Goal: Information Seeking & Learning: Learn about a topic

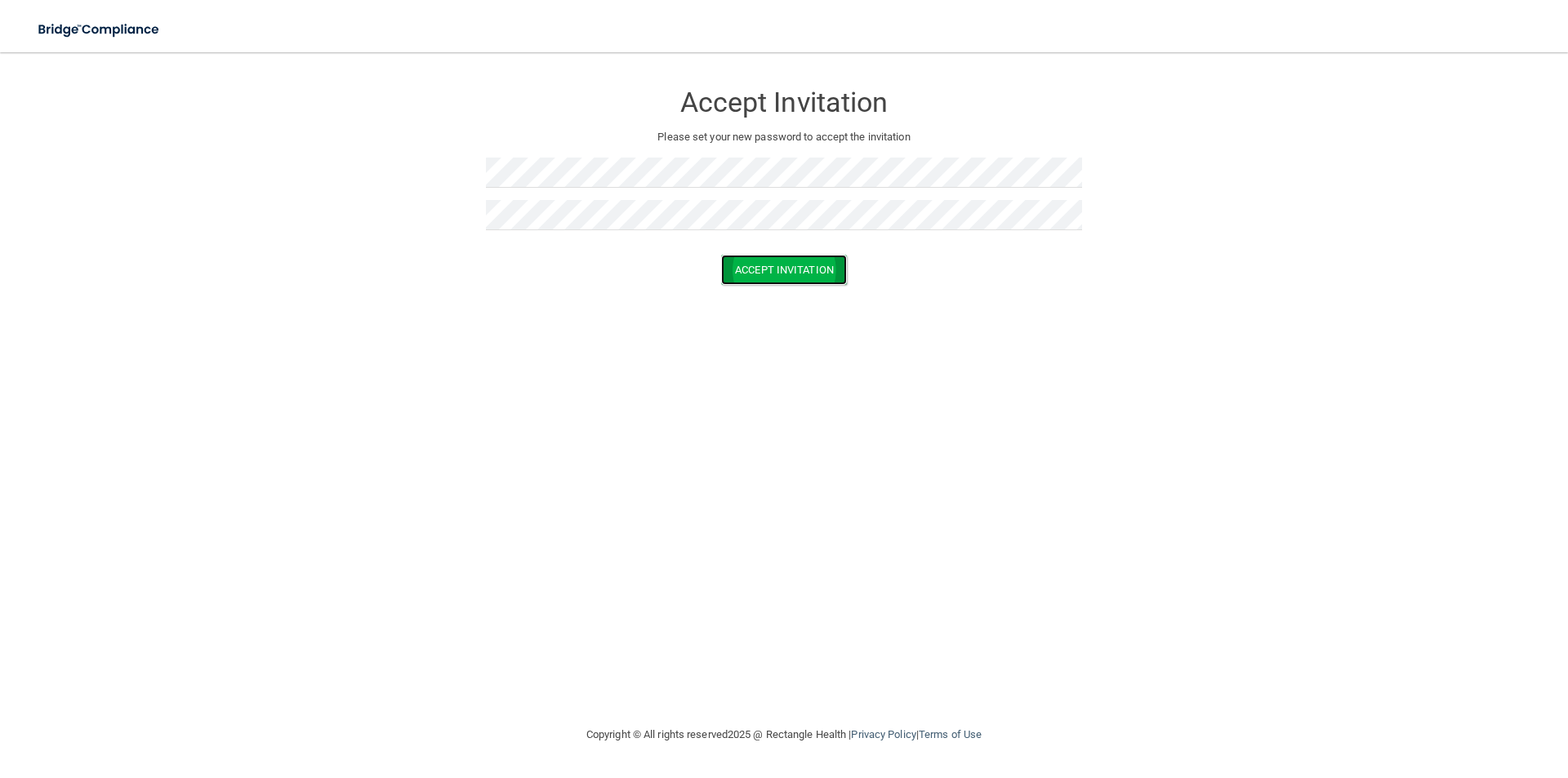
click at [821, 275] on button "Accept Invitation" at bounding box center [784, 270] width 126 height 31
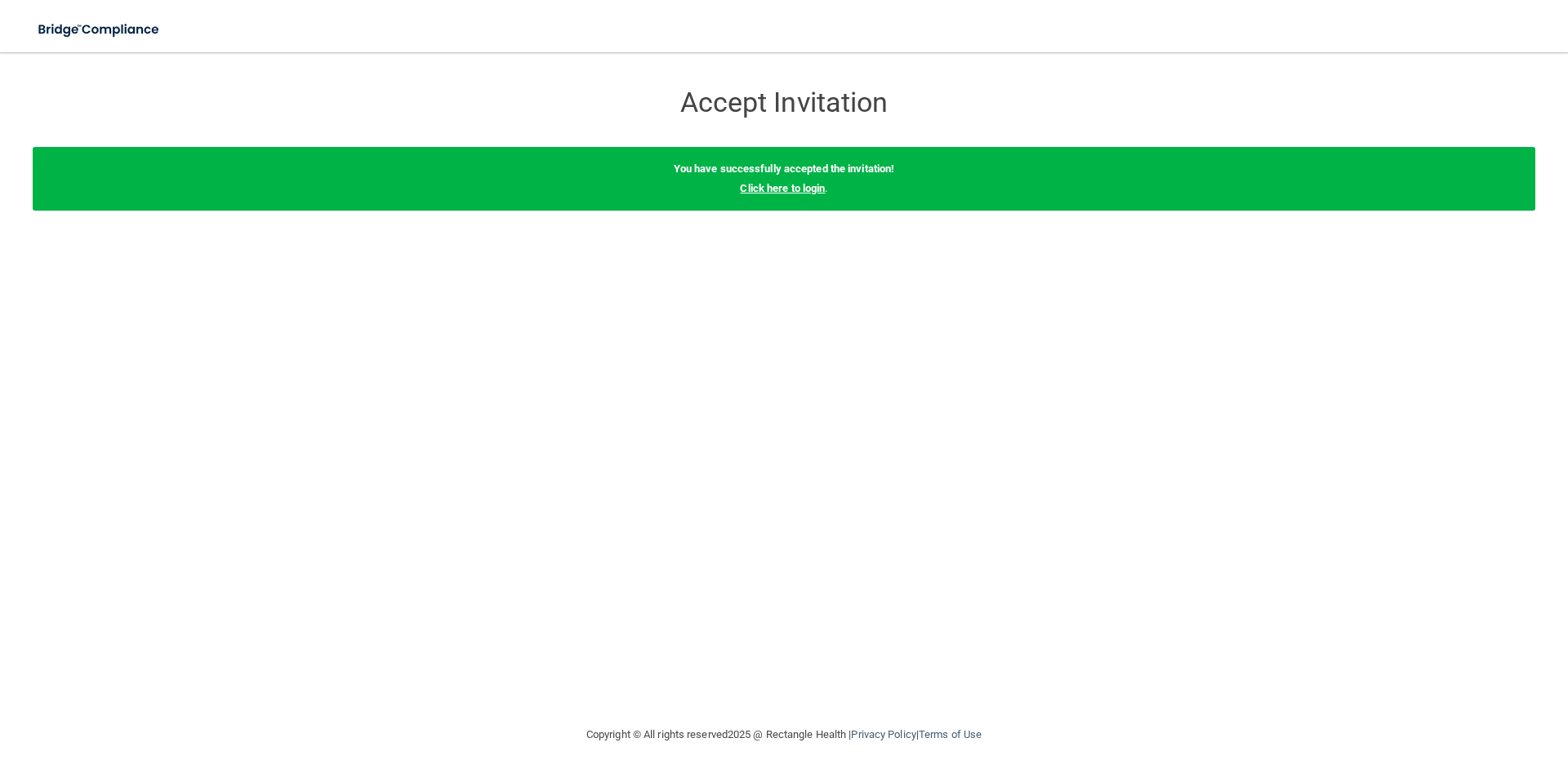
click at [812, 185] on link "Click here to login" at bounding box center [783, 188] width 85 height 13
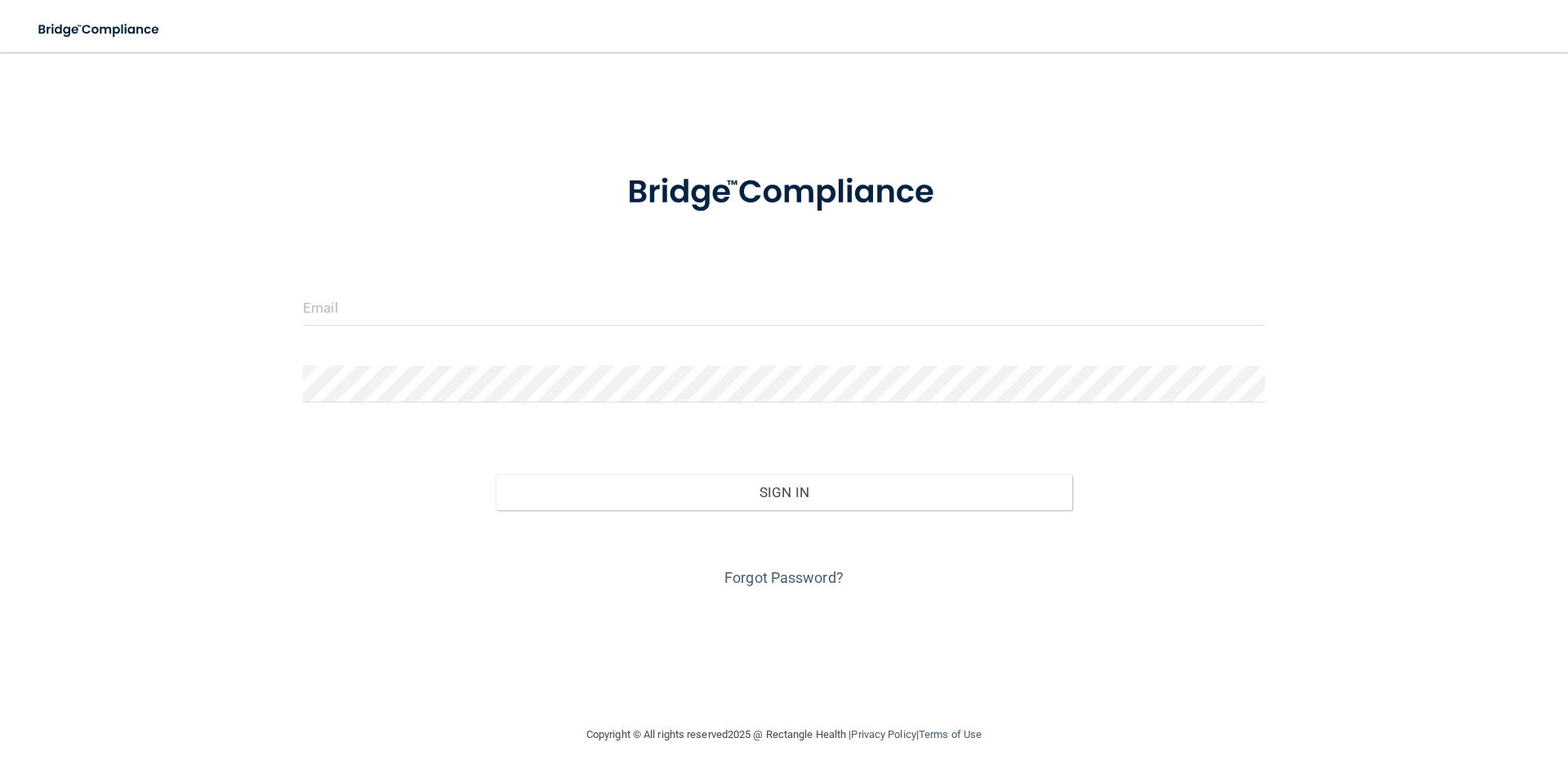
click at [832, 284] on form "Invalid email/password. You don't have permission to access that page. Sign In …" at bounding box center [784, 371] width 962 height 441
click at [821, 294] on input "email" at bounding box center [784, 307] width 962 height 37
paste input "l"
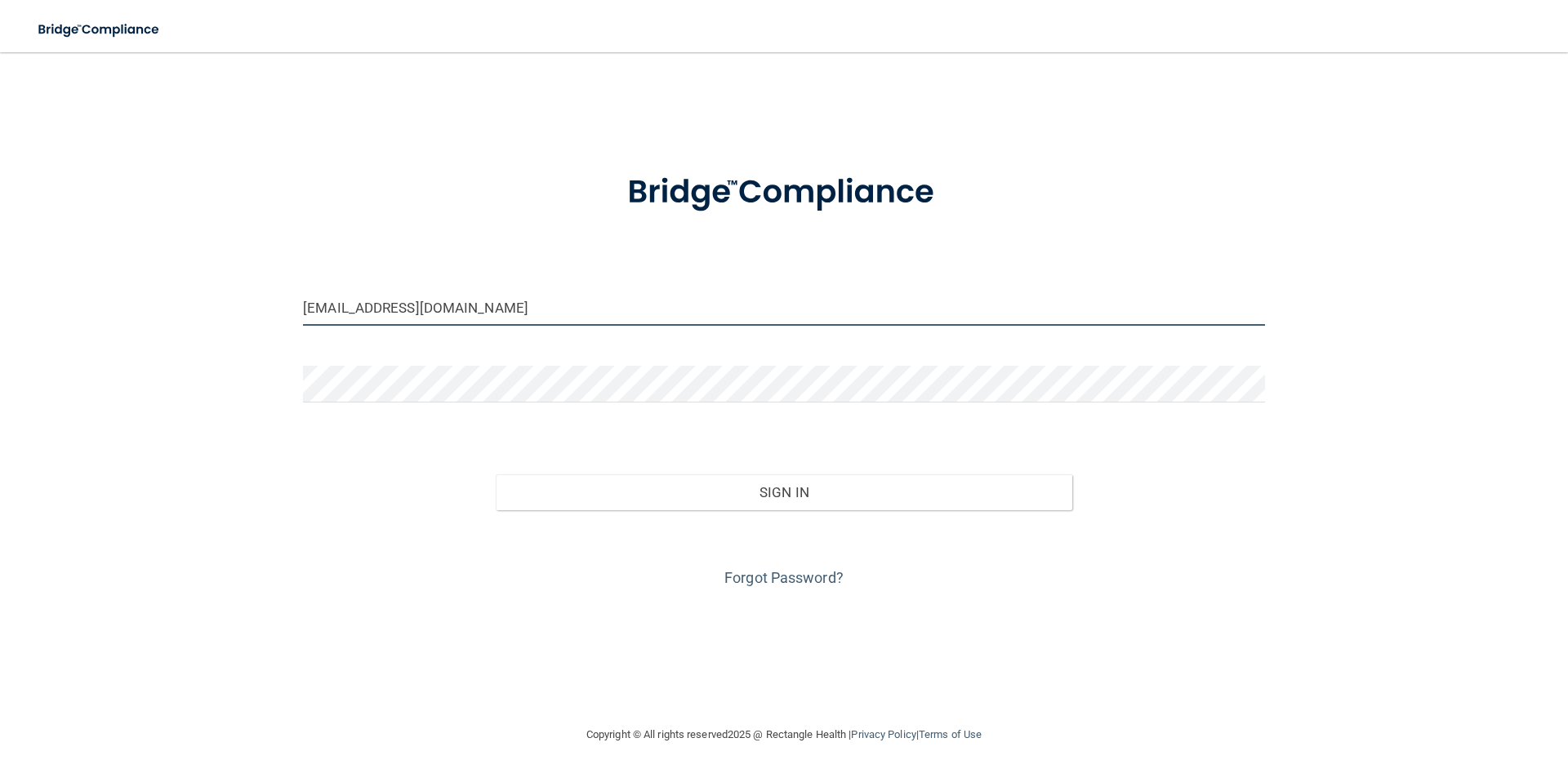
type input "[EMAIL_ADDRESS][DOMAIN_NAME]"
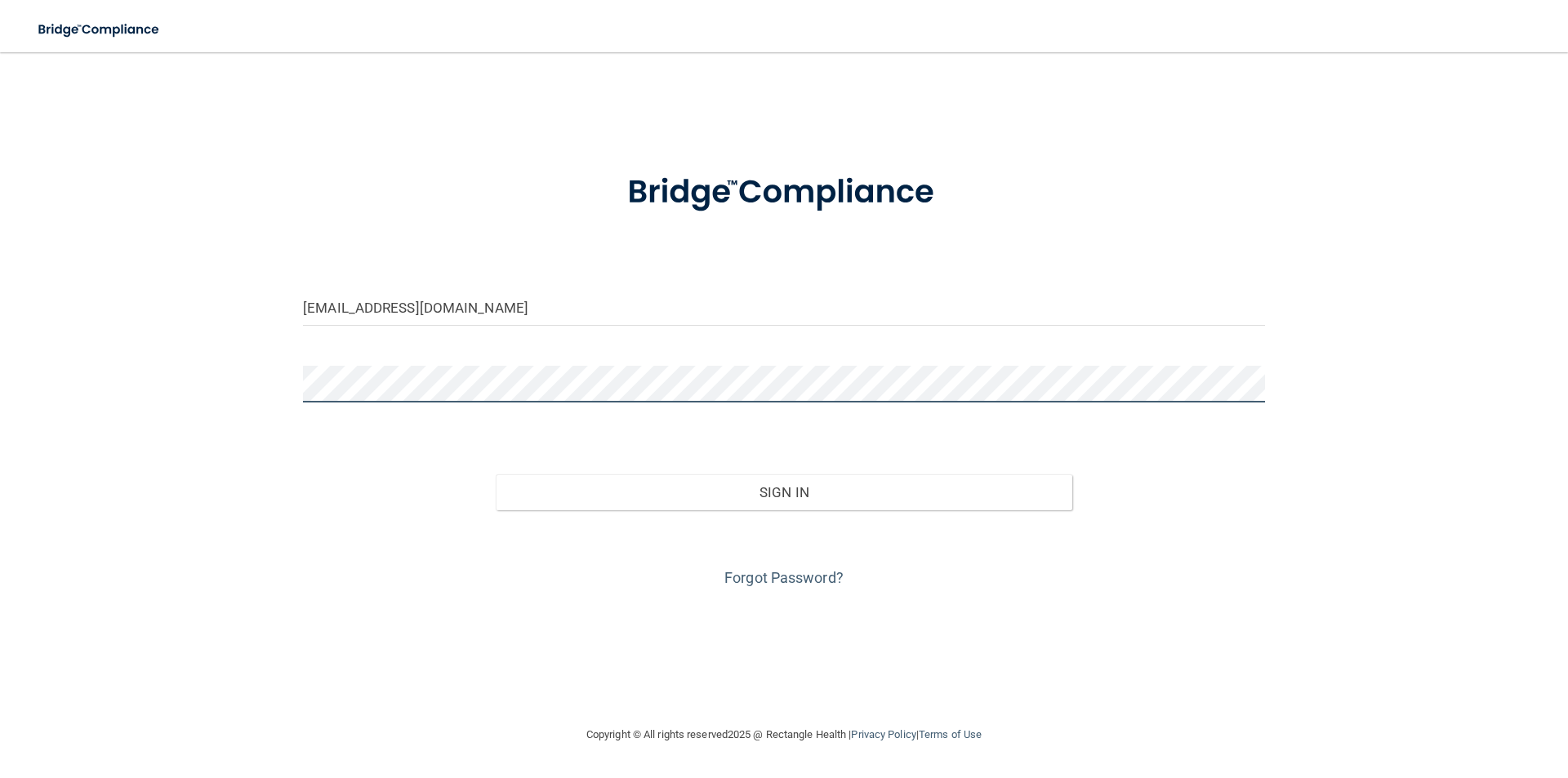
click at [496, 475] on button "Sign In" at bounding box center [784, 493] width 577 height 36
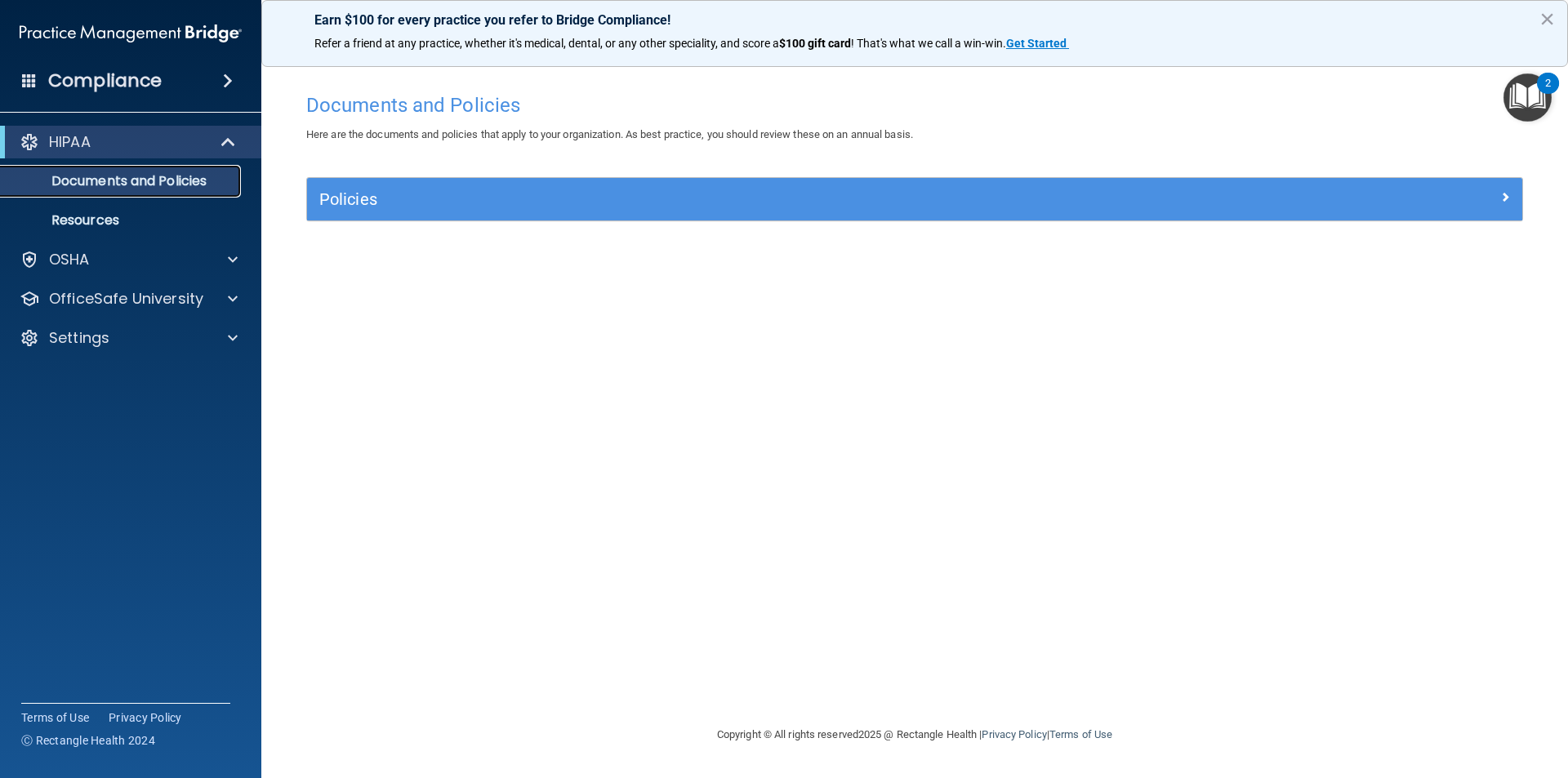
click at [192, 183] on p "Documents and Policies" at bounding box center [122, 181] width 223 height 16
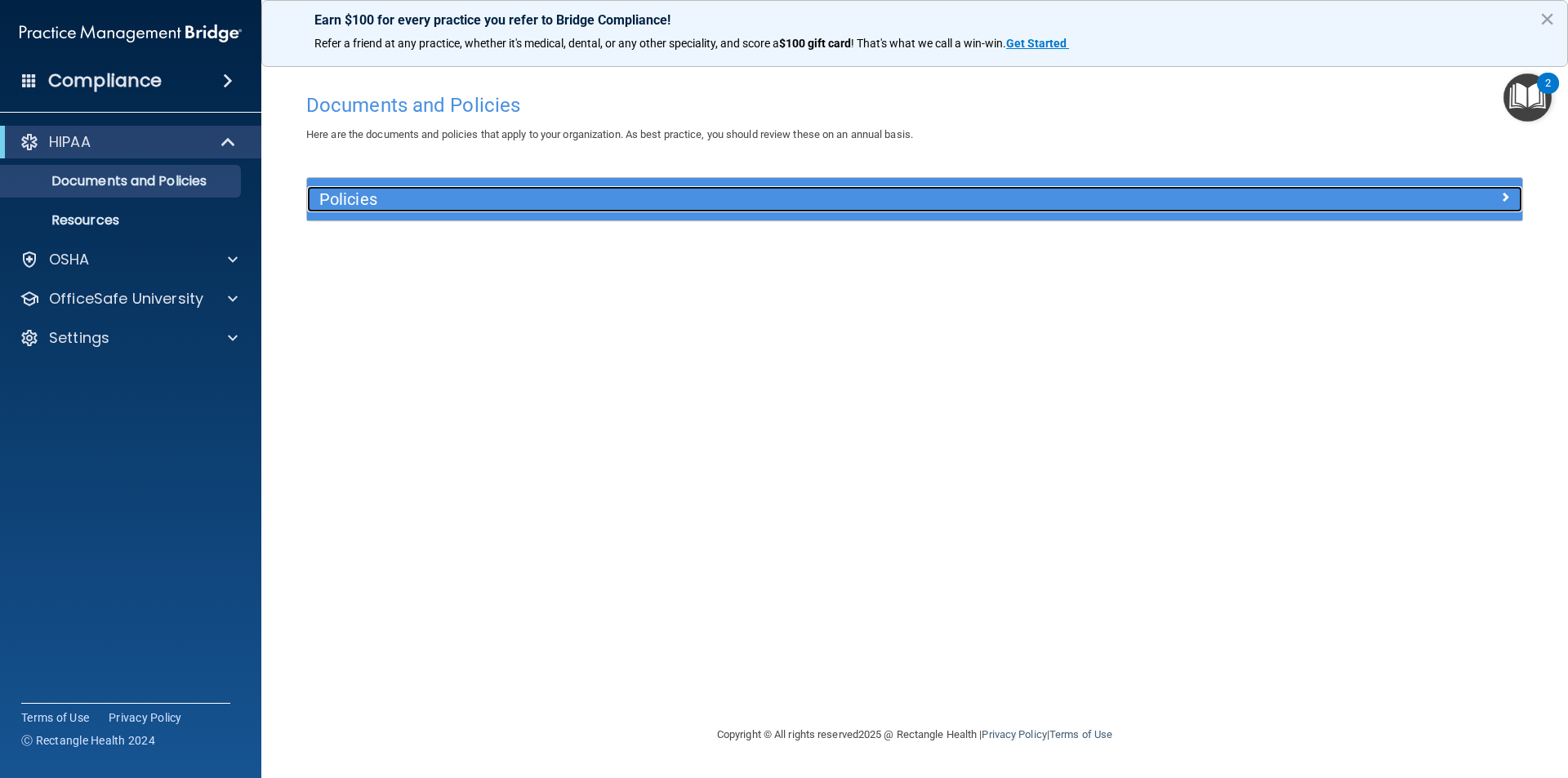
click at [367, 203] on h5 "Policies" at bounding box center [763, 199] width 887 height 18
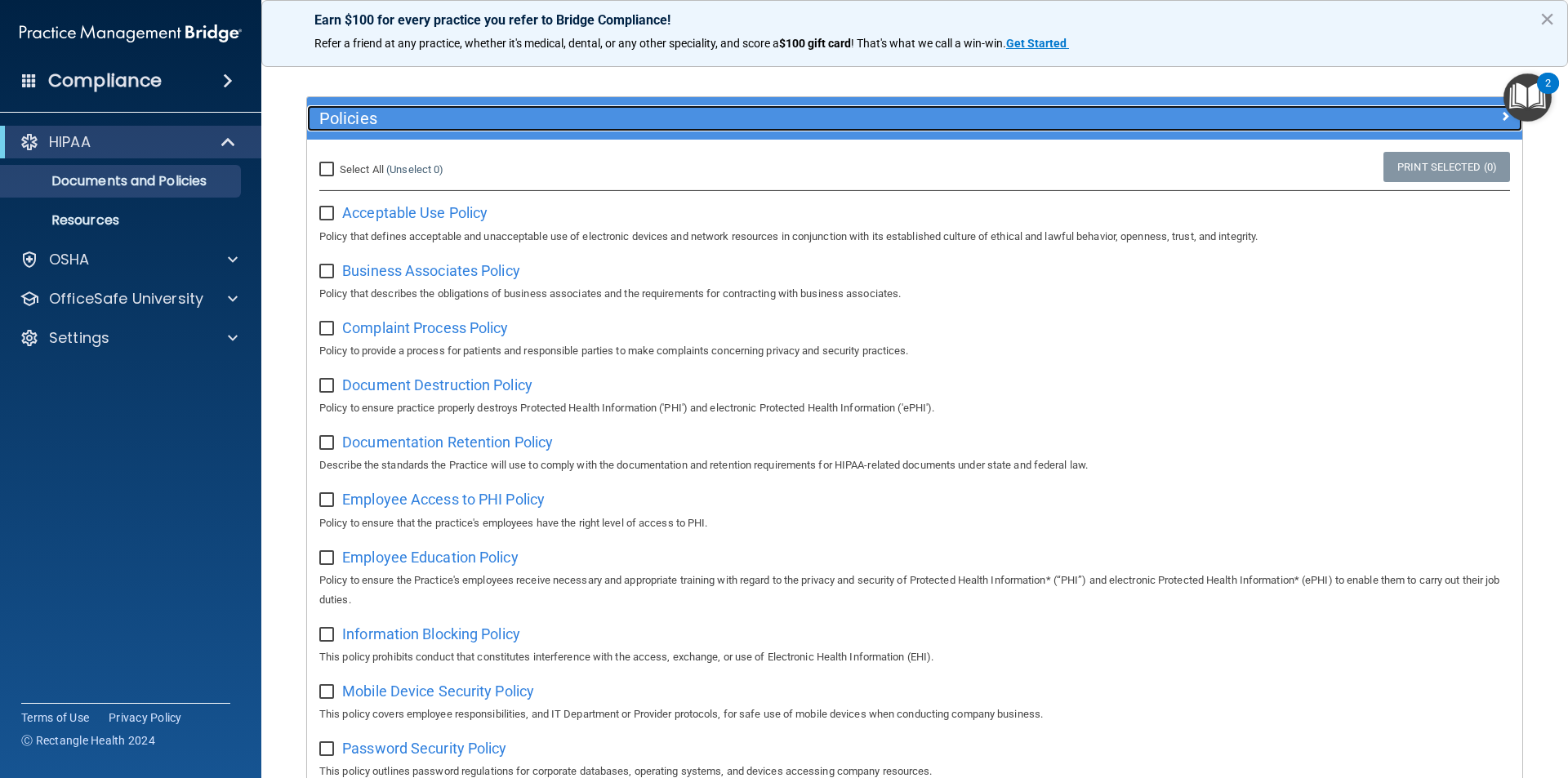
scroll to position [82, 0]
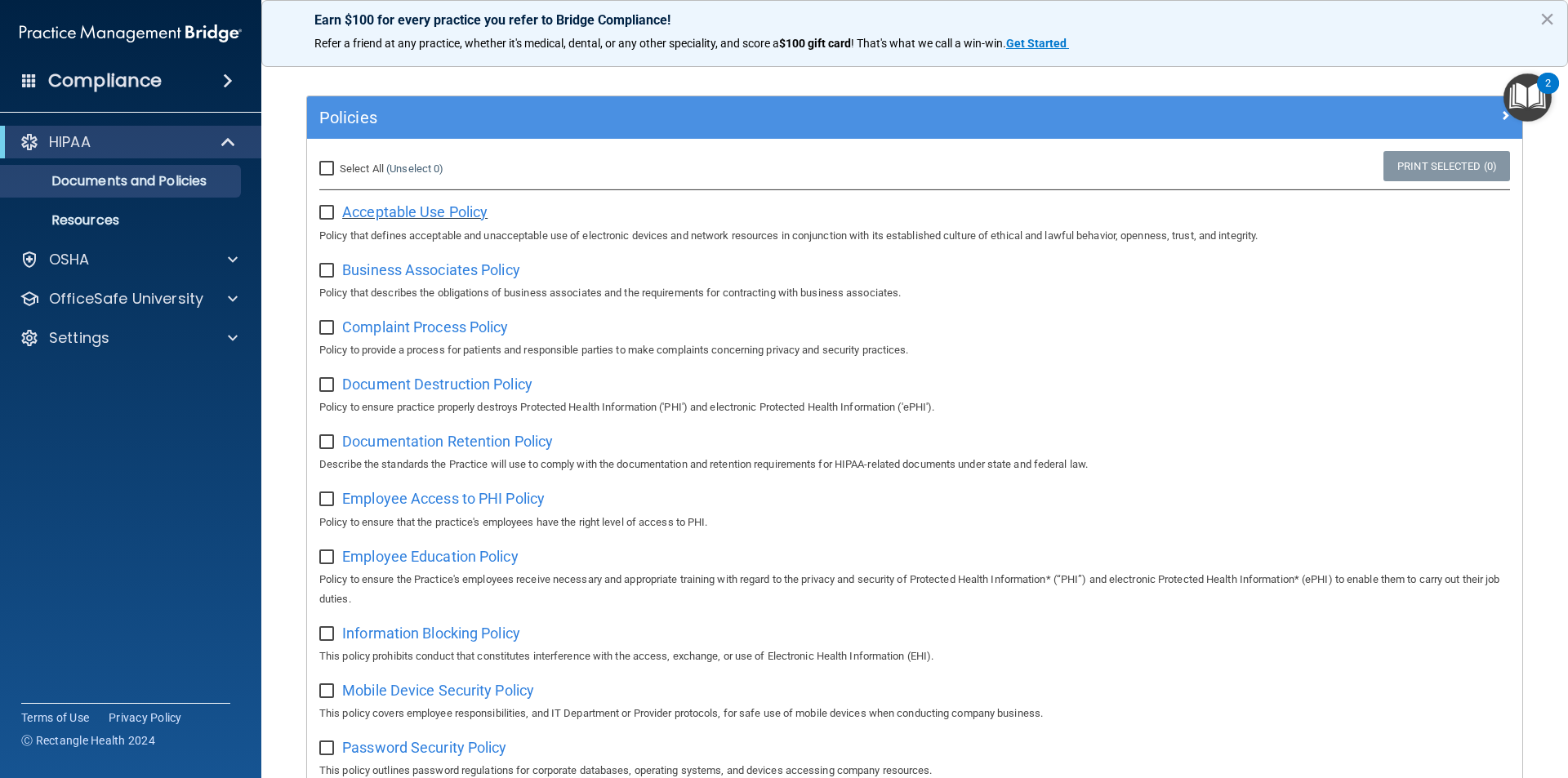
click at [426, 219] on span "Acceptable Use Policy" at bounding box center [414, 212] width 145 height 17
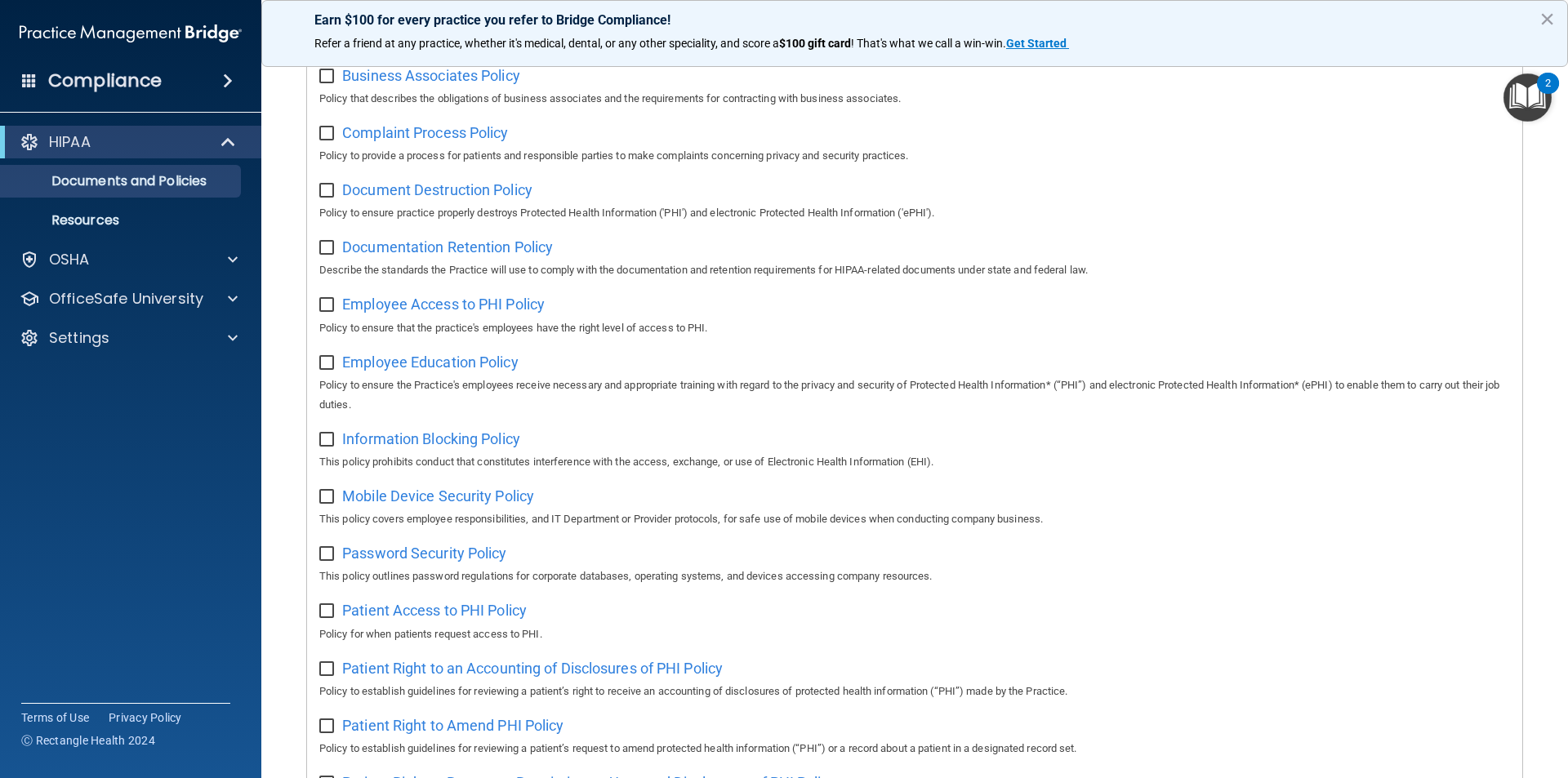
scroll to position [197, 0]
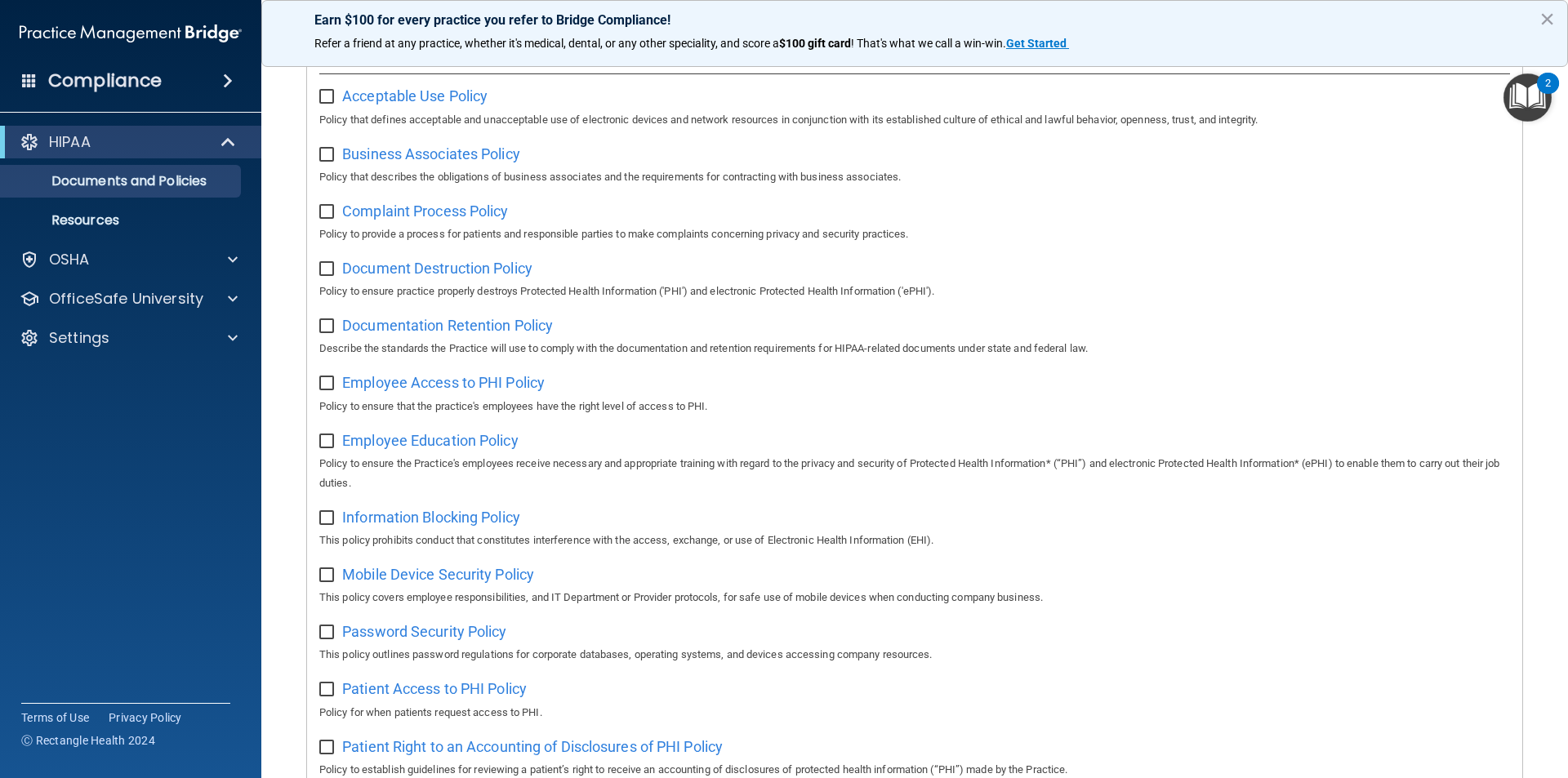
click at [321, 99] on input "checkbox" at bounding box center [329, 97] width 19 height 14
checkbox input "true"
click at [333, 156] on input "checkbox" at bounding box center [329, 155] width 19 height 14
checkbox input "true"
click at [326, 212] on input "checkbox" at bounding box center [329, 213] width 19 height 14
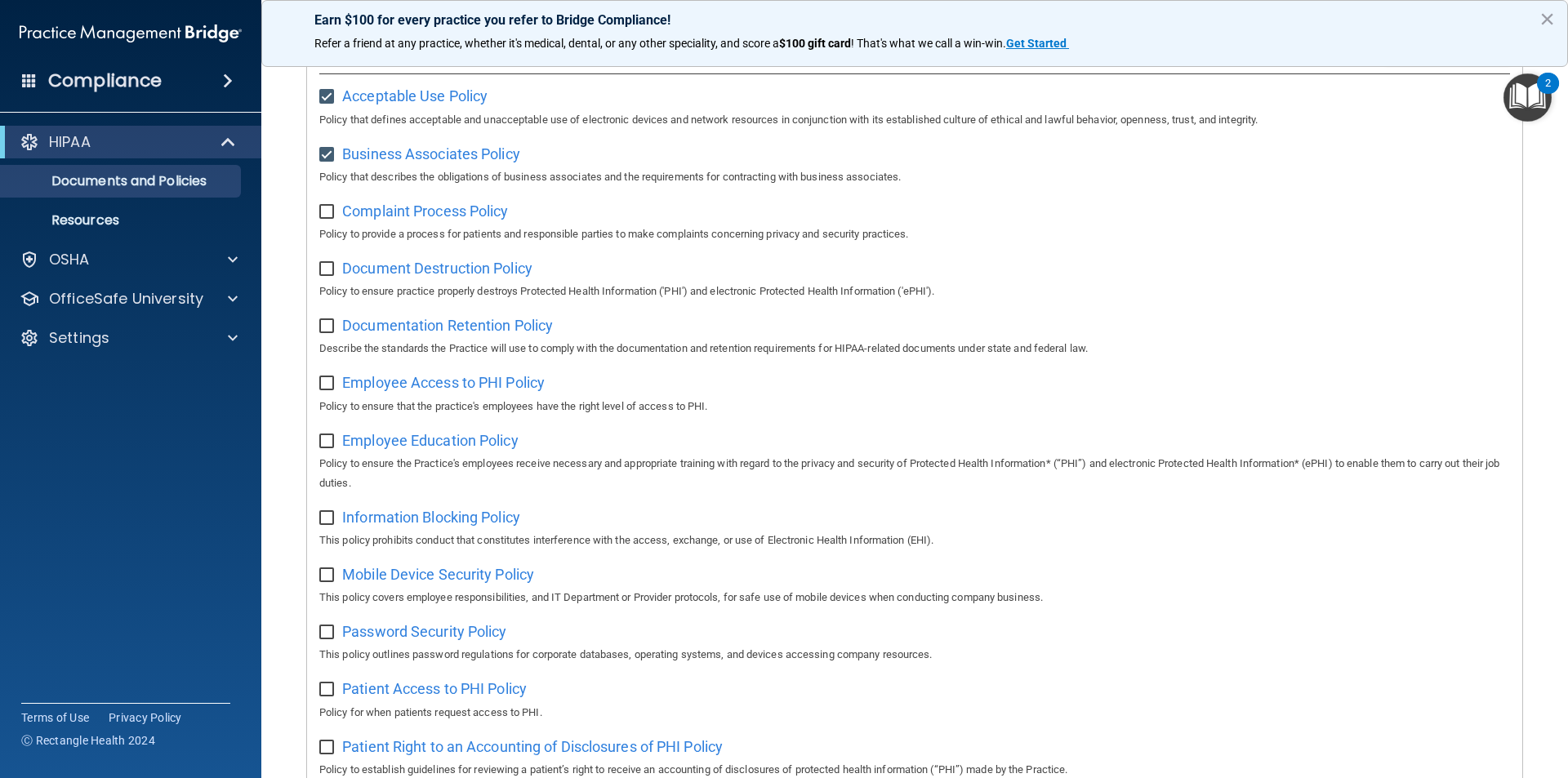
checkbox input "true"
click at [317, 267] on div "Select All (Unselect 3) Unselect All Print Selected (3) Acceptable Use Policy P…" at bounding box center [915, 680] width 1216 height 1315
click at [327, 273] on input "checkbox" at bounding box center [329, 269] width 19 height 14
checkbox input "true"
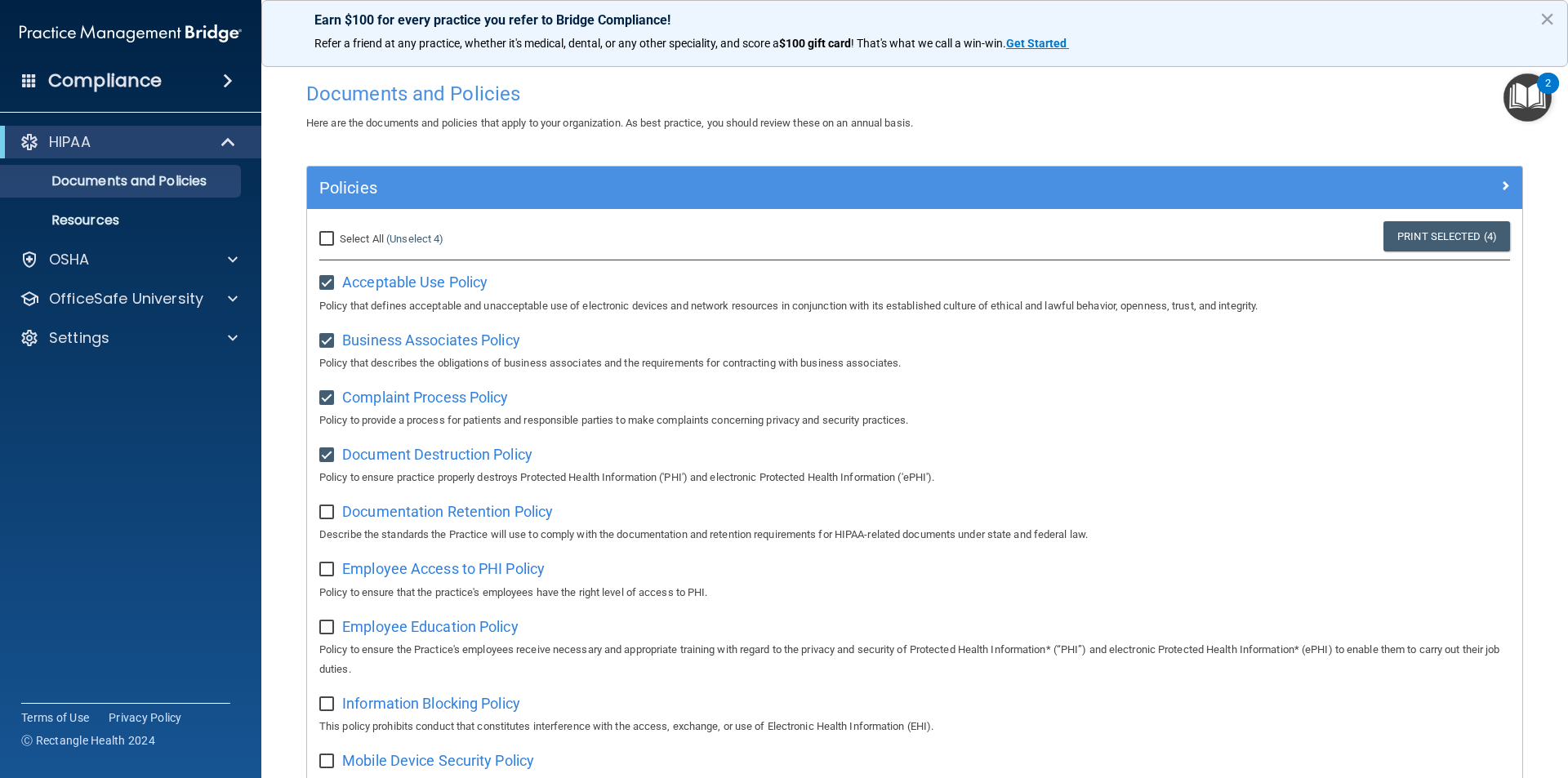
scroll to position [0, 0]
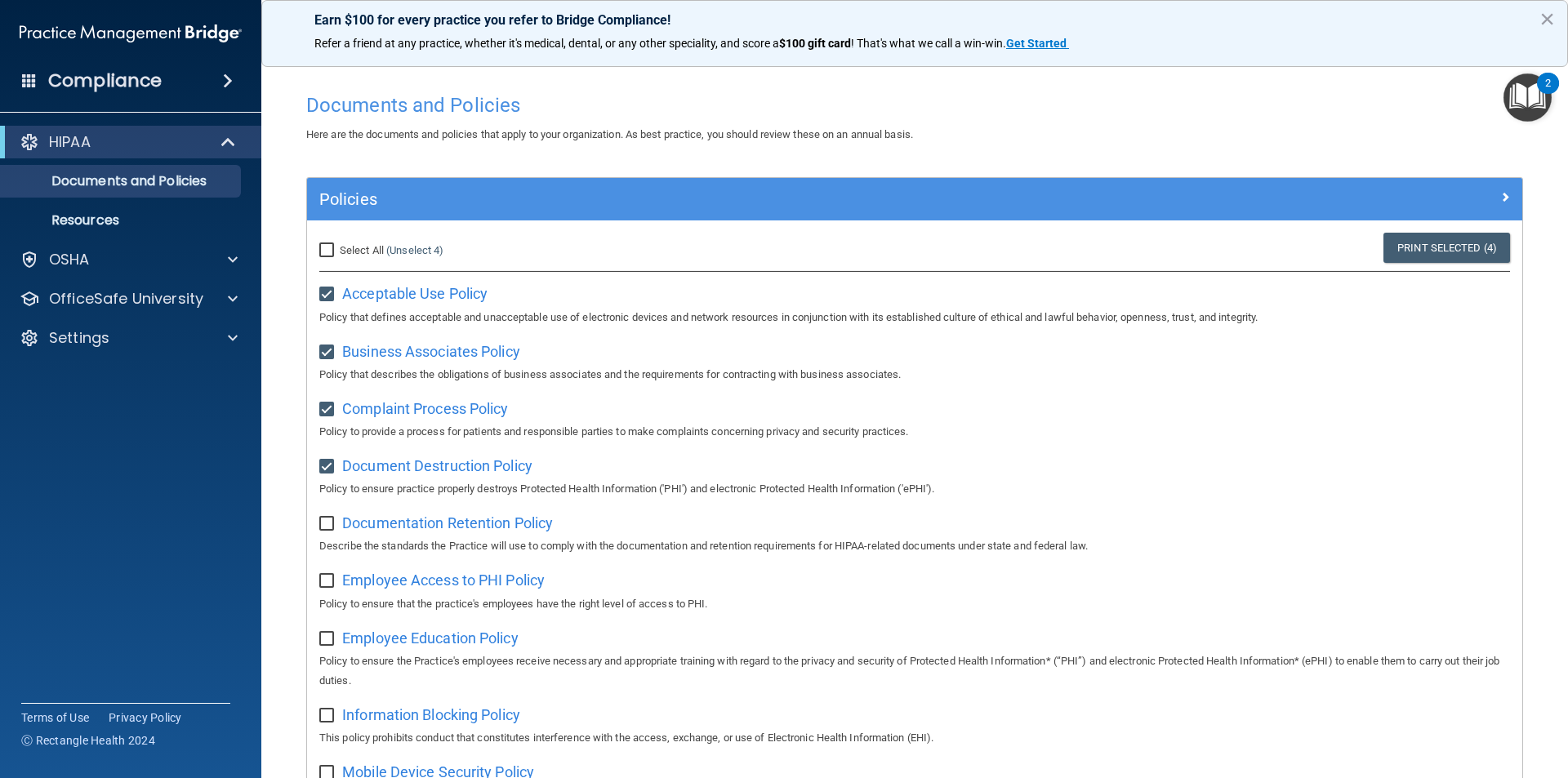
click at [322, 237] on div "Select All (Unselect 4) Unselect All" at bounding box center [510, 250] width 405 height 36
click at [322, 251] on input "Select All (Unselect 4) Unselect All" at bounding box center [329, 250] width 19 height 14
checkbox input "true"
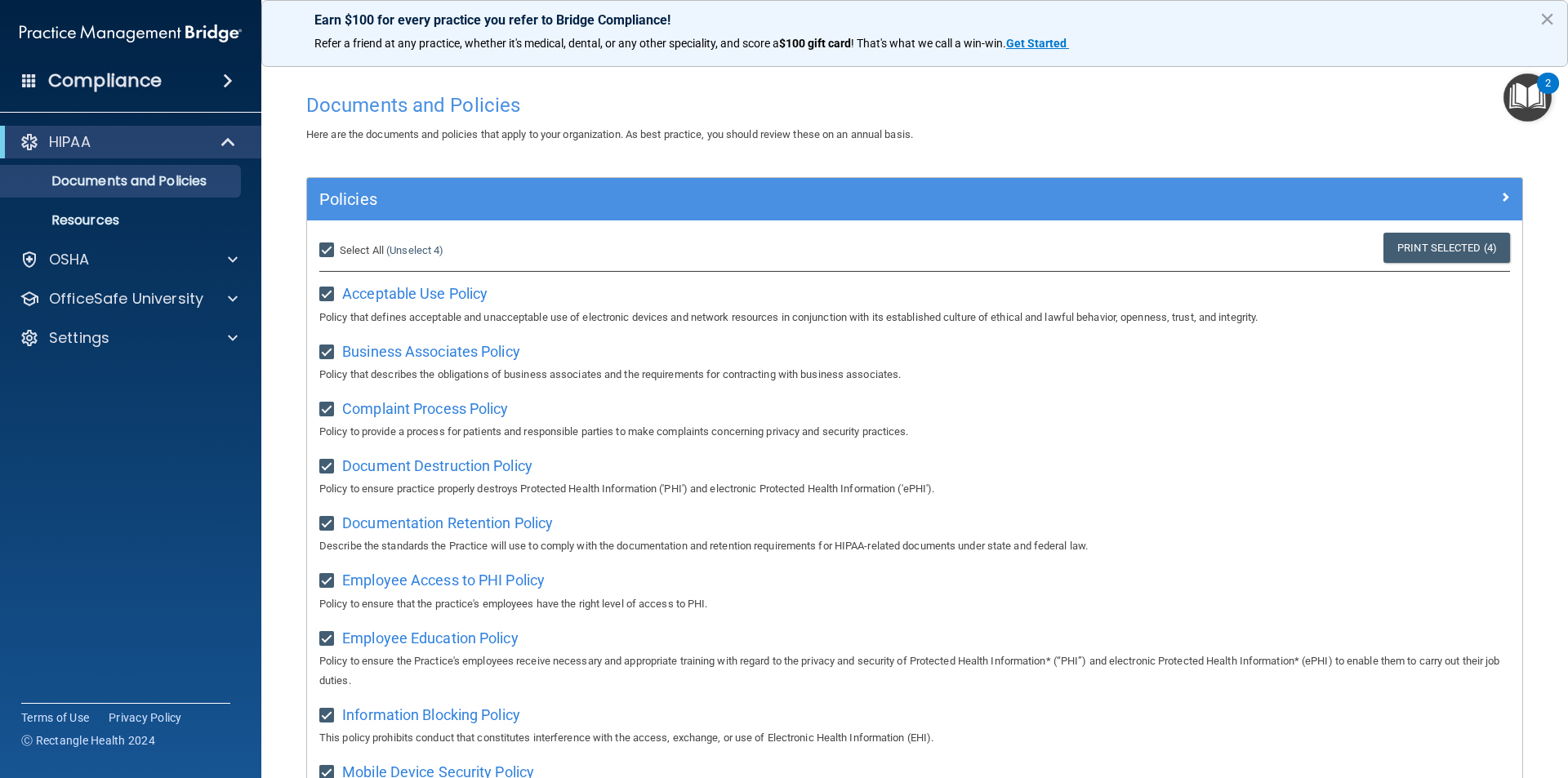
checkbox input "true"
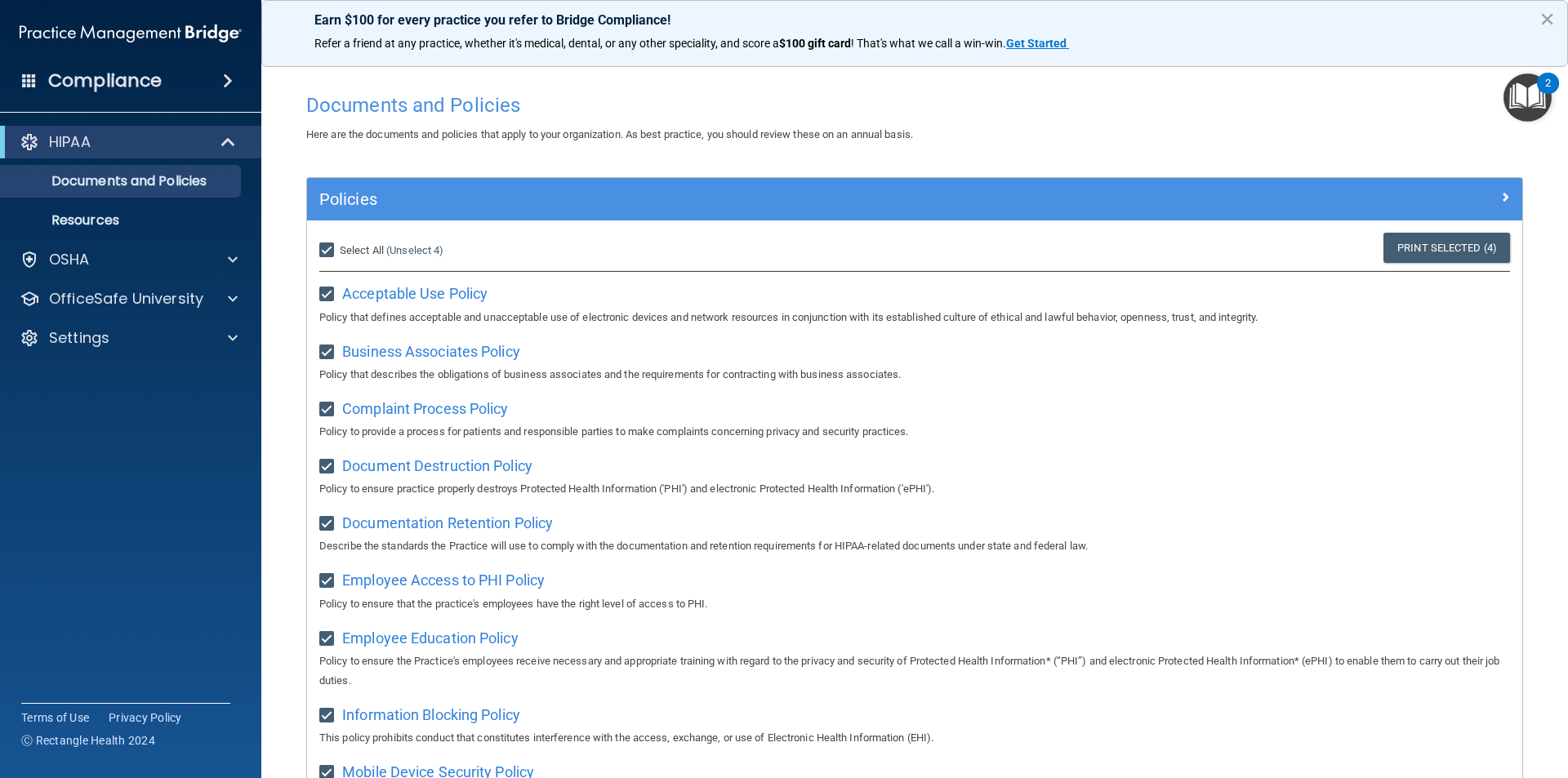
checkbox input "true"
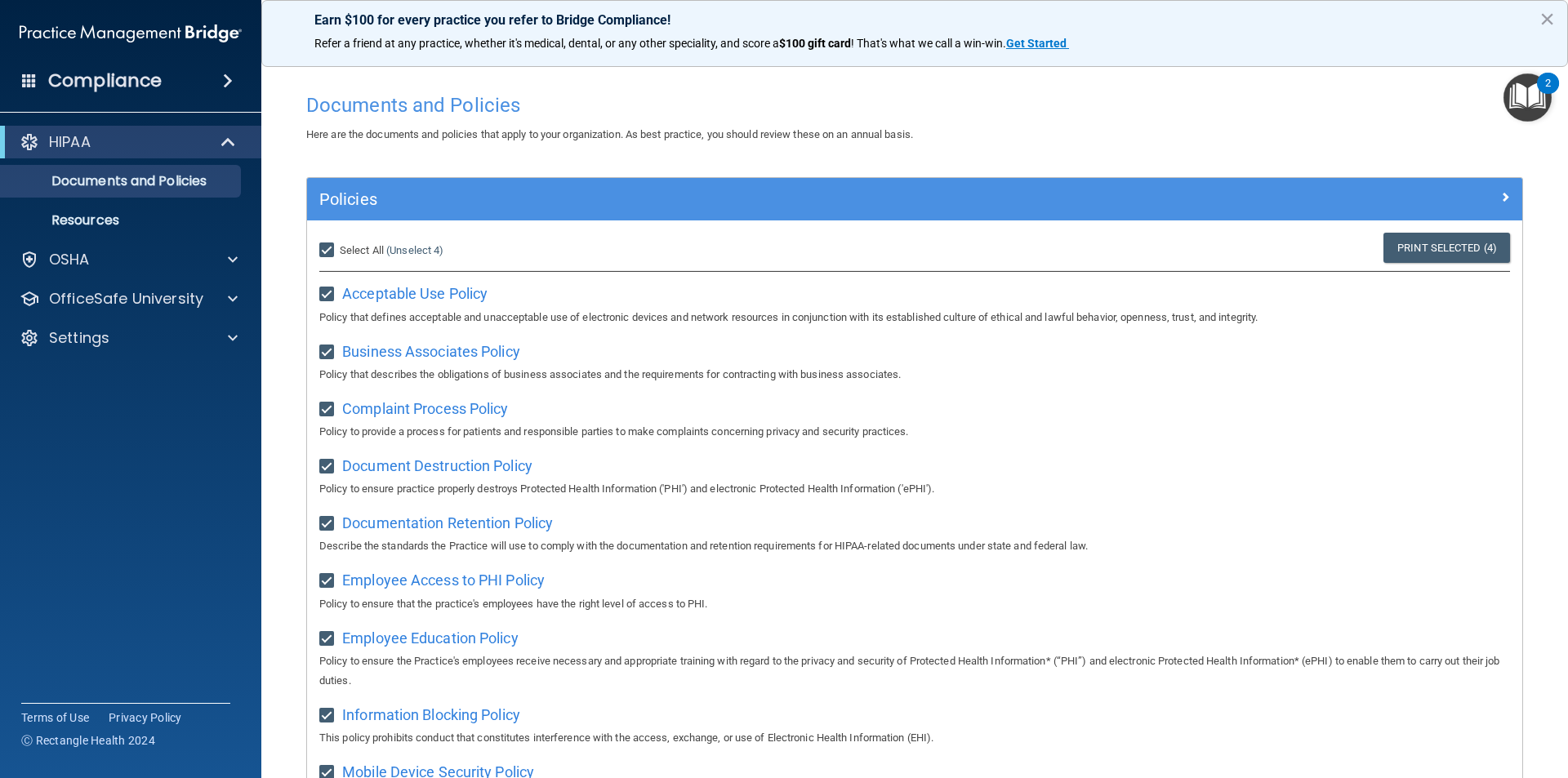
checkbox input "true"
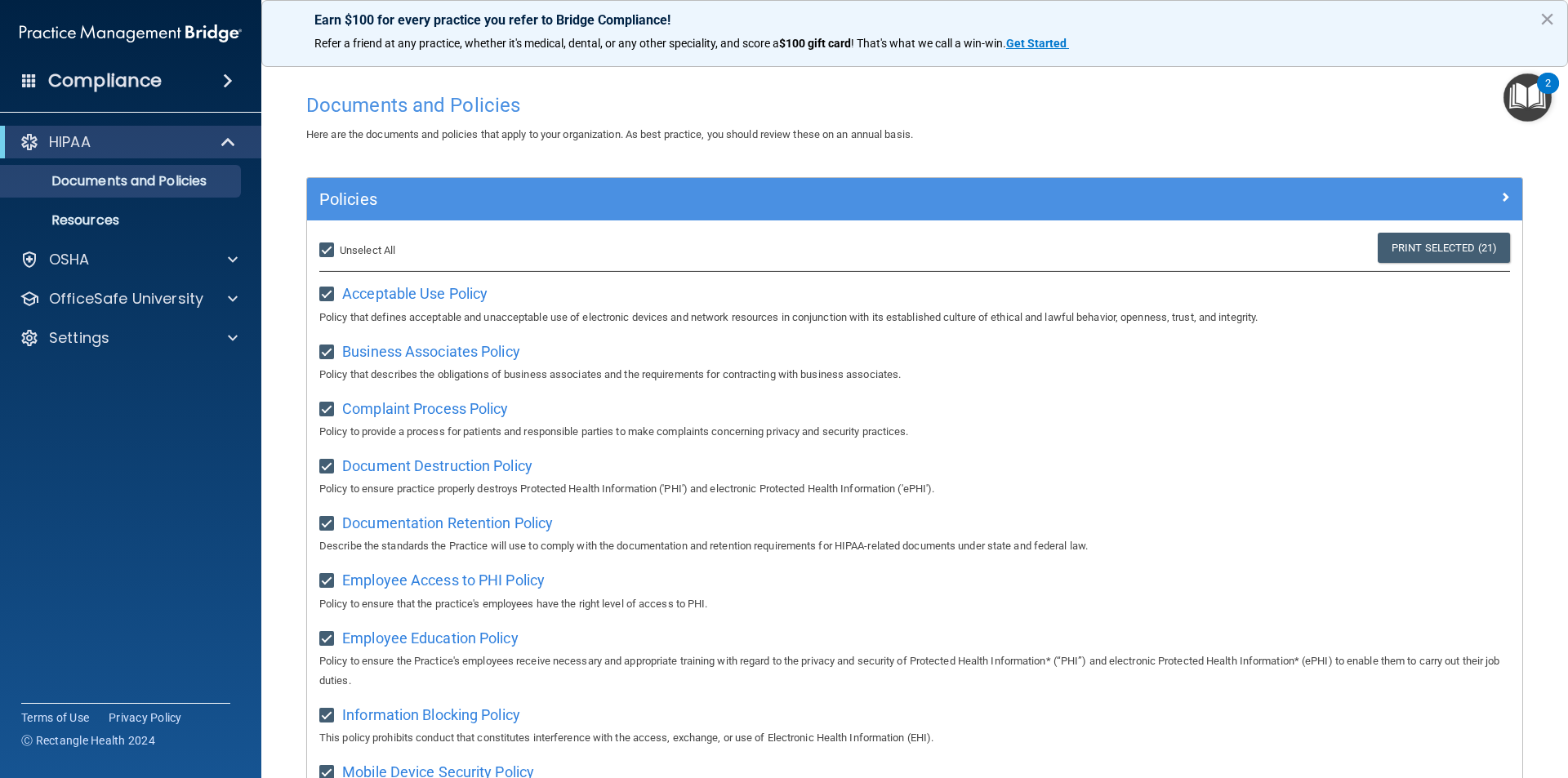
click at [341, 250] on span "Unselect All" at bounding box center [367, 250] width 56 height 13
click at [339, 250] on input "Select All (Unselect 21) Unselect All" at bounding box center [329, 250] width 19 height 14
checkbox input "false"
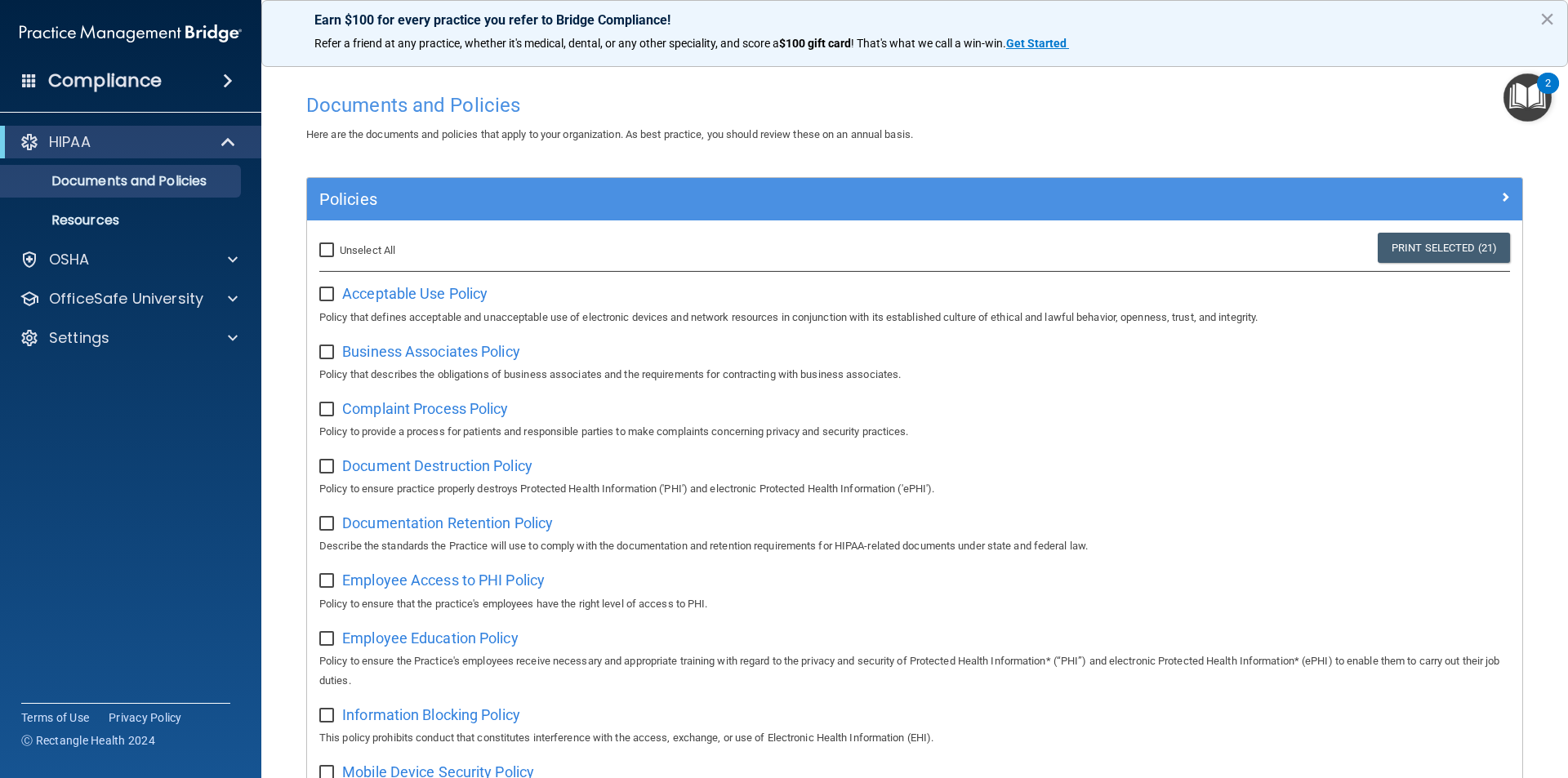
checkbox input "false"
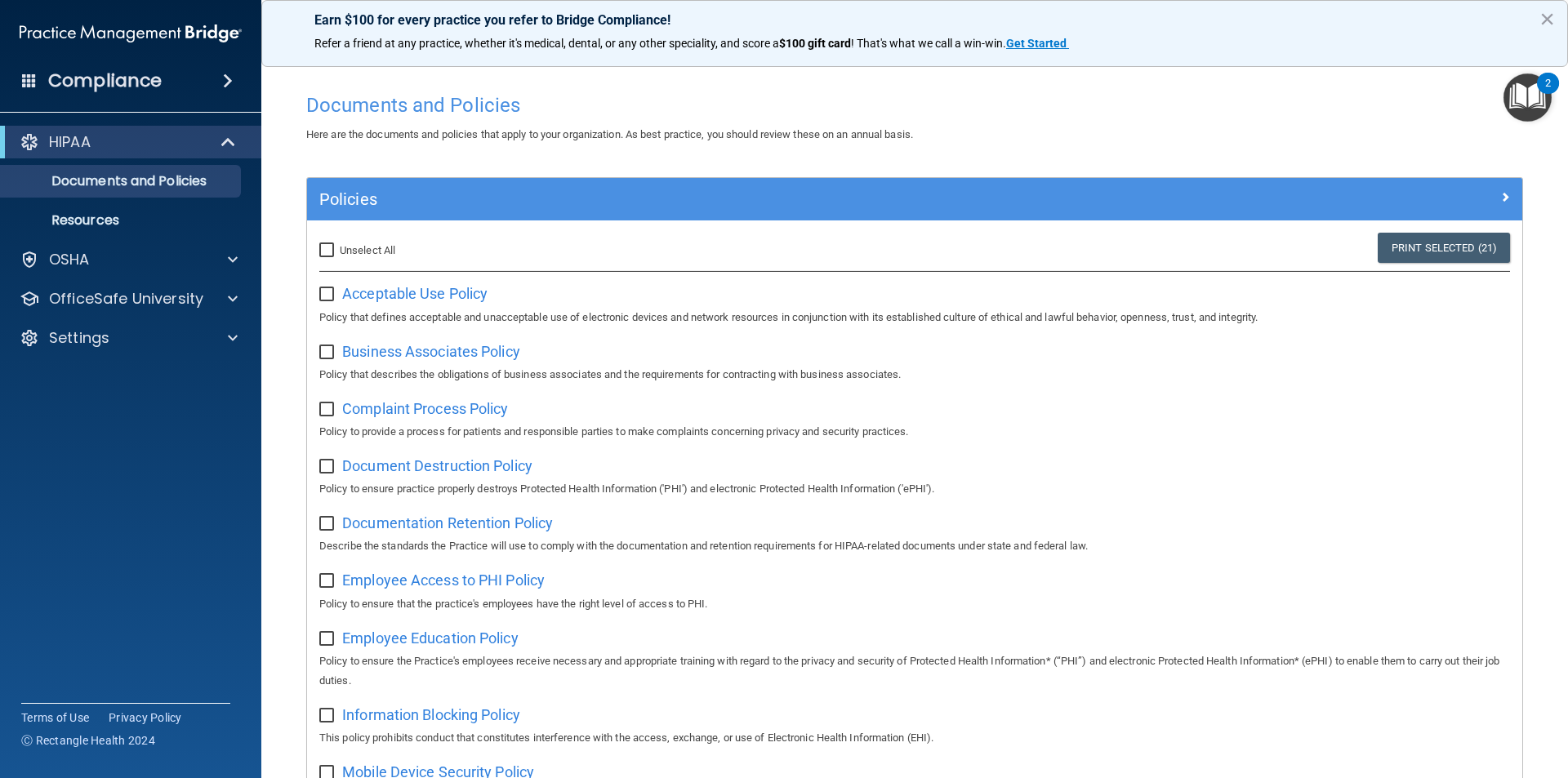
checkbox input "false"
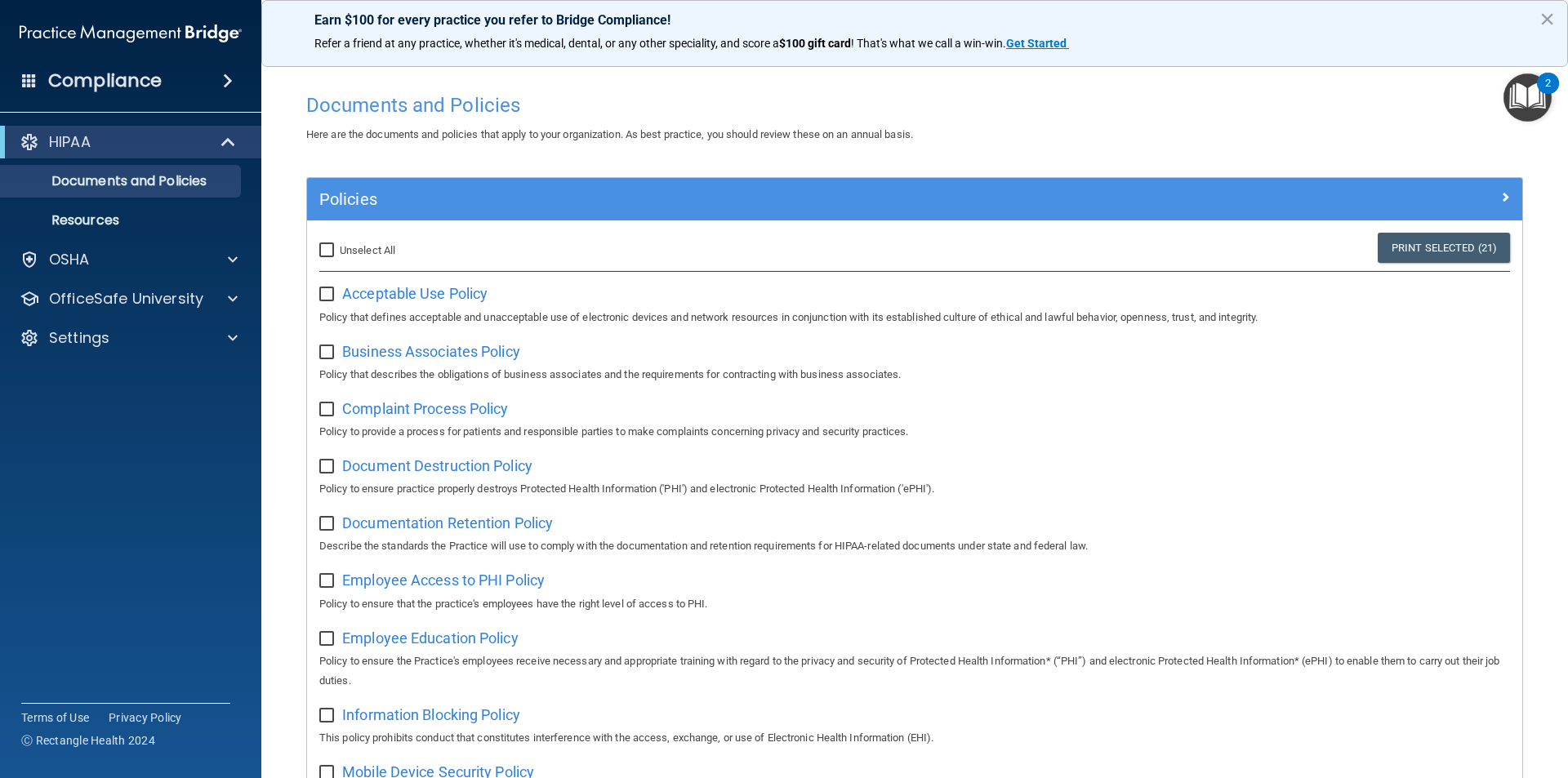
checkbox input "false"
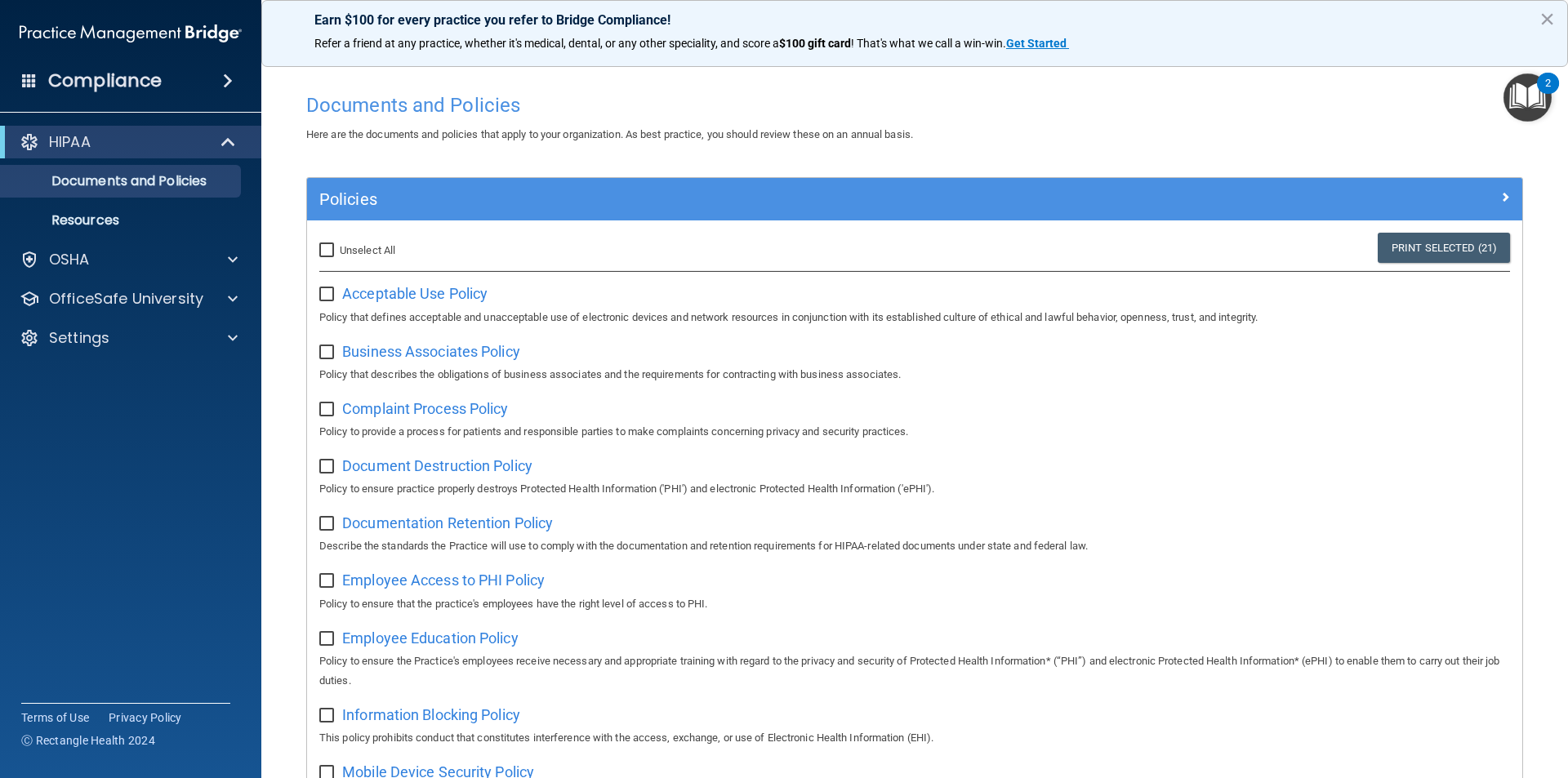
checkbox input "false"
click at [168, 200] on ul "Documents and Policies Report an Incident Business Associates Emergency Plannin…" at bounding box center [131, 197] width 295 height 78
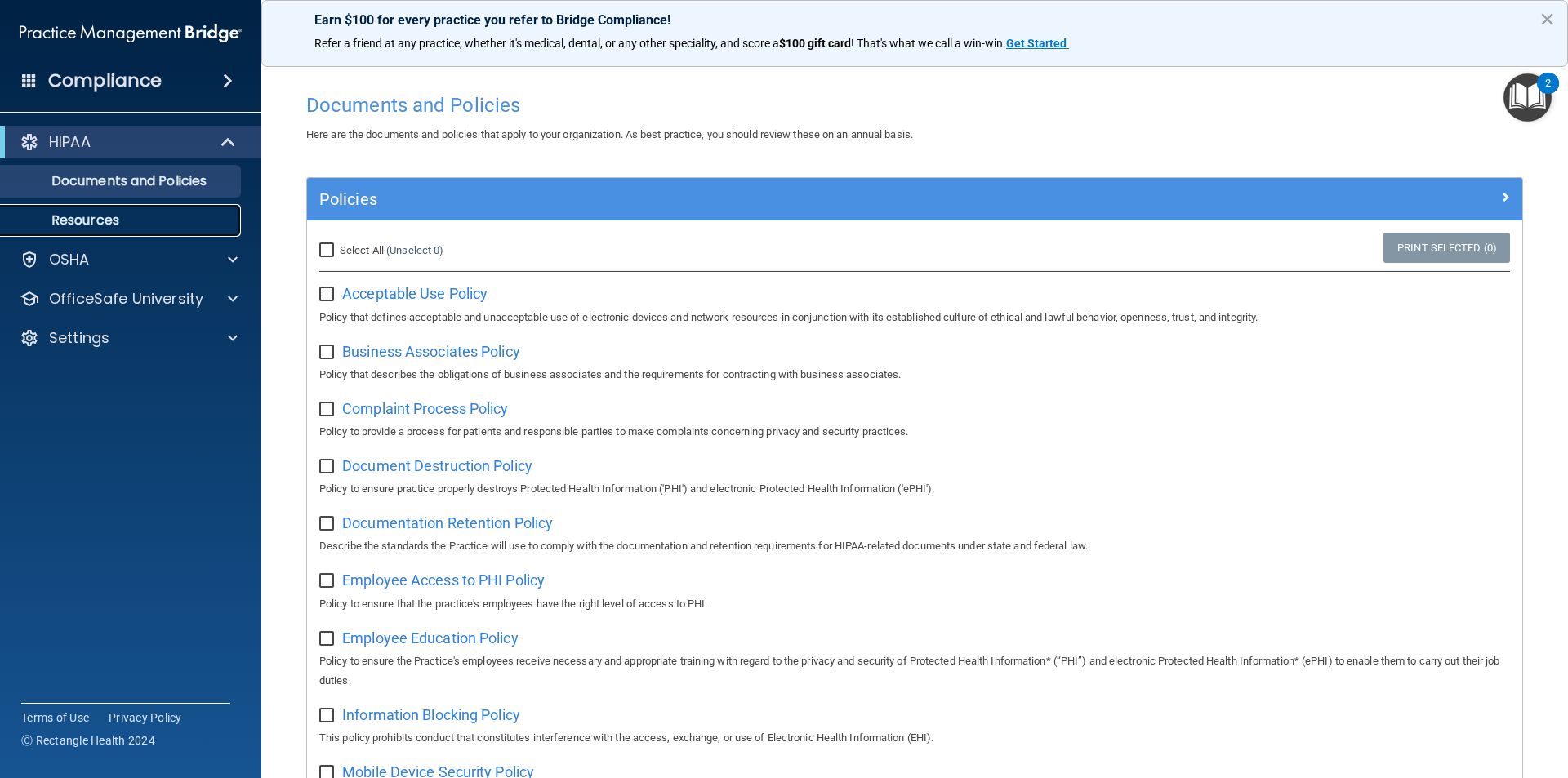
click at [169, 208] on link "Resources" at bounding box center [113, 221] width 258 height 32
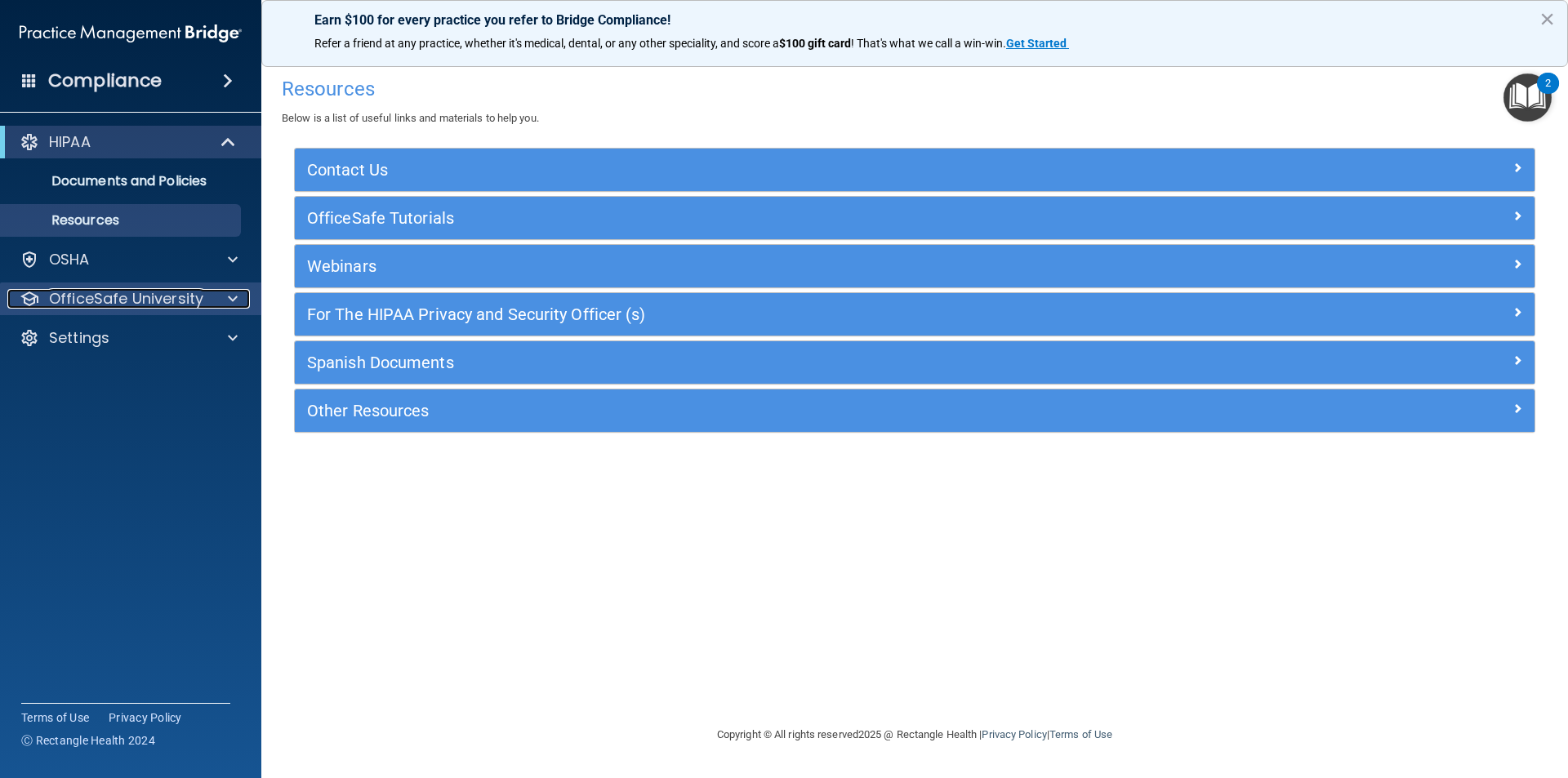
click at [159, 297] on p "OfficeSafe University" at bounding box center [125, 299] width 154 height 20
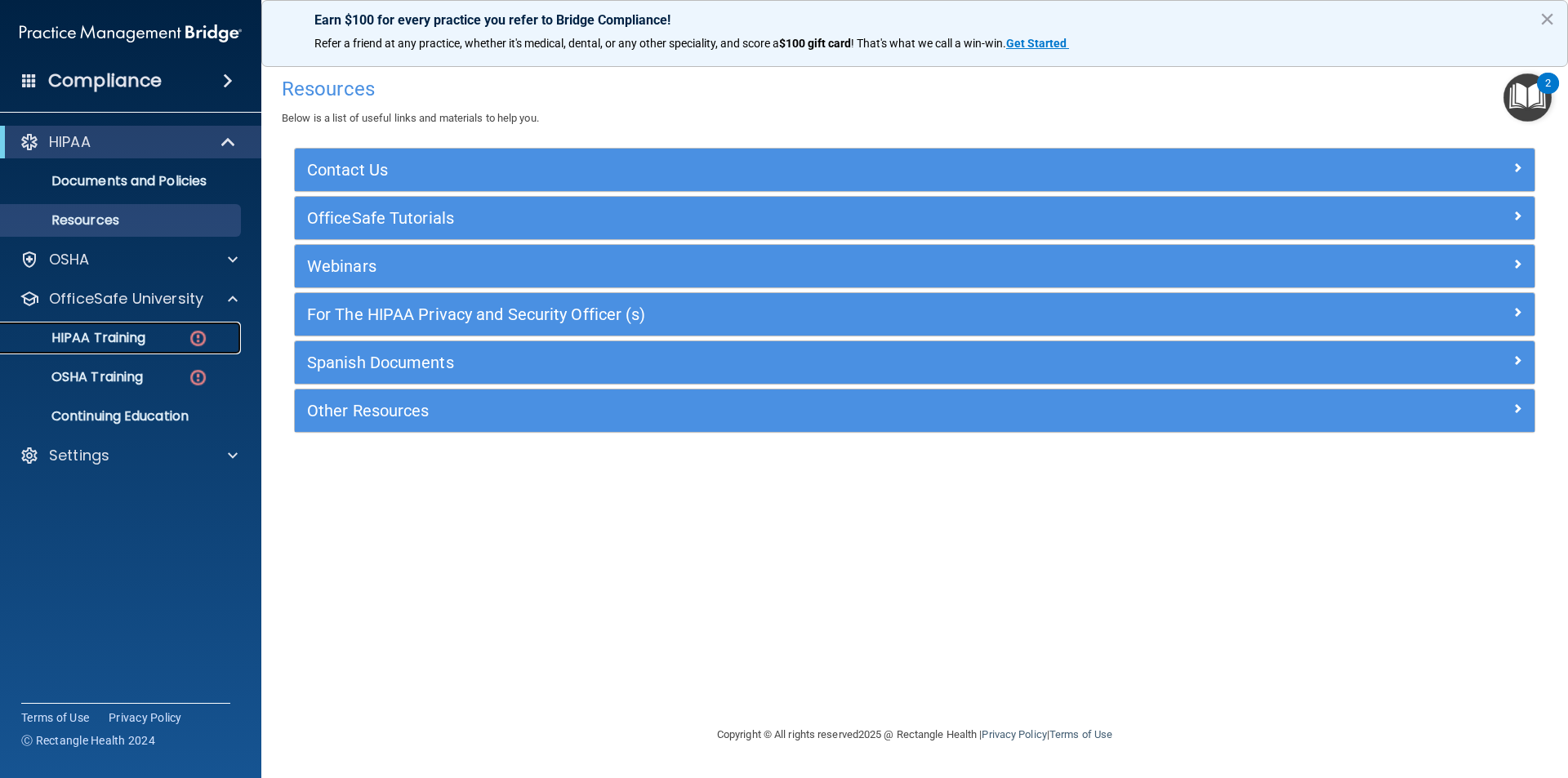
click at [119, 330] on p "HIPAA Training" at bounding box center [78, 338] width 135 height 16
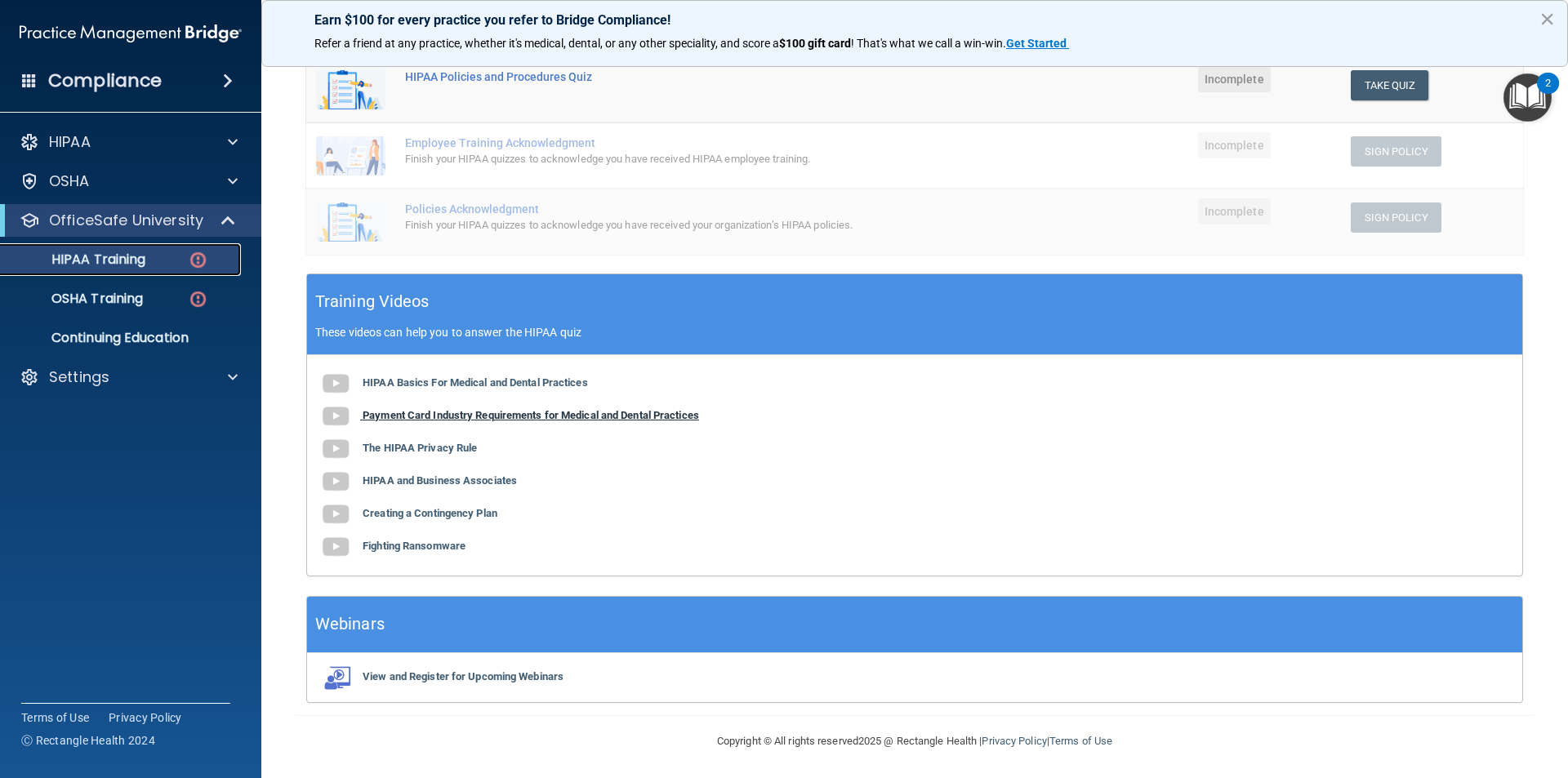
scroll to position [365, 0]
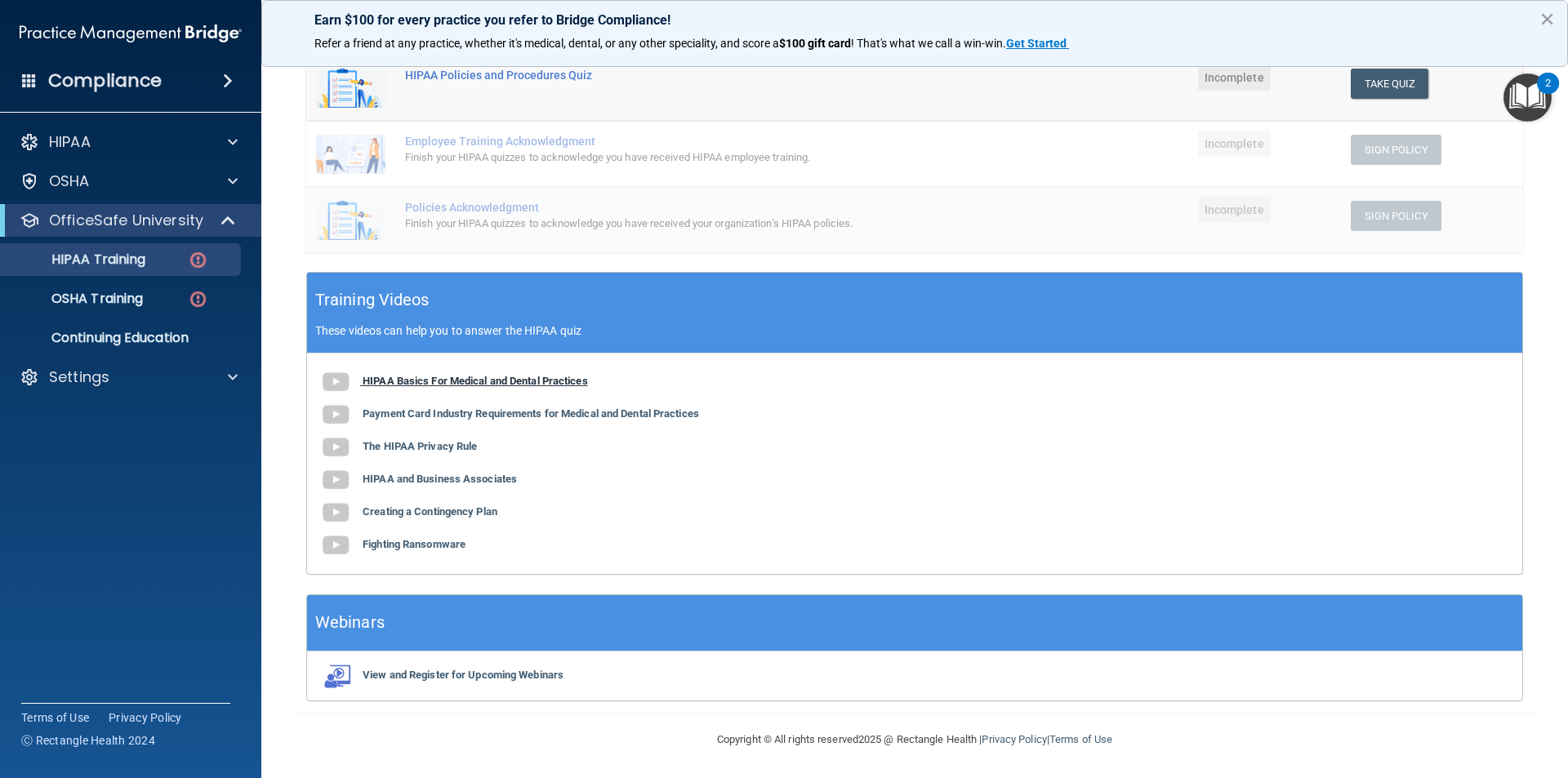
click at [443, 382] on b "HIPAA Basics For Medical and Dental Practices" at bounding box center [476, 381] width 225 height 13
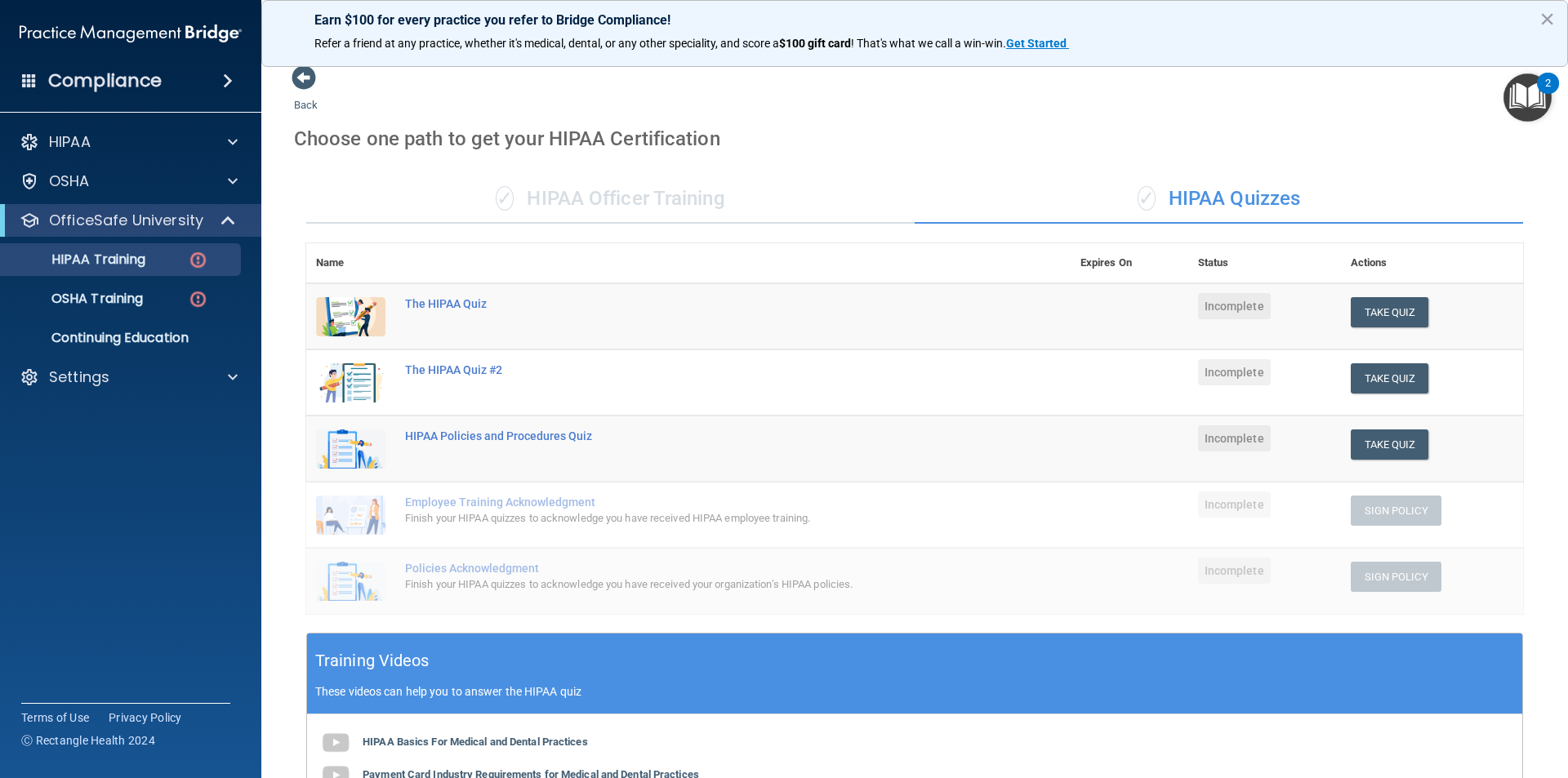
scroll to position [0, 0]
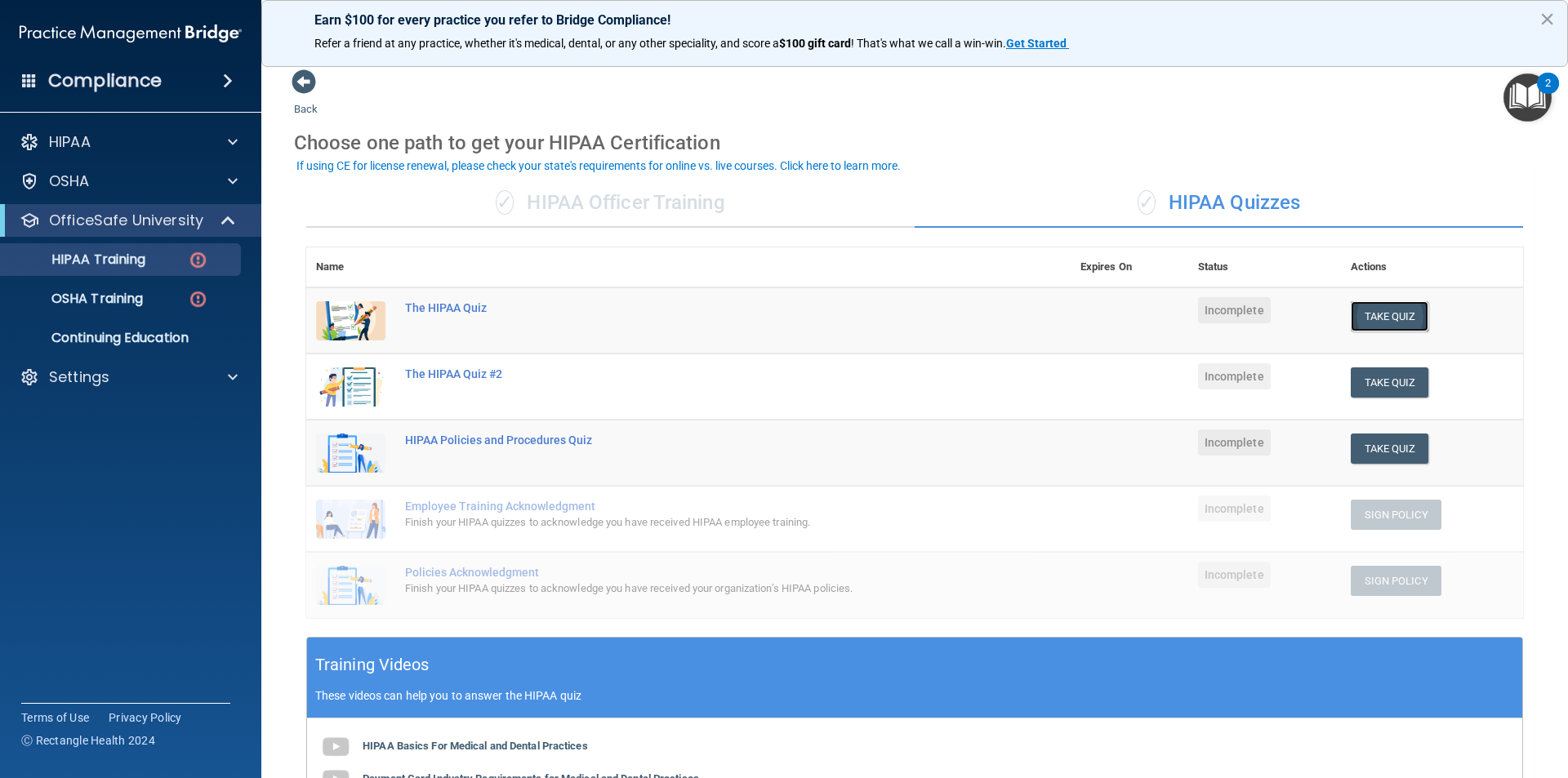
click at [1400, 320] on button "Take Quiz" at bounding box center [1390, 317] width 78 height 31
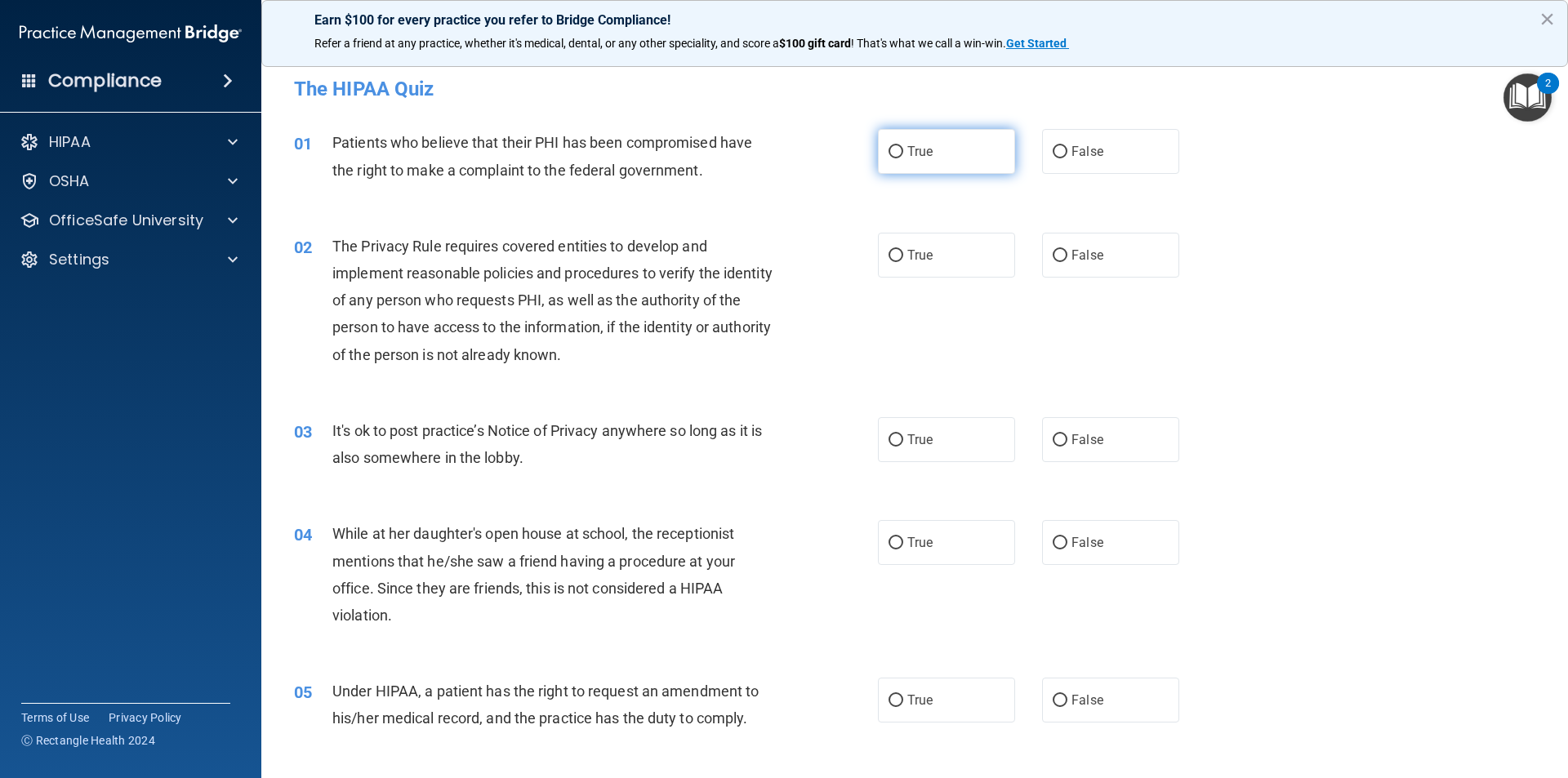
click at [881, 156] on label "True" at bounding box center [947, 151] width 137 height 45
click at [889, 156] on input "True" at bounding box center [896, 152] width 14 height 13
radio input "true"
click at [908, 233] on label "True" at bounding box center [947, 255] width 137 height 45
click at [903, 250] on input "True" at bounding box center [896, 257] width 14 height 13
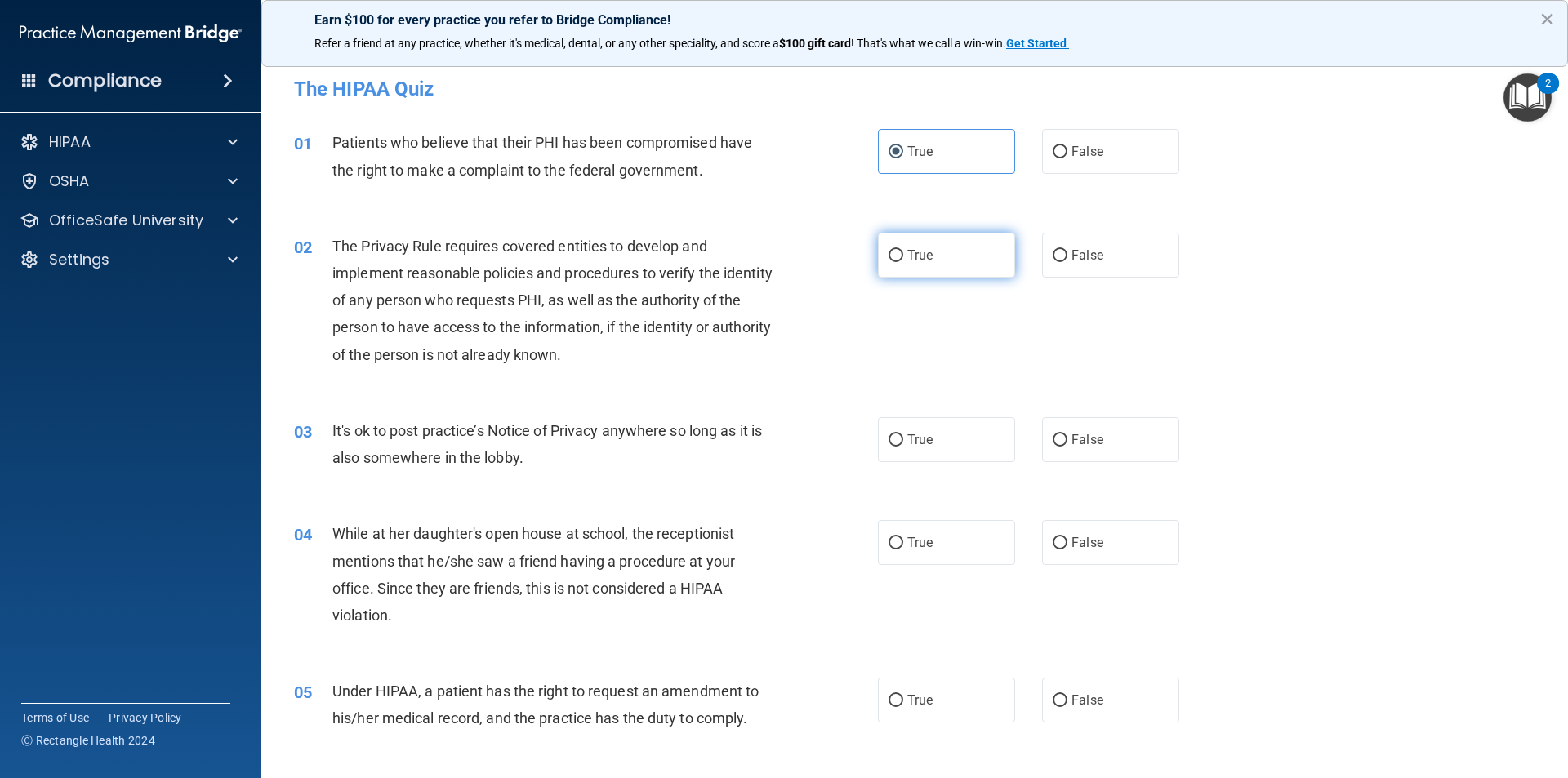
radio input "true"
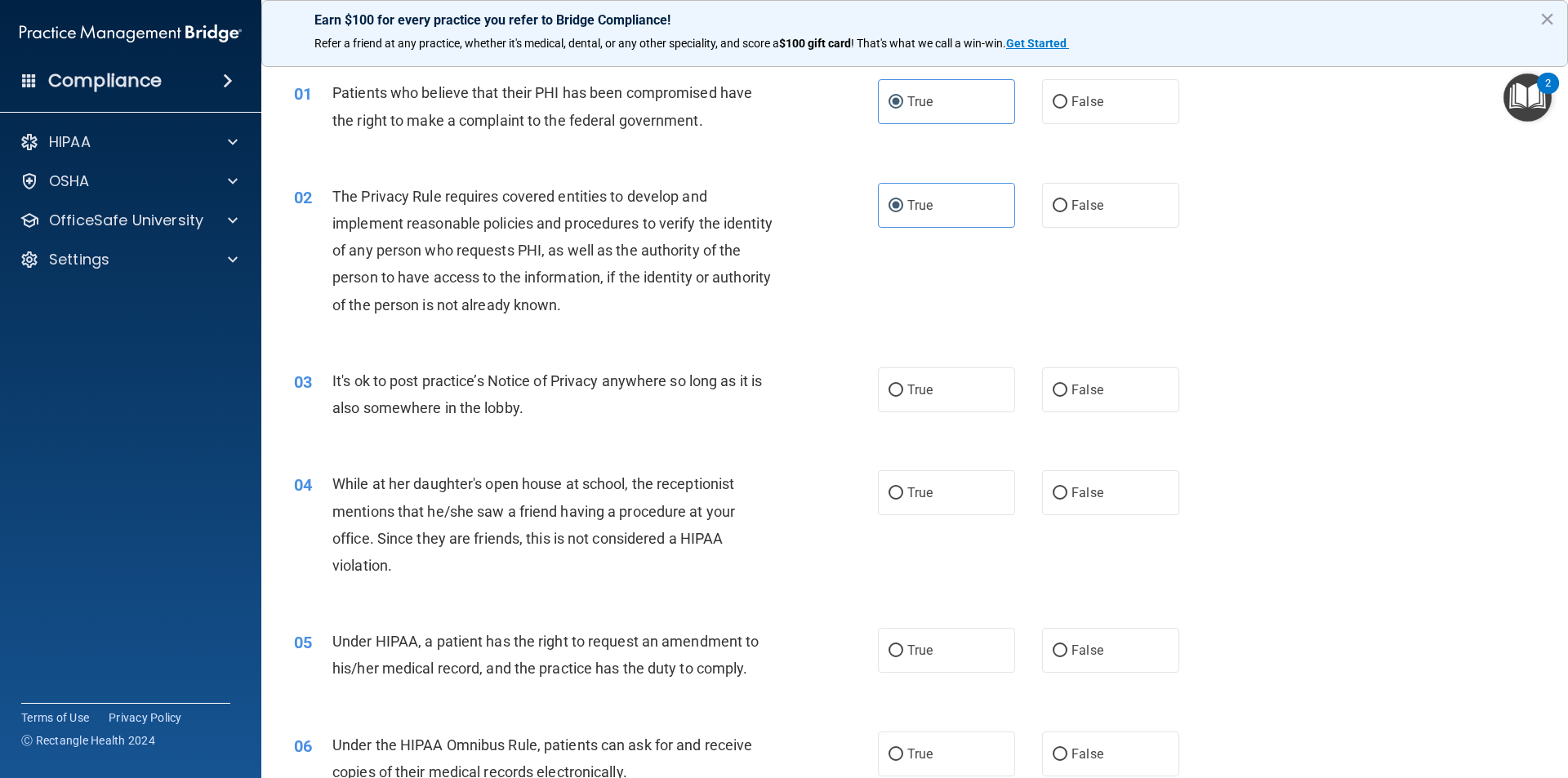
scroll to position [82, 0]
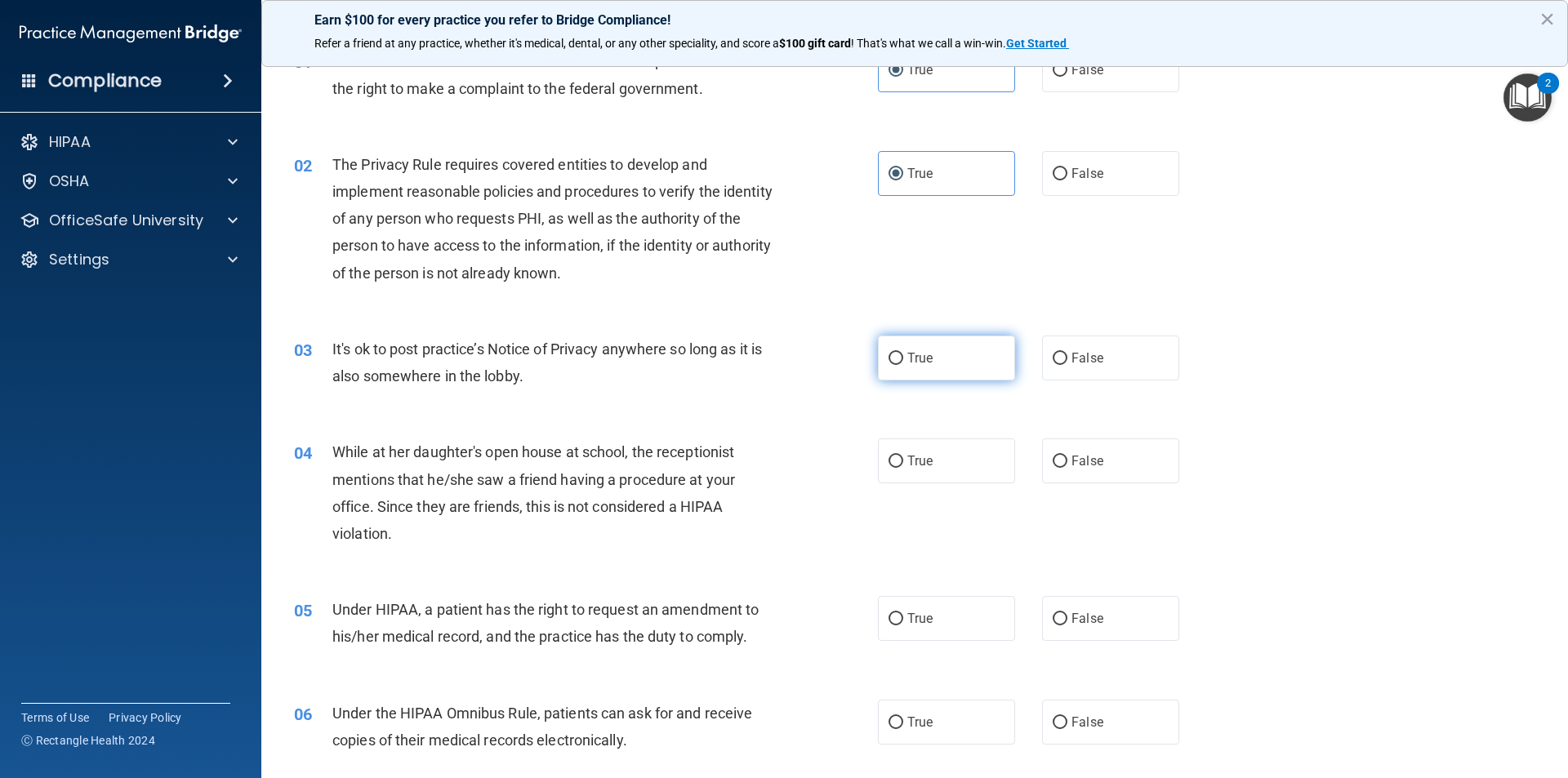
click at [888, 379] on label "True" at bounding box center [947, 358] width 137 height 45
click at [889, 365] on input "True" at bounding box center [896, 359] width 14 height 13
radio input "true"
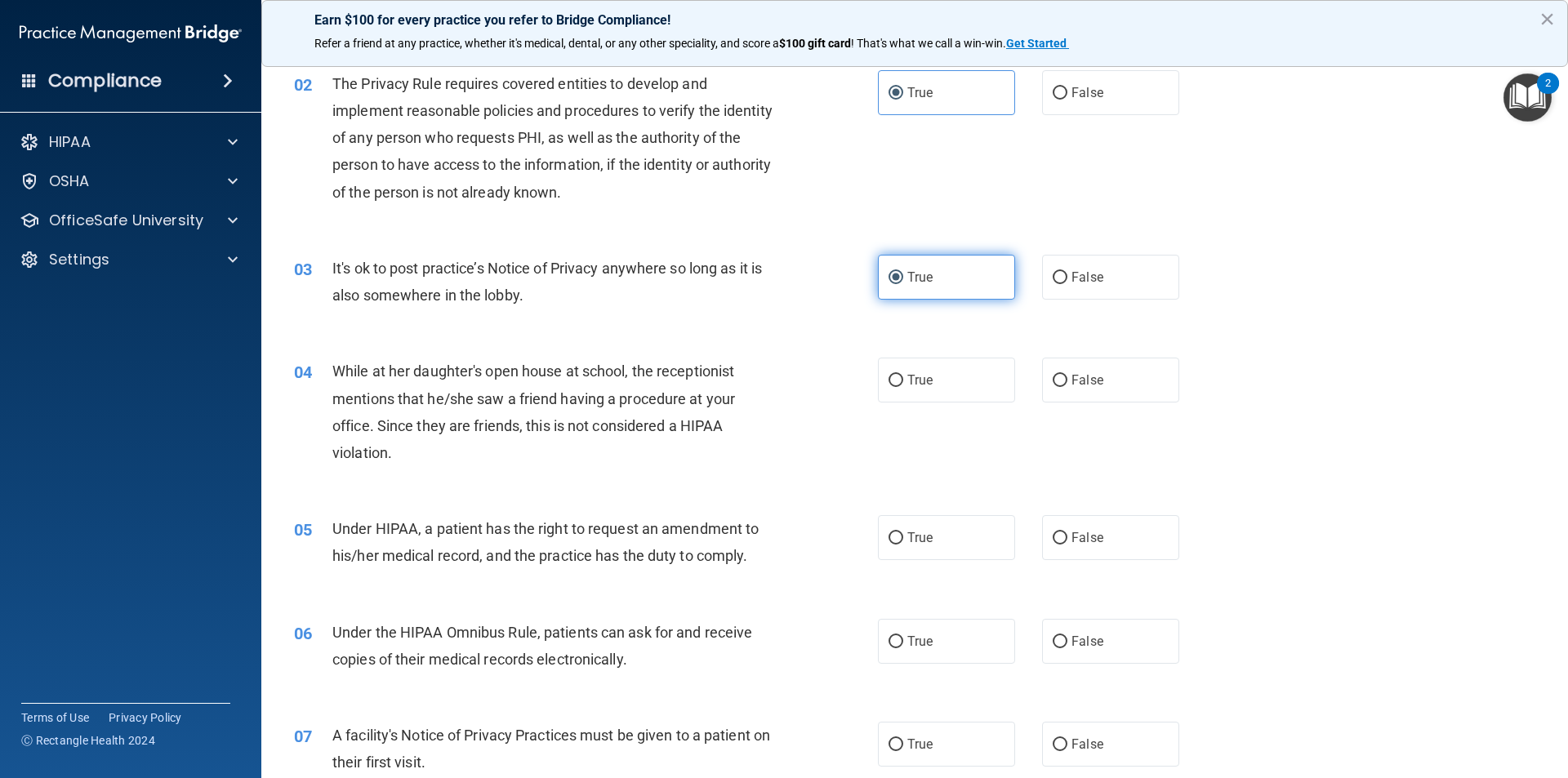
scroll to position [163, 0]
click at [1106, 400] on label "False" at bounding box center [1110, 379] width 137 height 45
click at [1067, 386] on input "False" at bounding box center [1060, 380] width 14 height 13
radio input "true"
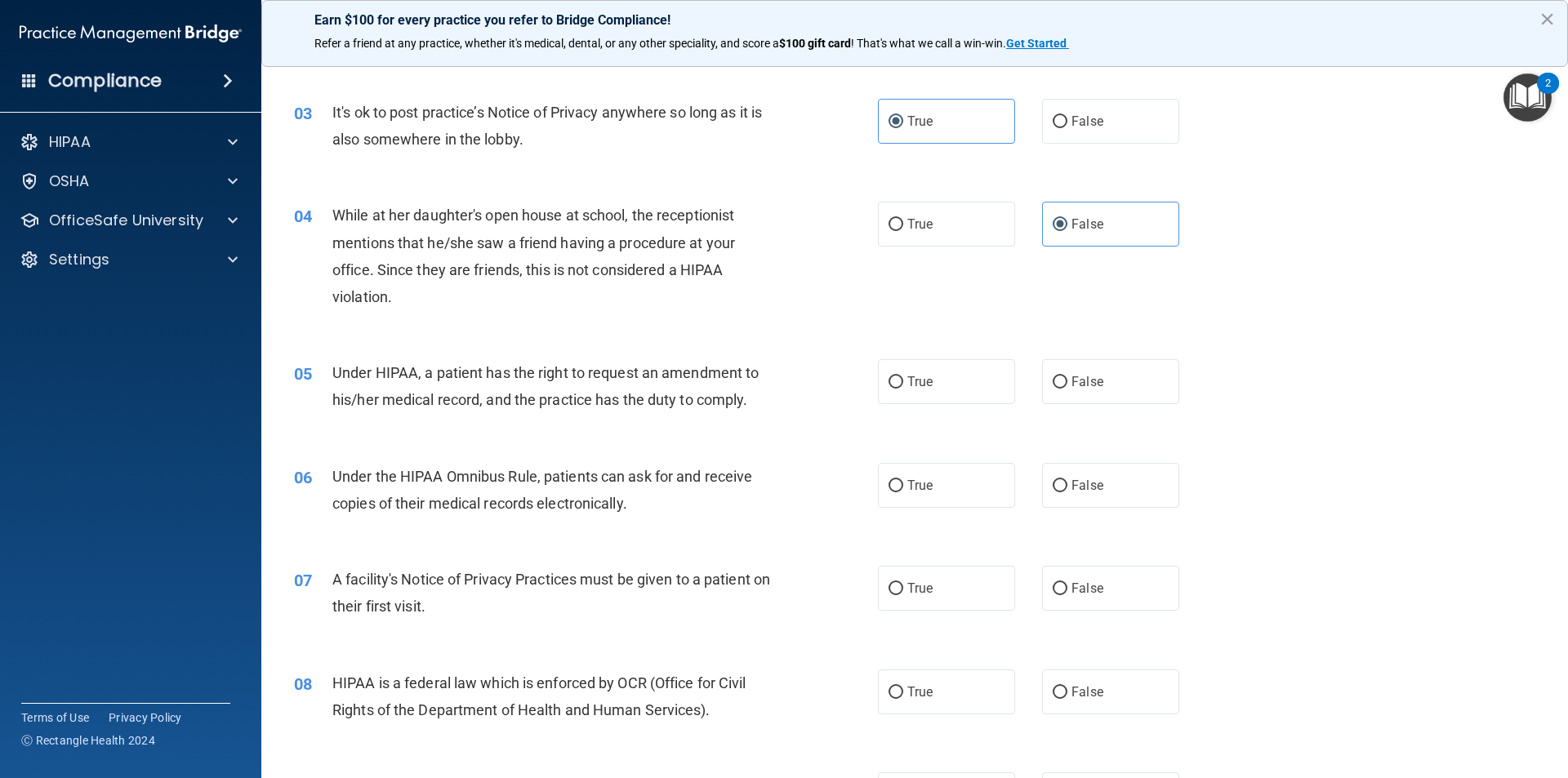
scroll to position [327, 0]
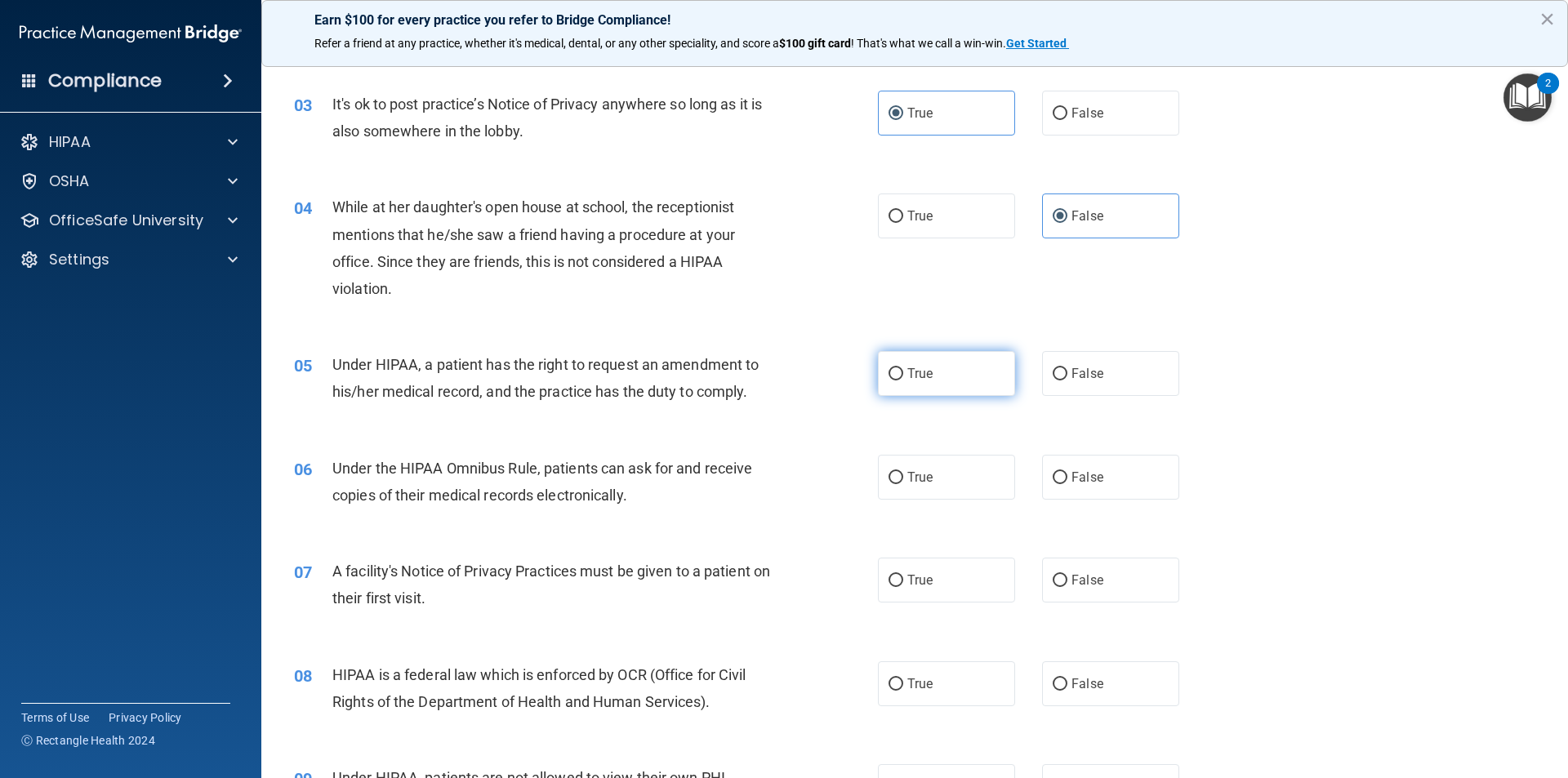
click at [936, 384] on label "True" at bounding box center [947, 374] width 137 height 45
click at [903, 381] on input "True" at bounding box center [896, 375] width 14 height 13
radio input "true"
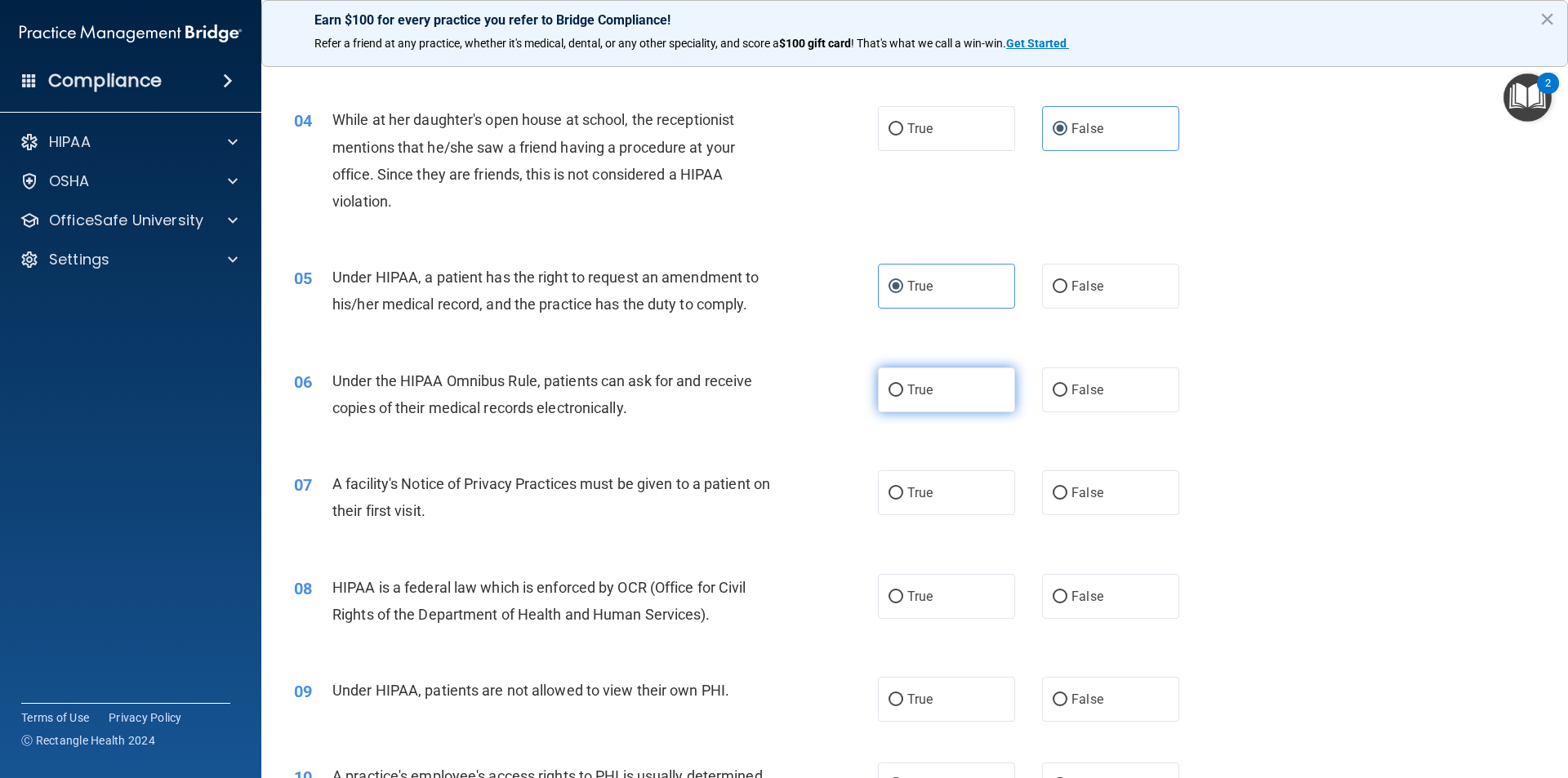
scroll to position [490, 0]
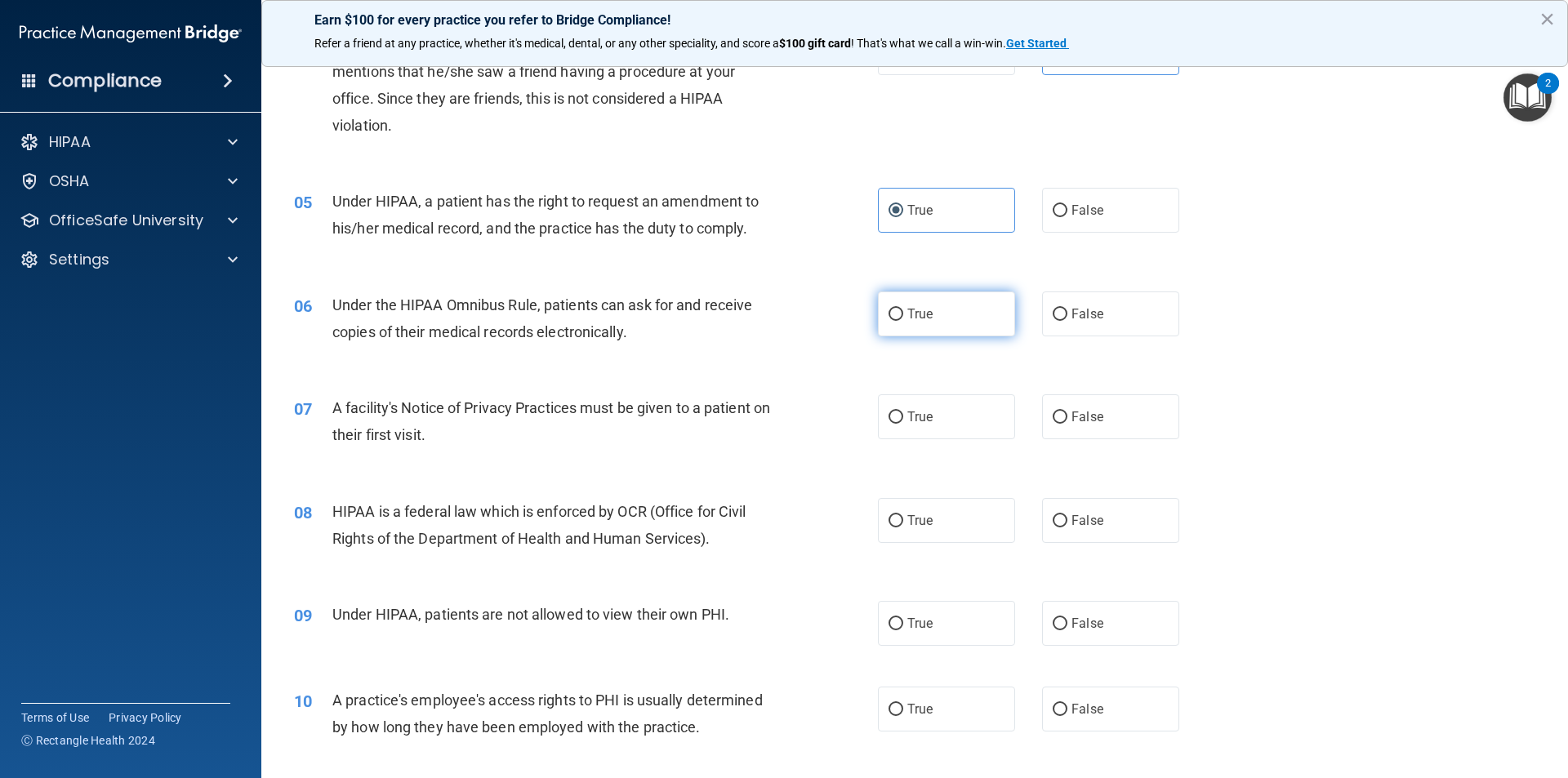
click at [965, 323] on label "True" at bounding box center [947, 314] width 137 height 45
click at [903, 321] on input "True" at bounding box center [896, 315] width 14 height 13
radio input "true"
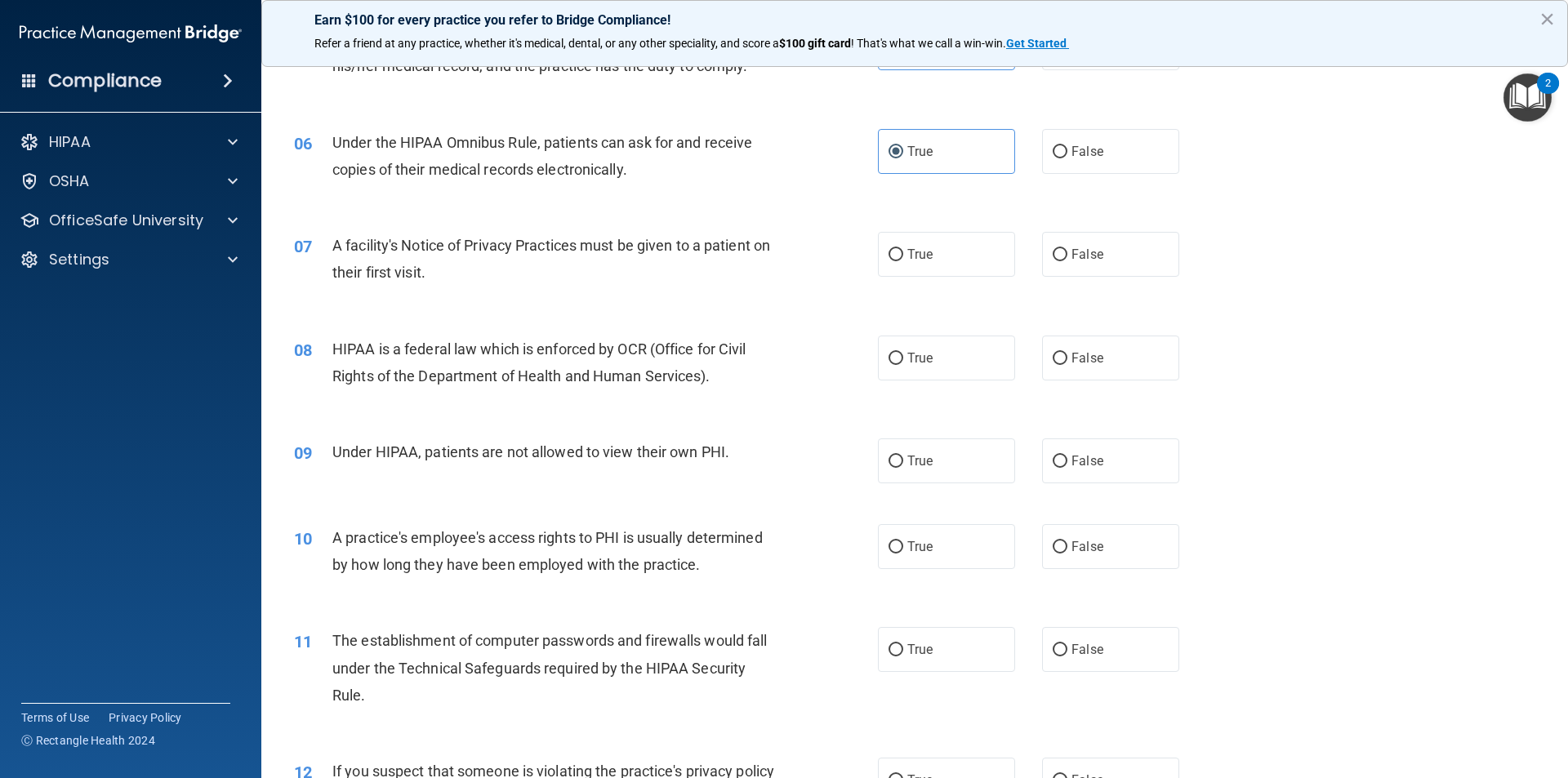
scroll to position [654, 0]
click at [962, 274] on label "True" at bounding box center [947, 254] width 137 height 45
click at [903, 260] on input "True" at bounding box center [896, 255] width 14 height 13
radio input "true"
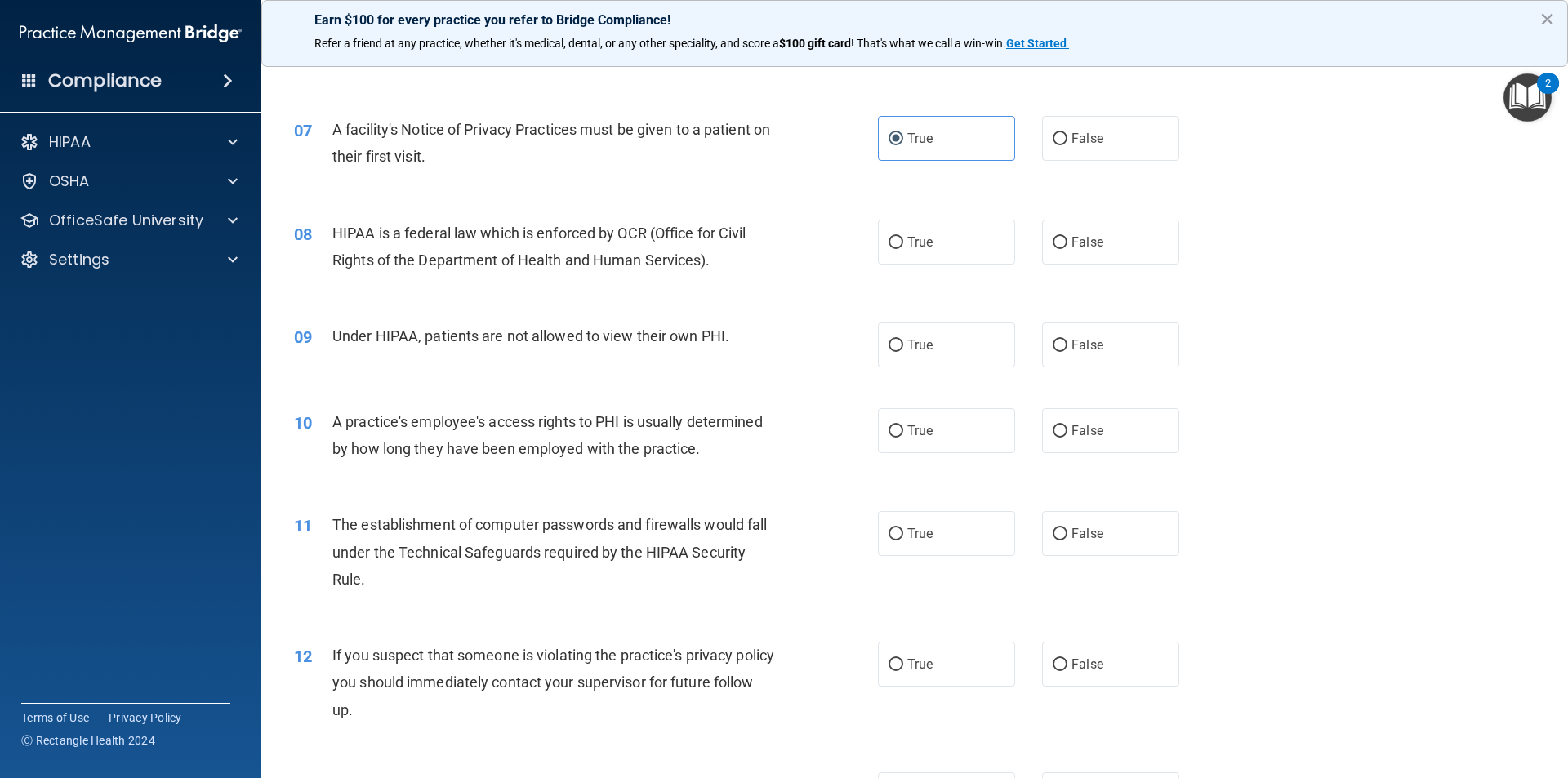
scroll to position [817, 0]
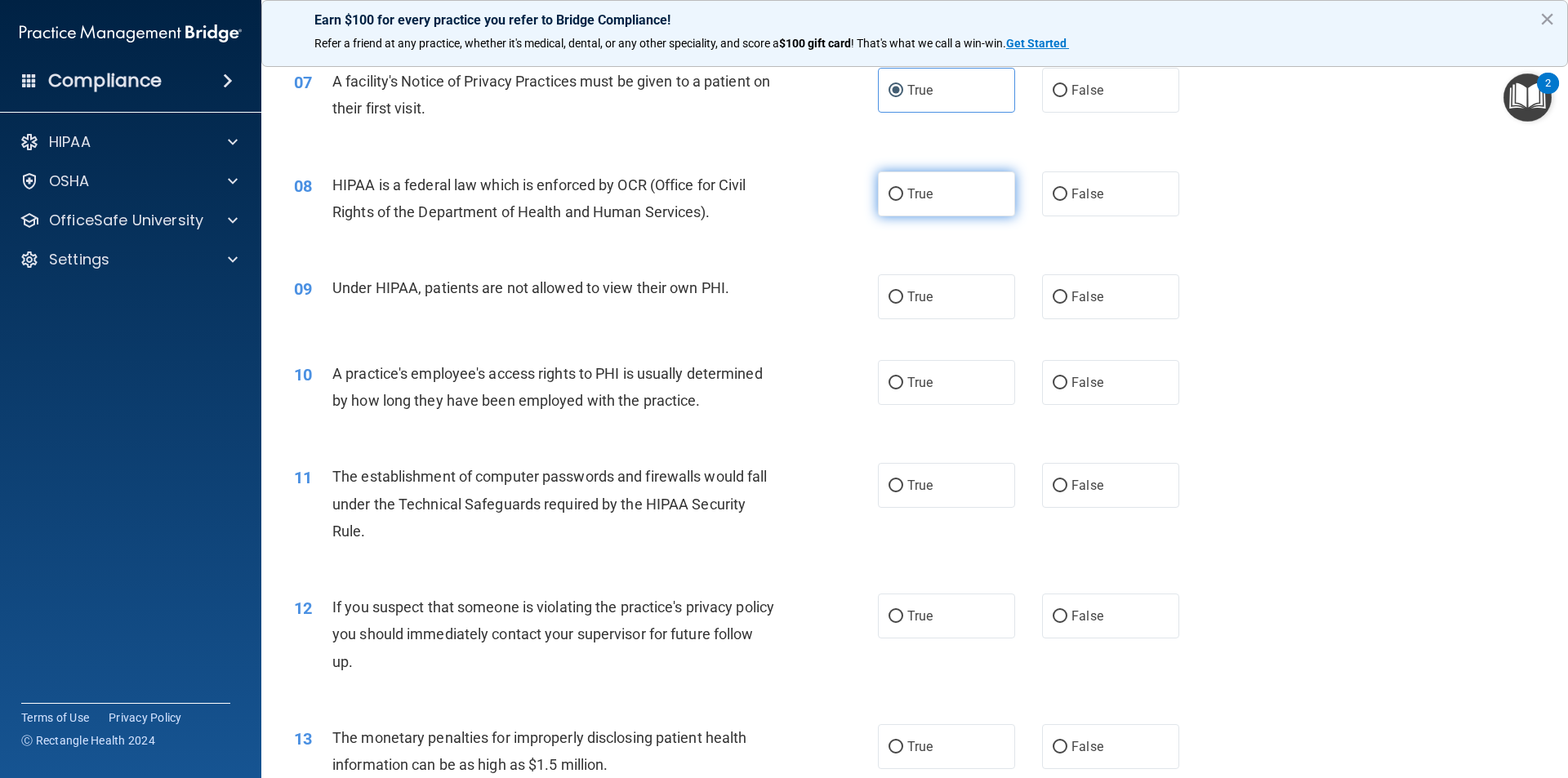
click at [955, 197] on label "True" at bounding box center [947, 194] width 137 height 45
click at [903, 197] on input "True" at bounding box center [896, 195] width 14 height 13
radio input "true"
click at [1173, 303] on div "True False" at bounding box center [1043, 297] width 330 height 45
click at [1116, 288] on label "False" at bounding box center [1110, 297] width 137 height 45
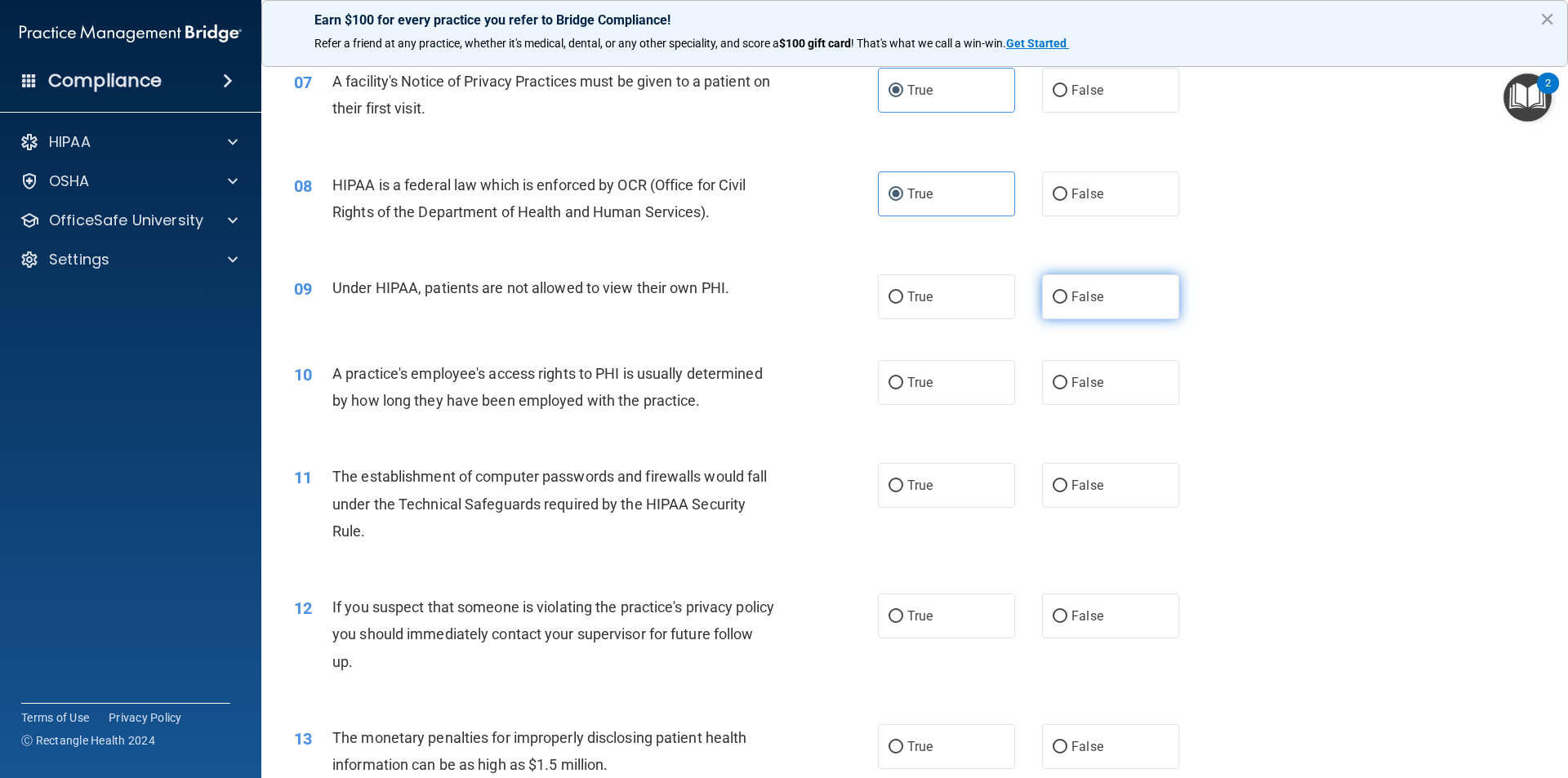
click at [1067, 292] on input "False" at bounding box center [1060, 298] width 14 height 13
radio input "true"
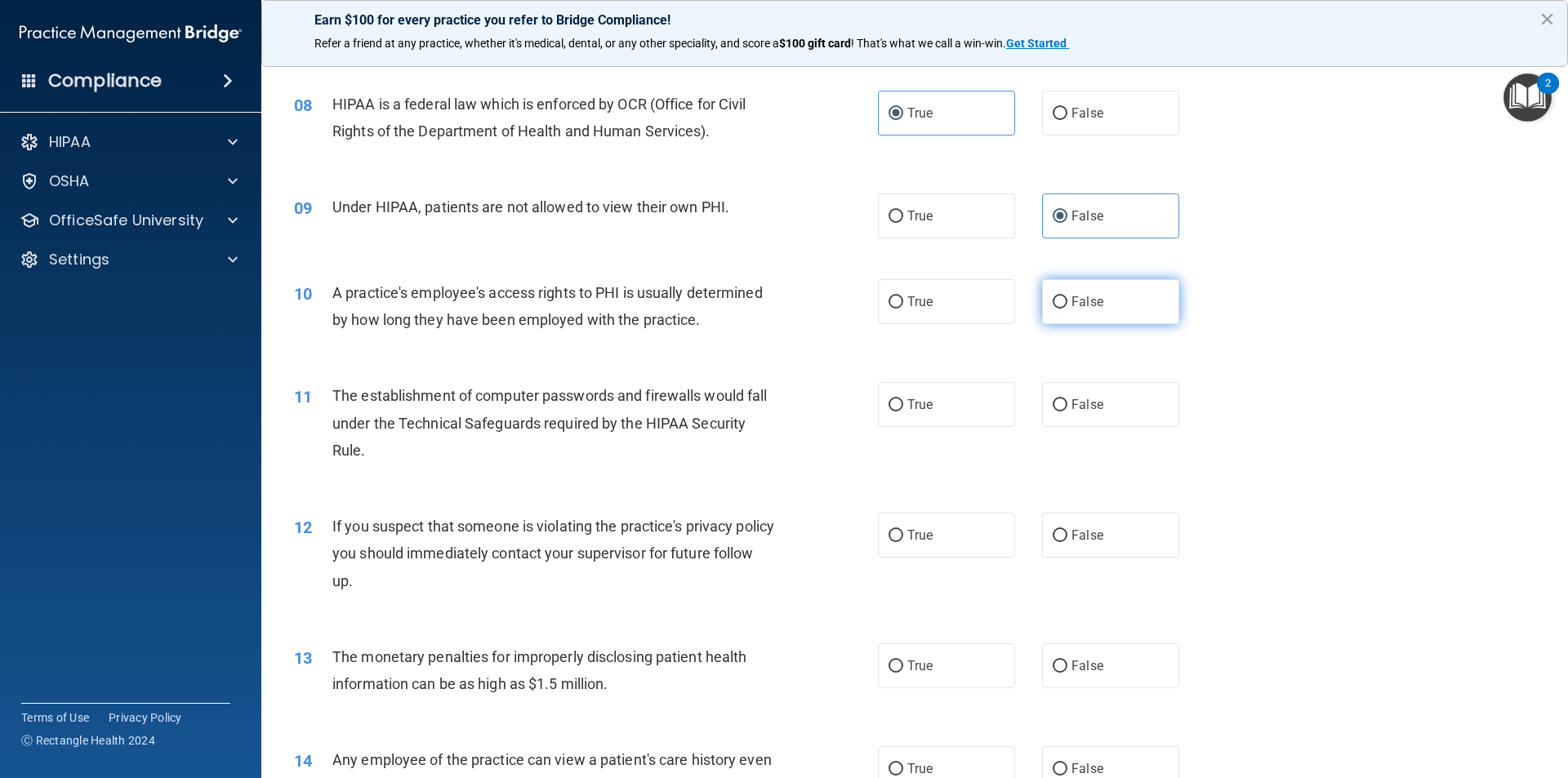
scroll to position [899, 0]
click at [1058, 326] on div "10 A practice's employee's access rights to PHI is usually determined by how lo…" at bounding box center [915, 310] width 1266 height 103
click at [1063, 309] on label "False" at bounding box center [1110, 301] width 137 height 45
click at [1063, 308] on input "False" at bounding box center [1060, 302] width 14 height 13
radio input "true"
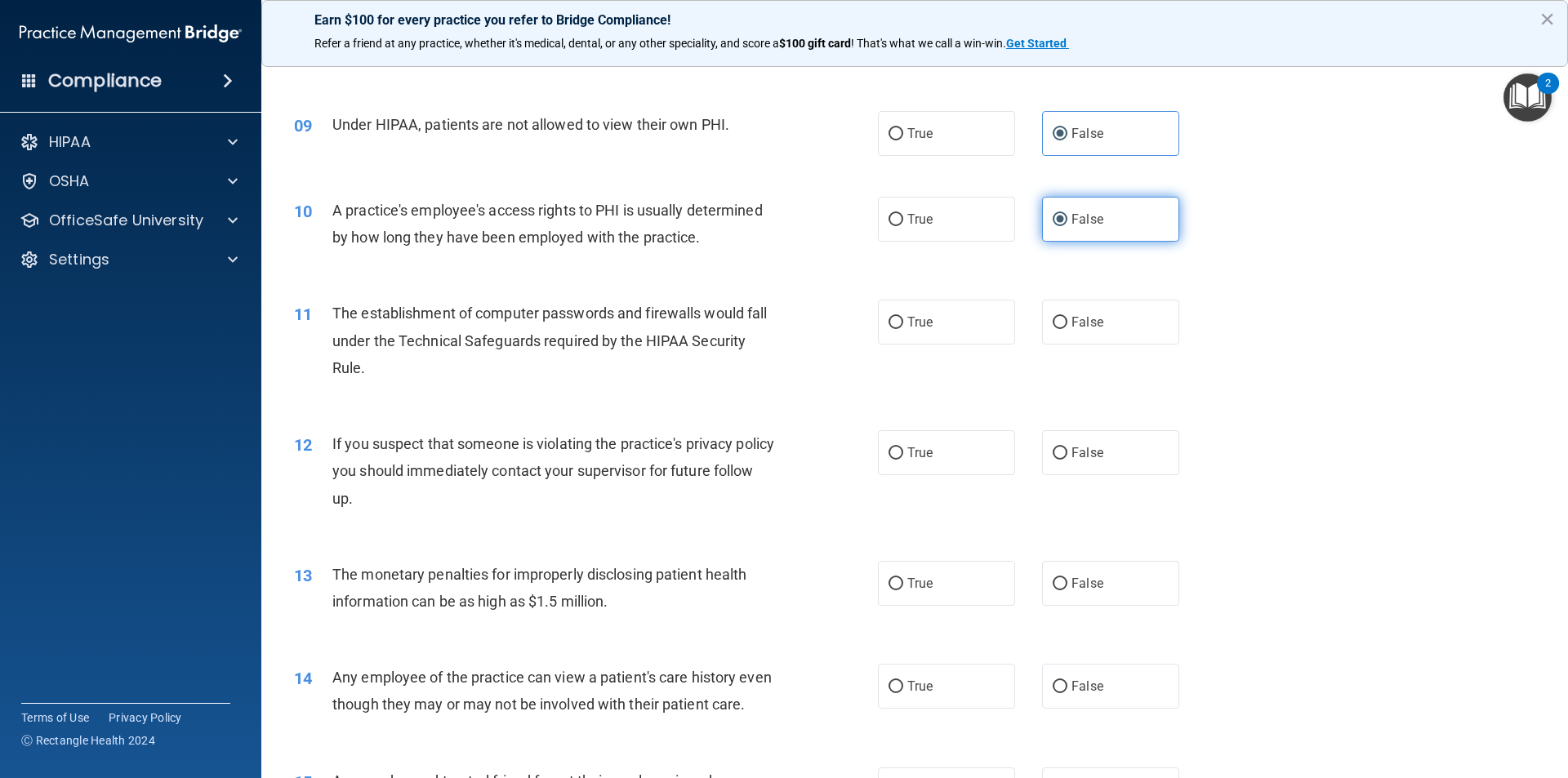
scroll to position [1062, 0]
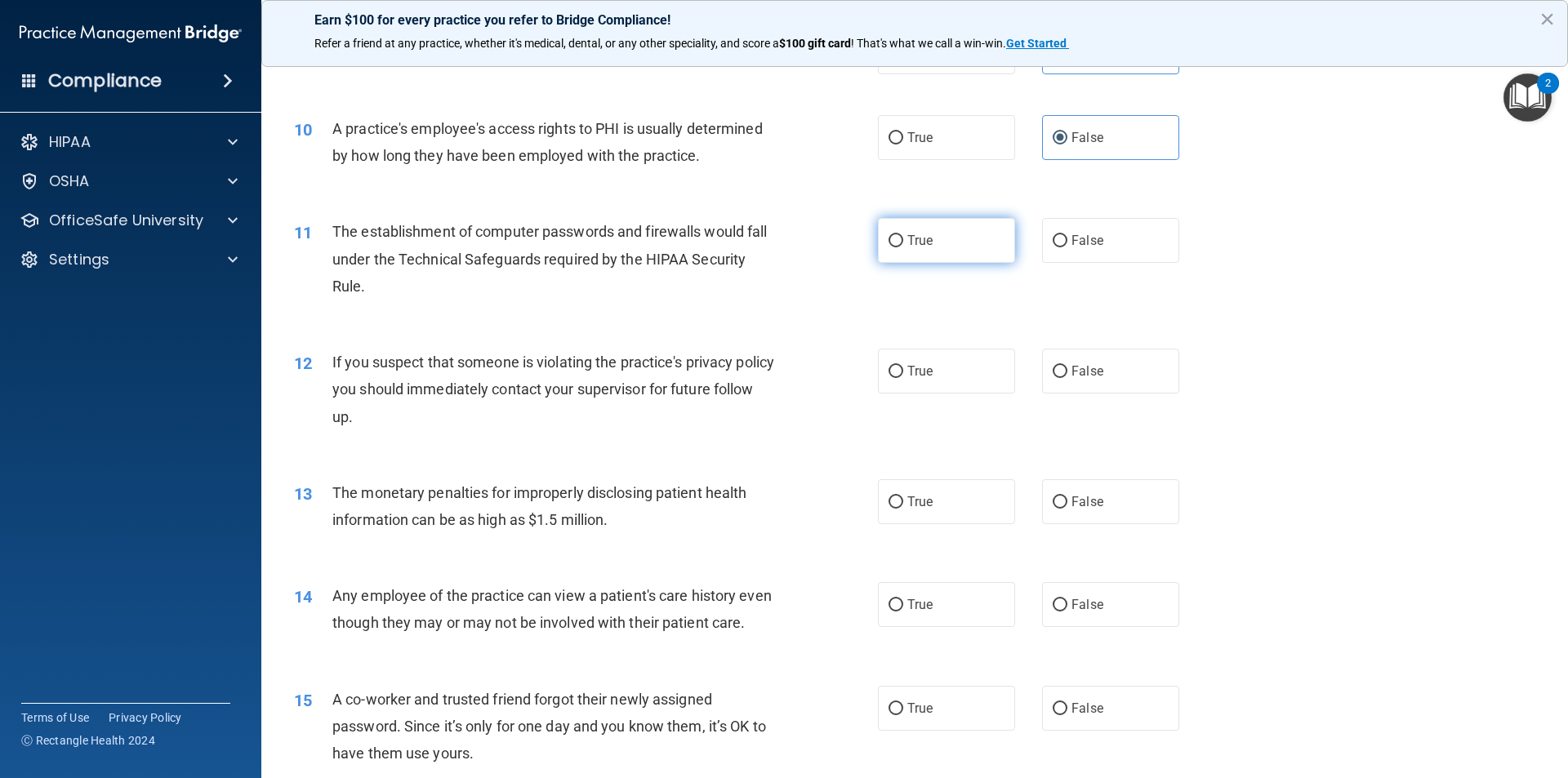
click at [882, 244] on label "True" at bounding box center [947, 240] width 137 height 45
click at [889, 244] on input "True" at bounding box center [896, 241] width 14 height 13
radio input "true"
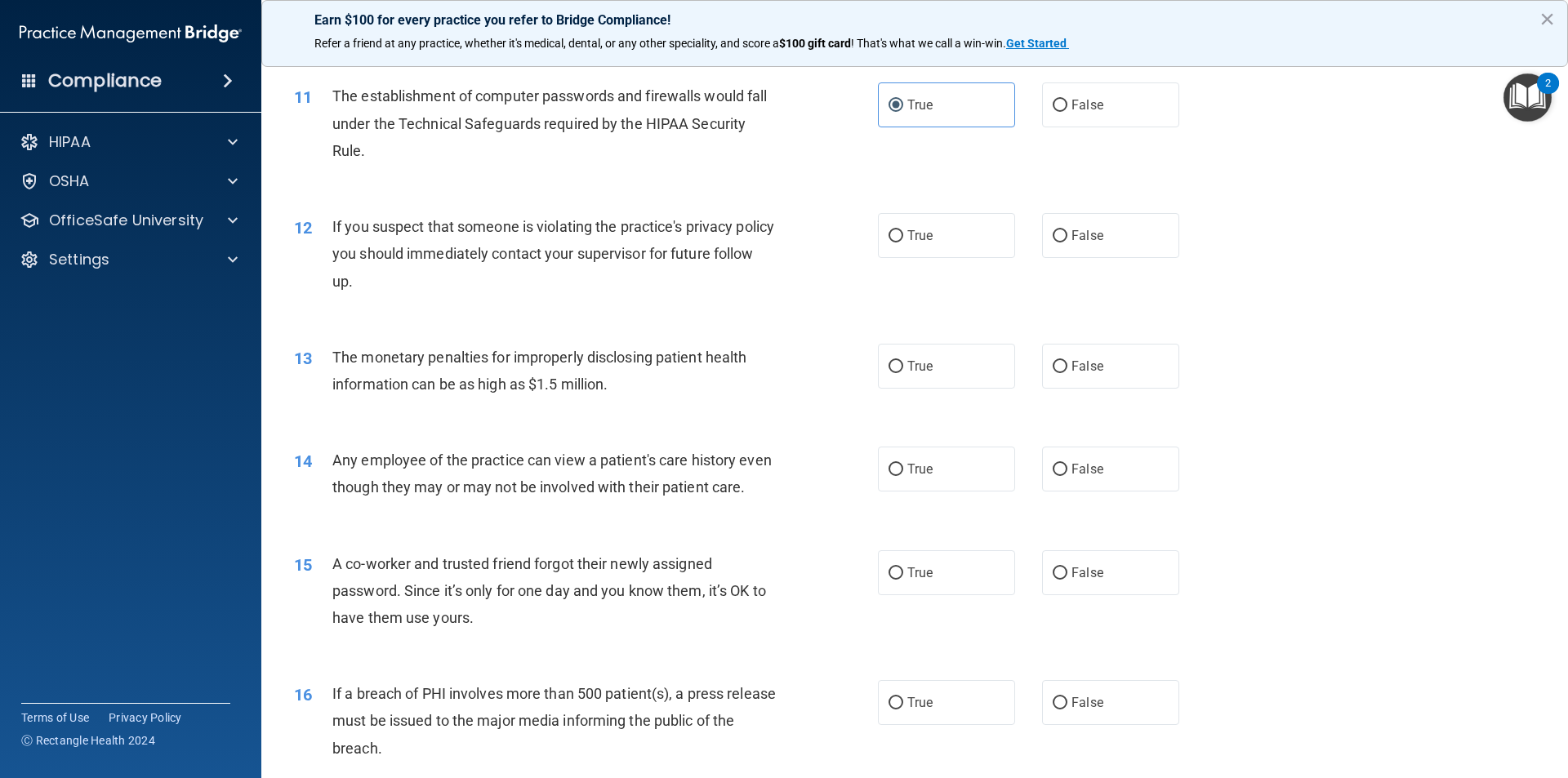
scroll to position [1226, 0]
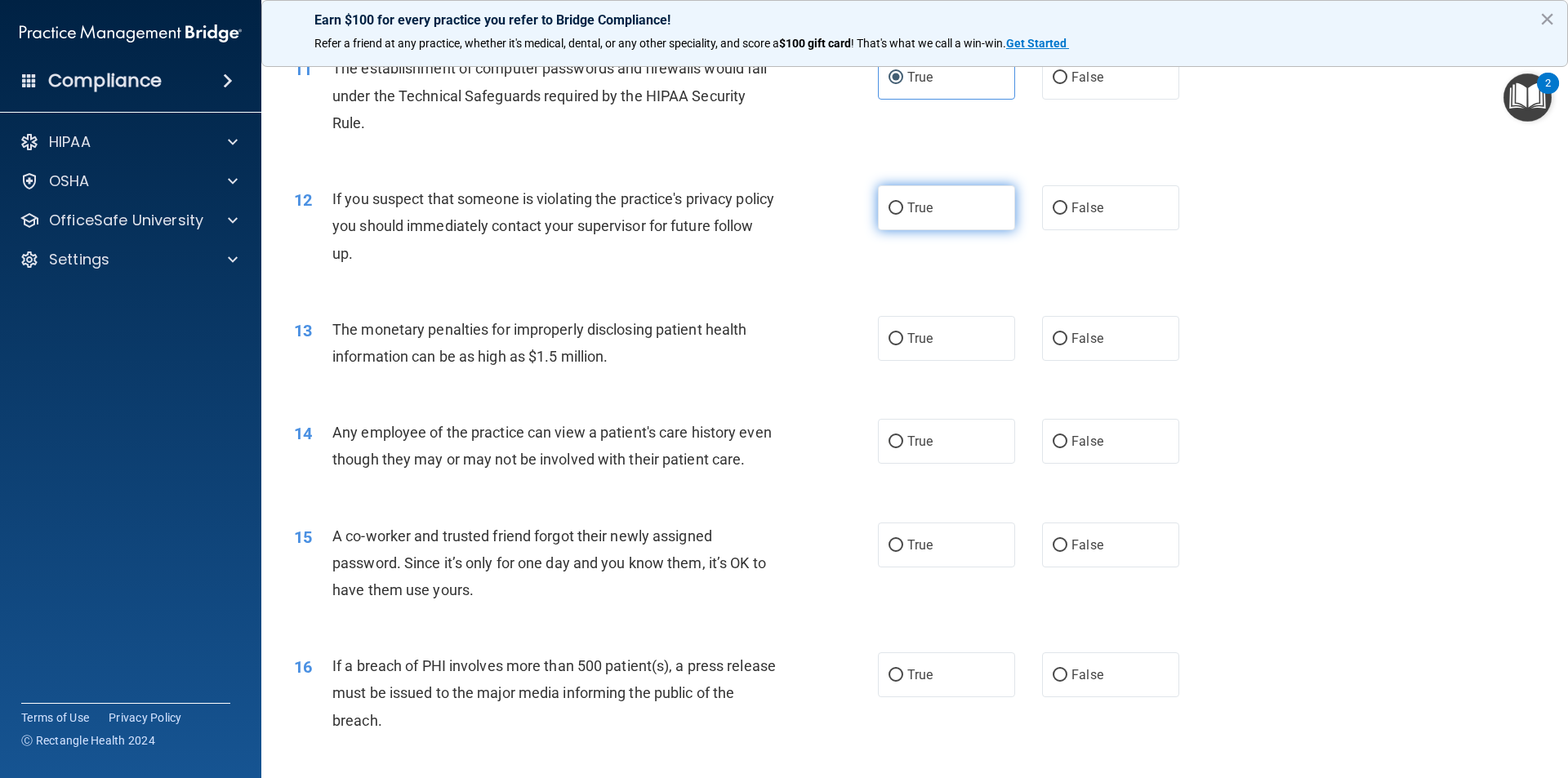
click at [945, 224] on label "True" at bounding box center [947, 208] width 137 height 45
click at [903, 215] on input "True" at bounding box center [896, 209] width 14 height 13
radio input "true"
click at [951, 318] on label "True" at bounding box center [947, 339] width 137 height 45
click at [903, 333] on input "True" at bounding box center [896, 339] width 14 height 13
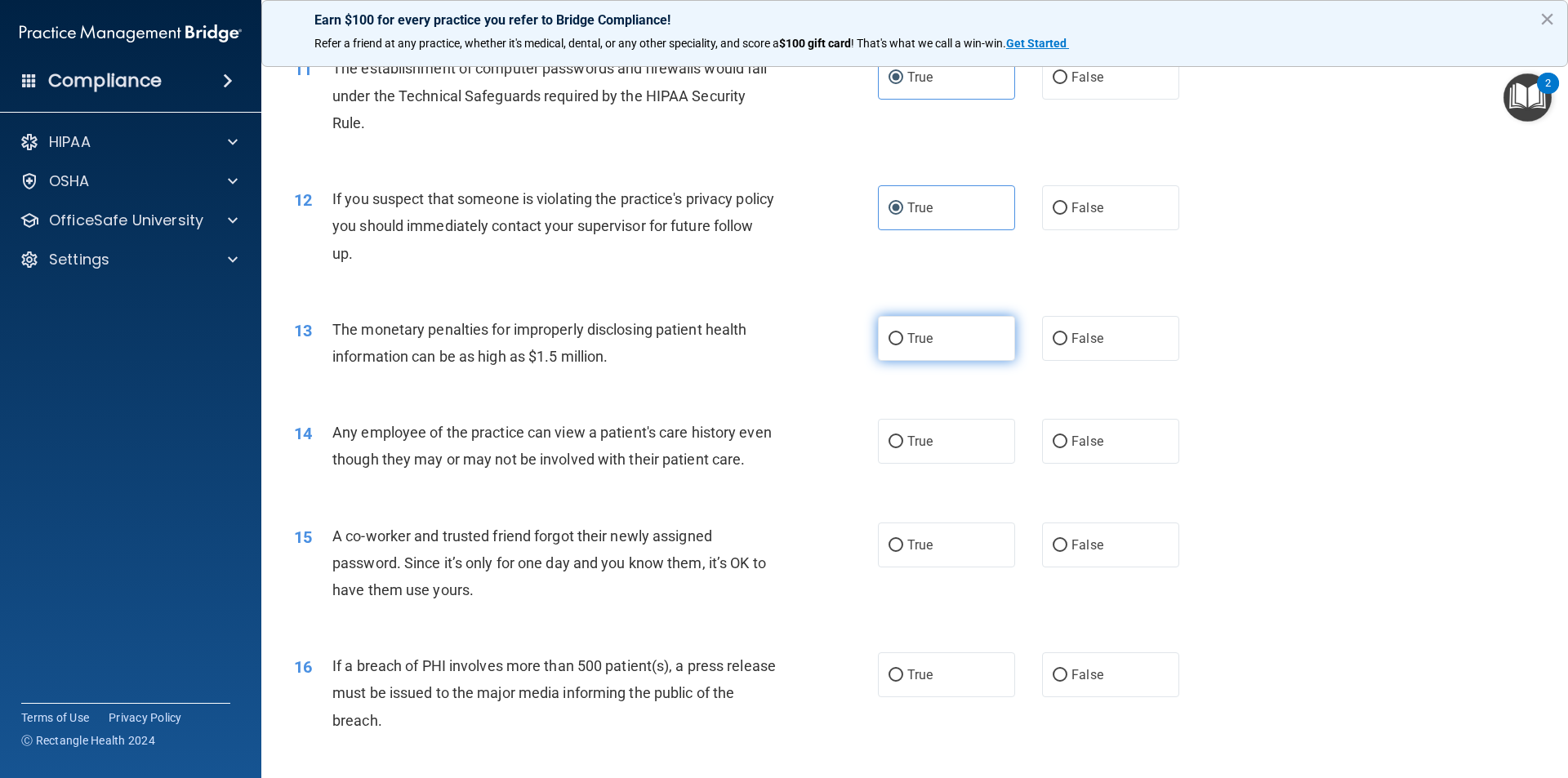
radio input "true"
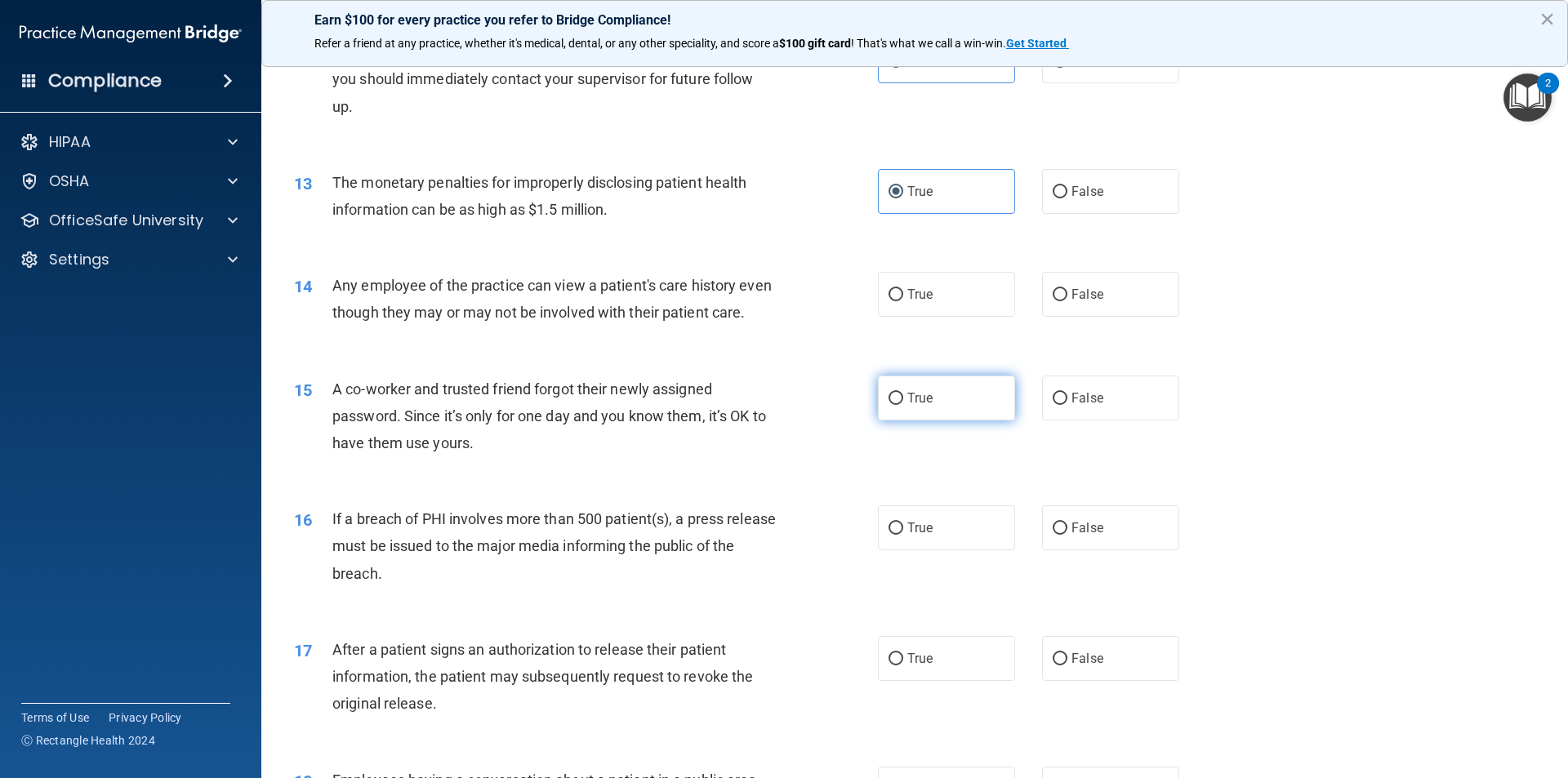
scroll to position [1389, 0]
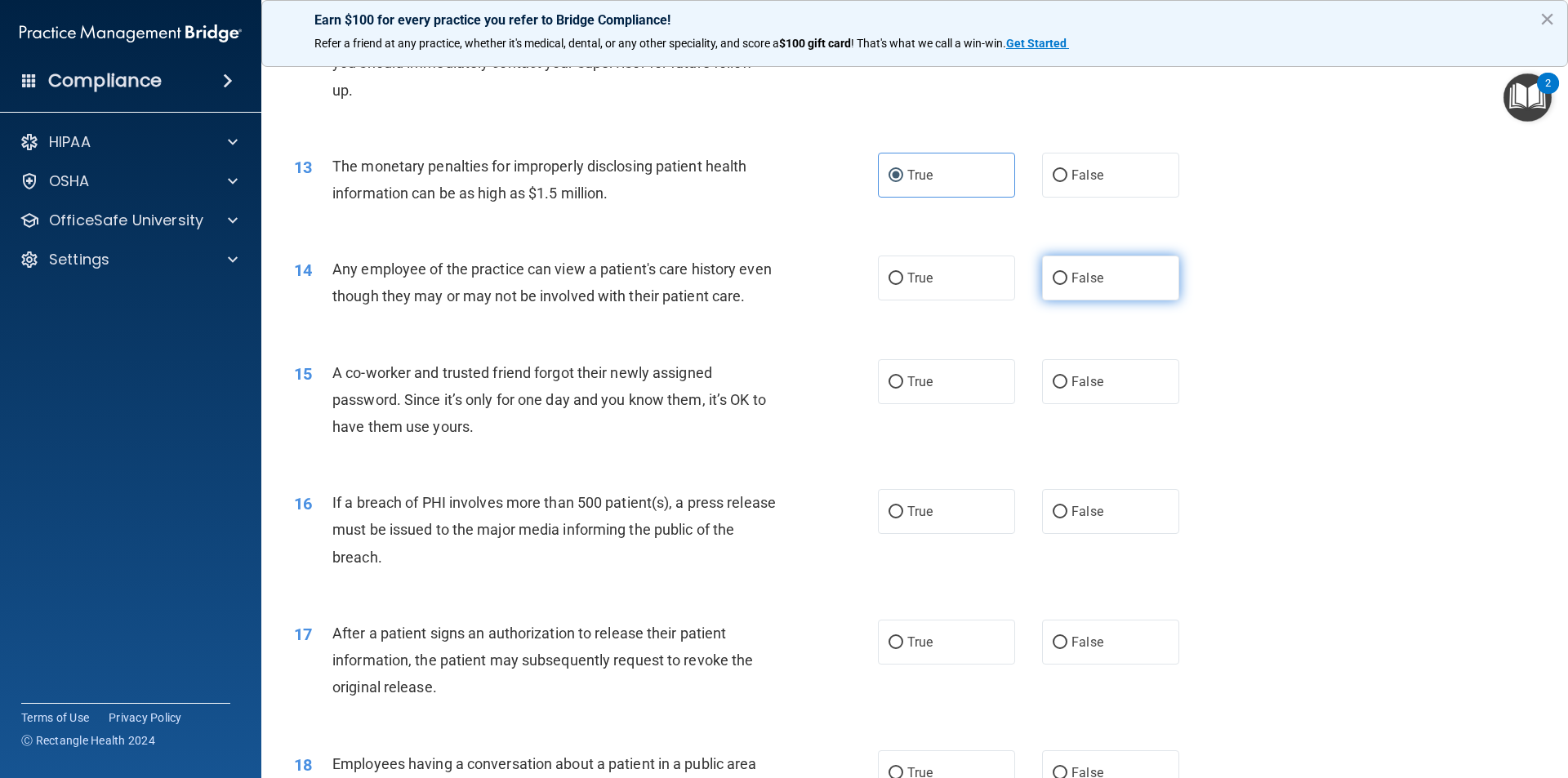
click at [1151, 294] on label "False" at bounding box center [1110, 278] width 137 height 45
click at [1067, 285] on input "False" at bounding box center [1060, 279] width 14 height 13
radio input "true"
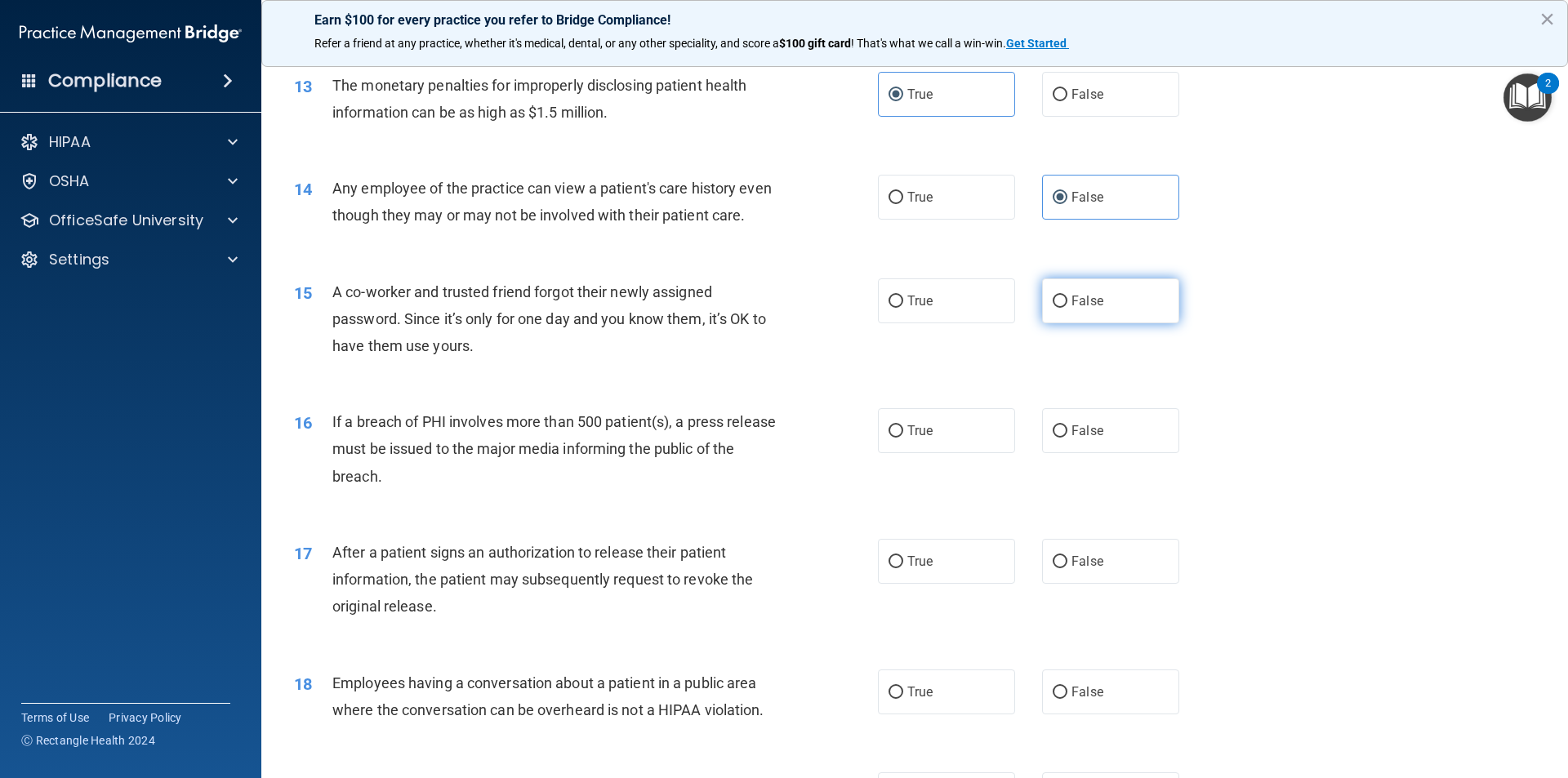
scroll to position [1470, 0]
click at [1072, 322] on label "False" at bounding box center [1110, 300] width 137 height 45
click at [1067, 307] on input "False" at bounding box center [1060, 301] width 14 height 13
radio input "true"
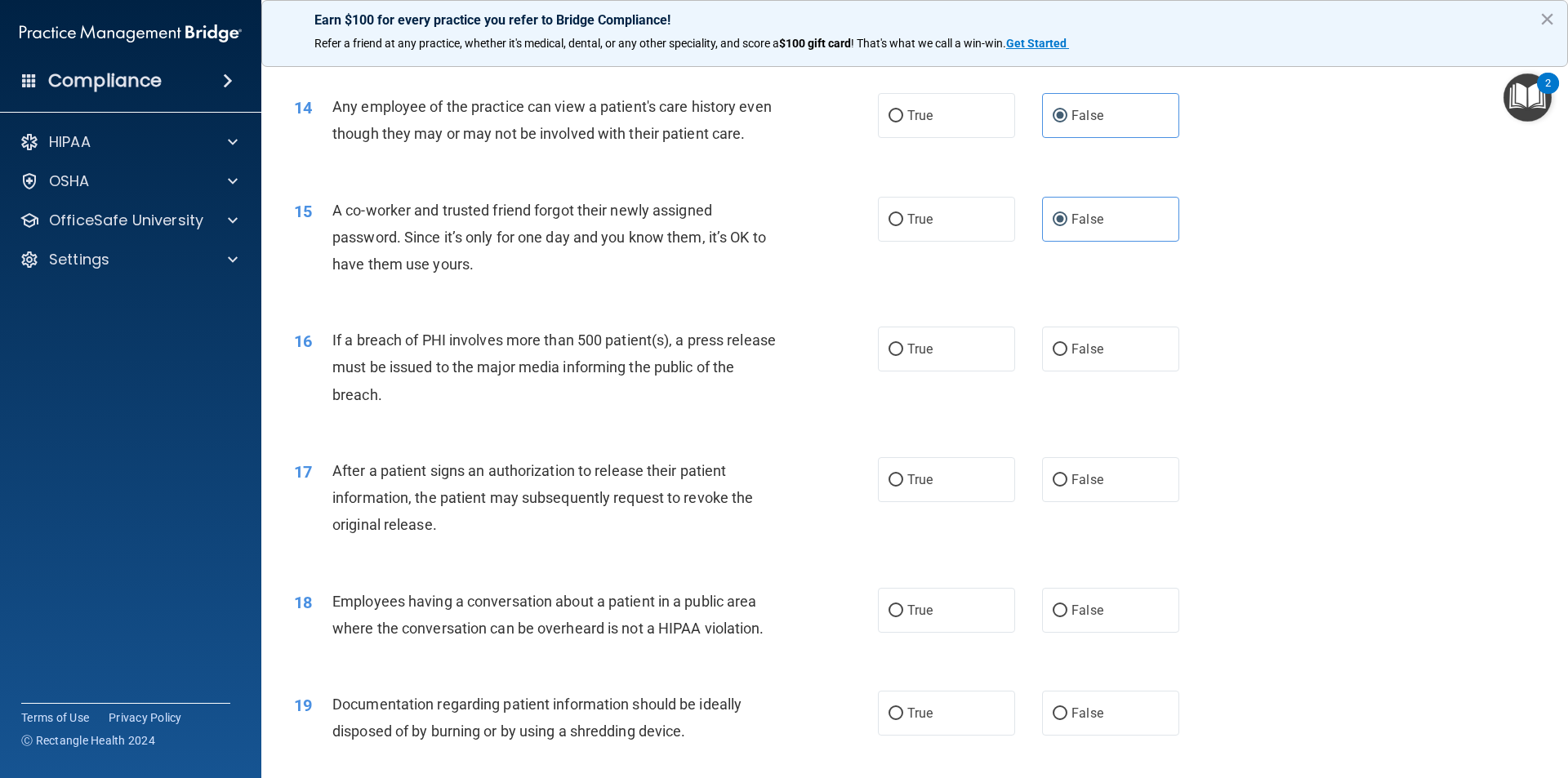
scroll to position [1551, 0]
click at [920, 371] on label "True" at bounding box center [947, 348] width 137 height 45
click at [903, 356] on input "True" at bounding box center [896, 349] width 14 height 13
radio input "true"
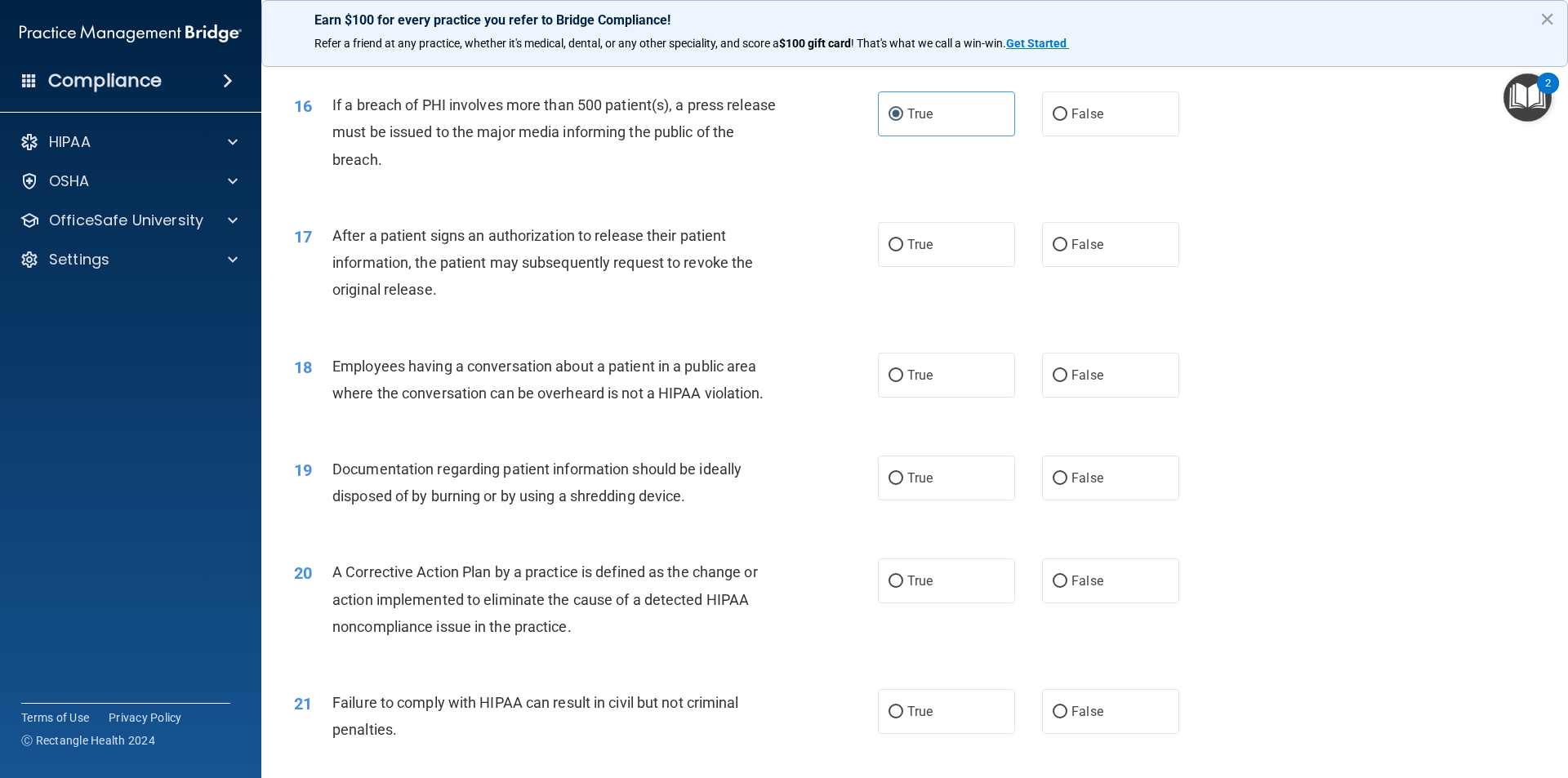
scroll to position [1796, 0]
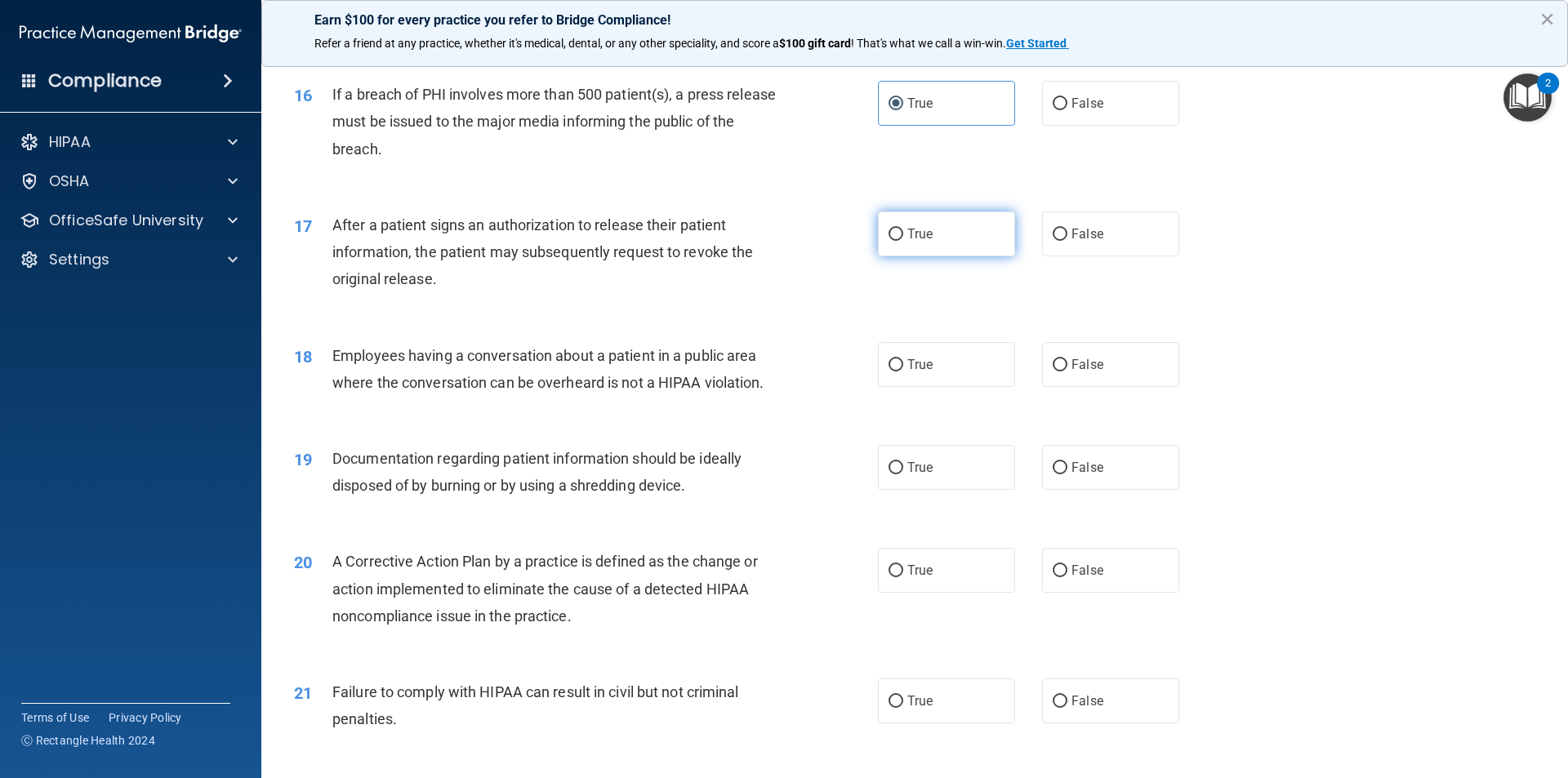
click at [948, 257] on label "True" at bounding box center [947, 234] width 137 height 45
click at [903, 241] on input "True" at bounding box center [896, 235] width 14 height 13
radio input "true"
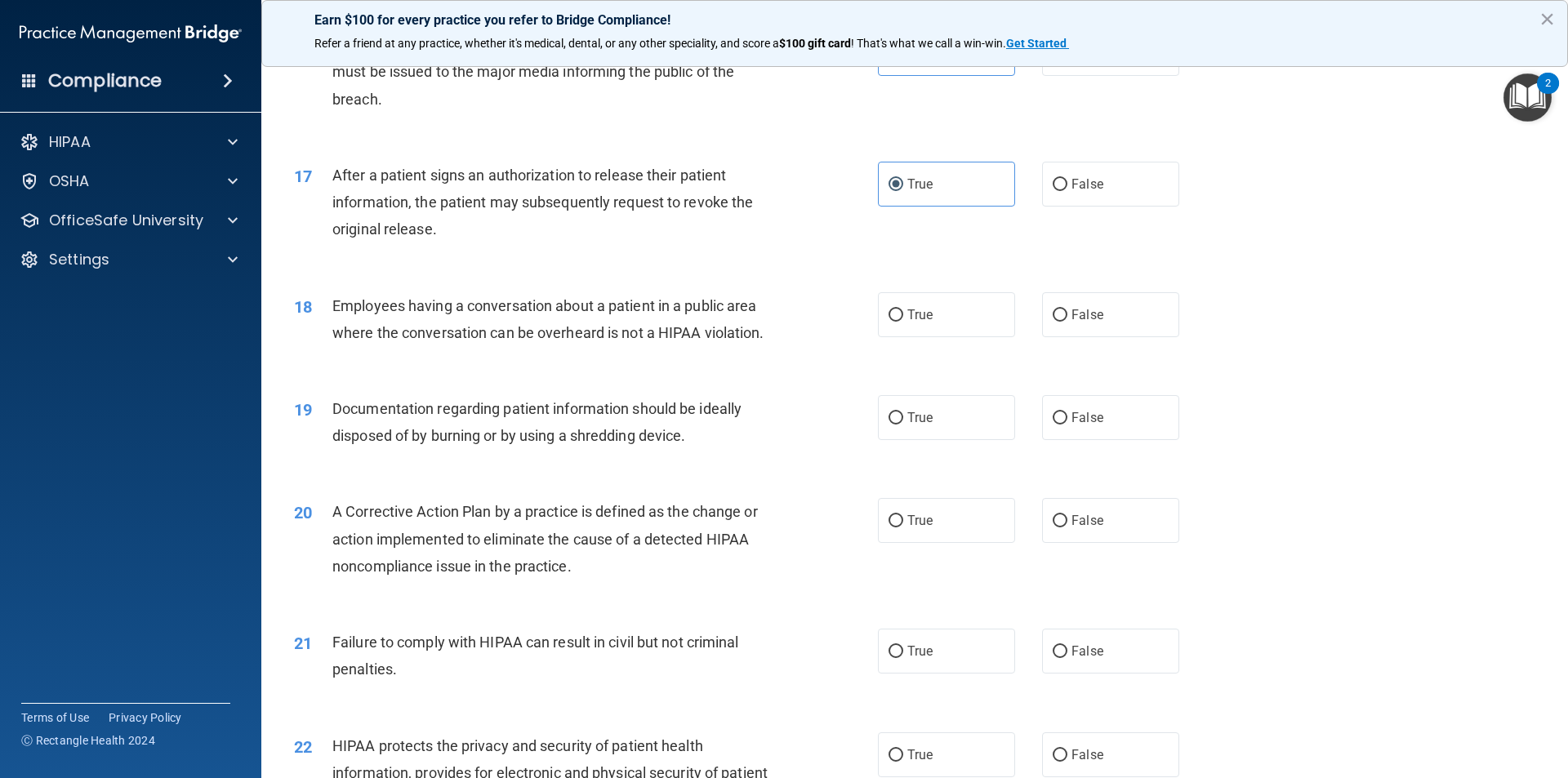
scroll to position [1878, 0]
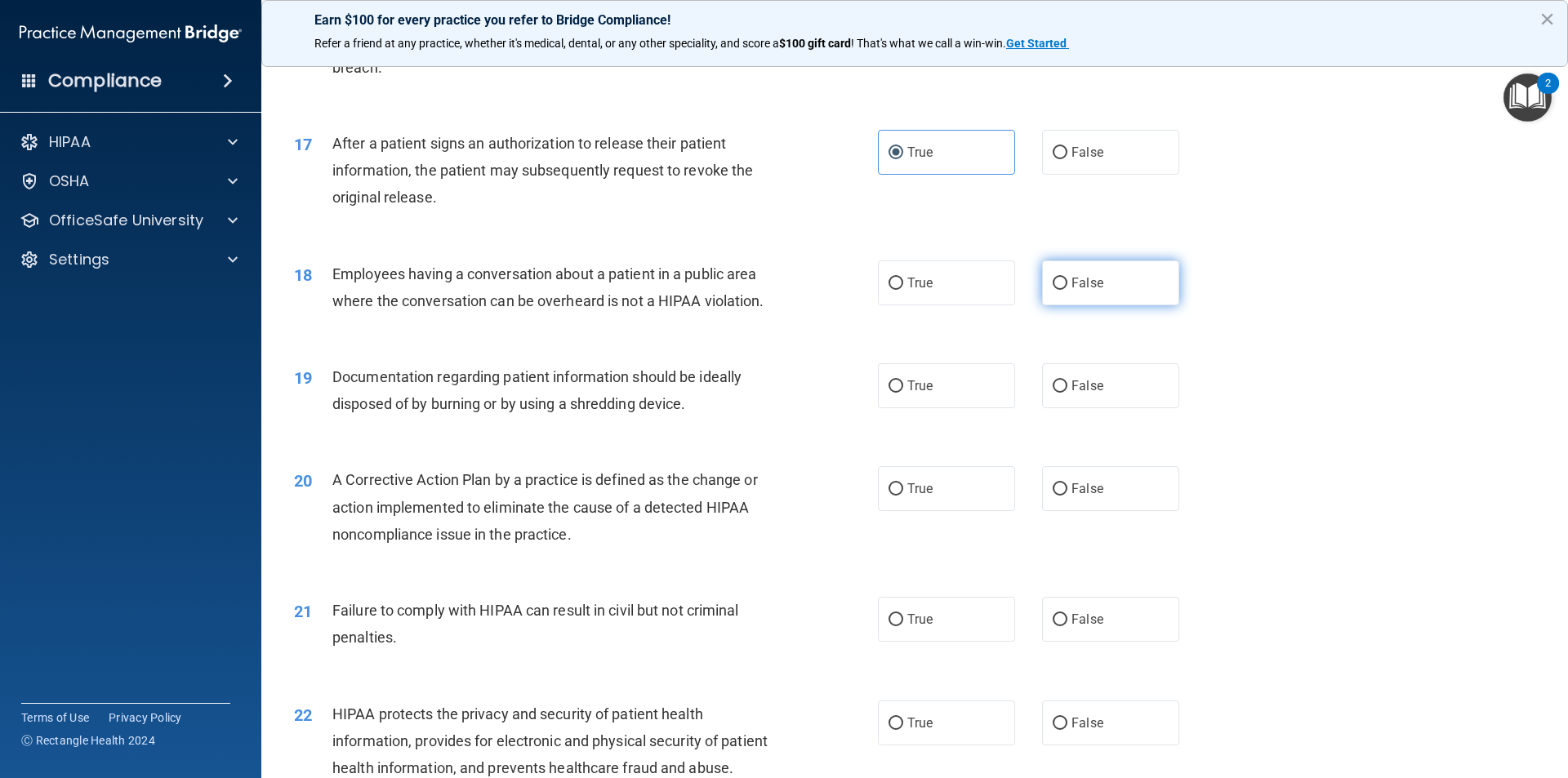
click at [1074, 302] on label "False" at bounding box center [1110, 283] width 137 height 45
click at [1067, 290] on input "False" at bounding box center [1060, 284] width 14 height 13
radio input "true"
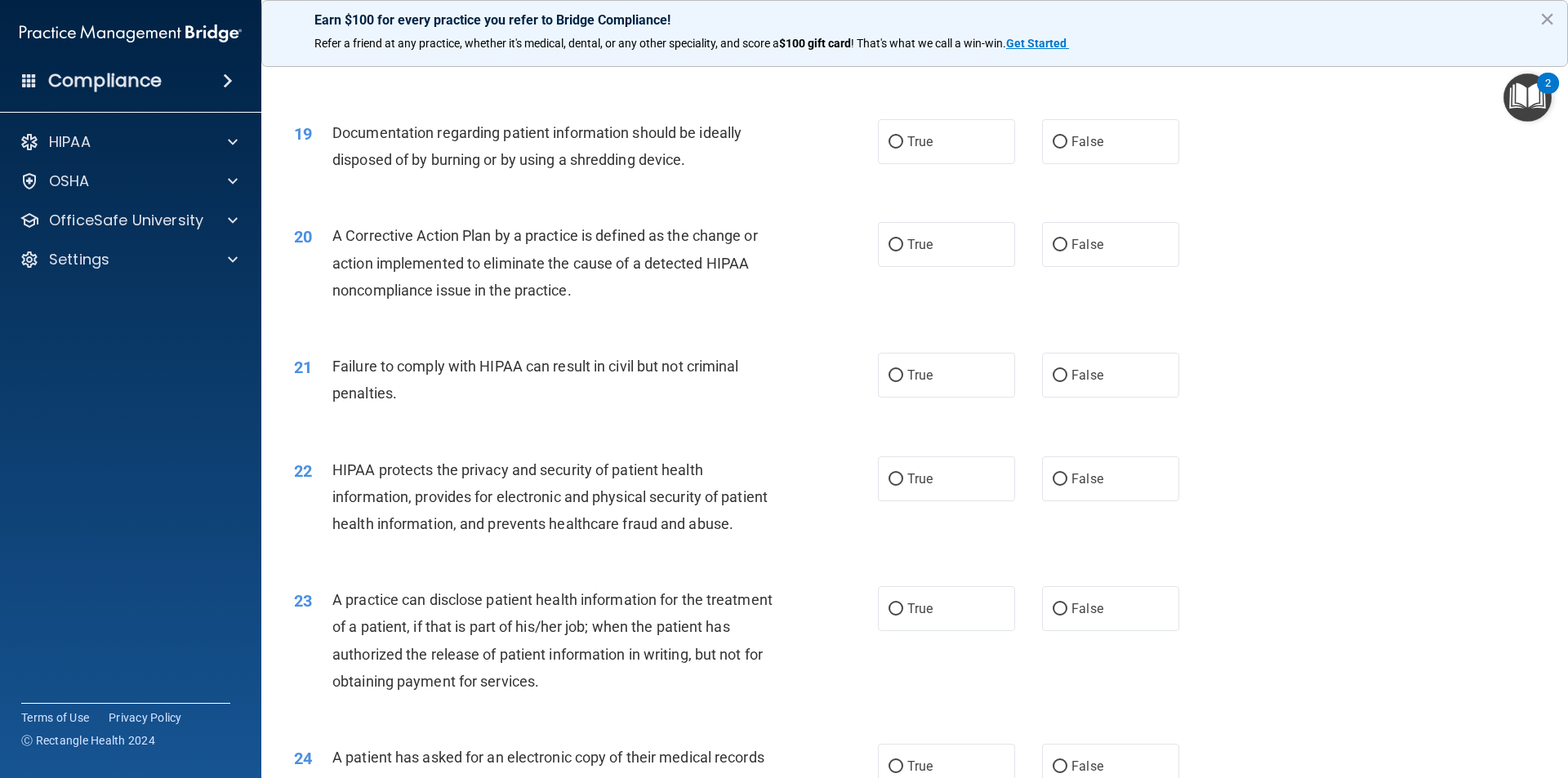
scroll to position [2123, 0]
click at [966, 192] on div "19 Documentation regarding patient information should be ideally disposed of by…" at bounding box center [915, 149] width 1266 height 103
click at [954, 163] on label "True" at bounding box center [947, 141] width 137 height 45
click at [903, 148] on input "True" at bounding box center [896, 142] width 14 height 13
radio input "true"
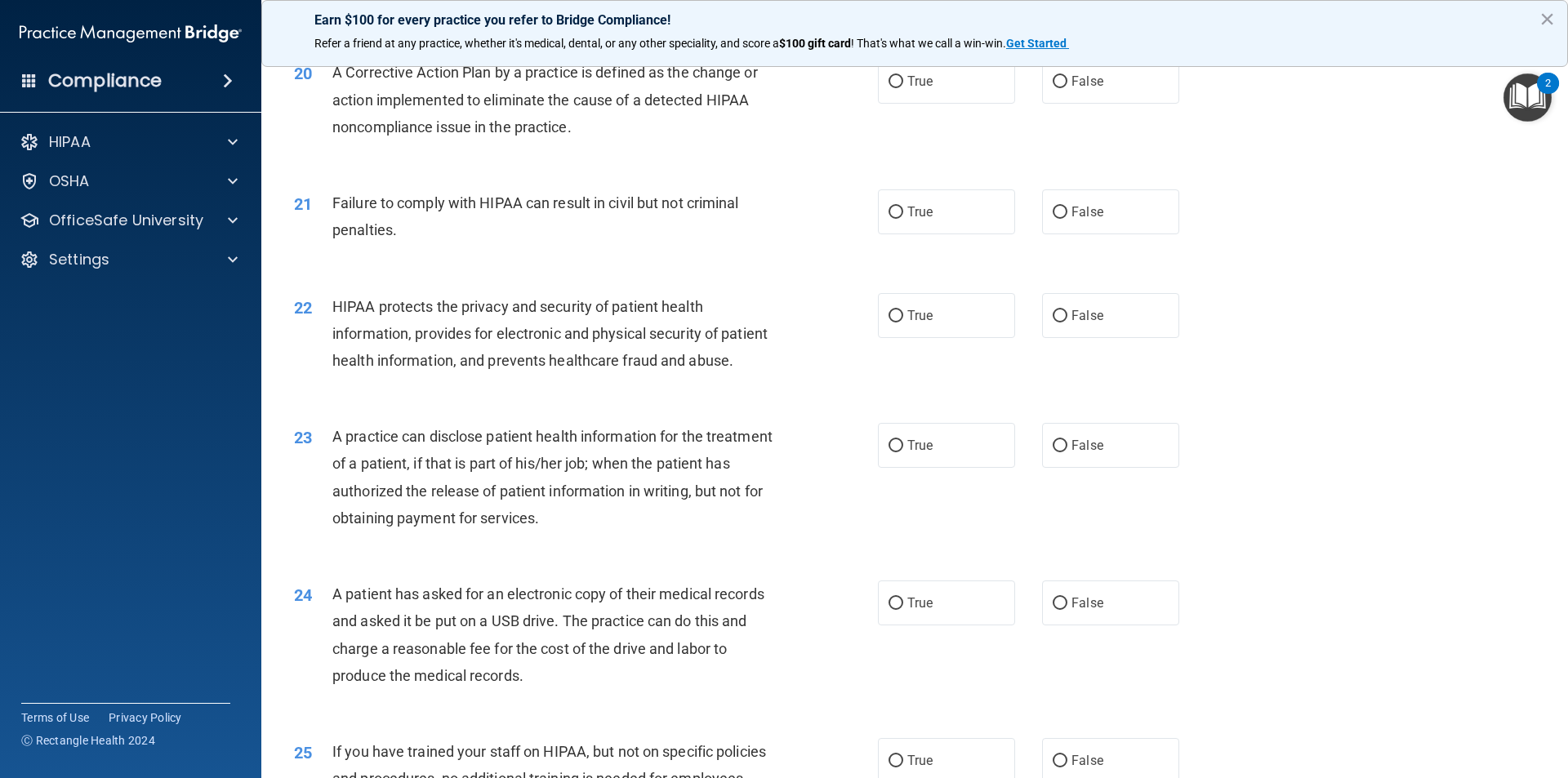
scroll to position [2287, 0]
click at [906, 103] on label "True" at bounding box center [947, 80] width 137 height 45
click at [903, 87] on input "True" at bounding box center [896, 81] width 14 height 13
radio input "true"
click at [1085, 219] on span "False" at bounding box center [1087, 211] width 32 height 15
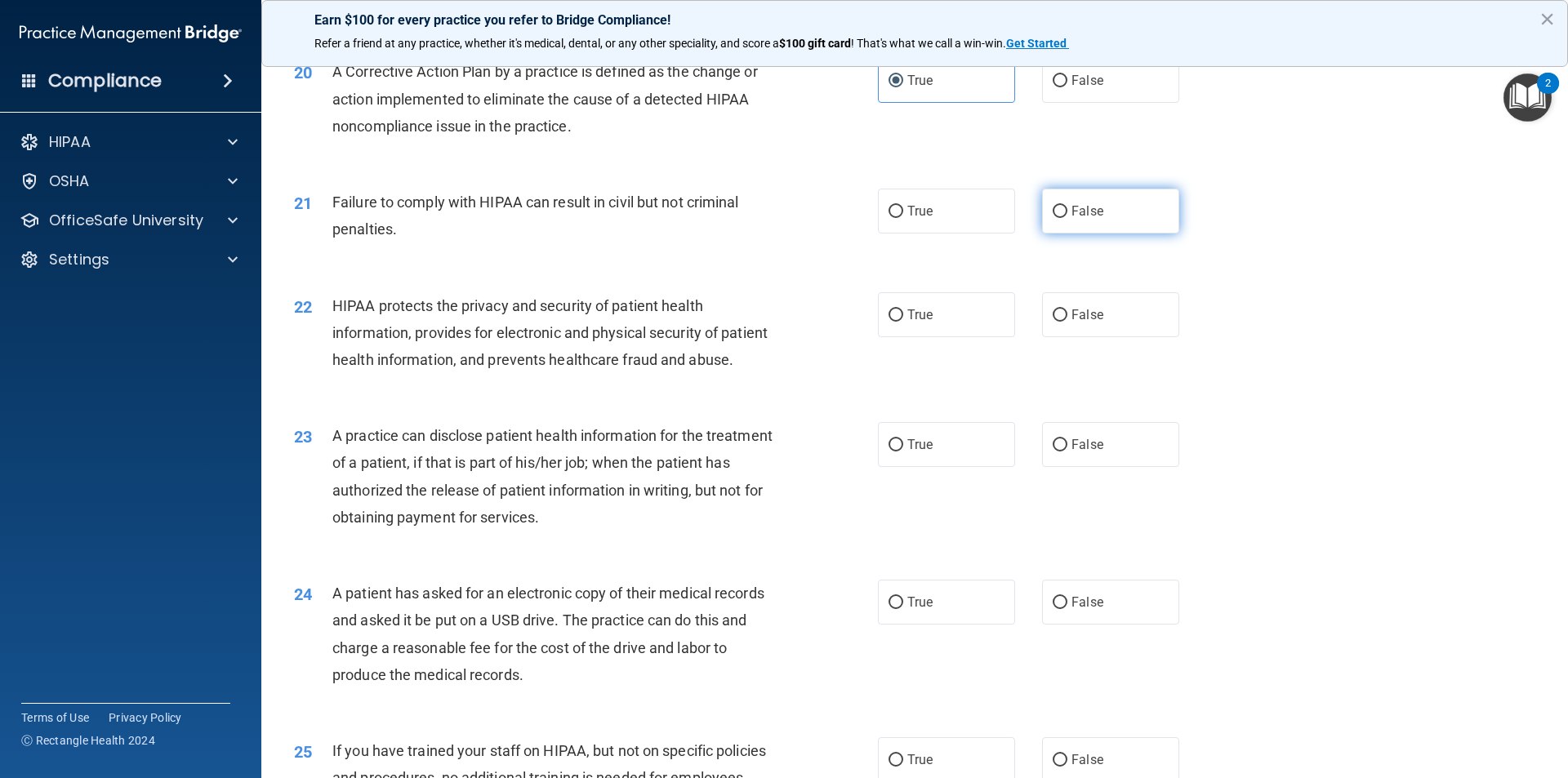
click at [1067, 218] on input "False" at bounding box center [1060, 213] width 14 height 13
radio input "true"
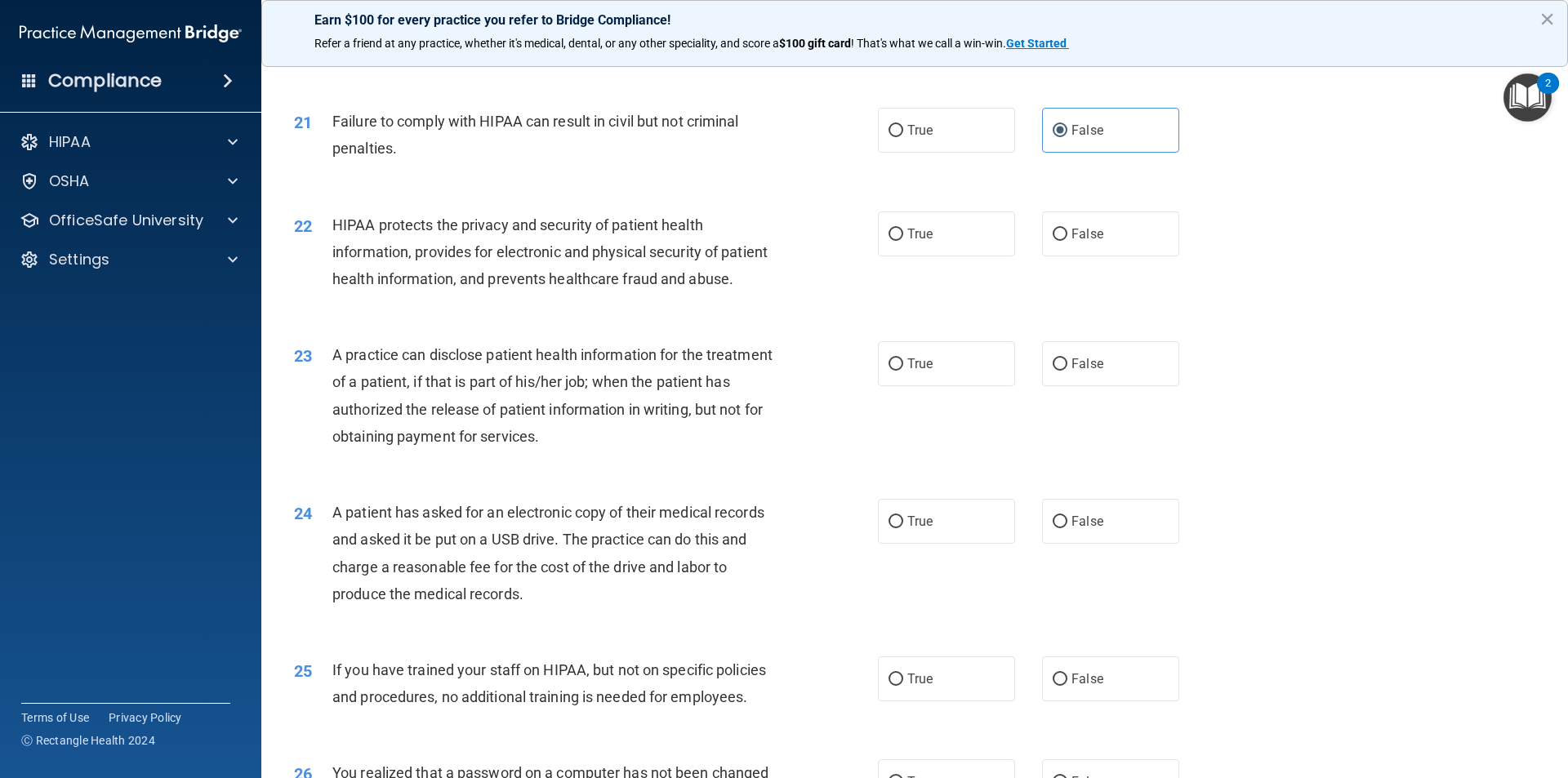
scroll to position [2368, 0]
click at [913, 256] on label "True" at bounding box center [947, 233] width 137 height 45
click at [903, 240] on input "True" at bounding box center [896, 234] width 14 height 13
radio input "true"
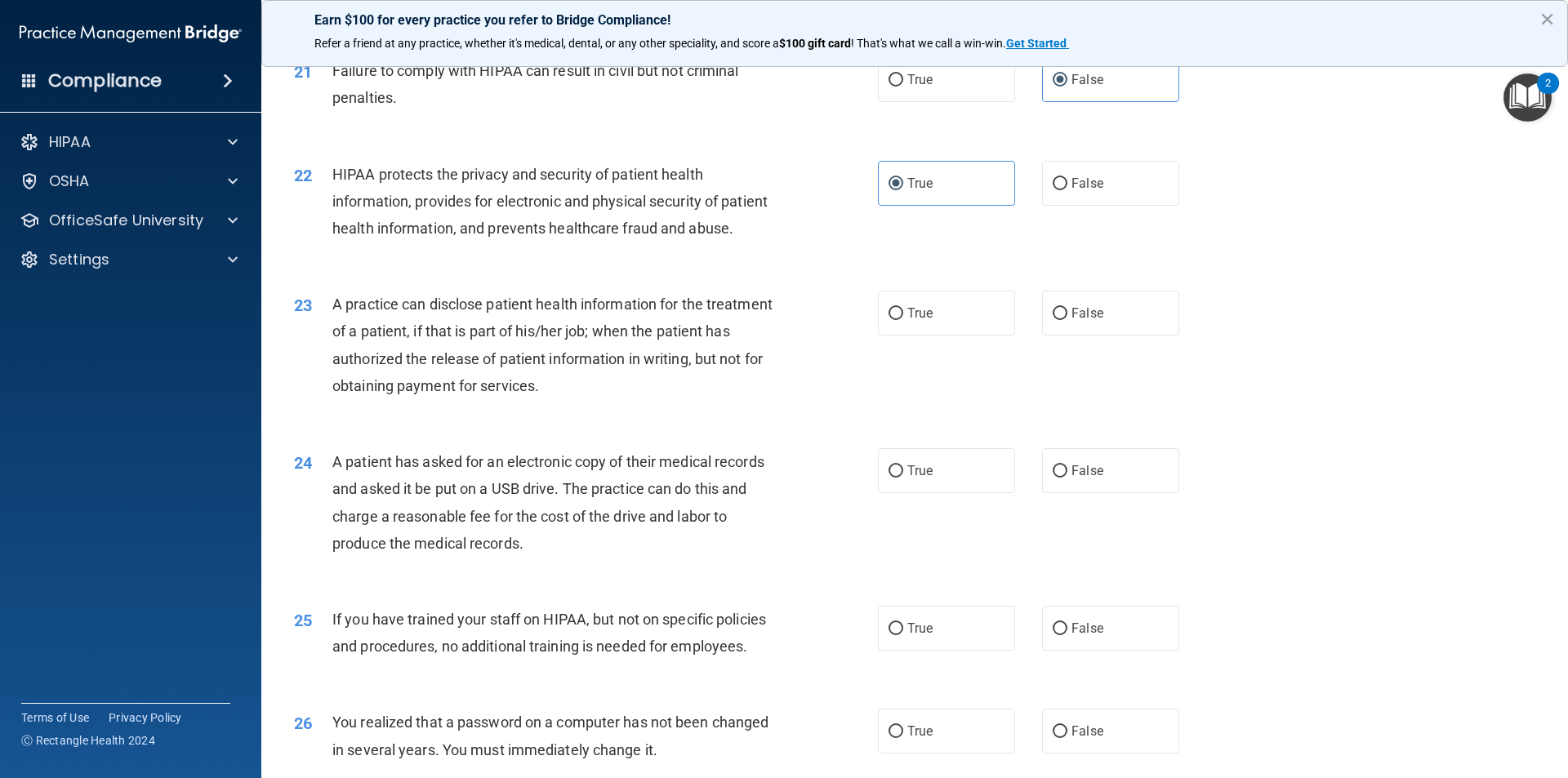
scroll to position [2450, 0]
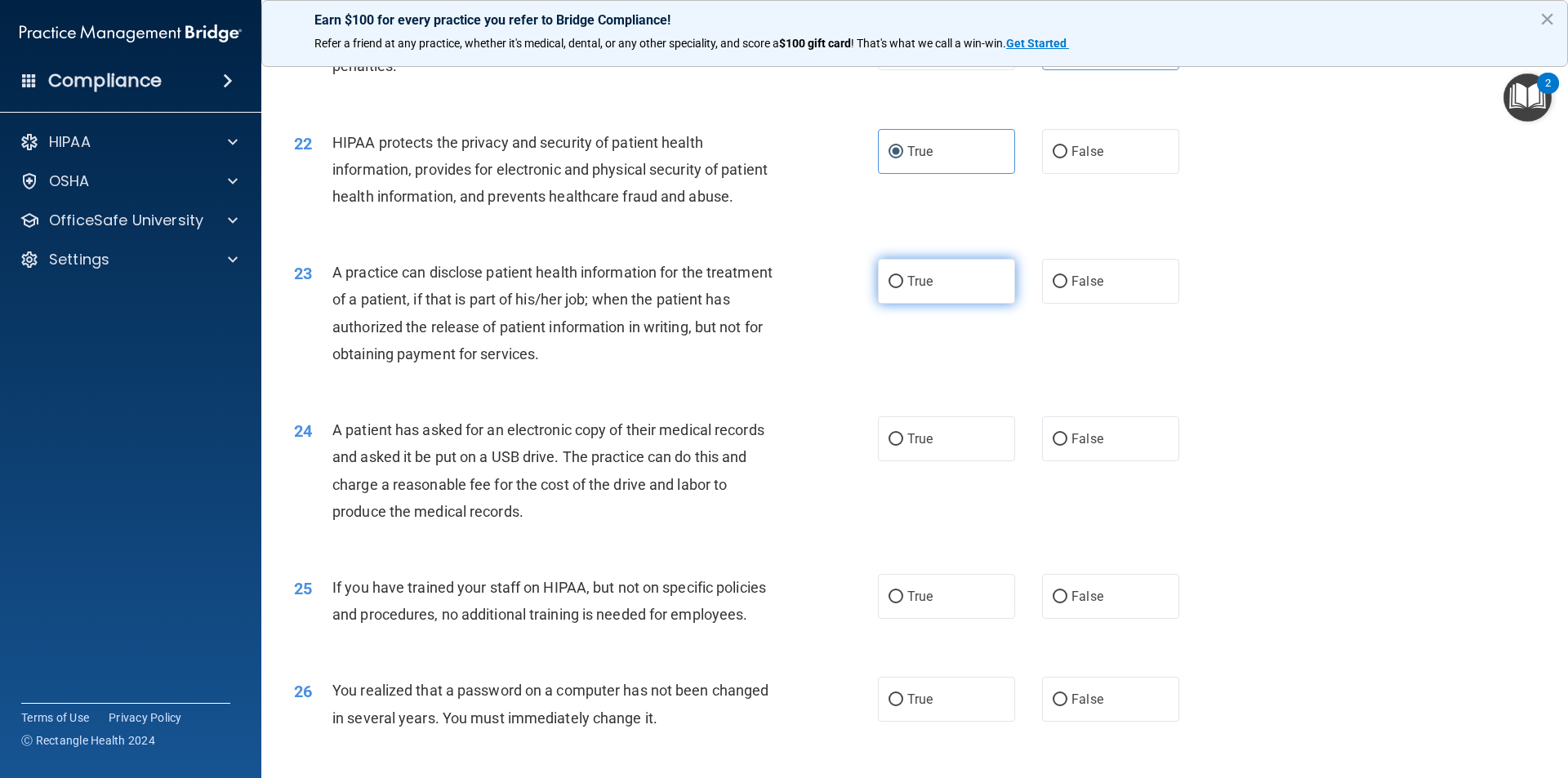
click at [881, 303] on label "True" at bounding box center [947, 282] width 137 height 45
click at [889, 288] on input "True" at bounding box center [896, 283] width 14 height 13
radio input "true"
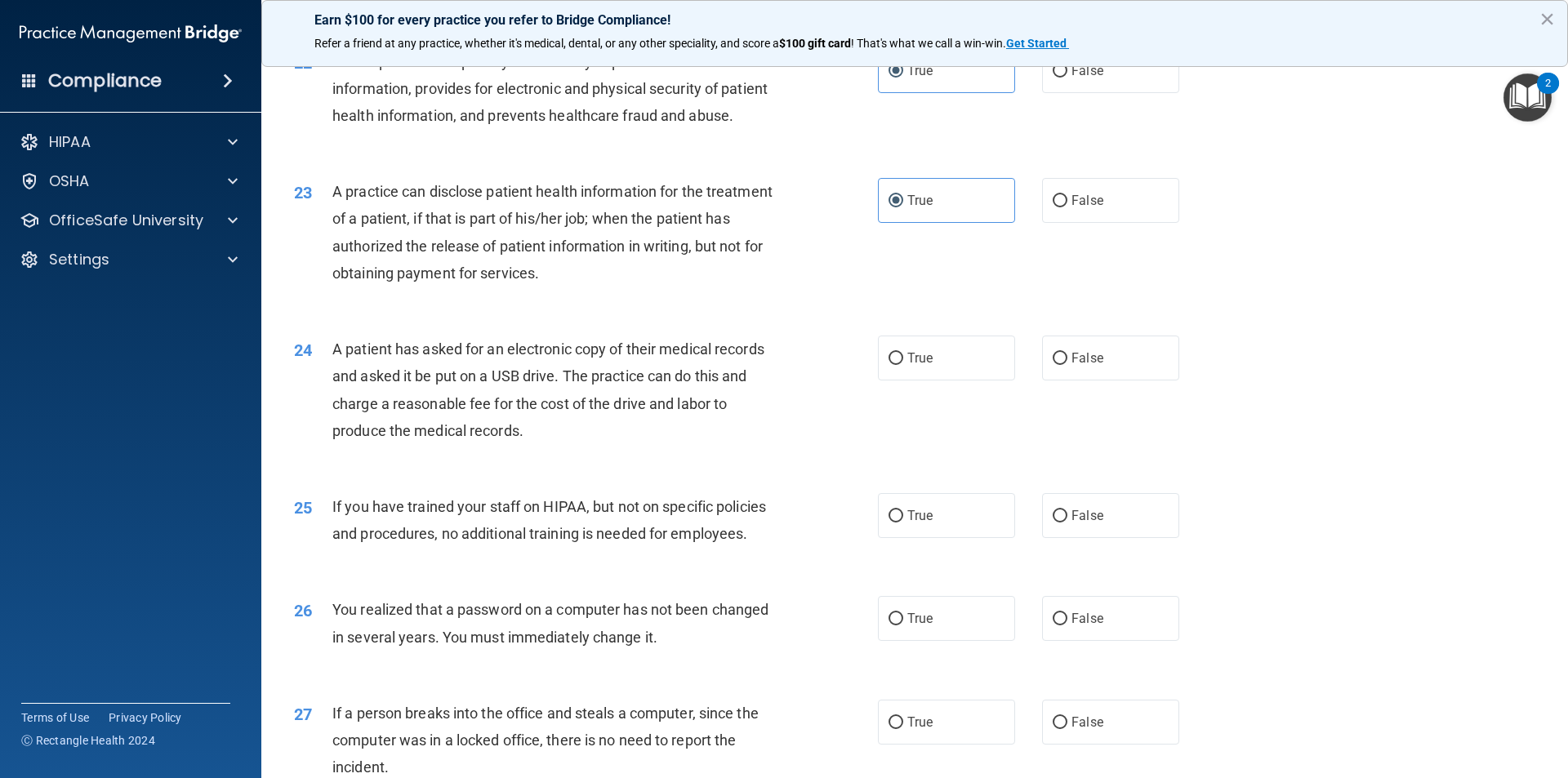
scroll to position [2532, 0]
click at [882, 380] on label "True" at bounding box center [947, 357] width 137 height 45
click at [889, 365] on input "True" at bounding box center [896, 358] width 14 height 13
radio input "true"
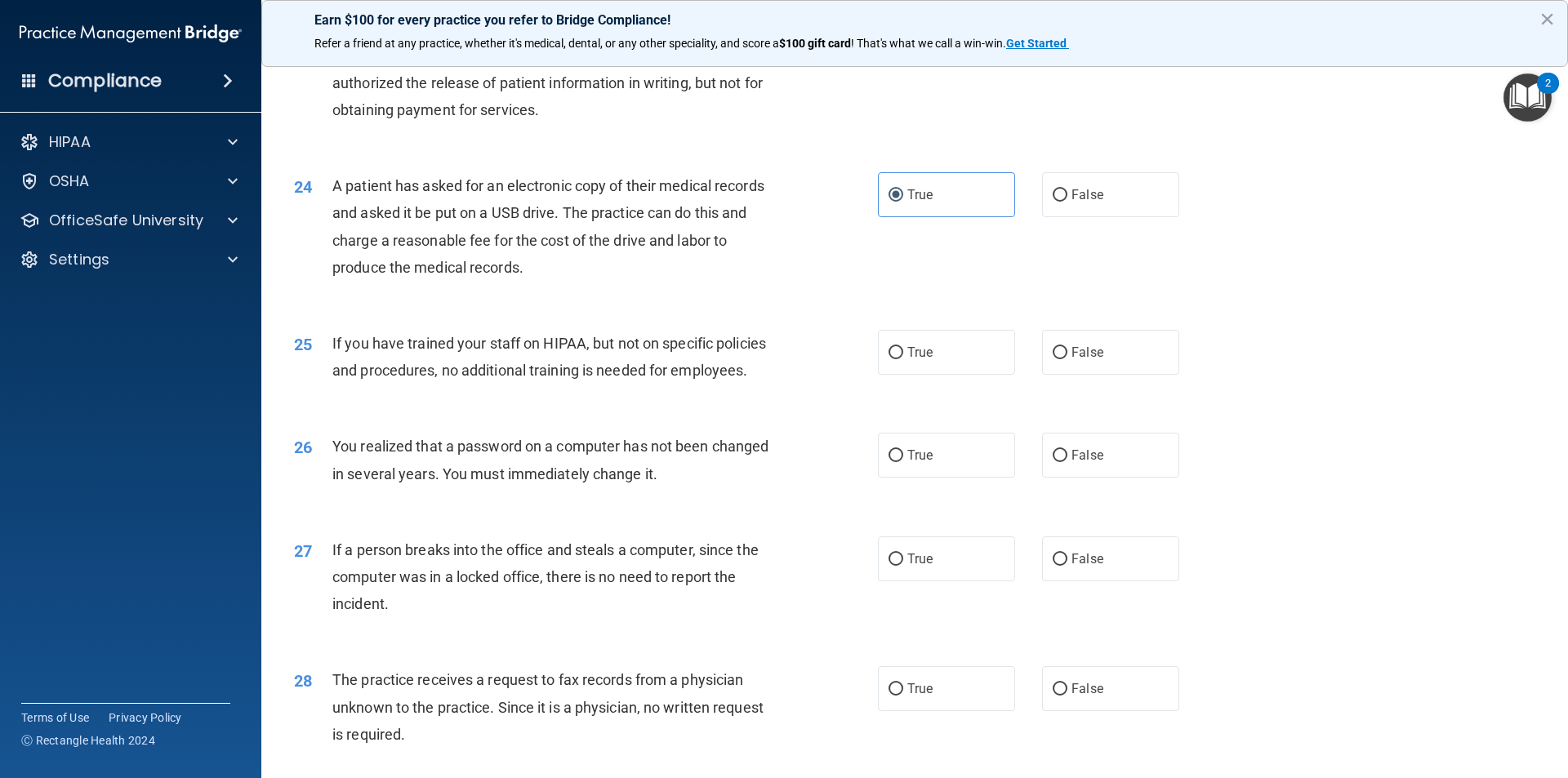
scroll to position [2695, 0]
click at [1075, 374] on label "False" at bounding box center [1110, 352] width 137 height 45
click at [1067, 358] on input "False" at bounding box center [1060, 353] width 14 height 13
radio input "true"
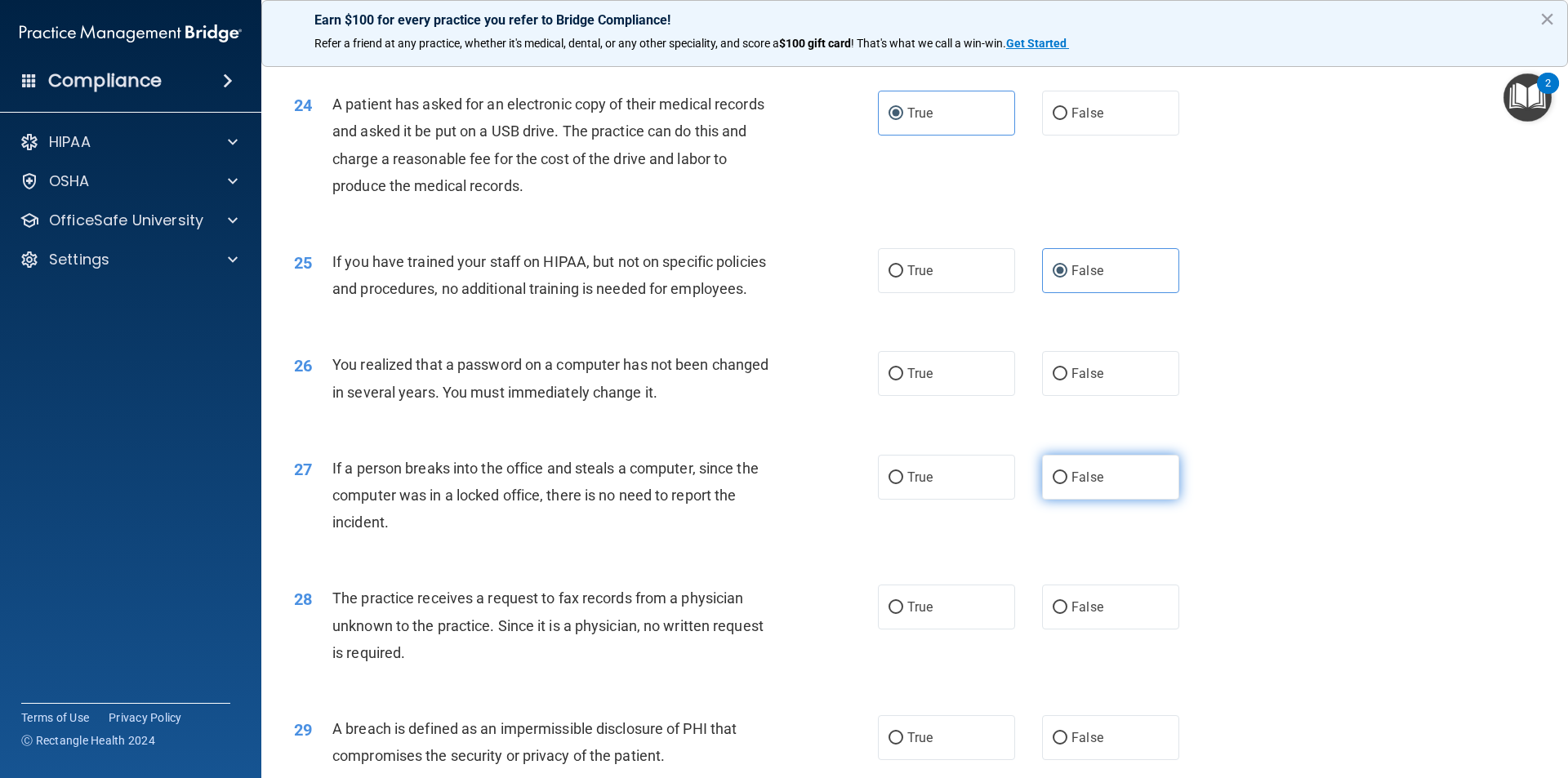
scroll to position [2777, 0]
click at [917, 381] on span "True" at bounding box center [920, 372] width 25 height 15
click at [903, 380] on input "True" at bounding box center [896, 374] width 14 height 13
radio input "true"
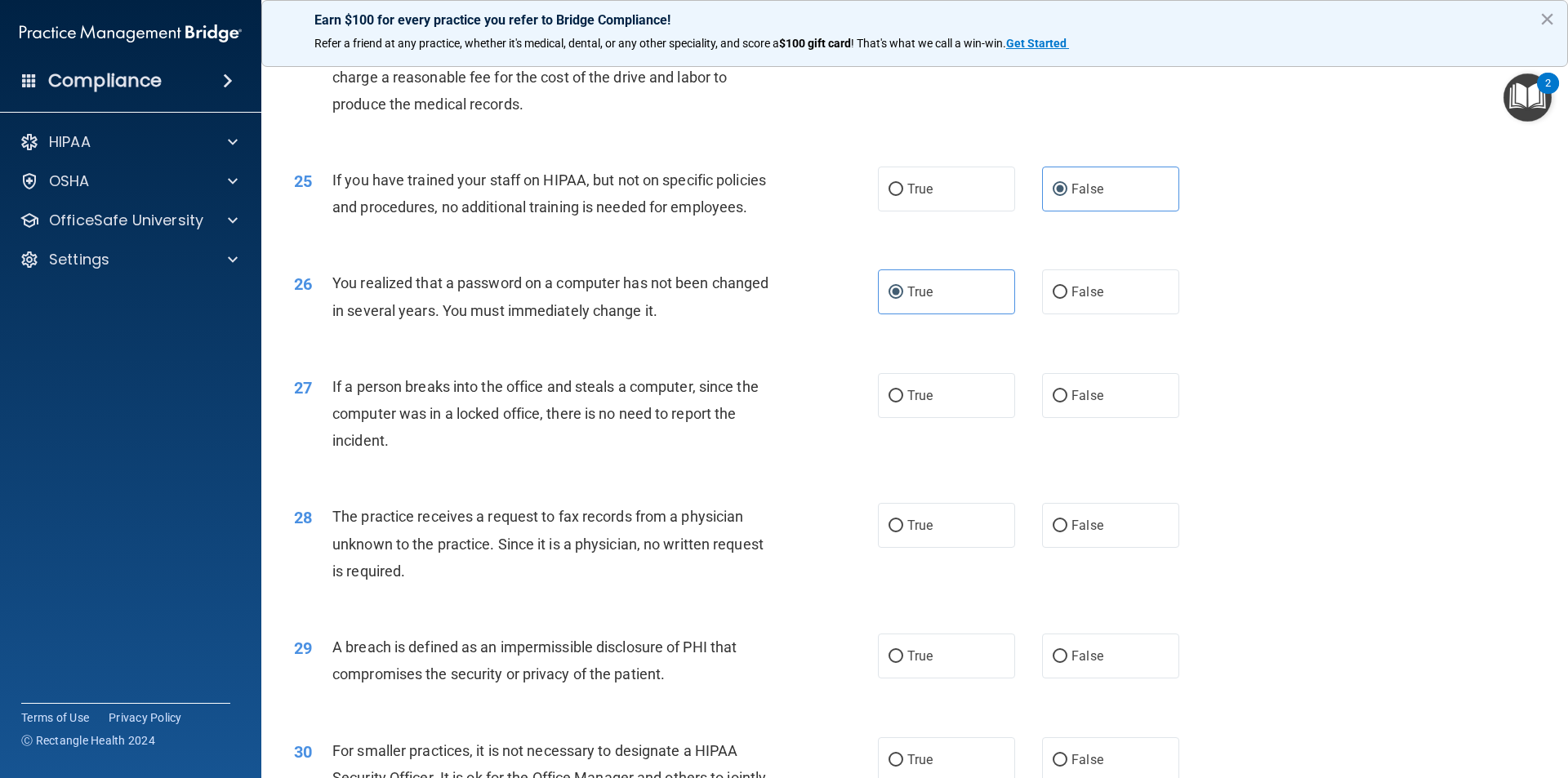
scroll to position [2859, 0]
click at [1065, 475] on div "27 If a person breaks into the office and steals a computer, since the computer…" at bounding box center [915, 417] width 1266 height 131
click at [1069, 417] on label "False" at bounding box center [1110, 395] width 137 height 45
click at [1067, 402] on input "False" at bounding box center [1060, 396] width 14 height 13
radio input "true"
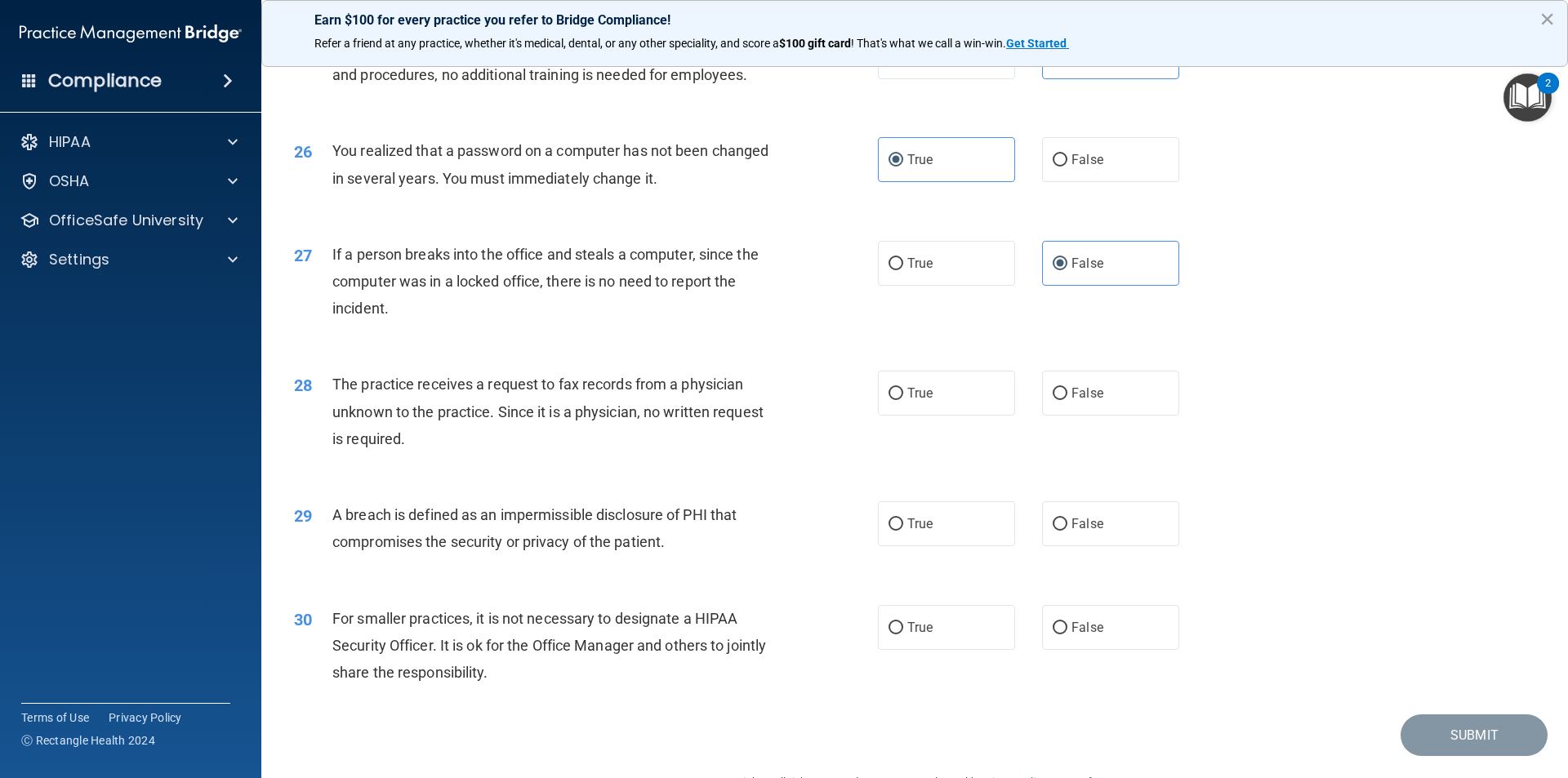
scroll to position [3088, 0]
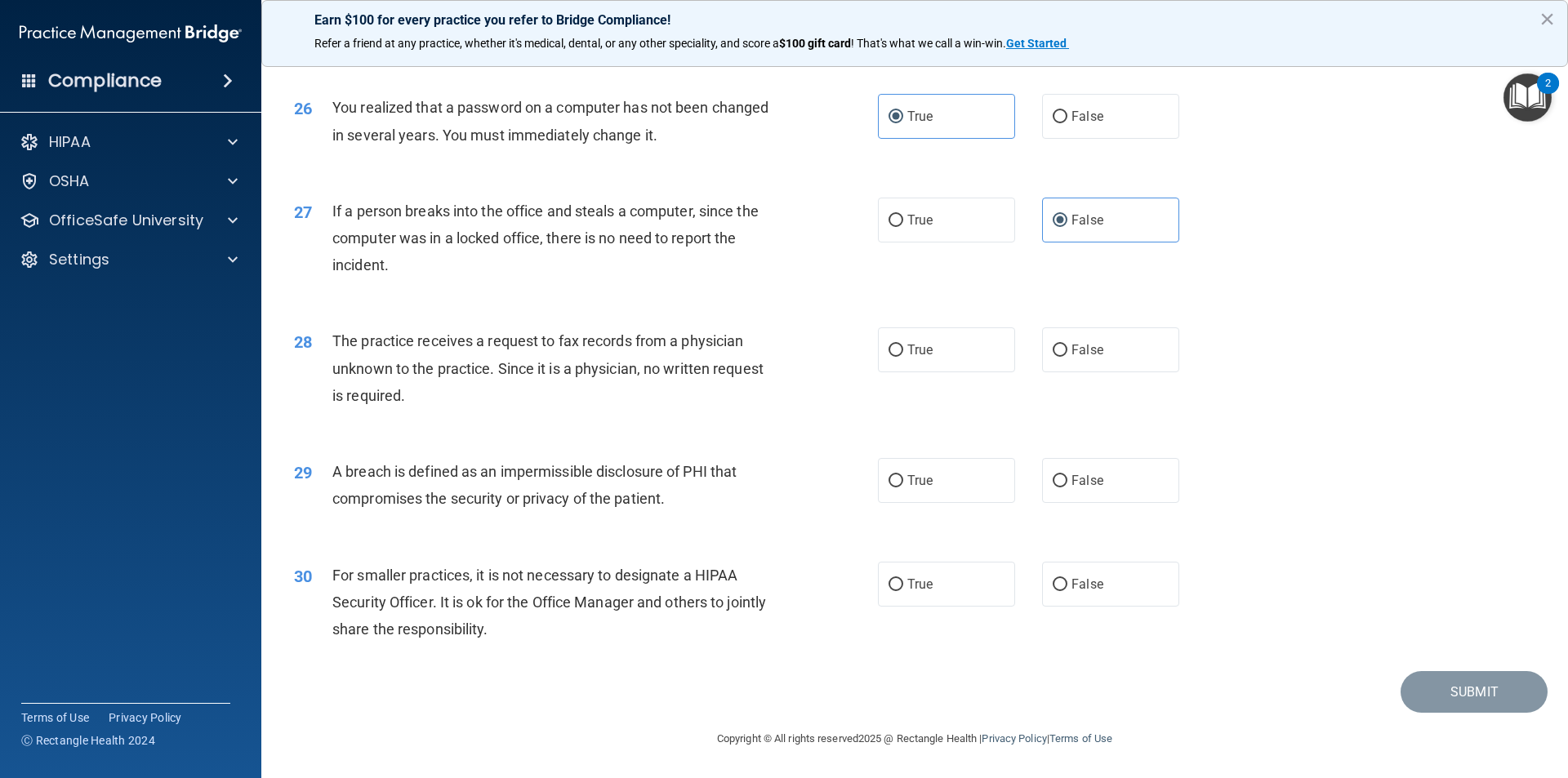
click at [1111, 375] on div "28 The practice receives a request to fax records from a physician unknown to t…" at bounding box center [915, 372] width 1266 height 131
click at [1117, 369] on label "False" at bounding box center [1110, 350] width 137 height 45
click at [1067, 357] on input "False" at bounding box center [1060, 351] width 14 height 13
radio input "true"
click at [932, 475] on label "True" at bounding box center [947, 481] width 137 height 45
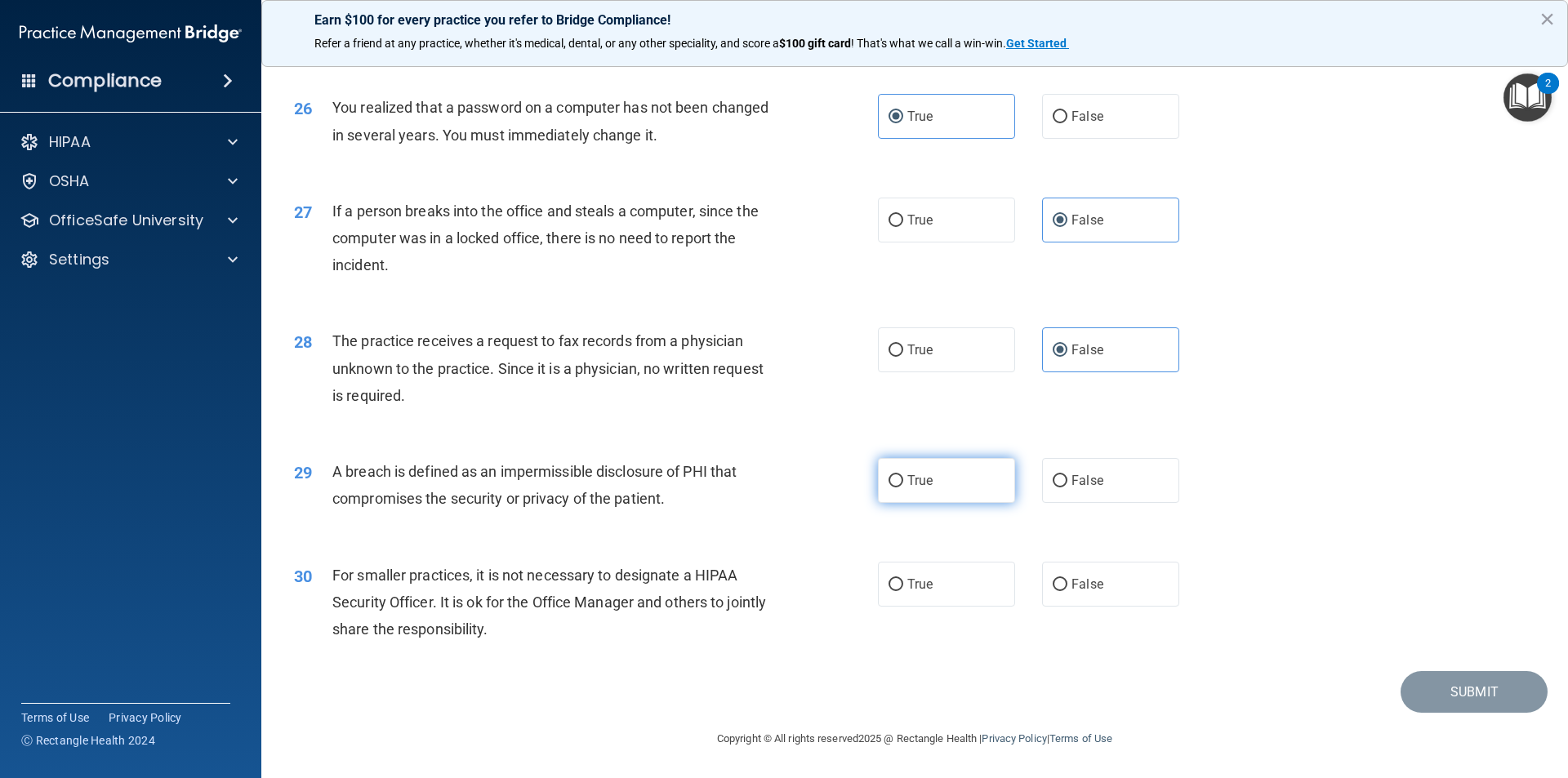
click at [903, 475] on input "True" at bounding box center [896, 482] width 14 height 13
radio input "true"
click at [1058, 576] on label "False" at bounding box center [1110, 584] width 137 height 45
click at [1058, 579] on input "False" at bounding box center [1060, 585] width 14 height 13
radio input "true"
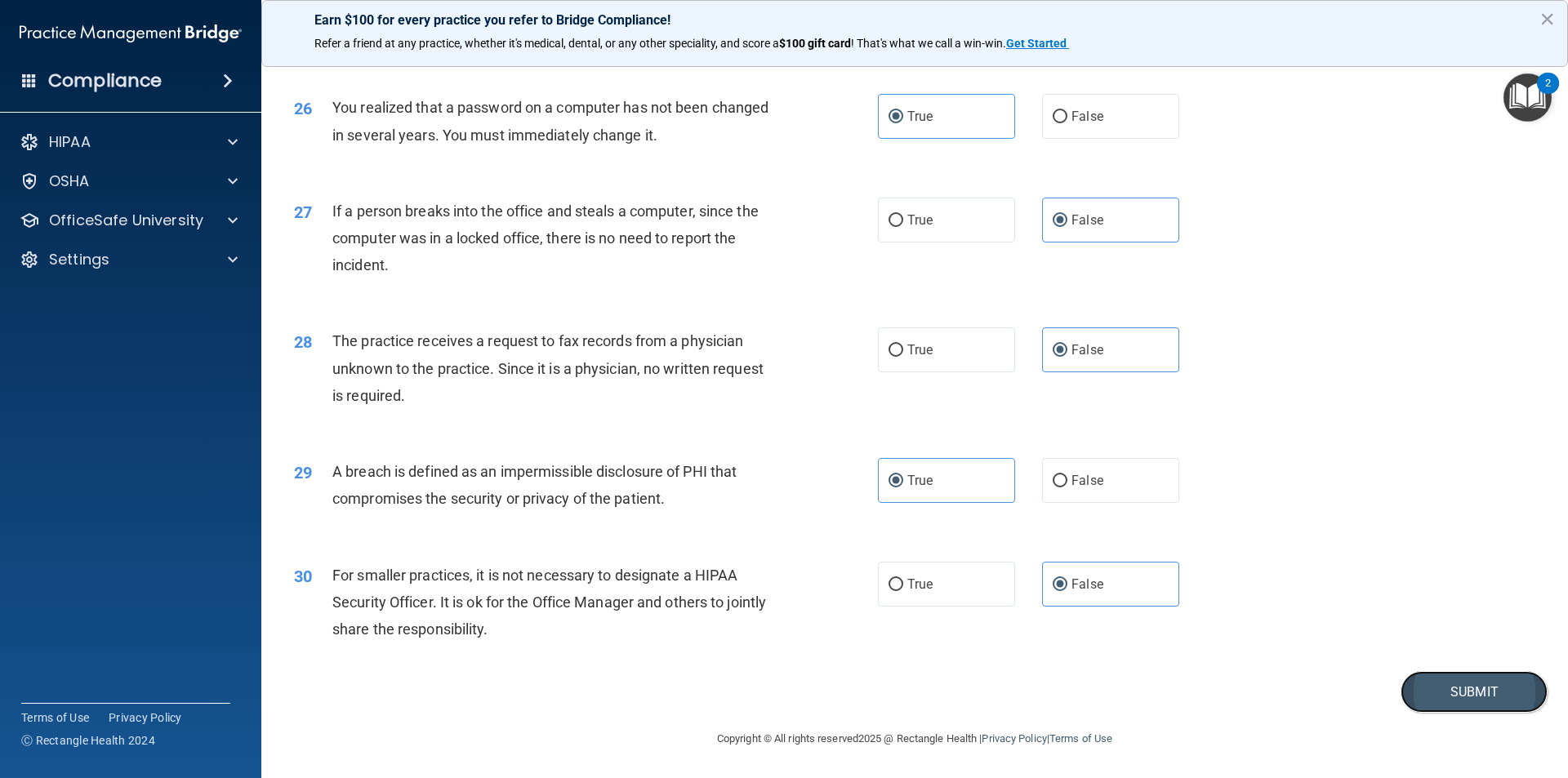
click at [1445, 686] on button "Submit" at bounding box center [1474, 692] width 147 height 41
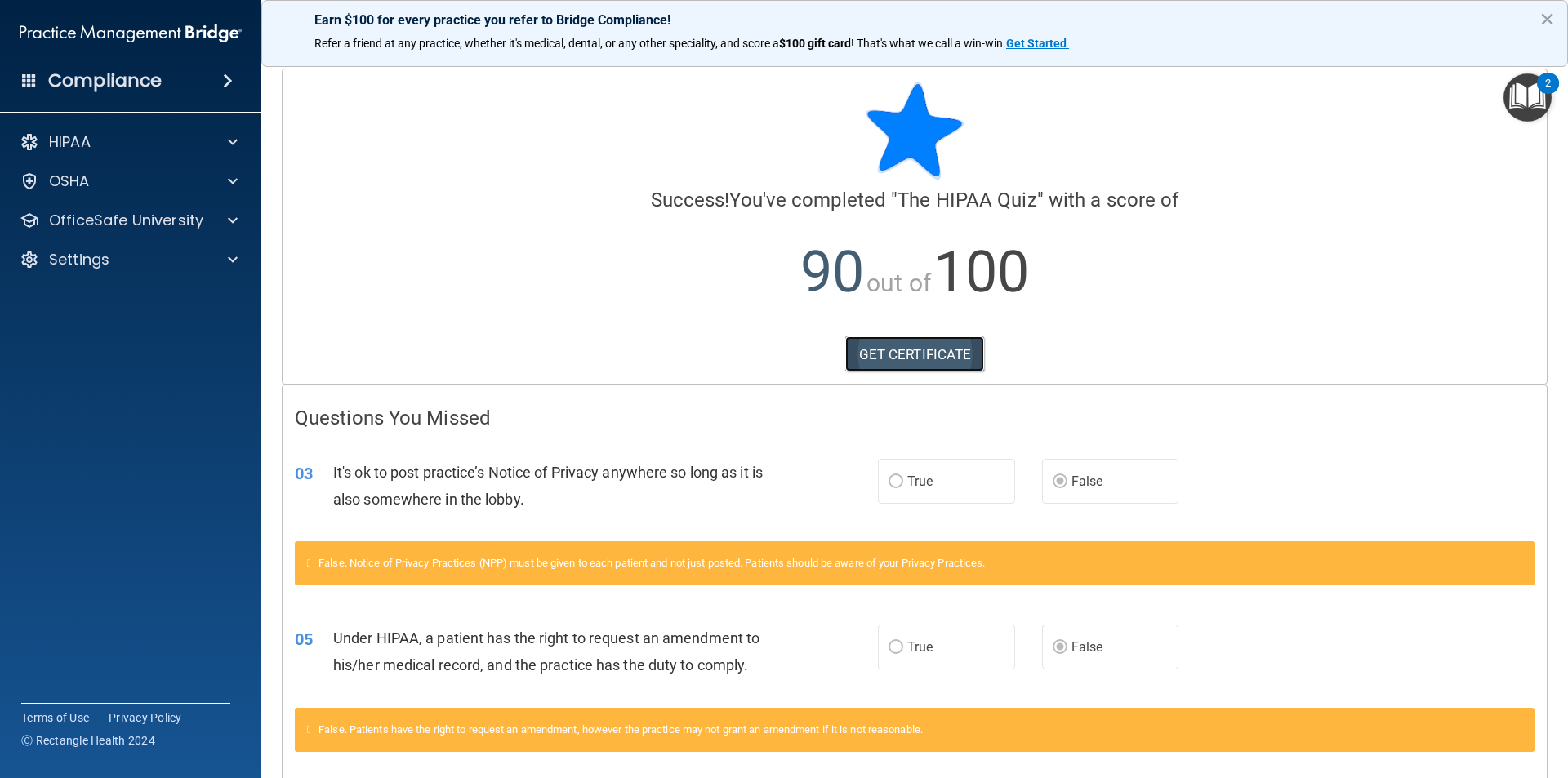
click at [919, 346] on link "GET CERTIFICATE" at bounding box center [915, 355] width 140 height 36
click at [129, 214] on p "OfficeSafe University" at bounding box center [125, 221] width 154 height 20
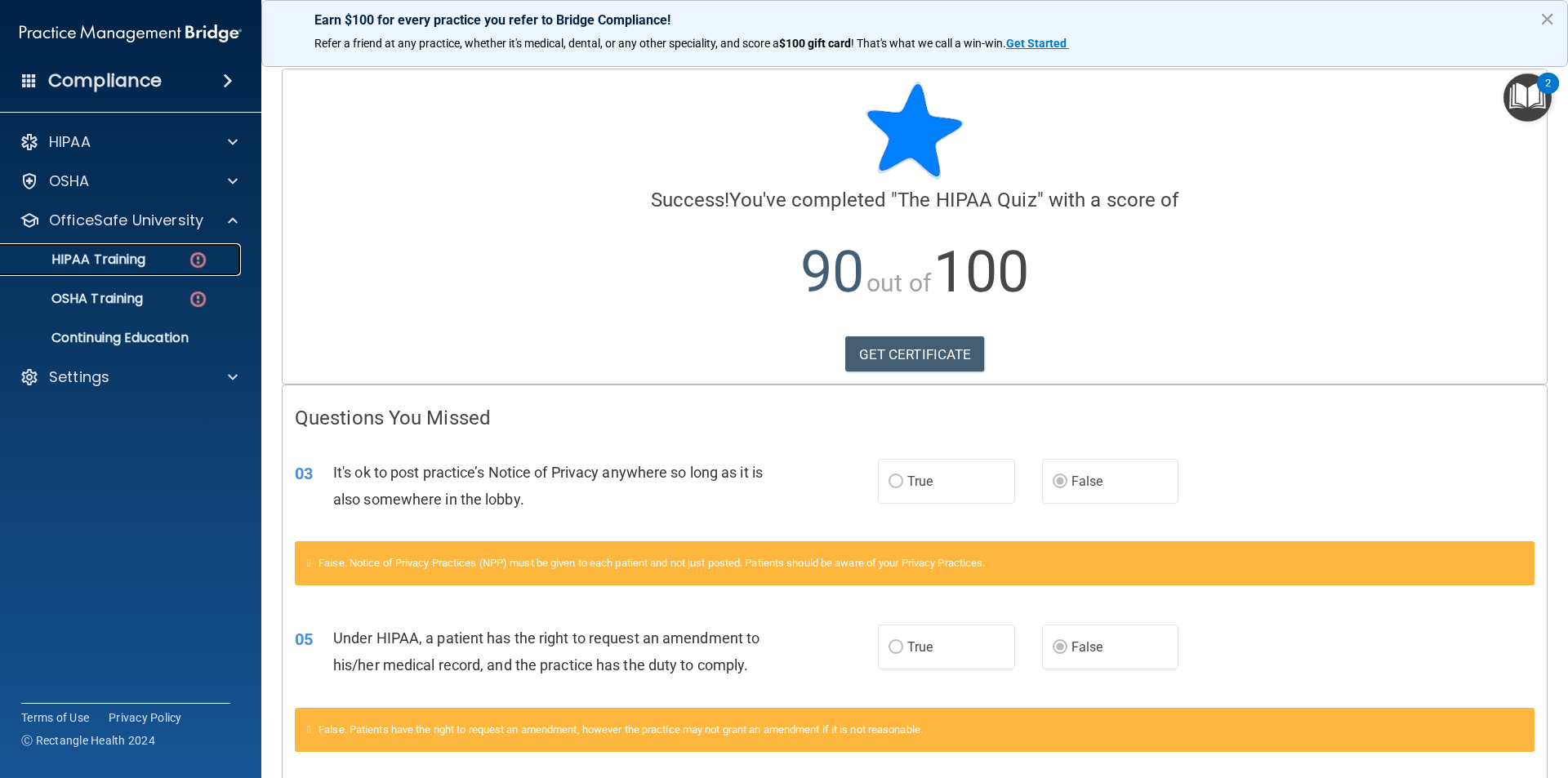
click at [153, 258] on div "HIPAA Training" at bounding box center [122, 259] width 223 height 16
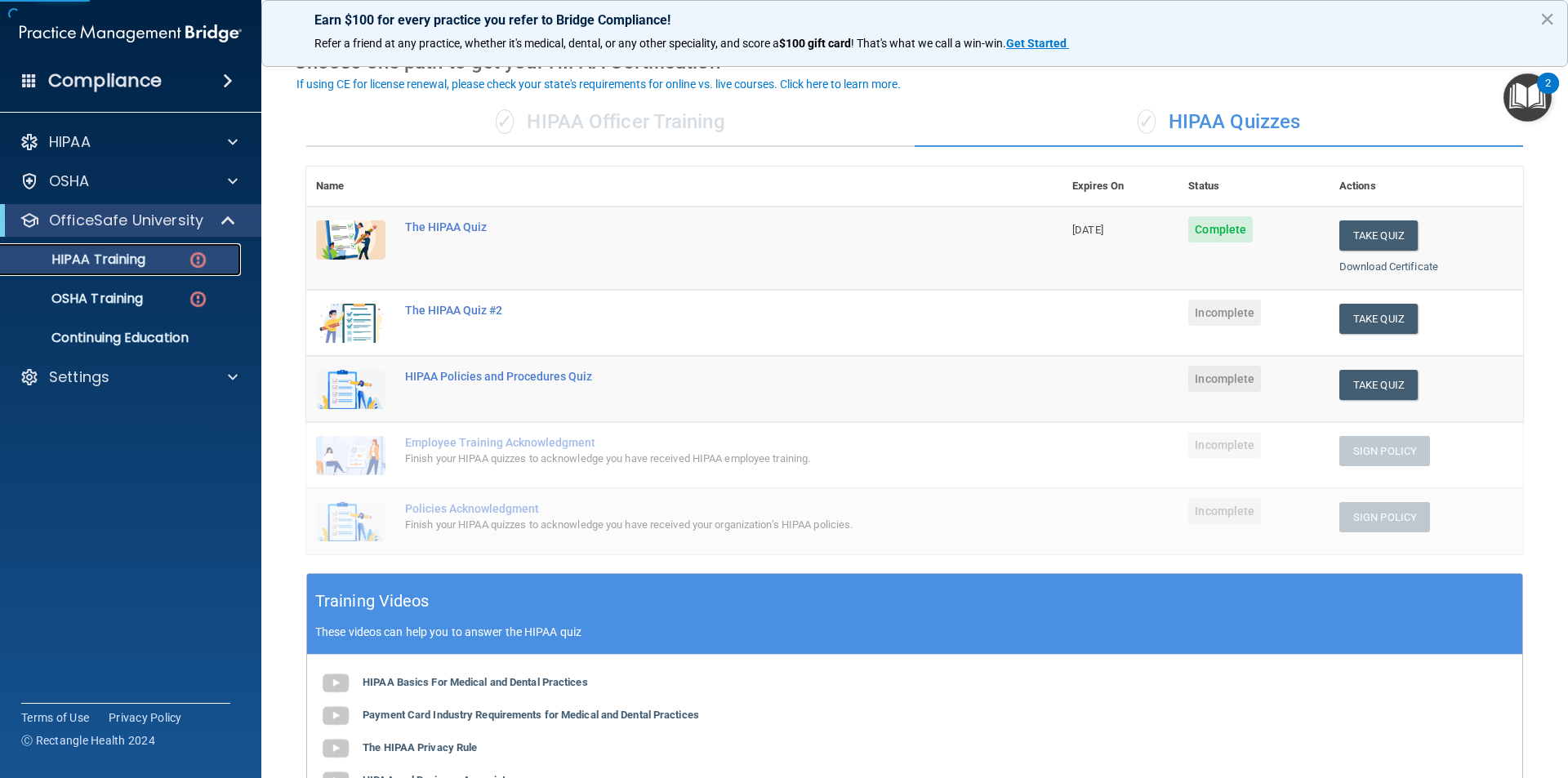
scroll to position [82, 0]
click at [1383, 325] on button "Take Quiz" at bounding box center [1379, 319] width 78 height 31
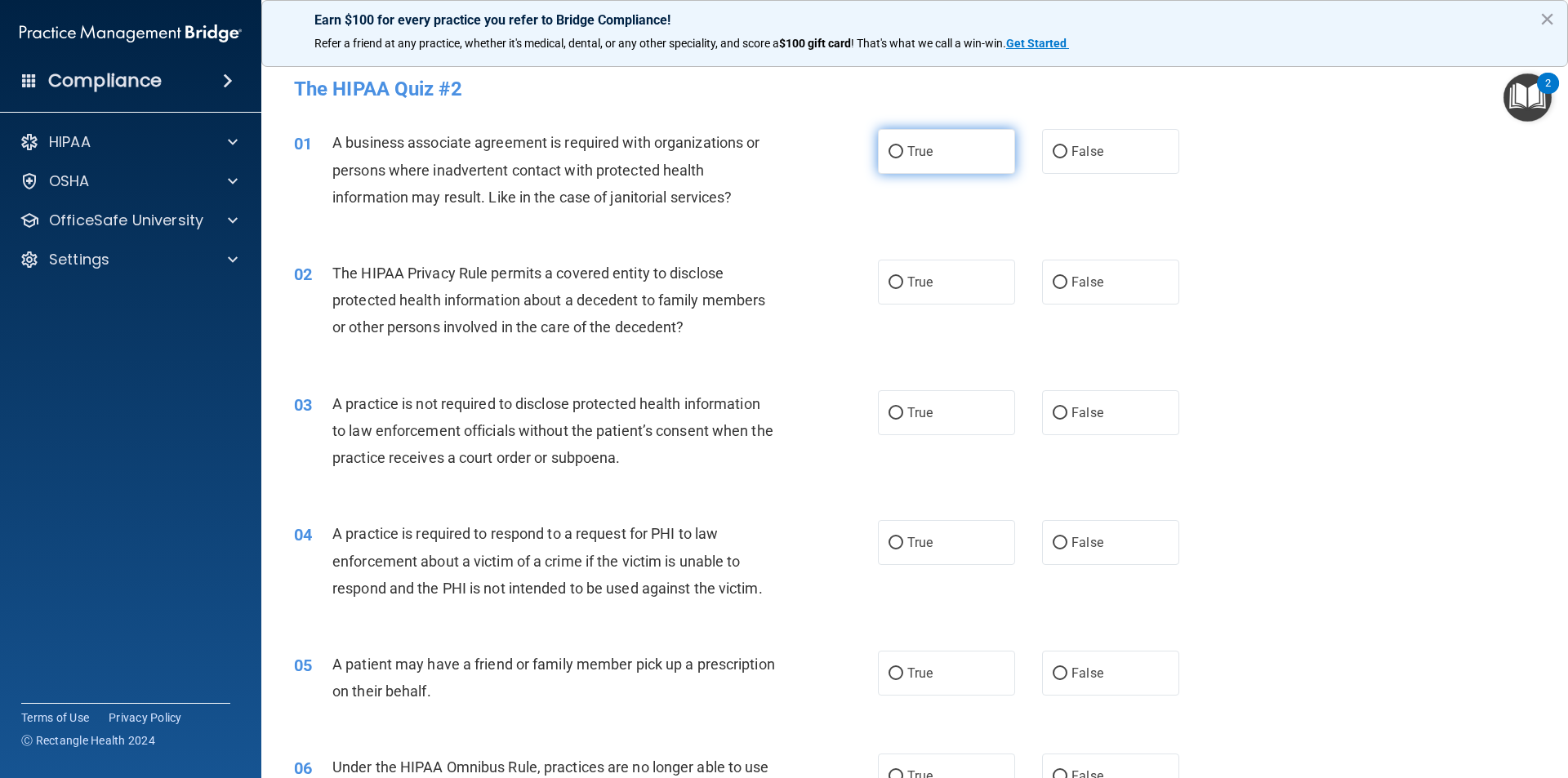
click at [974, 147] on label "True" at bounding box center [947, 151] width 137 height 45
click at [903, 147] on input "True" at bounding box center [896, 152] width 14 height 13
radio input "true"
click at [1117, 149] on label "False" at bounding box center [1110, 151] width 137 height 45
click at [1067, 149] on input "False" at bounding box center [1060, 152] width 14 height 13
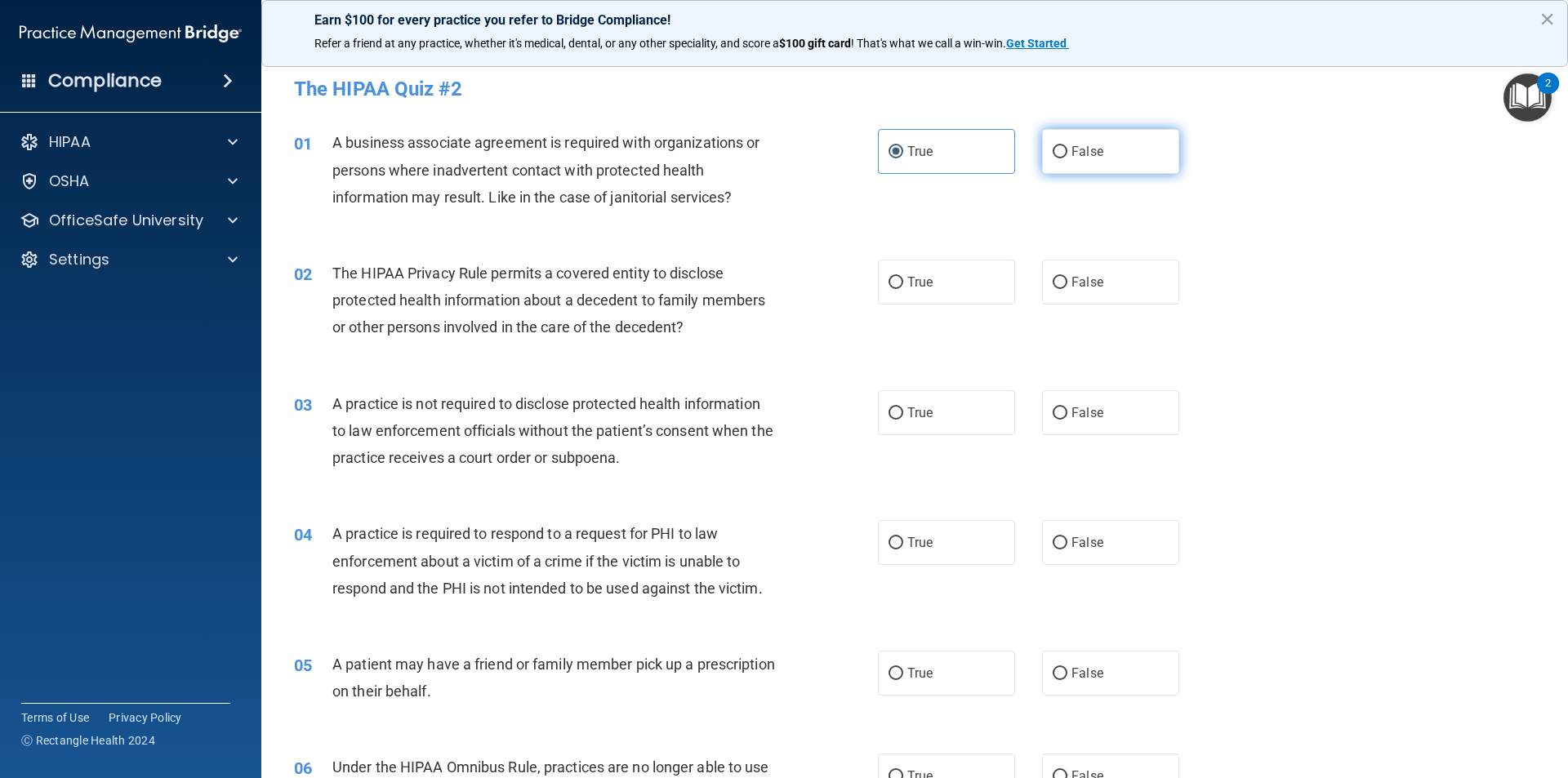
radio input "true"
radio input "false"
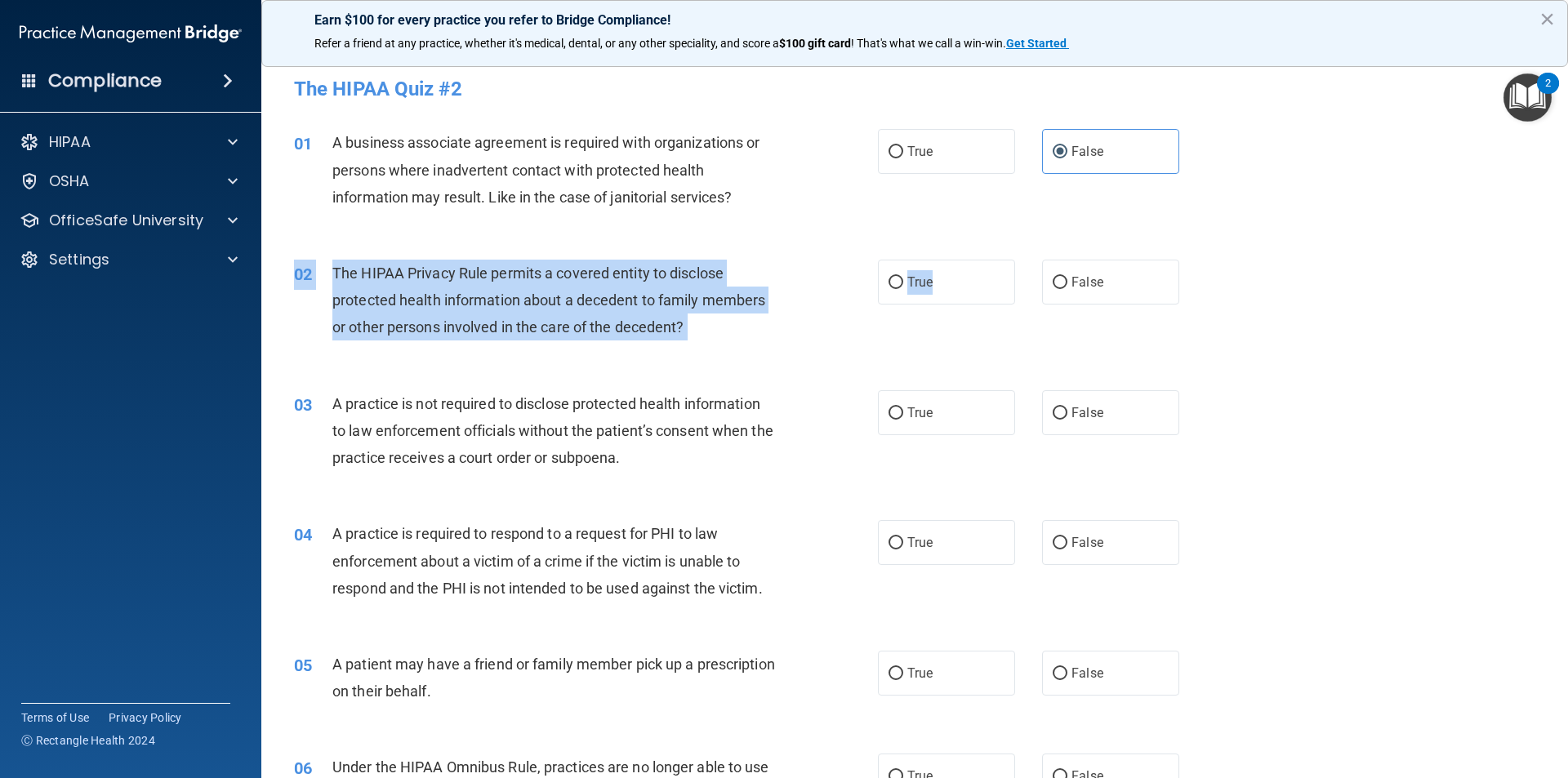
click at [956, 259] on div "02 The HIPAA Privacy Rule permits a covered entity to disclose protected health…" at bounding box center [915, 304] width 1266 height 131
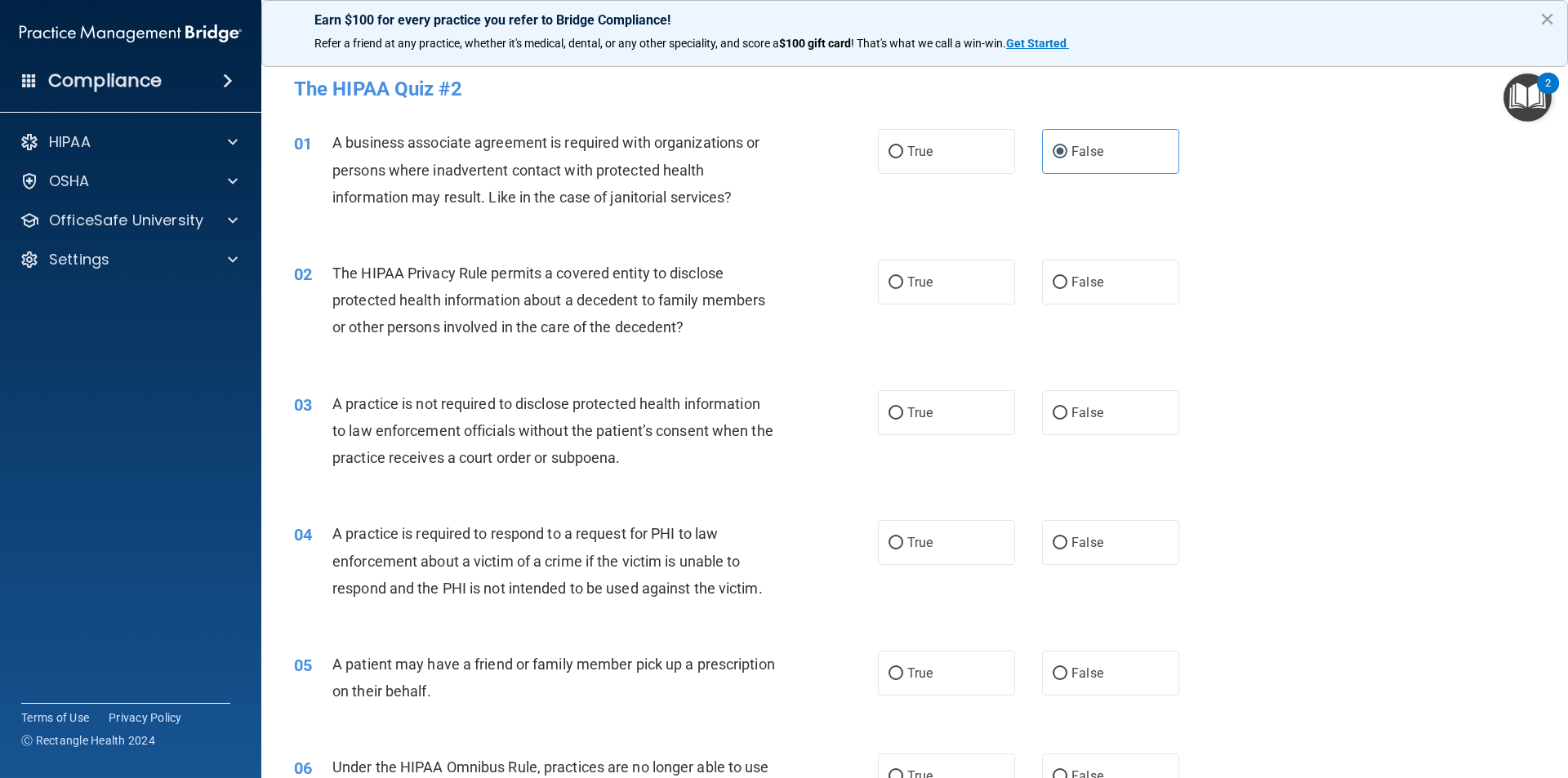
click at [991, 78] on h4 "The HIPAA Quiz #2" at bounding box center [915, 89] width 1242 height 22
click at [947, 278] on label "True" at bounding box center [947, 282] width 137 height 45
click at [903, 278] on input "True" at bounding box center [896, 283] width 14 height 13
radio input "true"
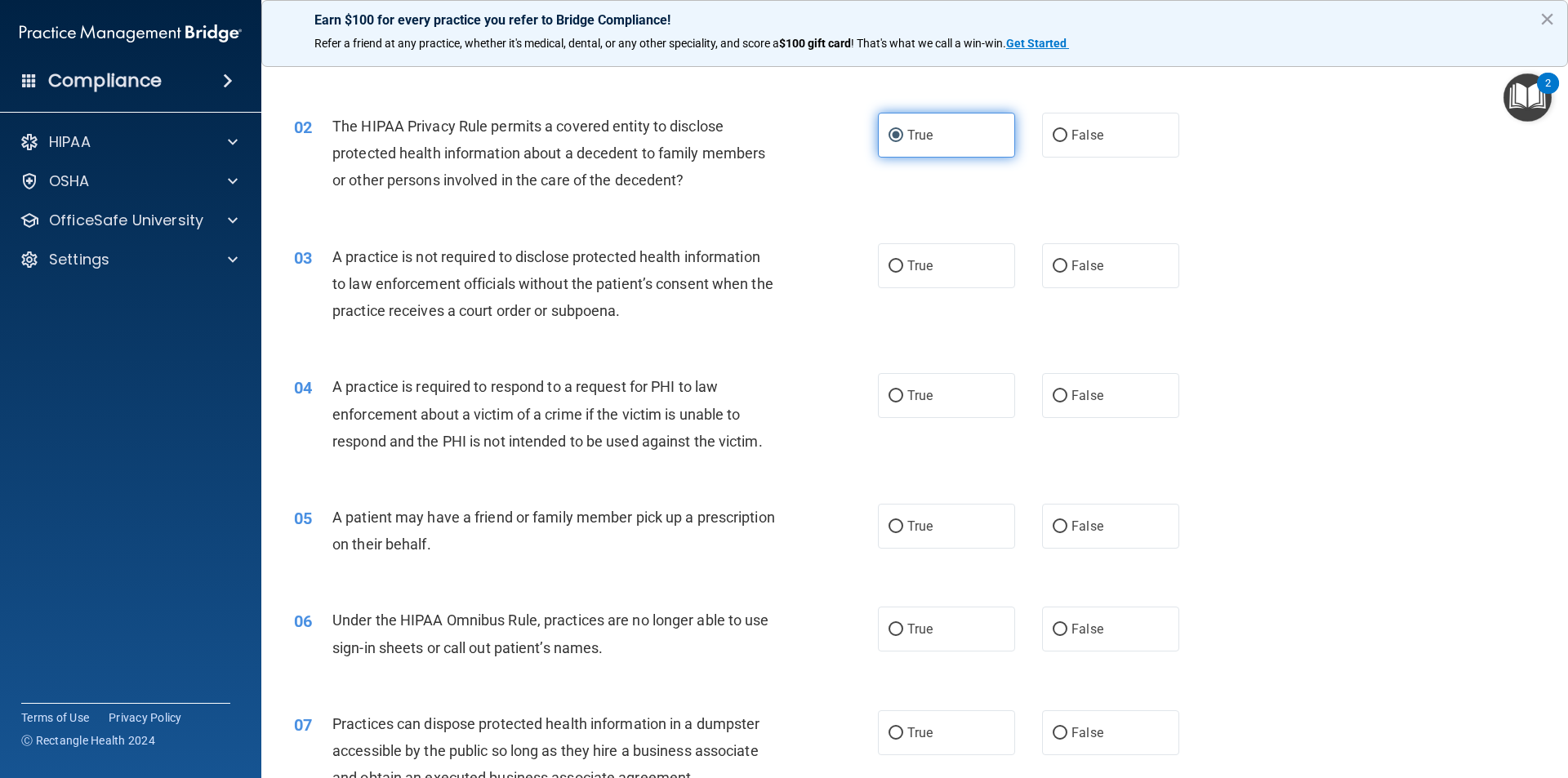
scroll to position [163, 0]
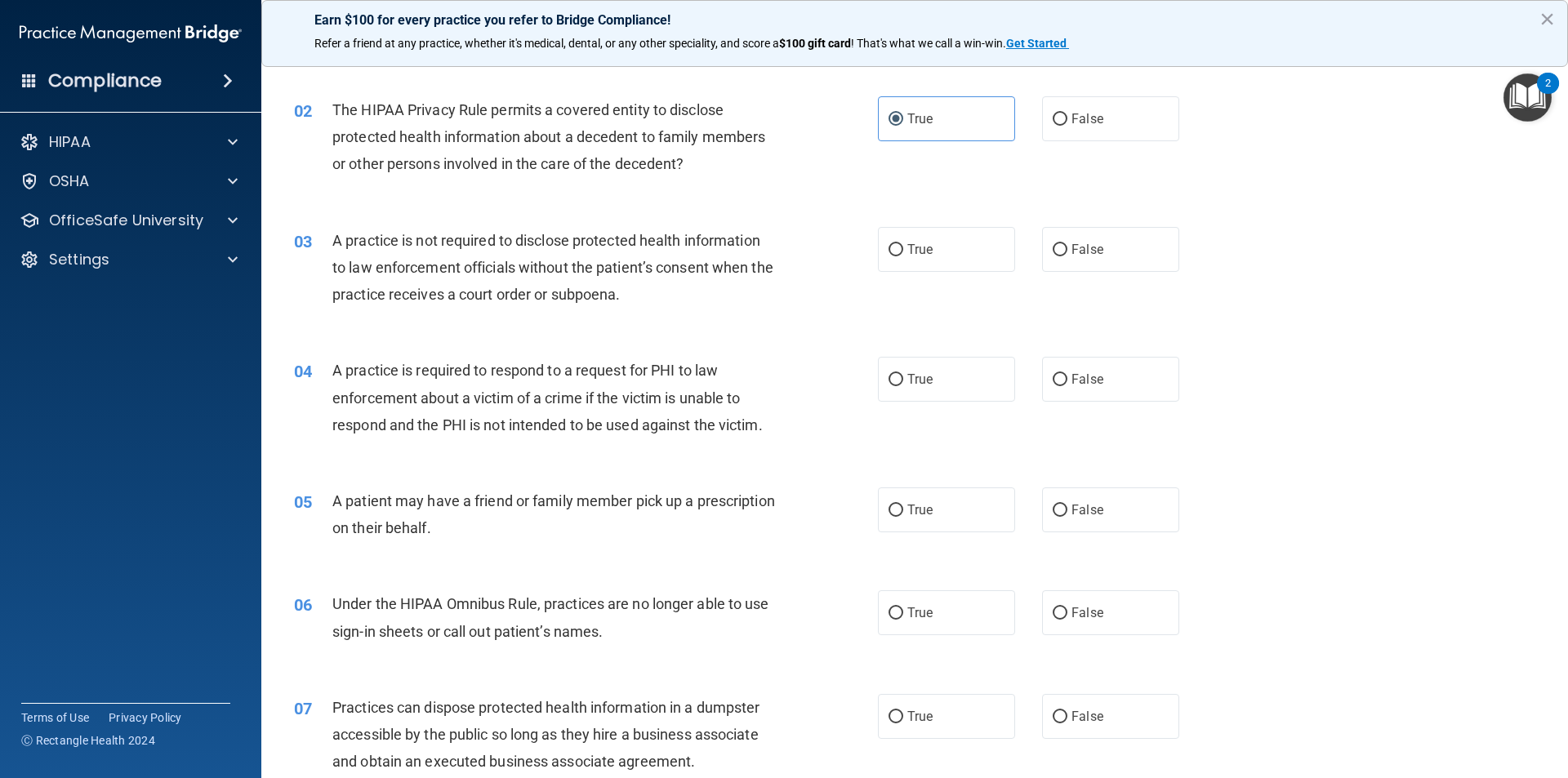
click at [1128, 283] on div "03 A practice is not required to disclose protected health information to law e…" at bounding box center [915, 271] width 1266 height 131
click at [1111, 262] on label "False" at bounding box center [1110, 249] width 137 height 45
click at [1067, 257] on input "False" at bounding box center [1060, 250] width 14 height 13
radio input "true"
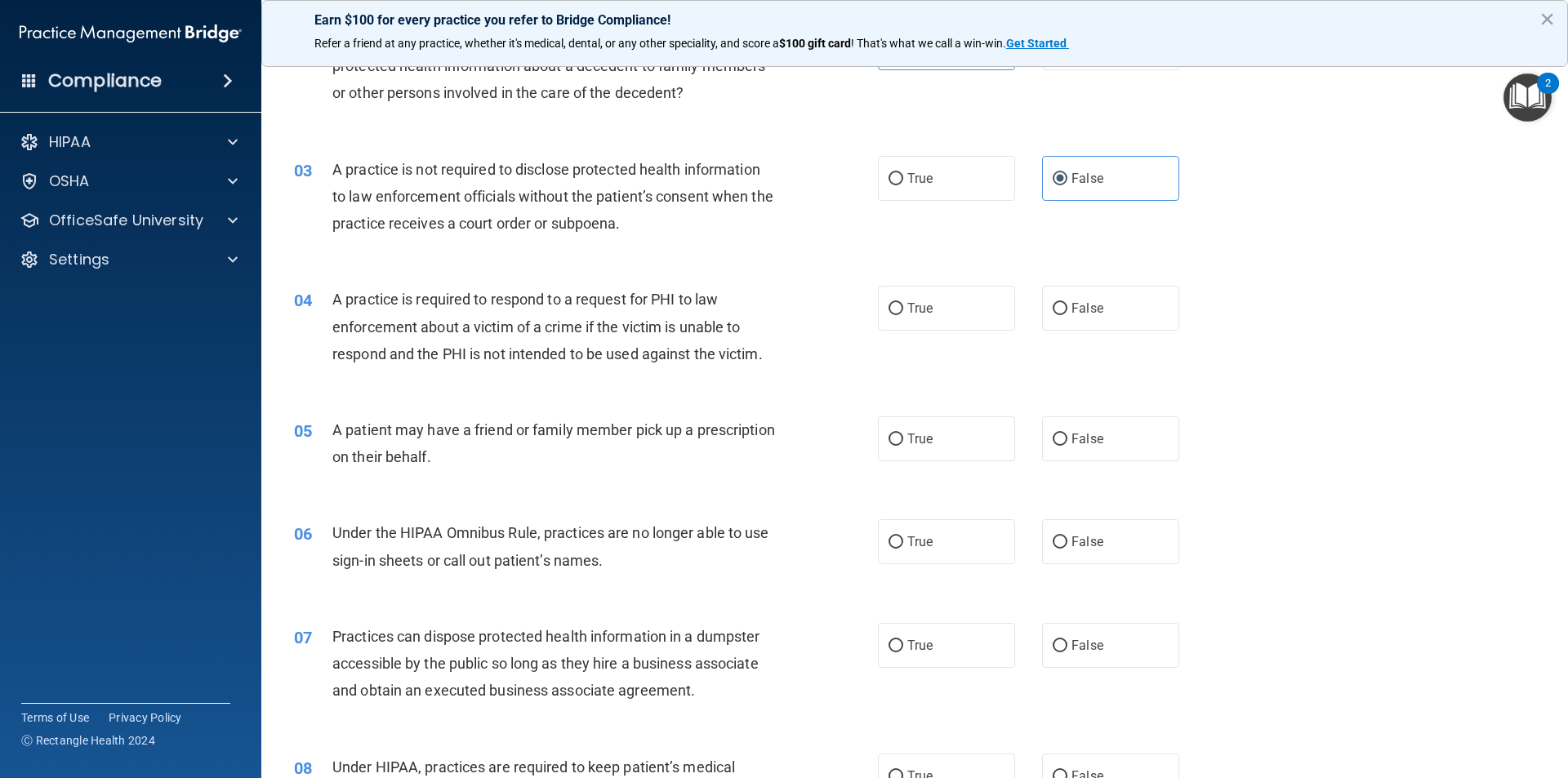
scroll to position [245, 0]
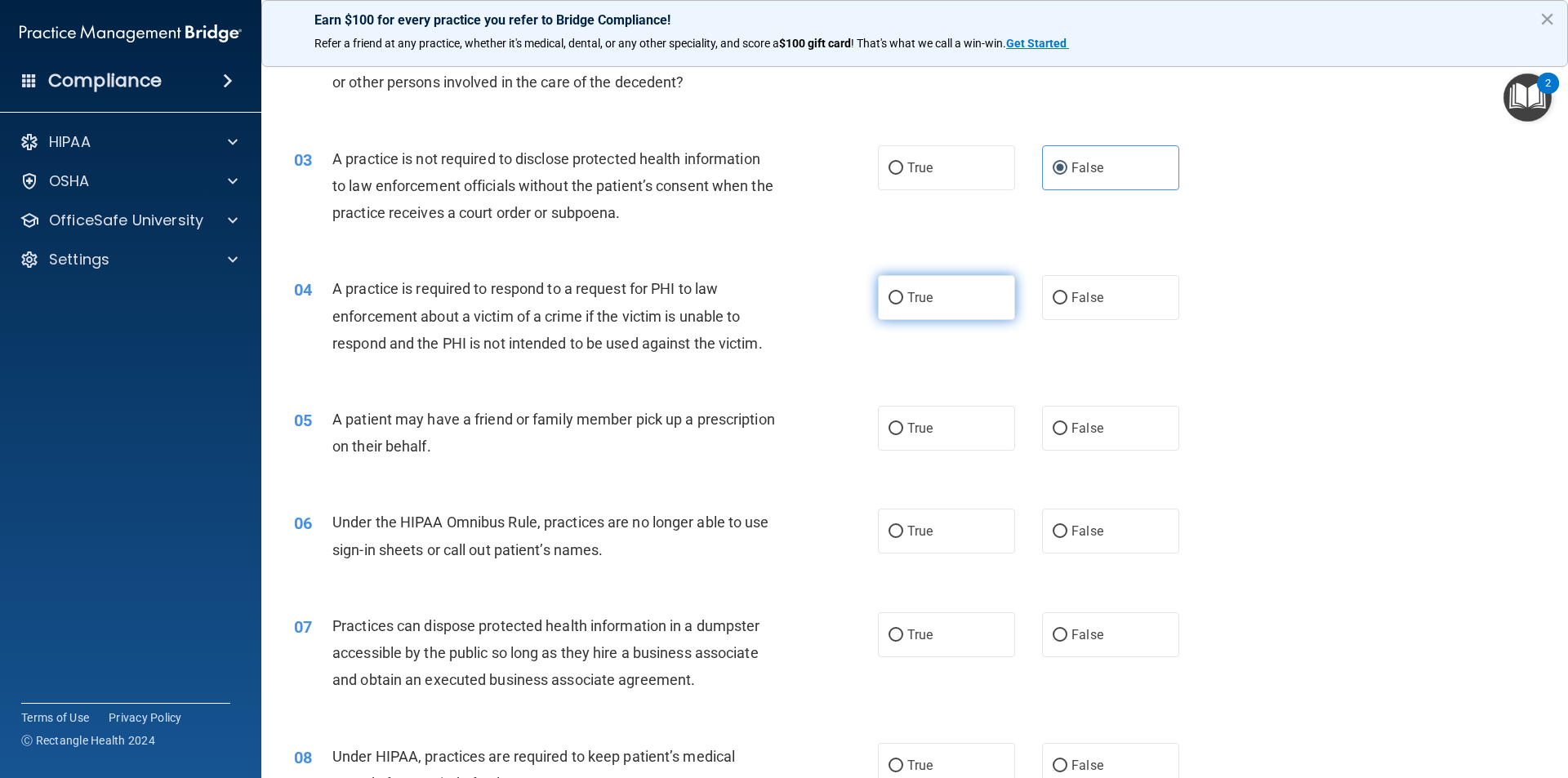
click at [977, 306] on label "True" at bounding box center [947, 298] width 137 height 45
click at [903, 304] on input "True" at bounding box center [896, 299] width 14 height 13
radio input "true"
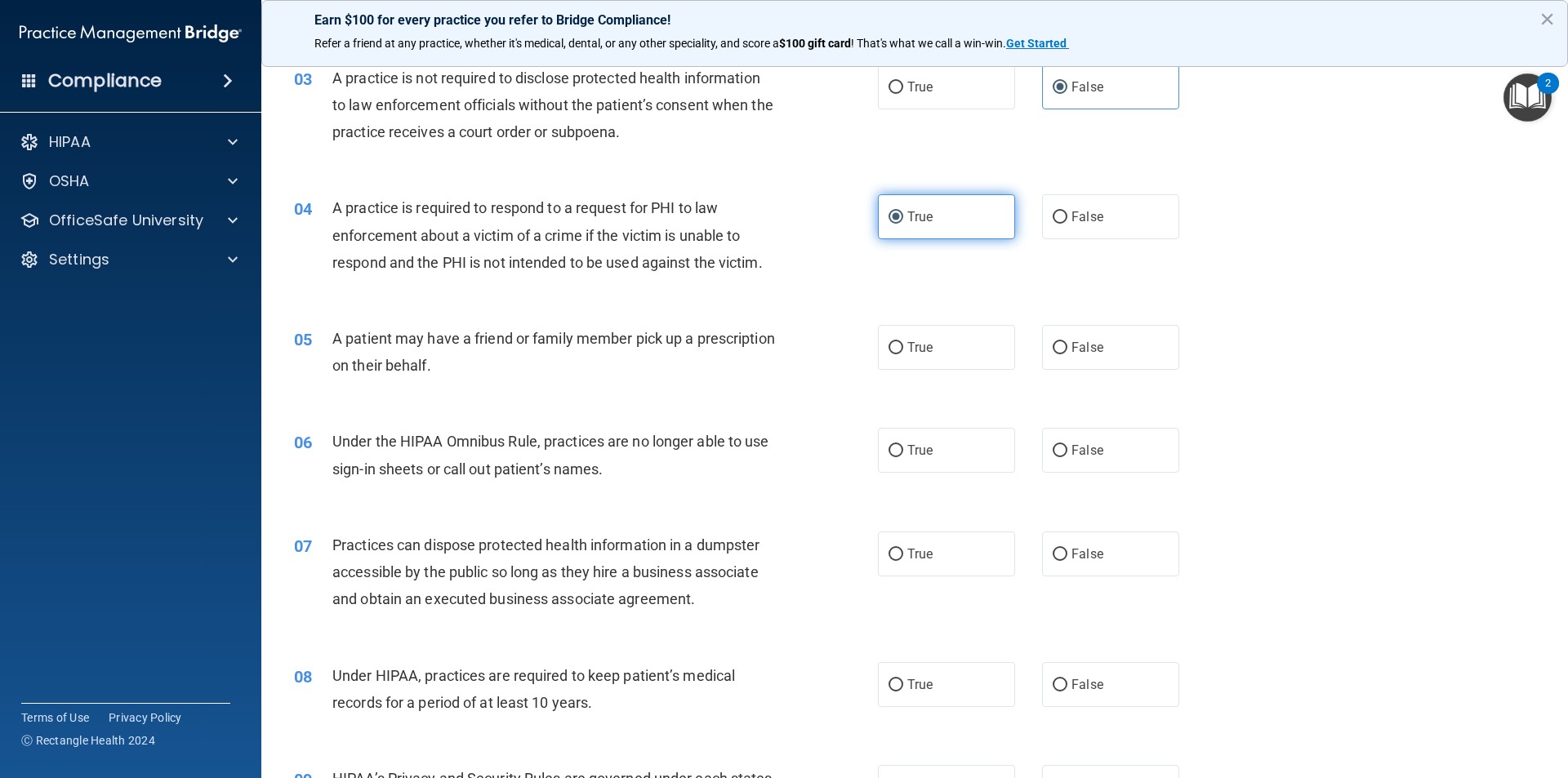
scroll to position [327, 0]
click at [884, 330] on label "True" at bounding box center [947, 347] width 137 height 45
click at [889, 341] on input "True" at bounding box center [896, 348] width 14 height 13
radio input "true"
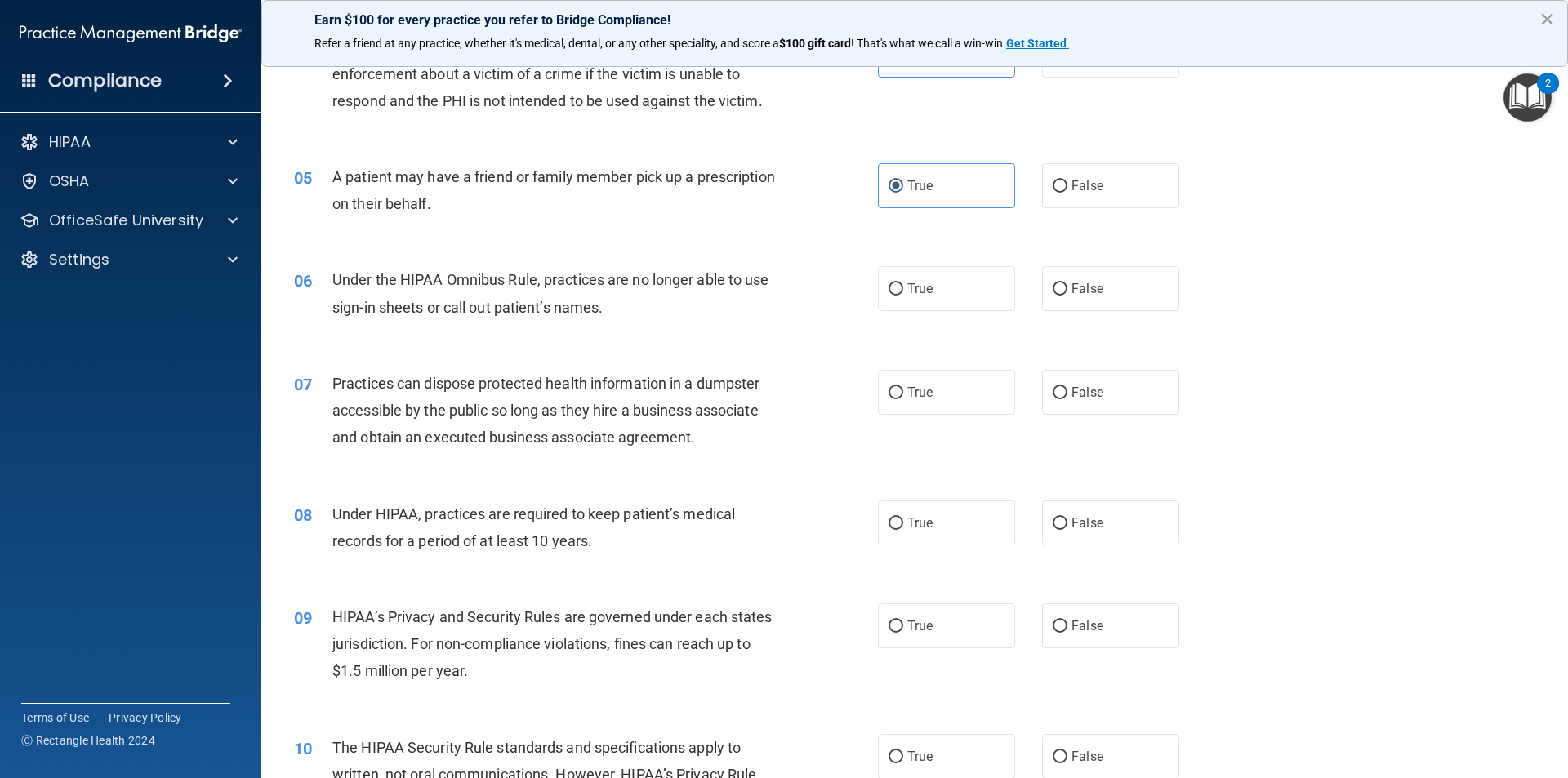
scroll to position [572, 0]
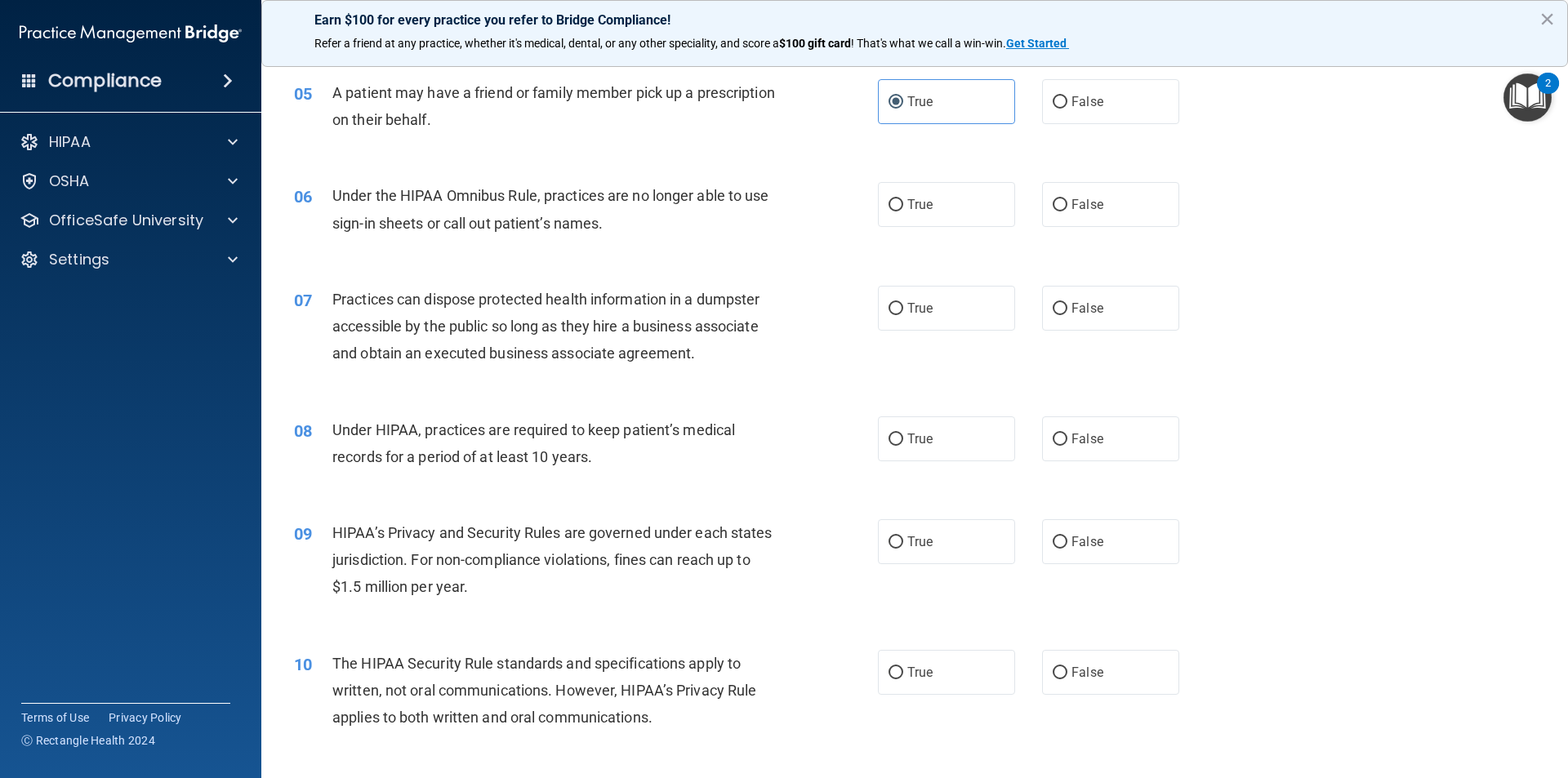
click at [1011, 204] on div "True False" at bounding box center [1043, 204] width 330 height 45
click at [1008, 221] on div "True False" at bounding box center [1043, 204] width 330 height 45
click at [989, 222] on label "True" at bounding box center [947, 204] width 137 height 45
click at [903, 212] on input "True" at bounding box center [896, 205] width 14 height 13
radio input "true"
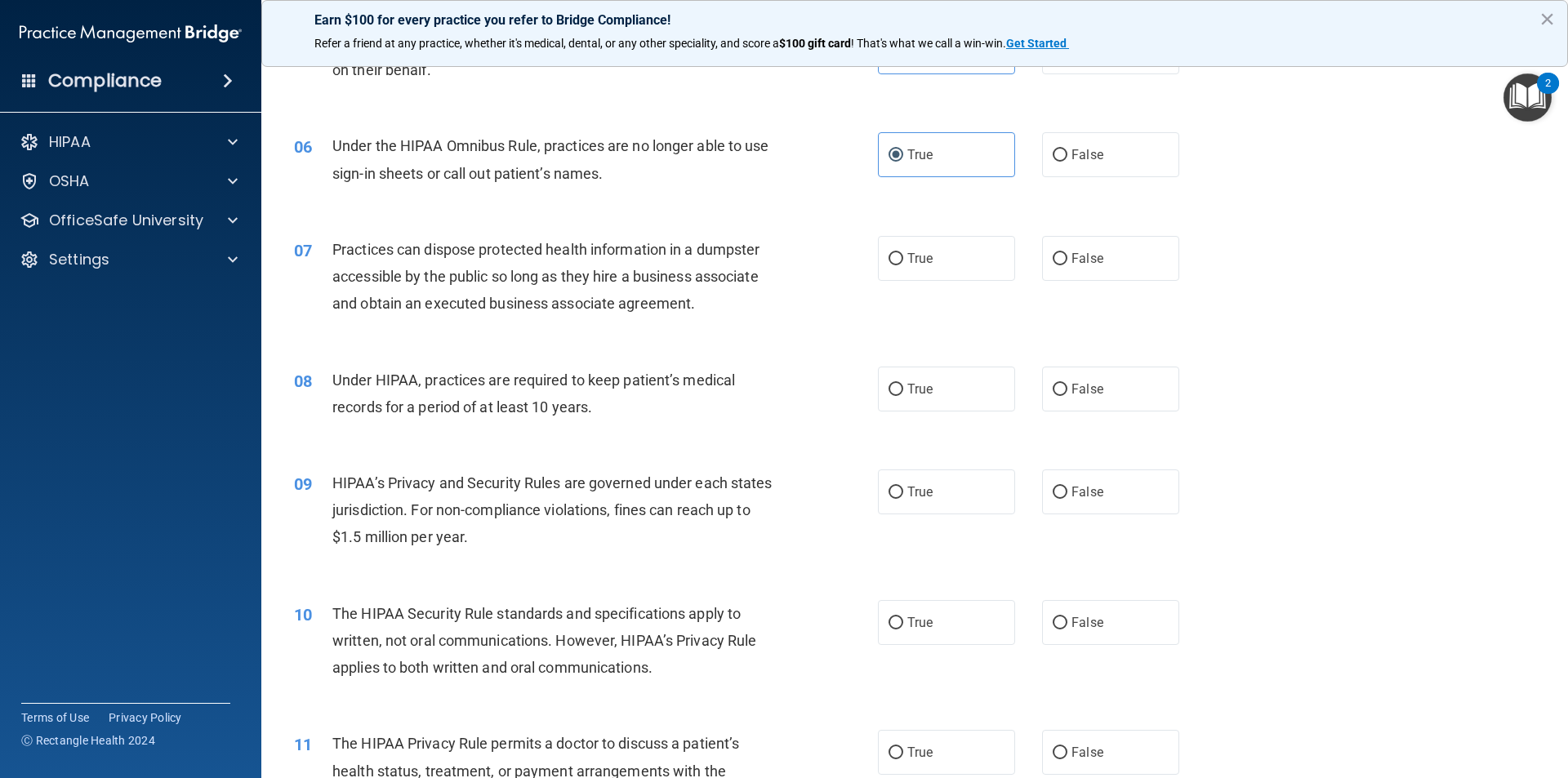
scroll to position [654, 0]
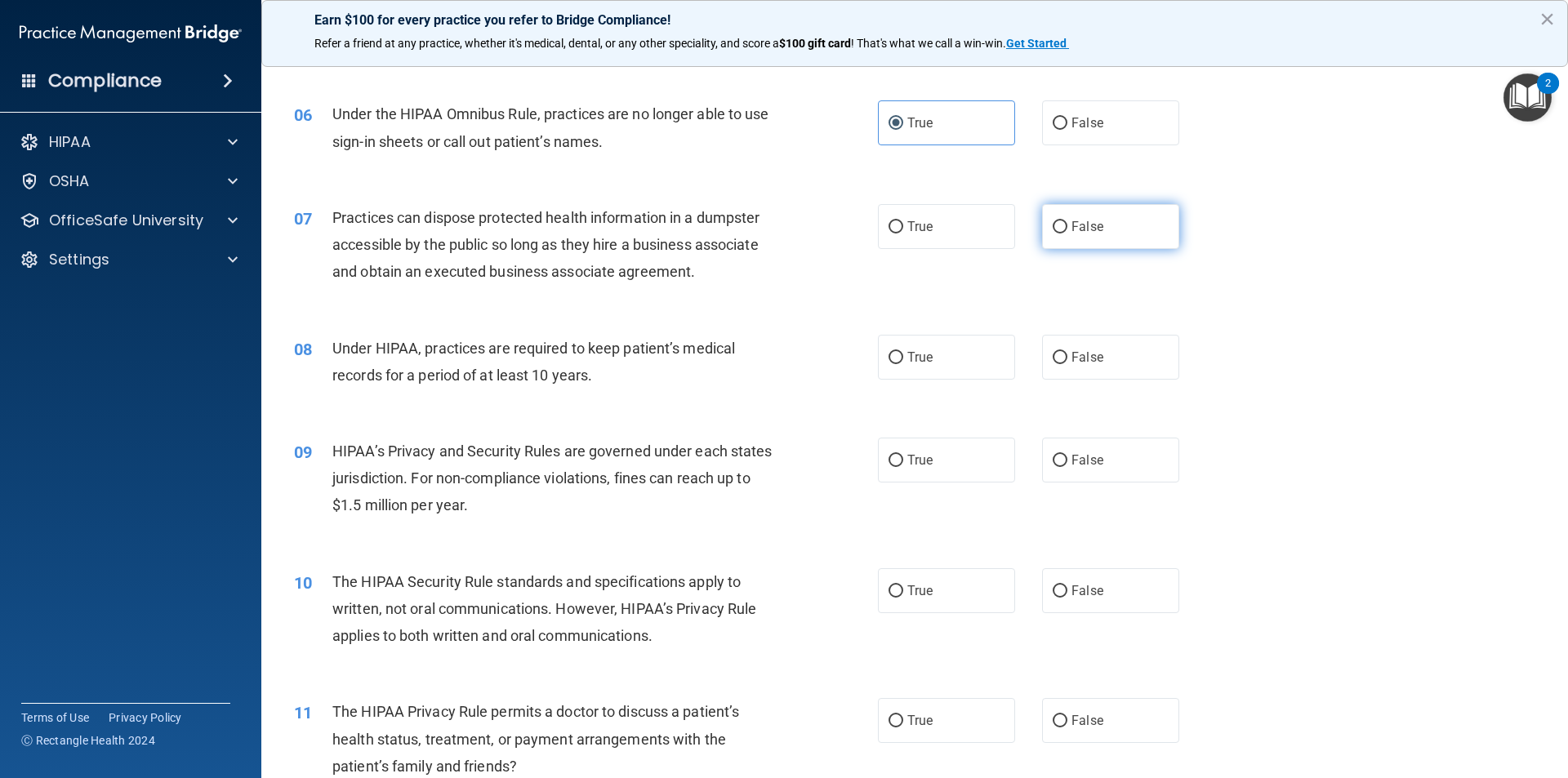
click at [1116, 241] on label "False" at bounding box center [1110, 227] width 137 height 45
click at [1067, 233] on input "False" at bounding box center [1060, 228] width 14 height 13
radio input "true"
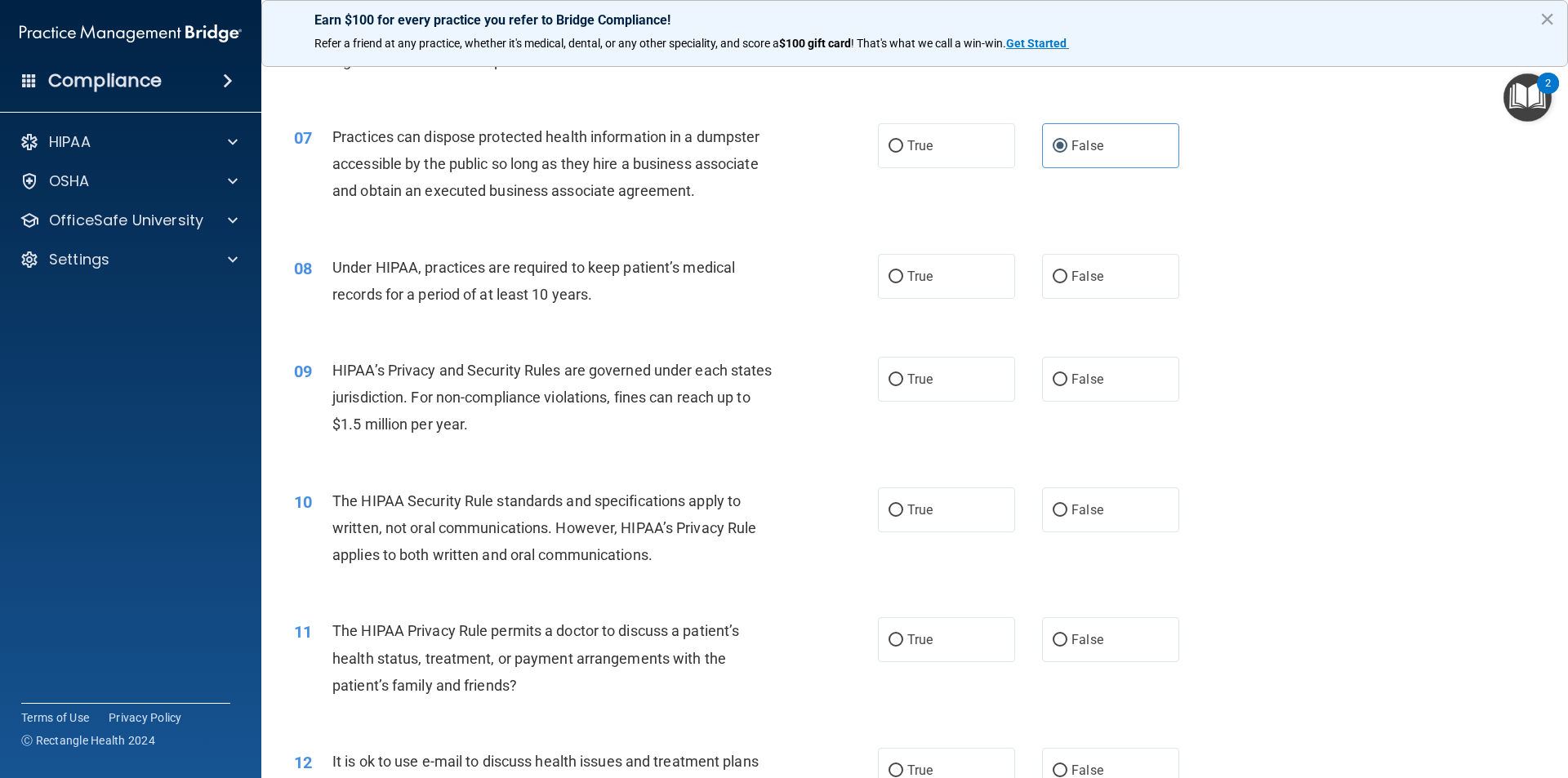
scroll to position [735, 0]
click at [956, 259] on label "True" at bounding box center [947, 276] width 137 height 45
click at [903, 270] on input "True" at bounding box center [896, 276] width 14 height 13
radio input "true"
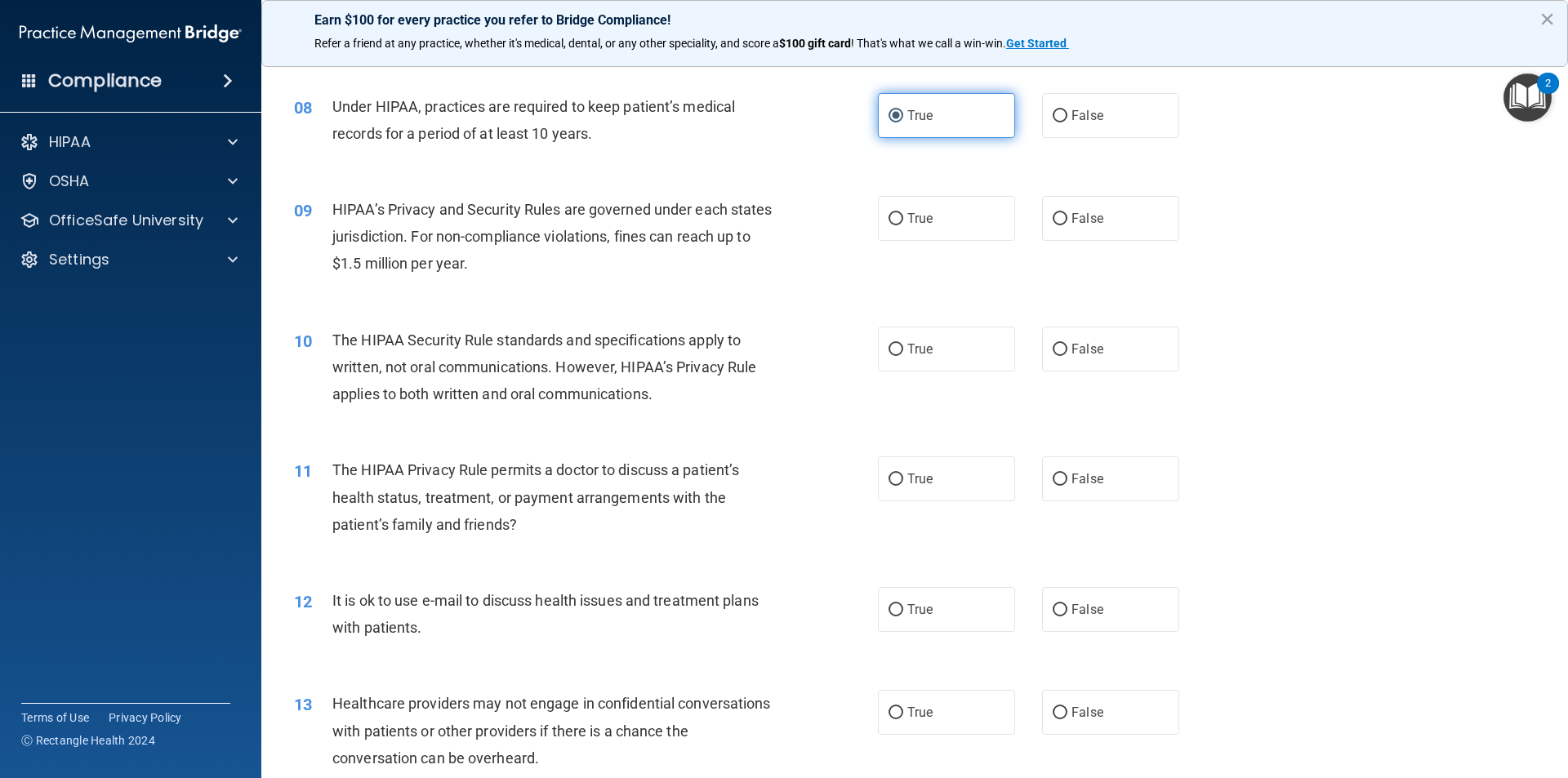
scroll to position [899, 0]
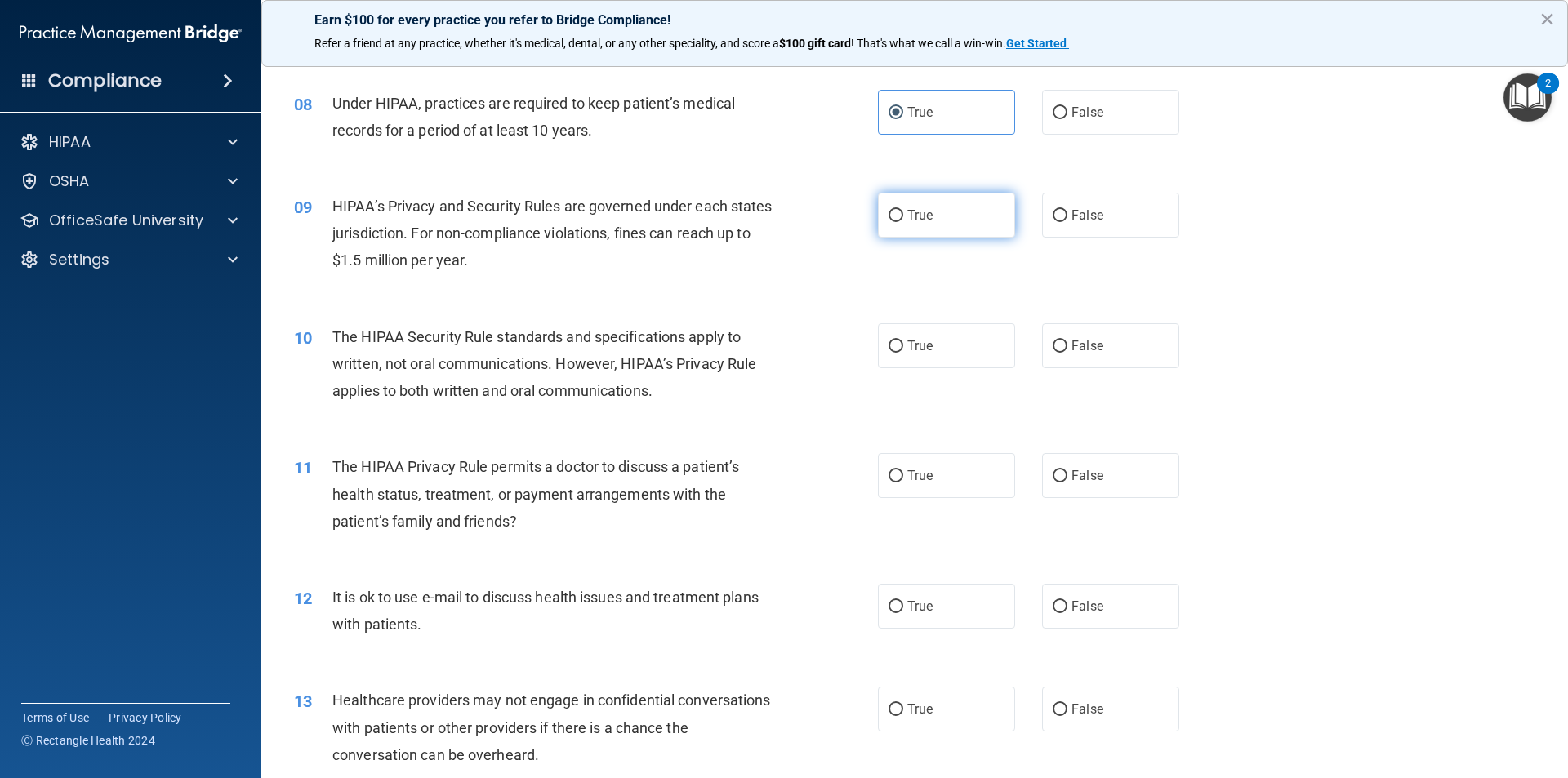
click at [950, 226] on label "True" at bounding box center [947, 215] width 137 height 45
click at [903, 222] on input "True" at bounding box center [896, 216] width 14 height 13
radio input "true"
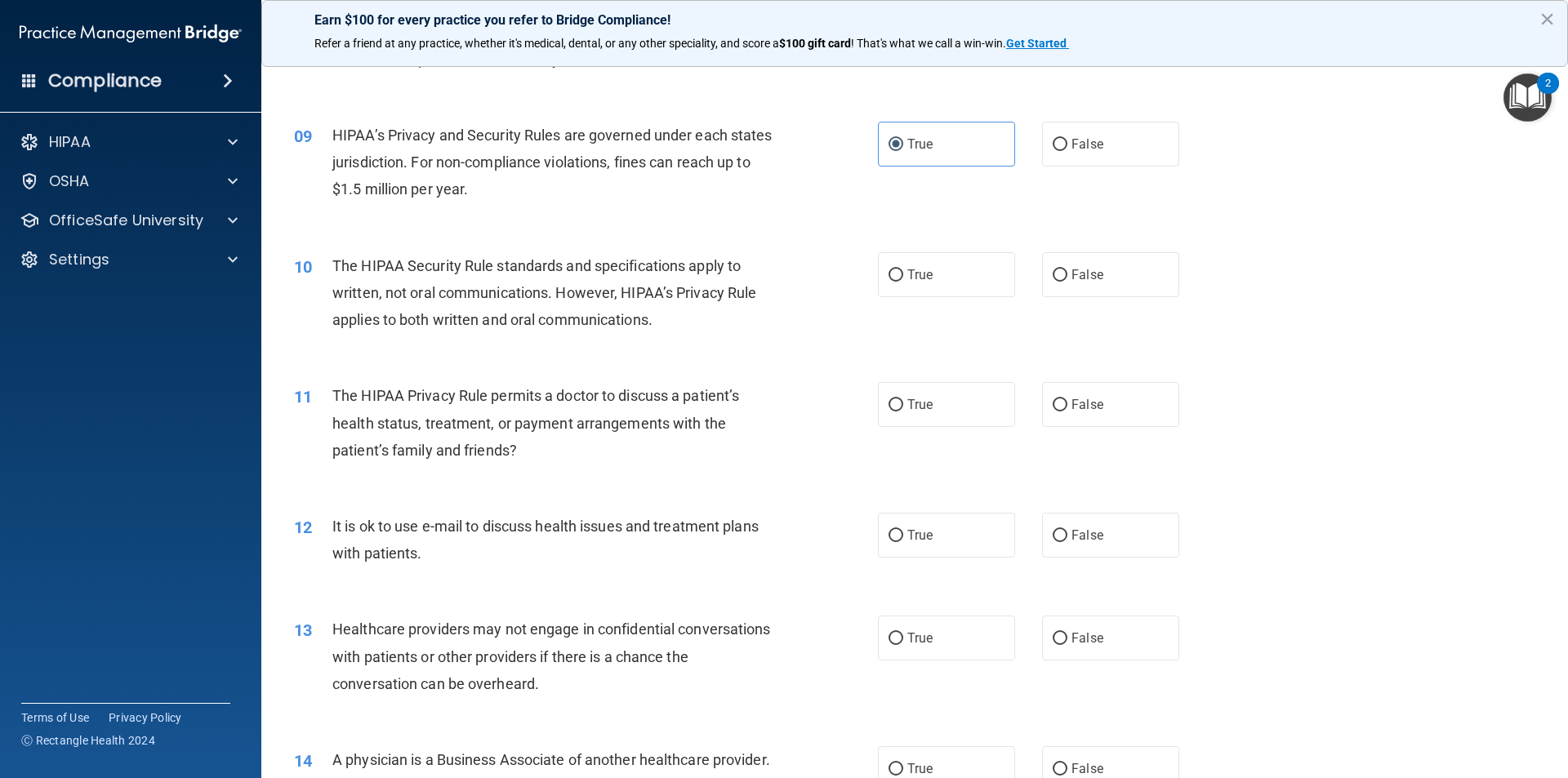
scroll to position [980, 0]
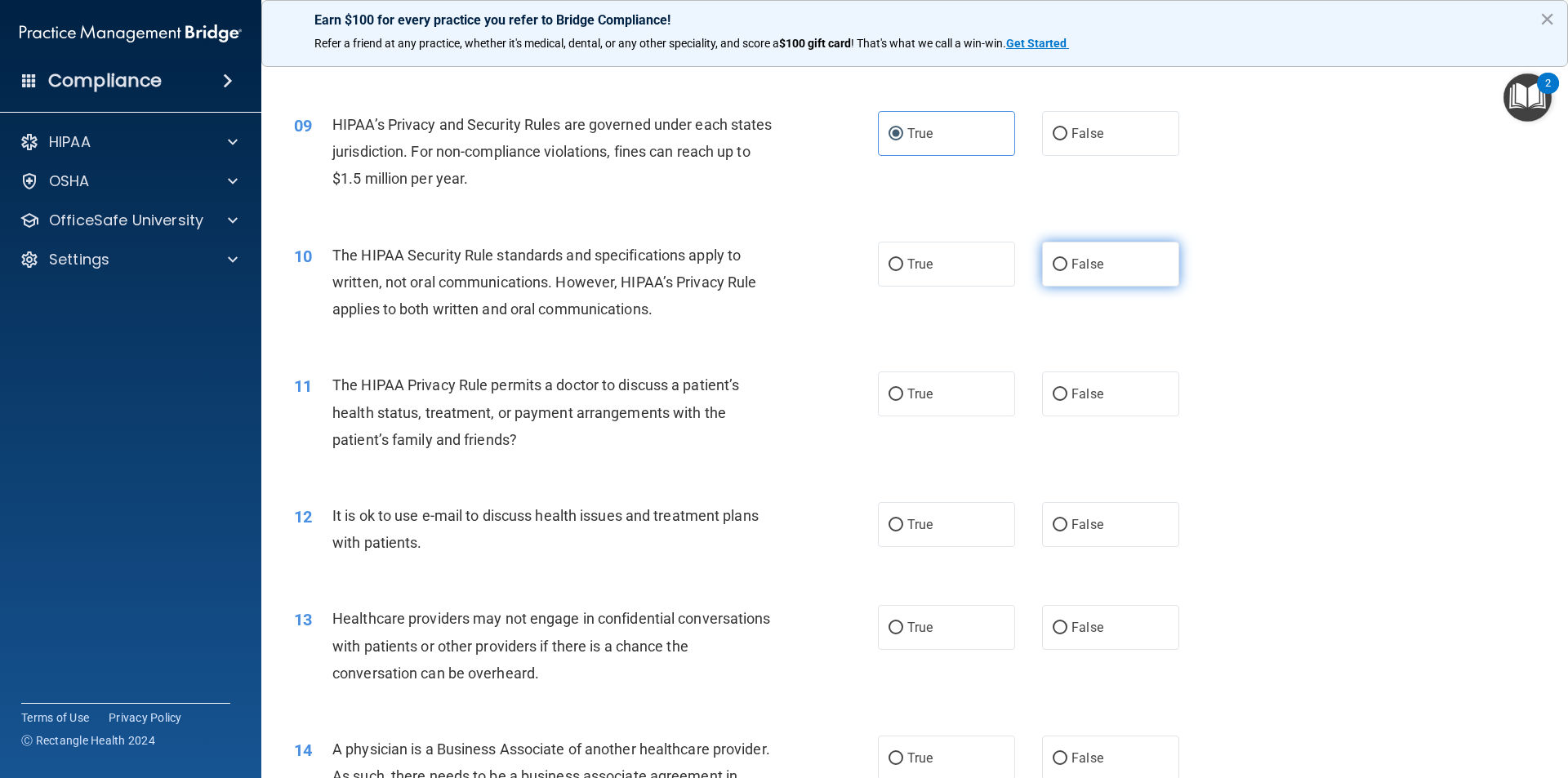
click at [1077, 278] on label "False" at bounding box center [1110, 264] width 137 height 45
click at [1067, 271] on input "False" at bounding box center [1060, 266] width 14 height 13
radio input "true"
click at [980, 276] on label "True" at bounding box center [947, 264] width 137 height 45
click at [903, 271] on input "True" at bounding box center [896, 266] width 14 height 13
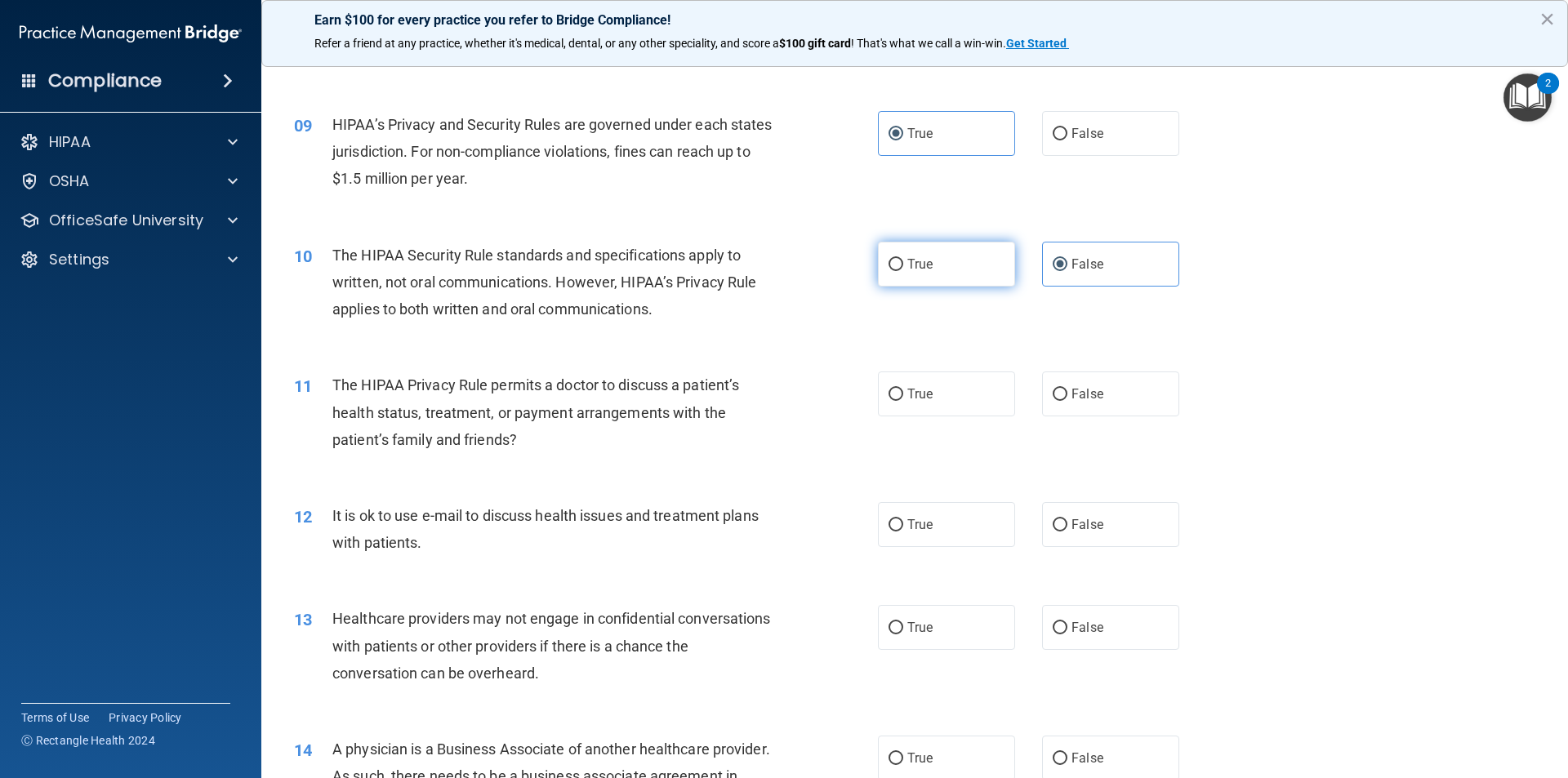
radio input "true"
radio input "false"
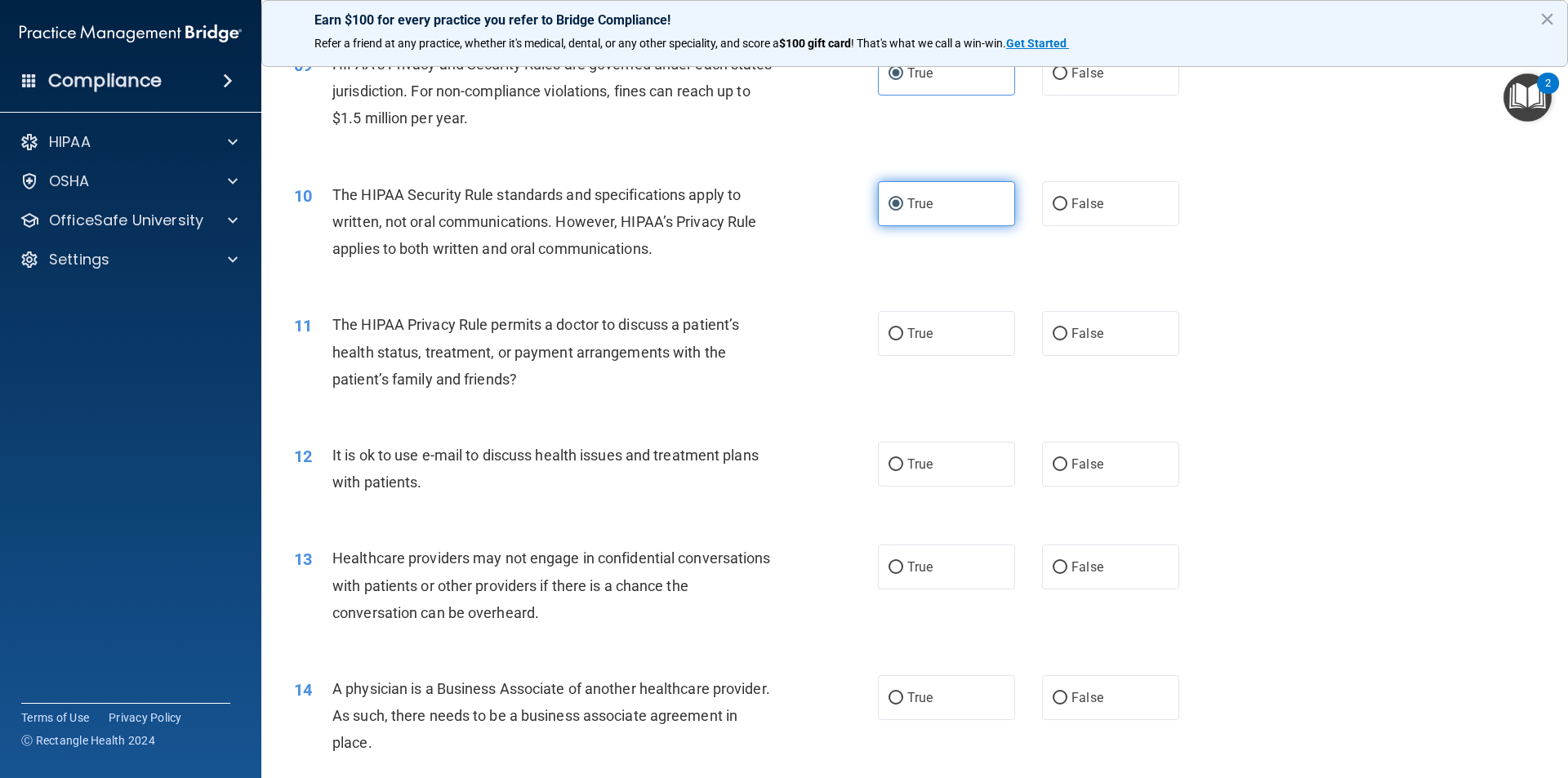
scroll to position [1144, 0]
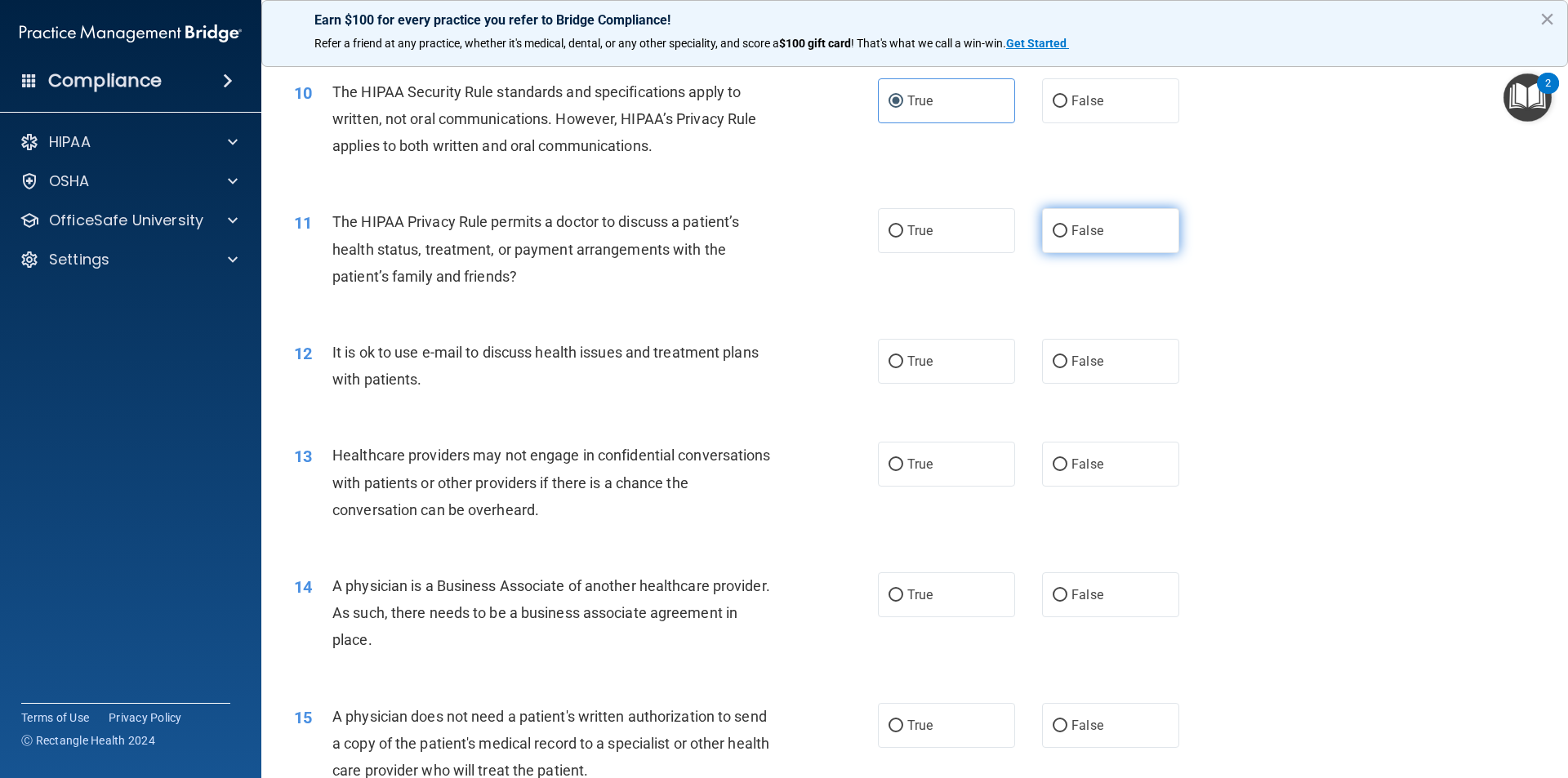
click at [1141, 228] on label "False" at bounding box center [1110, 231] width 137 height 45
click at [1067, 228] on input "False" at bounding box center [1060, 231] width 14 height 13
radio input "true"
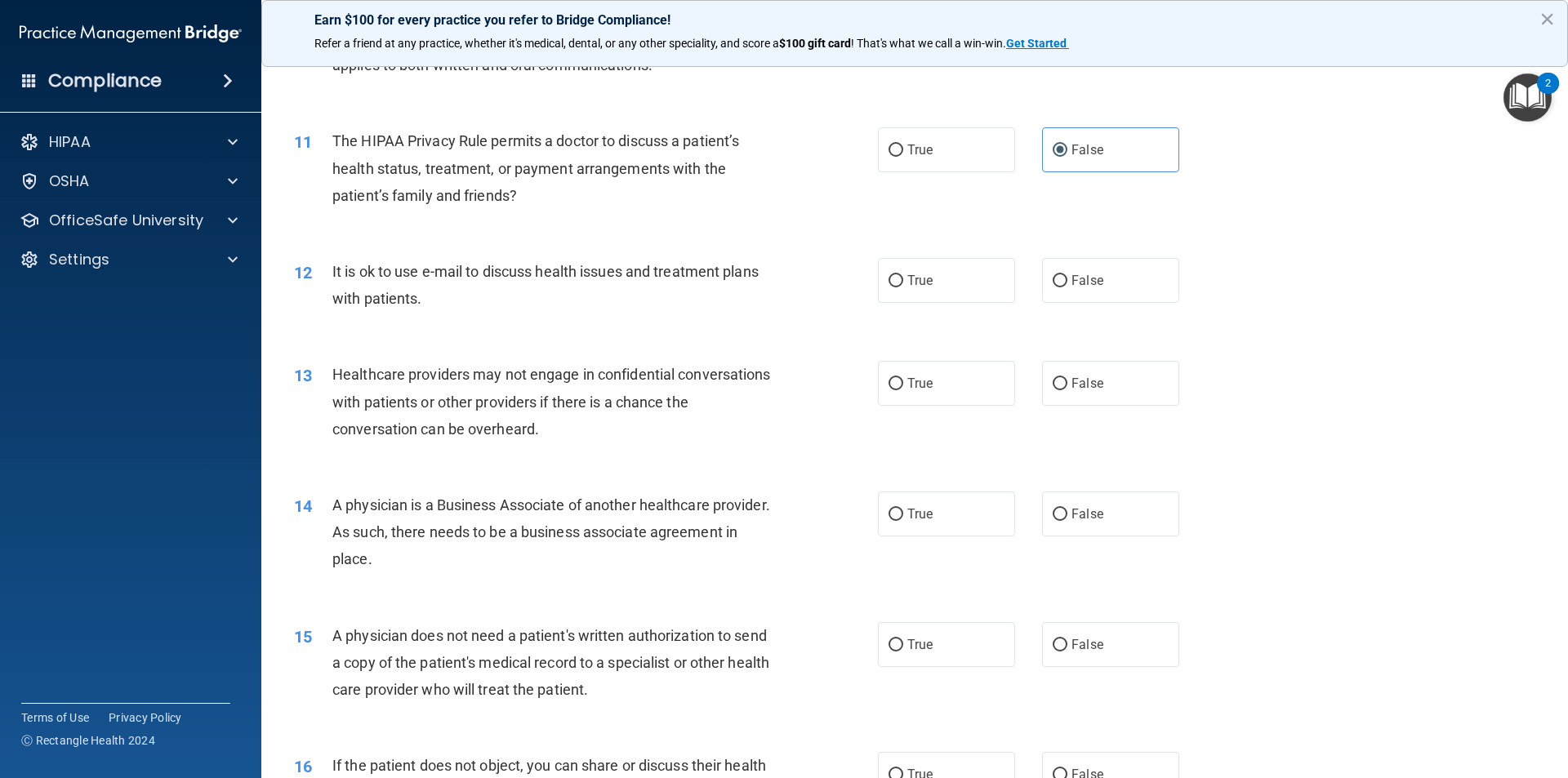
scroll to position [1226, 0]
click at [908, 284] on span "True" at bounding box center [920, 279] width 25 height 15
click at [903, 284] on input "True" at bounding box center [896, 281] width 14 height 13
radio input "true"
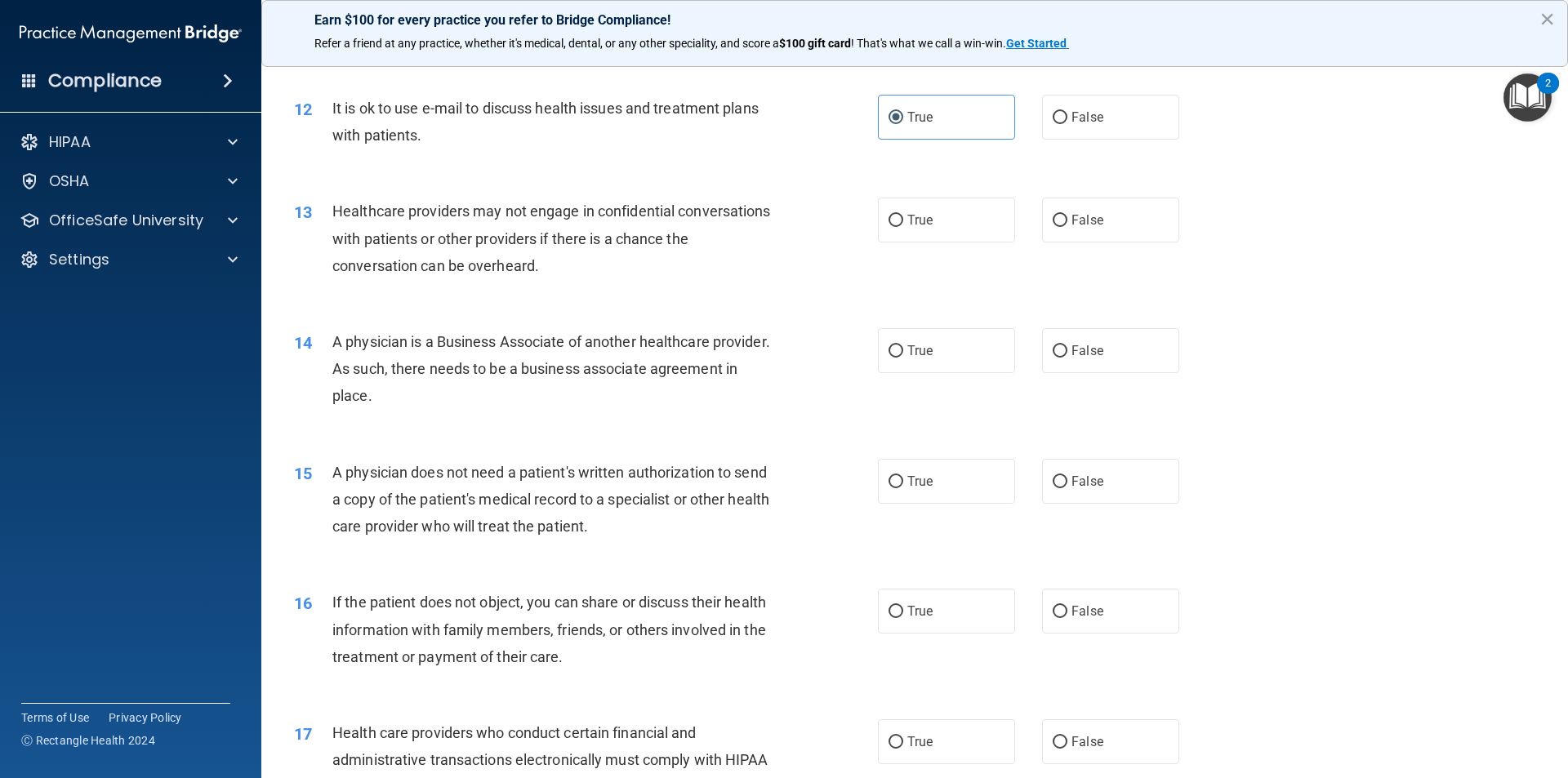
scroll to position [1389, 0]
click at [991, 232] on label "True" at bounding box center [947, 220] width 137 height 45
click at [903, 226] on input "True" at bounding box center [896, 221] width 14 height 13
radio input "true"
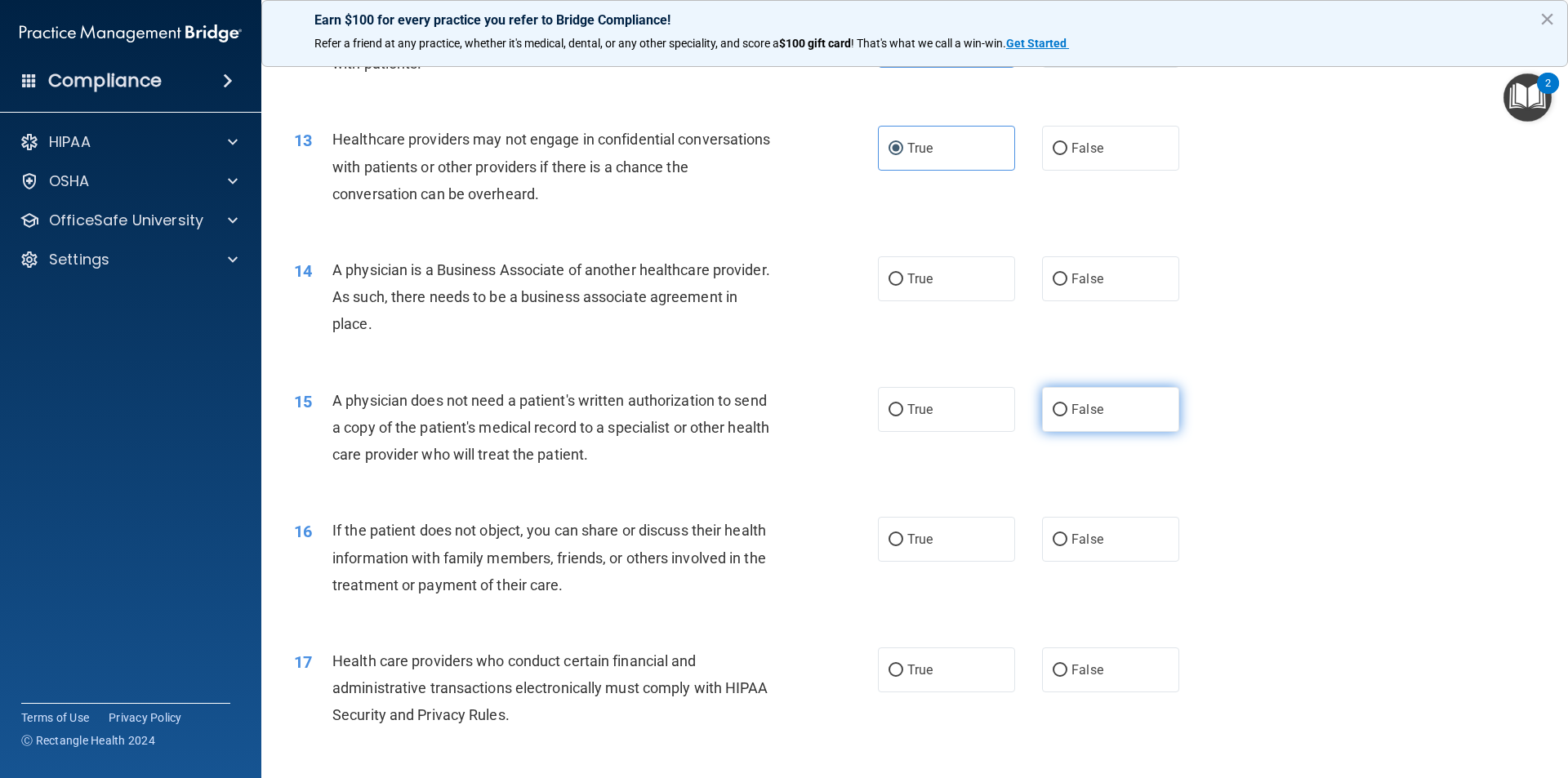
scroll to position [1470, 0]
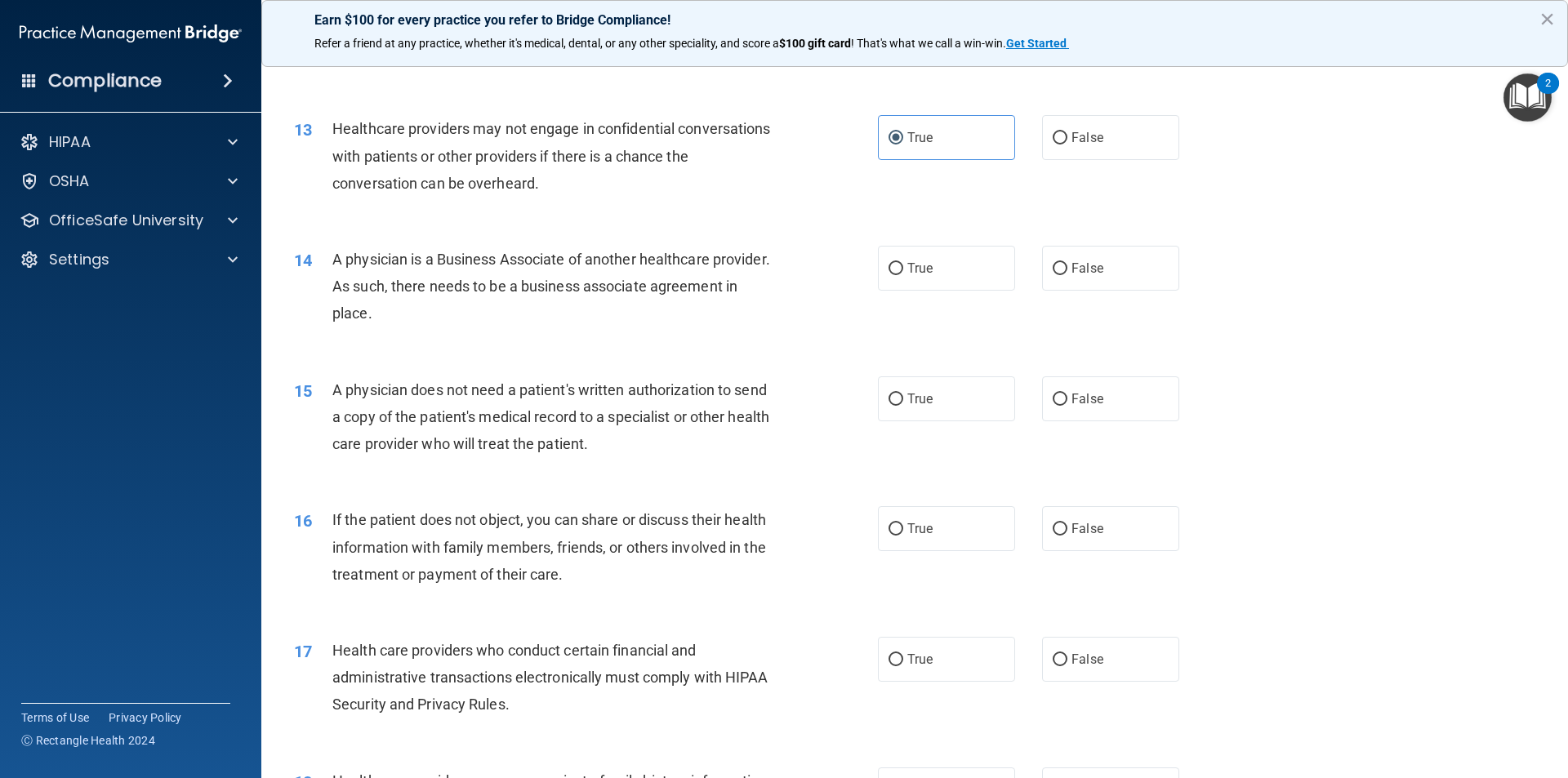
click at [1029, 277] on div "True False" at bounding box center [1043, 268] width 330 height 45
click at [1058, 276] on label "False" at bounding box center [1110, 268] width 137 height 45
click at [1058, 276] on input "False" at bounding box center [1060, 269] width 14 height 13
radio input "true"
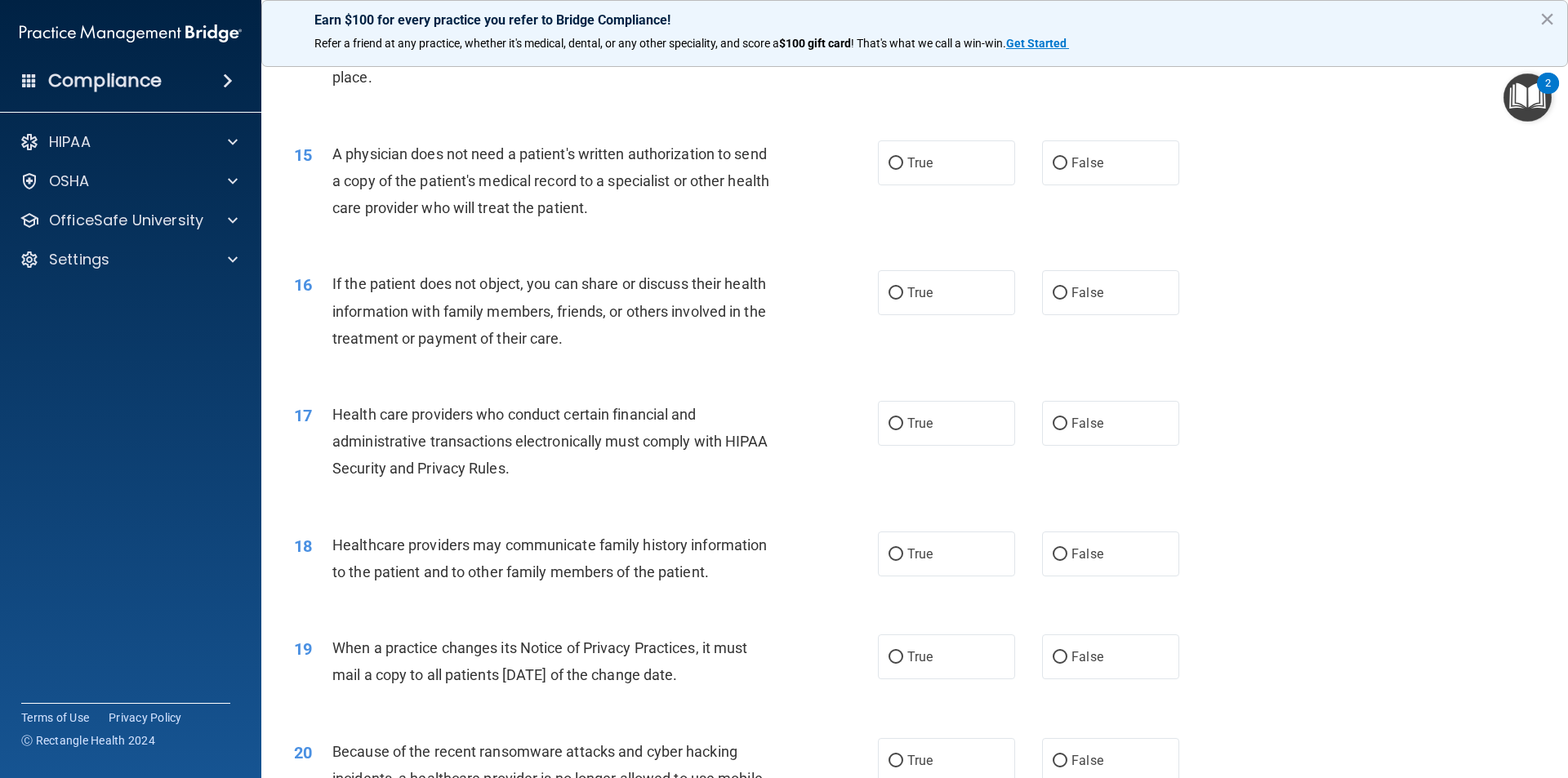
scroll to position [1715, 0]
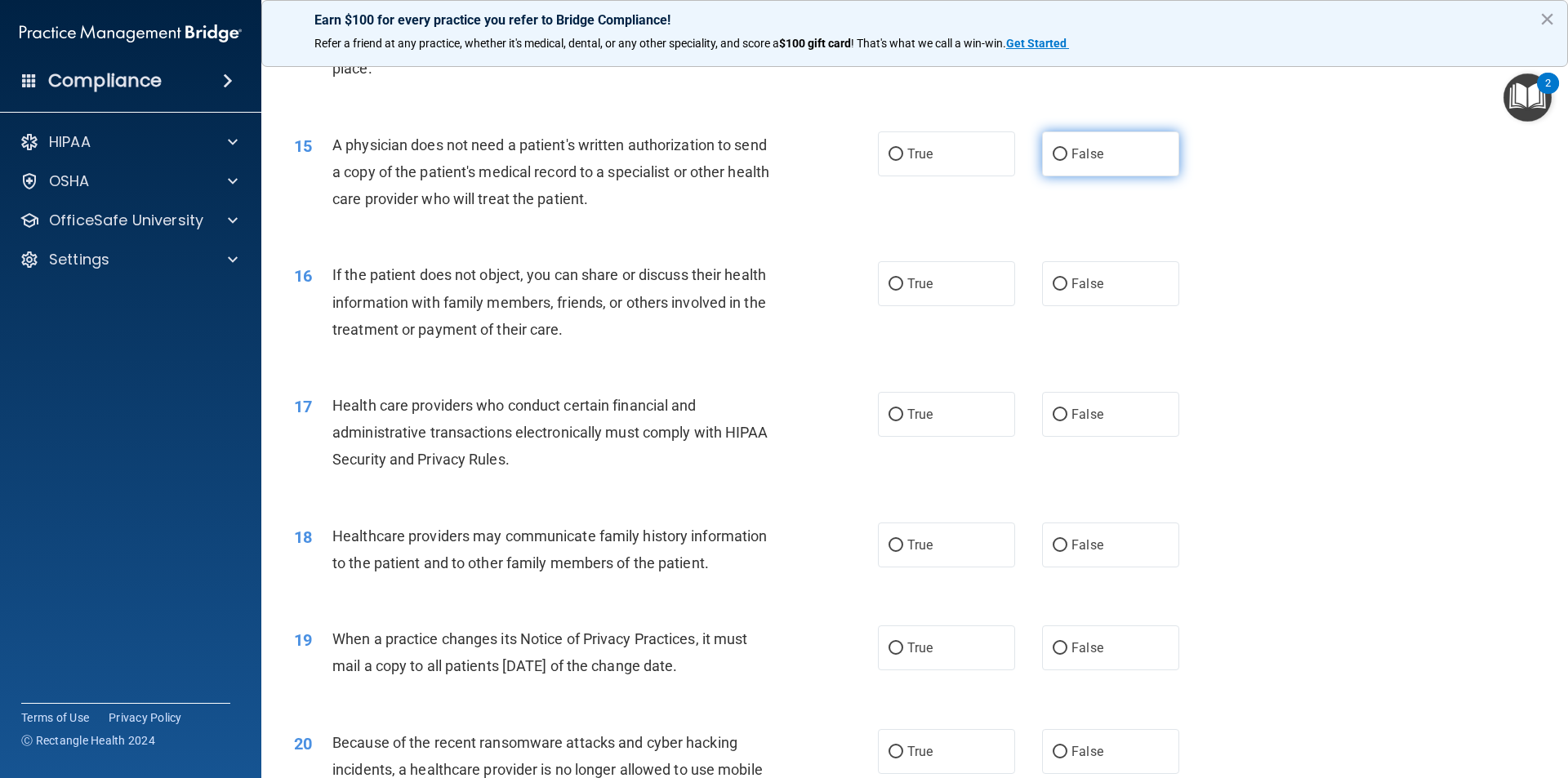
click at [1059, 167] on label "False" at bounding box center [1110, 154] width 137 height 45
click at [1059, 161] on input "False" at bounding box center [1060, 155] width 14 height 13
radio input "true"
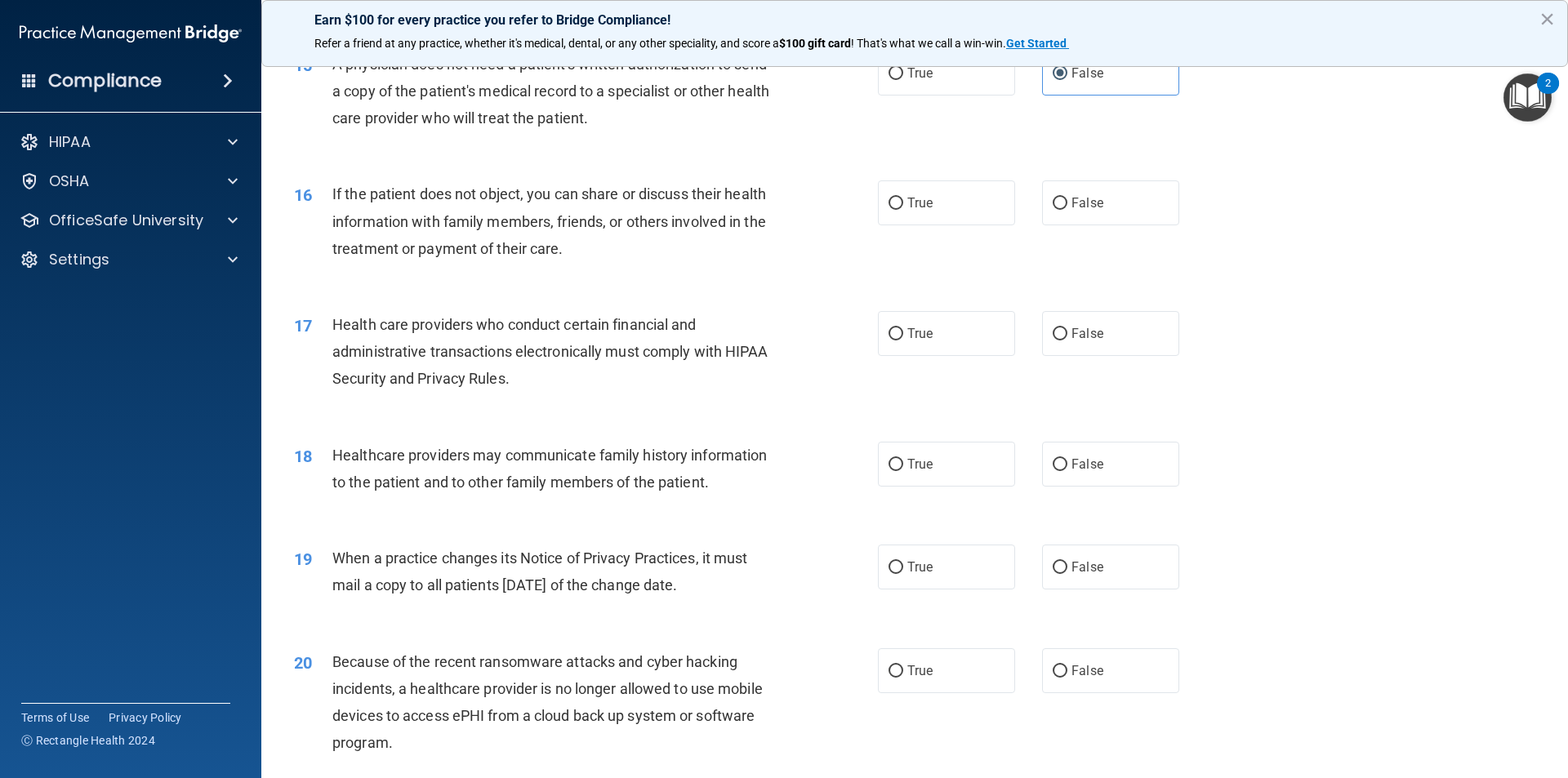
scroll to position [1796, 0]
click at [1060, 200] on label "False" at bounding box center [1110, 203] width 137 height 45
click at [1060, 200] on input "False" at bounding box center [1060, 204] width 14 height 13
radio input "true"
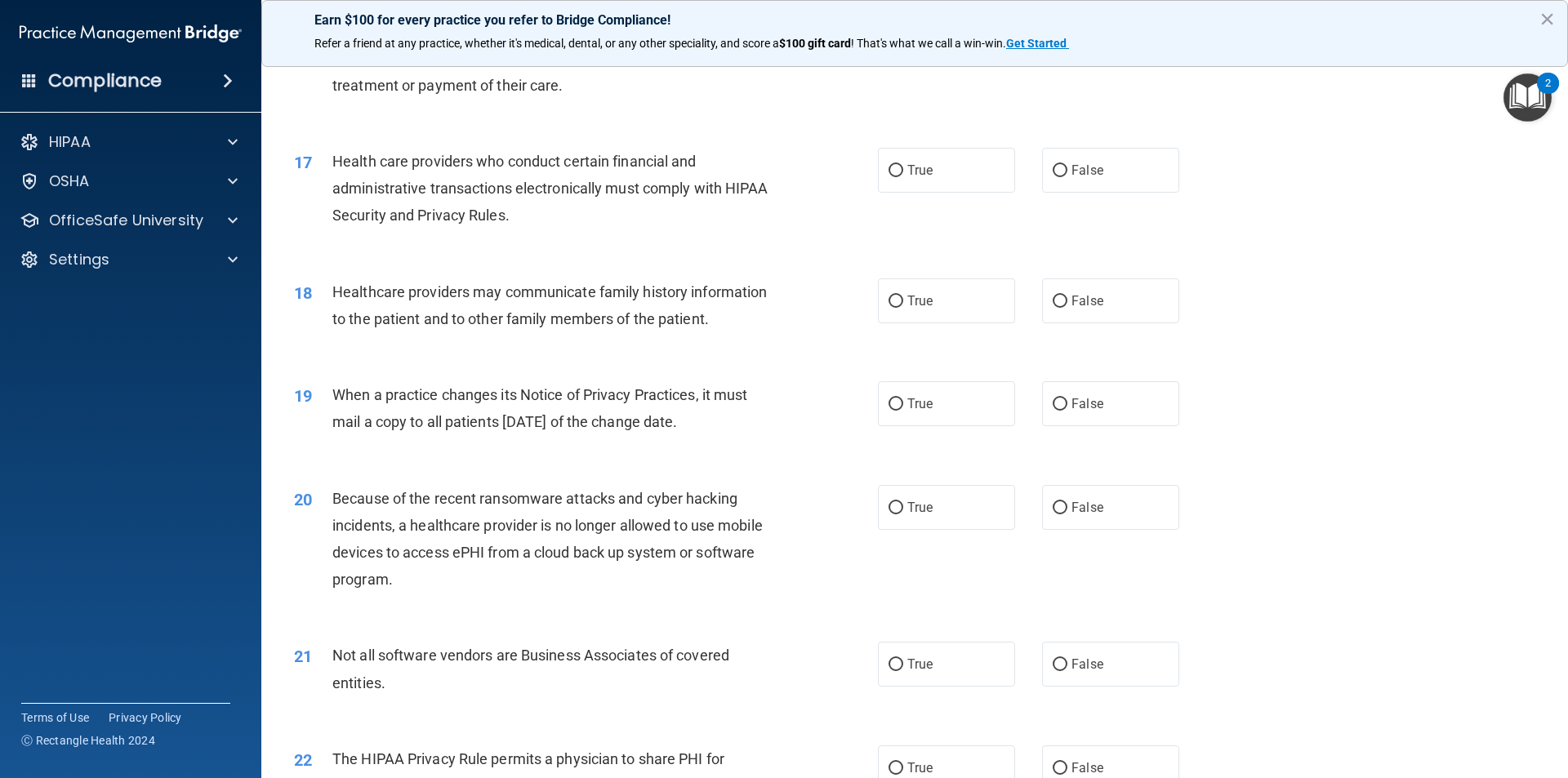
scroll to position [1960, 0]
click at [920, 181] on label "True" at bounding box center [947, 169] width 137 height 45
click at [911, 142] on div "17 Health care providers who conduct certain financial and administrative trans…" at bounding box center [915, 192] width 1266 height 131
click at [924, 167] on label "True" at bounding box center [947, 169] width 137 height 45
click at [881, 193] on div "17 Health care providers who conduct certain financial and administrative trans…" at bounding box center [585, 192] width 633 height 90
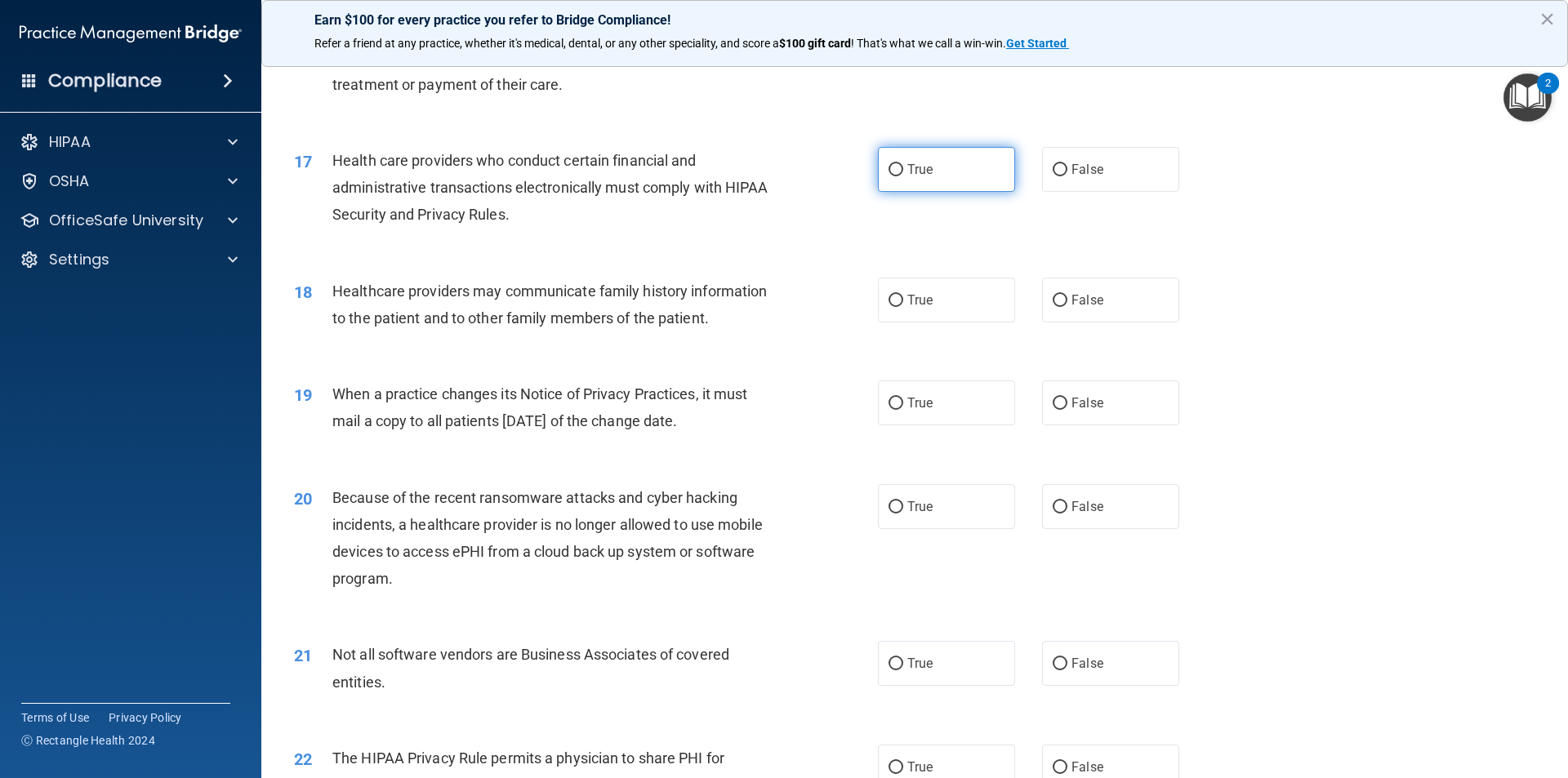
click at [885, 179] on label "True" at bounding box center [947, 169] width 137 height 45
click at [889, 176] on input "True" at bounding box center [896, 170] width 14 height 13
radio input "true"
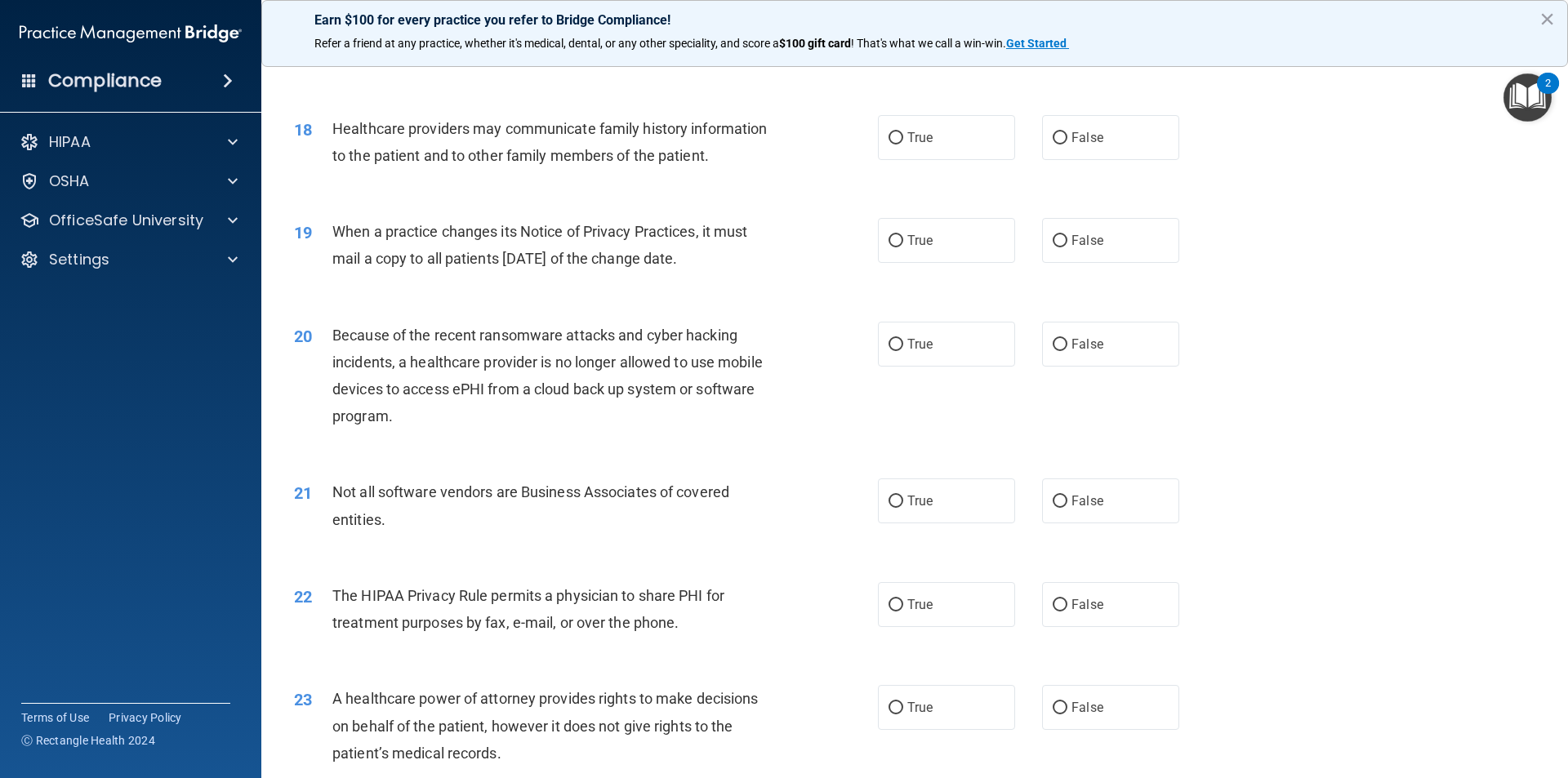
scroll to position [2123, 0]
click at [1093, 123] on label "False" at bounding box center [1110, 137] width 137 height 45
click at [1067, 131] on input "False" at bounding box center [1060, 138] width 14 height 13
radio input "true"
click at [923, 159] on div "18 Healthcare providers may communicate family history information to the patie…" at bounding box center [915, 145] width 1266 height 103
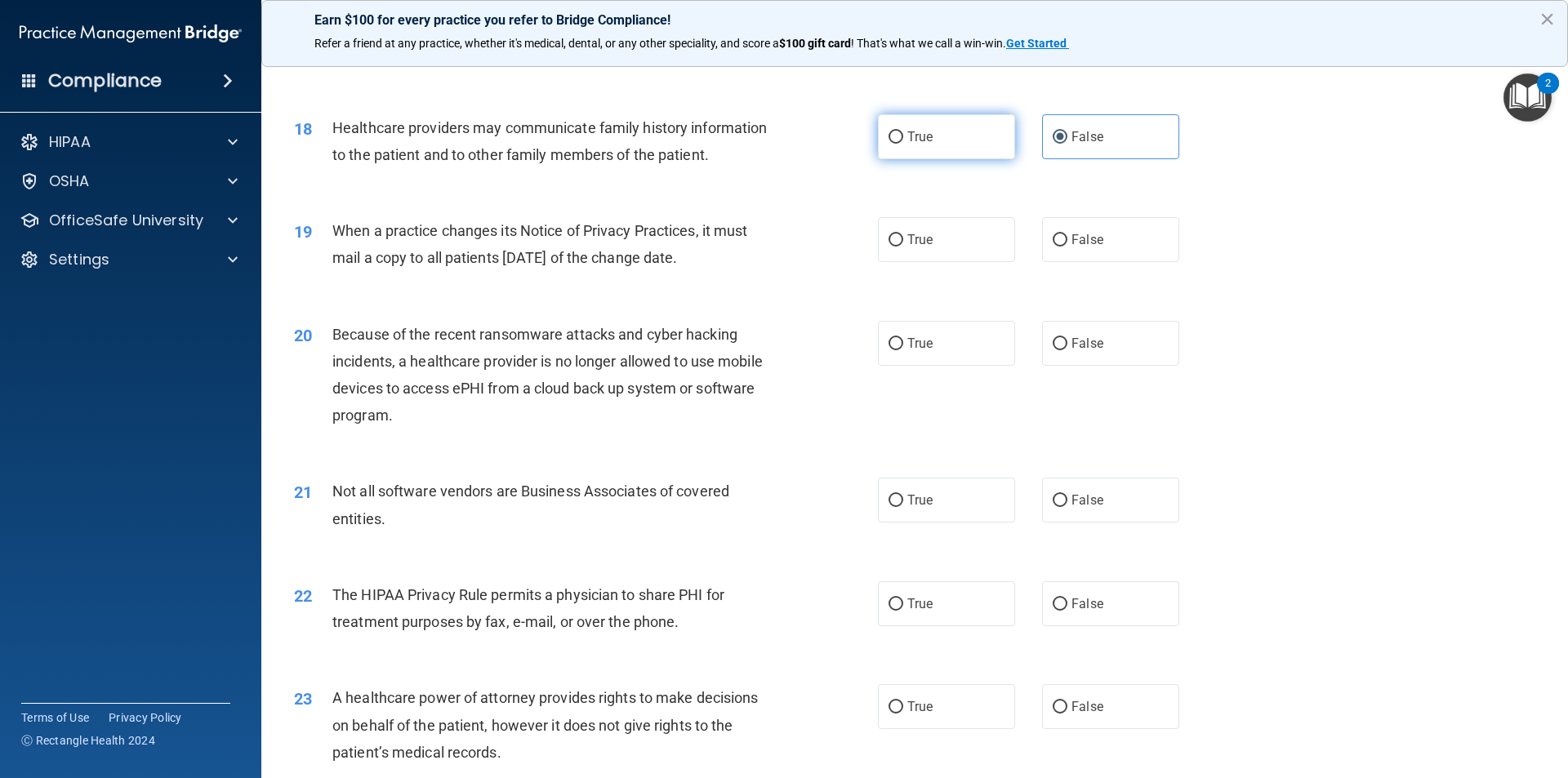
click at [927, 146] on label "True" at bounding box center [947, 137] width 137 height 45
click at [903, 144] on input "True" at bounding box center [896, 138] width 14 height 13
radio input "true"
radio input "false"
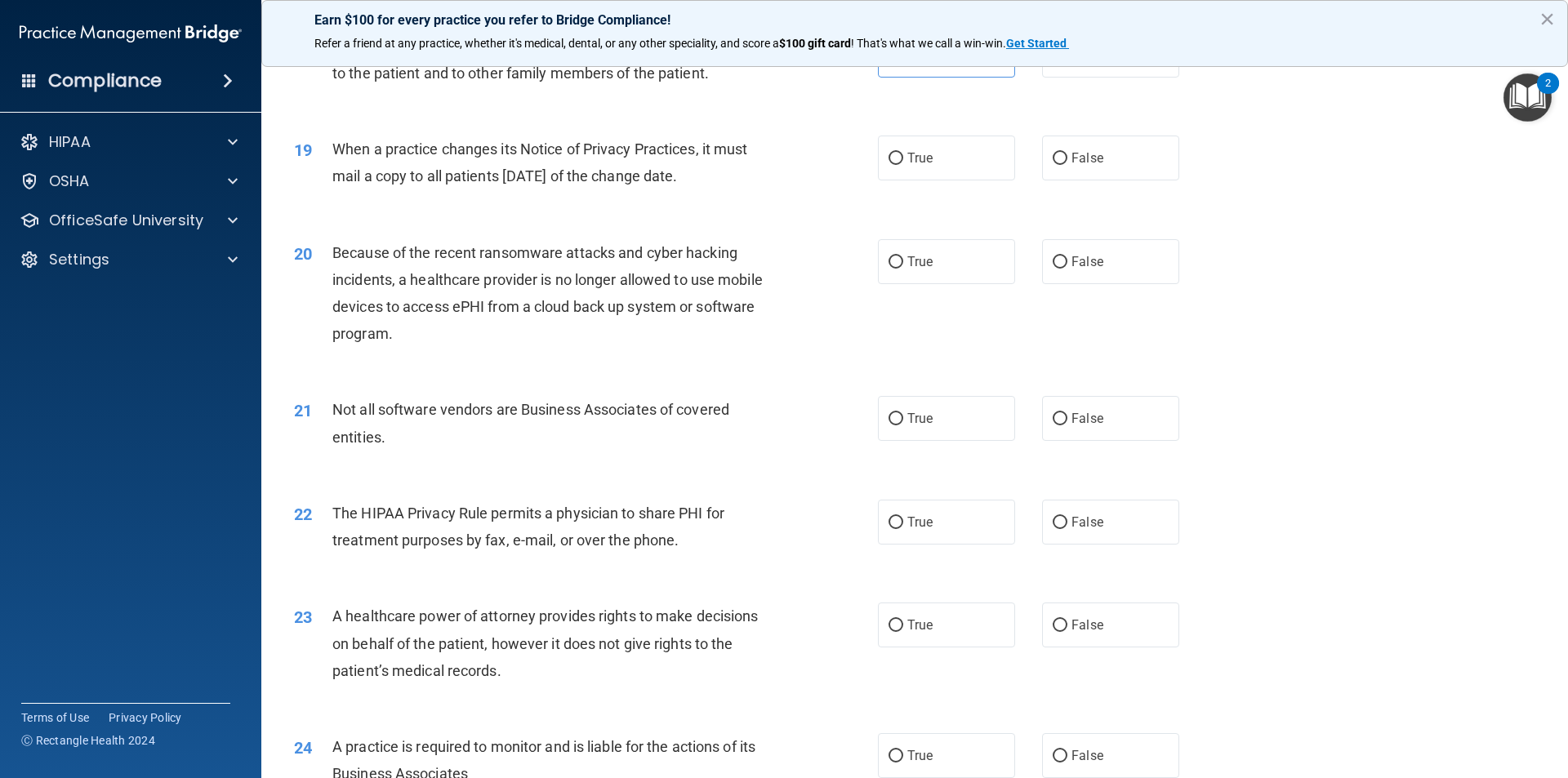
scroll to position [2205, 0]
click at [915, 167] on label "True" at bounding box center [947, 158] width 137 height 45
click at [903, 165] on input "True" at bounding box center [896, 159] width 14 height 13
radio input "true"
click at [896, 262] on input "True" at bounding box center [896, 263] width 14 height 13
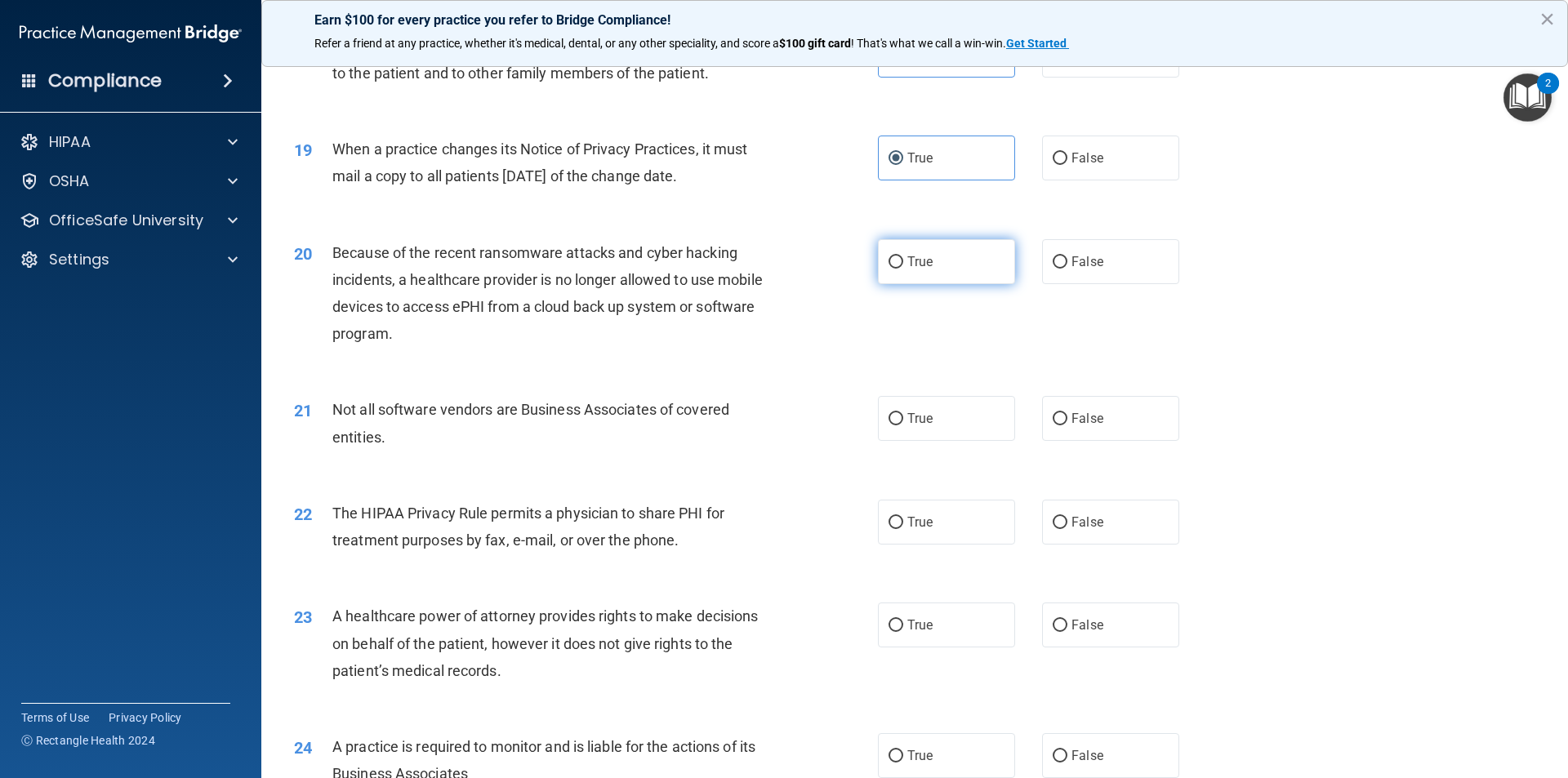
radio input "true"
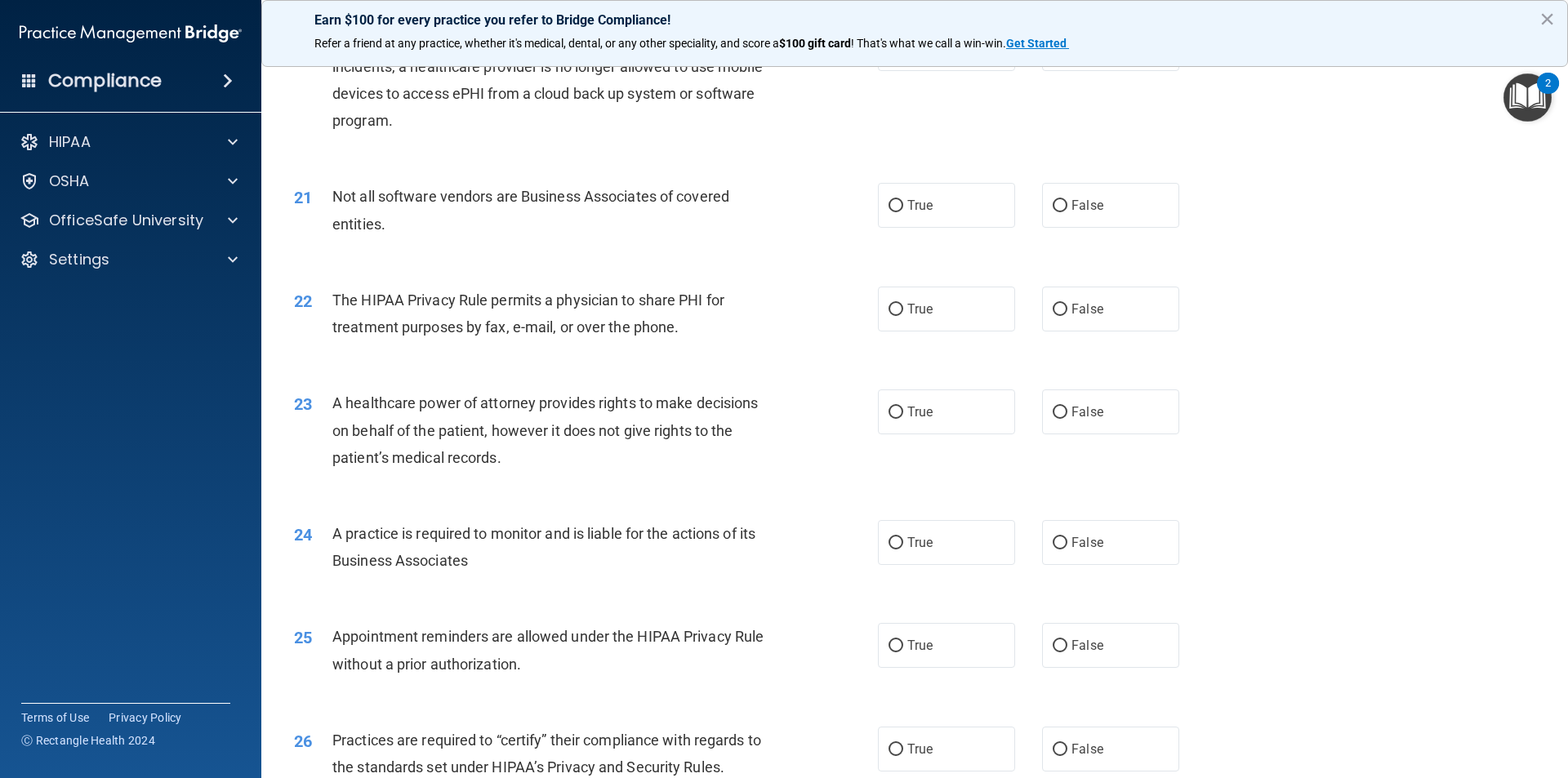
scroll to position [2450, 0]
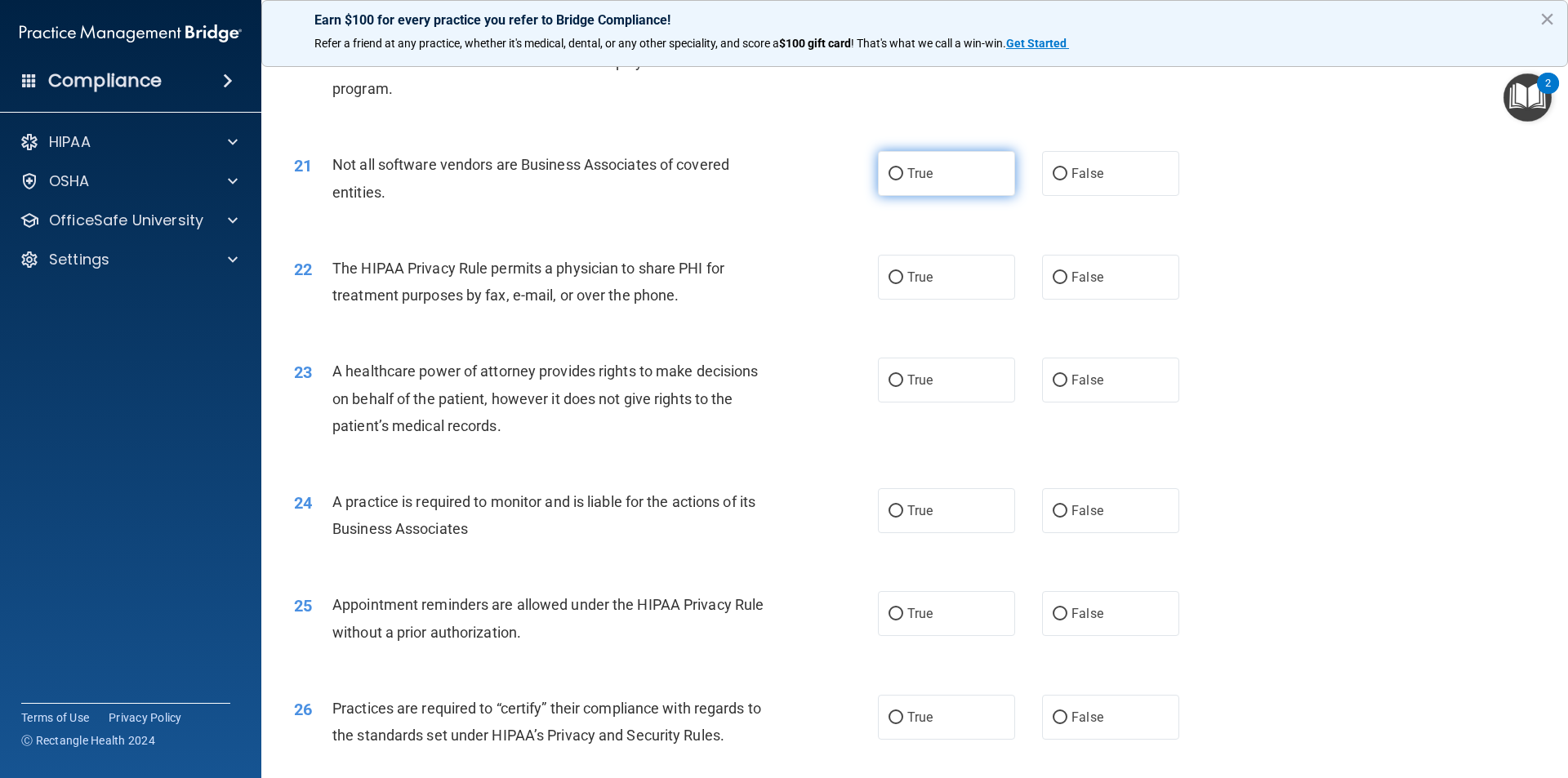
click at [919, 183] on label "True" at bounding box center [947, 174] width 137 height 45
click at [903, 180] on input "True" at bounding box center [896, 175] width 14 height 13
radio input "true"
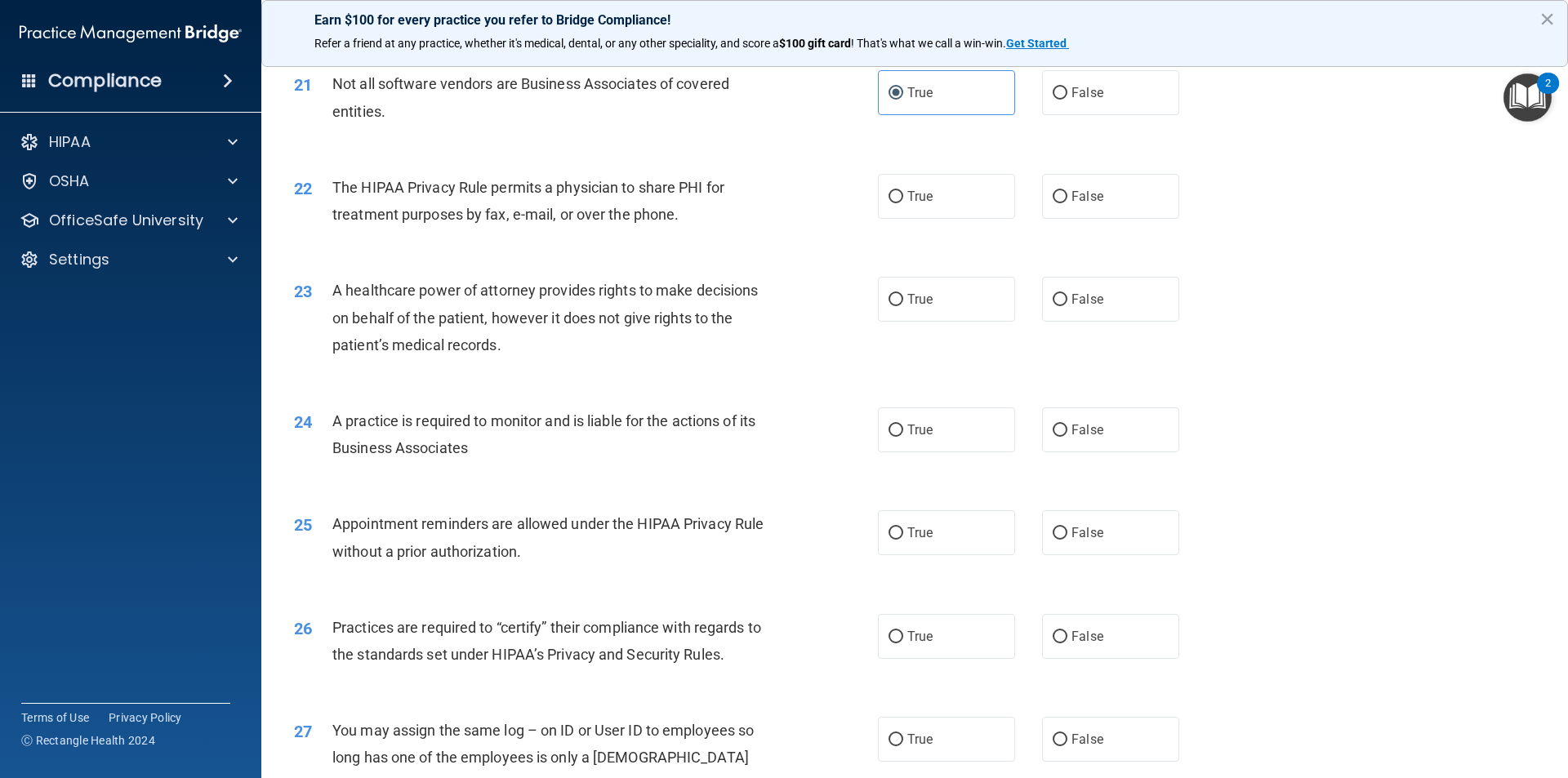
scroll to position [2532, 0]
click at [957, 186] on label "True" at bounding box center [947, 195] width 137 height 45
click at [903, 190] on input "True" at bounding box center [896, 196] width 14 height 13
radio input "true"
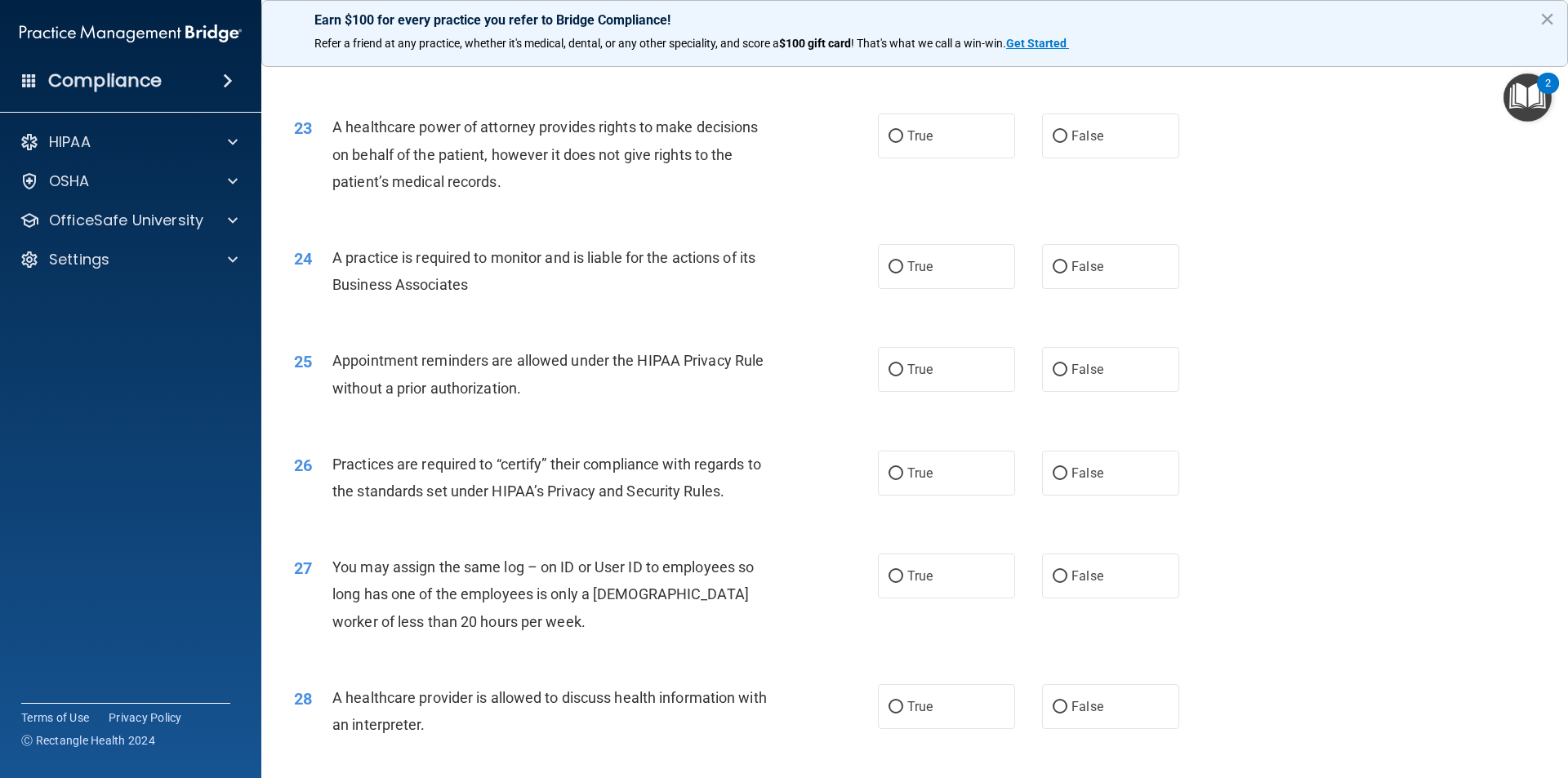
scroll to position [2695, 0]
click at [895, 146] on label "True" at bounding box center [947, 135] width 137 height 45
click at [895, 142] on input "True" at bounding box center [896, 136] width 14 height 13
radio input "true"
click at [1046, 146] on label "False" at bounding box center [1110, 135] width 137 height 45
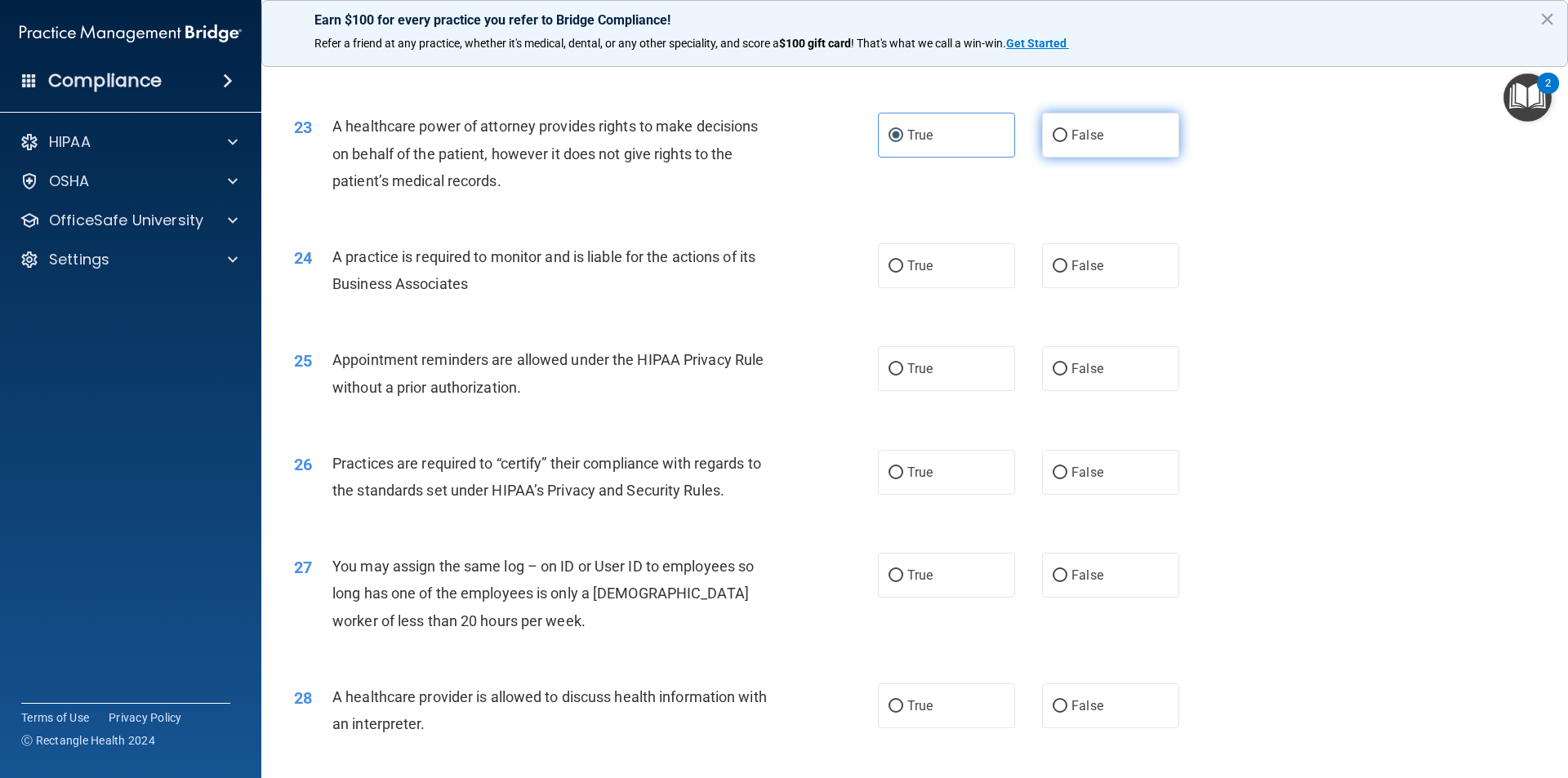
click at [1053, 142] on input "False" at bounding box center [1060, 136] width 14 height 13
radio input "true"
radio input "false"
click at [900, 285] on label "True" at bounding box center [947, 266] width 137 height 45
click at [900, 273] on input "True" at bounding box center [896, 267] width 14 height 13
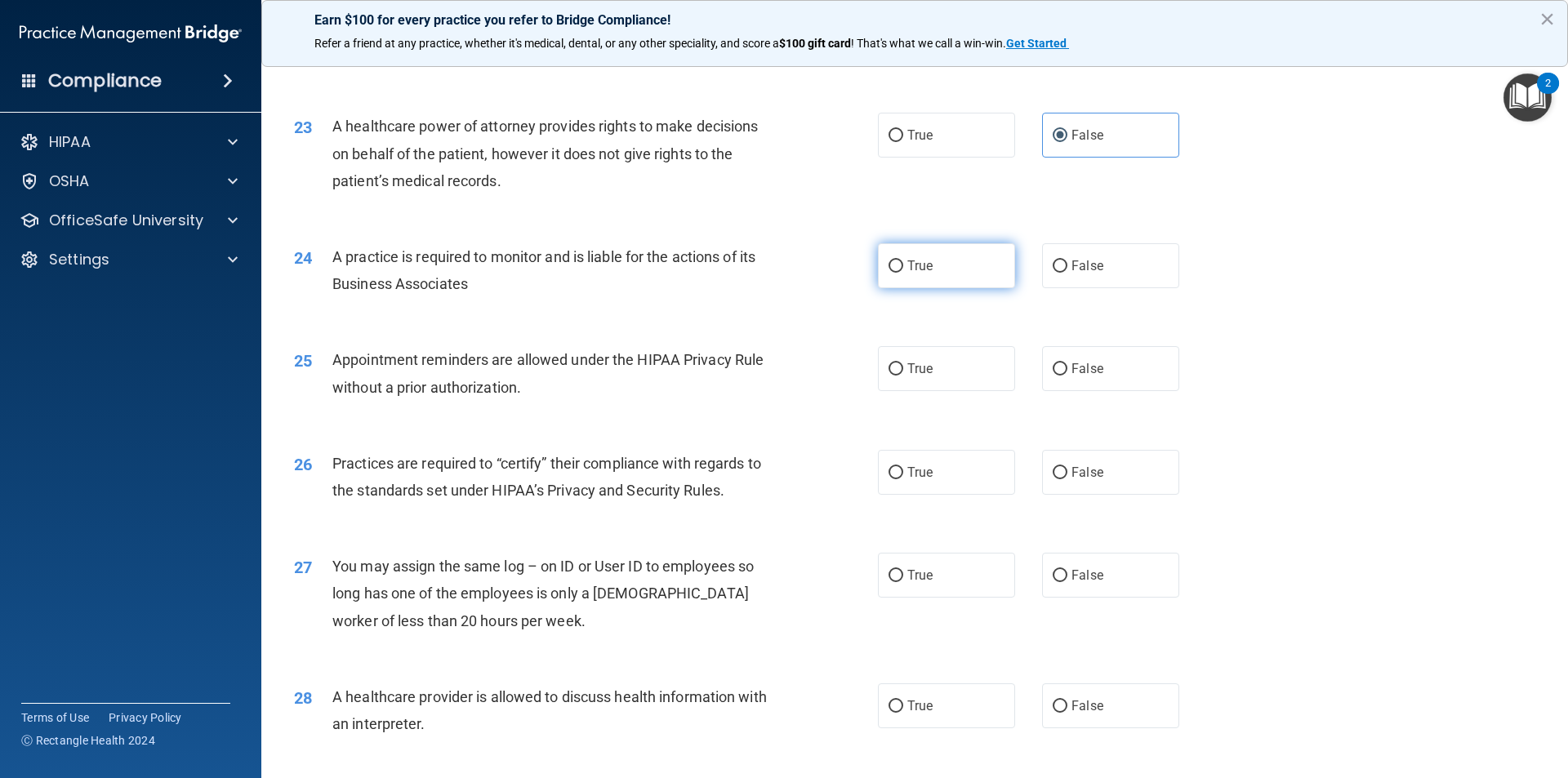
radio input "true"
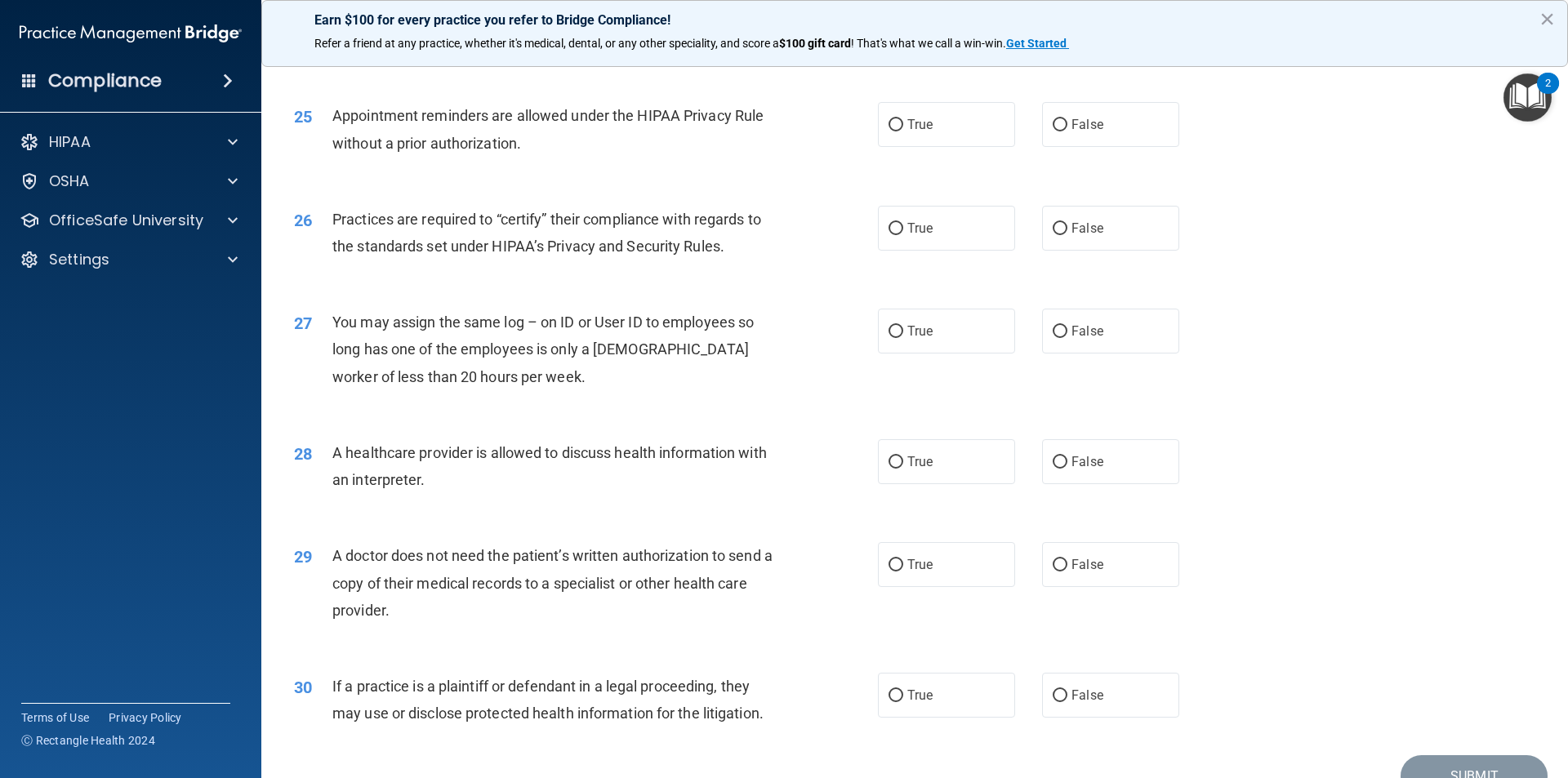
scroll to position [2940, 0]
click at [1132, 136] on label "False" at bounding box center [1110, 123] width 137 height 45
click at [1067, 131] on input "False" at bounding box center [1060, 125] width 14 height 13
radio input "true"
click at [957, 225] on label "True" at bounding box center [947, 228] width 137 height 45
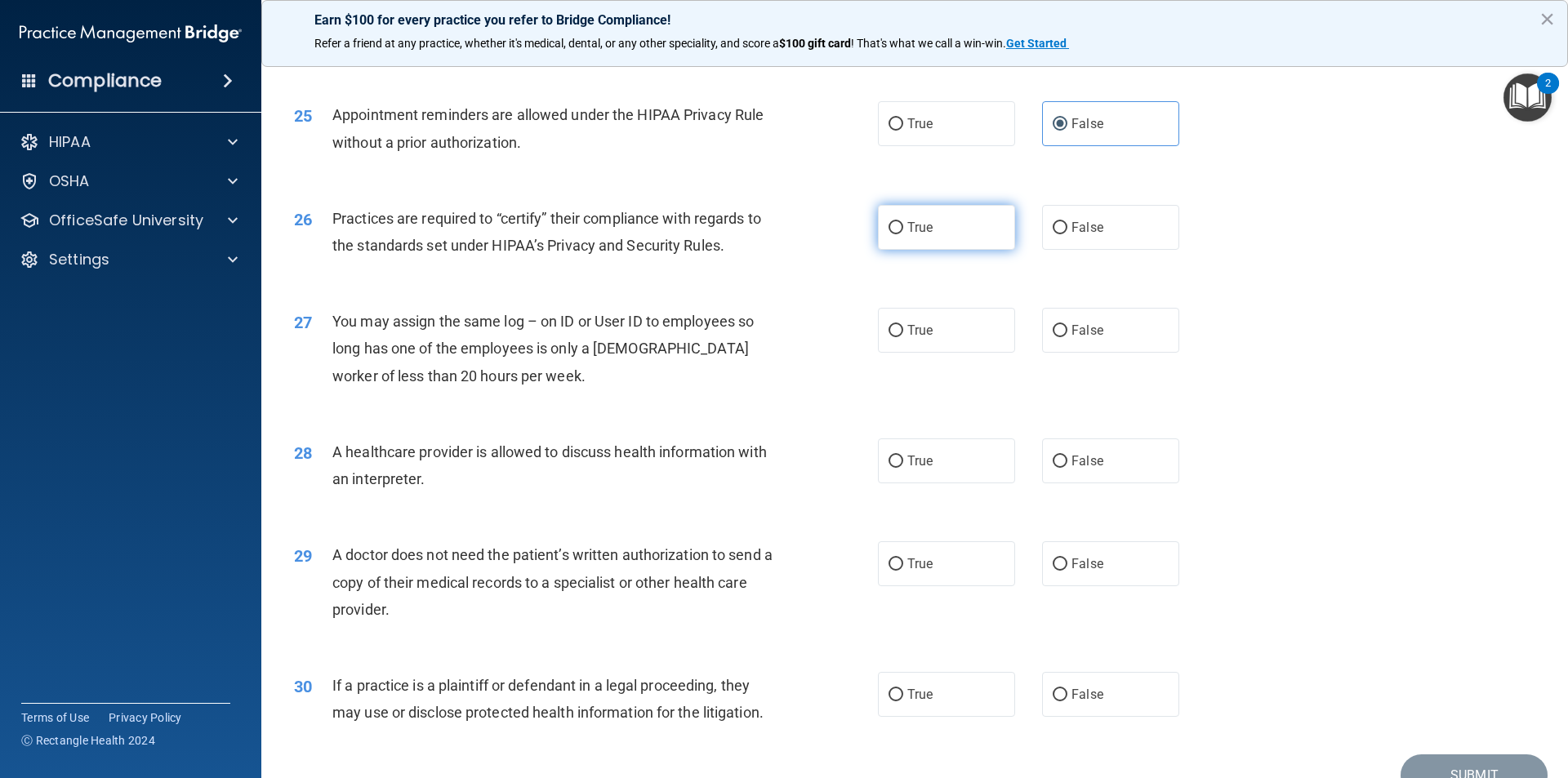
click at [903, 225] on input "True" at bounding box center [896, 229] width 14 height 13
radio input "true"
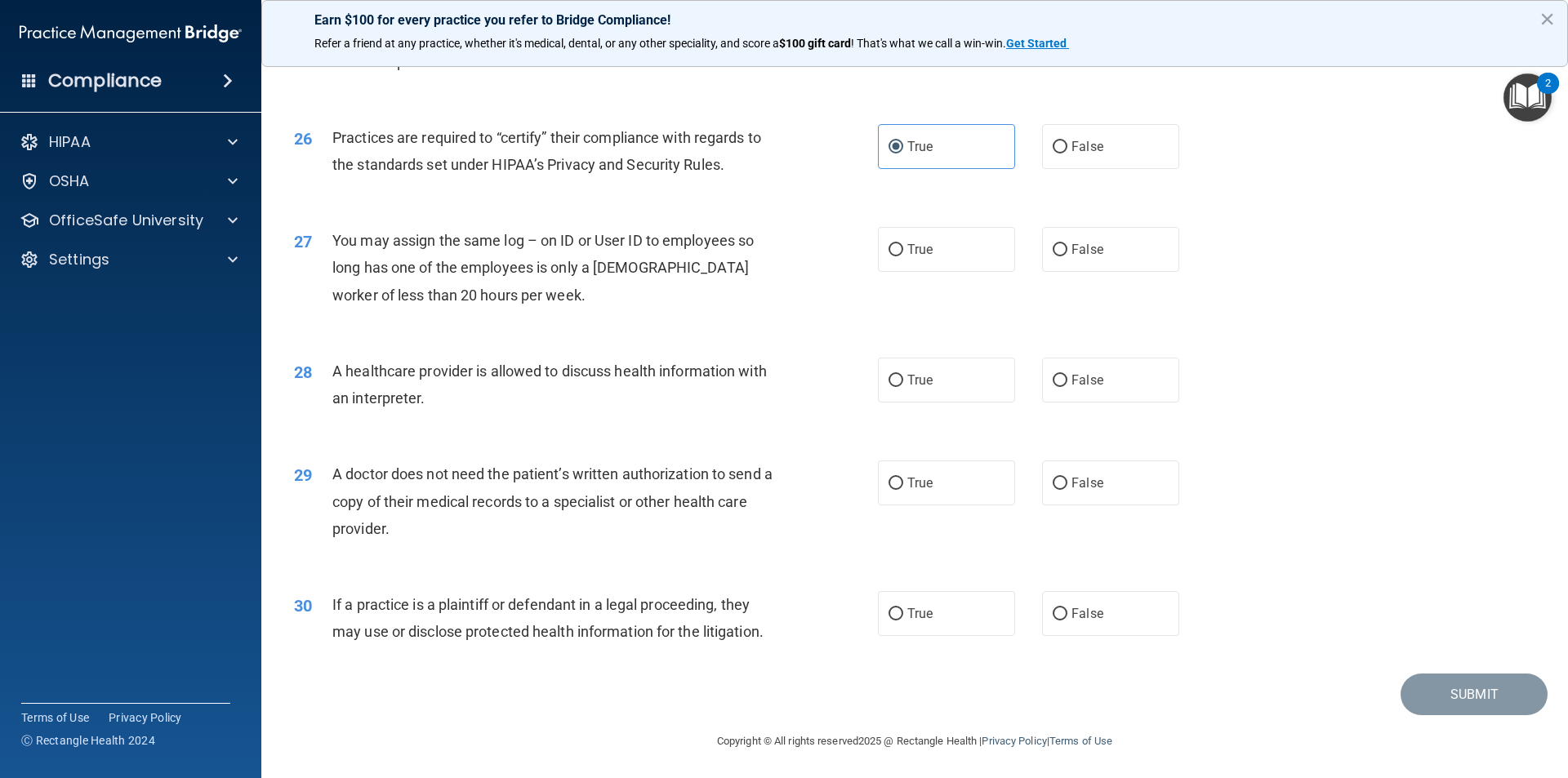
scroll to position [3022, 0]
click at [1053, 256] on input "False" at bounding box center [1060, 249] width 14 height 13
radio input "true"
click at [936, 357] on label "True" at bounding box center [947, 378] width 137 height 45
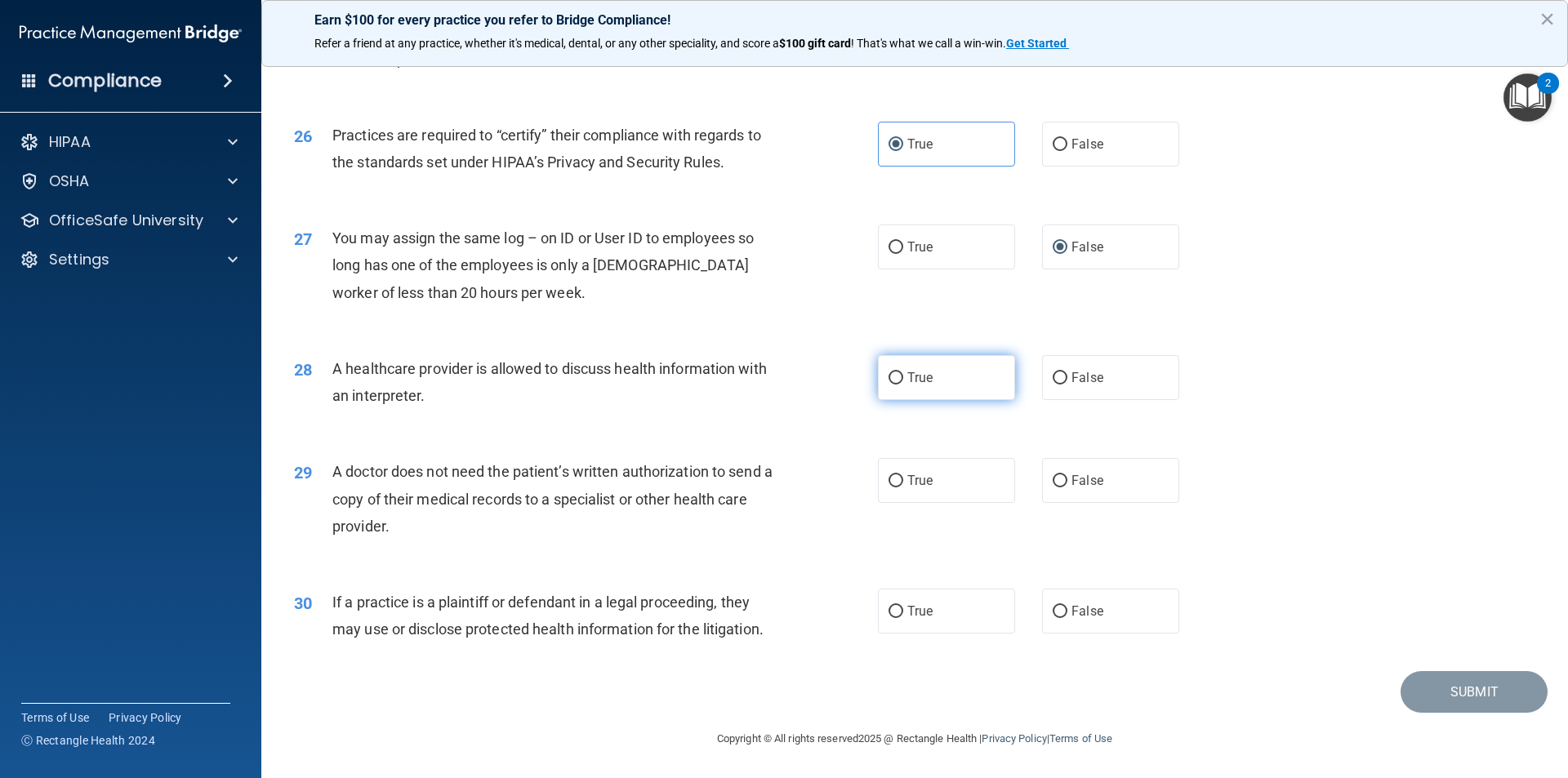
click at [903, 373] on input "True" at bounding box center [896, 379] width 14 height 13
radio input "true"
click at [1056, 481] on input "False" at bounding box center [1060, 482] width 14 height 13
radio input "true"
click at [909, 606] on span "True" at bounding box center [920, 611] width 25 height 15
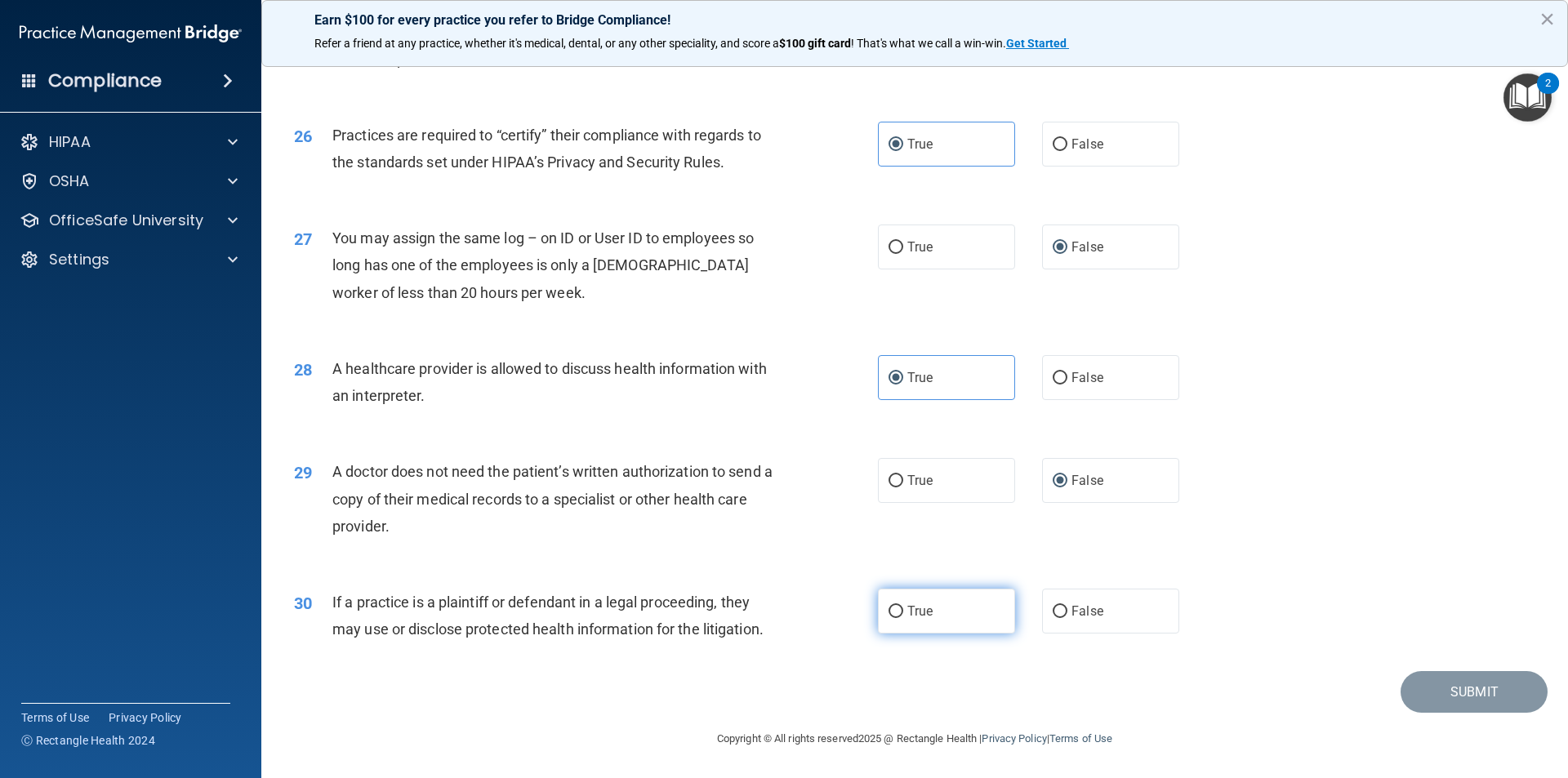
click at [903, 606] on input "True" at bounding box center [896, 612] width 14 height 13
radio input "true"
click at [1500, 714] on footer "Copyright © All rights reserved 2025 @ Rectangle Health | Privacy Policy | Term…" at bounding box center [915, 737] width 1242 height 49
click at [1481, 692] on button "Submit" at bounding box center [1474, 692] width 147 height 41
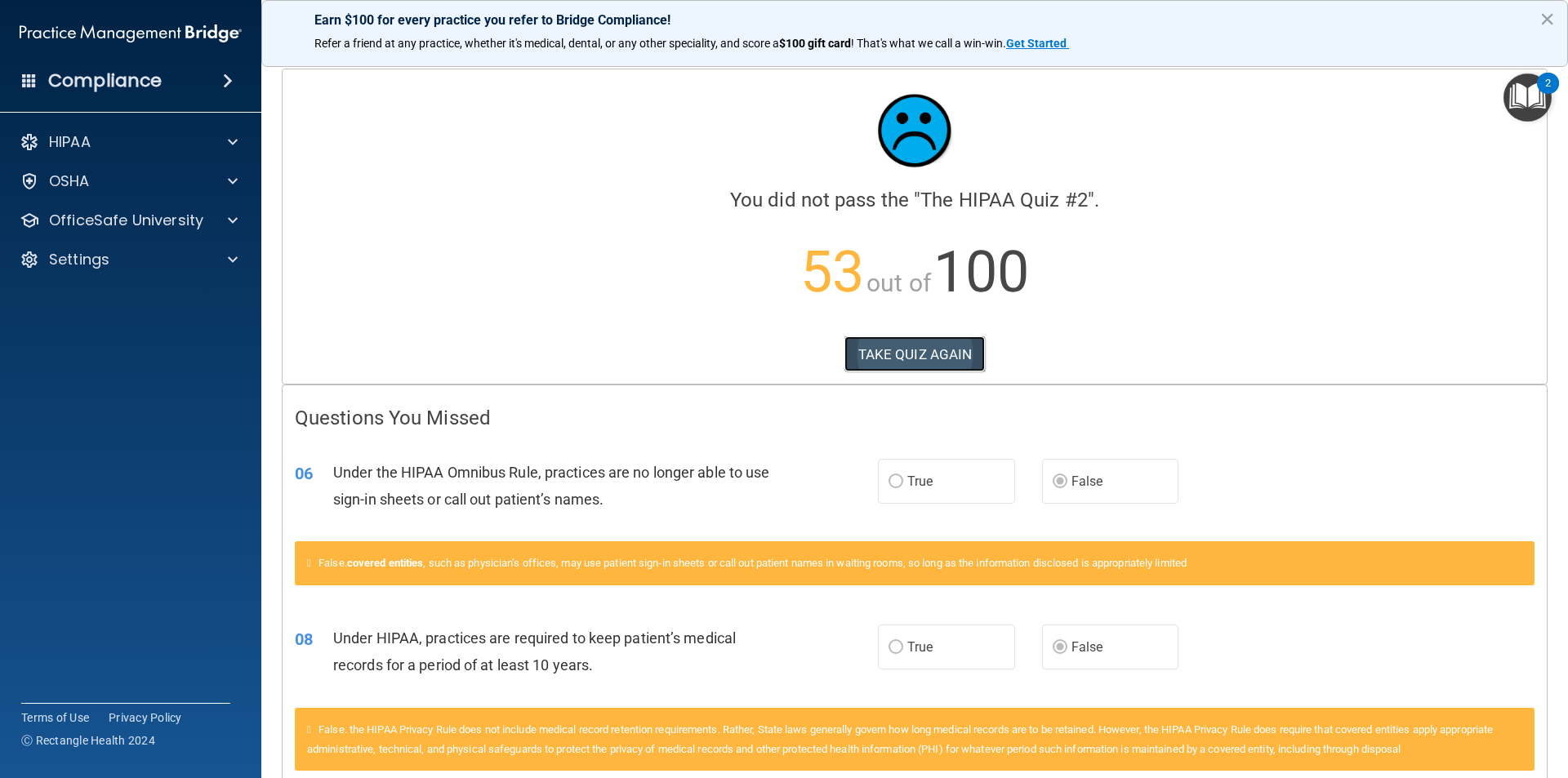
click at [945, 359] on button "TAKE QUIZ AGAIN" at bounding box center [915, 355] width 141 height 36
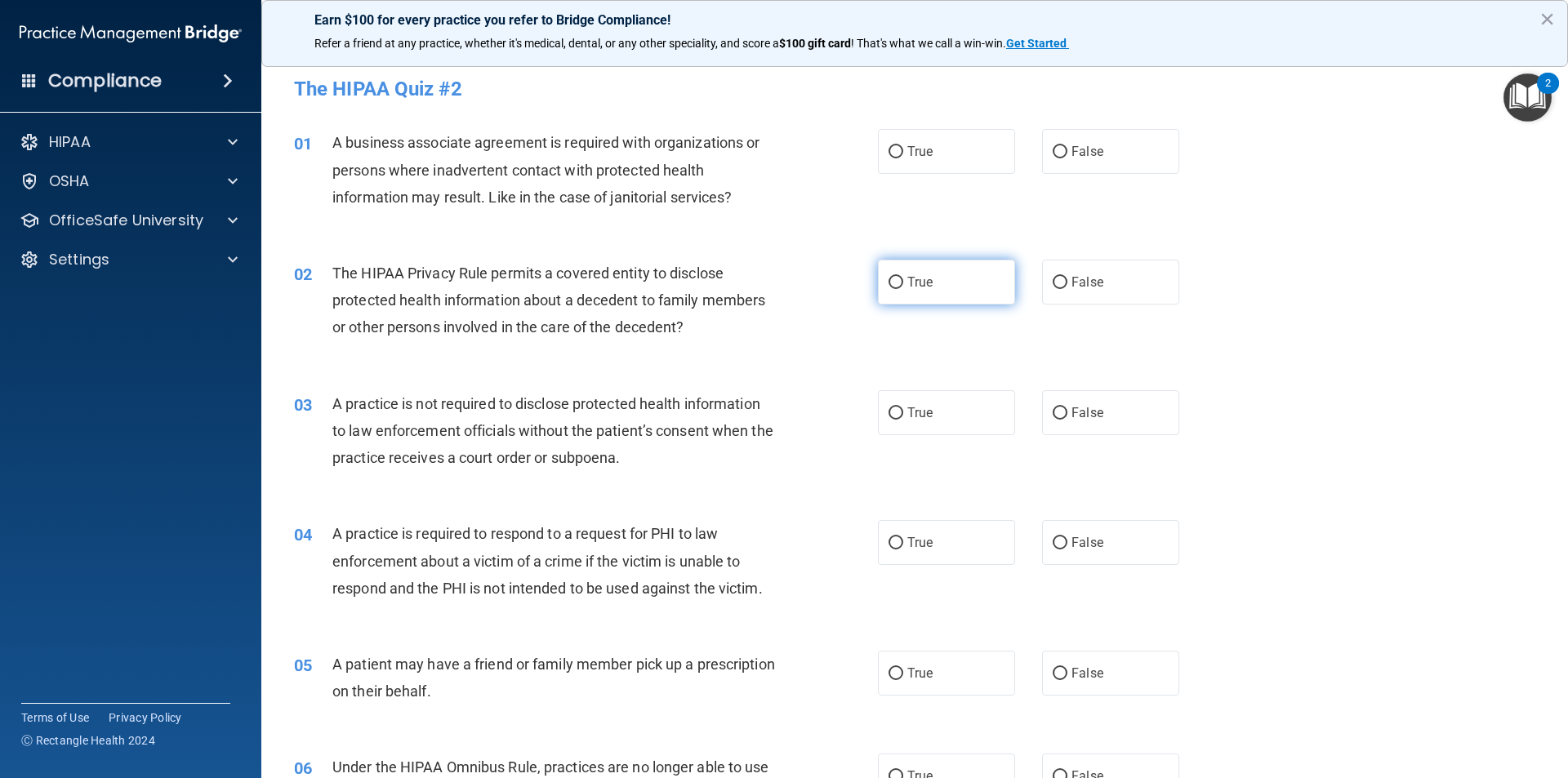
click at [983, 261] on label "True" at bounding box center [947, 282] width 137 height 45
click at [903, 276] on input "True" at bounding box center [896, 283] width 14 height 13
radio input "true"
click at [898, 534] on label "True" at bounding box center [947, 543] width 137 height 45
click at [898, 538] on input "True" at bounding box center [896, 544] width 14 height 13
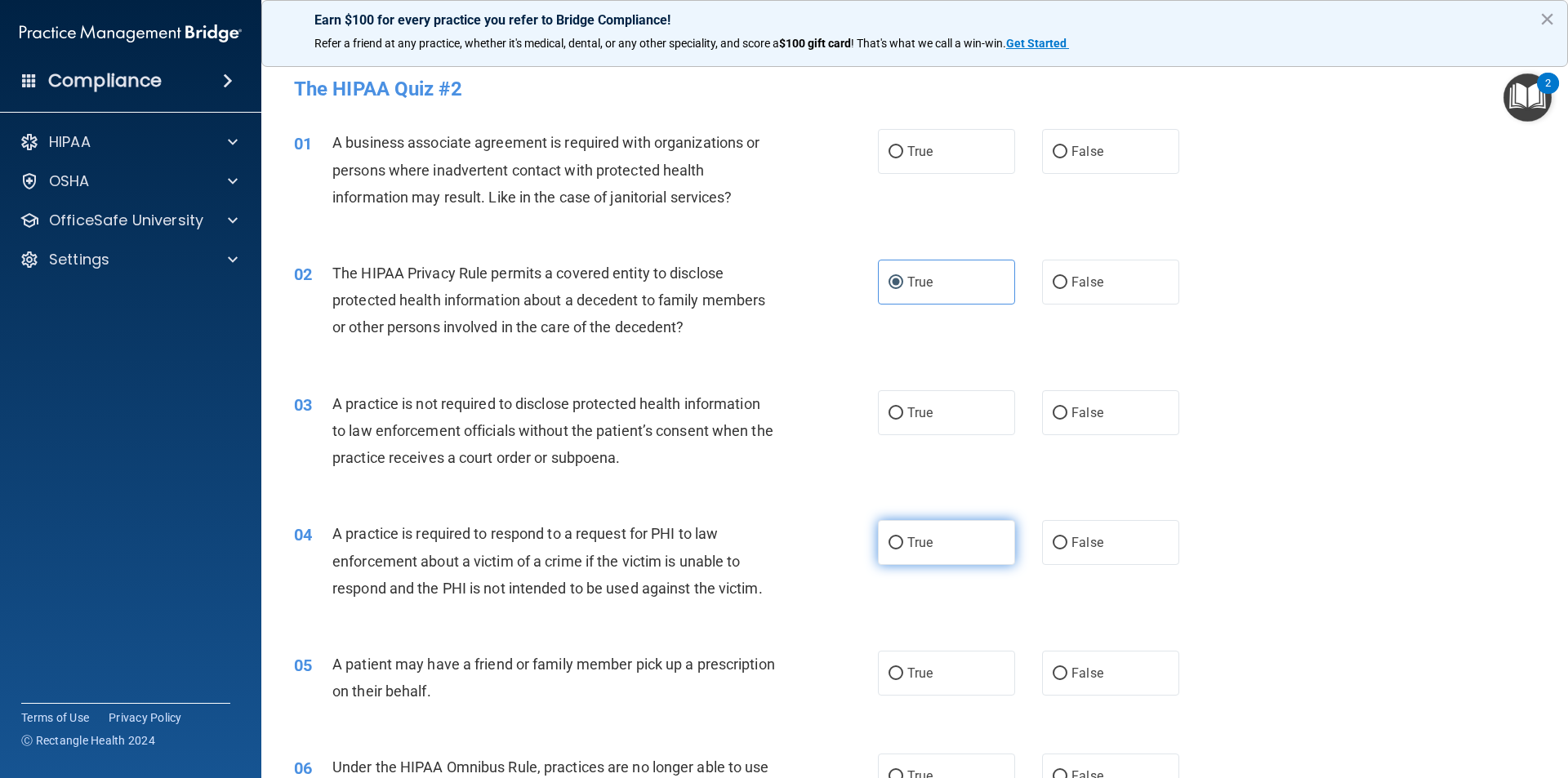
radio input "true"
click at [1064, 410] on label "False" at bounding box center [1110, 413] width 137 height 45
click at [1064, 410] on input "False" at bounding box center [1060, 414] width 14 height 13
radio input "true"
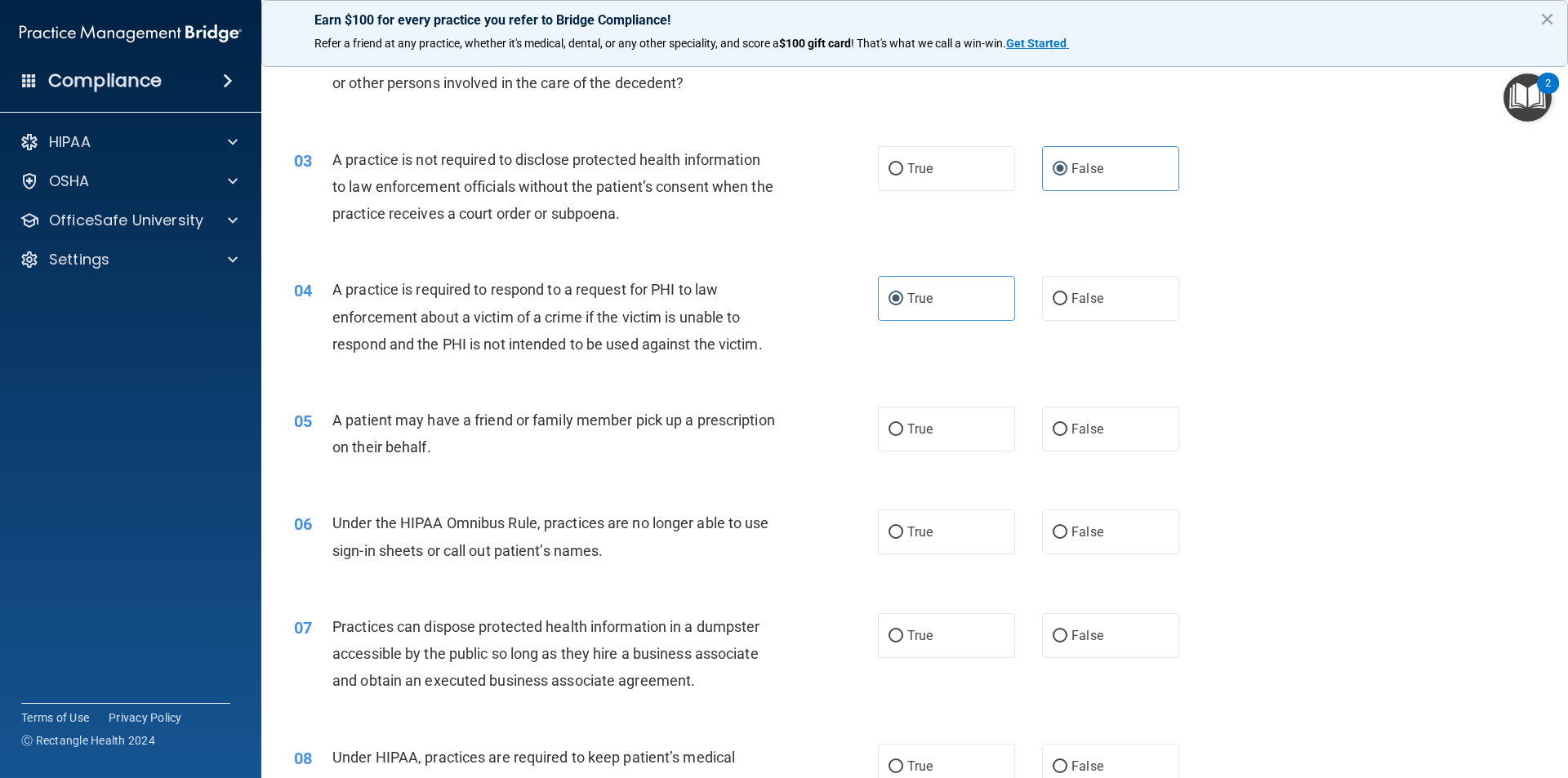
scroll to position [245, 0]
click at [897, 432] on input "True" at bounding box center [896, 430] width 14 height 13
radio input "true"
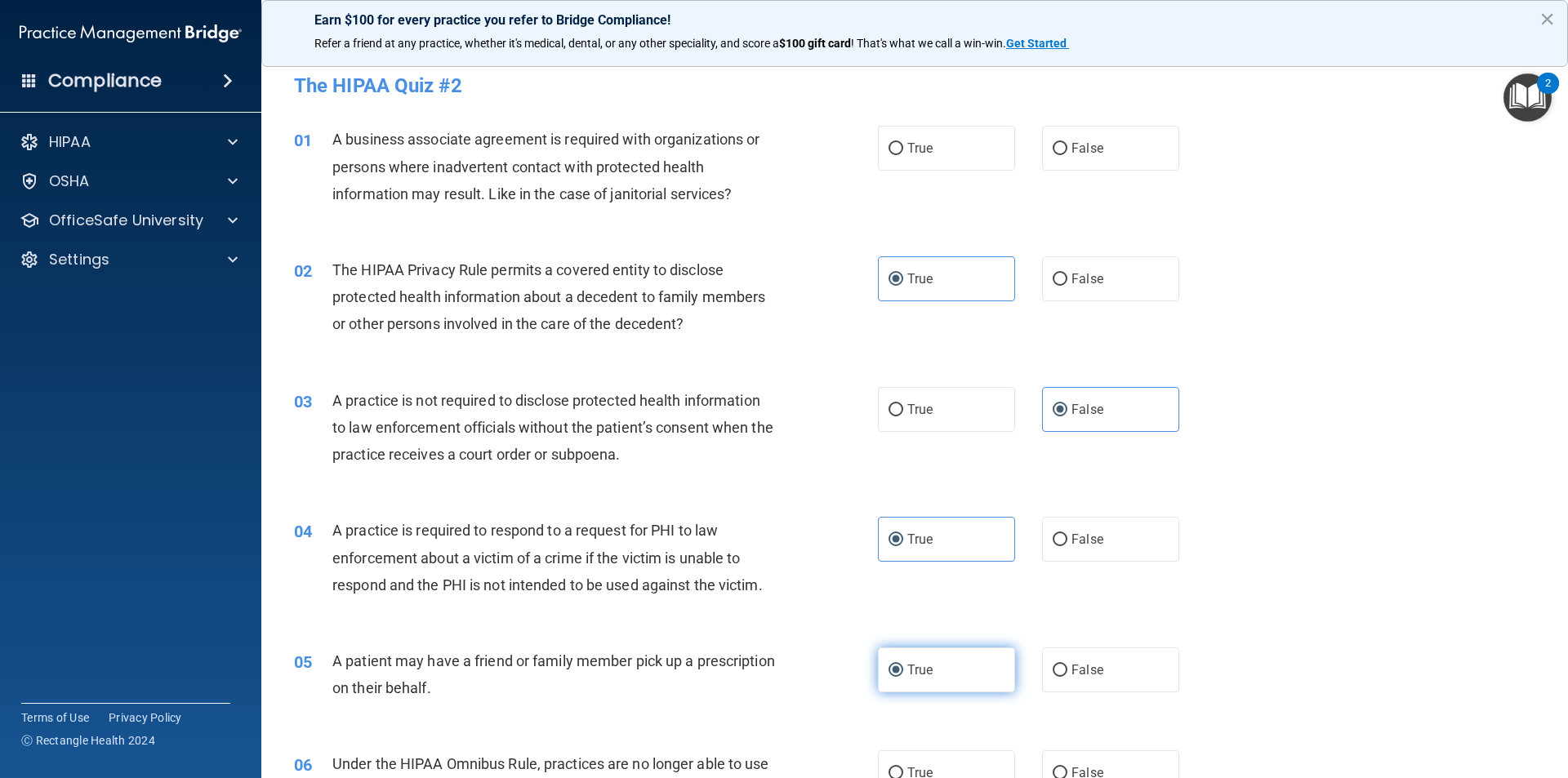
scroll to position [0, 0]
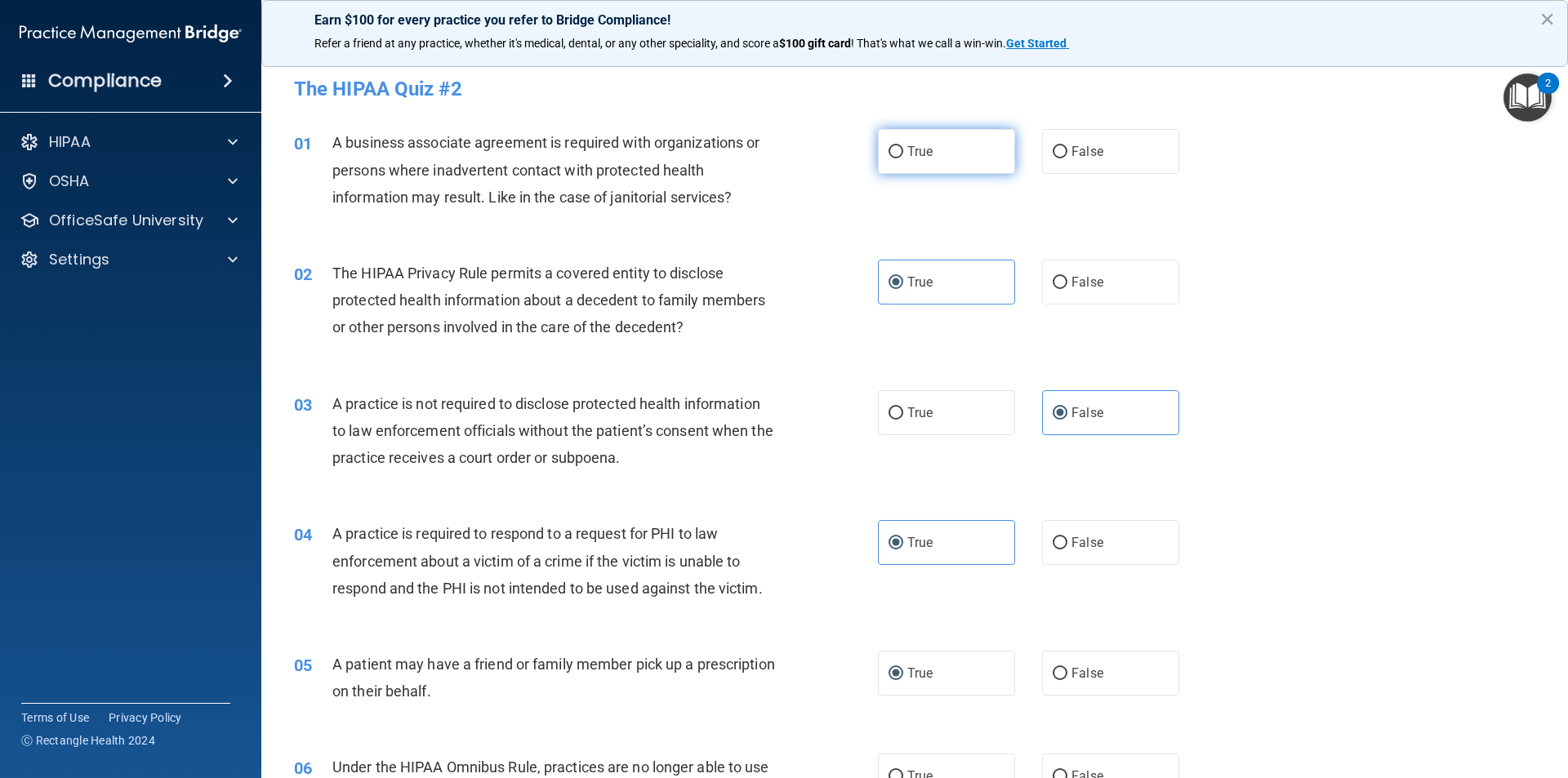
click at [974, 153] on label "True" at bounding box center [947, 151] width 137 height 45
click at [903, 153] on input "True" at bounding box center [896, 152] width 14 height 13
radio input "true"
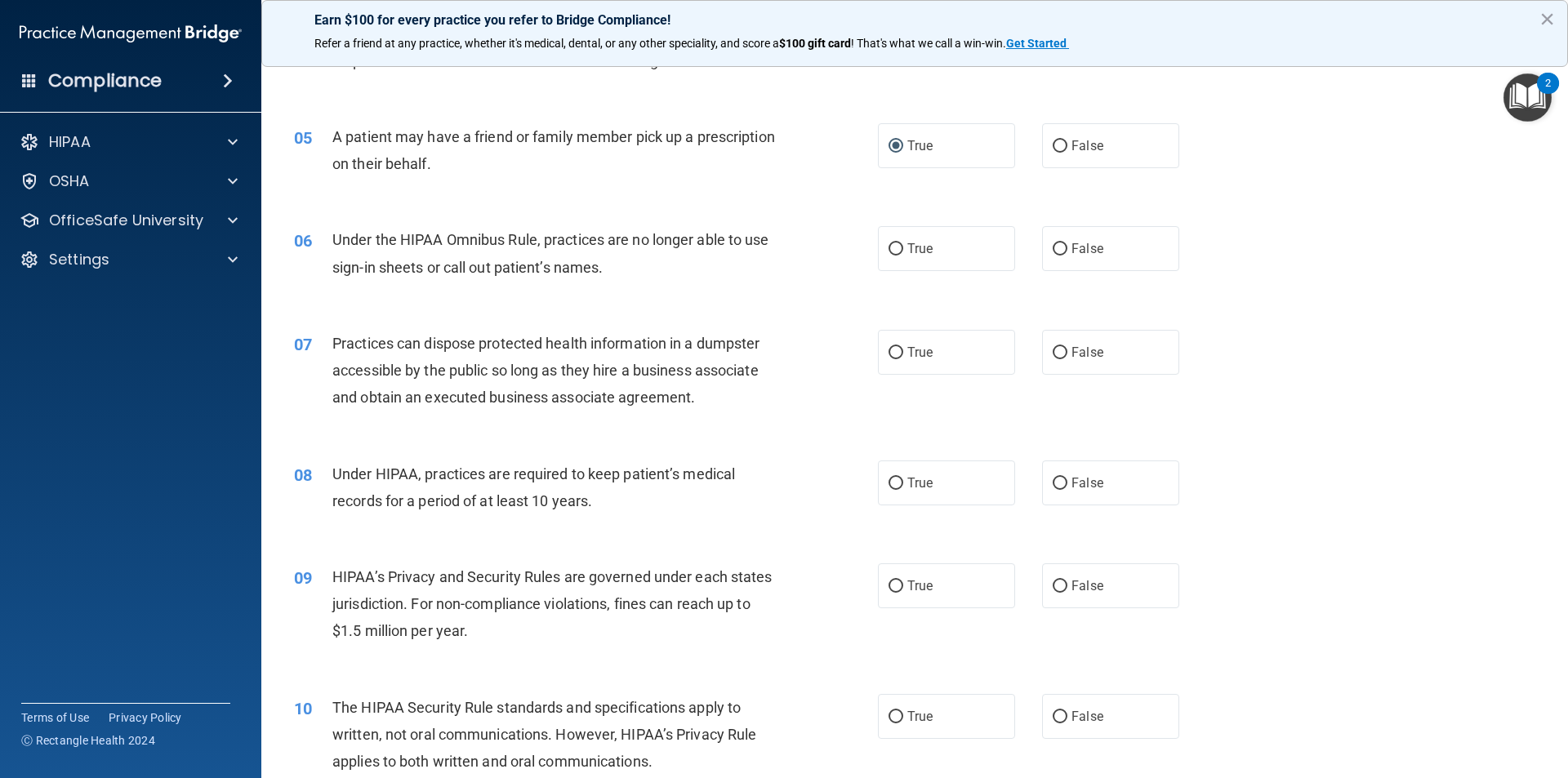
scroll to position [572, 0]
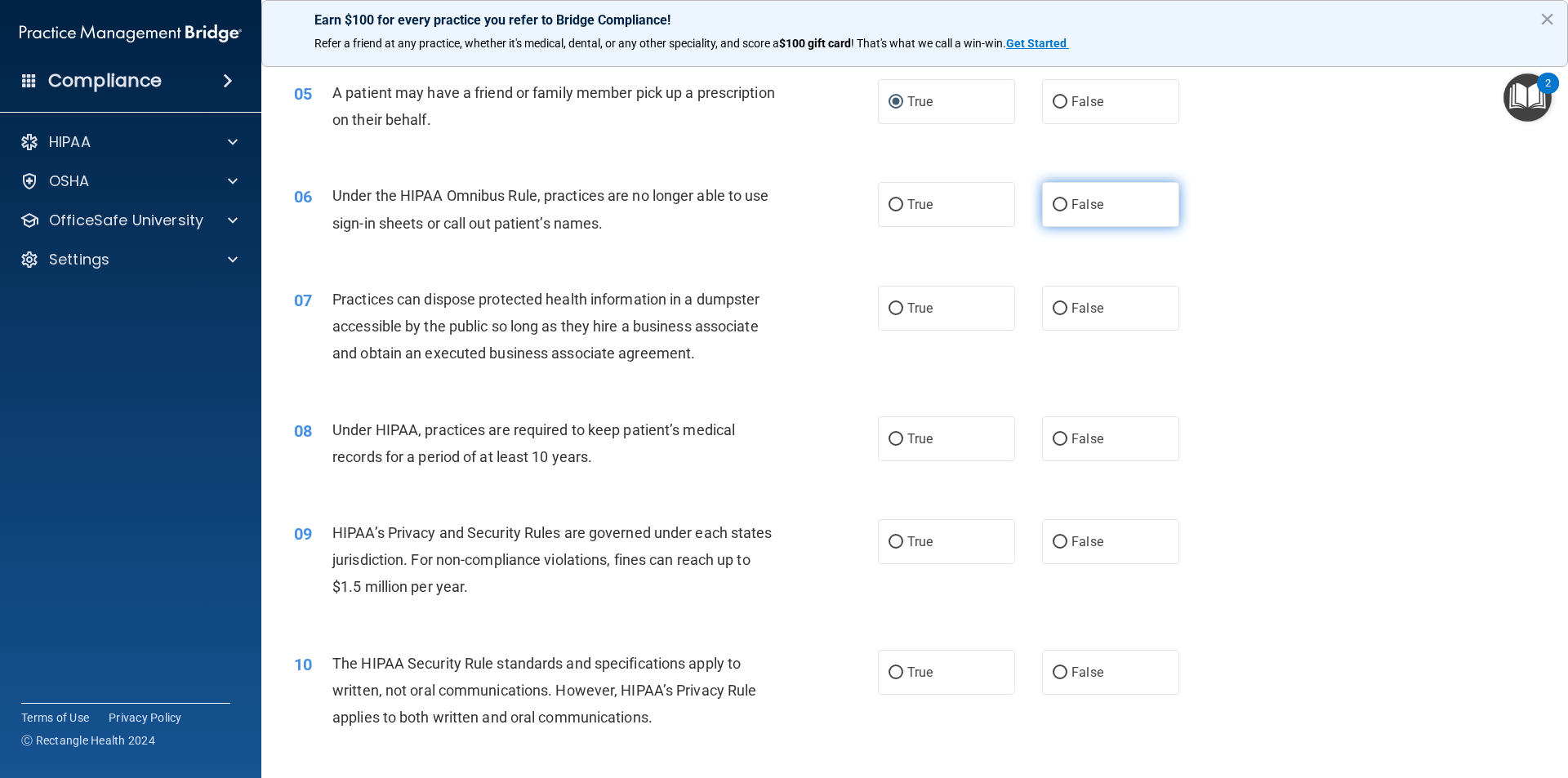
click at [1122, 211] on label "False" at bounding box center [1110, 204] width 137 height 45
click at [1067, 211] on input "False" at bounding box center [1060, 205] width 14 height 13
radio input "true"
click at [1155, 444] on label "False" at bounding box center [1110, 439] width 137 height 45
click at [1067, 444] on input "False" at bounding box center [1060, 440] width 14 height 13
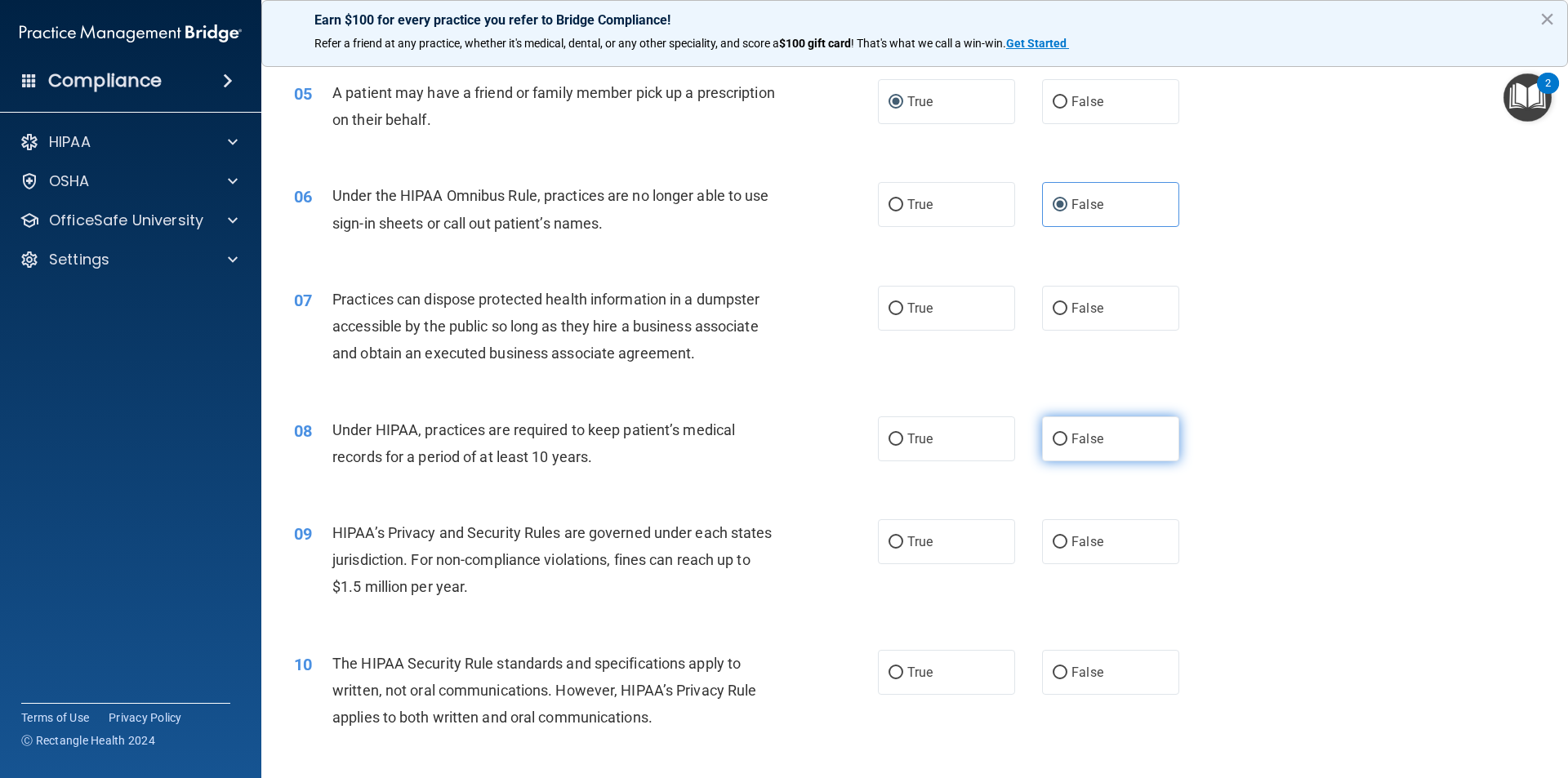
radio input "true"
click at [1103, 324] on label "False" at bounding box center [1110, 308] width 137 height 45
click at [1067, 315] on input "False" at bounding box center [1060, 310] width 14 height 13
radio input "true"
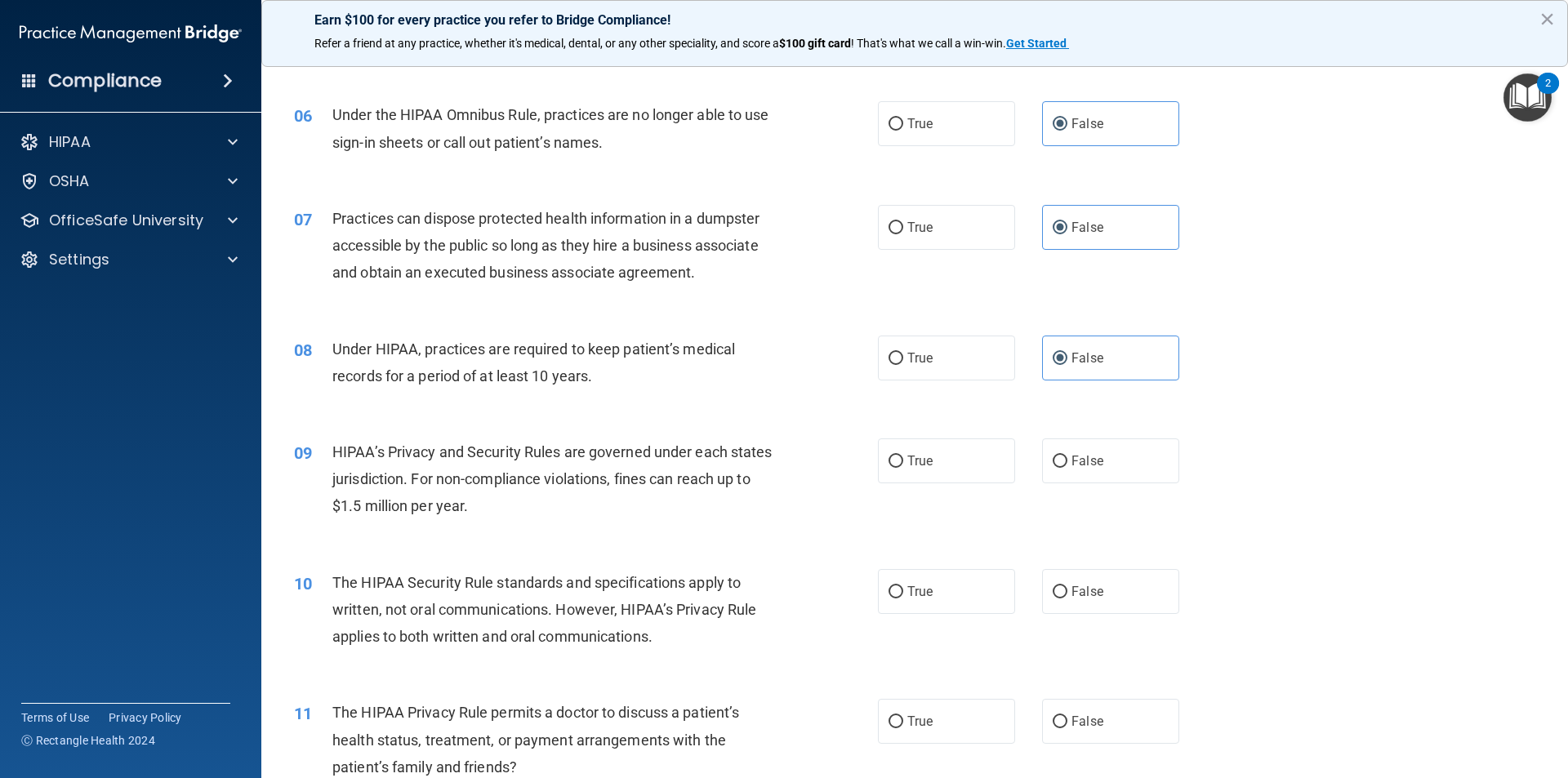
scroll to position [654, 0]
click at [1074, 464] on span "False" at bounding box center [1087, 459] width 32 height 15
click at [1067, 464] on input "False" at bounding box center [1060, 461] width 14 height 13
radio input "true"
click at [929, 716] on label "True" at bounding box center [947, 720] width 137 height 45
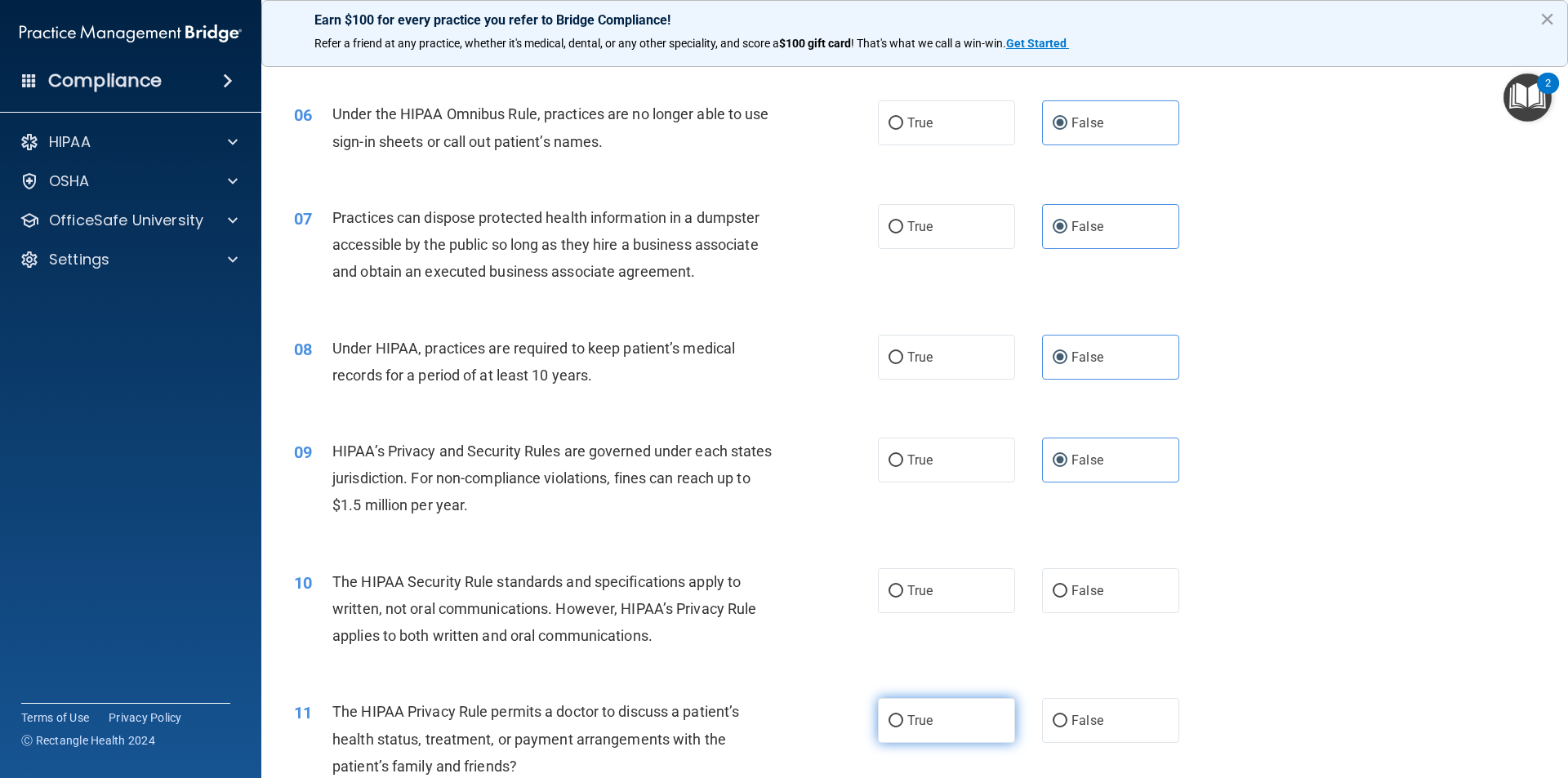
click at [903, 716] on input "True" at bounding box center [896, 722] width 14 height 13
radio input "true"
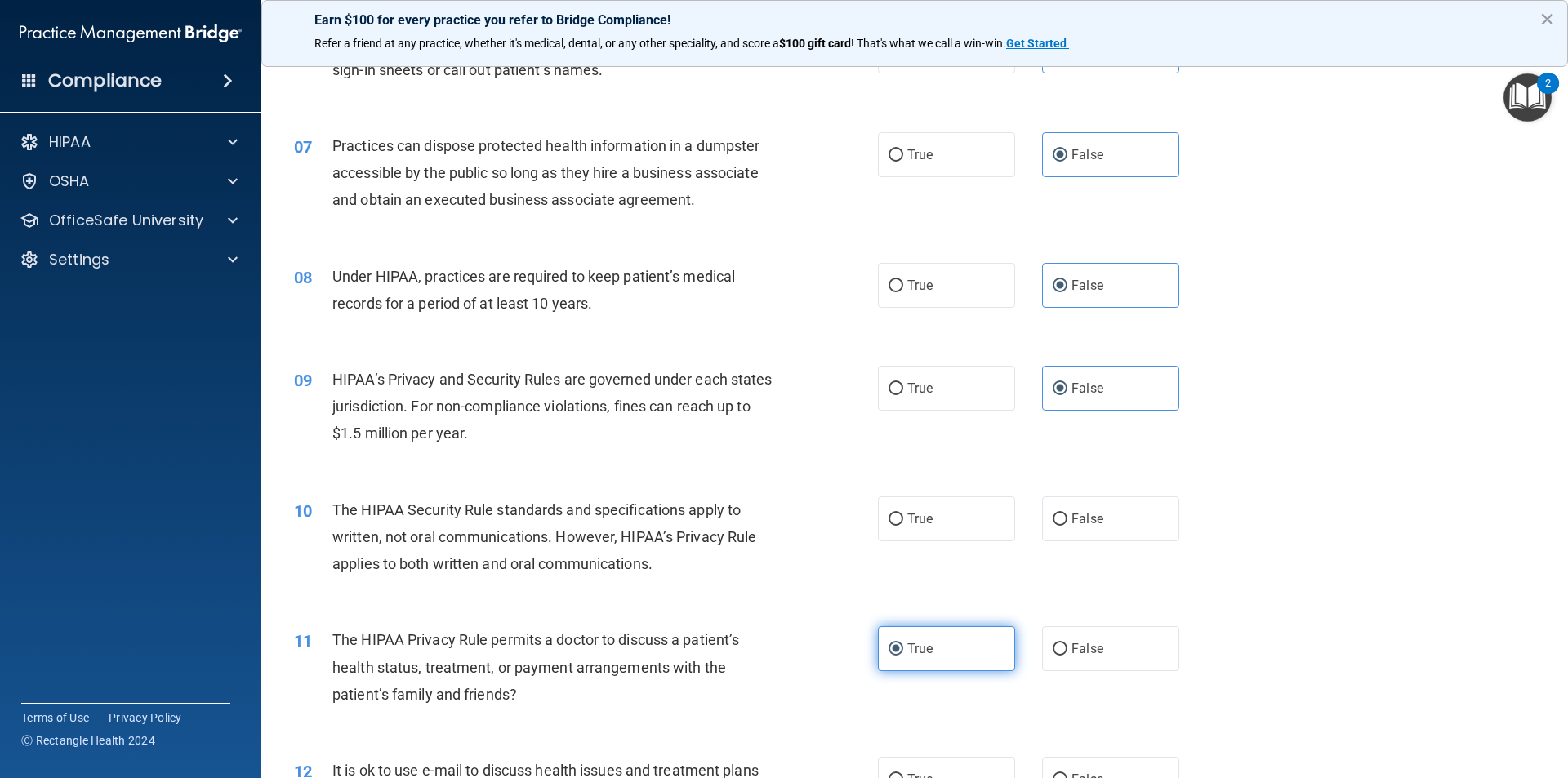
scroll to position [735, 0]
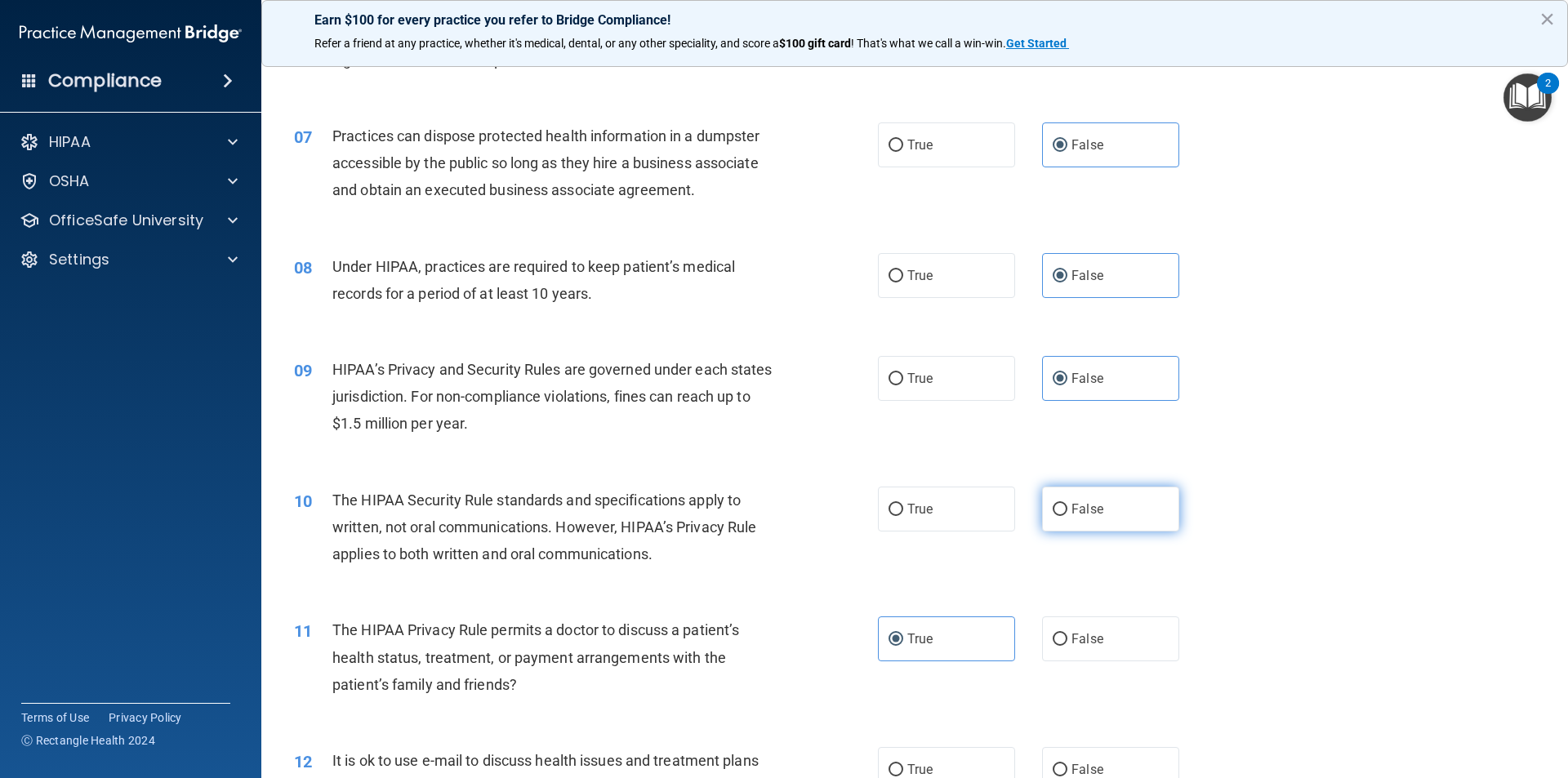
click at [1147, 524] on label "False" at bounding box center [1110, 510] width 137 height 45
click at [1067, 516] on input "False" at bounding box center [1060, 511] width 14 height 13
radio input "true"
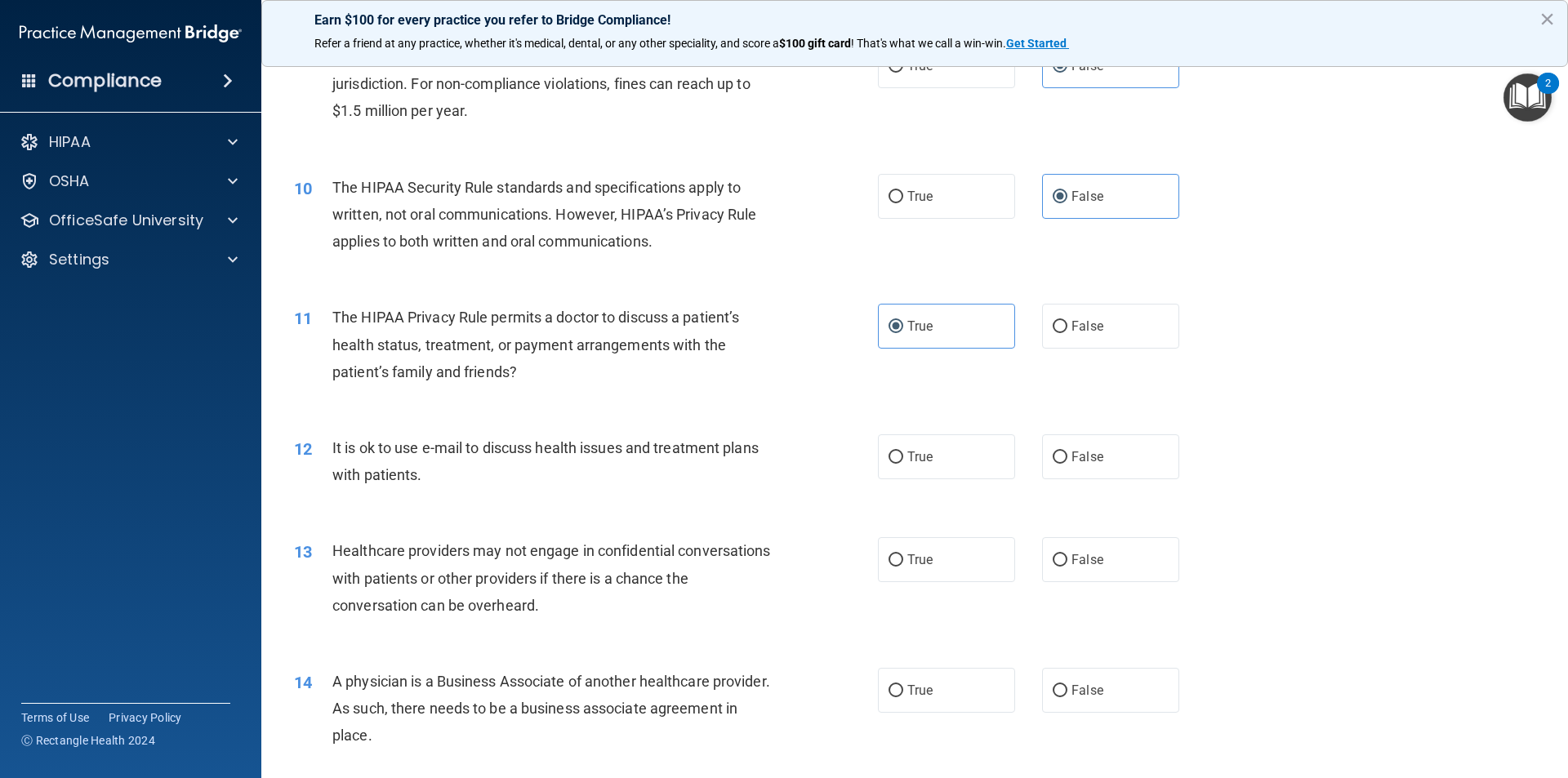
scroll to position [1062, 0]
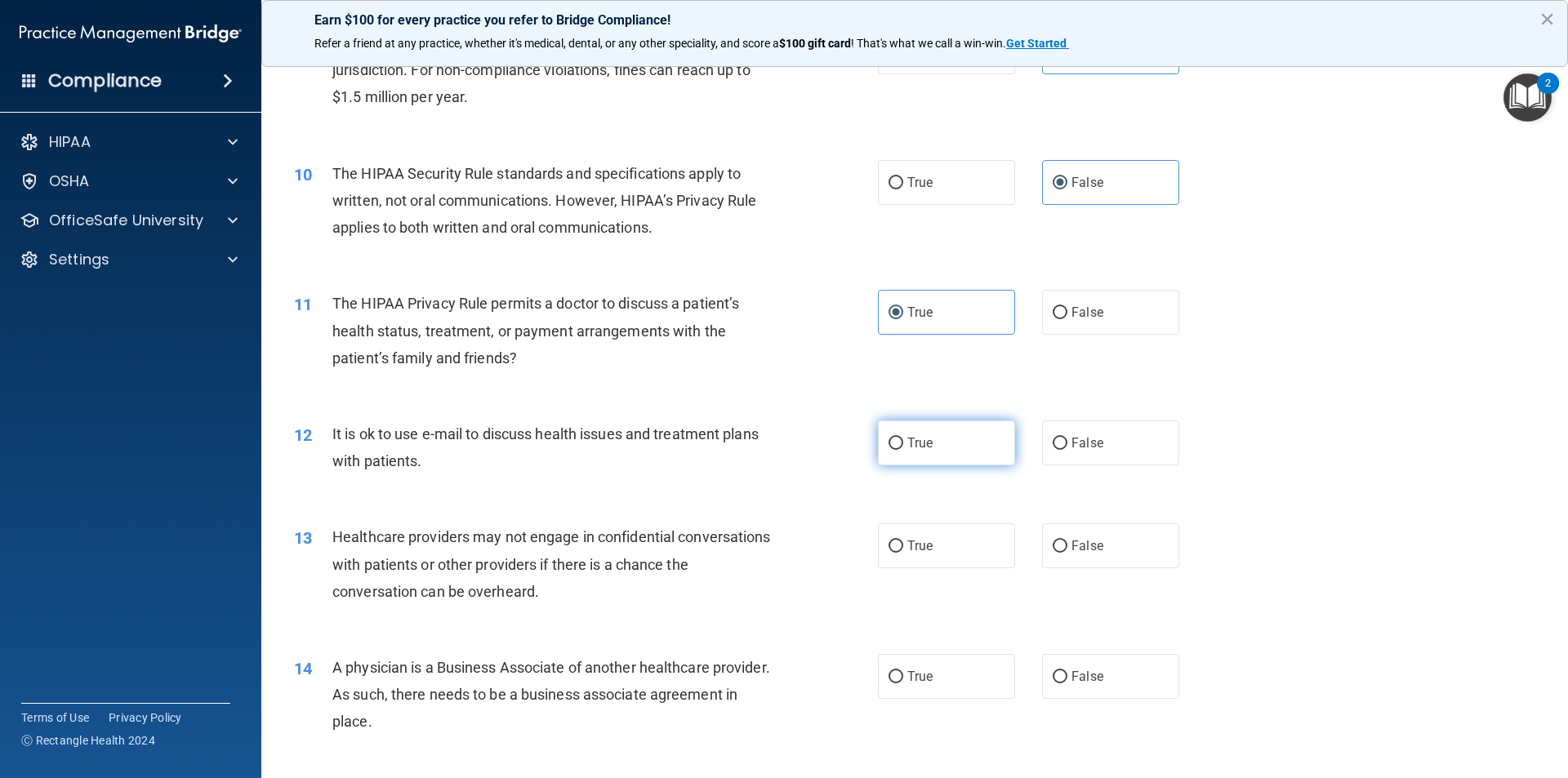
click at [953, 463] on label "True" at bounding box center [947, 443] width 137 height 45
click at [903, 450] on input "True" at bounding box center [896, 444] width 14 height 13
radio input "true"
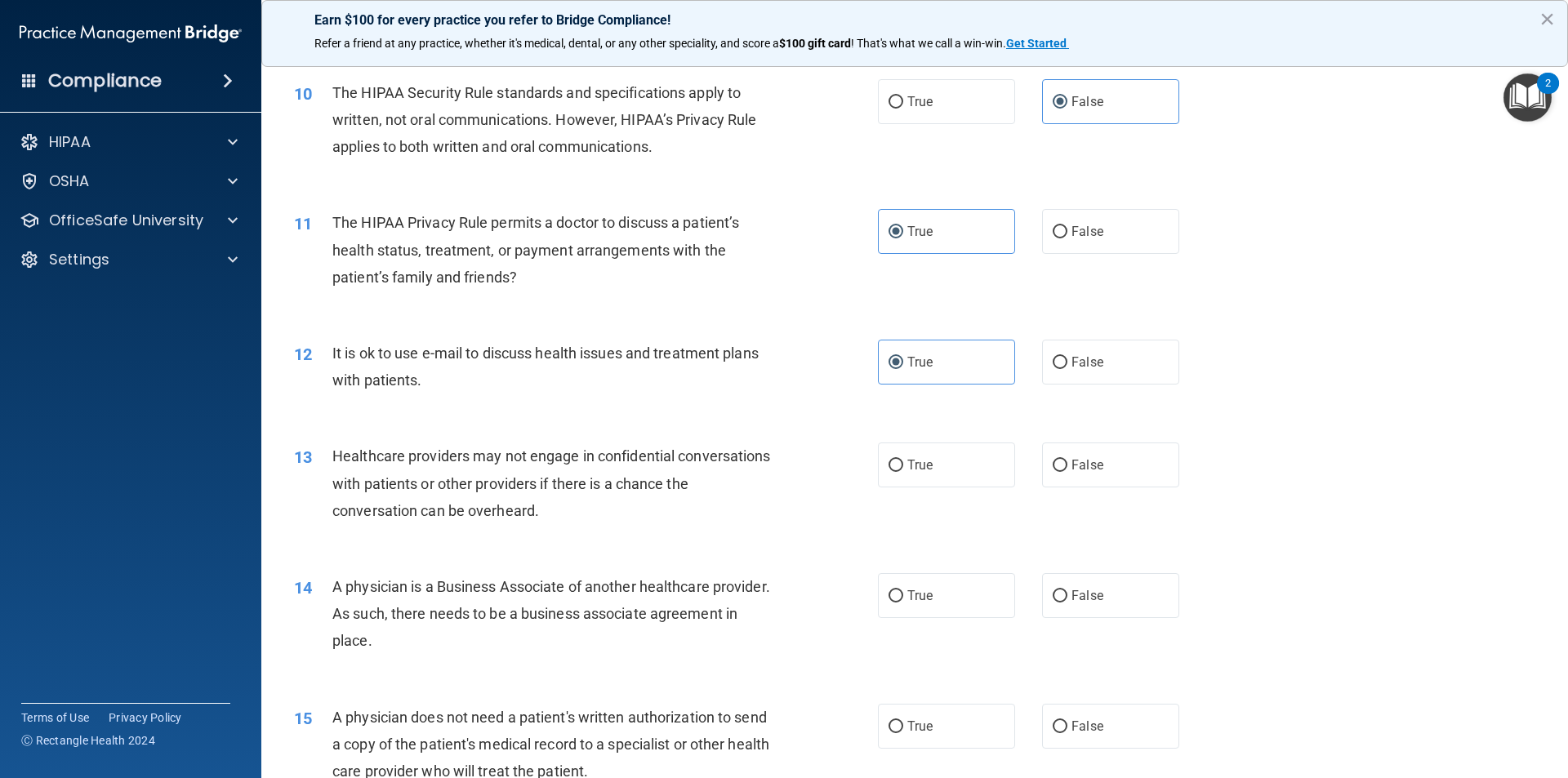
scroll to position [1144, 0]
click at [1100, 485] on label "False" at bounding box center [1110, 465] width 137 height 45
click at [1067, 471] on input "False" at bounding box center [1060, 466] width 14 height 13
radio input "true"
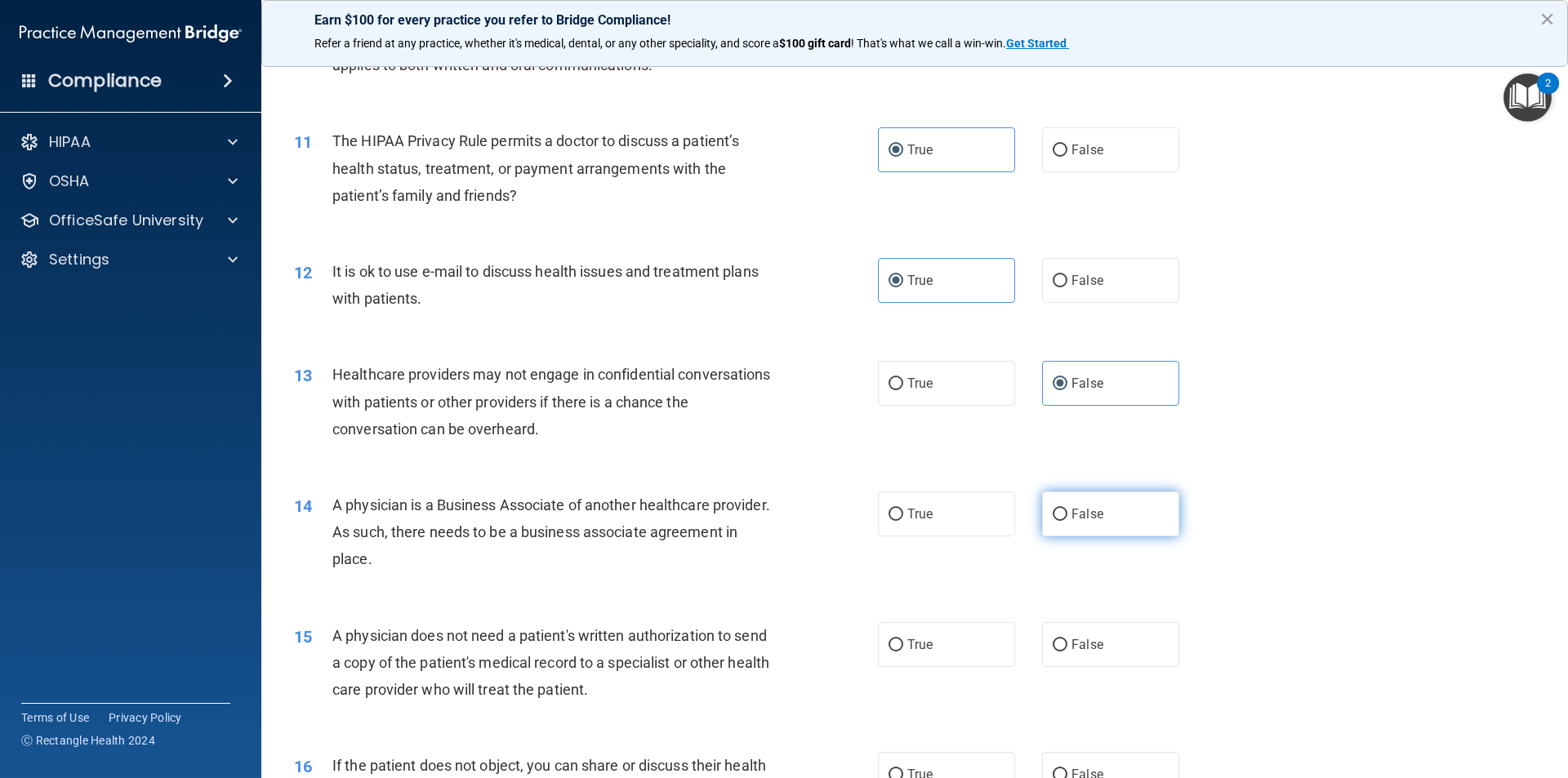
scroll to position [1226, 0]
click at [945, 649] on label "True" at bounding box center [947, 644] width 137 height 45
click at [903, 649] on input "True" at bounding box center [896, 645] width 14 height 13
radio input "true"
click at [1082, 529] on label "False" at bounding box center [1110, 513] width 137 height 45
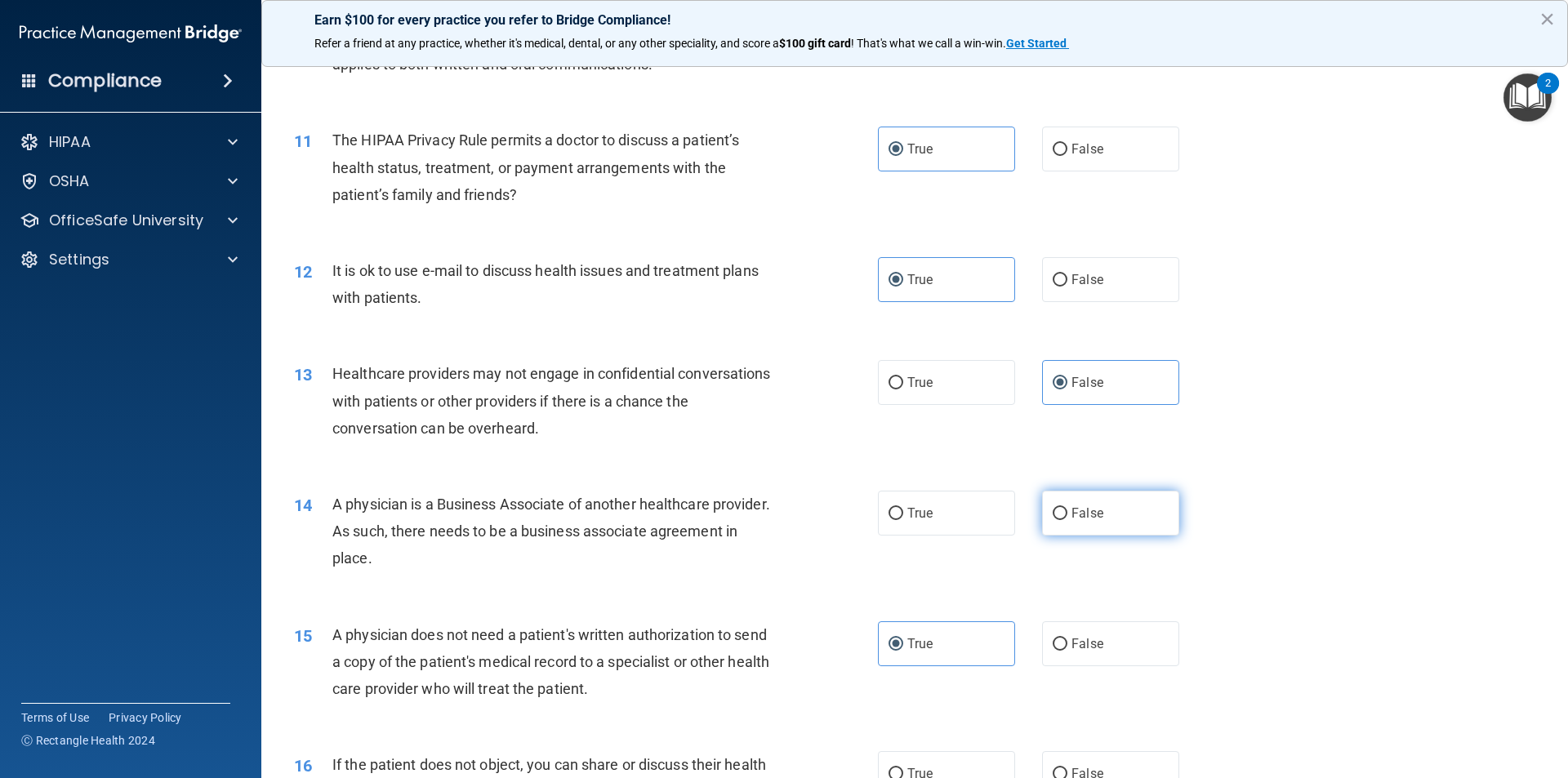
click at [1067, 520] on input "False" at bounding box center [1060, 514] width 14 height 13
radio input "true"
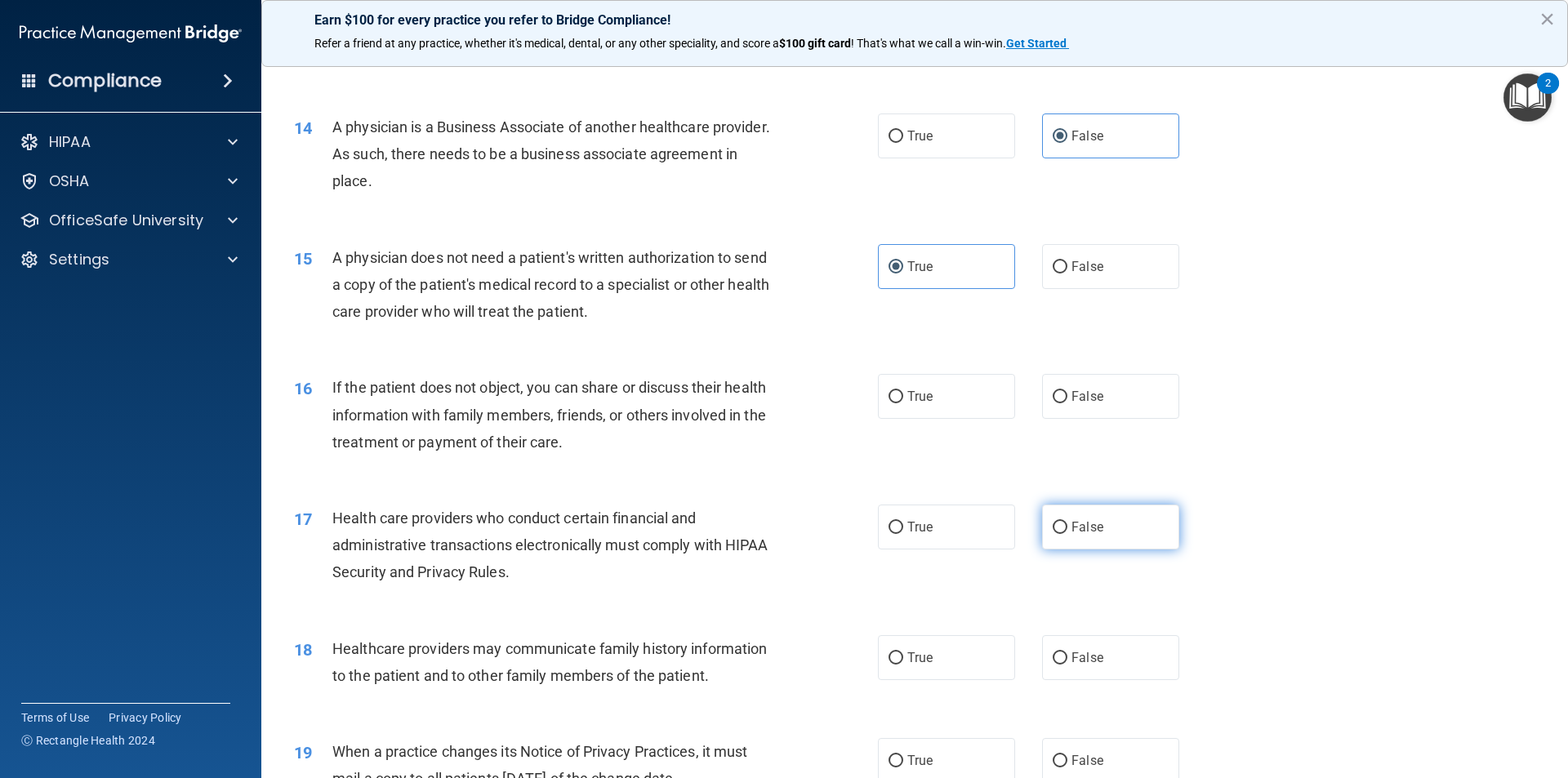
scroll to position [1633, 0]
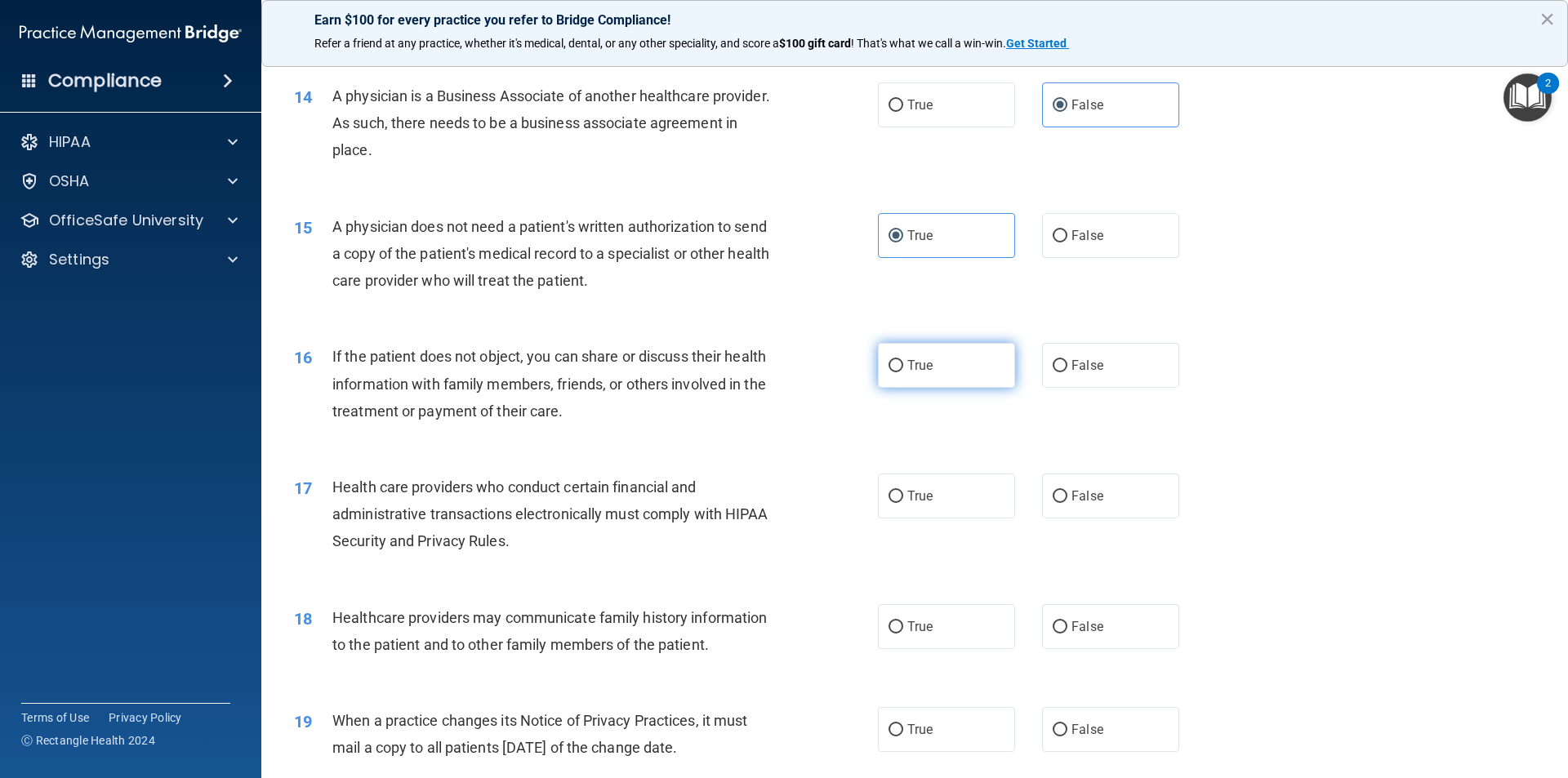
click at [925, 383] on label "True" at bounding box center [947, 366] width 137 height 45
click at [903, 373] on input "True" at bounding box center [896, 366] width 14 height 13
radio input "true"
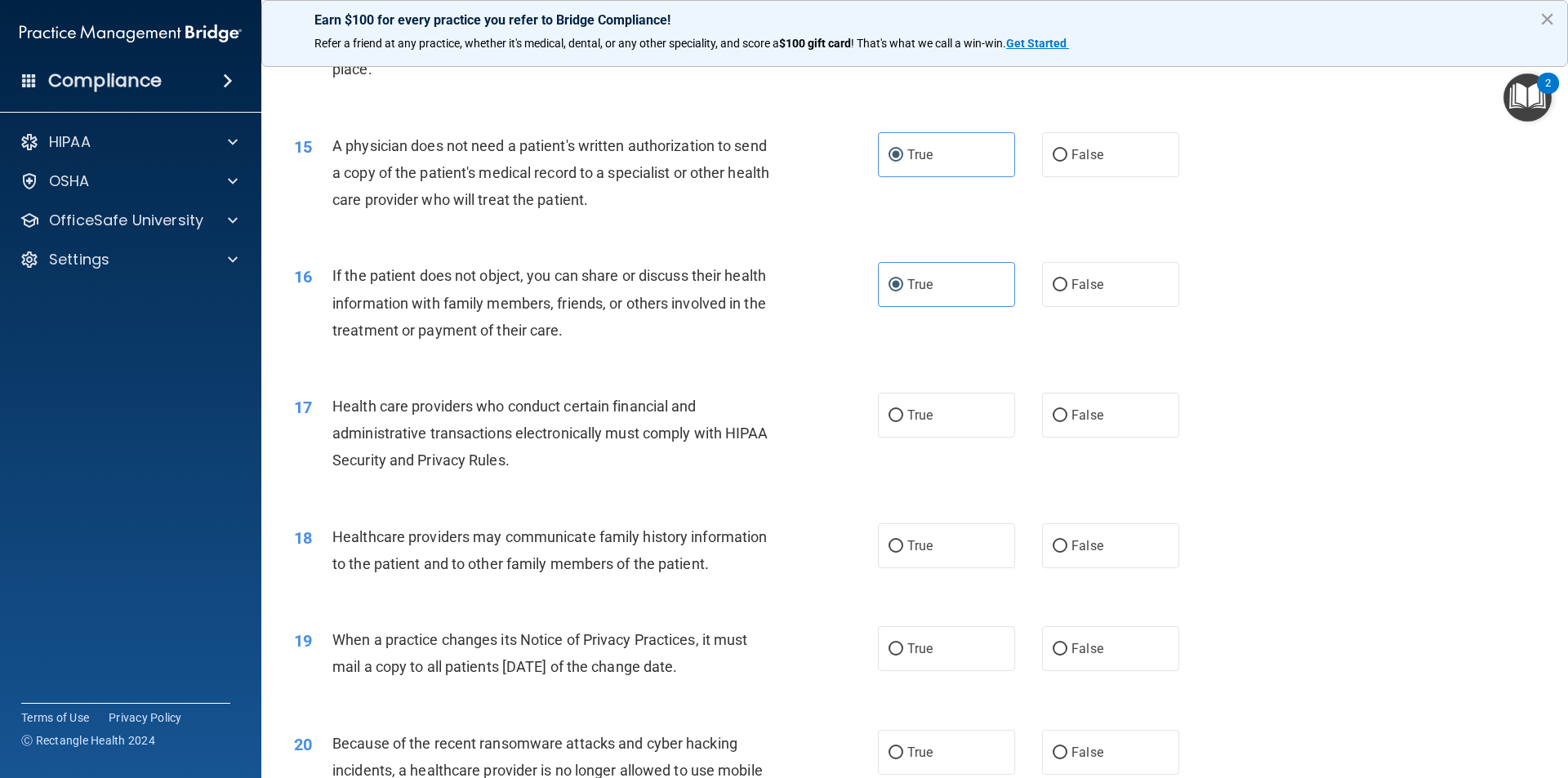
scroll to position [1715, 0]
click at [915, 535] on label "True" at bounding box center [947, 545] width 137 height 45
click at [903, 540] on input "True" at bounding box center [896, 547] width 14 height 13
radio input "true"
click at [1066, 556] on label "False" at bounding box center [1110, 545] width 137 height 45
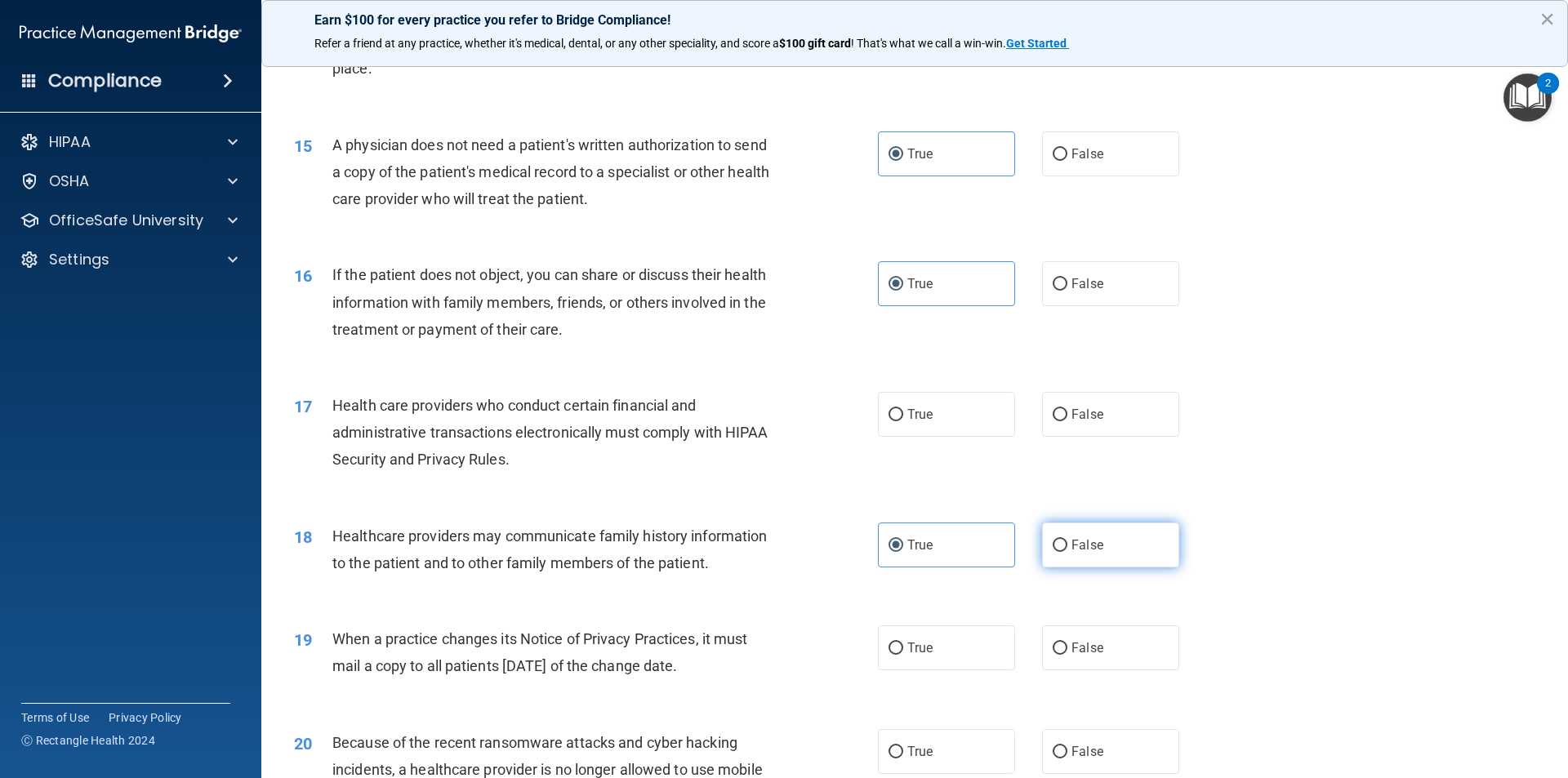
click at [1066, 552] on input "False" at bounding box center [1060, 547] width 14 height 13
radio input "true"
radio input "false"
click at [892, 430] on label "True" at bounding box center [947, 414] width 137 height 45
click at [892, 421] on input "True" at bounding box center [896, 415] width 14 height 13
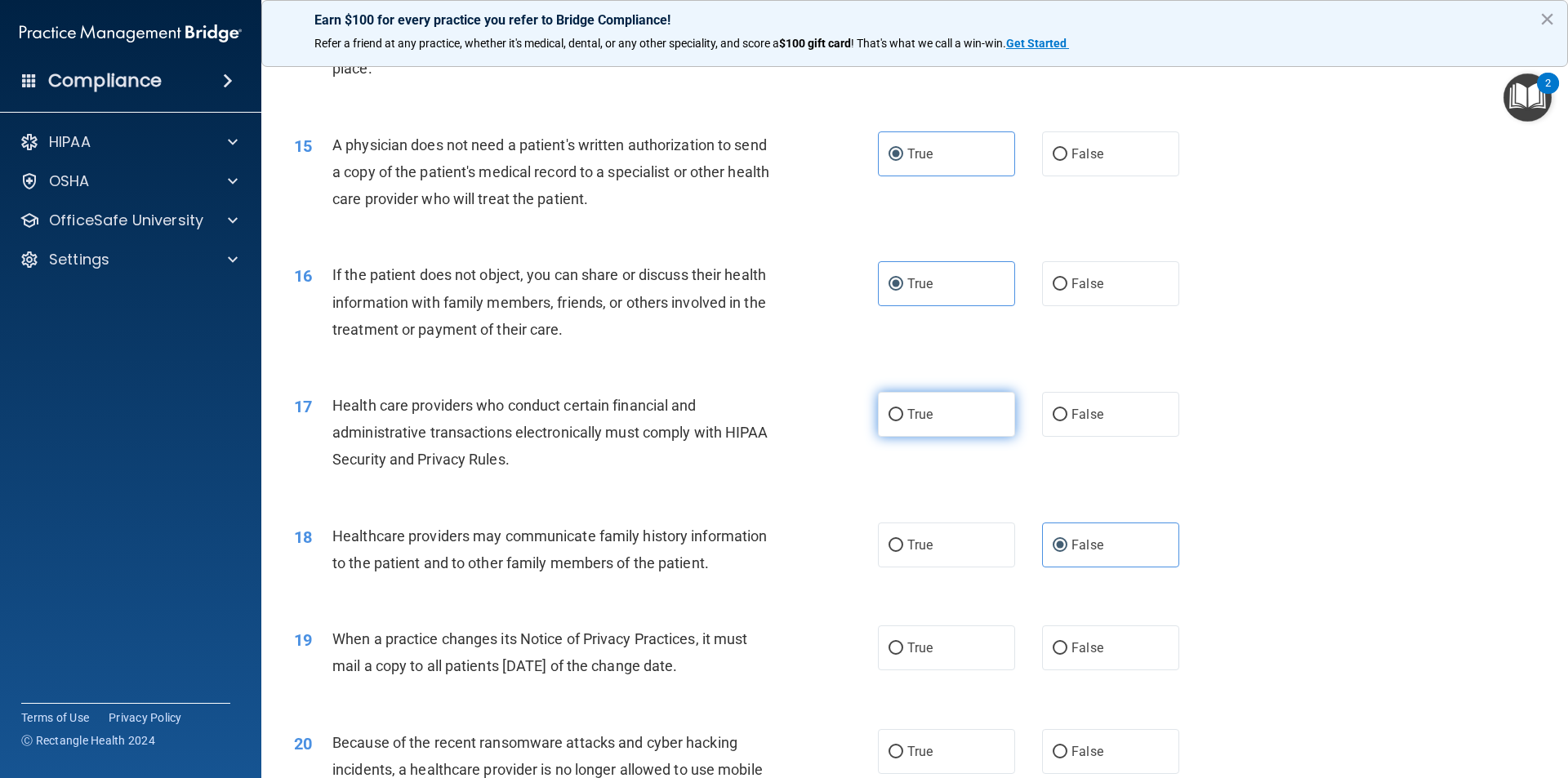
radio input "true"
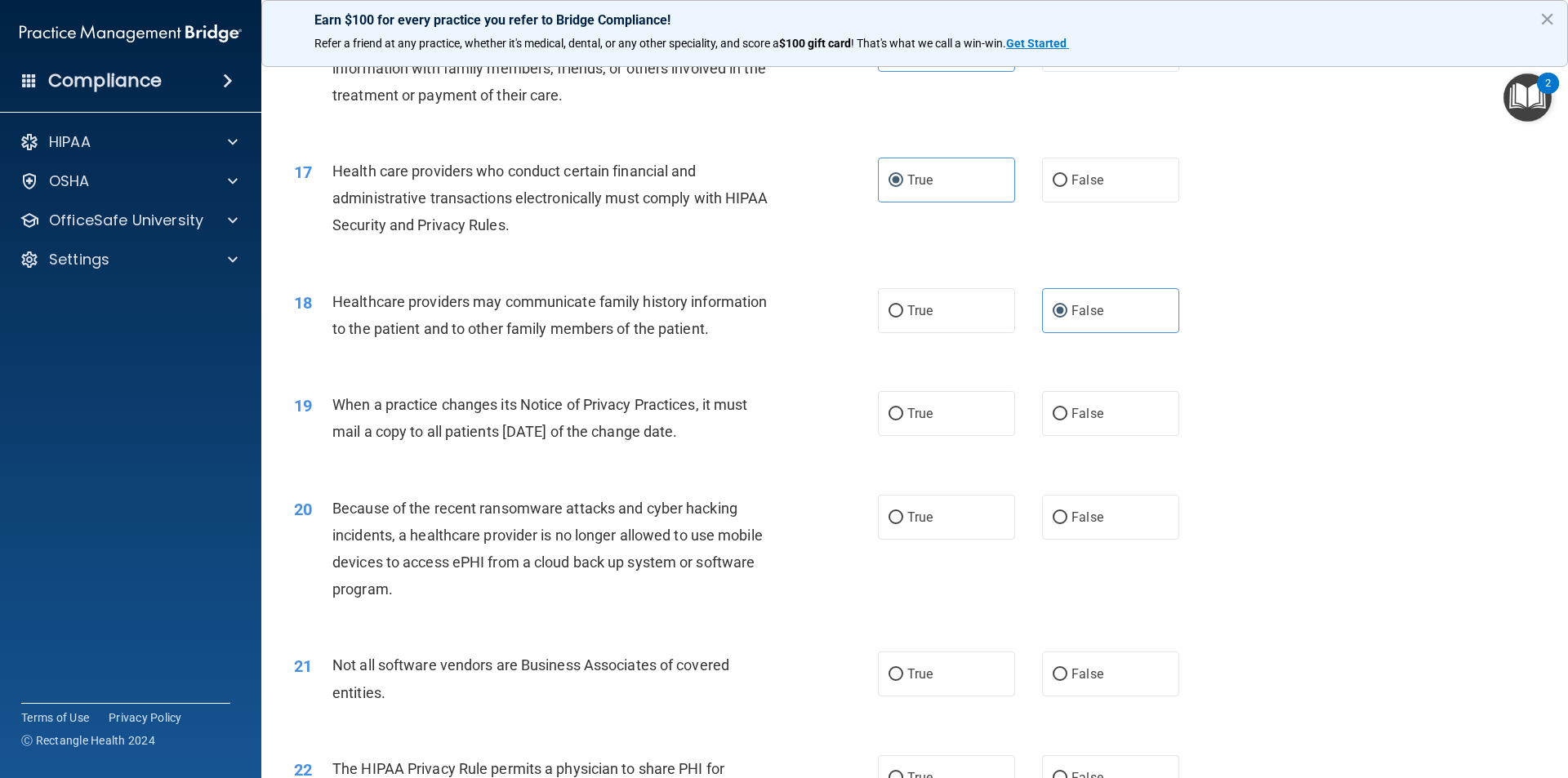
scroll to position [1960, 0]
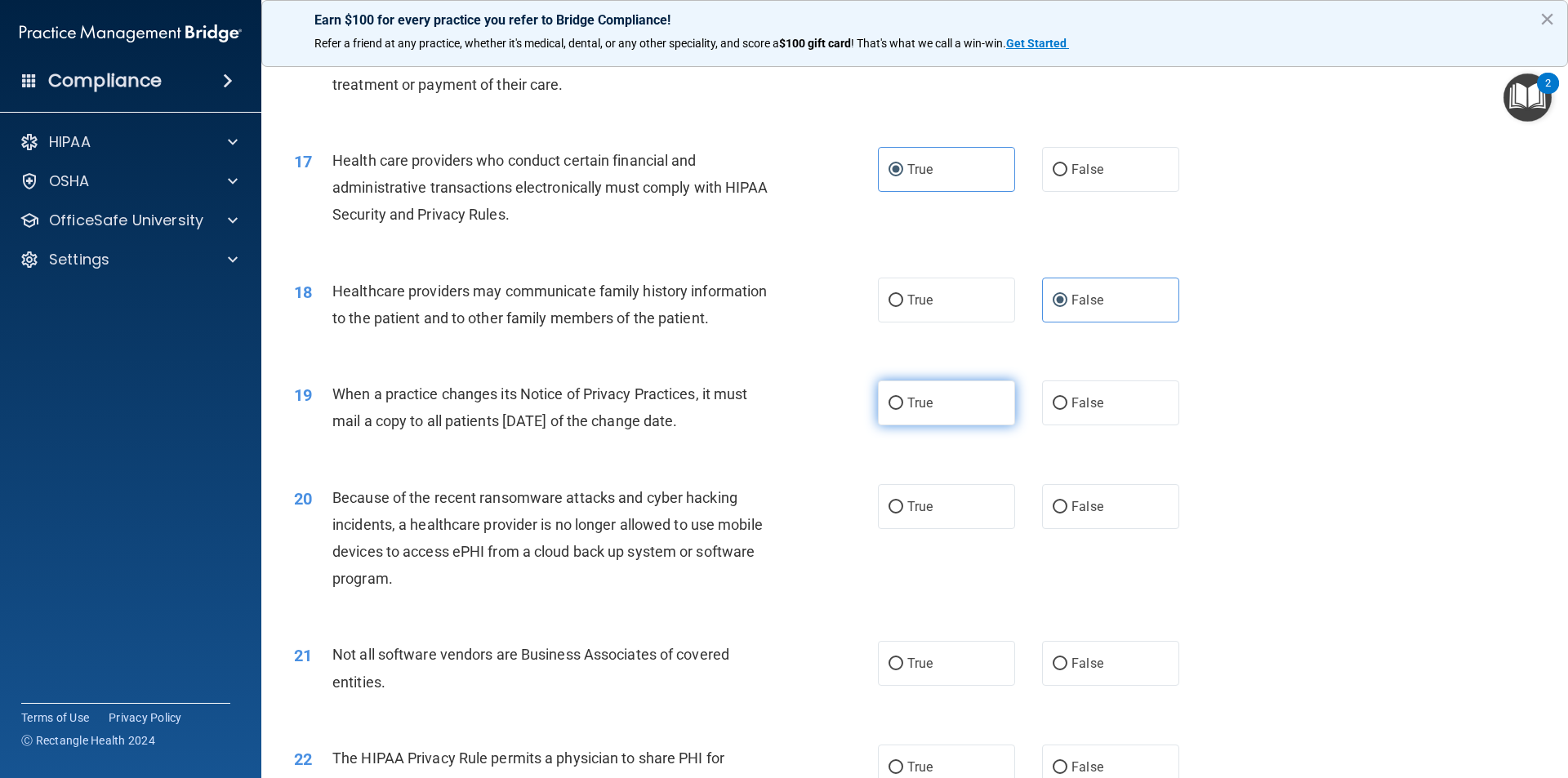
click at [962, 422] on label "True" at bounding box center [947, 403] width 137 height 45
click at [903, 410] on input "True" at bounding box center [896, 404] width 14 height 13
radio input "true"
click at [1081, 412] on label "False" at bounding box center [1110, 403] width 137 height 45
click at [1067, 410] on input "False" at bounding box center [1060, 404] width 14 height 13
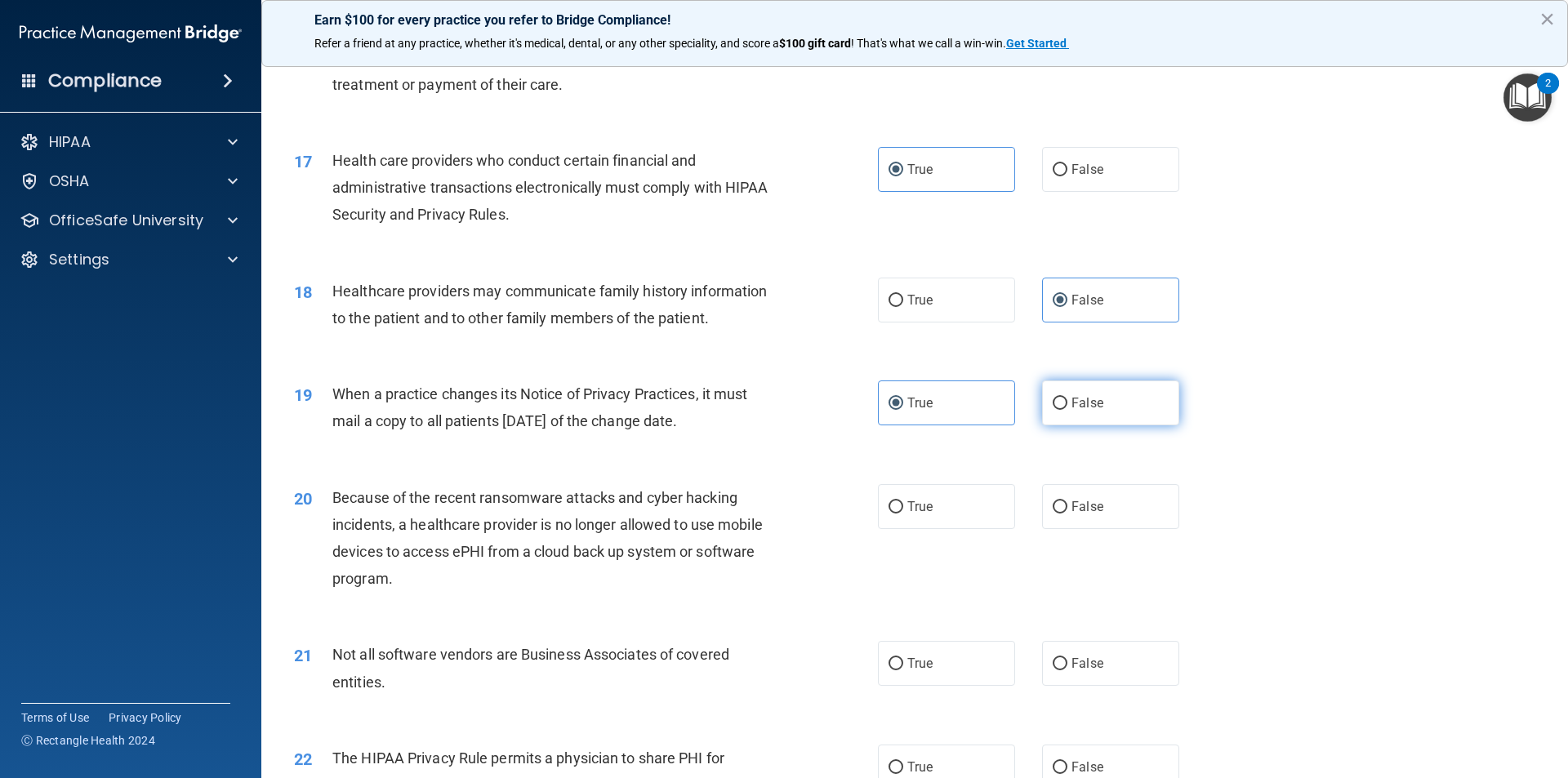
radio input "true"
radio input "false"
click at [1071, 523] on label "False" at bounding box center [1110, 507] width 137 height 45
click at [1067, 514] on input "False" at bounding box center [1060, 508] width 14 height 13
radio input "true"
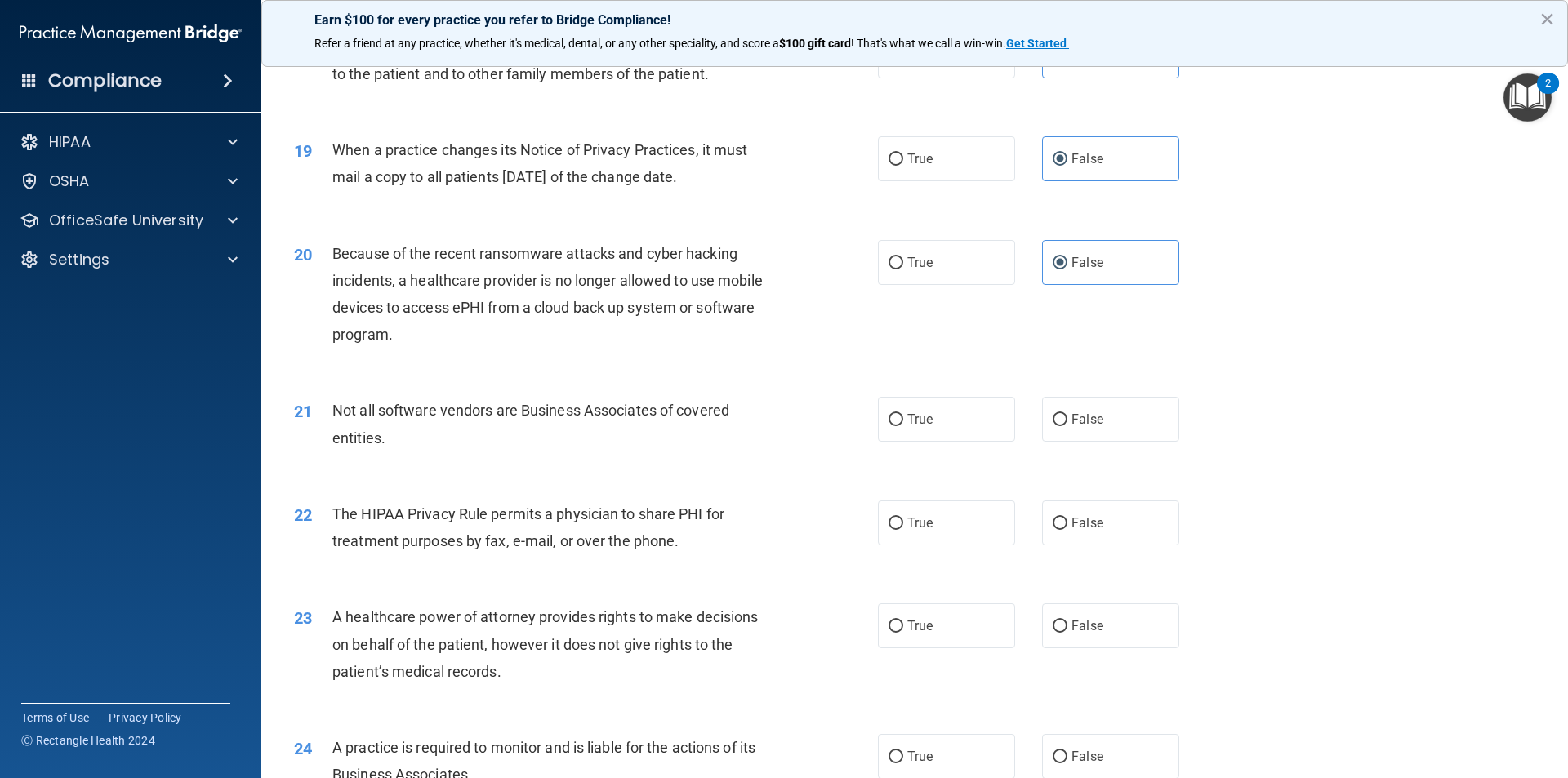
scroll to position [2205, 0]
click at [1094, 764] on label "False" at bounding box center [1110, 755] width 137 height 45
click at [1067, 763] on input "False" at bounding box center [1060, 757] width 14 height 13
radio input "true"
click at [952, 427] on label "True" at bounding box center [947, 419] width 137 height 45
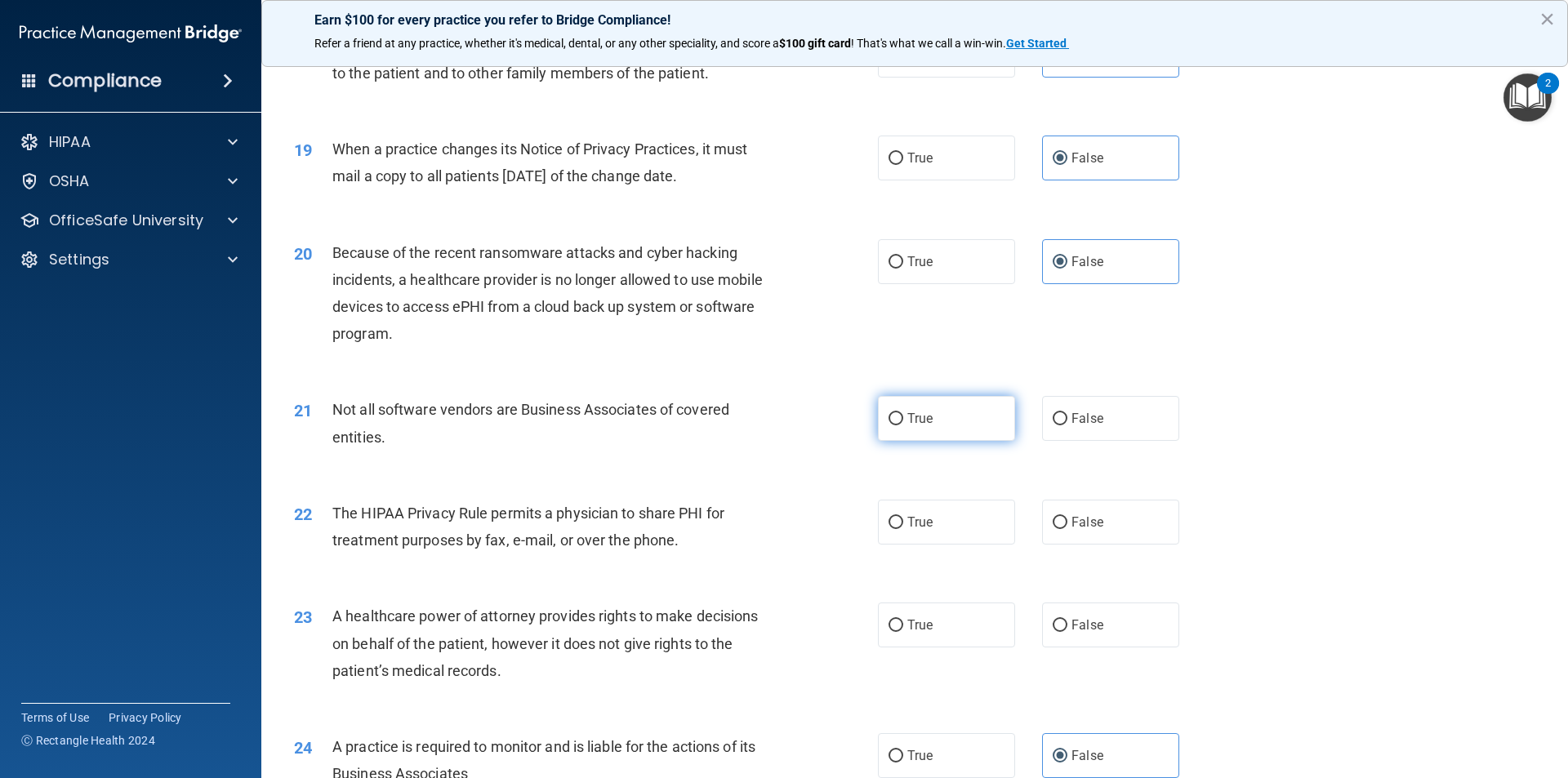
click at [903, 426] on input "True" at bounding box center [896, 420] width 14 height 13
radio input "true"
click at [990, 505] on label "True" at bounding box center [947, 522] width 137 height 45
click at [903, 517] on input "True" at bounding box center [896, 523] width 14 height 13
radio input "true"
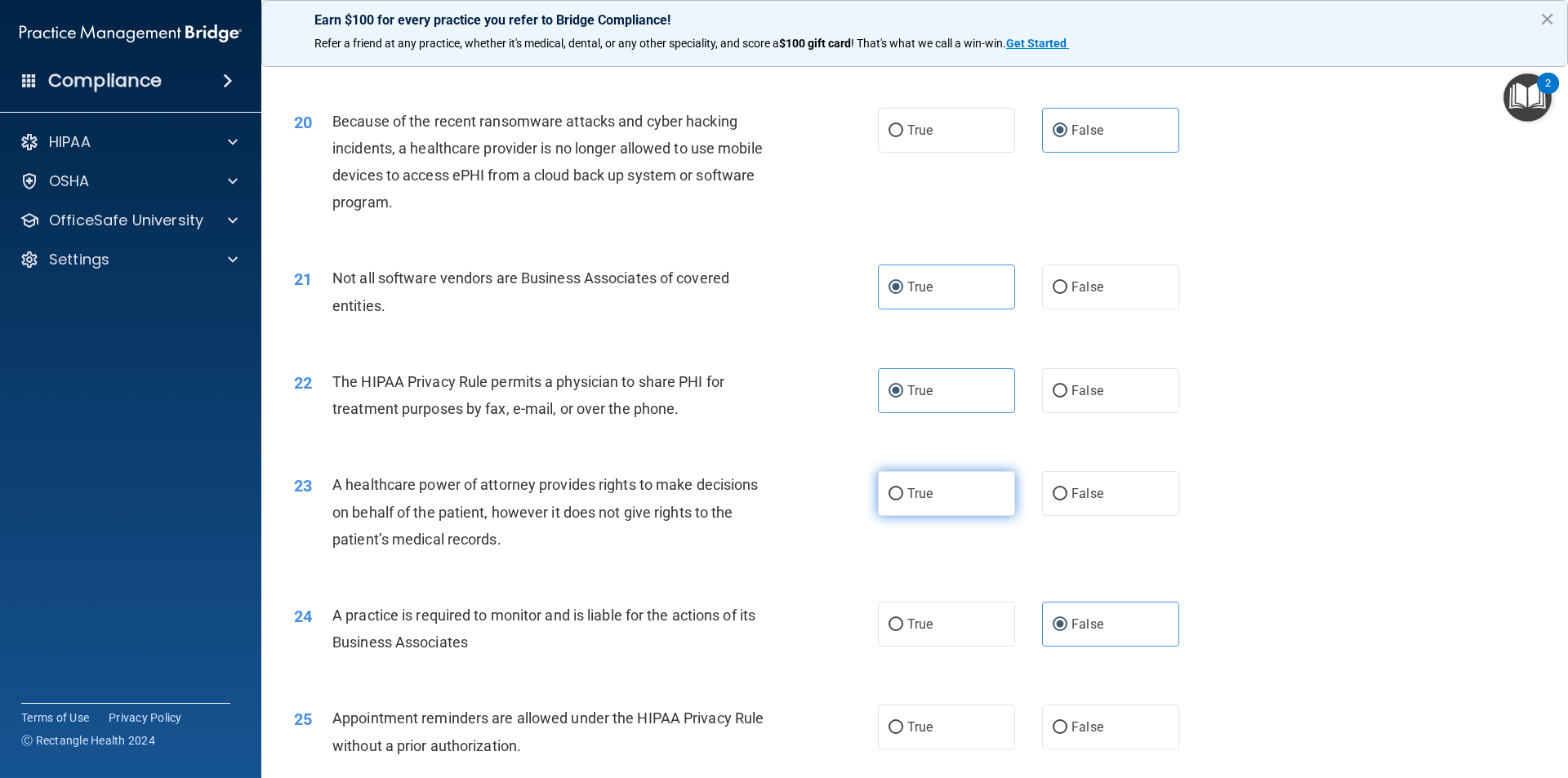
scroll to position [2368, 0]
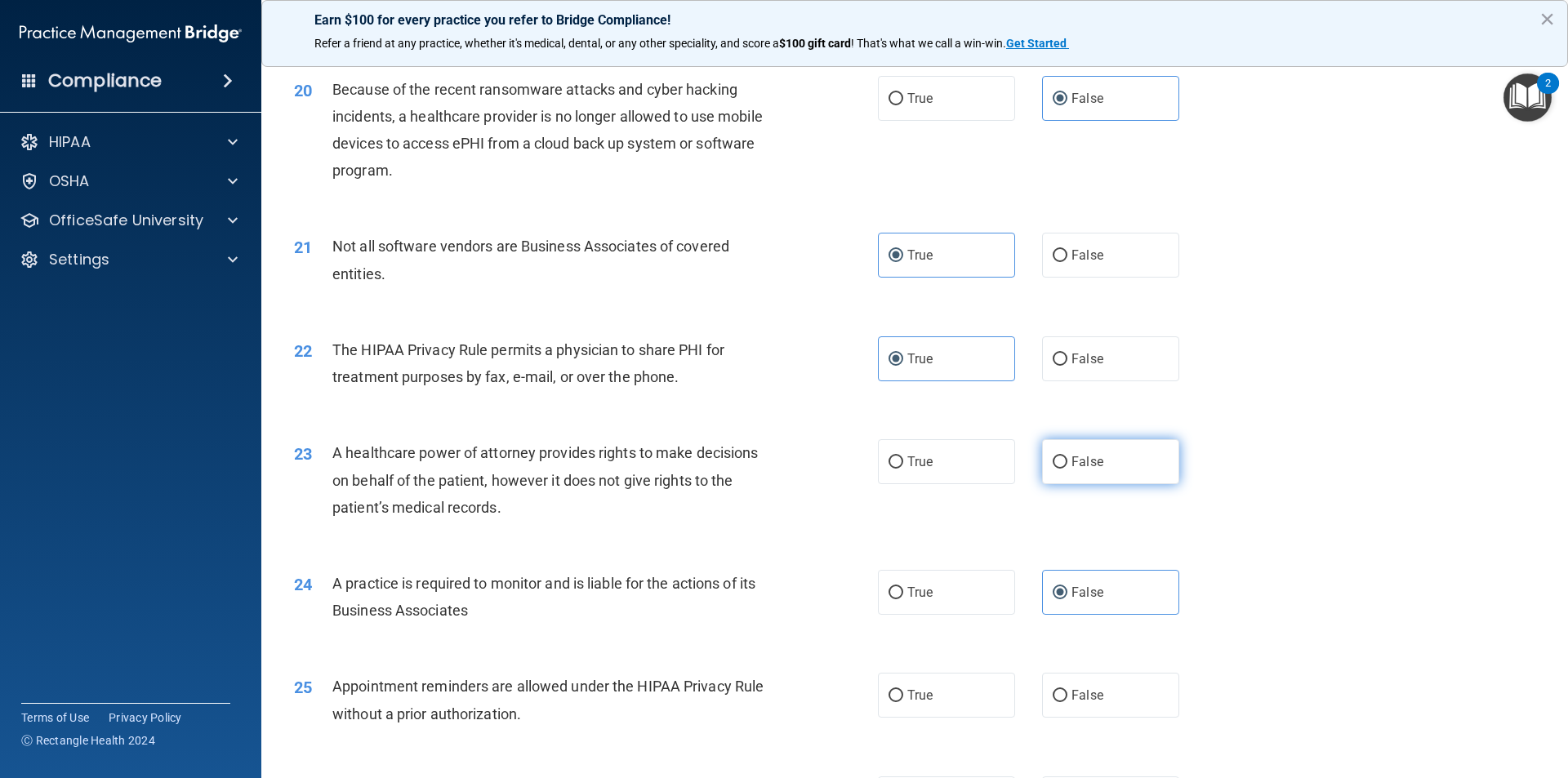
click at [1042, 461] on label "False" at bounding box center [1110, 462] width 137 height 45
click at [1053, 461] on input "False" at bounding box center [1060, 463] width 14 height 13
radio input "true"
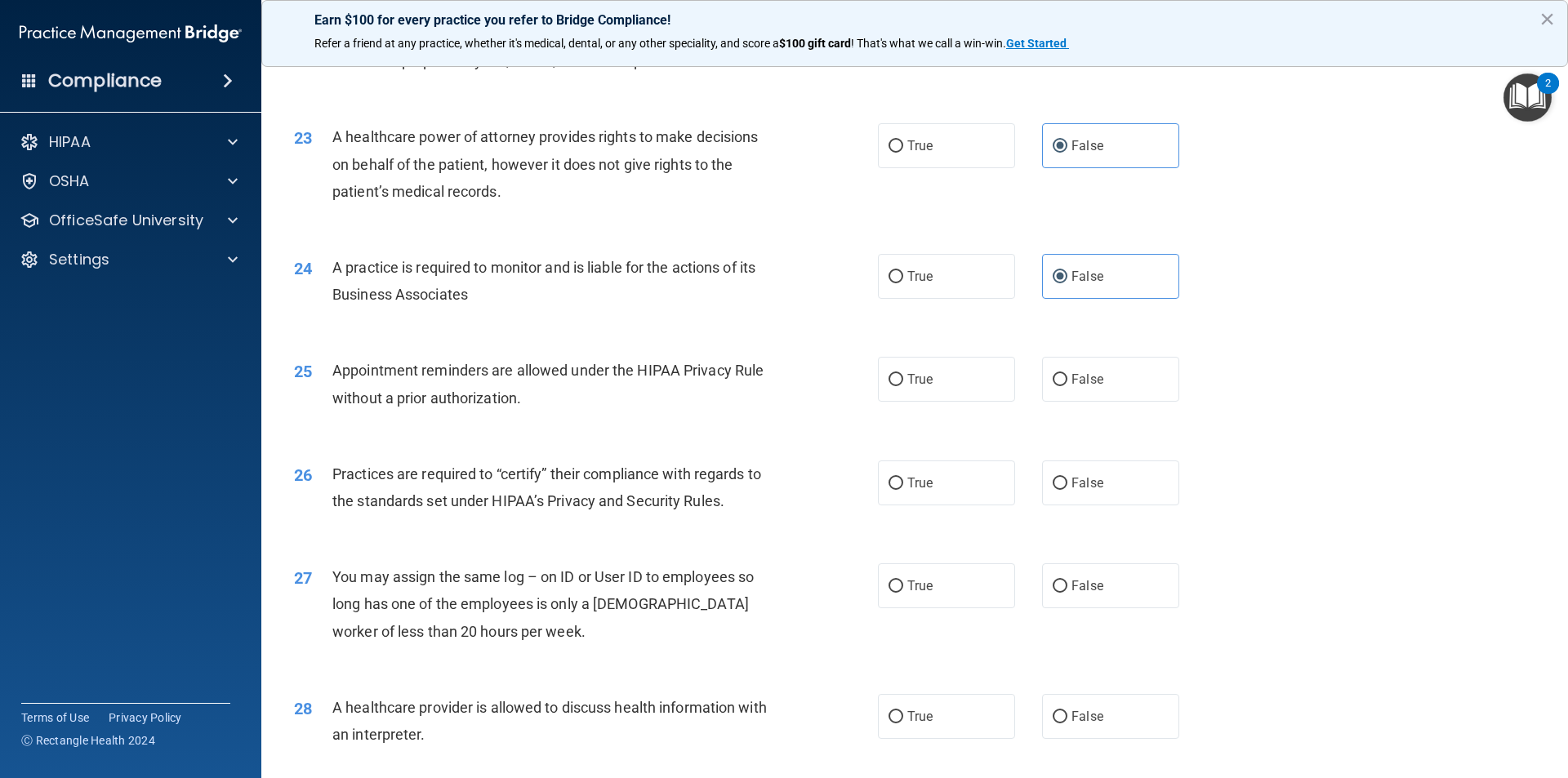
scroll to position [2695, 0]
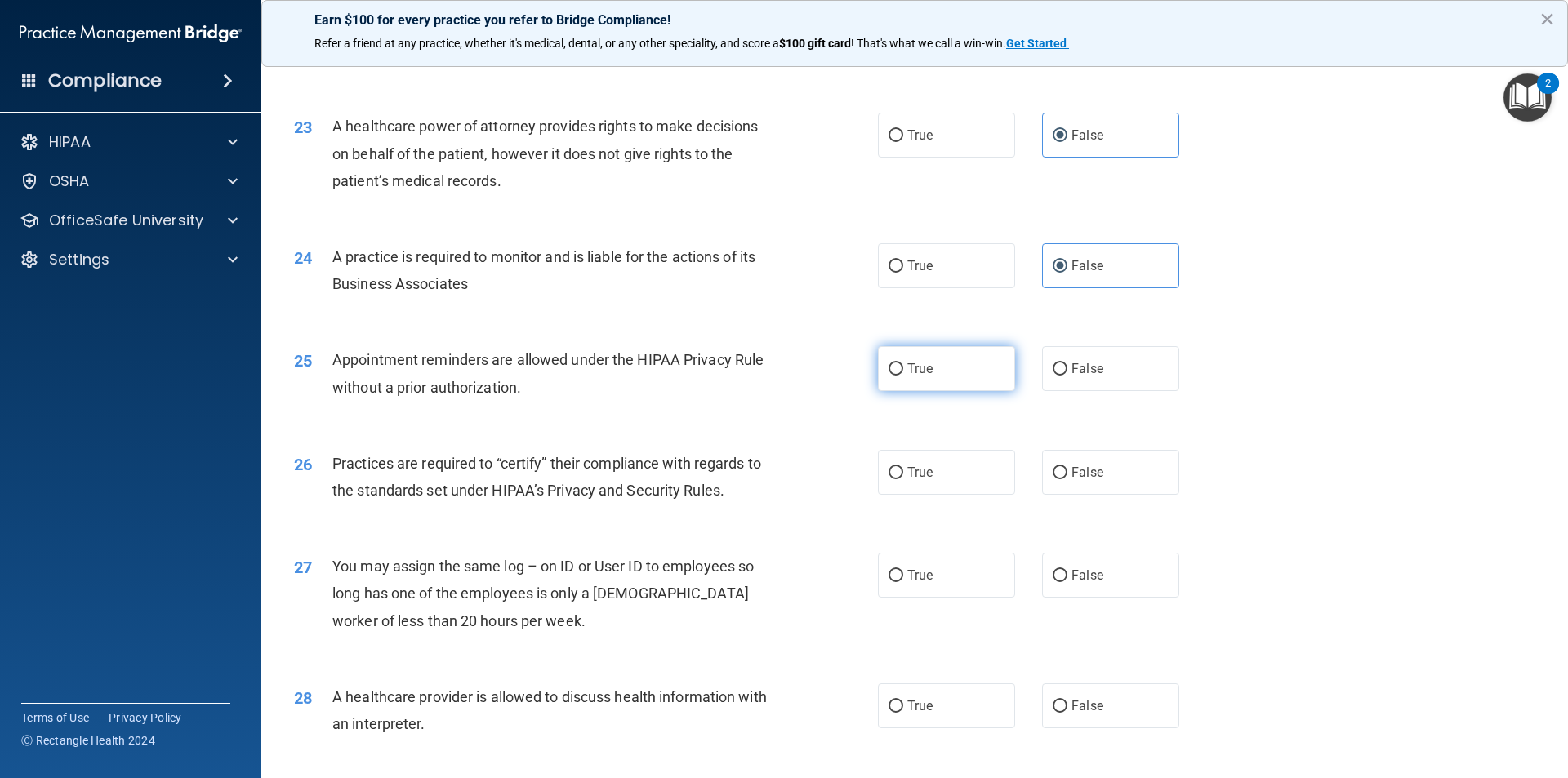
click at [988, 356] on label "True" at bounding box center [947, 369] width 137 height 45
click at [903, 364] on input "True" at bounding box center [896, 370] width 14 height 13
radio input "true"
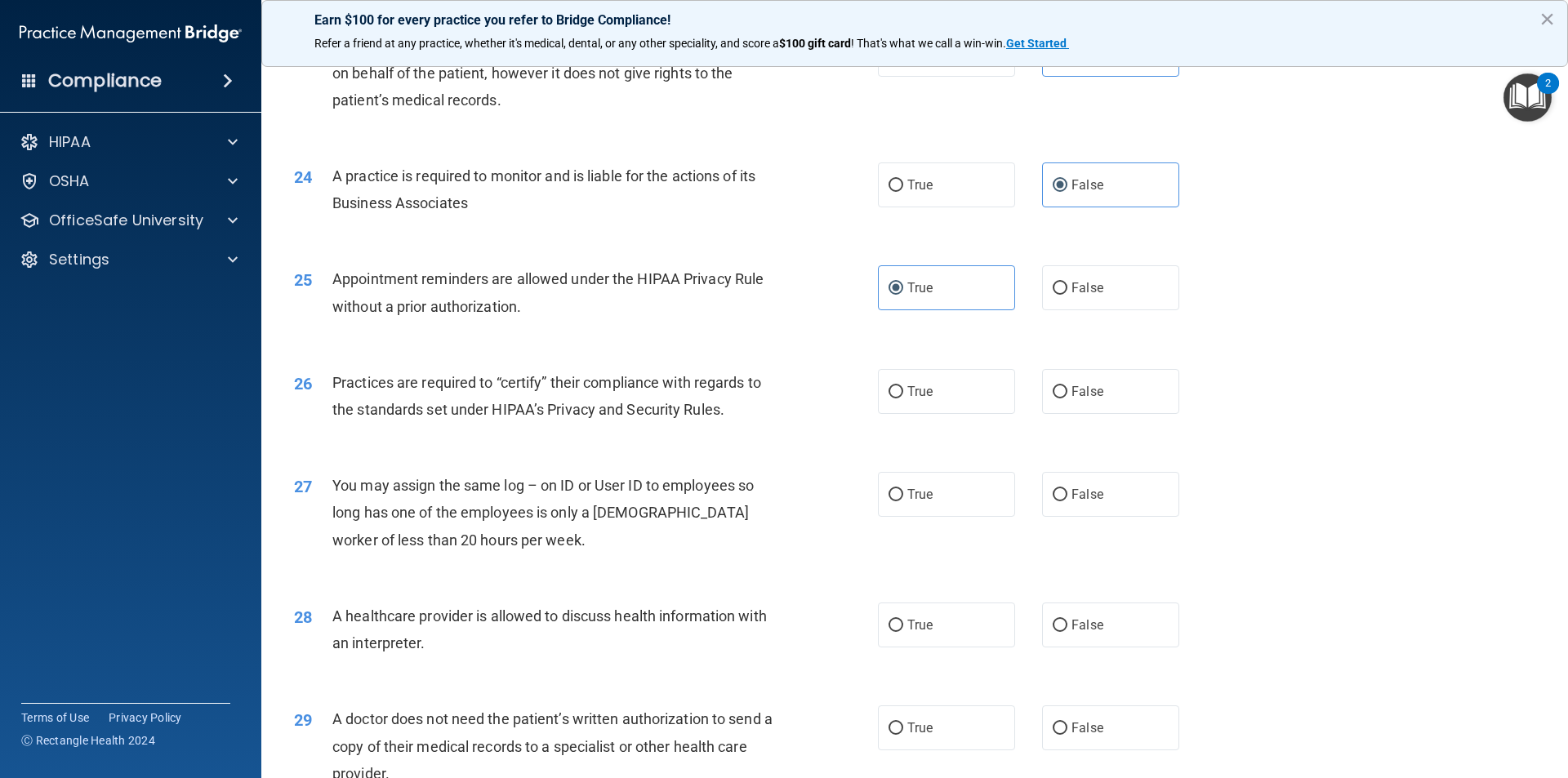
scroll to position [2777, 0]
click at [1096, 400] on label "False" at bounding box center [1110, 391] width 137 height 45
click at [1067, 398] on input "False" at bounding box center [1060, 392] width 14 height 13
radio input "true"
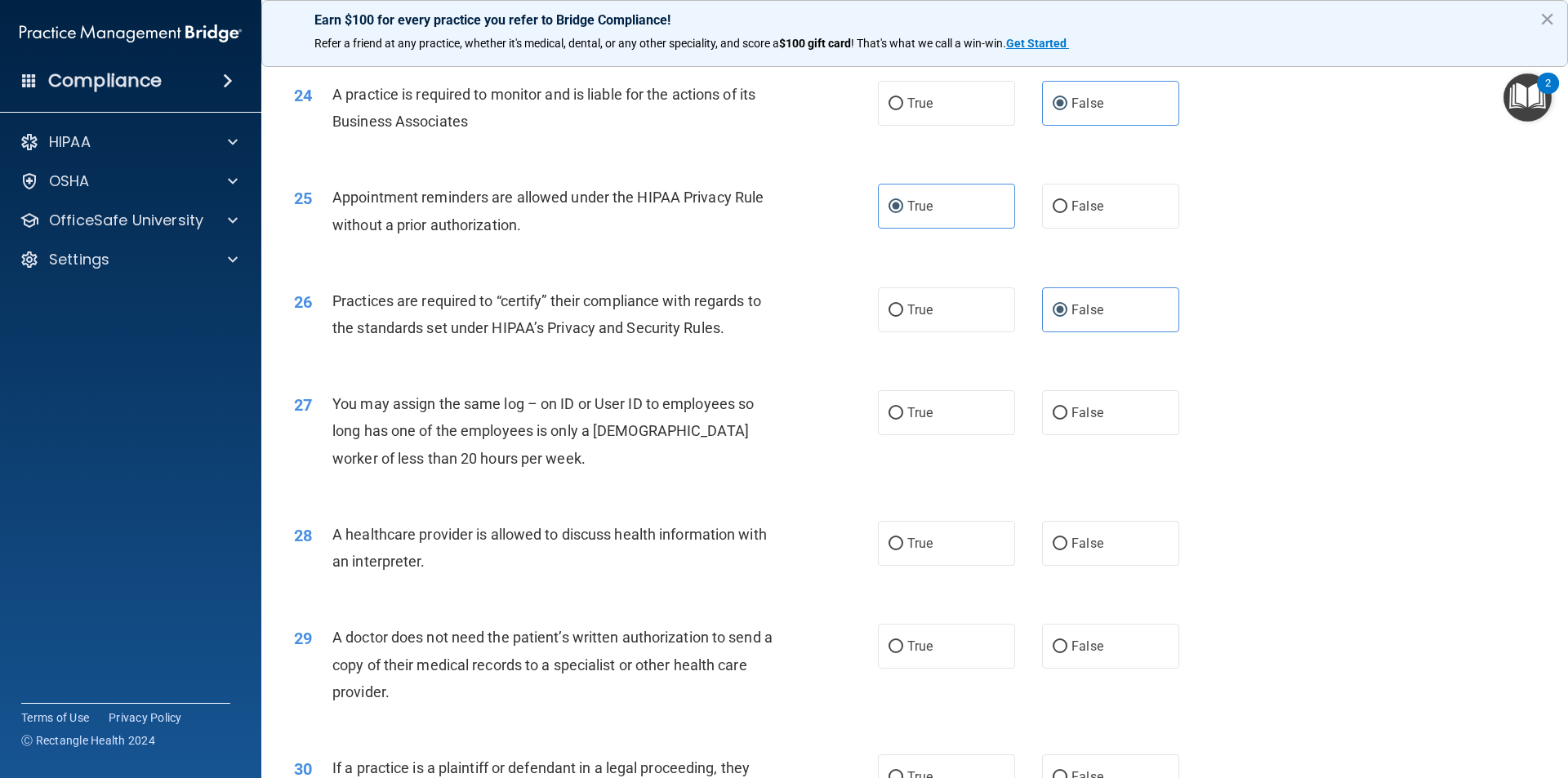
scroll to position [2859, 0]
click at [920, 640] on span "True" at bounding box center [920, 645] width 25 height 15
click at [903, 640] on input "True" at bounding box center [896, 647] width 14 height 13
radio input "true"
click at [927, 527] on label "True" at bounding box center [947, 543] width 137 height 45
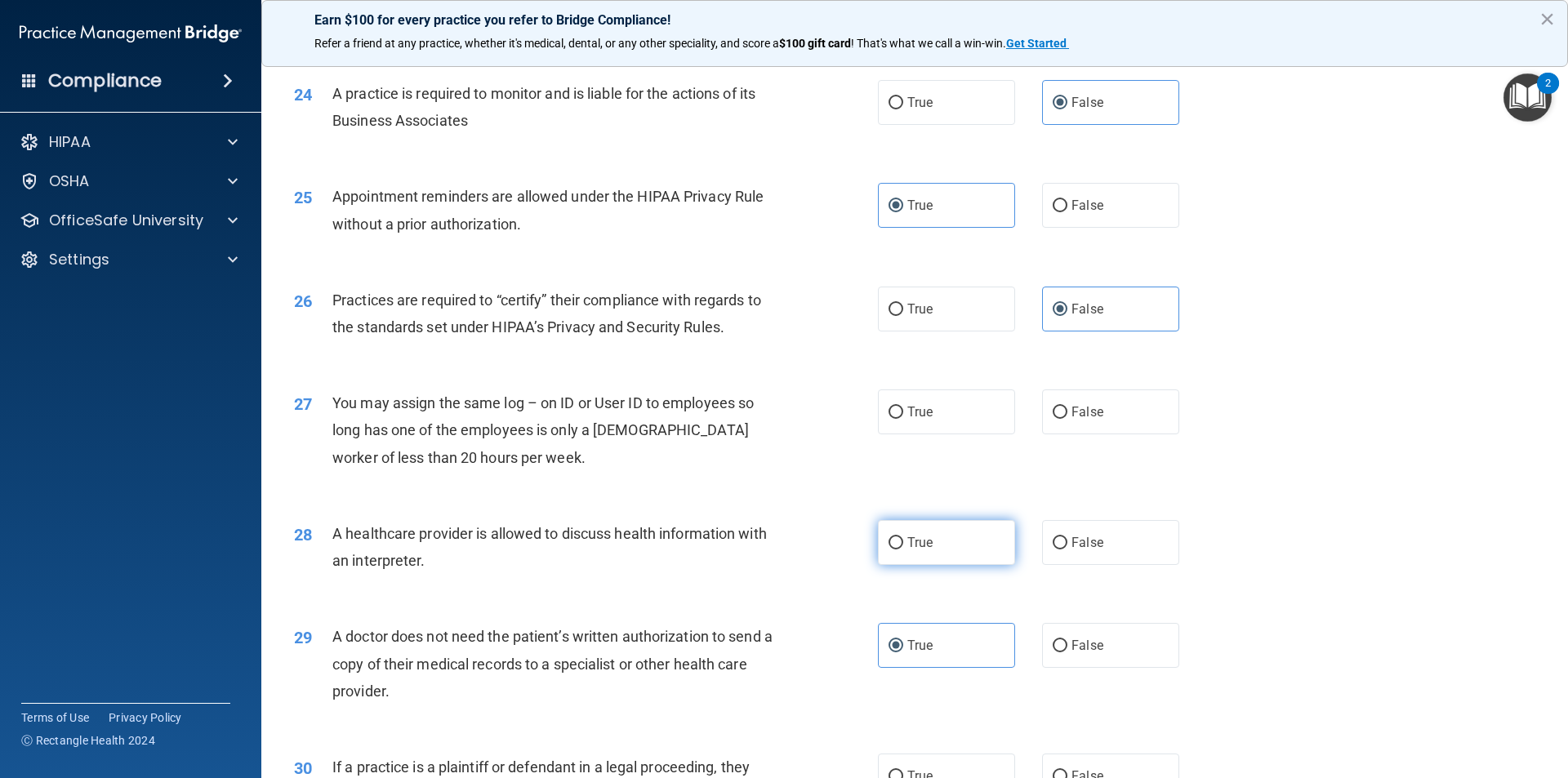
click at [903, 538] on input "True" at bounding box center [896, 544] width 14 height 13
radio input "true"
click at [1093, 405] on span "False" at bounding box center [1087, 412] width 32 height 15
click at [1067, 407] on input "False" at bounding box center [1060, 413] width 14 height 13
radio input "true"
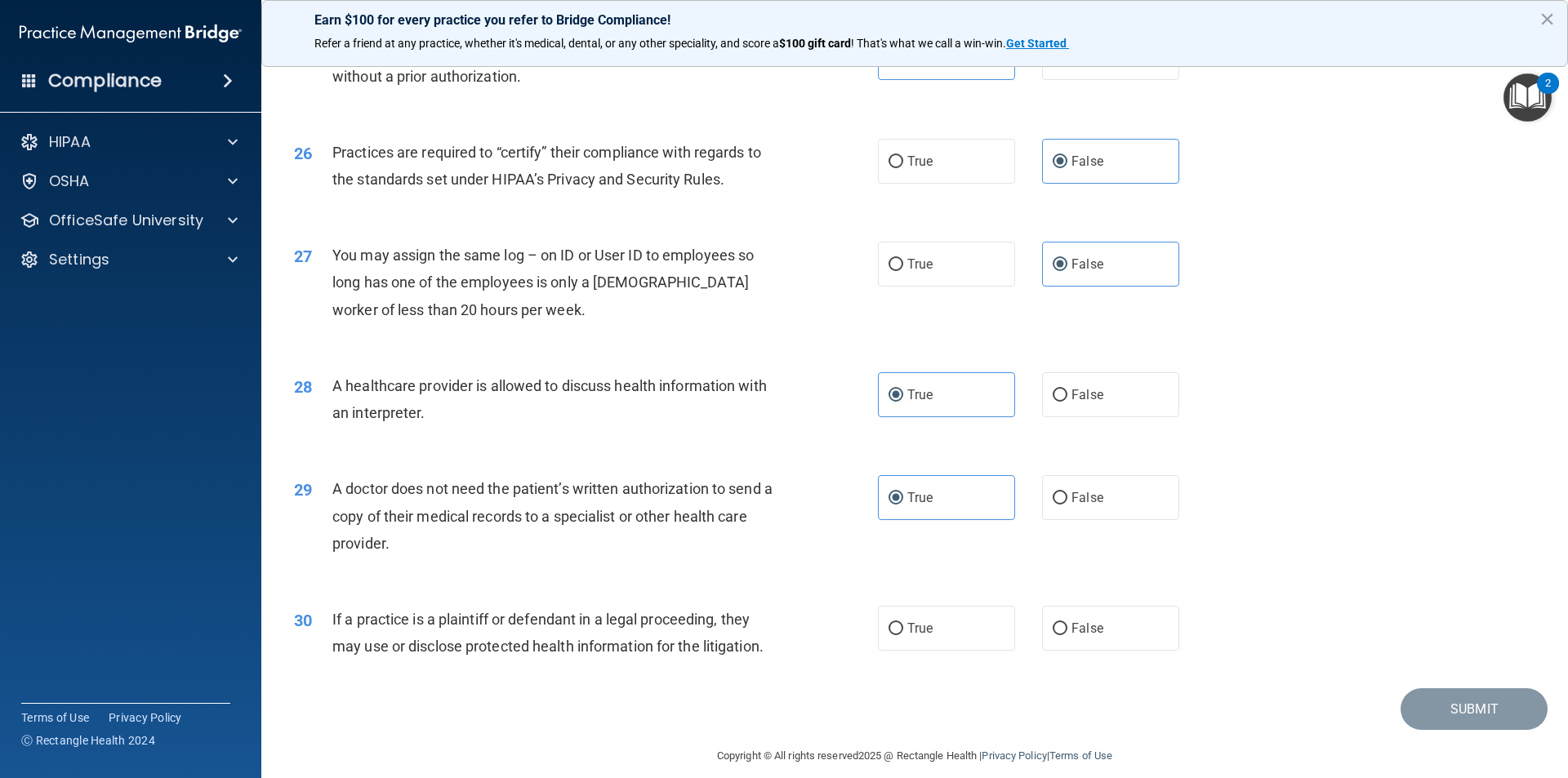
scroll to position [3024, 0]
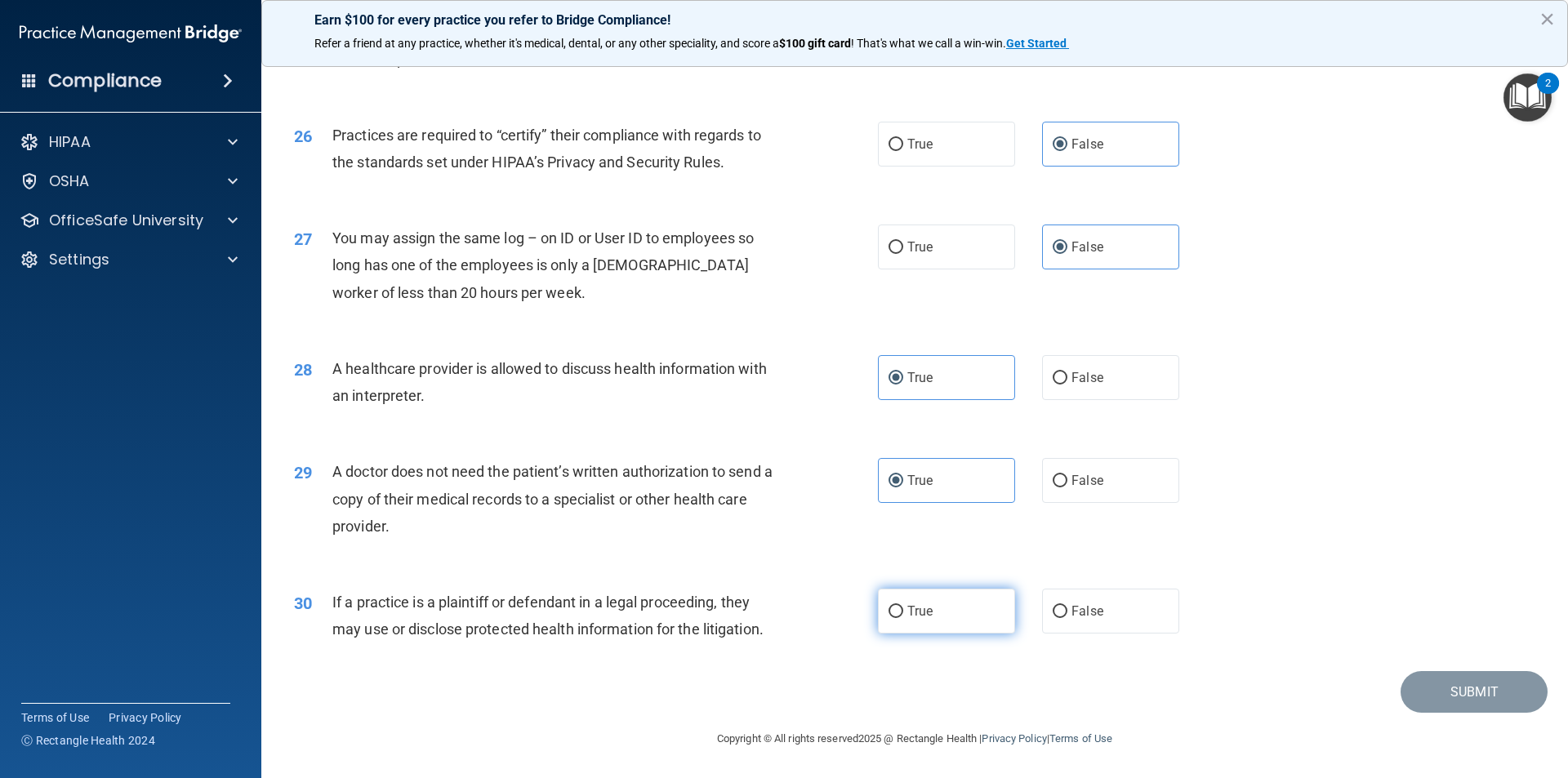
click at [878, 593] on label "True" at bounding box center [947, 611] width 137 height 45
click at [889, 606] on input "True" at bounding box center [896, 612] width 14 height 13
radio input "true"
click at [1467, 705] on button "Submit" at bounding box center [1474, 692] width 147 height 41
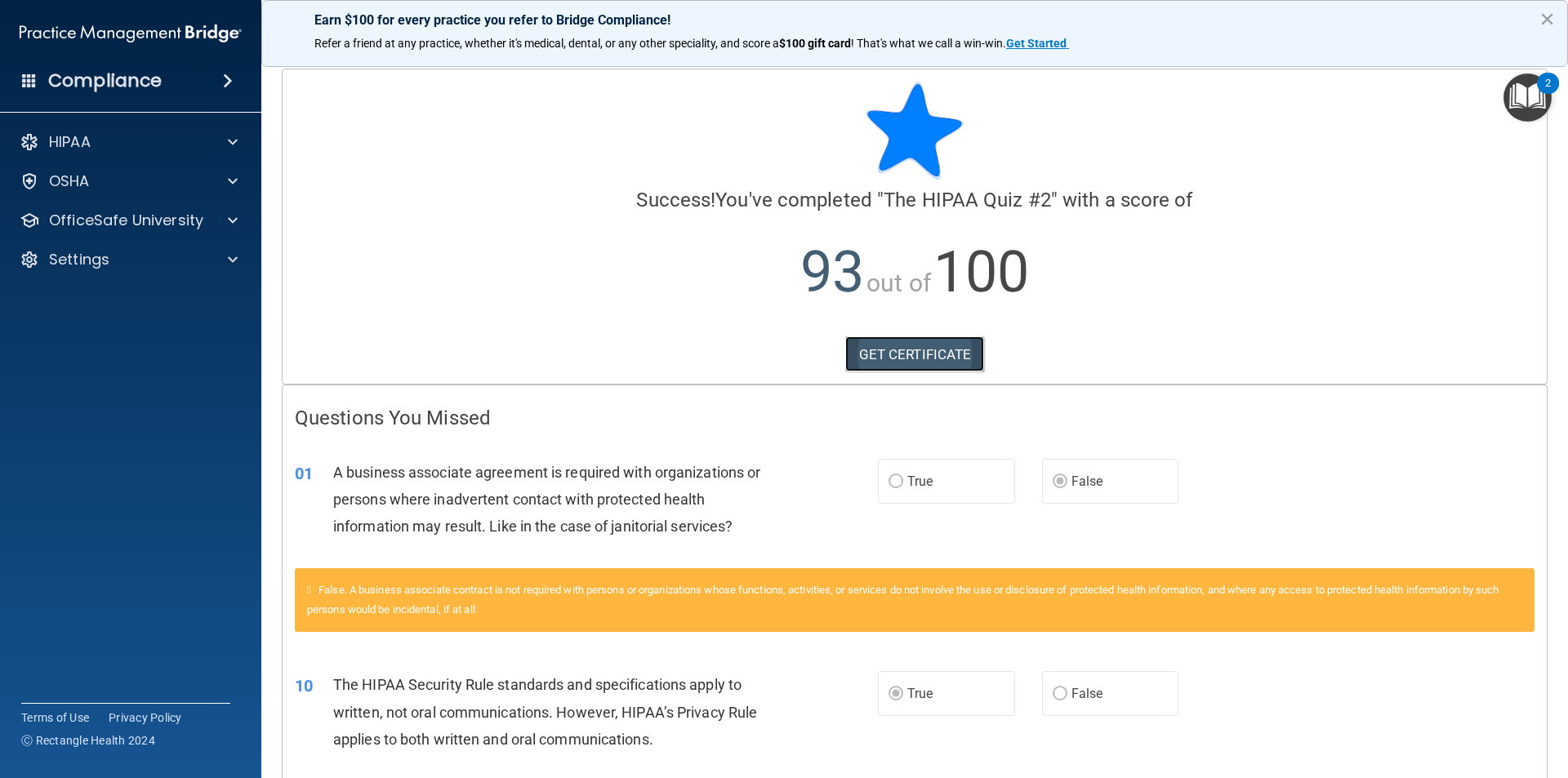
click at [890, 354] on link "GET CERTIFICATE" at bounding box center [915, 355] width 140 height 36
click at [117, 140] on div "HIPAA" at bounding box center [108, 142] width 203 height 20
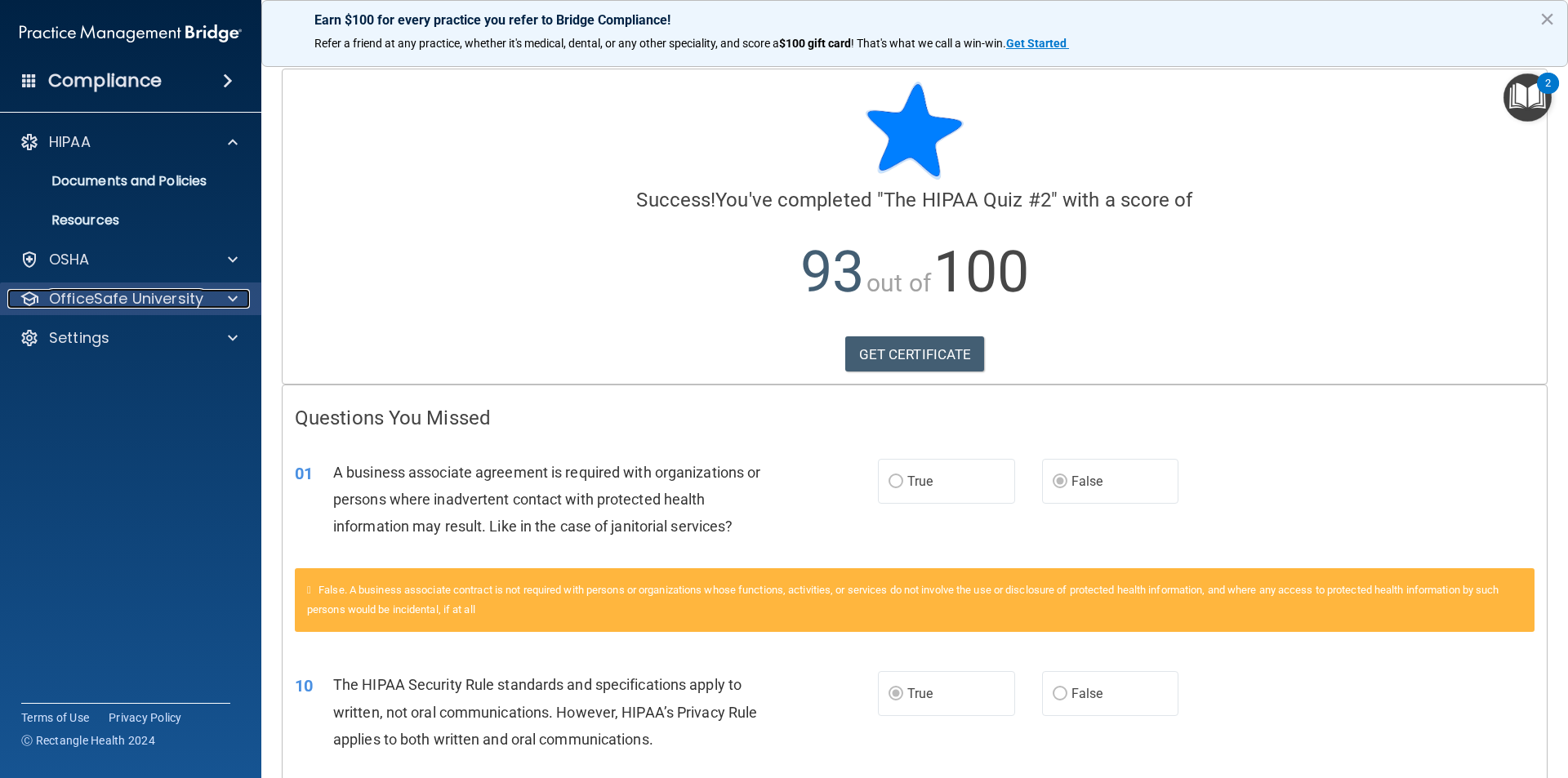
click at [169, 303] on p "OfficeSafe University" at bounding box center [125, 299] width 154 height 20
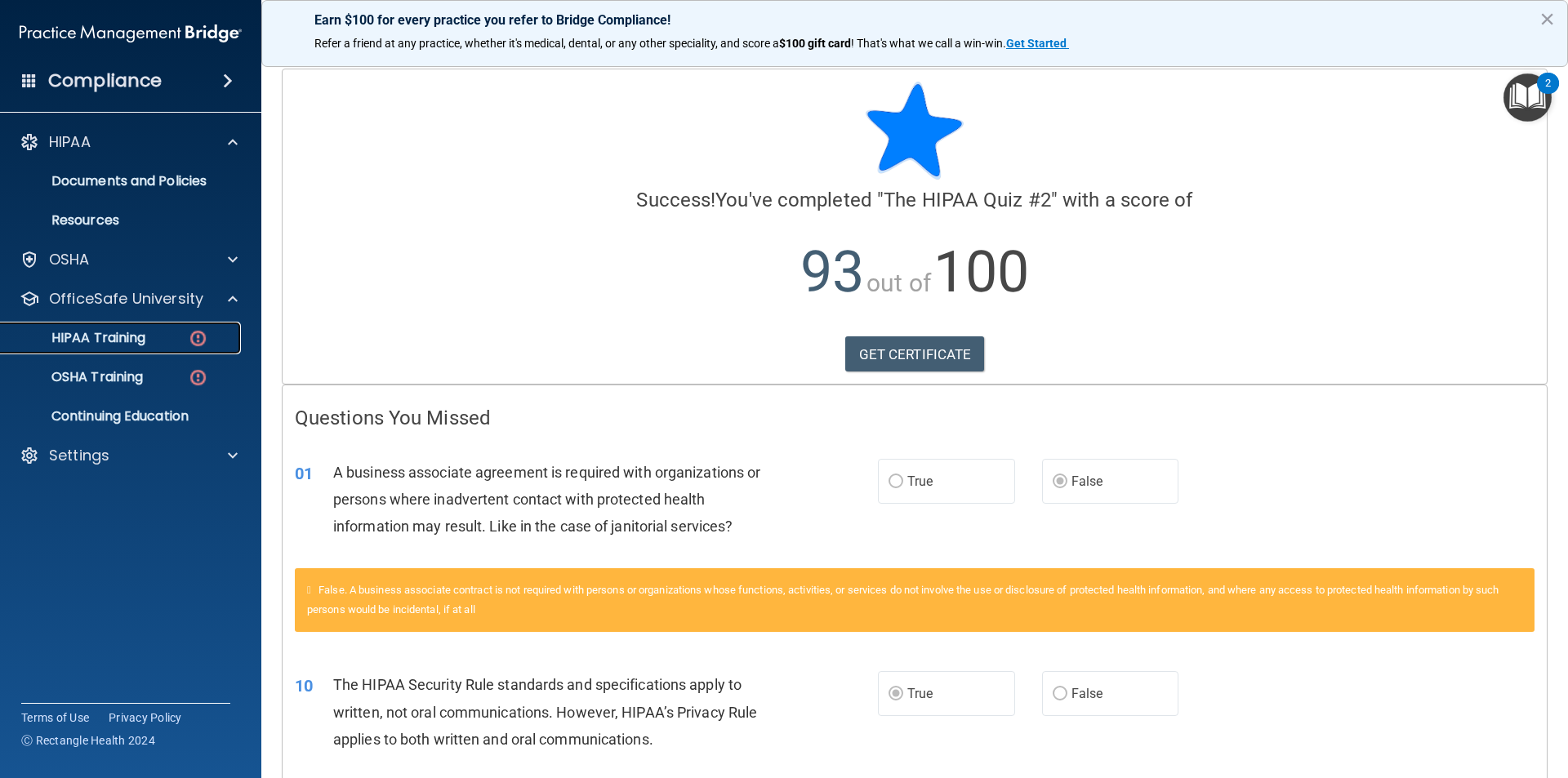
click at [177, 333] on div "HIPAA Training" at bounding box center [122, 338] width 223 height 16
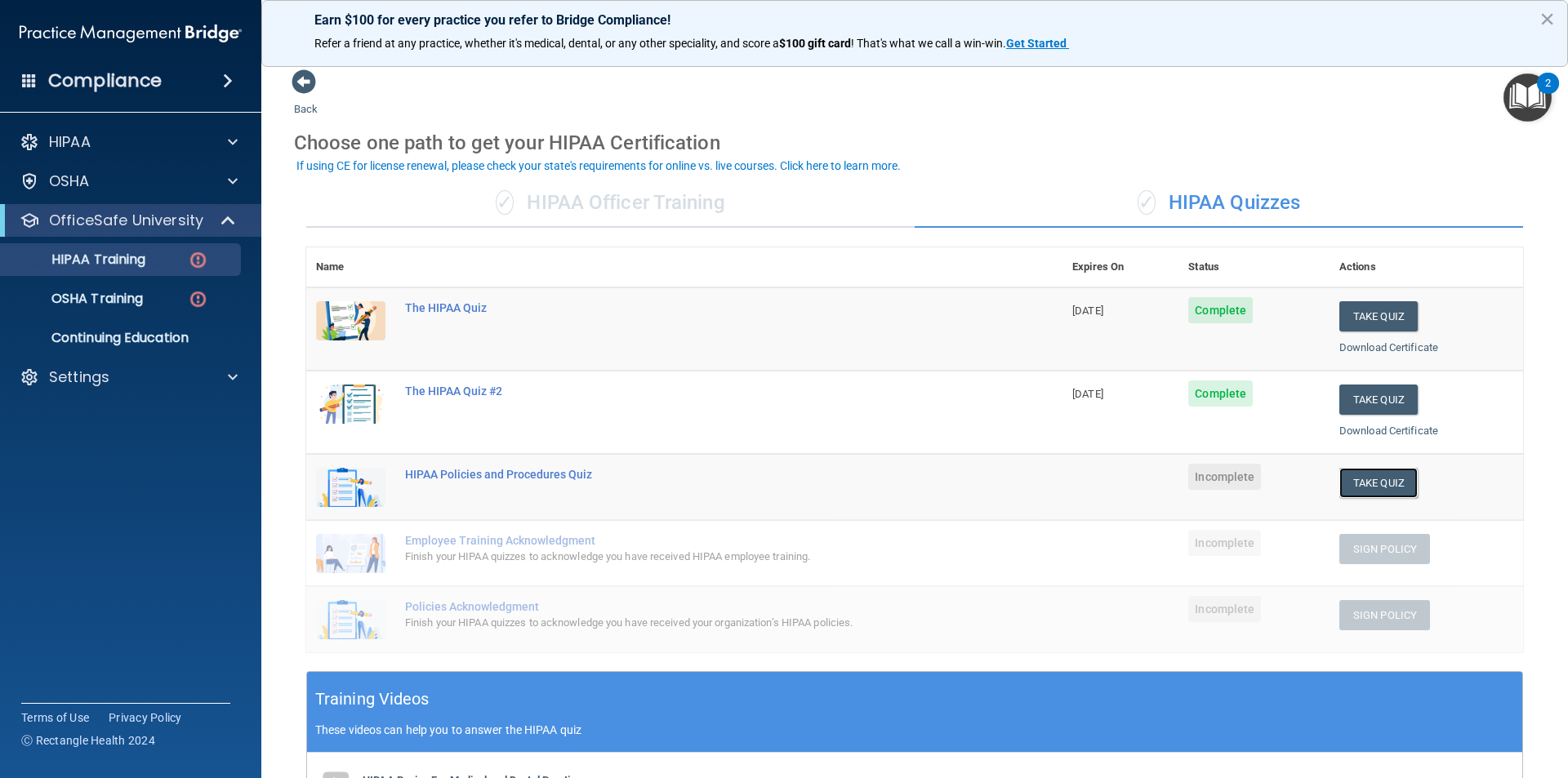
drag, startPoint x: 1382, startPoint y: 485, endPoint x: 1374, endPoint y: 501, distance: 17.9
click at [1375, 499] on td "Take Quiz Download Certificate" at bounding box center [1427, 486] width 194 height 66
click at [1340, 475] on button "Take Quiz" at bounding box center [1379, 484] width 78 height 31
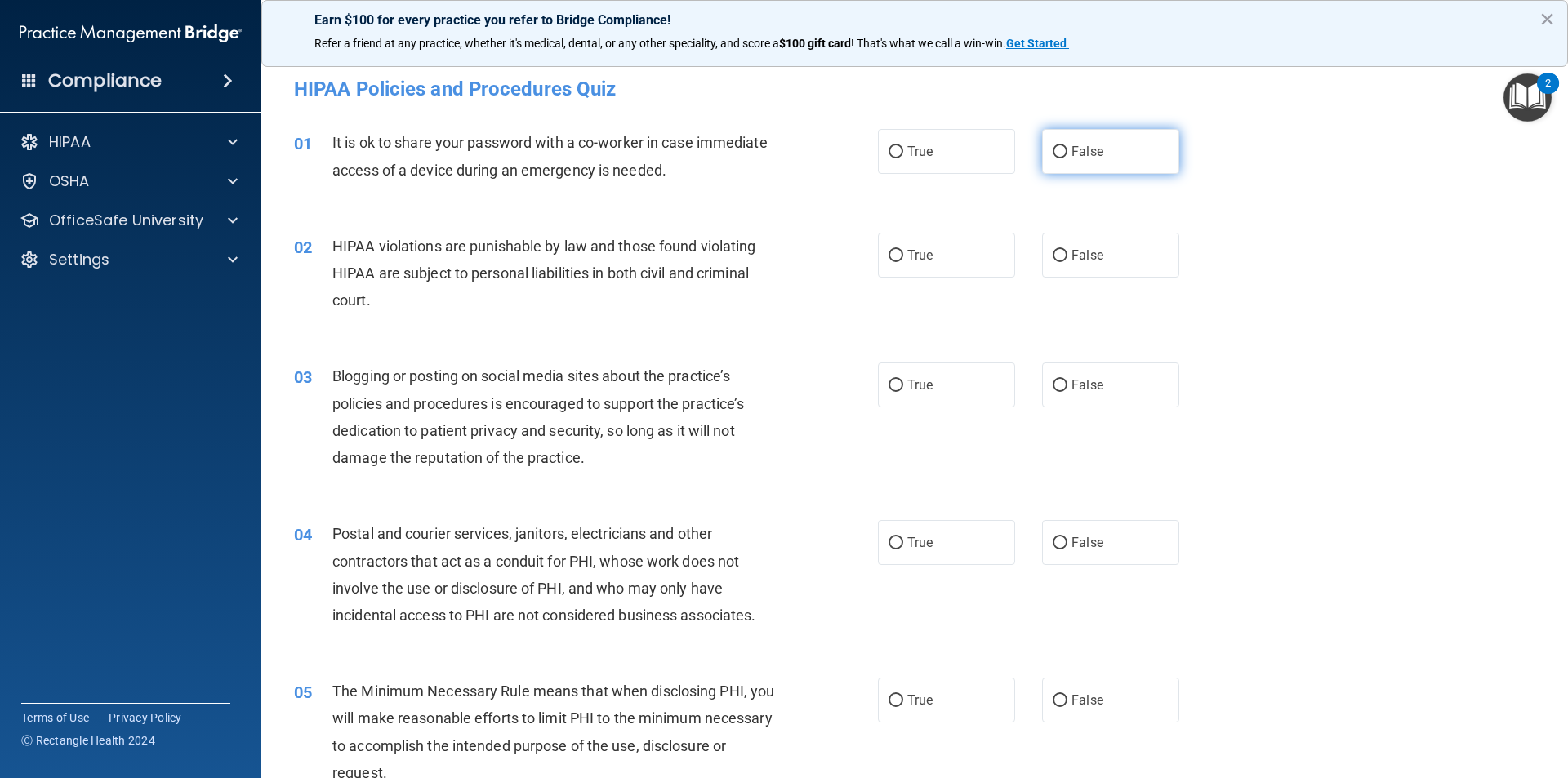
click at [1092, 149] on span "False" at bounding box center [1087, 151] width 32 height 15
click at [1067, 149] on input "False" at bounding box center [1060, 152] width 14 height 13
radio input "true"
click at [977, 249] on label "True" at bounding box center [947, 255] width 137 height 45
click at [903, 250] on input "True" at bounding box center [896, 257] width 14 height 13
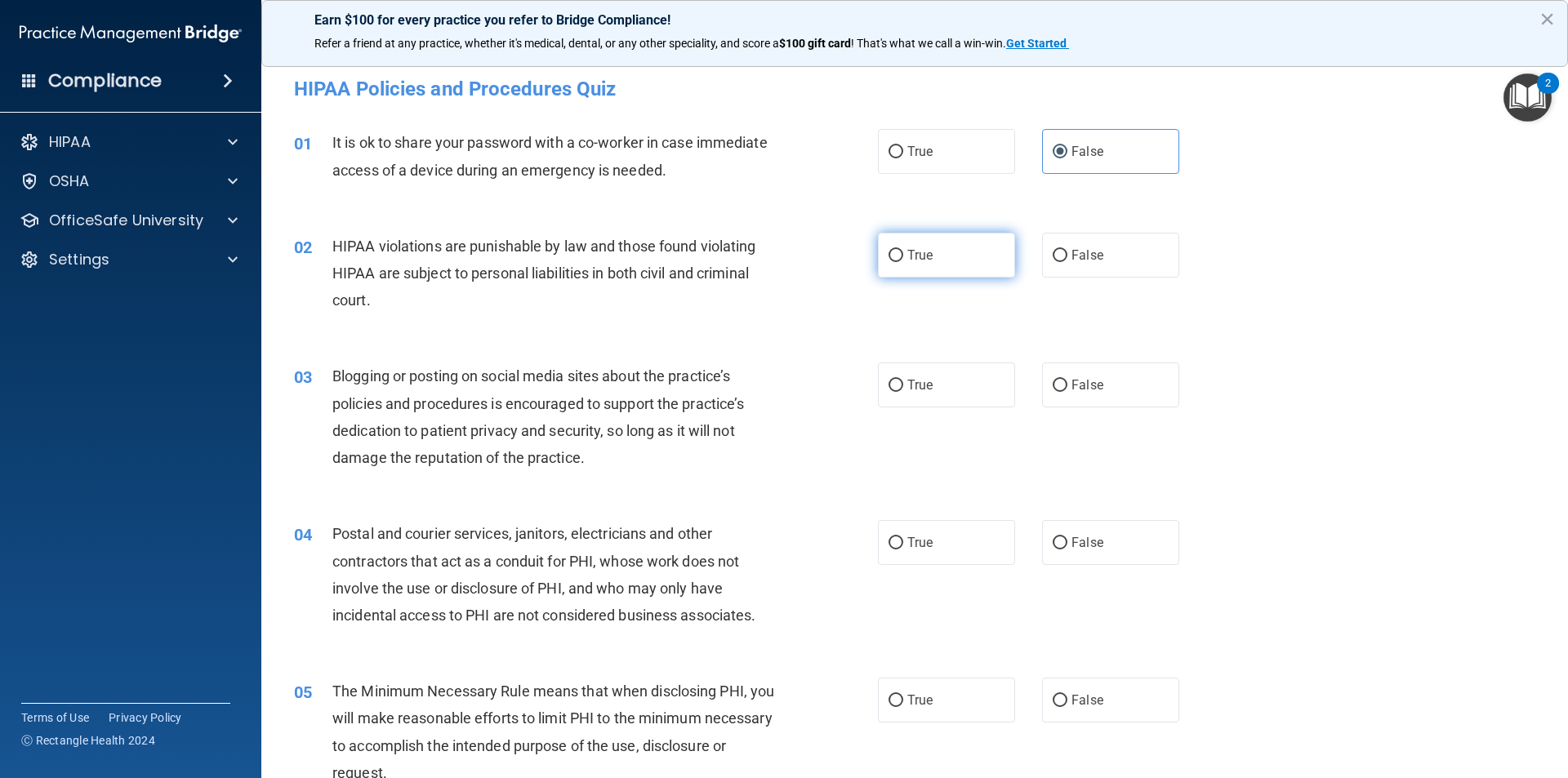
radio input "true"
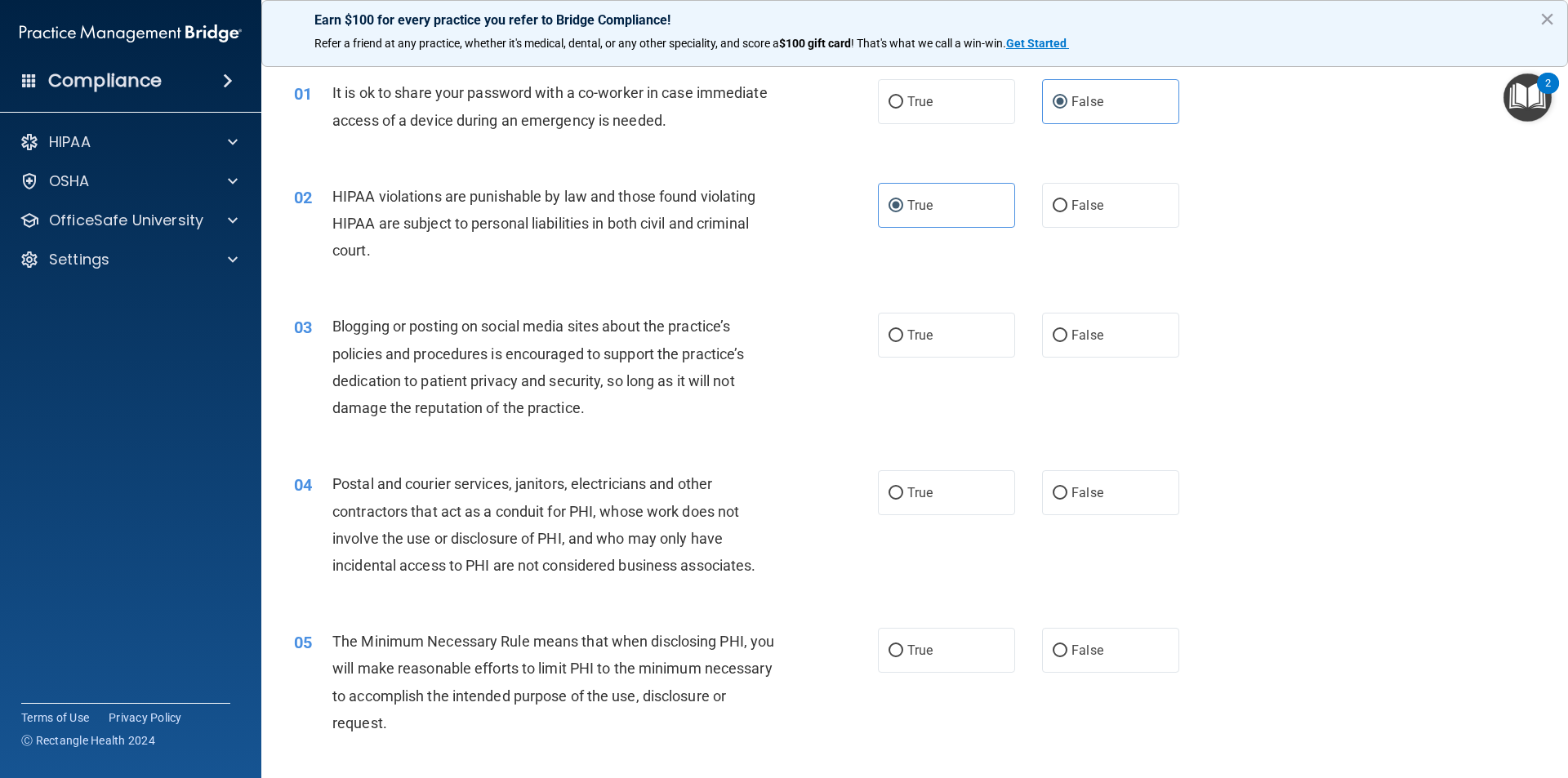
scroll to position [82, 0]
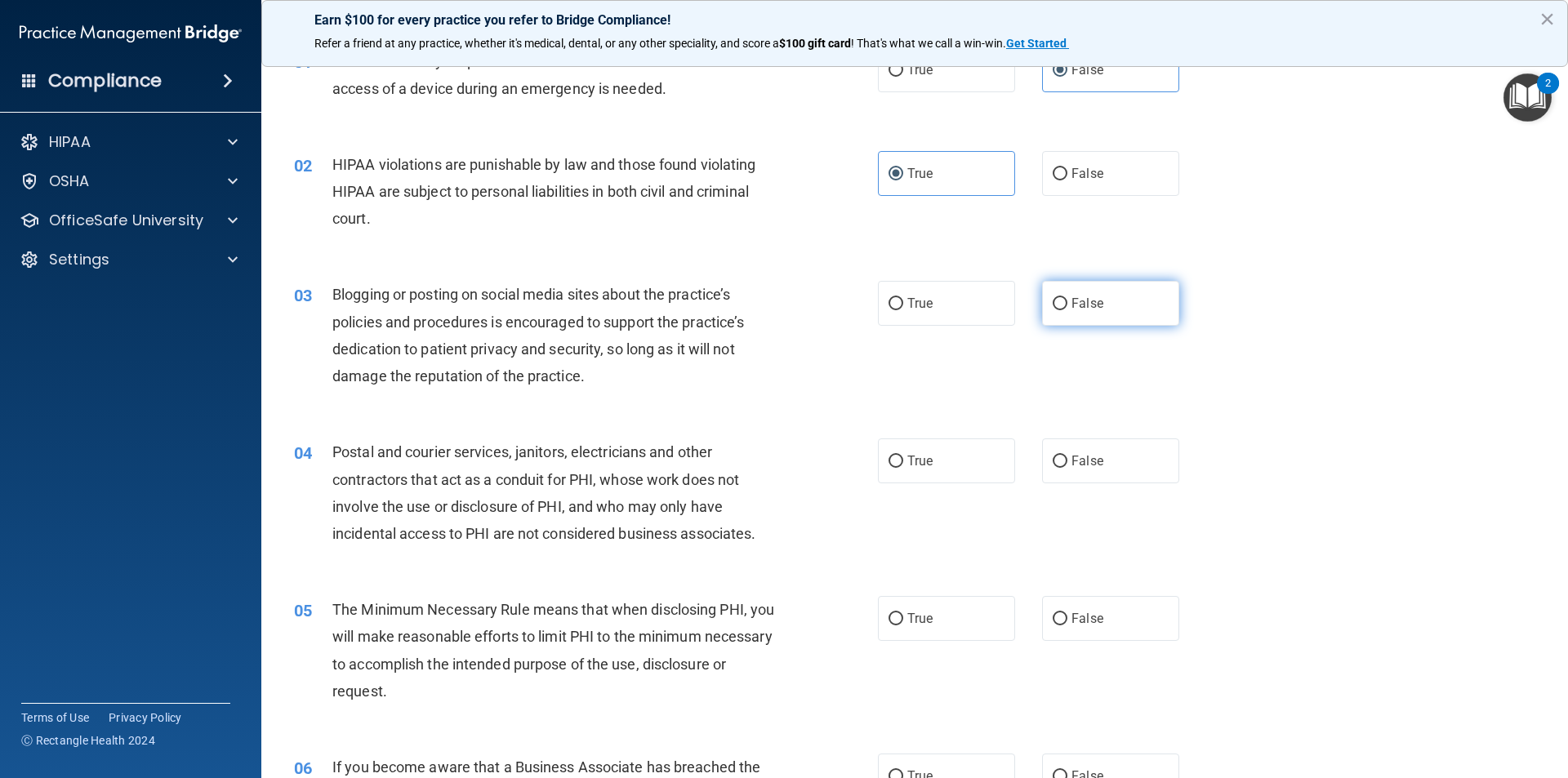
click at [1072, 295] on span "False" at bounding box center [1087, 303] width 32 height 15
click at [1067, 298] on input "False" at bounding box center [1060, 304] width 14 height 13
radio input "true"
click at [927, 311] on span "True" at bounding box center [920, 303] width 25 height 15
click at [903, 311] on input "True" at bounding box center [896, 304] width 14 height 13
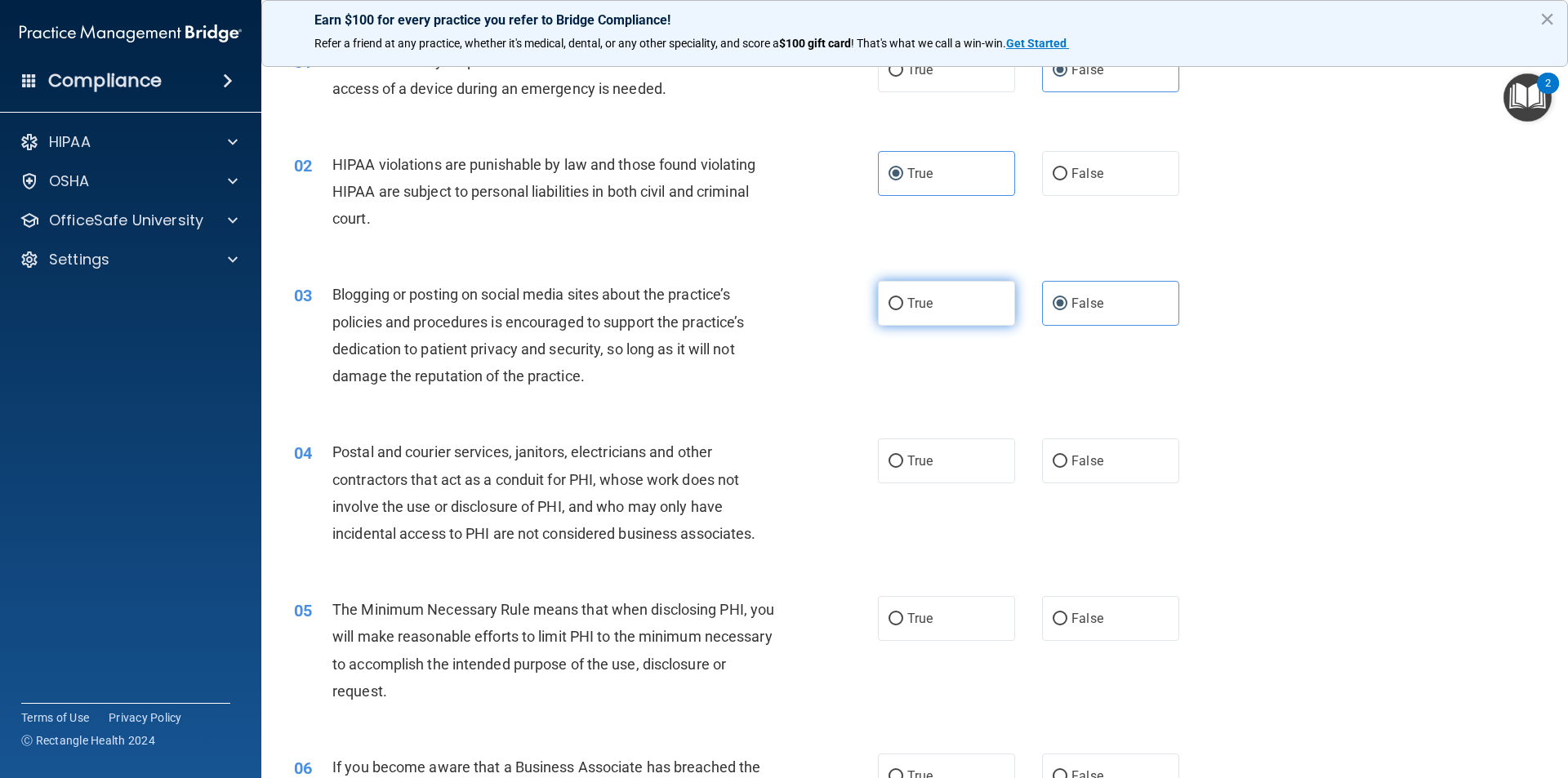
radio input "true"
click at [1083, 321] on label "False" at bounding box center [1110, 303] width 137 height 45
click at [1067, 311] on input "False" at bounding box center [1060, 304] width 14 height 13
radio input "true"
radio input "false"
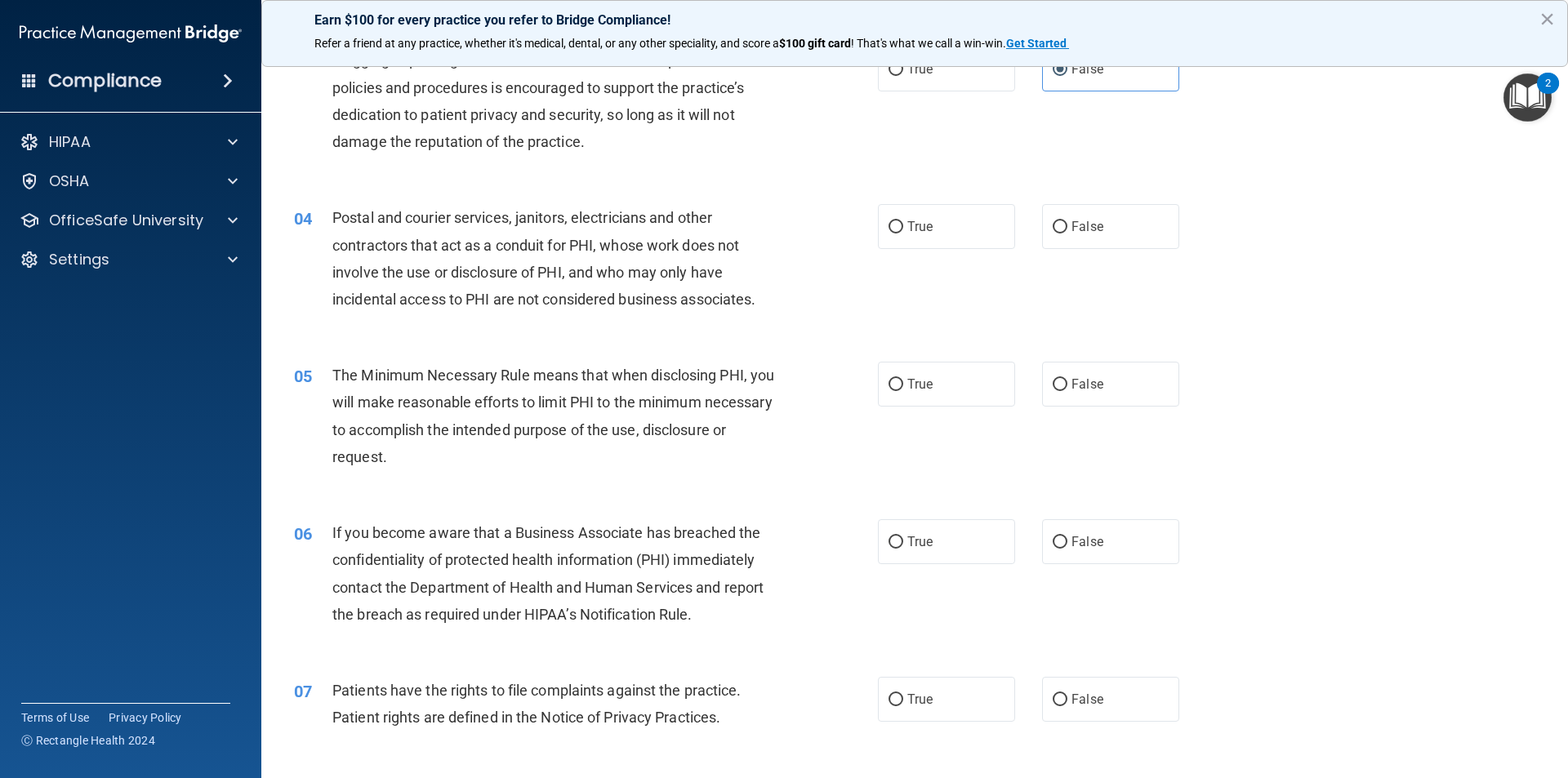
scroll to position [327, 0]
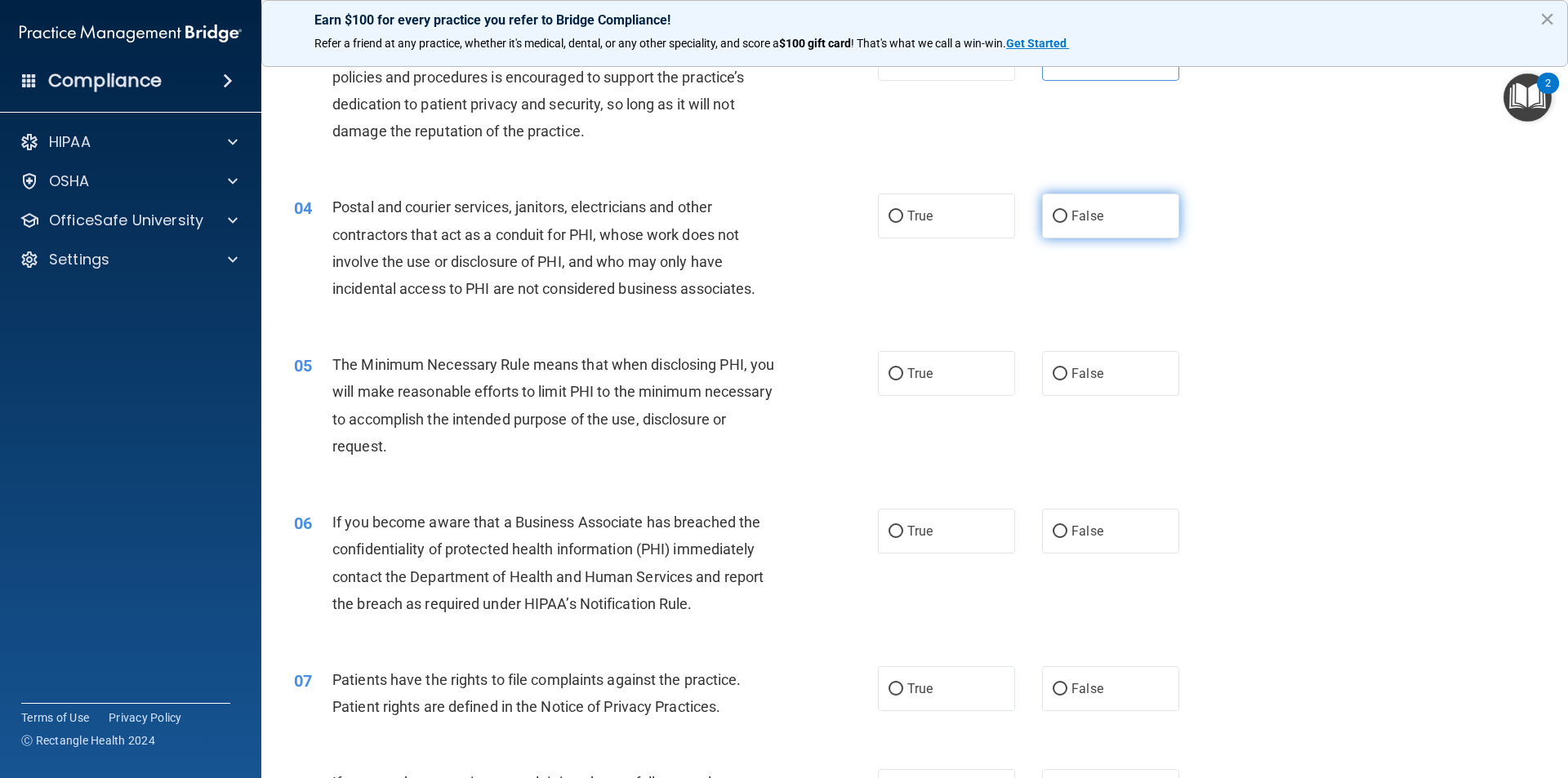
click at [1132, 203] on label "False" at bounding box center [1110, 216] width 137 height 45
click at [1067, 211] on input "False" at bounding box center [1060, 217] width 14 height 13
radio input "true"
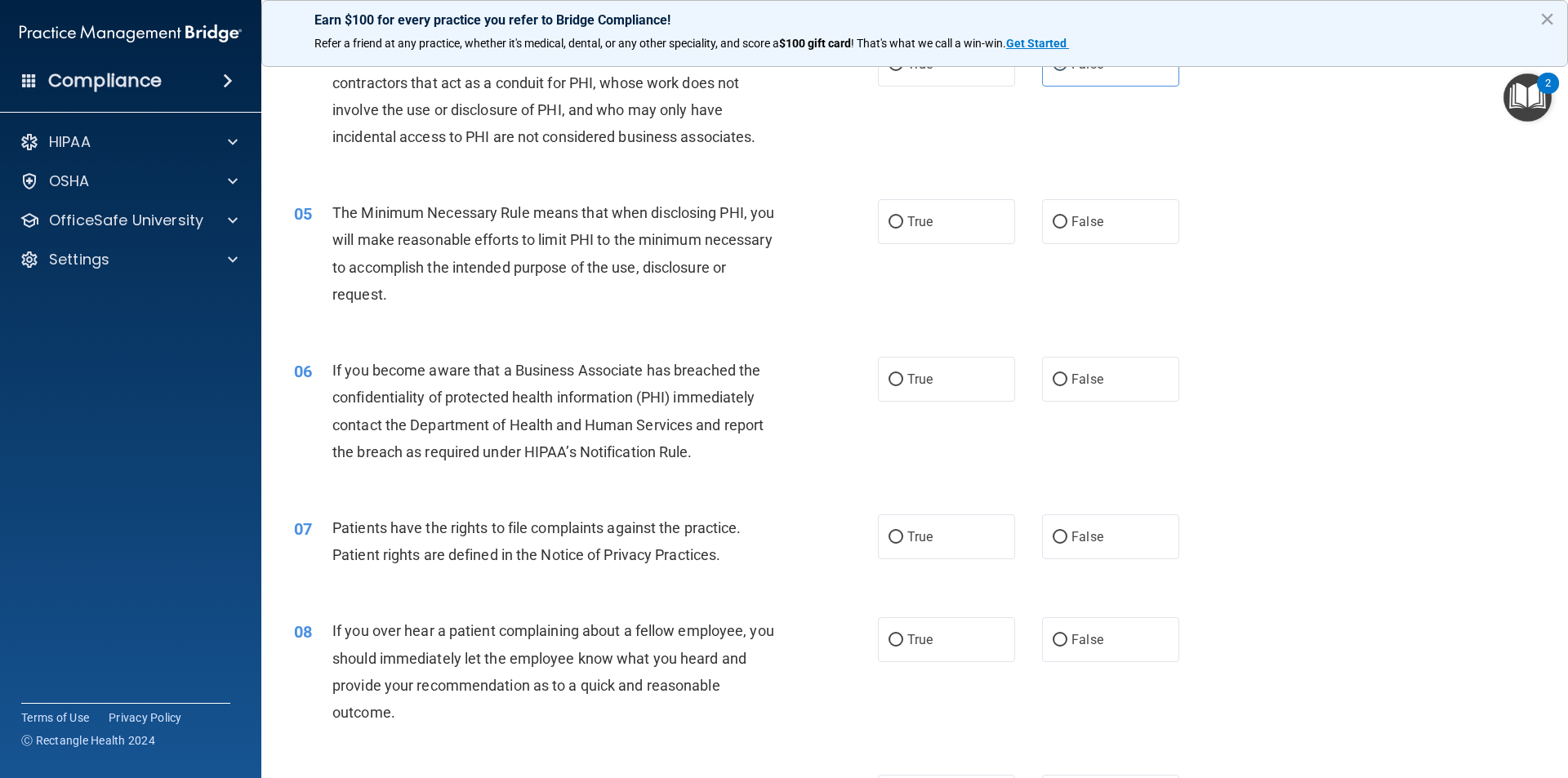
scroll to position [490, 0]
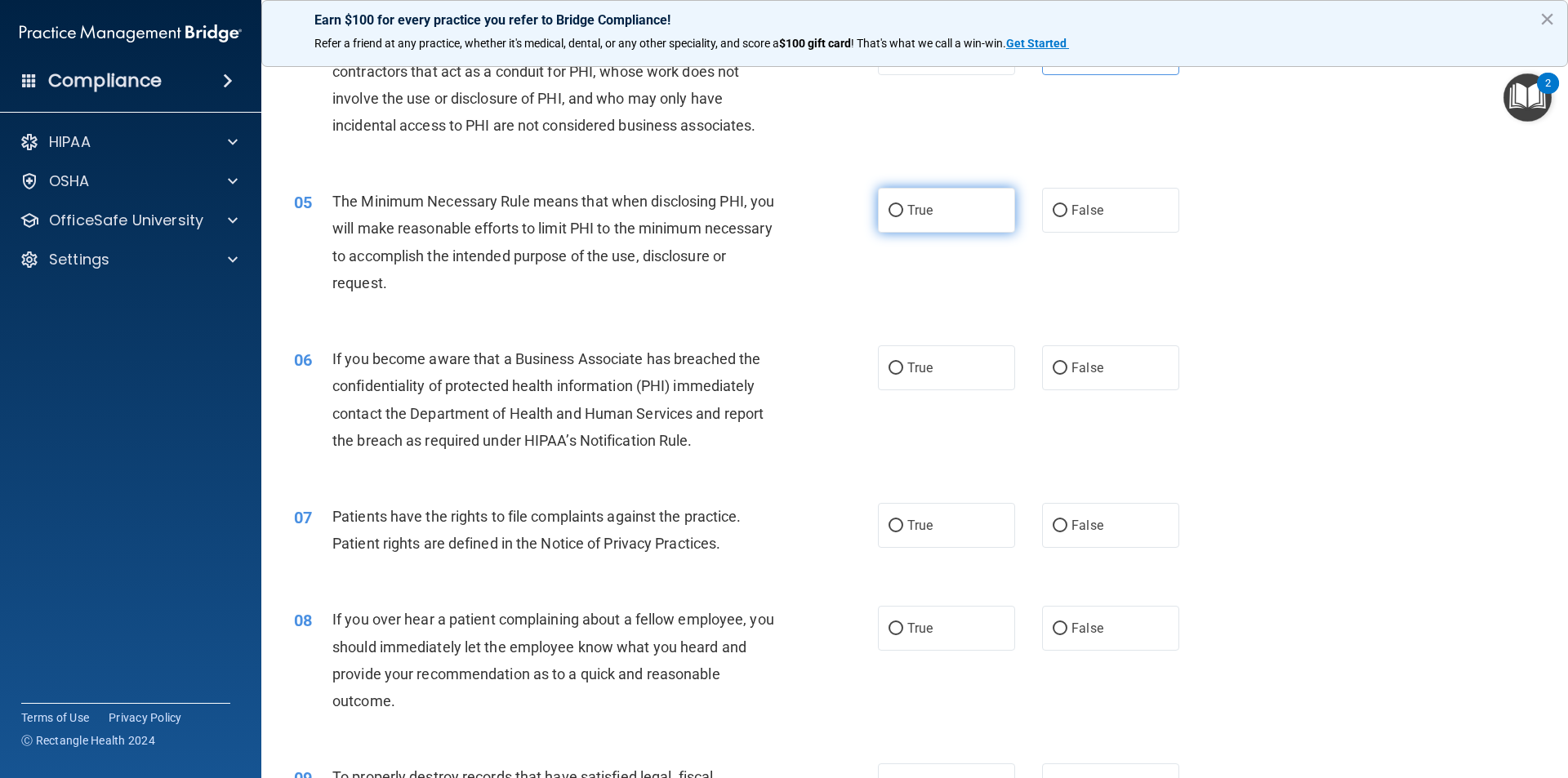
click at [955, 198] on label "True" at bounding box center [947, 211] width 137 height 45
click at [903, 205] on input "True" at bounding box center [896, 212] width 14 height 13
radio input "true"
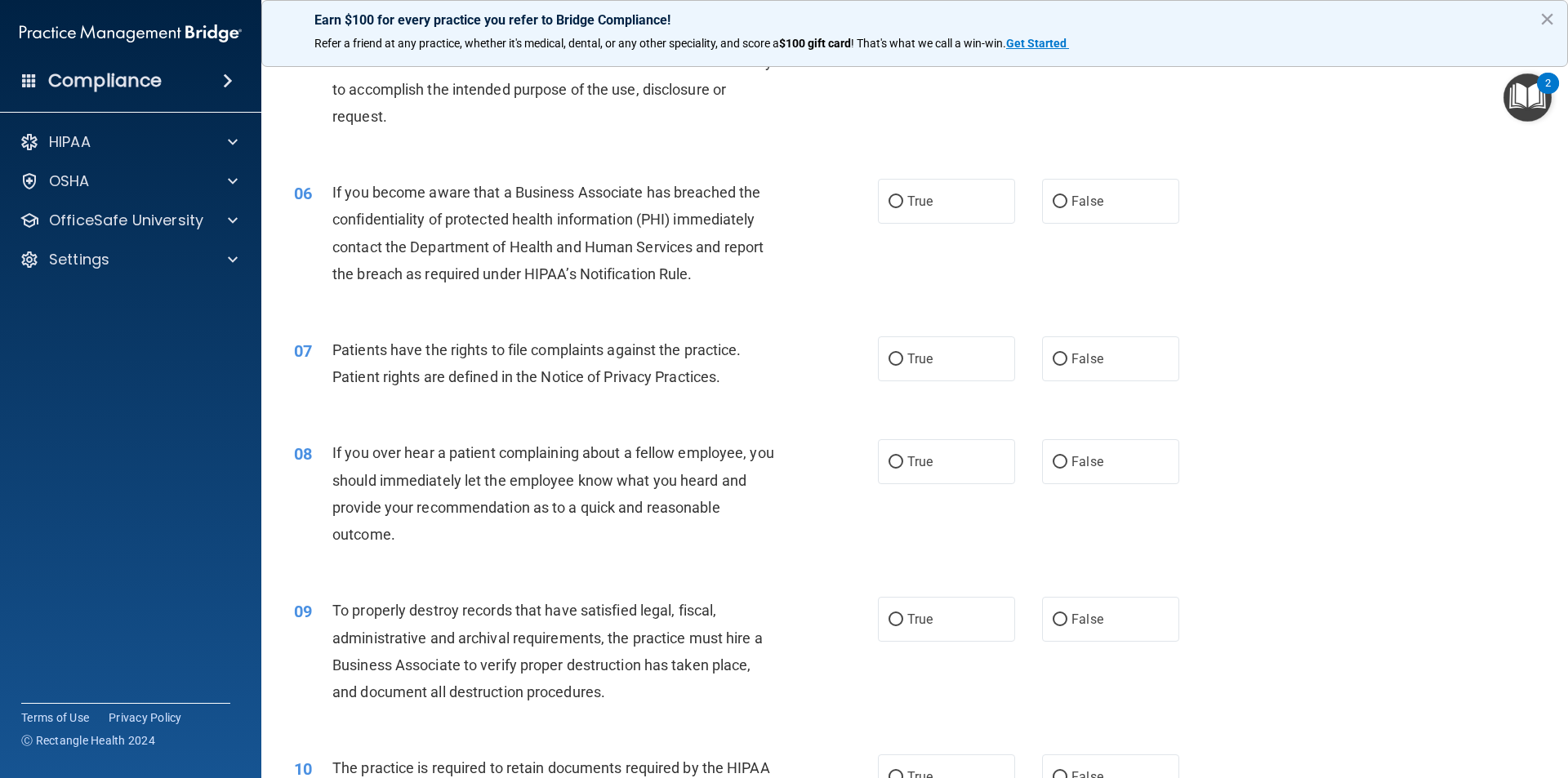
scroll to position [735, 0]
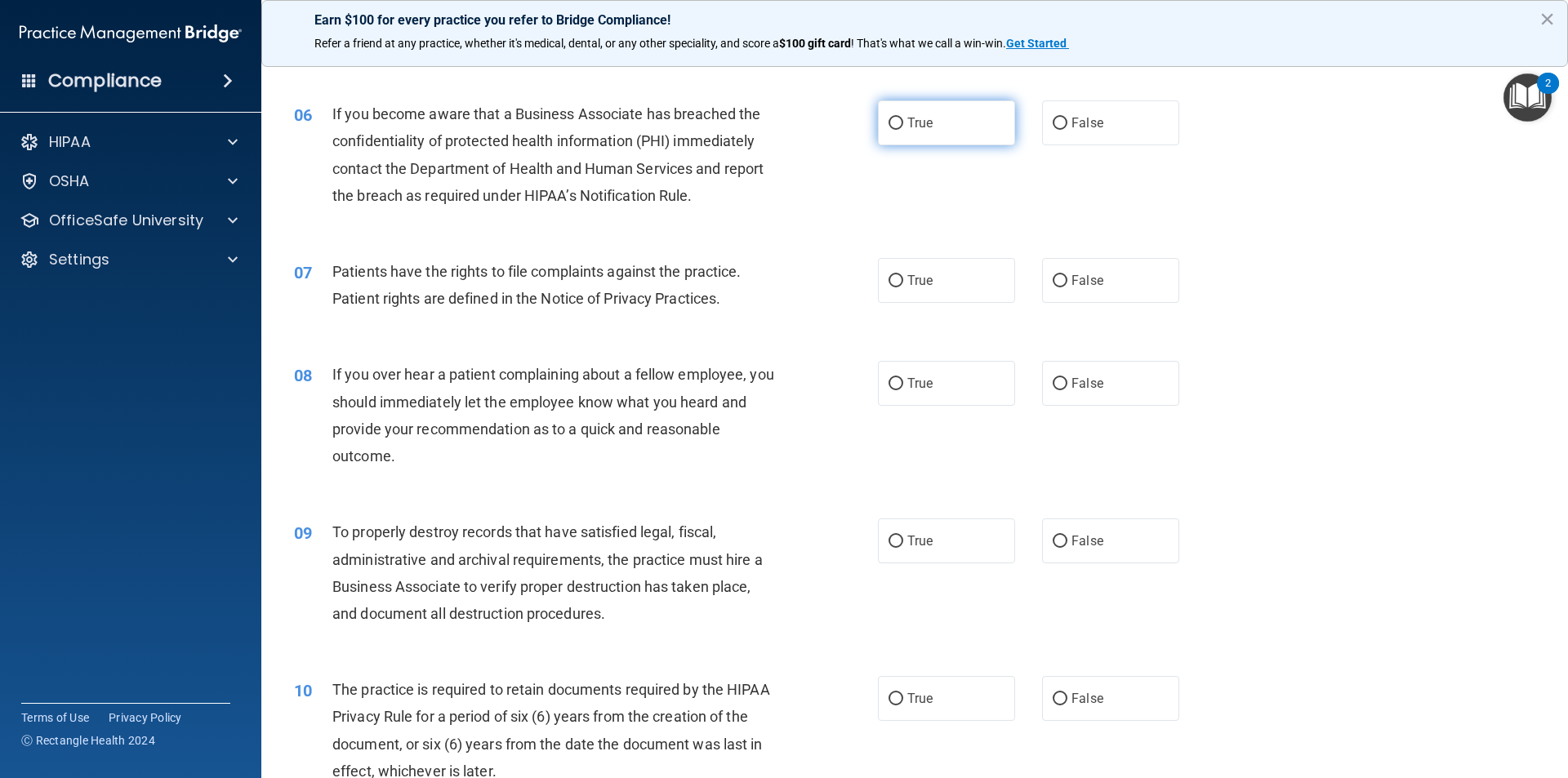
click at [898, 122] on label "True" at bounding box center [947, 123] width 137 height 45
click at [898, 122] on input "True" at bounding box center [896, 124] width 14 height 13
radio input "true"
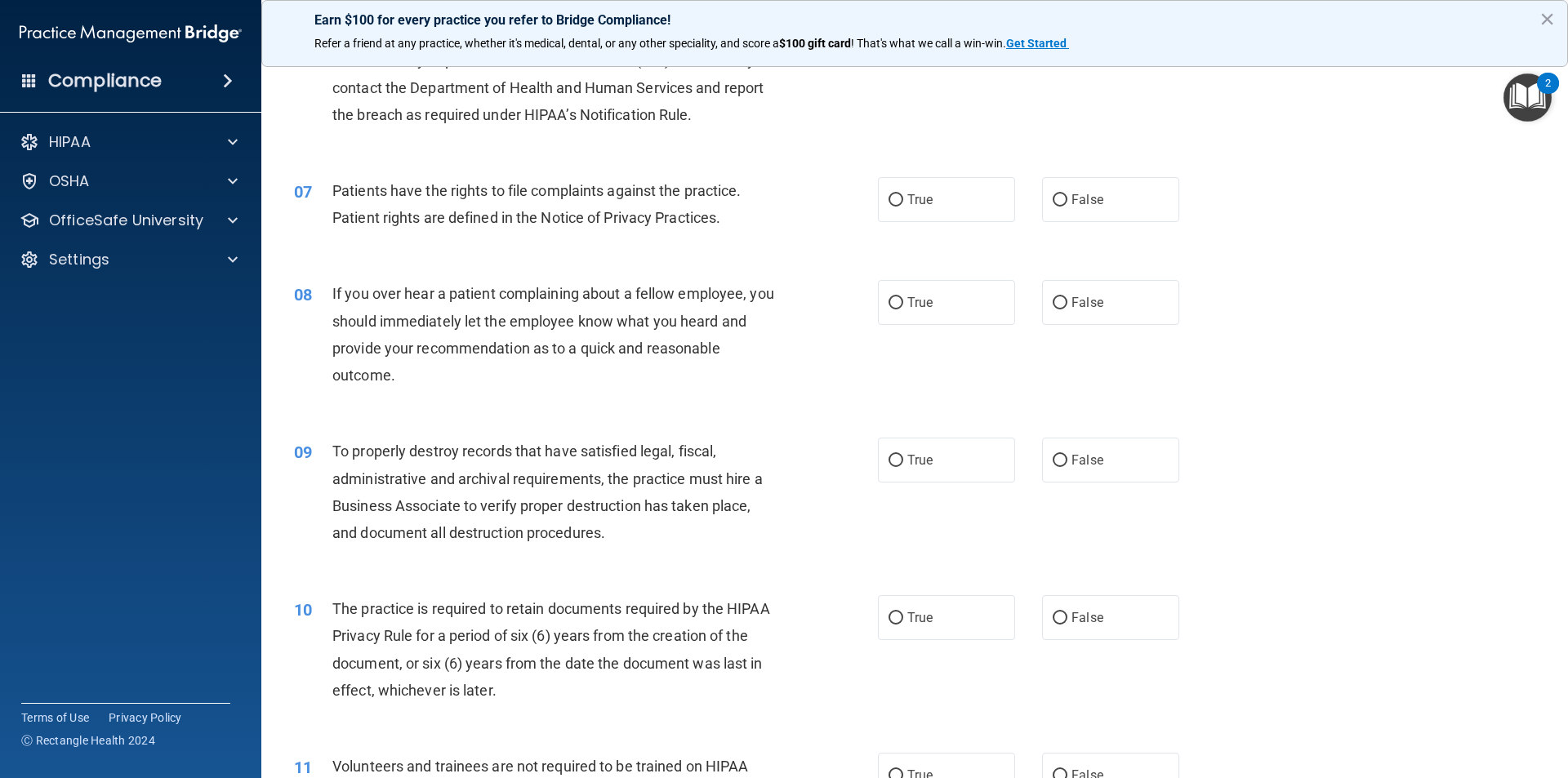
scroll to position [817, 0]
click at [883, 186] on label "True" at bounding box center [947, 199] width 137 height 45
click at [889, 194] on input "True" at bounding box center [896, 200] width 14 height 13
radio input "true"
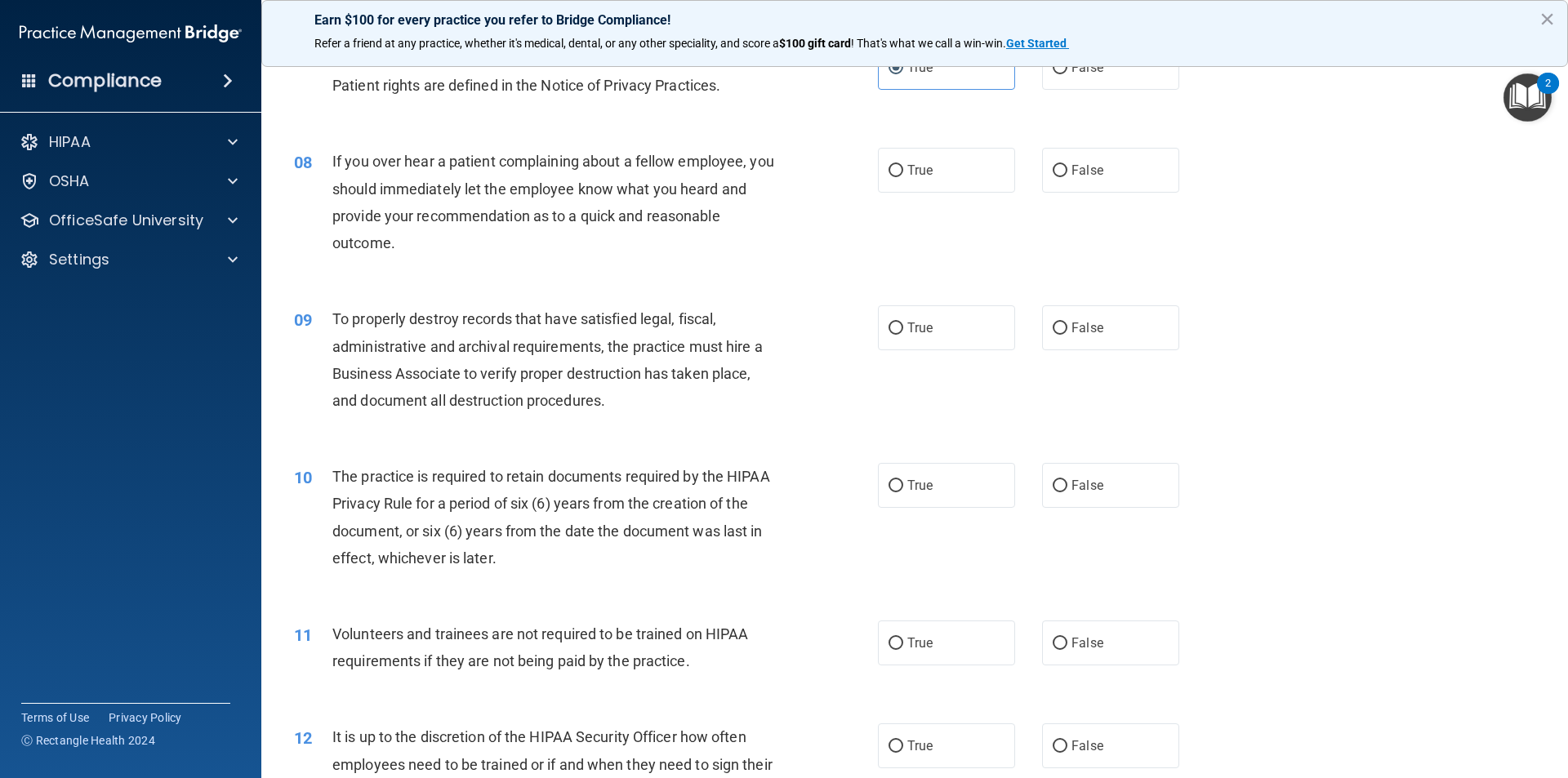
scroll to position [980, 0]
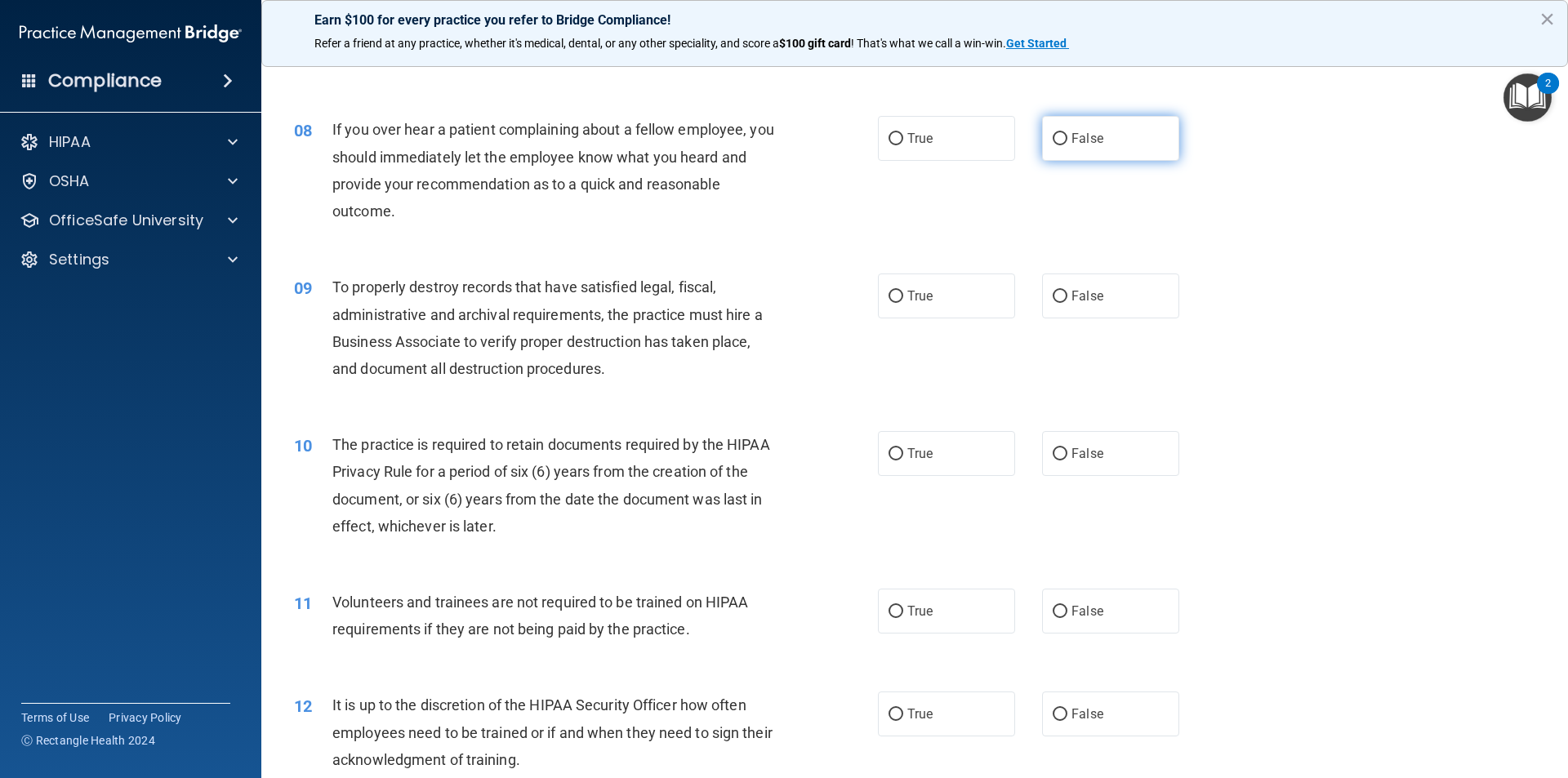
click at [1146, 149] on label "False" at bounding box center [1110, 139] width 137 height 45
click at [1067, 145] on input "False" at bounding box center [1060, 140] width 14 height 13
radio input "true"
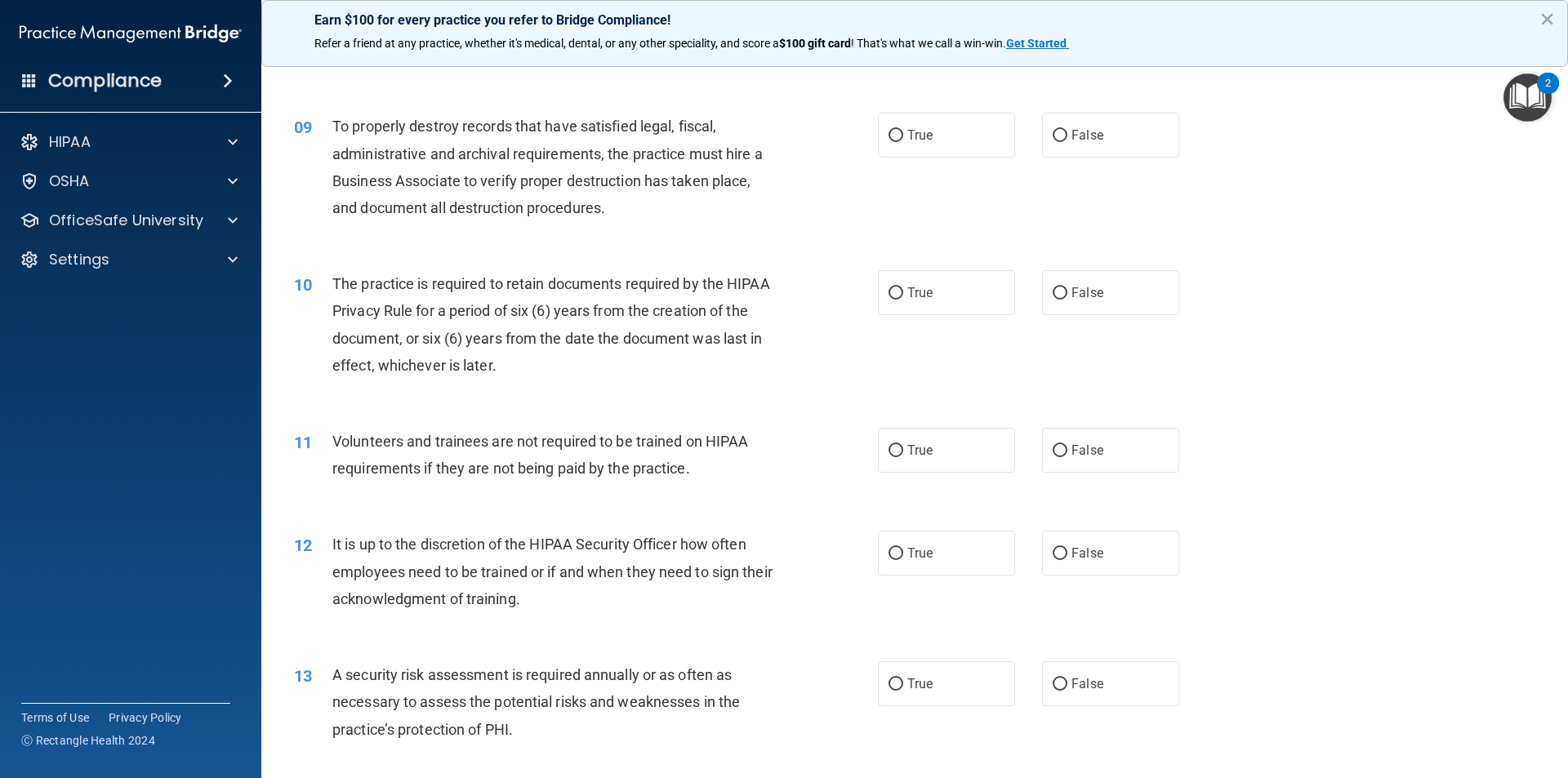
scroll to position [1144, 0]
click at [1029, 154] on div "True False" at bounding box center [1043, 132] width 330 height 45
click at [1042, 146] on label "False" at bounding box center [1110, 132] width 137 height 45
click at [1053, 140] on input "False" at bounding box center [1060, 133] width 14 height 13
radio input "true"
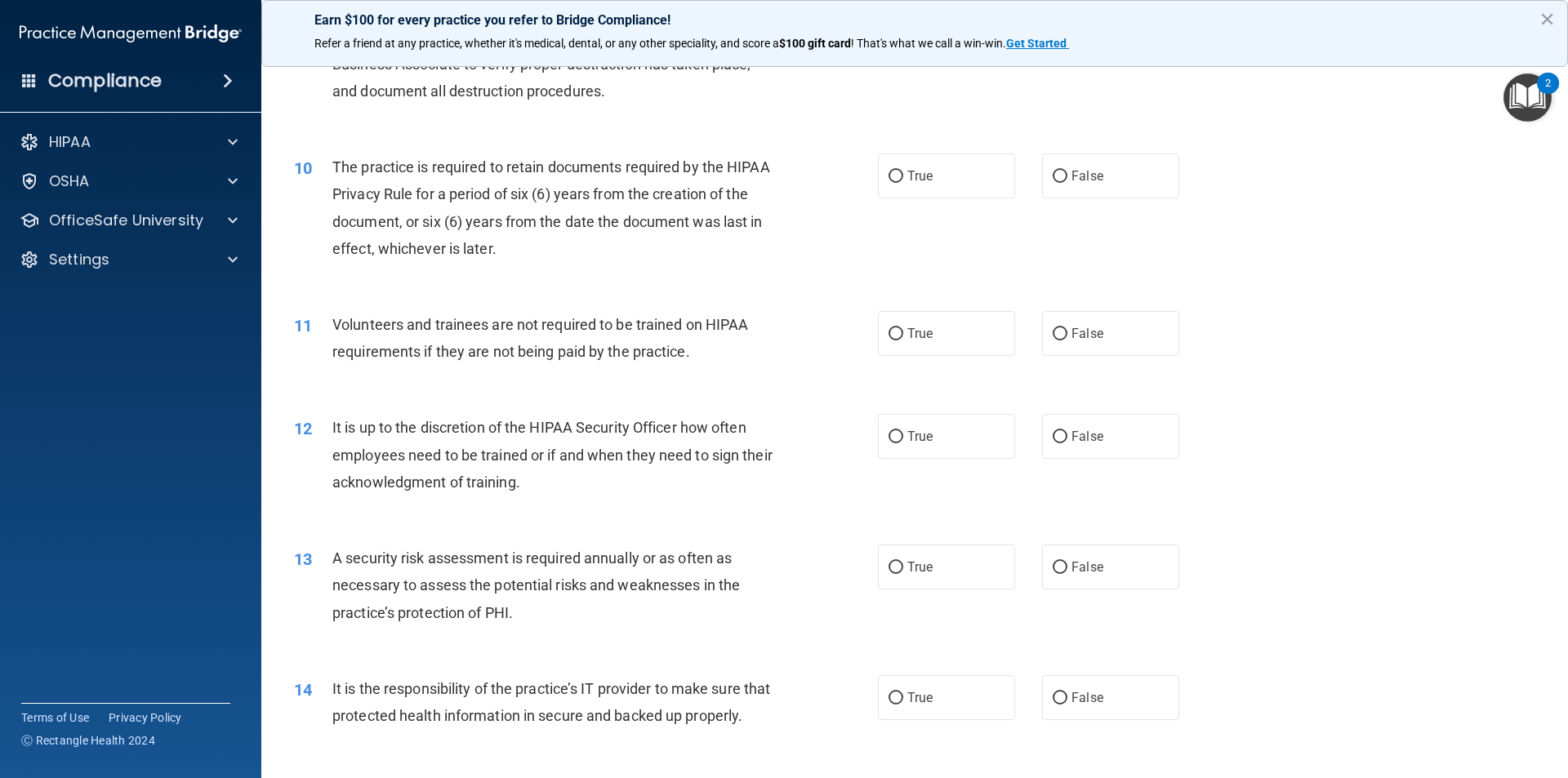
scroll to position [1307, 0]
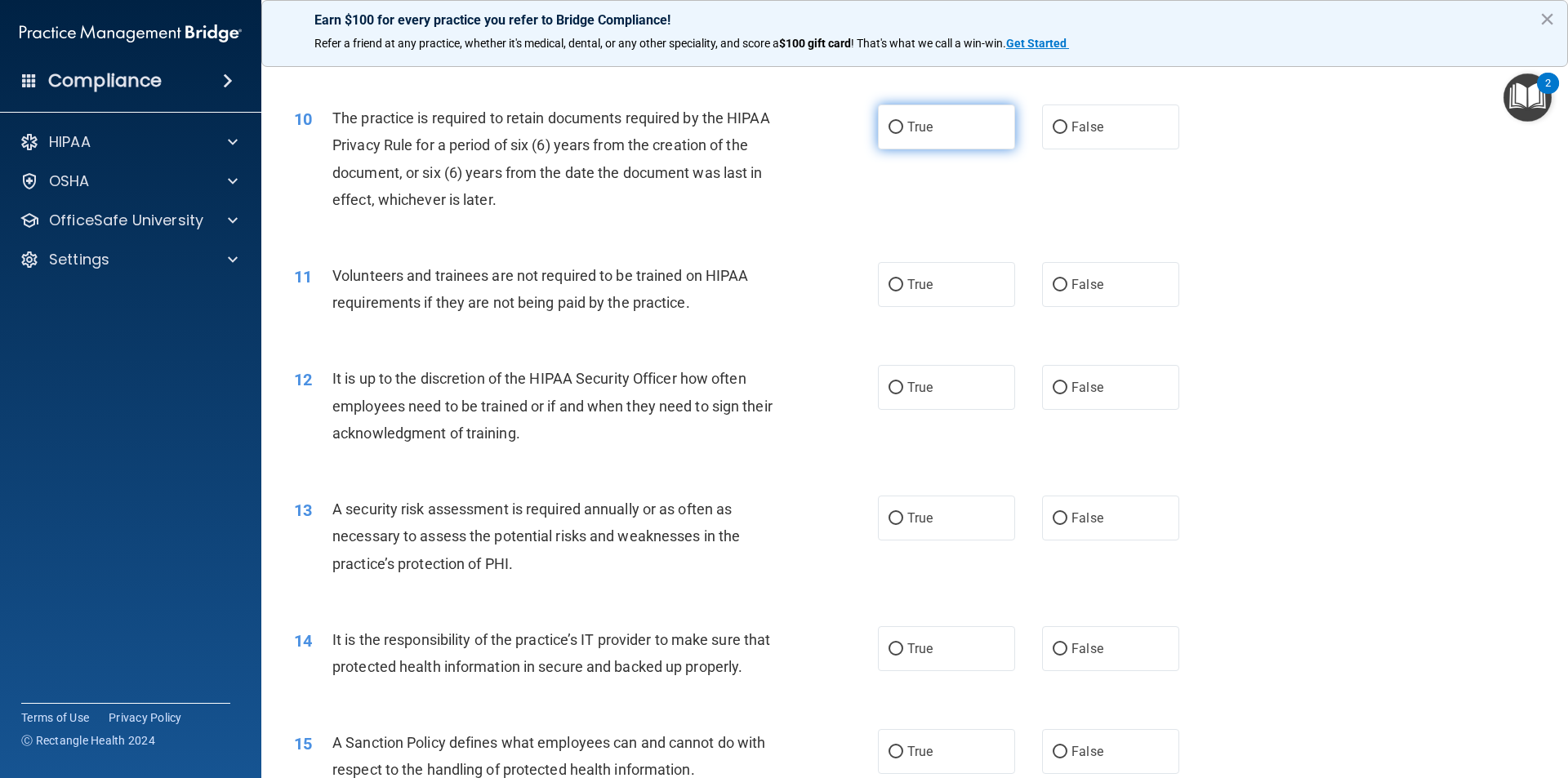
click at [920, 143] on label "True" at bounding box center [947, 127] width 137 height 45
click at [903, 134] on input "True" at bounding box center [896, 128] width 14 height 13
radio input "true"
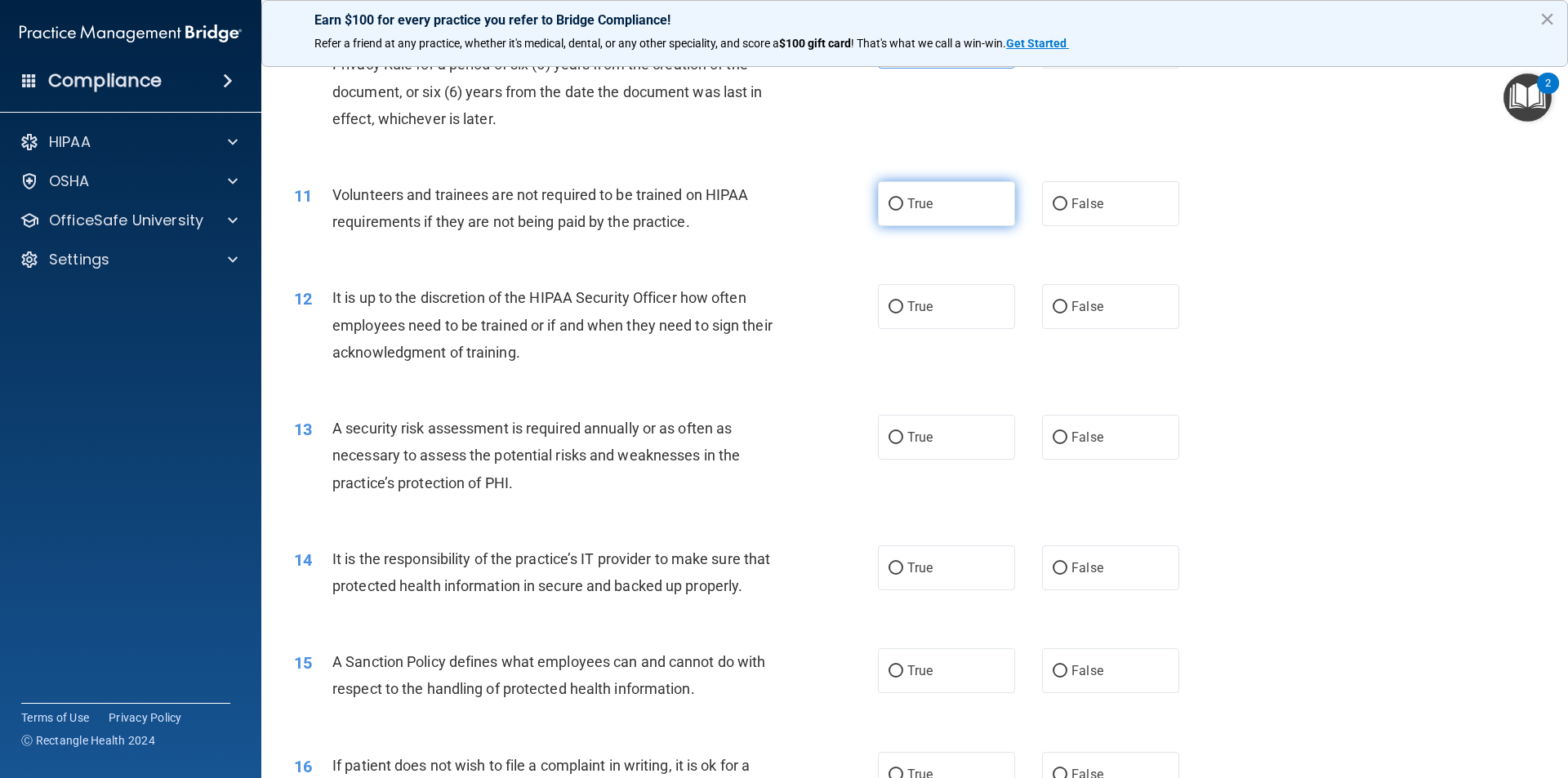
scroll to position [1389, 0]
click at [1028, 197] on div "True False" at bounding box center [1043, 203] width 330 height 45
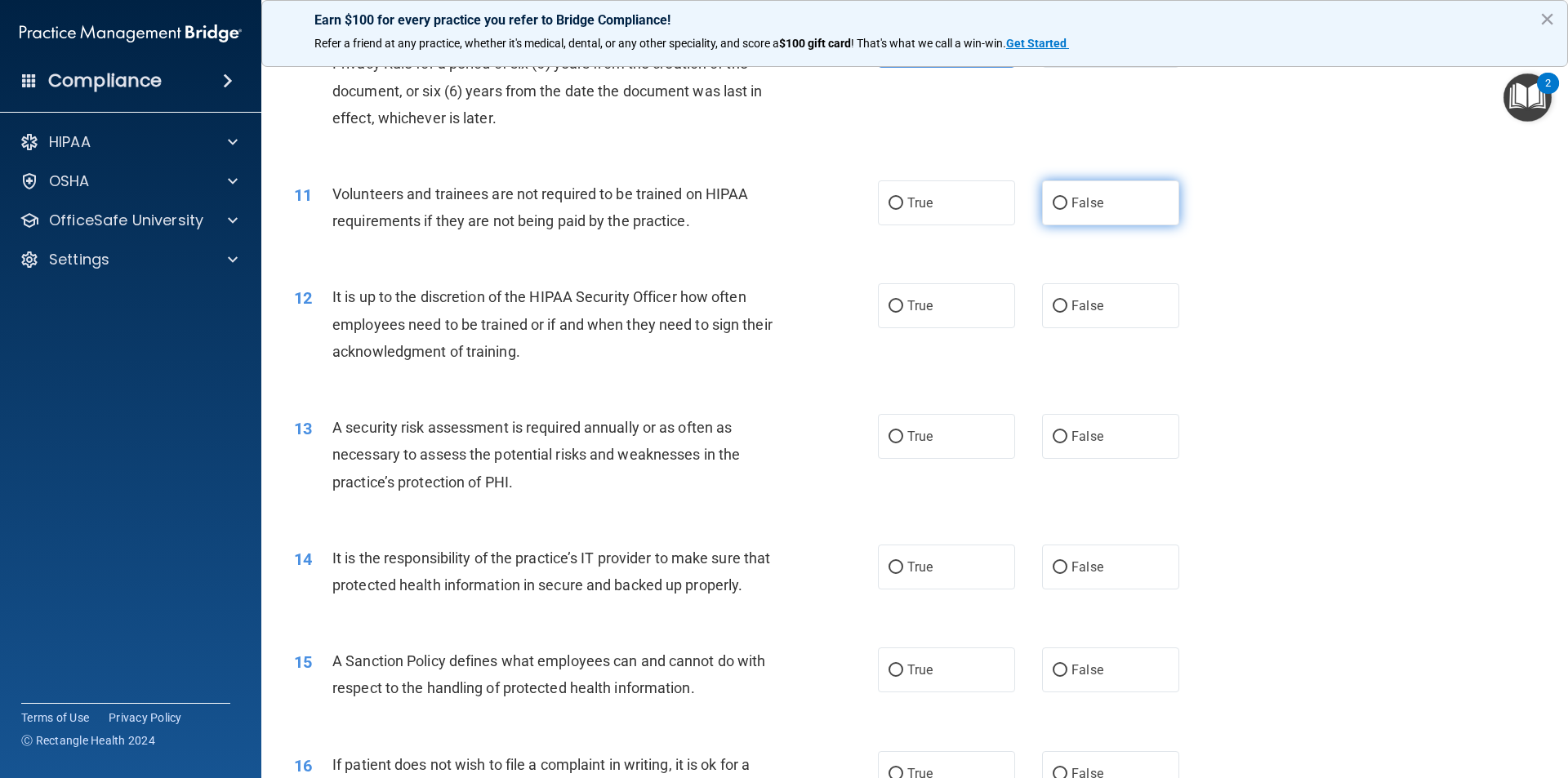
click at [1042, 198] on label "False" at bounding box center [1110, 203] width 137 height 45
click at [1053, 198] on input "False" at bounding box center [1060, 204] width 14 height 13
radio input "true"
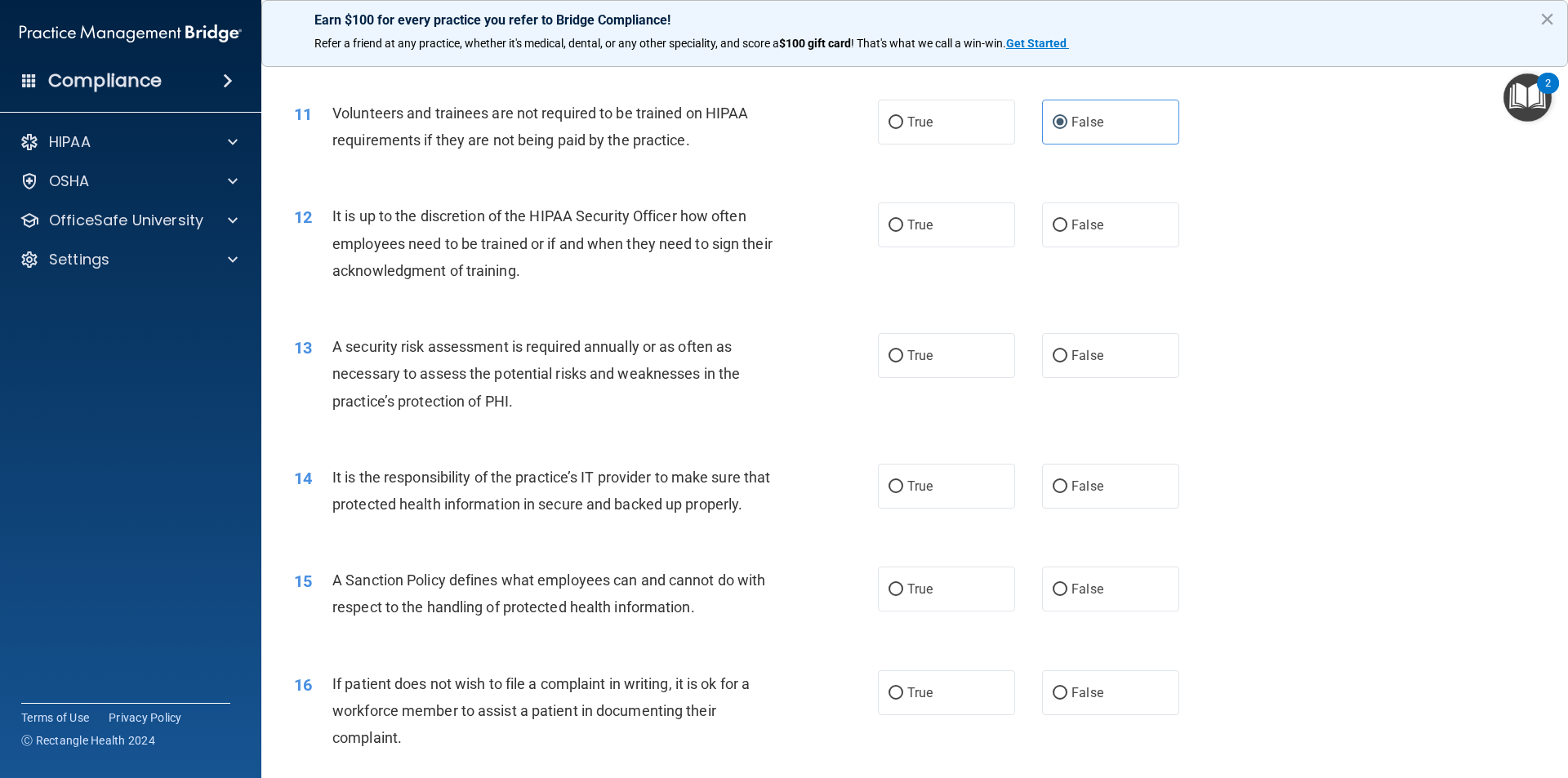
scroll to position [1470, 0]
click at [936, 239] on label "True" at bounding box center [947, 224] width 137 height 45
click at [903, 231] on input "True" at bounding box center [896, 225] width 14 height 13
radio input "true"
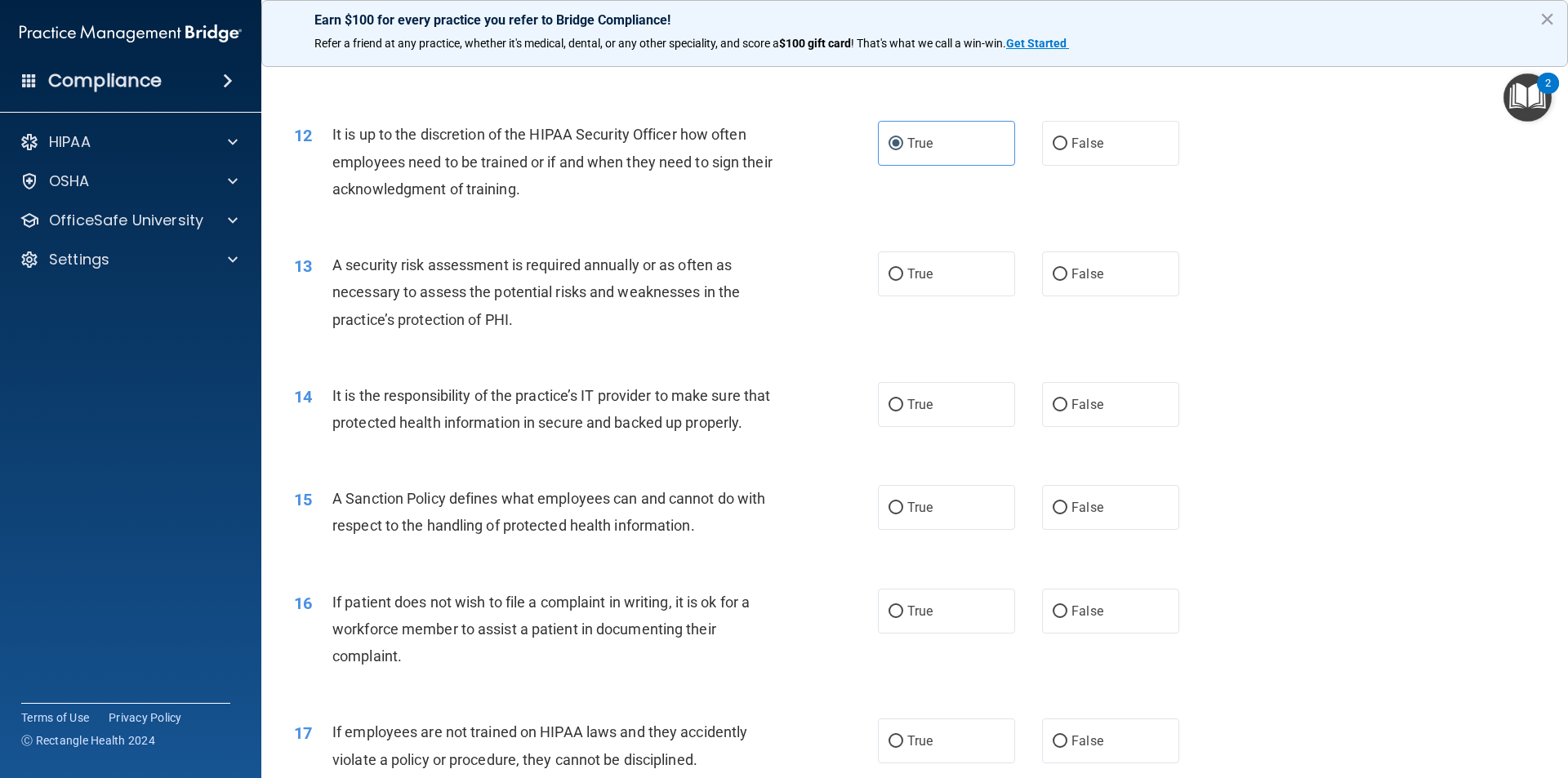
scroll to position [1551, 0]
click at [1067, 128] on label "False" at bounding box center [1110, 142] width 137 height 45
click at [1067, 137] on input "False" at bounding box center [1060, 143] width 14 height 13
radio input "true"
radio input "false"
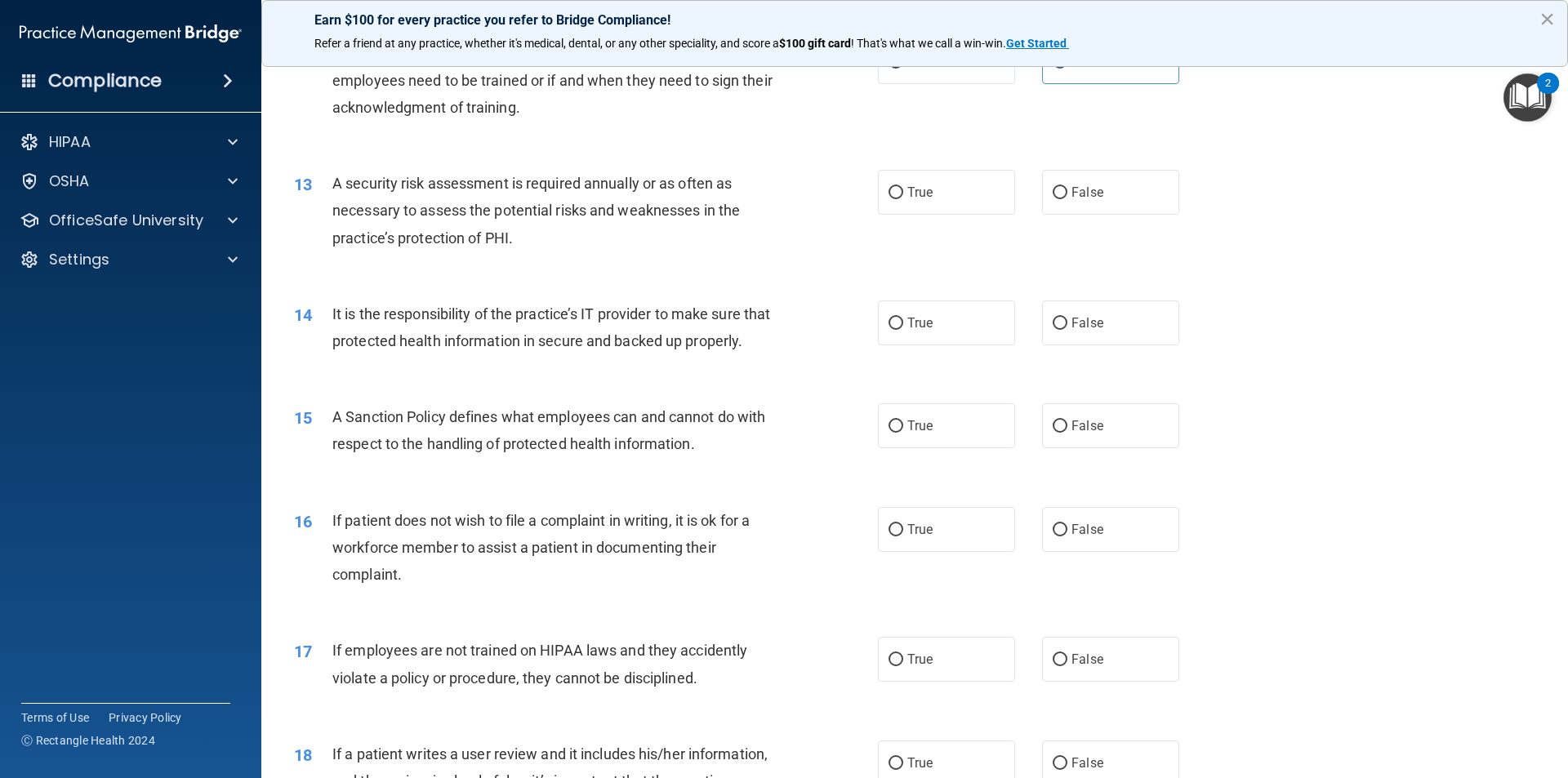
scroll to position [1633, 0]
click at [887, 178] on label "True" at bounding box center [947, 192] width 137 height 45
click at [889, 186] on input "True" at bounding box center [896, 193] width 14 height 13
radio input "true"
click at [880, 325] on label "True" at bounding box center [947, 322] width 137 height 45
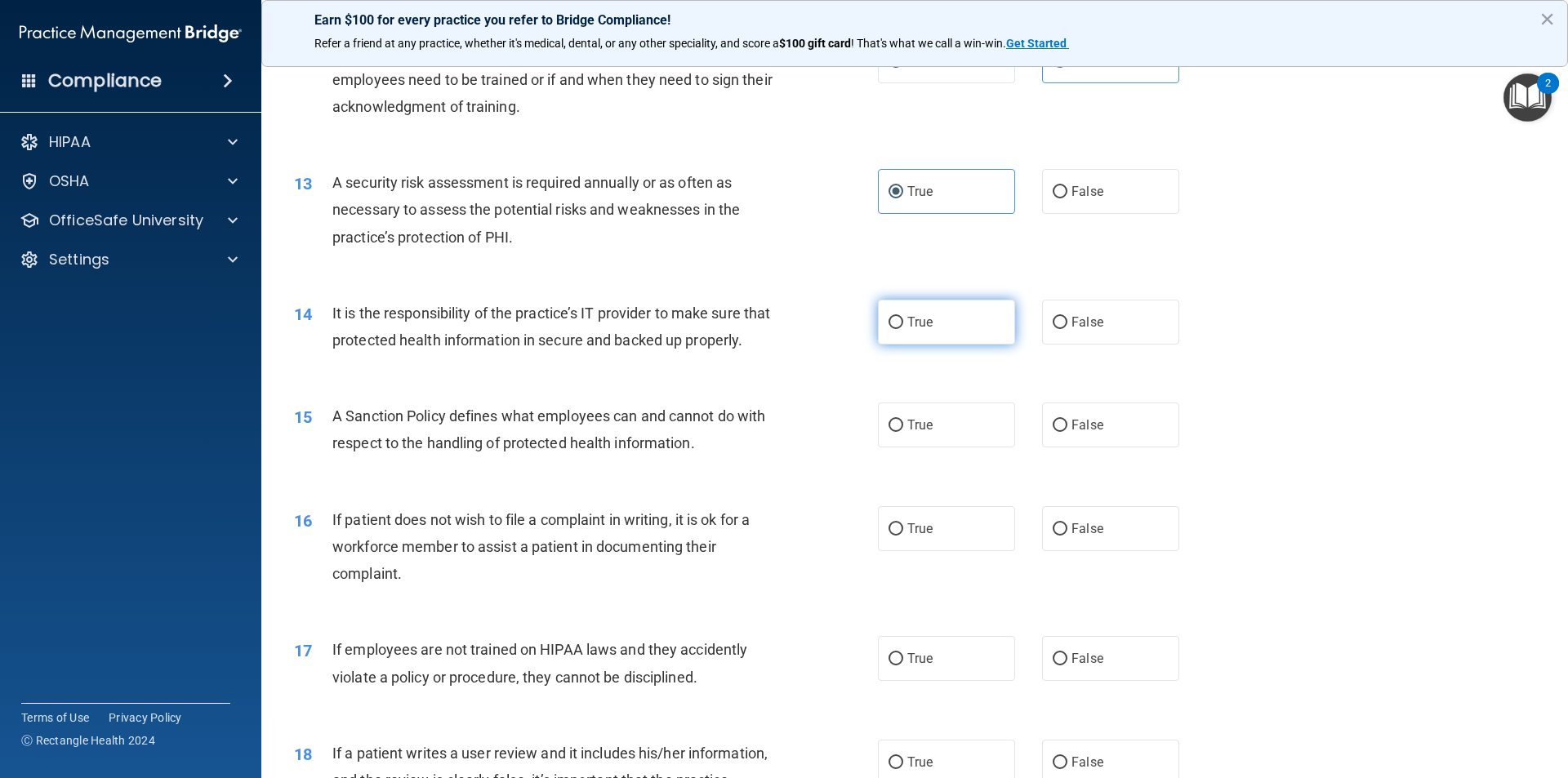
click at [889, 325] on input "True" at bounding box center [896, 323] width 14 height 13
radio input "true"
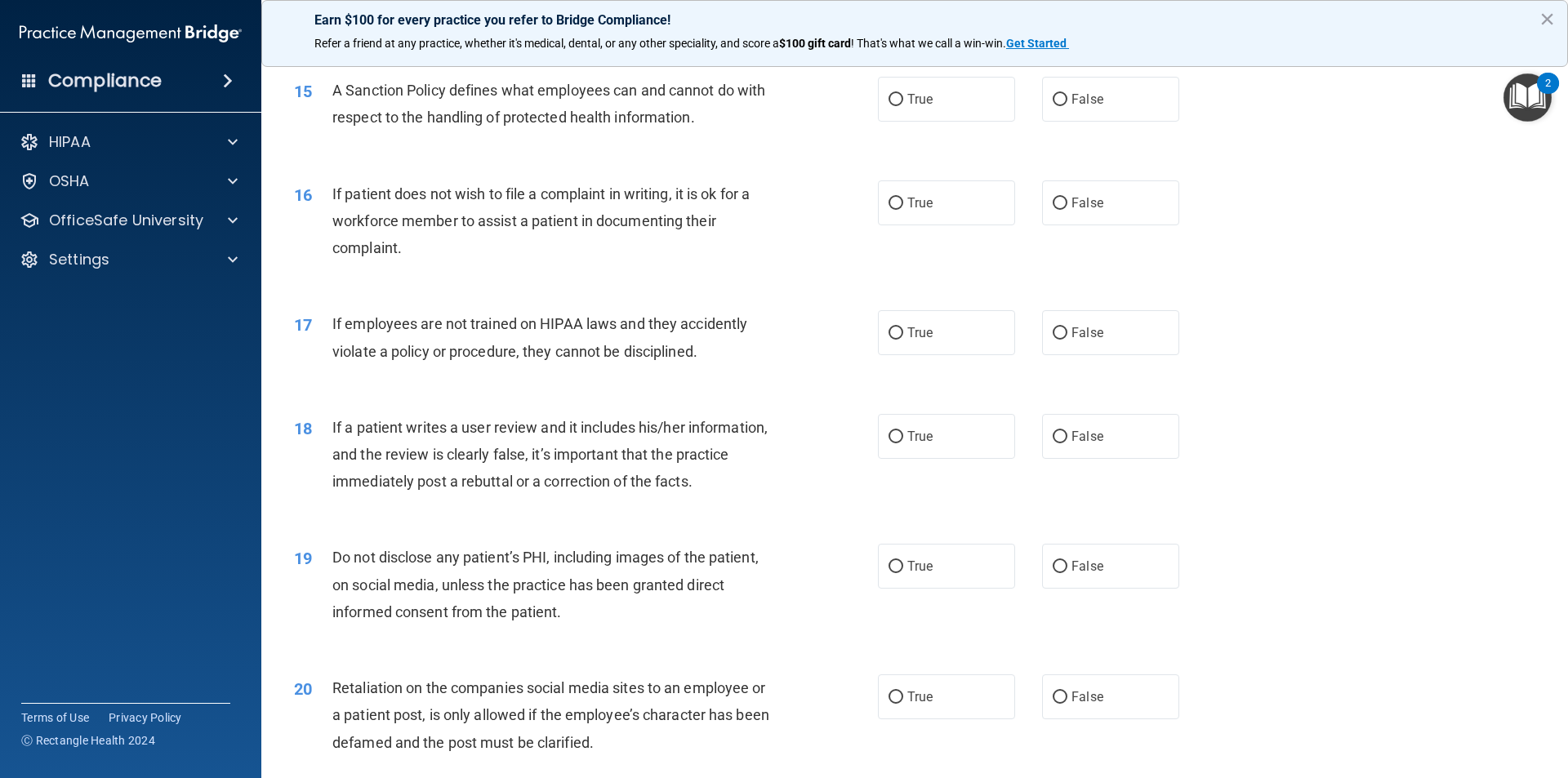
scroll to position [1960, 0]
click at [1555, 19] on div "Earn $100 for every practice you refer to Bridge Compliance! Refer a friend at …" at bounding box center [914, 33] width 1307 height 67
click at [1550, 20] on button "×" at bounding box center [1547, 18] width 15 height 26
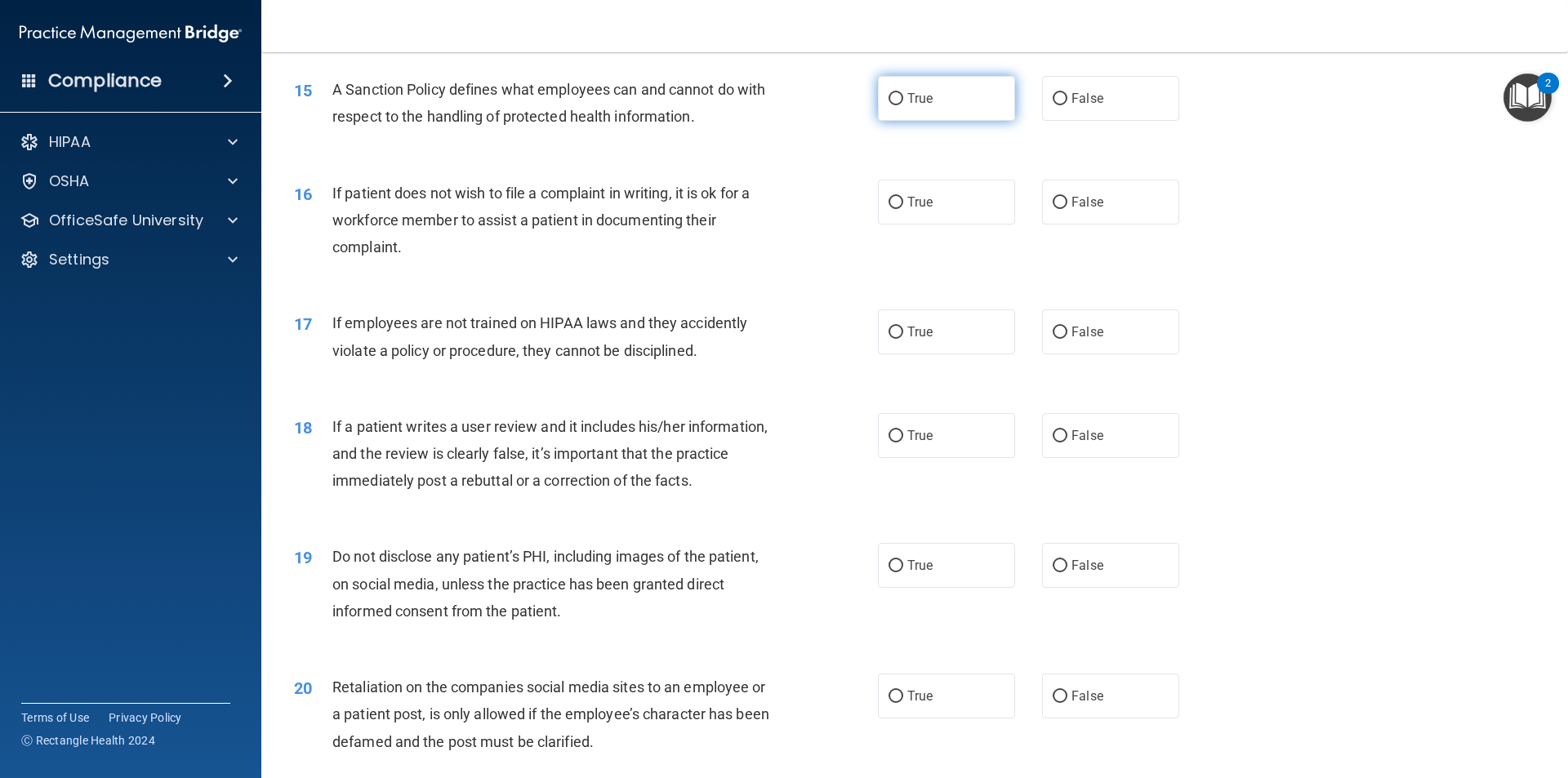
click at [901, 121] on label "True" at bounding box center [947, 98] width 137 height 45
click at [901, 105] on input "True" at bounding box center [896, 99] width 14 height 13
radio input "true"
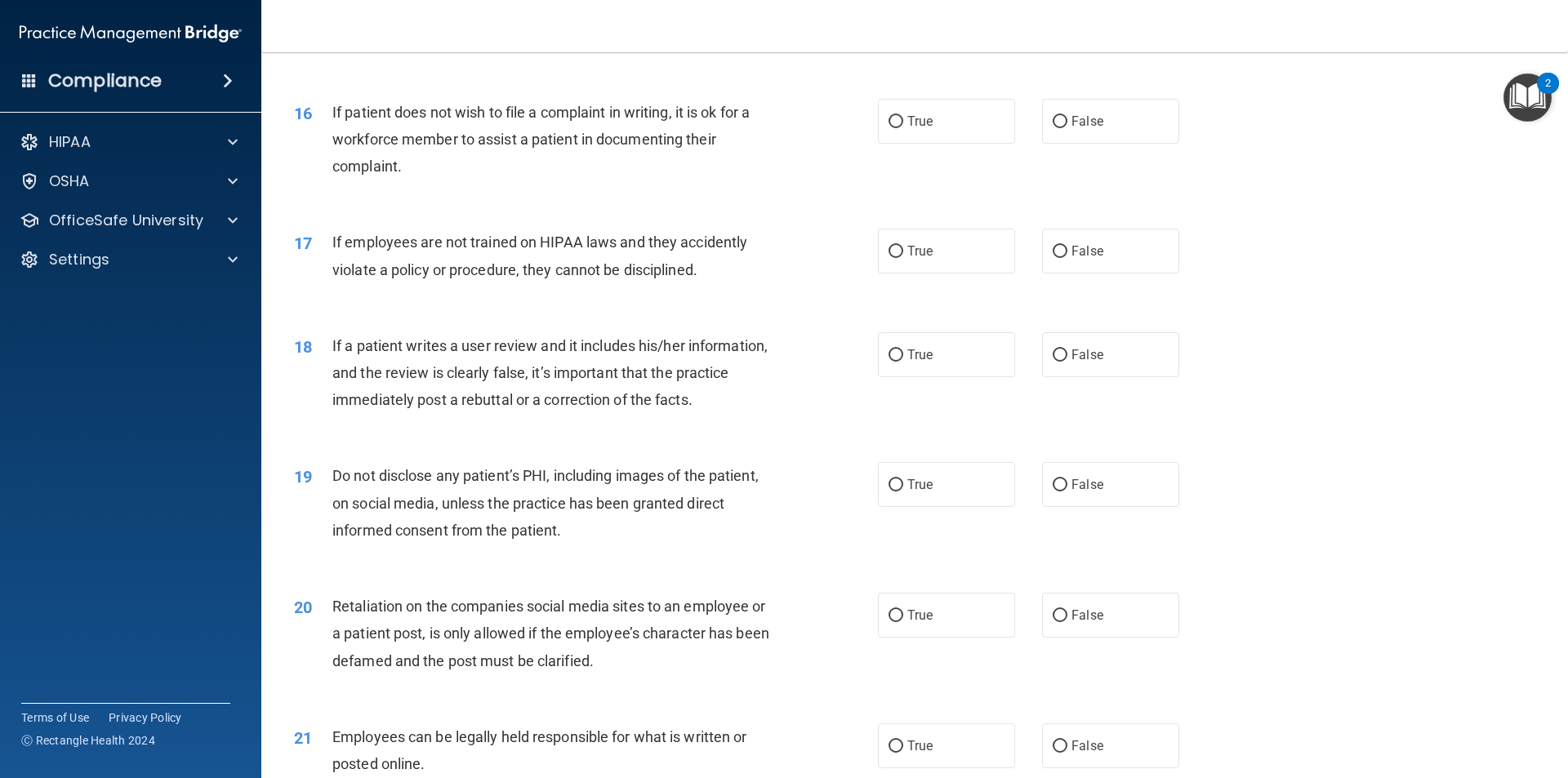
scroll to position [2042, 0]
click at [941, 142] on label "True" at bounding box center [947, 121] width 137 height 45
click at [903, 127] on input "True" at bounding box center [896, 122] width 14 height 13
radio input "true"
click at [1044, 273] on label "False" at bounding box center [1110, 250] width 137 height 45
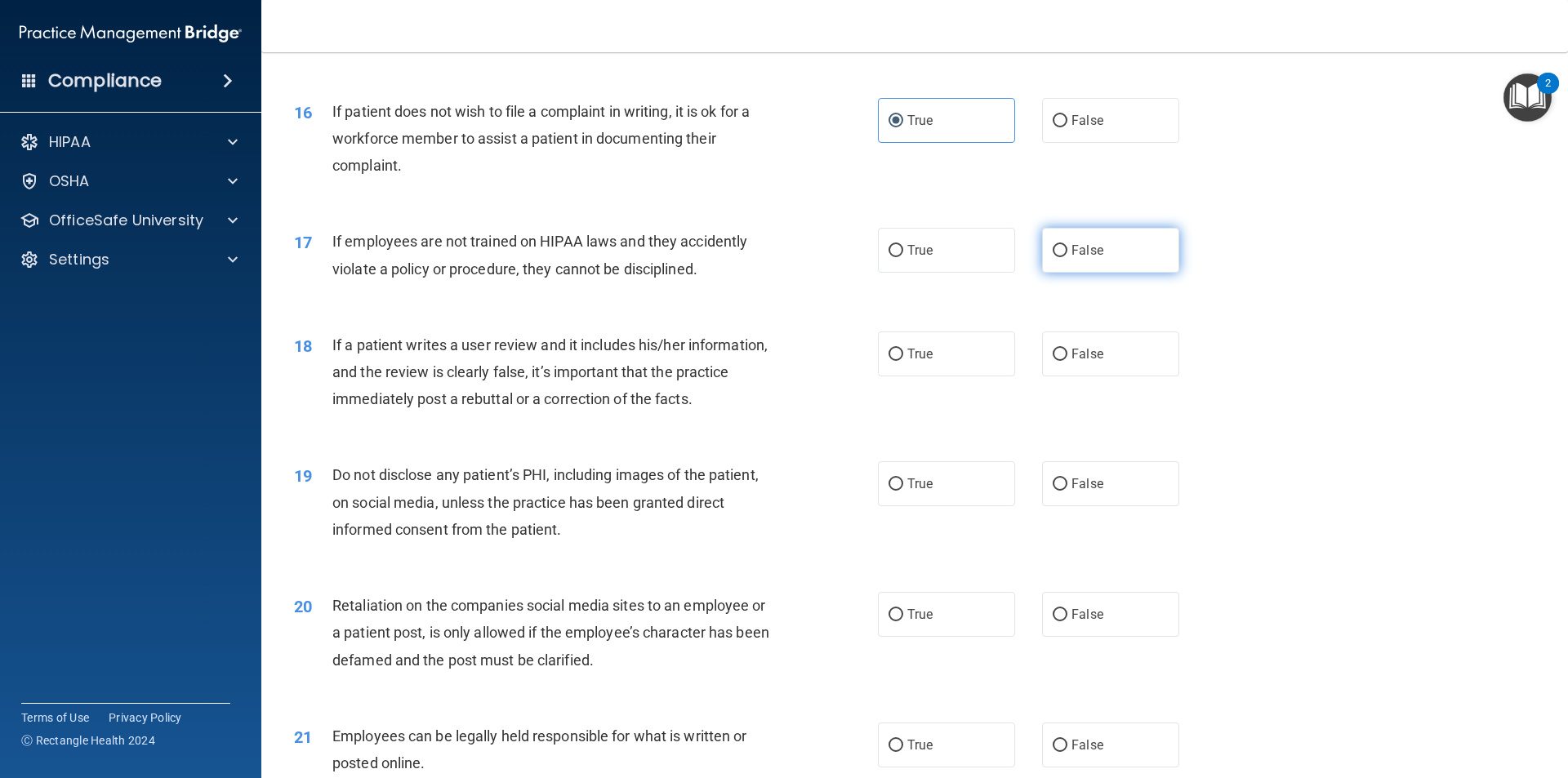
click at [1053, 258] on input "False" at bounding box center [1060, 251] width 14 height 13
radio input "true"
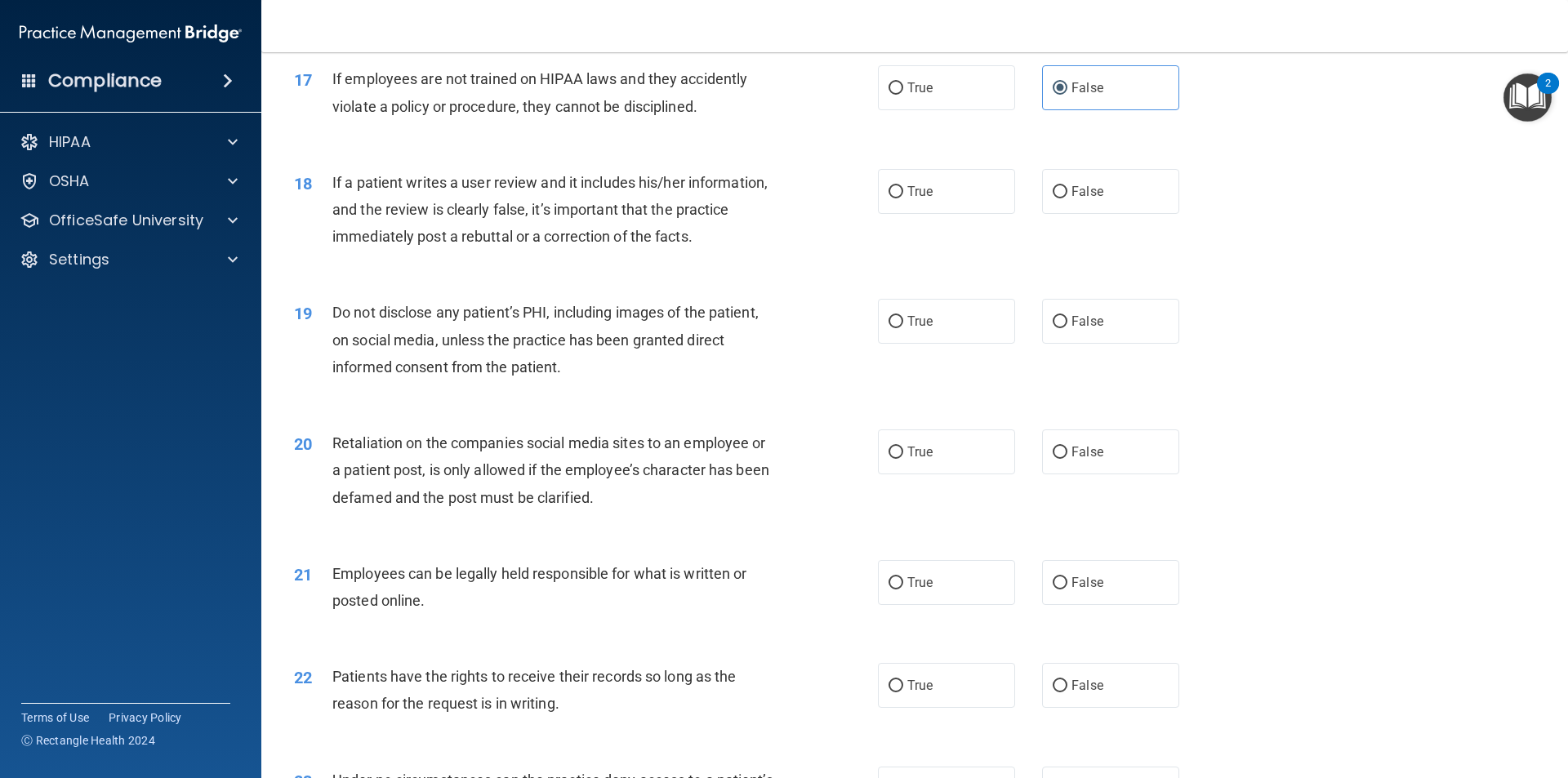
scroll to position [2205, 0]
click at [881, 211] on label "True" at bounding box center [947, 191] width 137 height 45
click at [889, 197] on input "True" at bounding box center [896, 192] width 14 height 13
radio input "true"
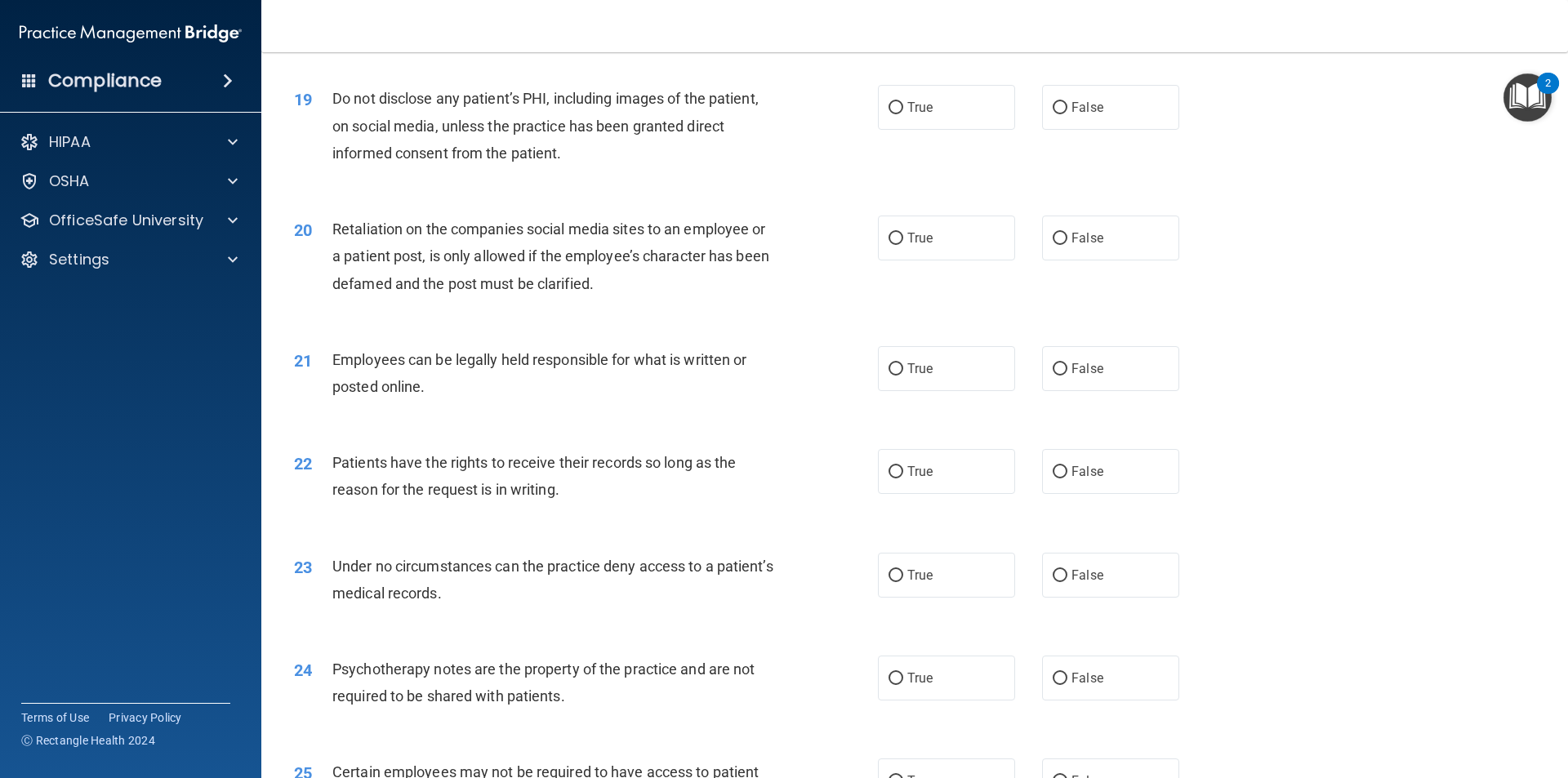
scroll to position [2450, 0]
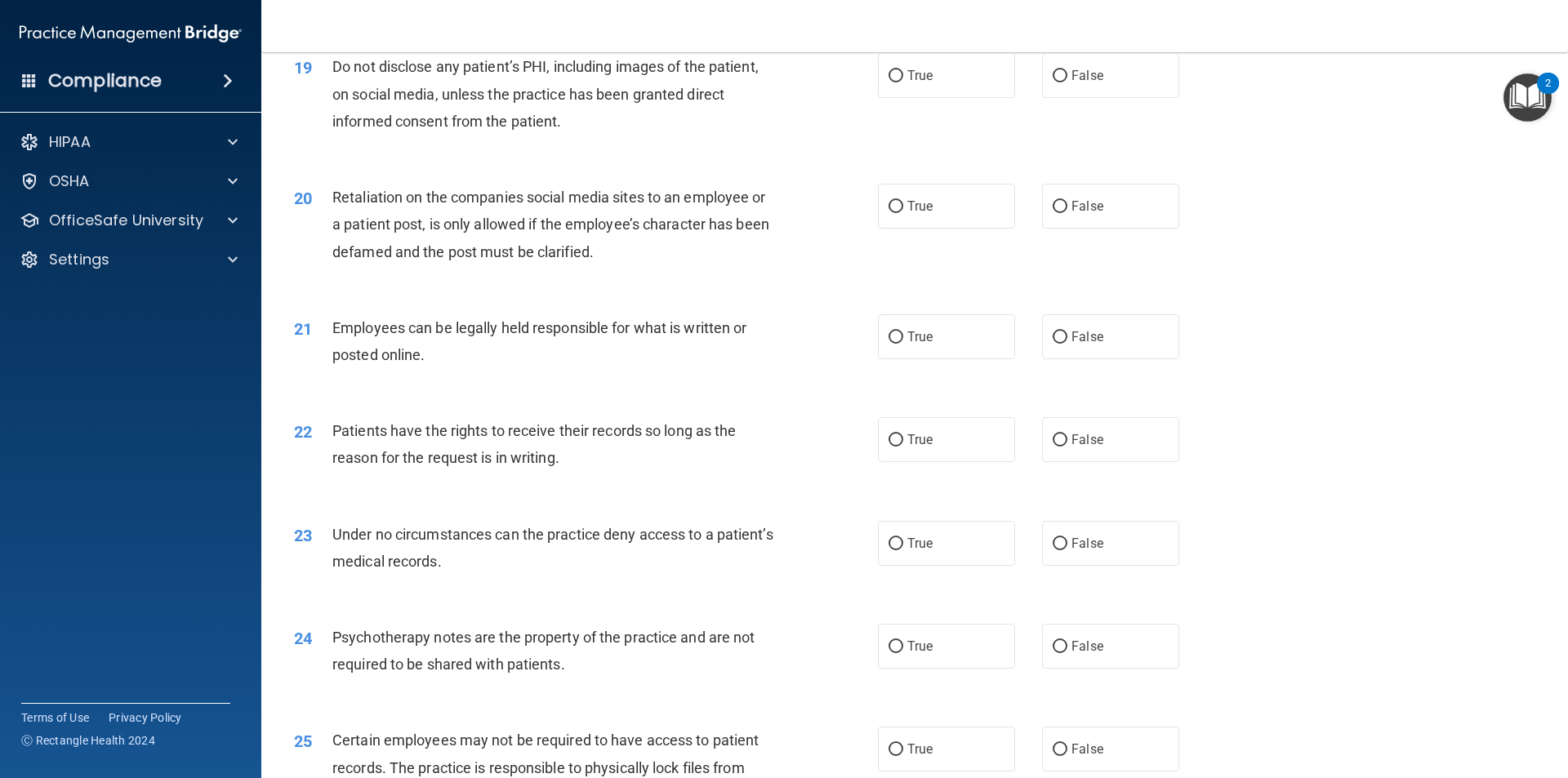
click at [913, 128] on div "19 Do not disclose any patient’s PHI, including images of the patient, on socia…" at bounding box center [915, 97] width 1266 height 131
click at [927, 84] on span "True" at bounding box center [920, 75] width 25 height 15
click at [903, 83] on input "True" at bounding box center [896, 77] width 14 height 13
radio input "true"
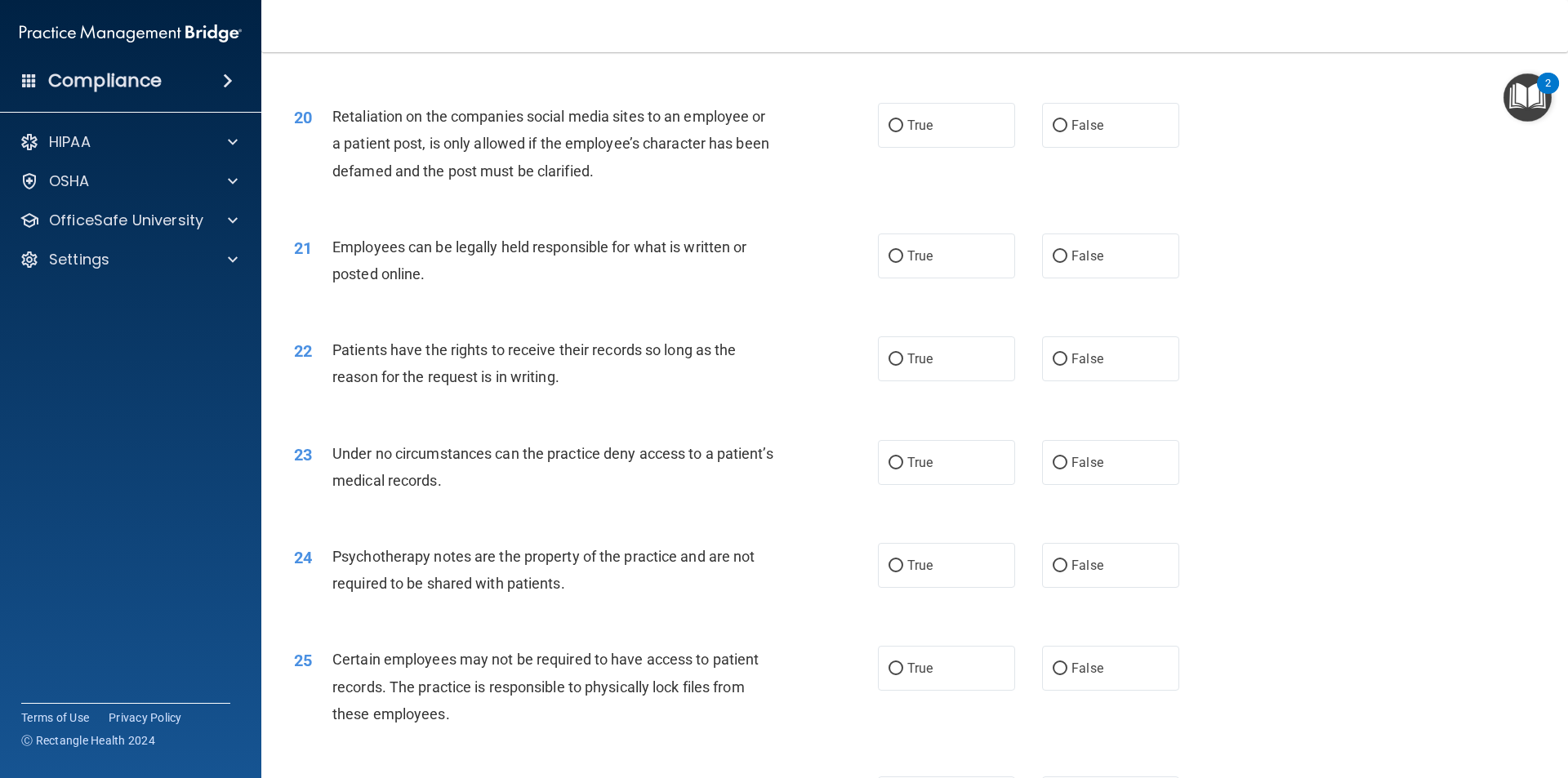
scroll to position [2532, 0]
click at [979, 147] on label "True" at bounding box center [947, 124] width 137 height 45
click at [903, 131] on input "True" at bounding box center [896, 125] width 14 height 13
radio input "true"
click at [1082, 132] on span "False" at bounding box center [1087, 124] width 32 height 15
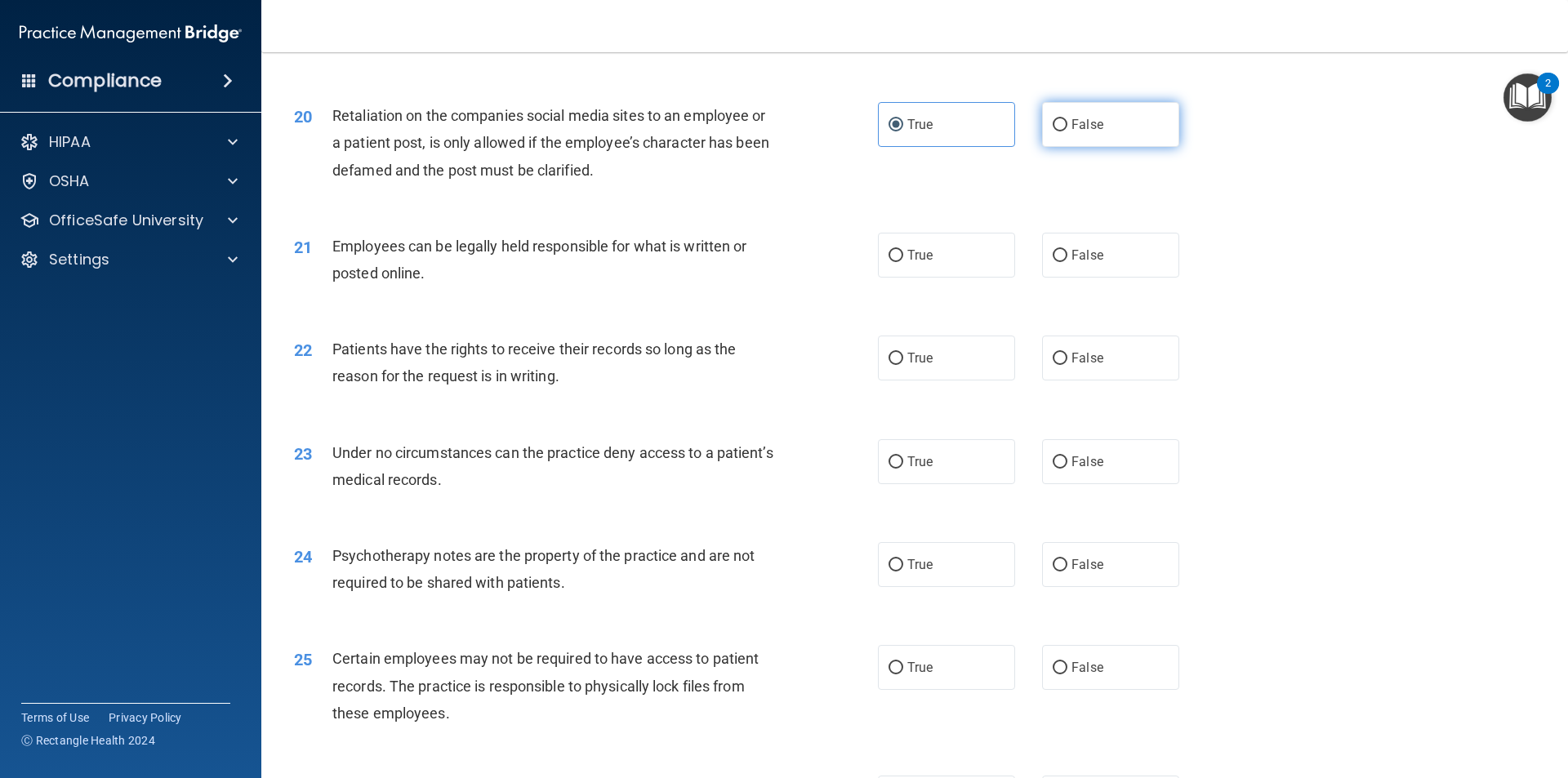
click at [1067, 131] on input "False" at bounding box center [1060, 125] width 14 height 13
radio input "true"
radio input "false"
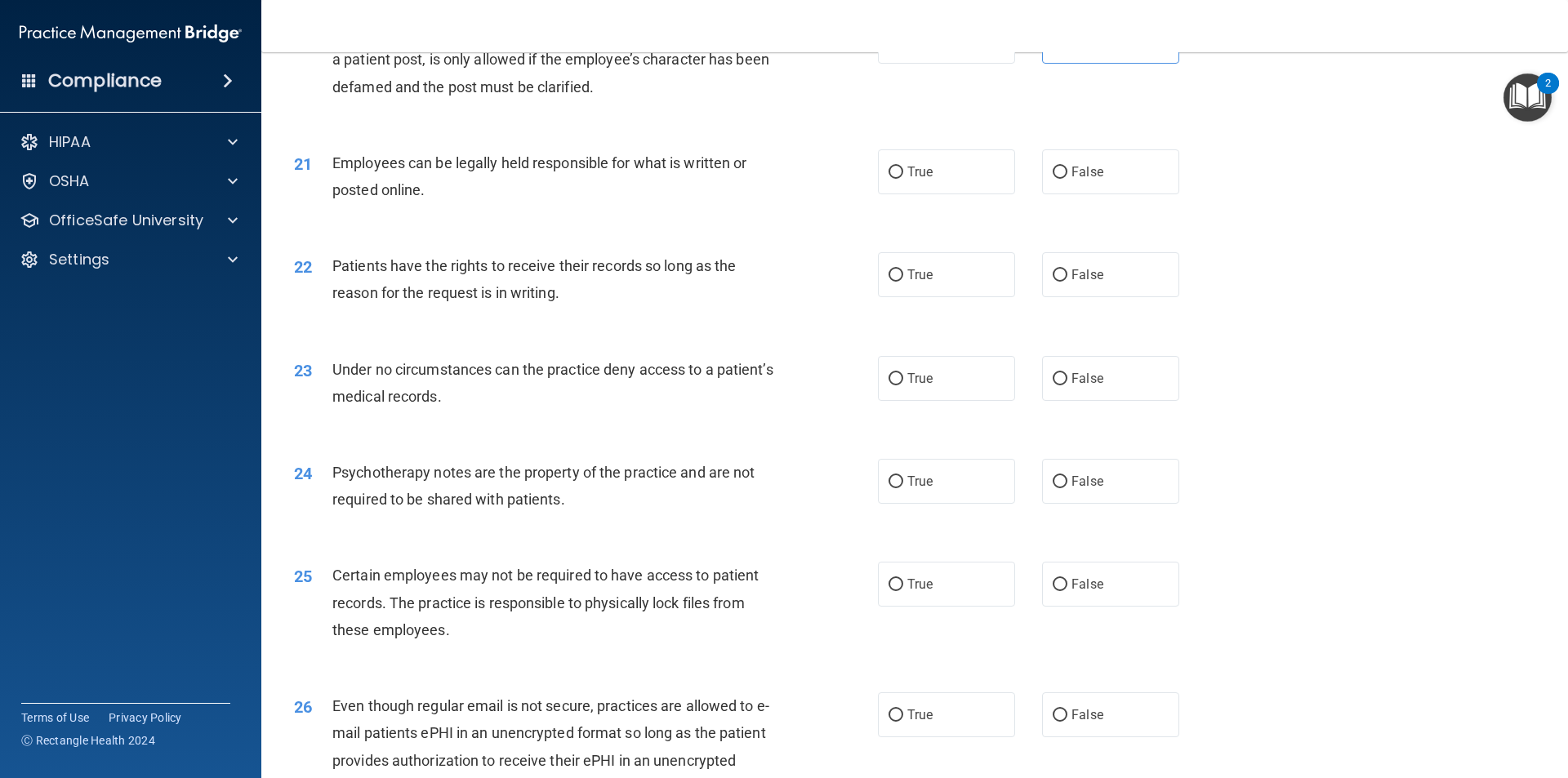
scroll to position [2695, 0]
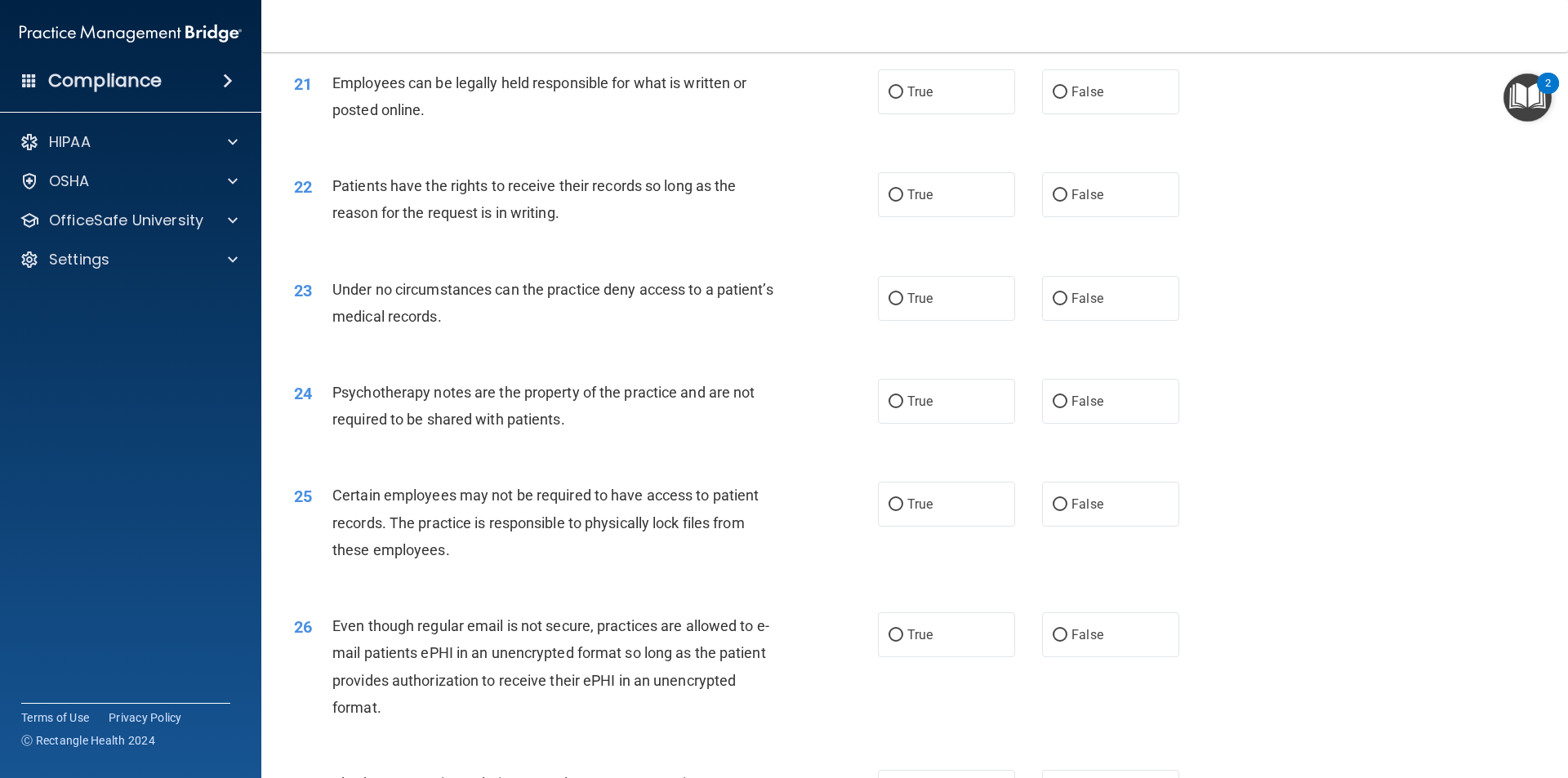
click at [911, 141] on div "21 Employees can be legally held responsible for what is written or posted onli…" at bounding box center [915, 100] width 1266 height 103
click at [884, 114] on label "True" at bounding box center [947, 92] width 137 height 45
click at [889, 99] on input "True" at bounding box center [896, 93] width 14 height 13
radio input "true"
click at [889, 217] on label "True" at bounding box center [947, 194] width 137 height 45
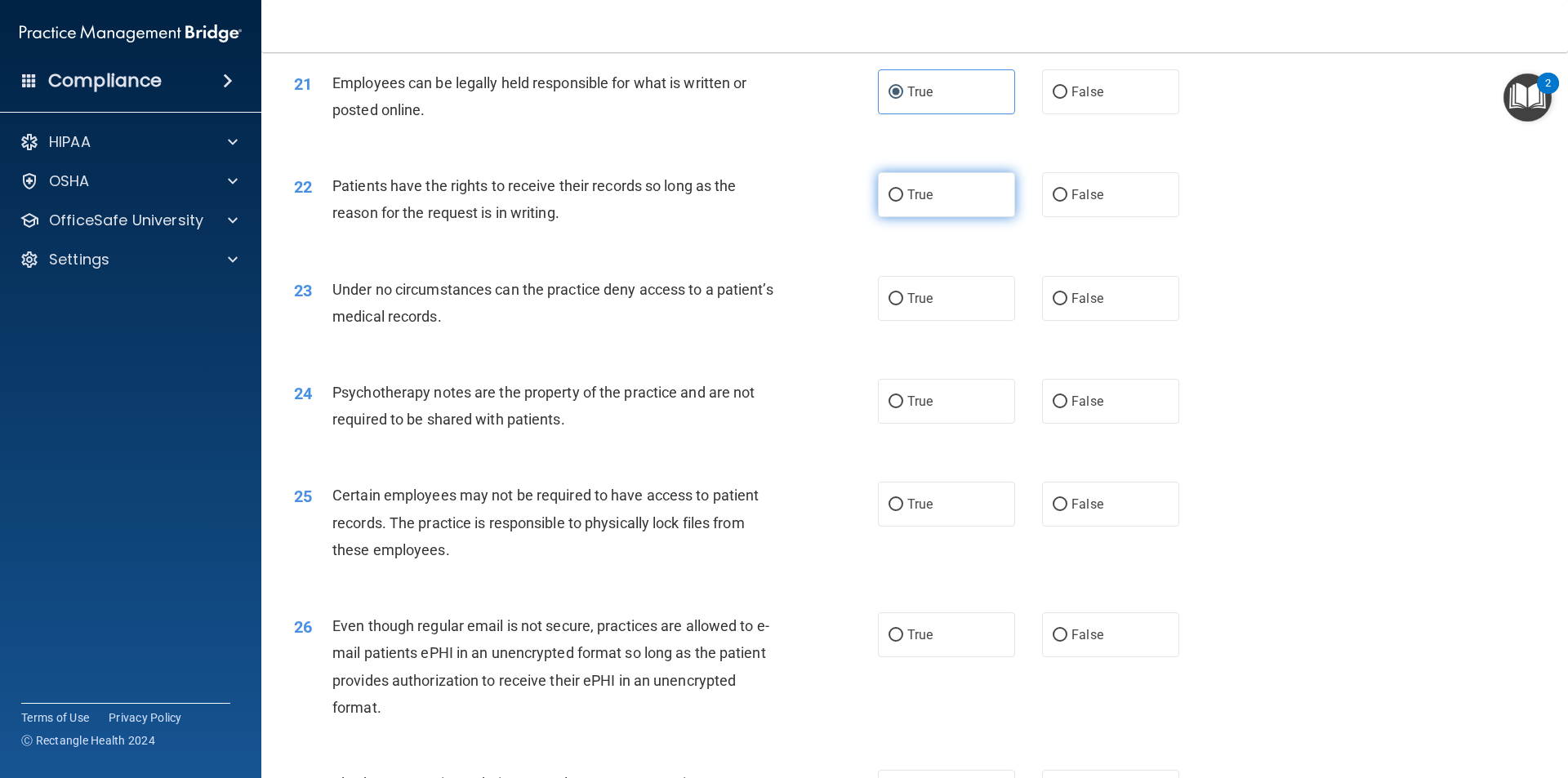
click at [889, 202] on input "True" at bounding box center [896, 195] width 14 height 13
radio input "true"
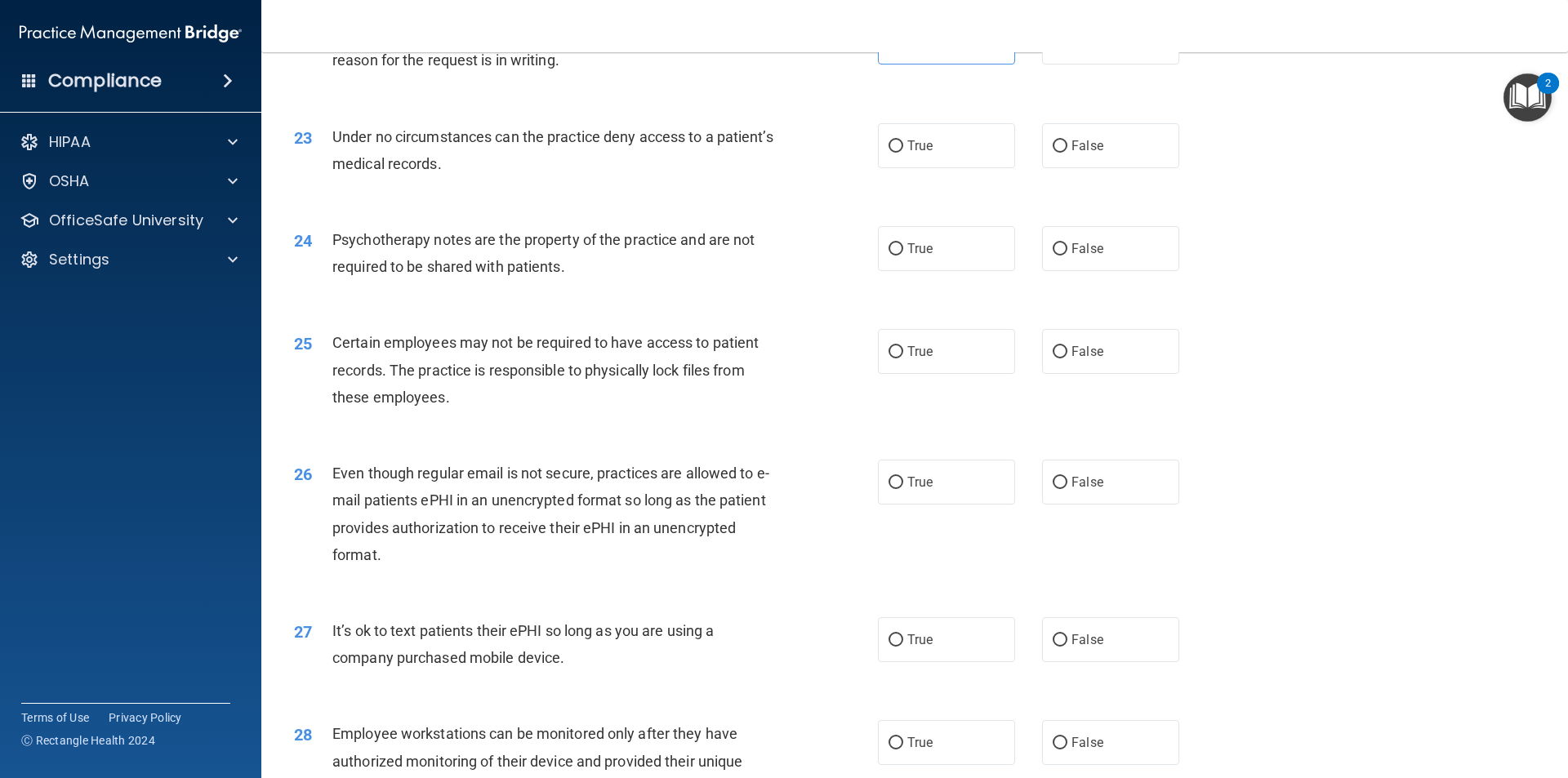
scroll to position [2859, 0]
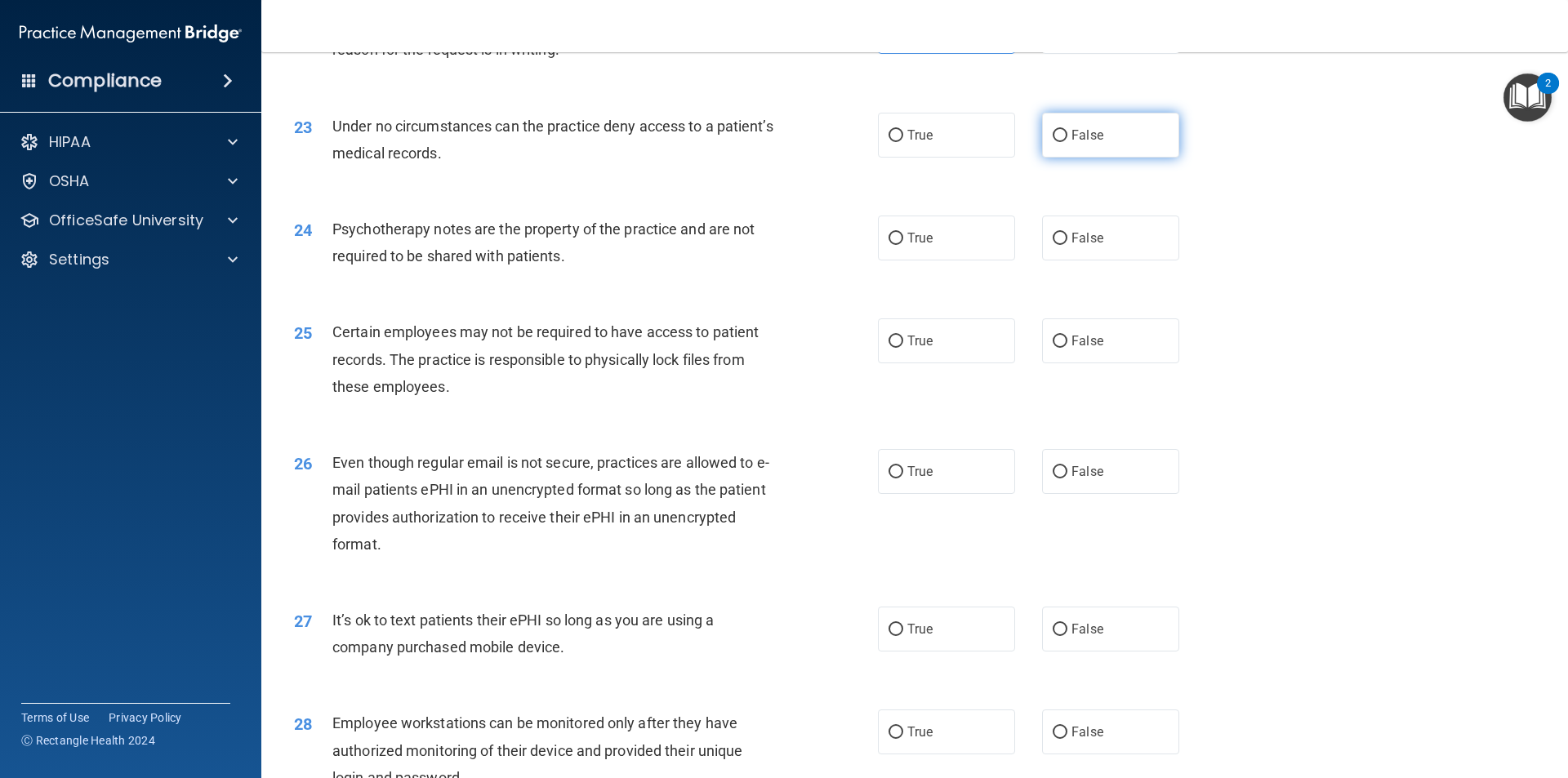
click at [1102, 158] on label "False" at bounding box center [1110, 135] width 137 height 45
click at [1067, 142] on input "False" at bounding box center [1060, 136] width 14 height 13
radio input "true"
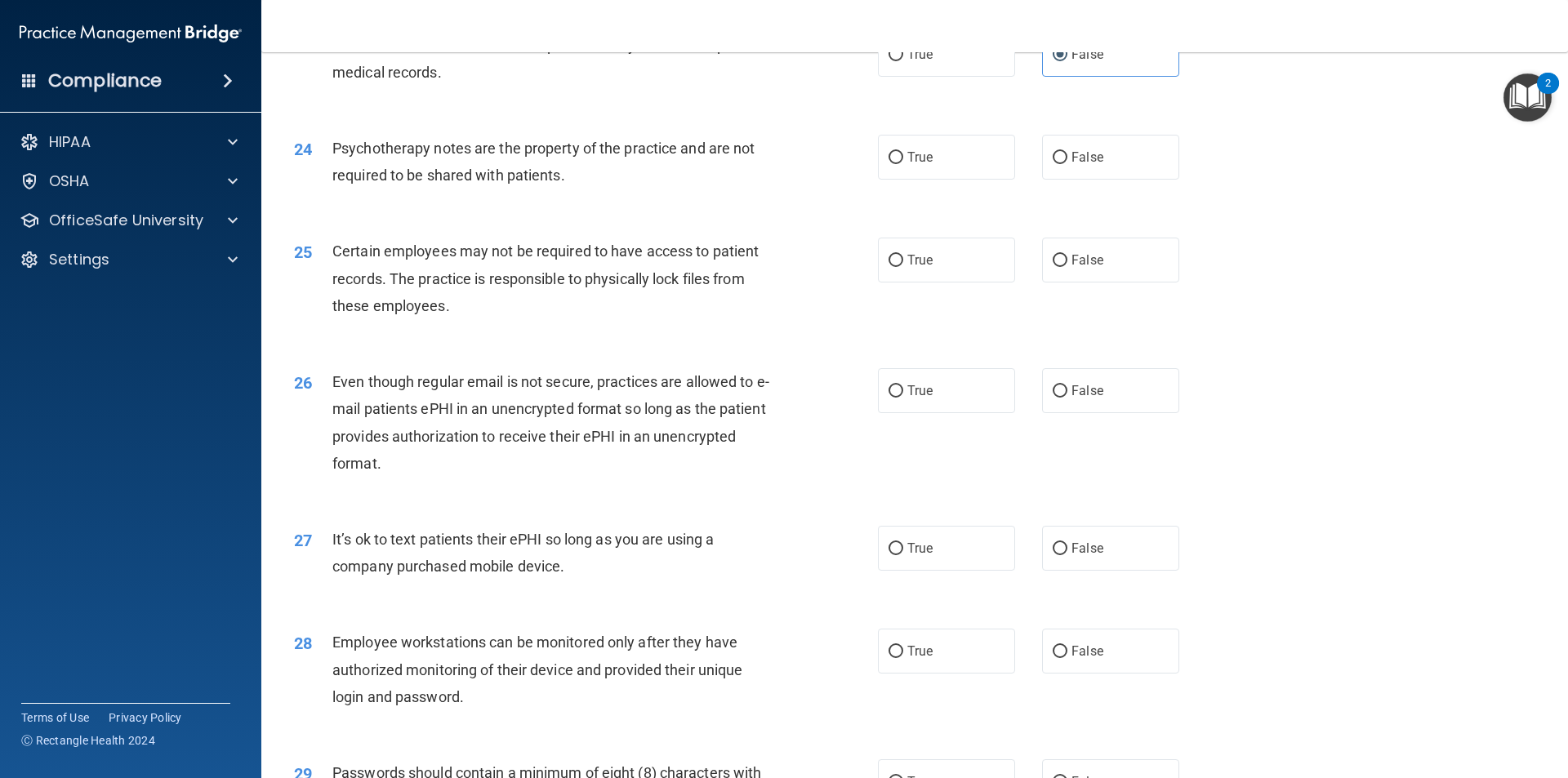
scroll to position [2940, 0]
click at [1067, 179] on label "False" at bounding box center [1110, 157] width 137 height 45
click at [1067, 163] on input "False" at bounding box center [1060, 158] width 14 height 13
radio input "true"
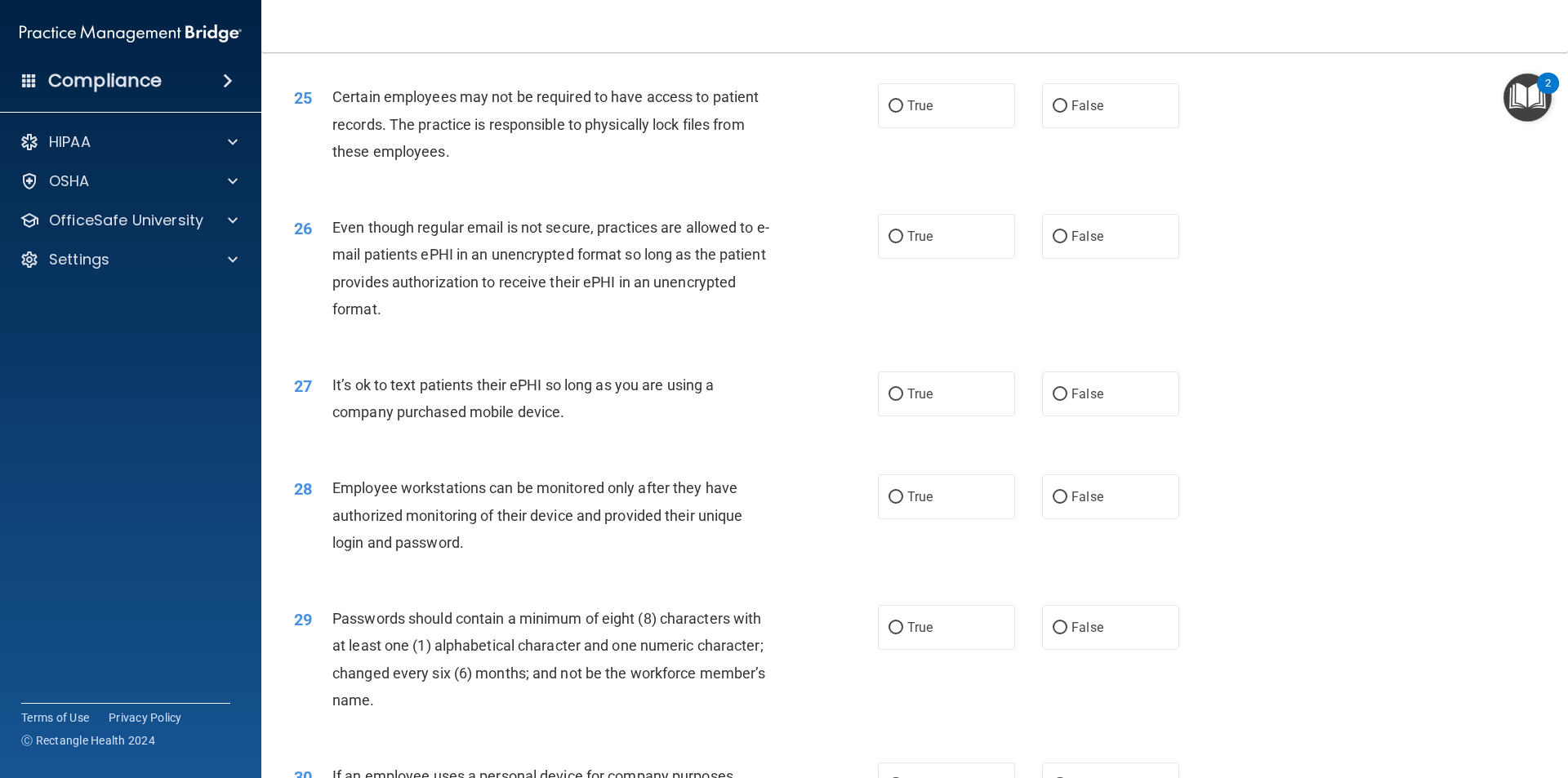
scroll to position [3104, 0]
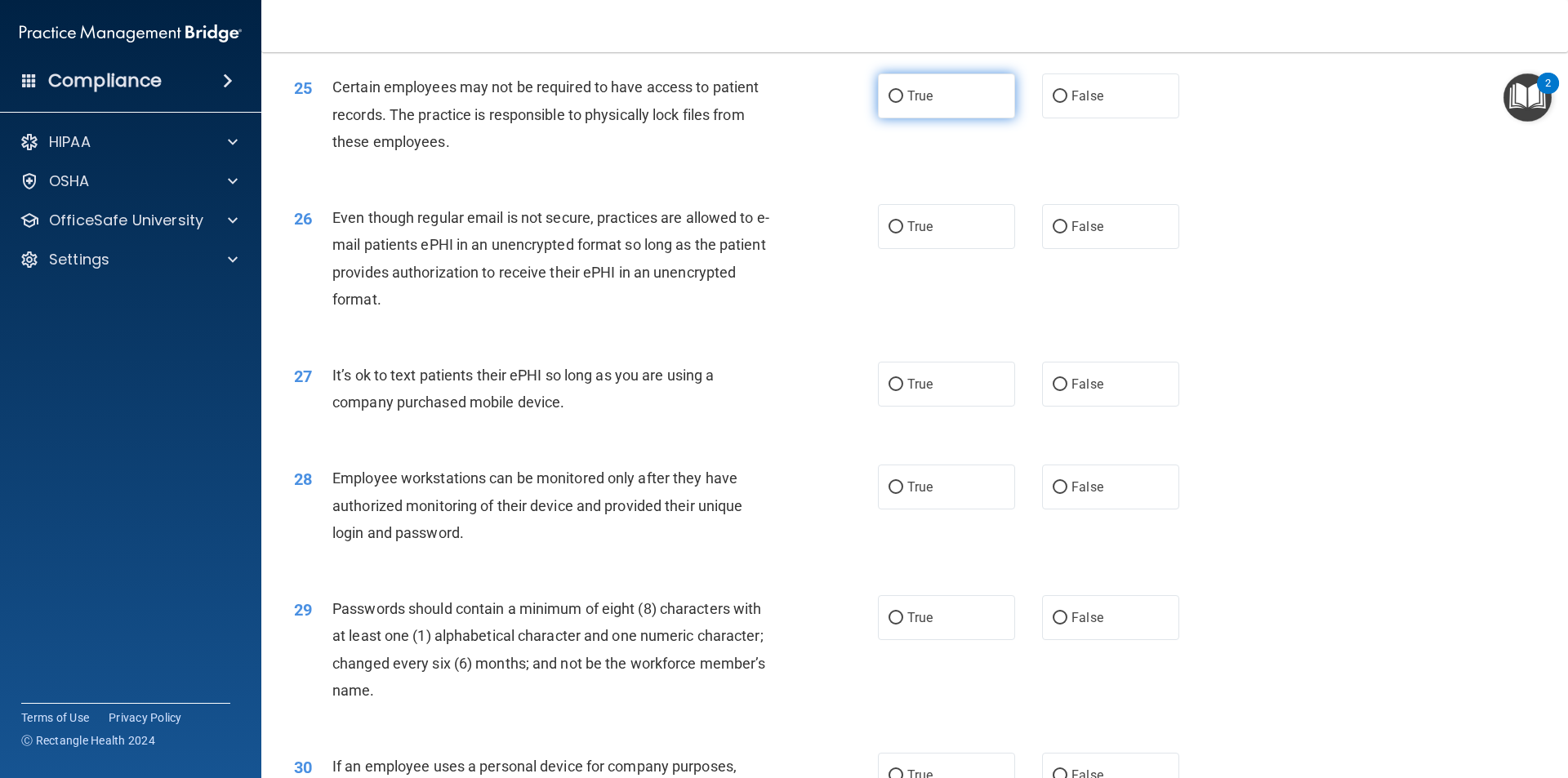
click at [947, 119] on label "True" at bounding box center [947, 96] width 137 height 45
click at [903, 103] on input "True" at bounding box center [896, 97] width 14 height 13
radio input "true"
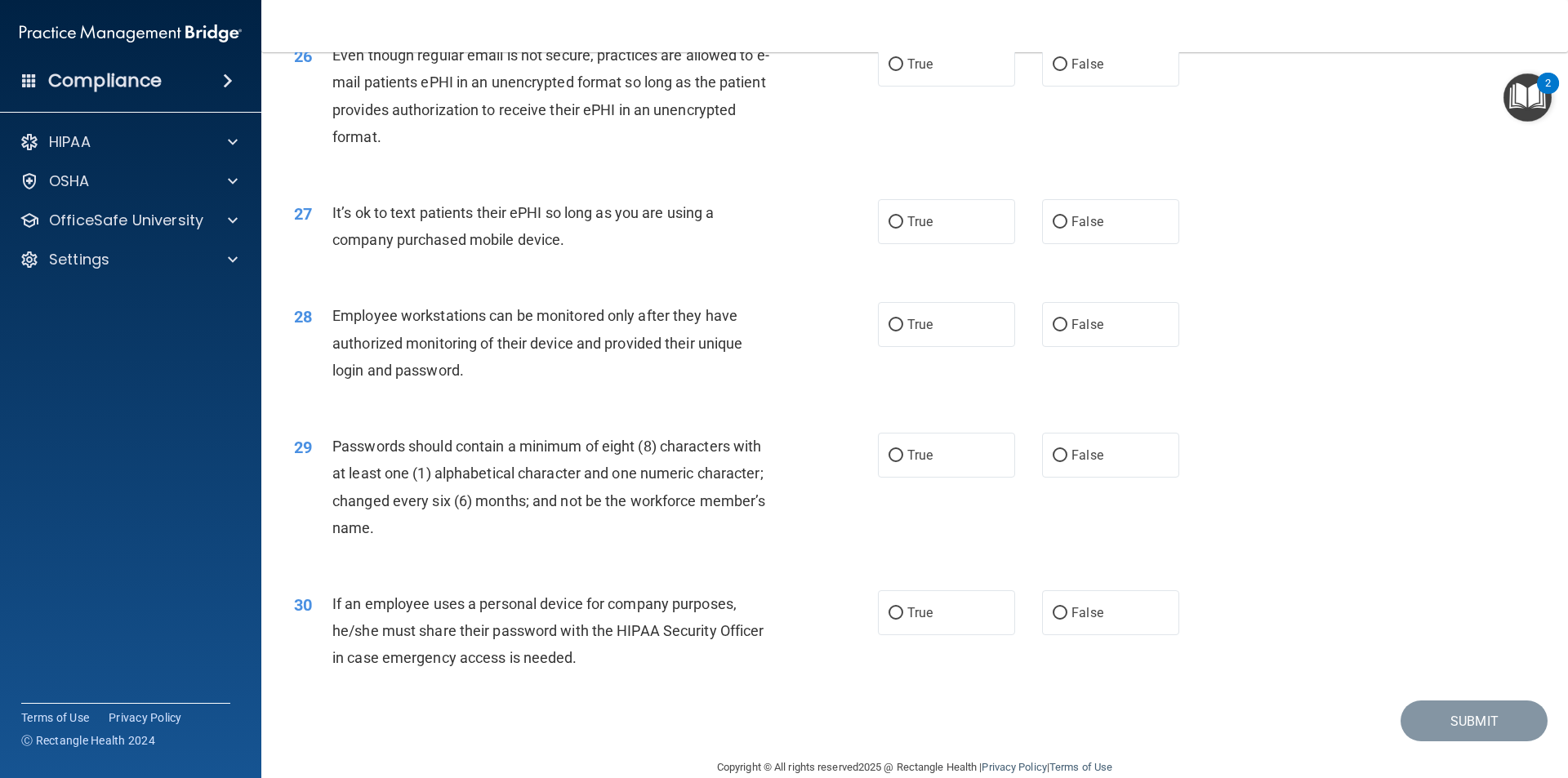
scroll to position [3267, 0]
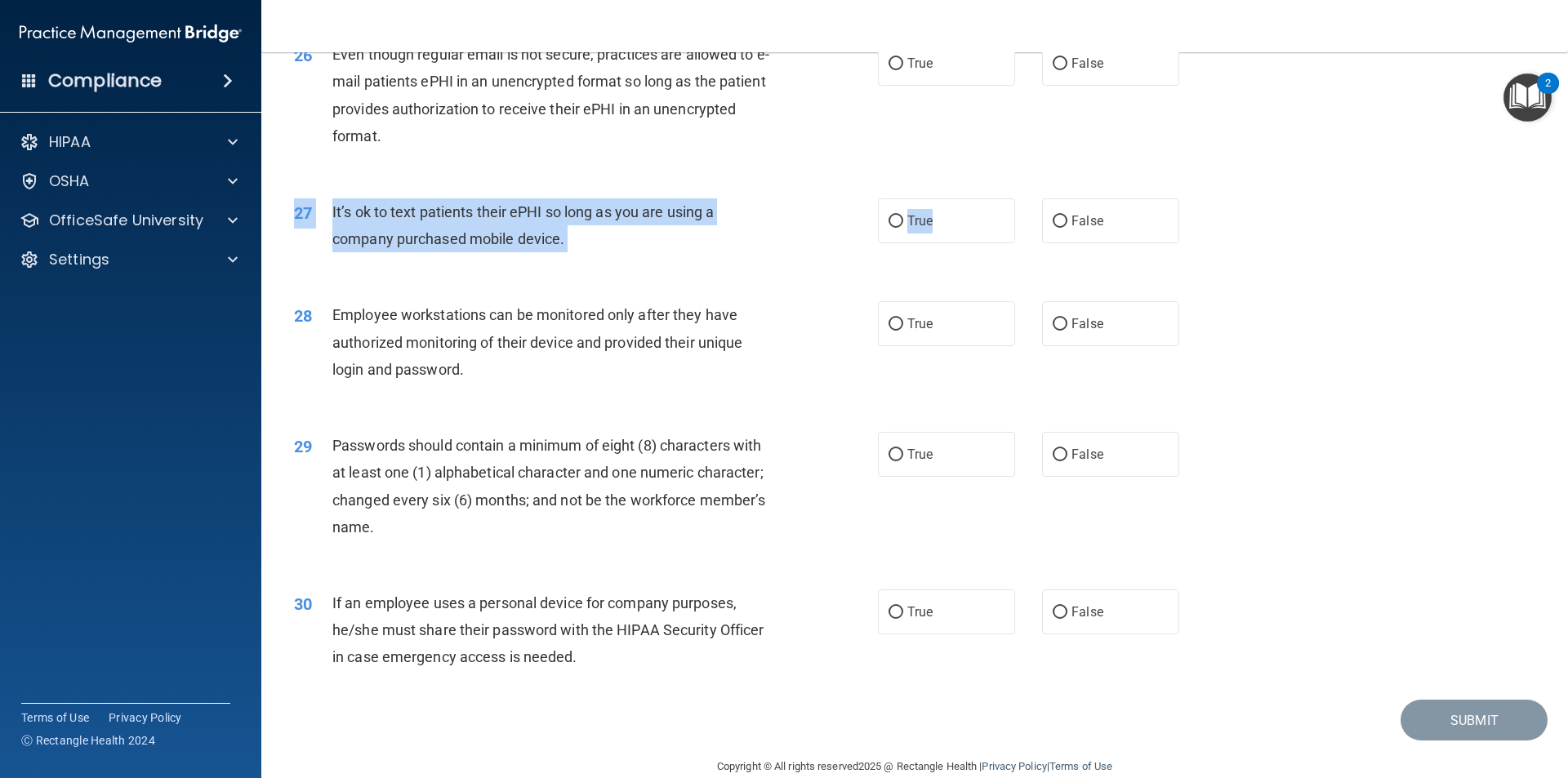
click at [989, 224] on div "27 It’s ok to text patients their ePHI so long as you are using a company purch…" at bounding box center [915, 230] width 1266 height 103
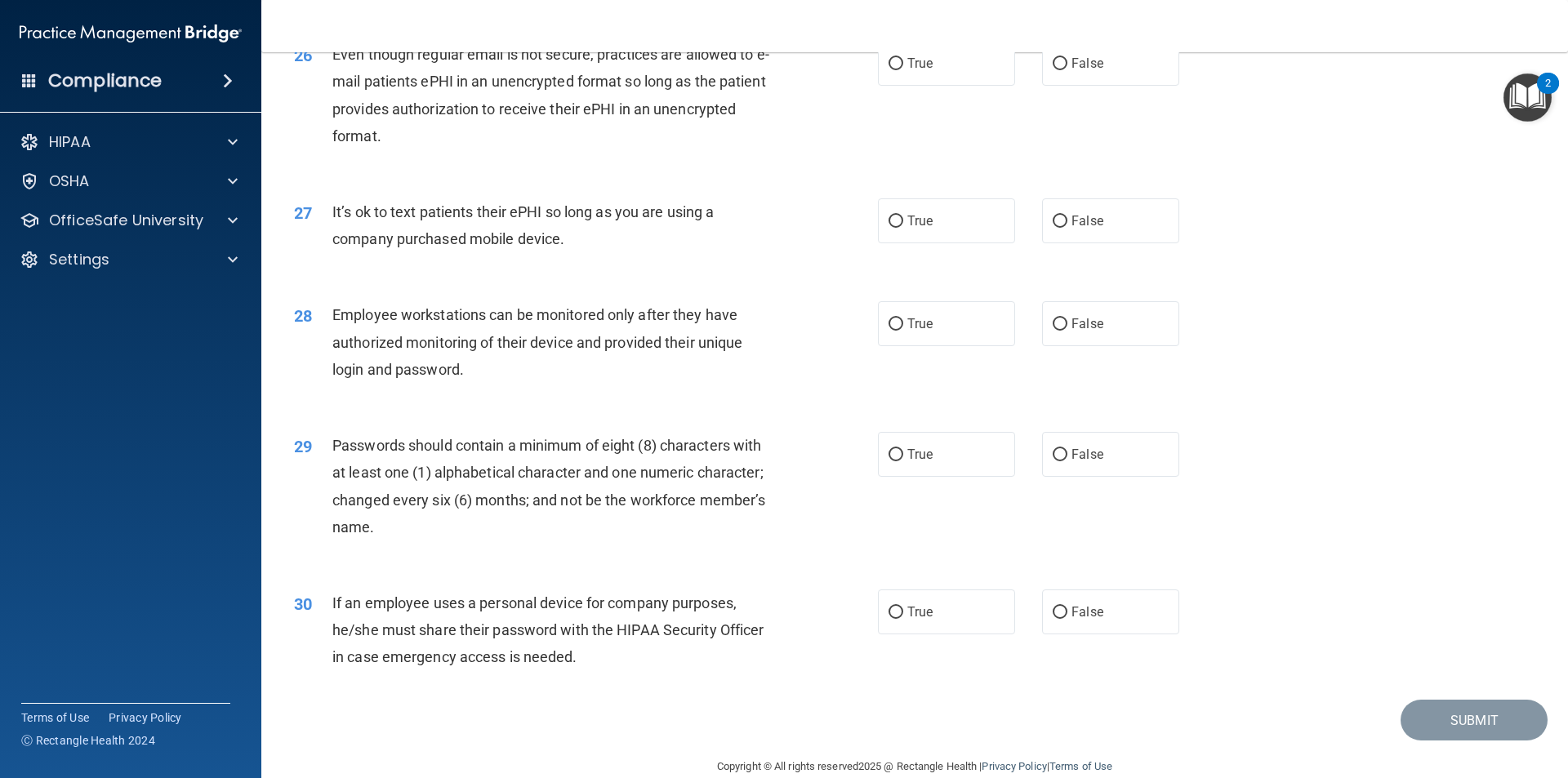
click at [974, 211] on div "27 It’s ok to text patients their ePHI so long as you are using a company purch…" at bounding box center [915, 230] width 1266 height 103
click at [958, 235] on label "True" at bounding box center [947, 221] width 137 height 45
click at [903, 228] on input "True" at bounding box center [896, 222] width 14 height 13
radio input "true"
click at [1050, 86] on label "False" at bounding box center [1110, 63] width 137 height 45
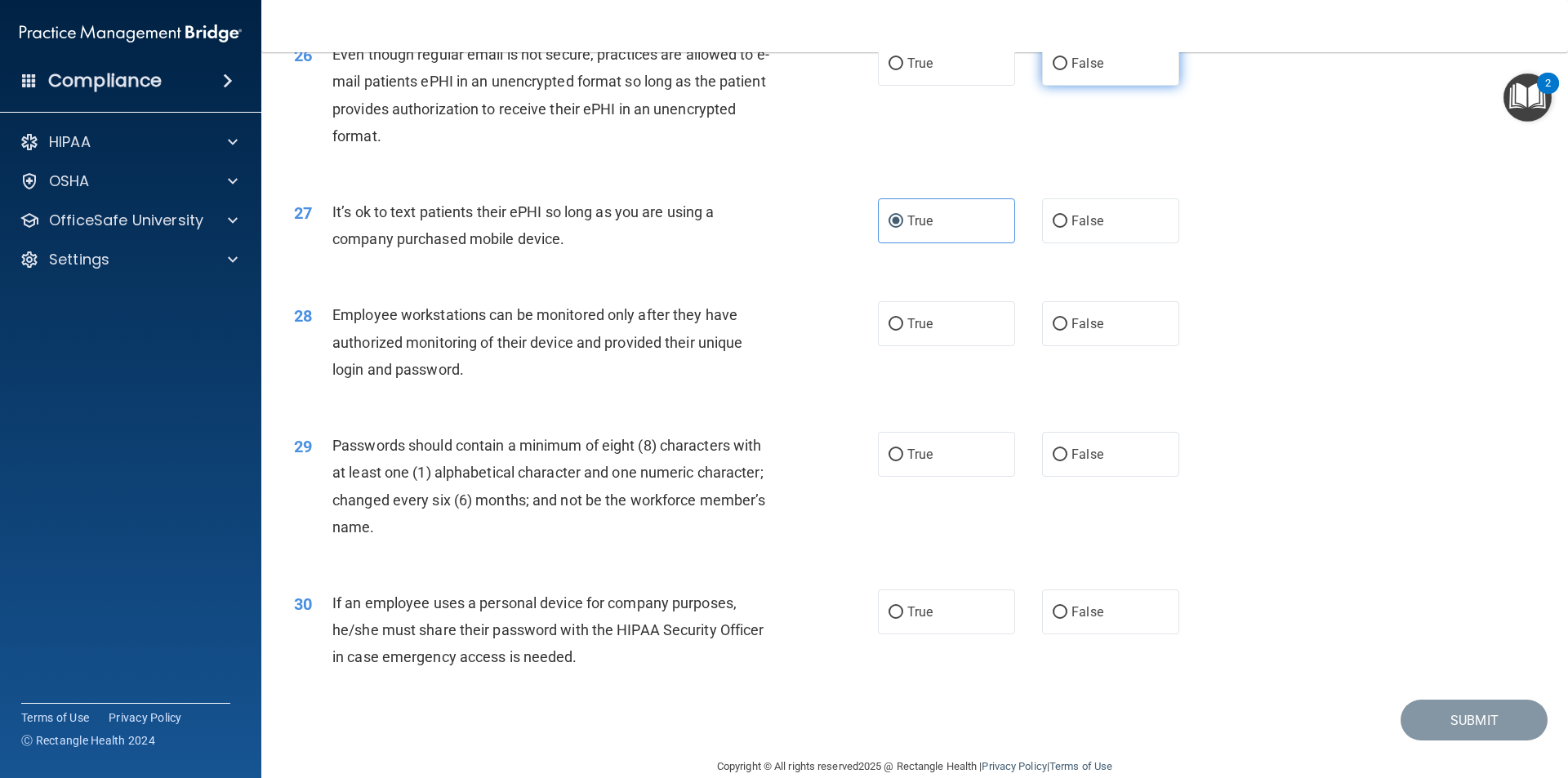
click at [1053, 70] on input "False" at bounding box center [1060, 64] width 14 height 13
radio input "true"
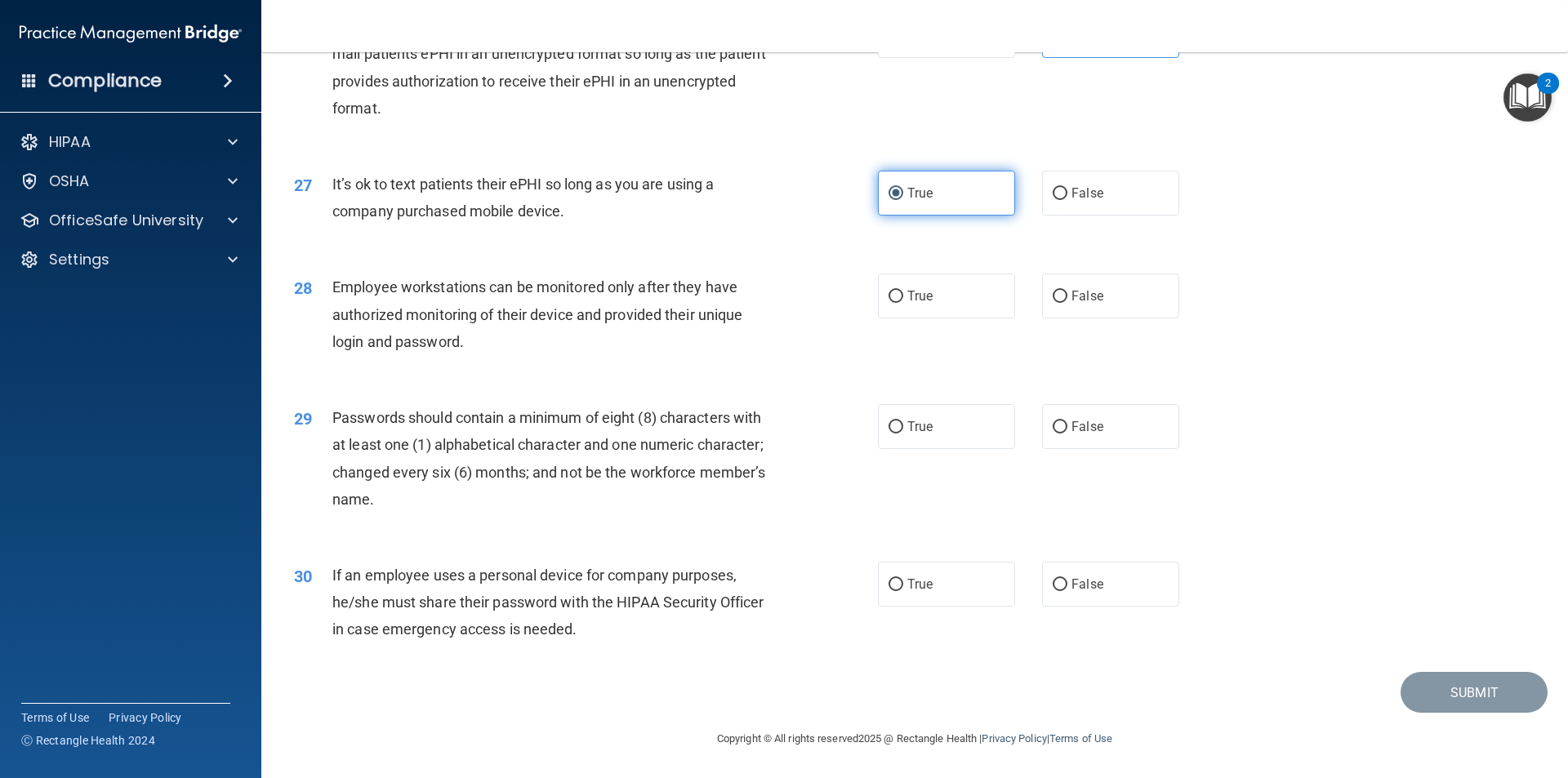
scroll to position [3323, 0]
click at [966, 318] on label "True" at bounding box center [947, 296] width 137 height 45
click at [903, 303] on input "True" at bounding box center [896, 297] width 14 height 13
radio input "true"
click at [915, 430] on span "True" at bounding box center [920, 426] width 25 height 15
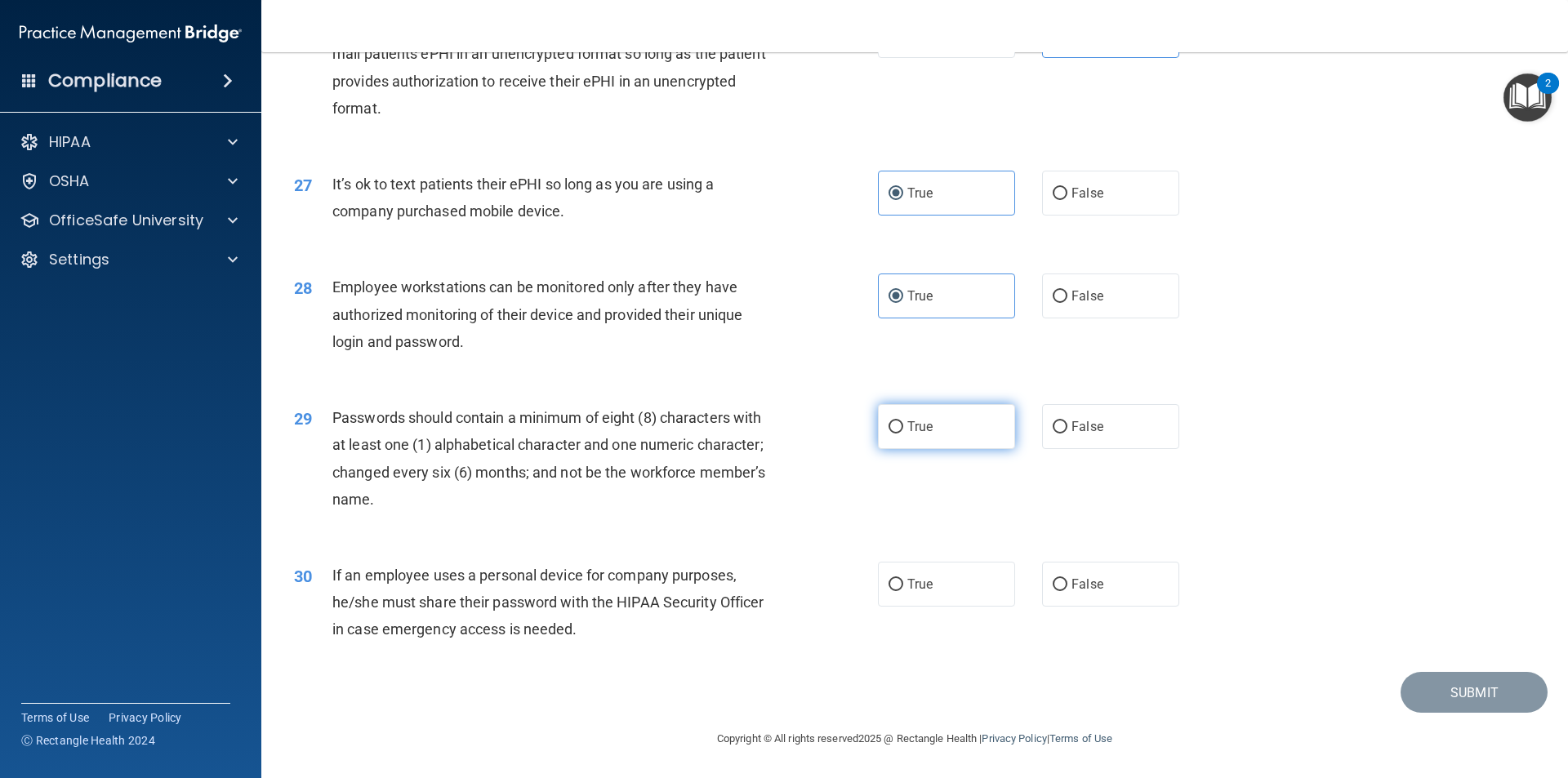
click at [903, 430] on input "True" at bounding box center [896, 428] width 14 height 13
radio input "true"
click at [1070, 593] on label "False" at bounding box center [1110, 584] width 137 height 45
click at [1067, 592] on input "False" at bounding box center [1060, 585] width 14 height 13
radio input "true"
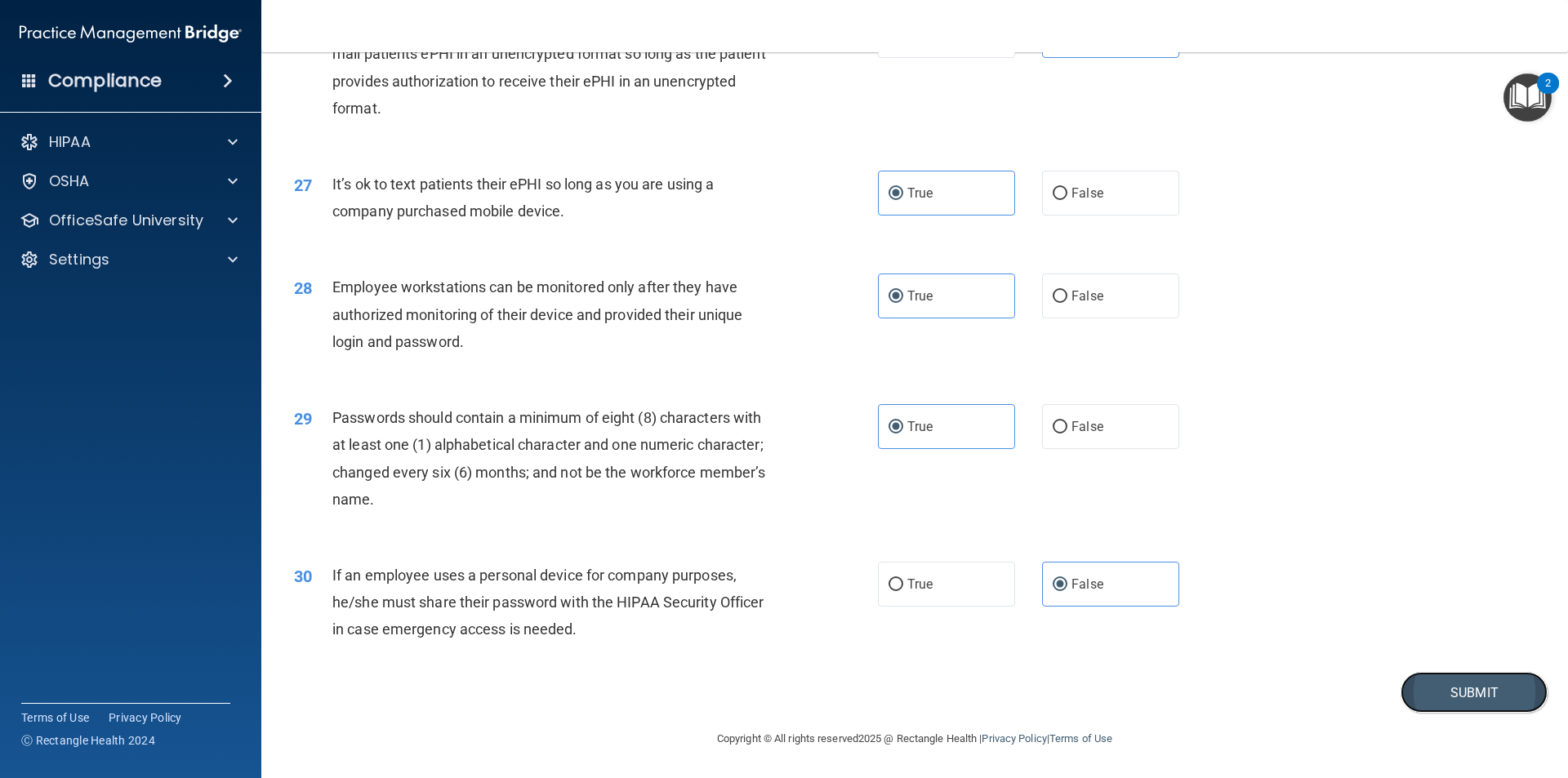
click at [1482, 698] on button "Submit" at bounding box center [1474, 692] width 147 height 41
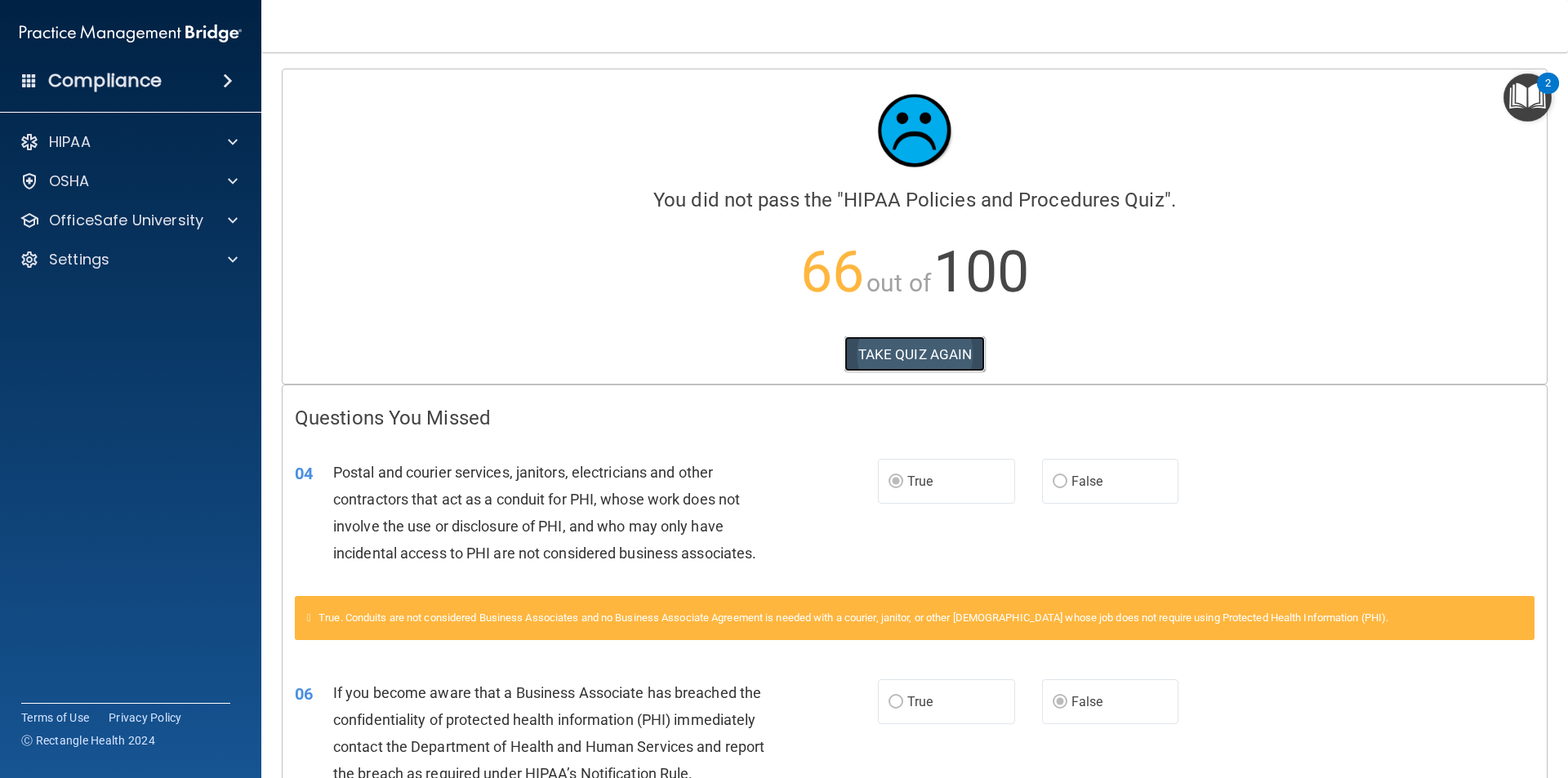
click at [861, 366] on button "TAKE QUIZ AGAIN" at bounding box center [915, 355] width 141 height 36
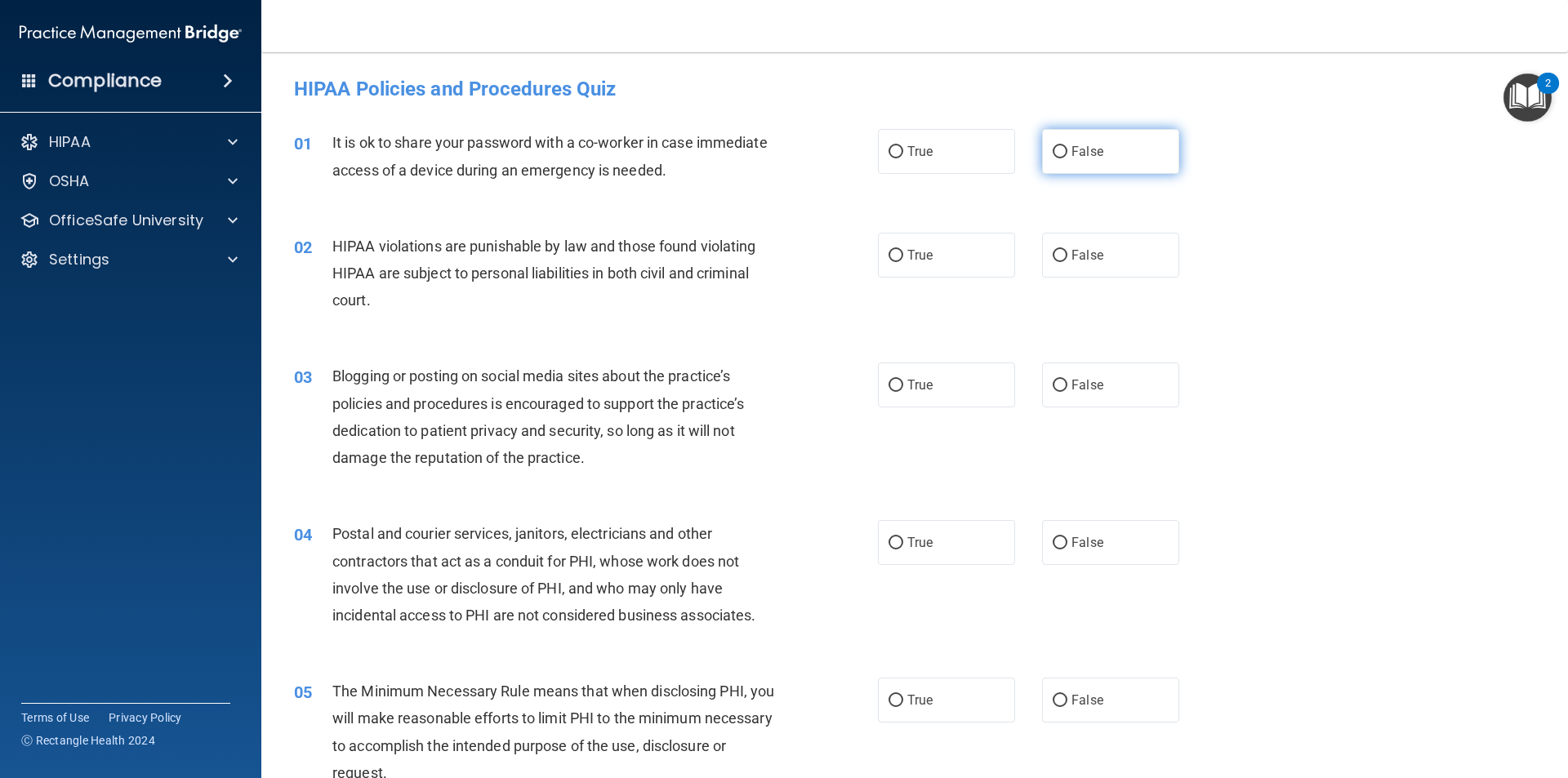
click at [1086, 158] on span "False" at bounding box center [1087, 151] width 32 height 15
click at [1067, 158] on input "False" at bounding box center [1060, 152] width 14 height 13
radio input "true"
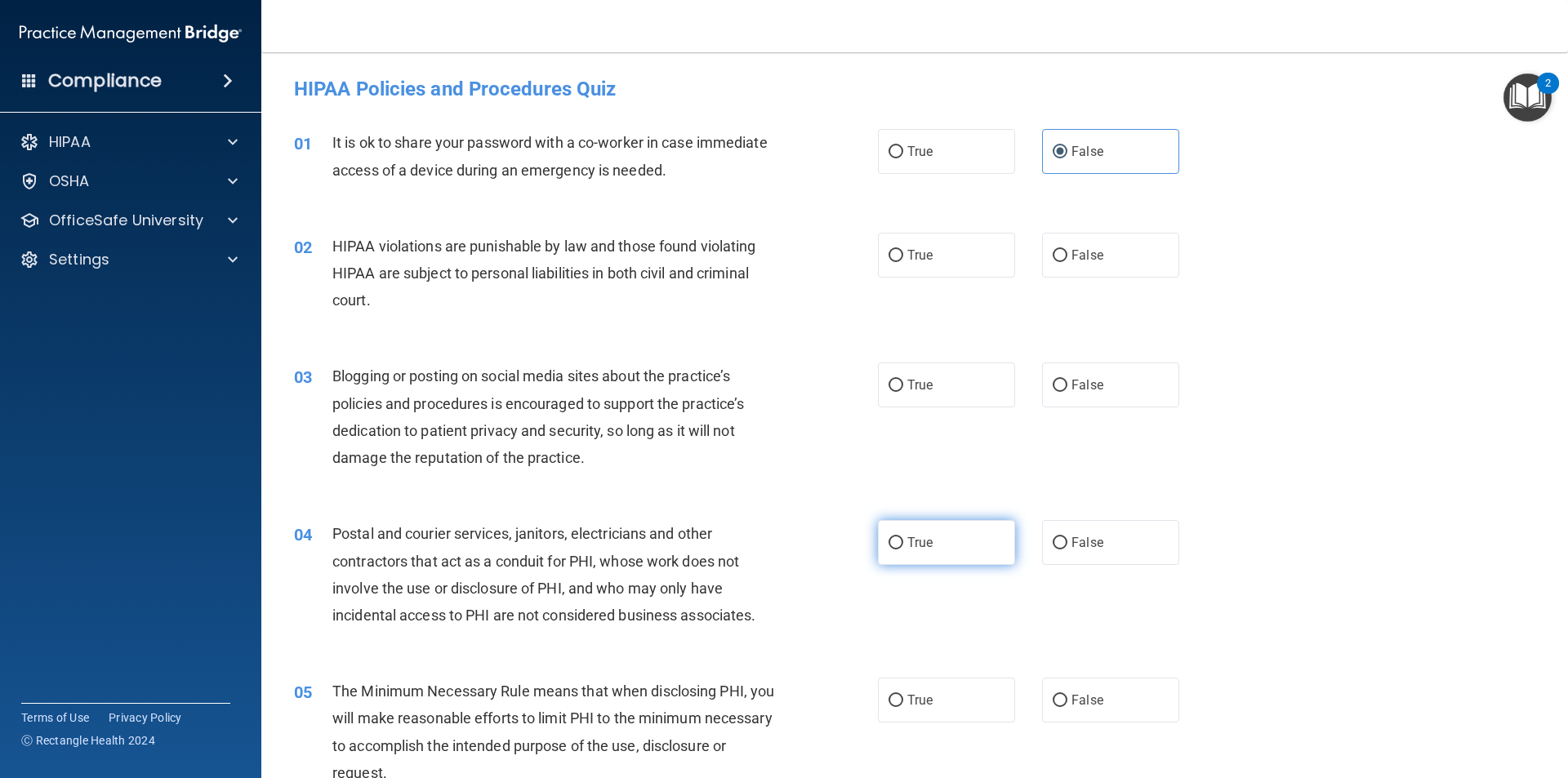
click at [960, 533] on label "True" at bounding box center [947, 543] width 137 height 45
click at [903, 538] on input "True" at bounding box center [896, 544] width 14 height 13
radio input "true"
click at [947, 399] on label "True" at bounding box center [947, 385] width 137 height 45
click at [903, 392] on input "True" at bounding box center [896, 386] width 14 height 13
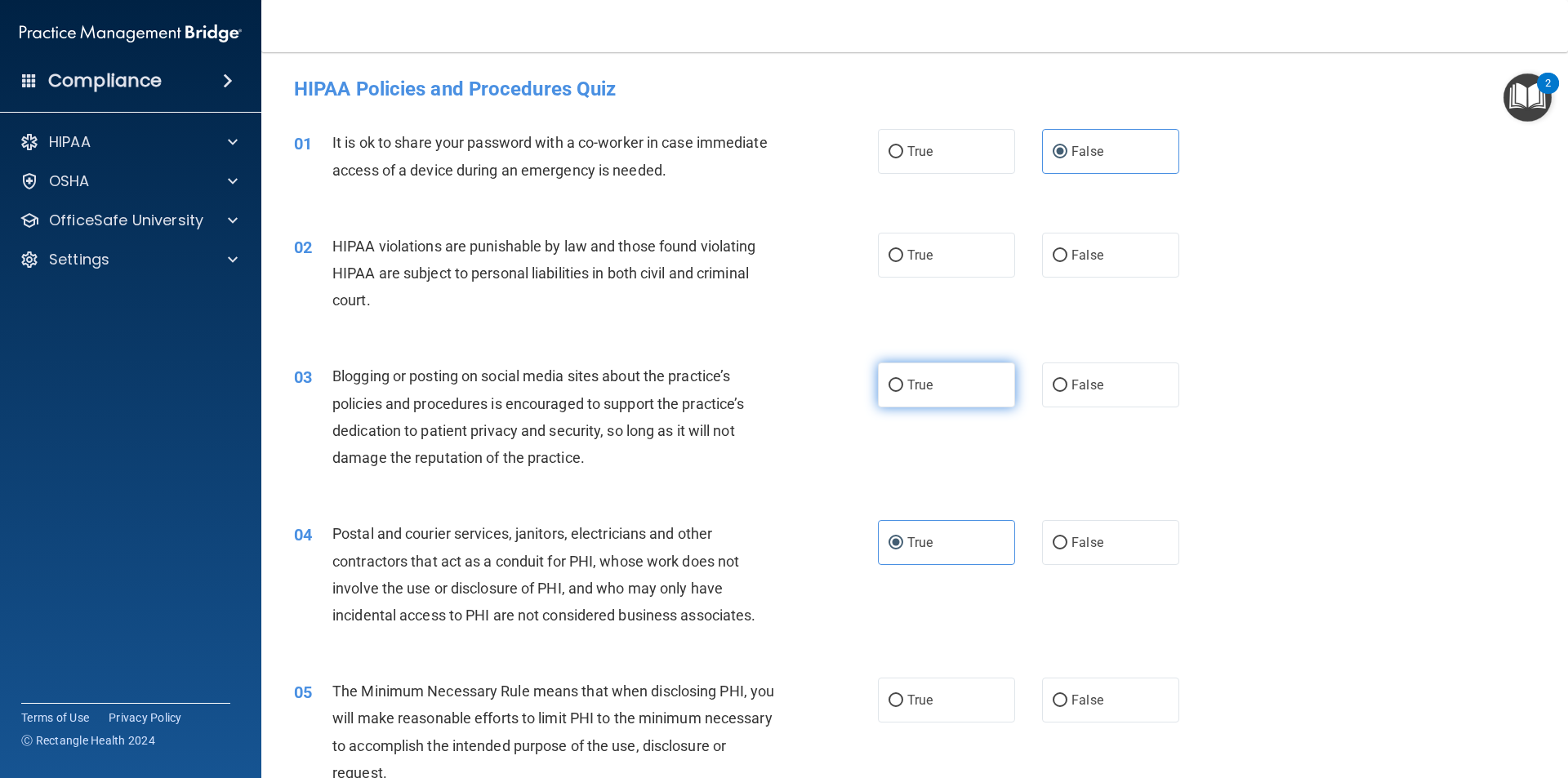
radio input "true"
drag, startPoint x: 946, startPoint y: 243, endPoint x: 936, endPoint y: 258, distance: 18.0
click at [945, 245] on label "True" at bounding box center [947, 255] width 137 height 45
click at [903, 250] on input "True" at bounding box center [896, 257] width 14 height 13
radio input "true"
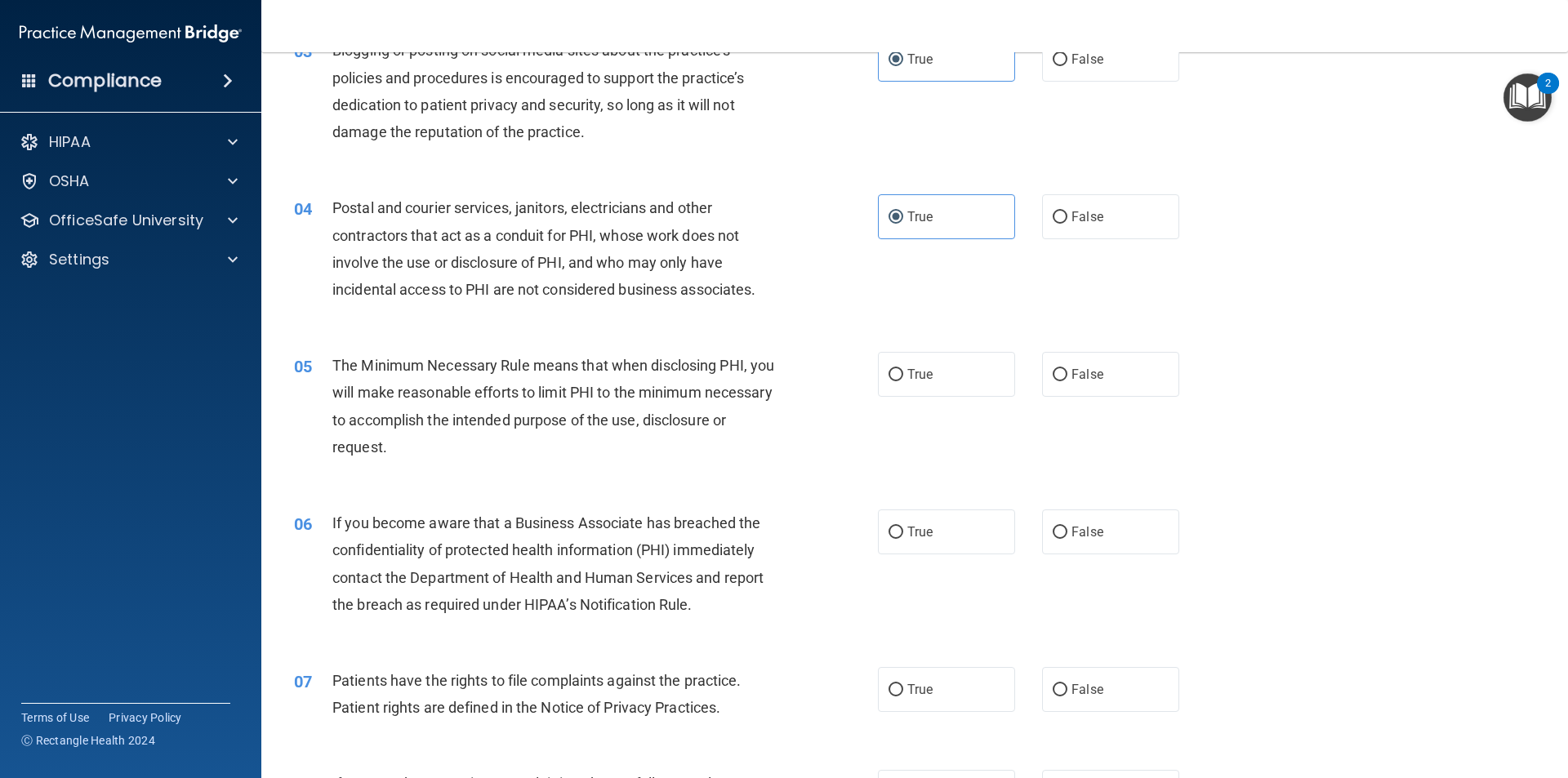
scroll to position [327, 0]
click at [1089, 542] on label "False" at bounding box center [1110, 531] width 137 height 45
click at [1067, 538] on input "False" at bounding box center [1060, 532] width 14 height 13
radio input "true"
click at [910, 382] on label "True" at bounding box center [947, 374] width 137 height 45
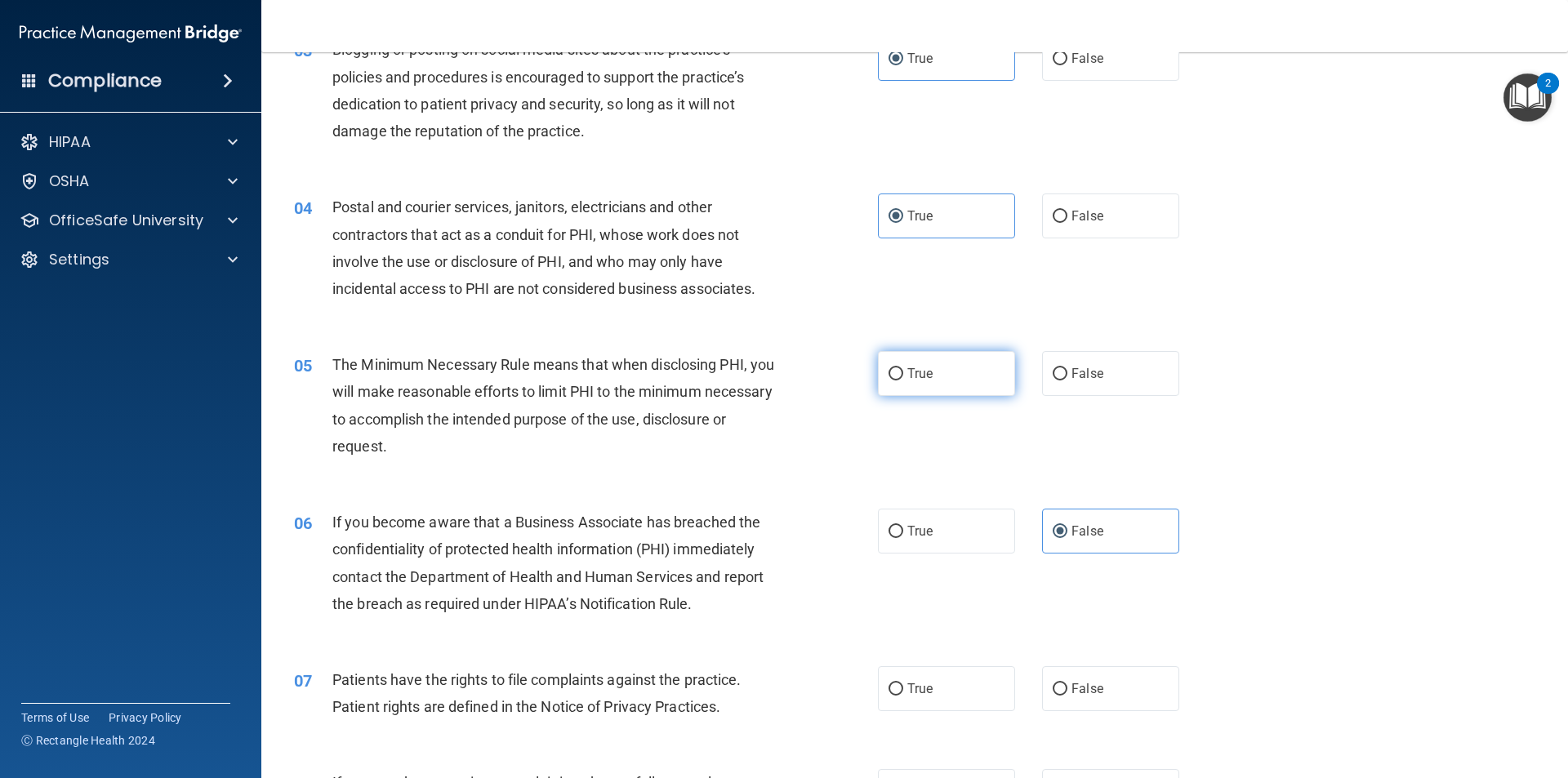
click at [903, 381] on input "True" at bounding box center [896, 375] width 14 height 13
radio input "true"
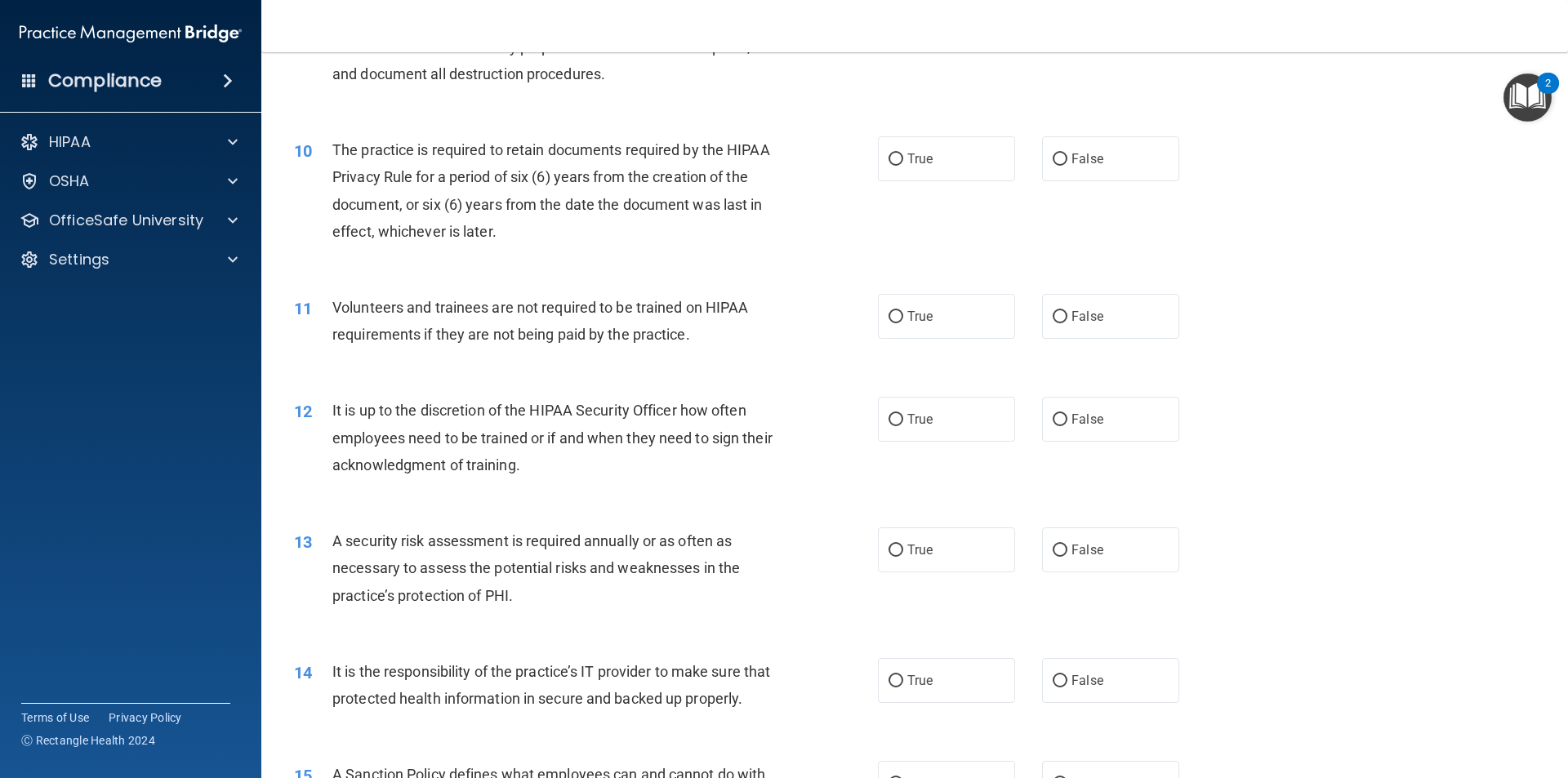
scroll to position [1307, 0]
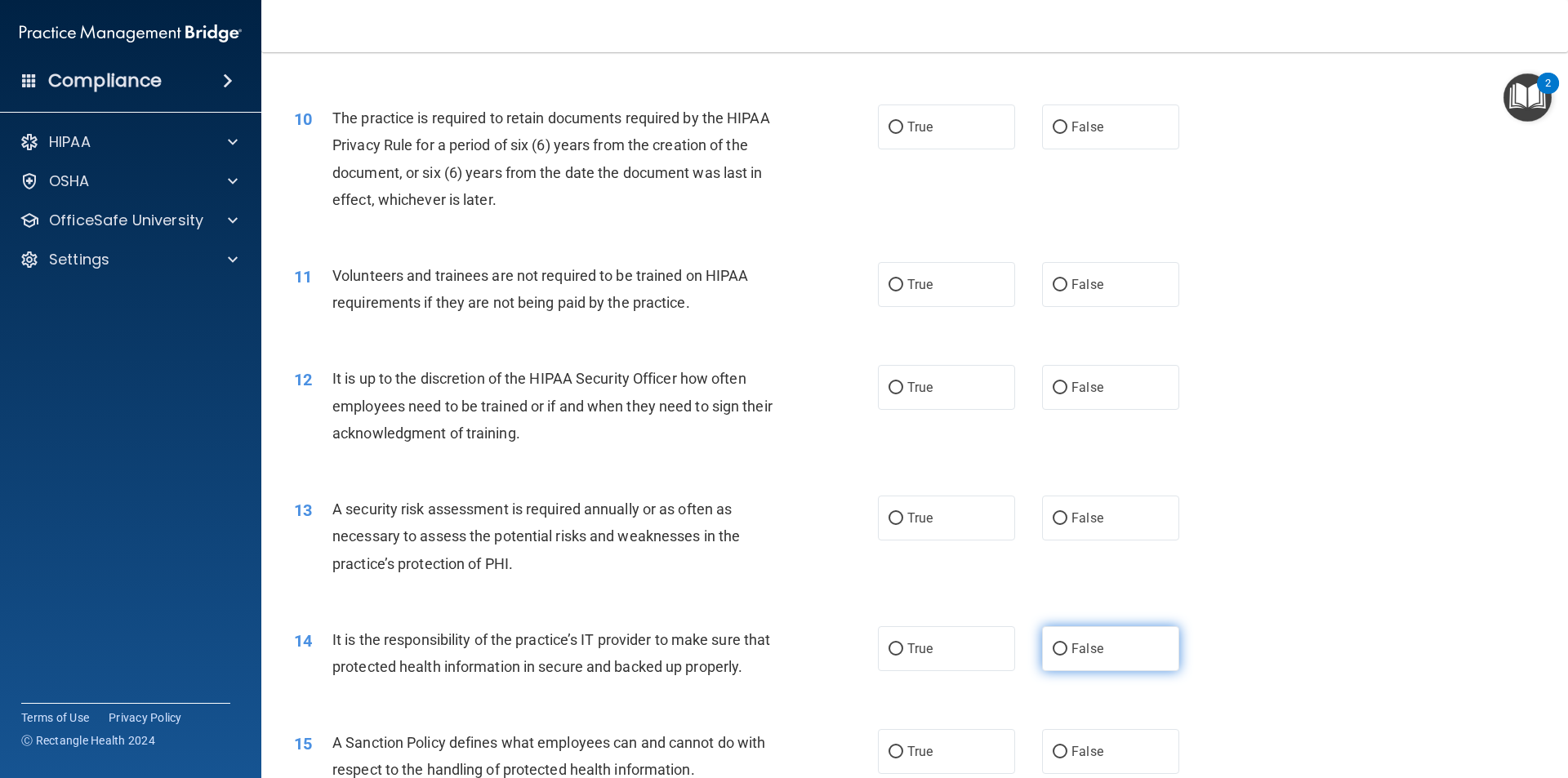
click at [1110, 637] on label "False" at bounding box center [1110, 649] width 137 height 45
click at [1067, 644] on input "False" at bounding box center [1060, 650] width 14 height 13
radio input "true"
click at [1070, 763] on label "False" at bounding box center [1110, 752] width 137 height 45
click at [1067, 759] on input "False" at bounding box center [1060, 753] width 14 height 13
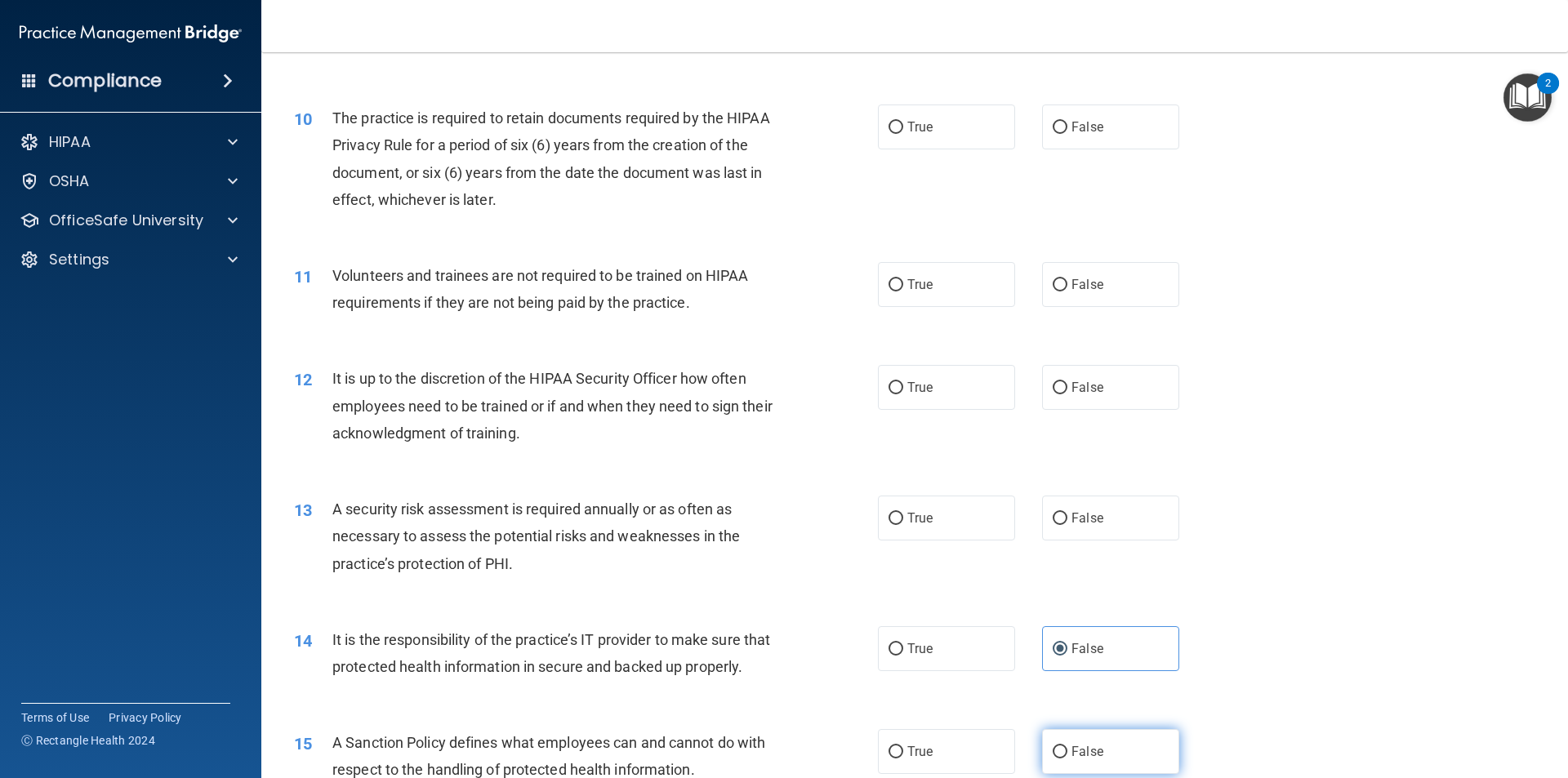
radio input "true"
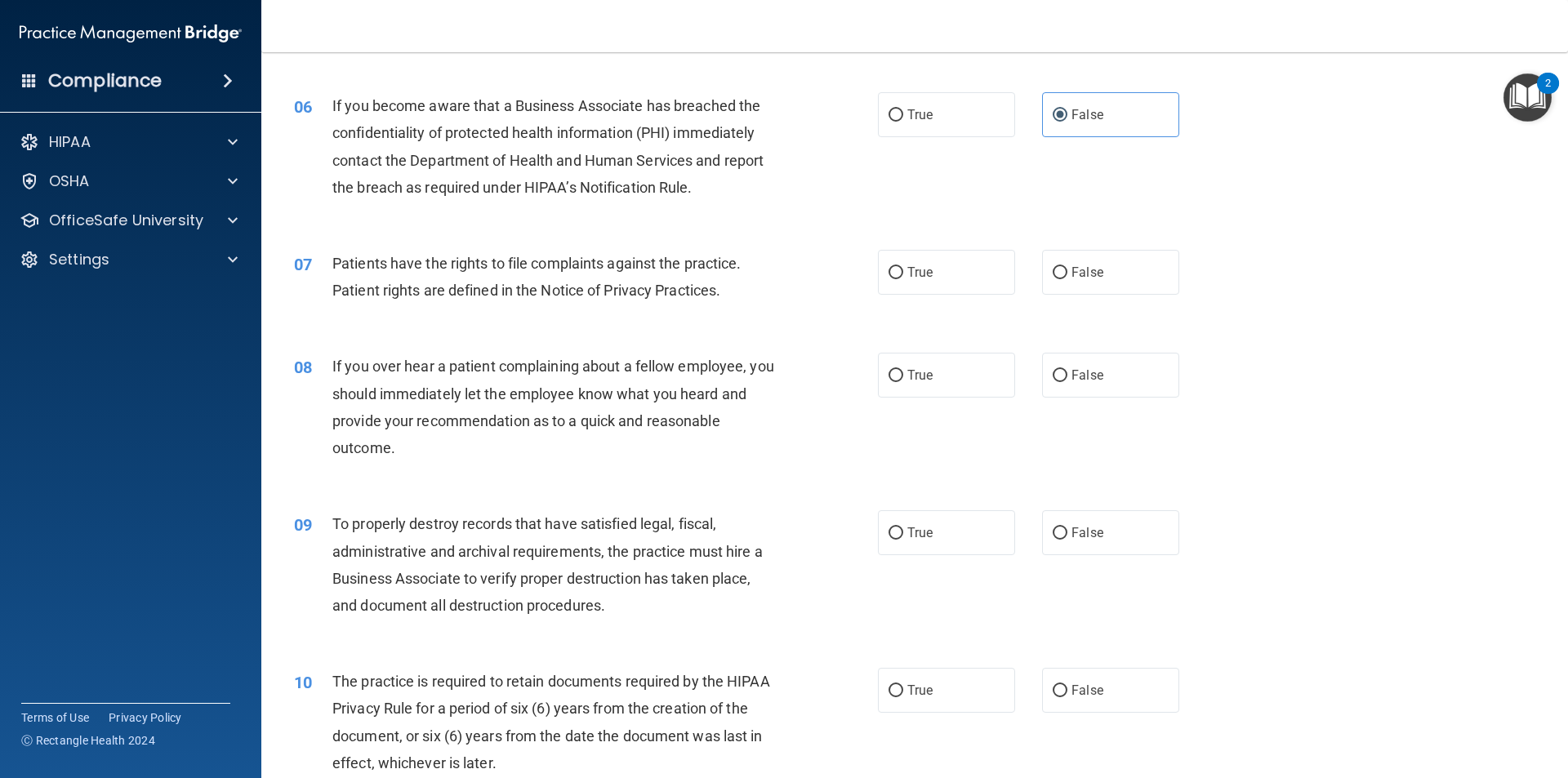
scroll to position [662, 0]
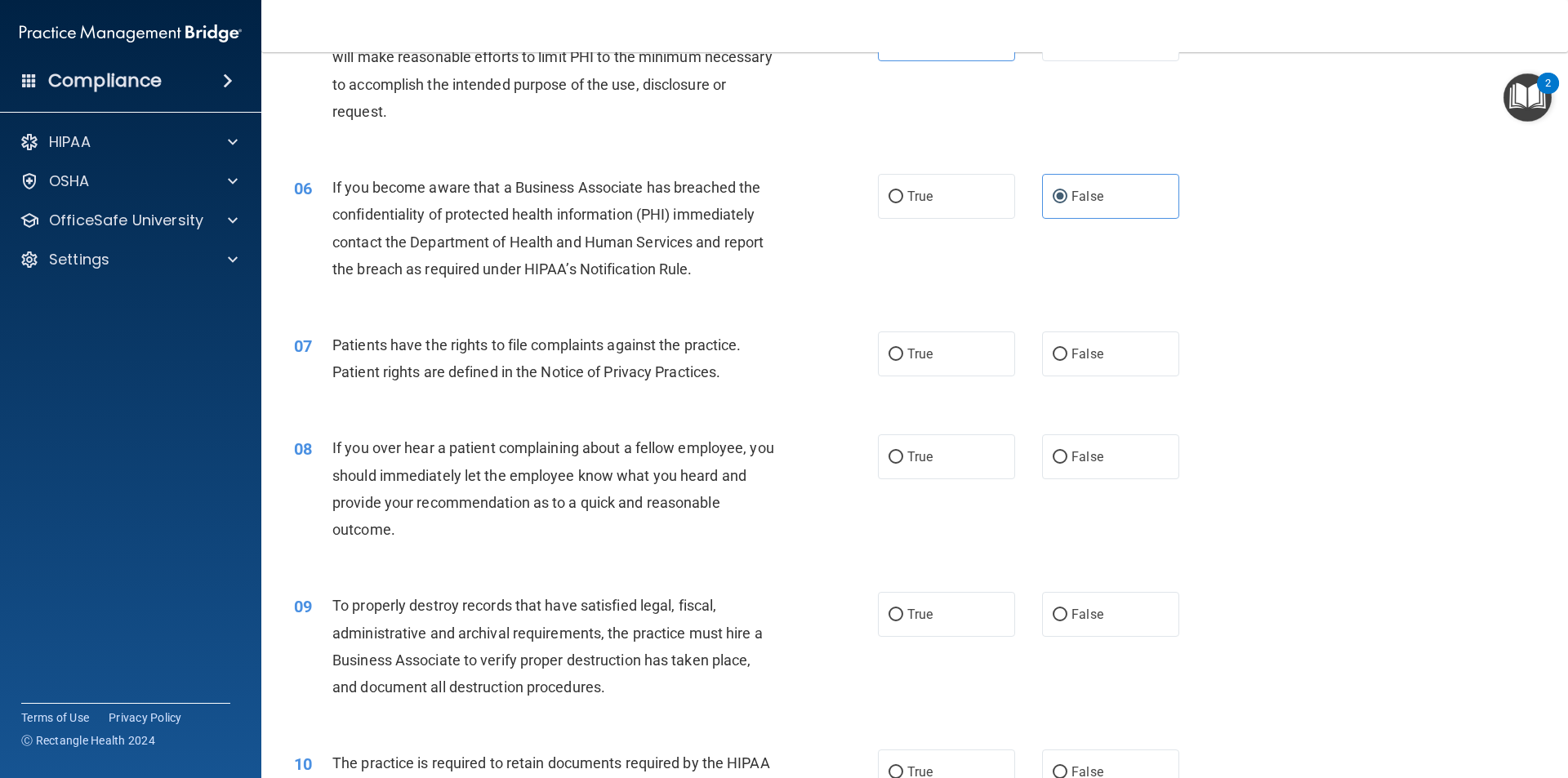
click at [959, 377] on div "07 Patients have the rights to file complaints against the practice. Patient ri…" at bounding box center [915, 363] width 1266 height 103
click at [973, 365] on label "True" at bounding box center [947, 354] width 137 height 45
click at [903, 361] on input "True" at bounding box center [896, 355] width 14 height 13
radio input "true"
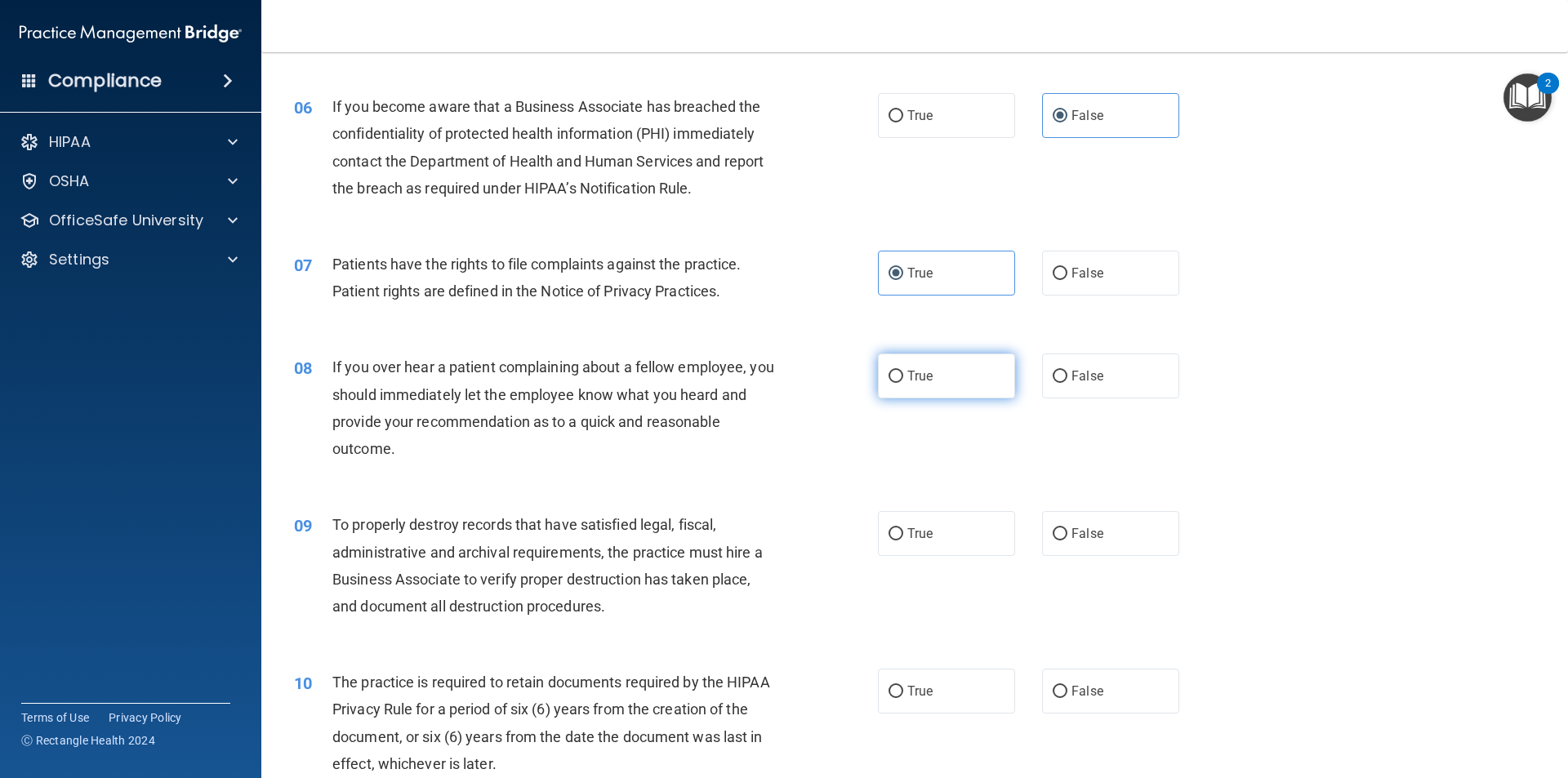
scroll to position [743, 0]
click at [1118, 368] on label "False" at bounding box center [1110, 375] width 137 height 45
click at [1067, 370] on input "False" at bounding box center [1060, 376] width 14 height 13
radio input "true"
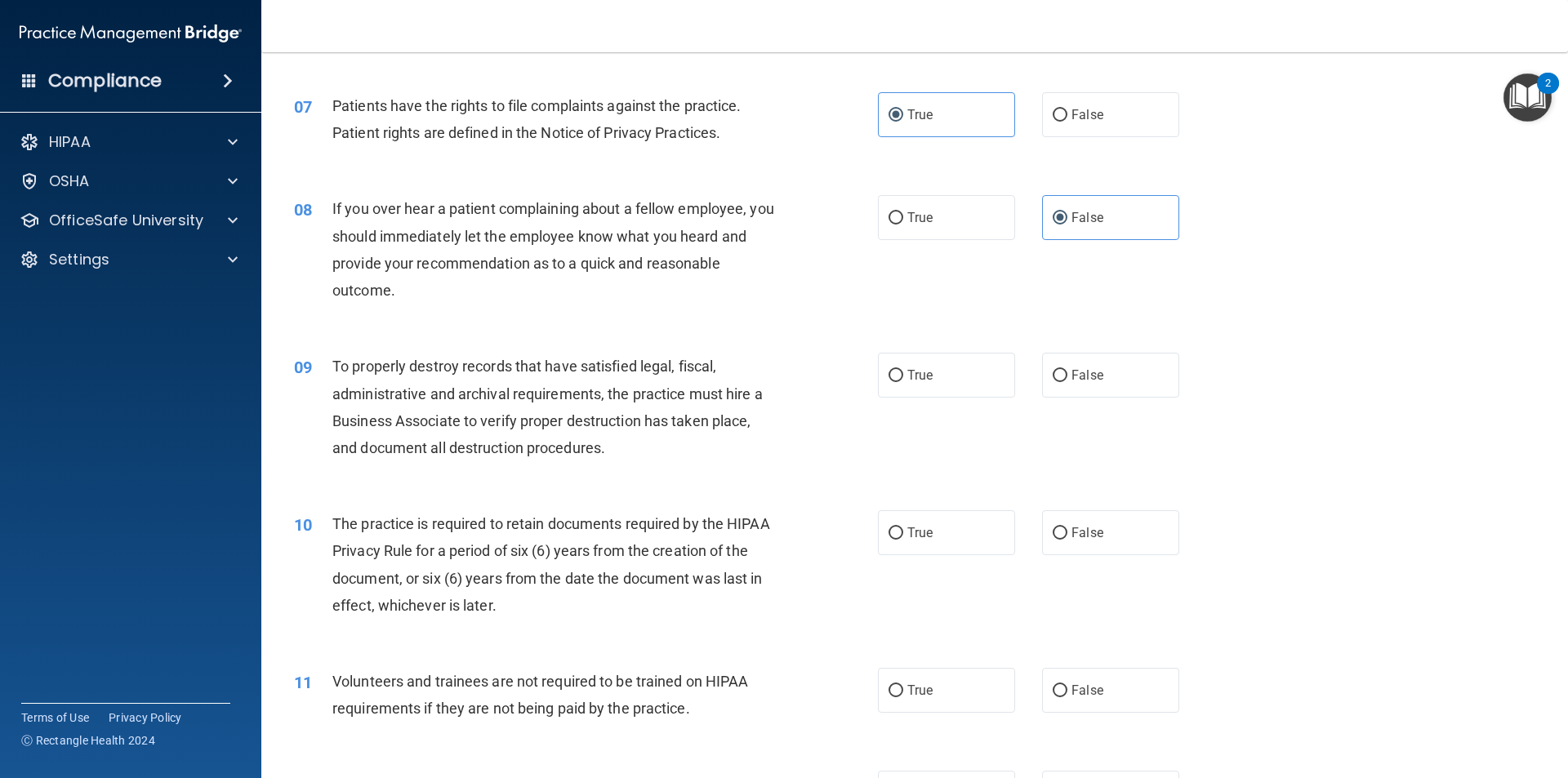
scroll to position [988, 0]
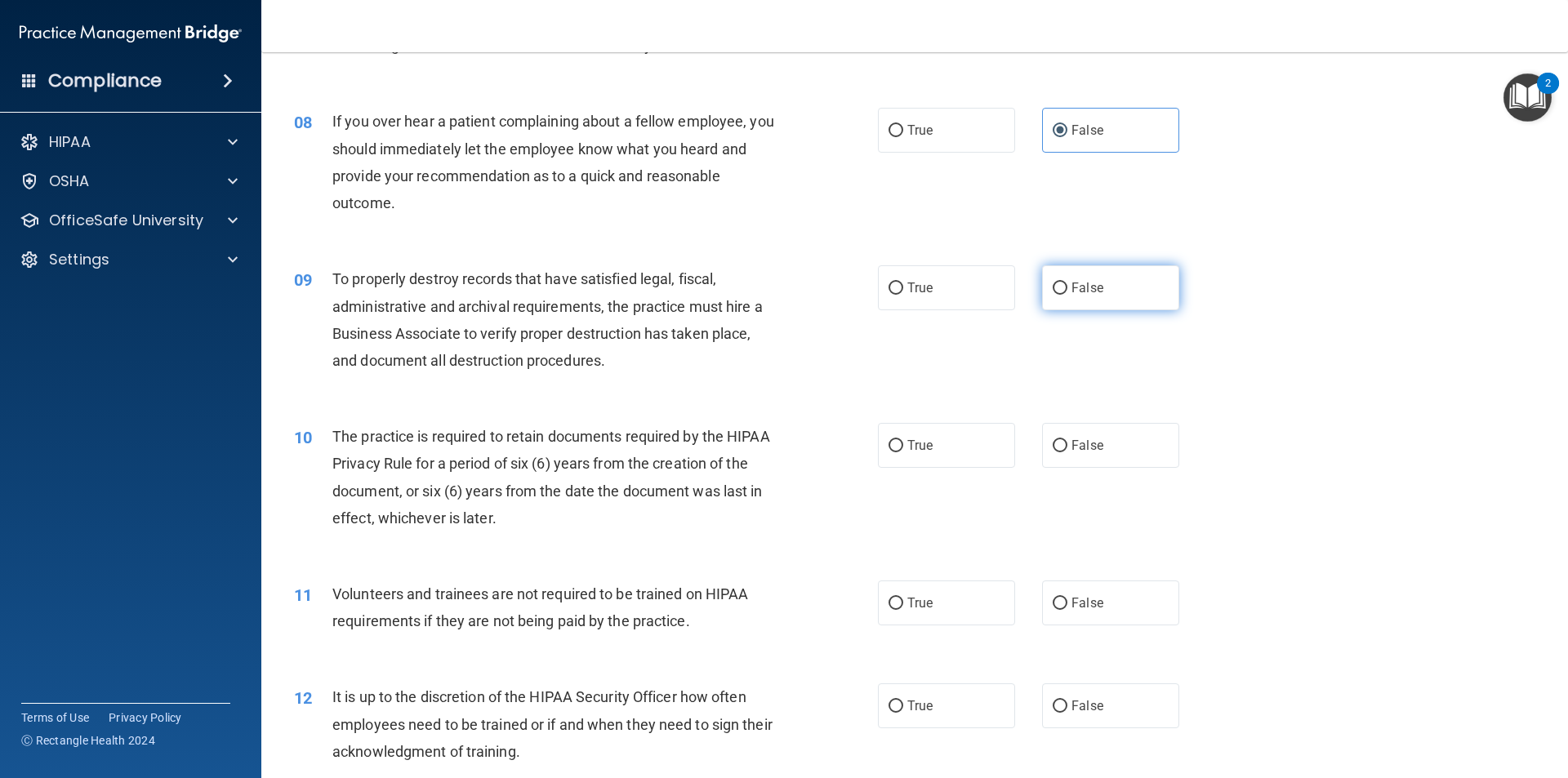
click at [1072, 301] on label "False" at bounding box center [1110, 288] width 137 height 45
click at [1067, 294] on input "False" at bounding box center [1060, 289] width 14 height 13
radio input "true"
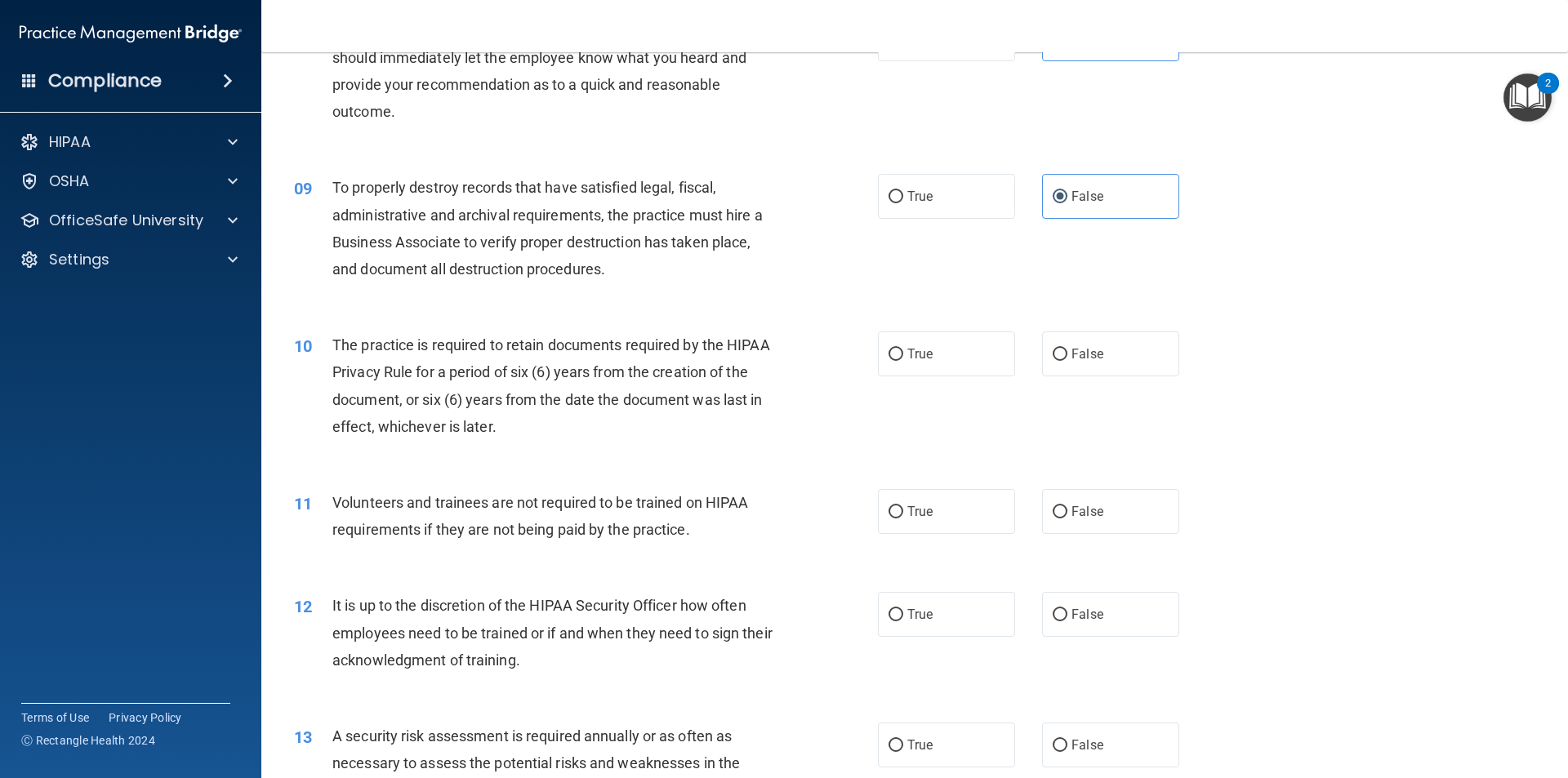
scroll to position [1152, 0]
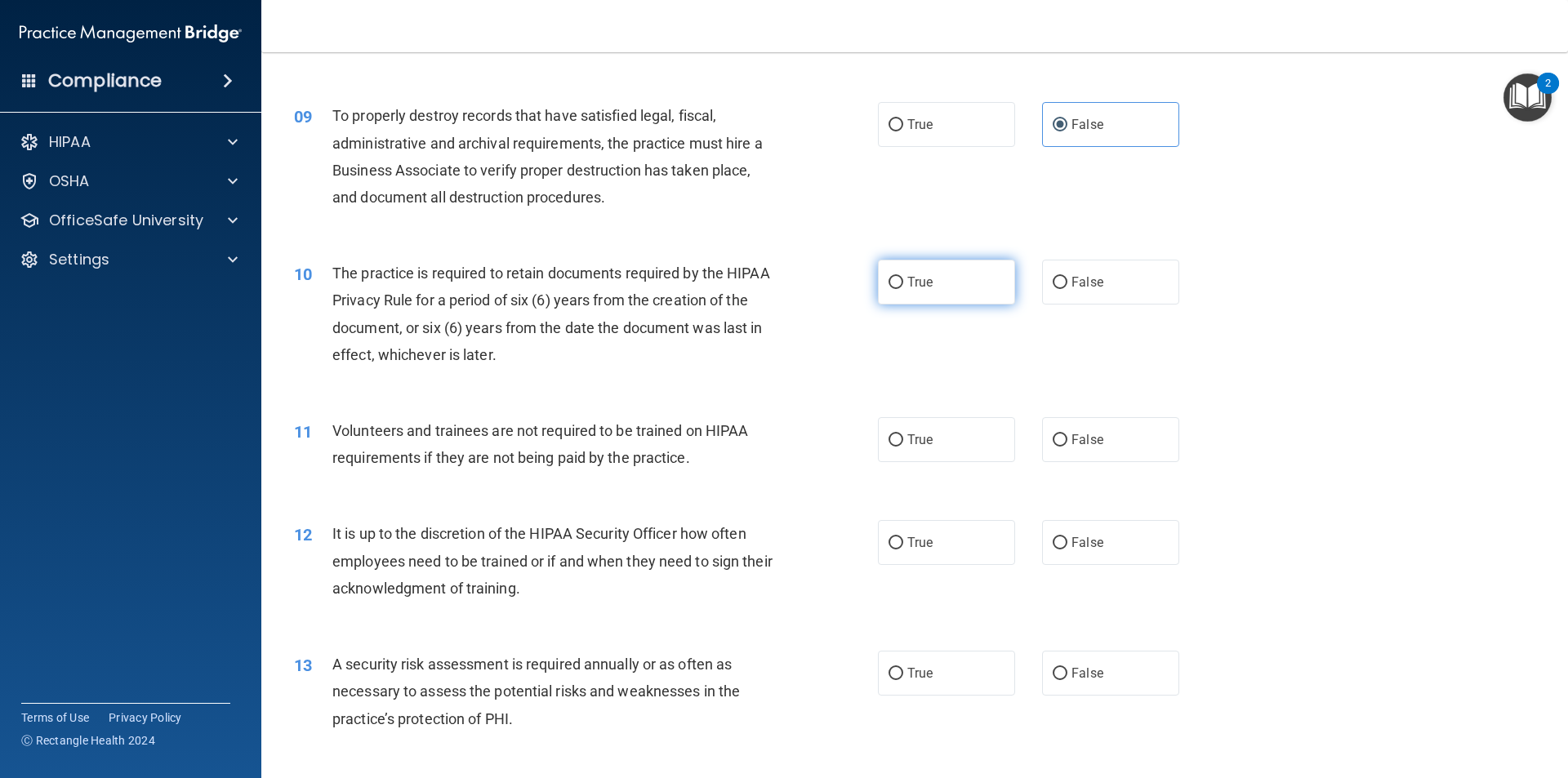
click at [971, 288] on label "True" at bounding box center [947, 282] width 137 height 45
click at [903, 288] on input "True" at bounding box center [896, 283] width 14 height 13
radio input "true"
click at [1126, 426] on label "False" at bounding box center [1110, 439] width 137 height 45
click at [1067, 435] on input "False" at bounding box center [1060, 441] width 14 height 13
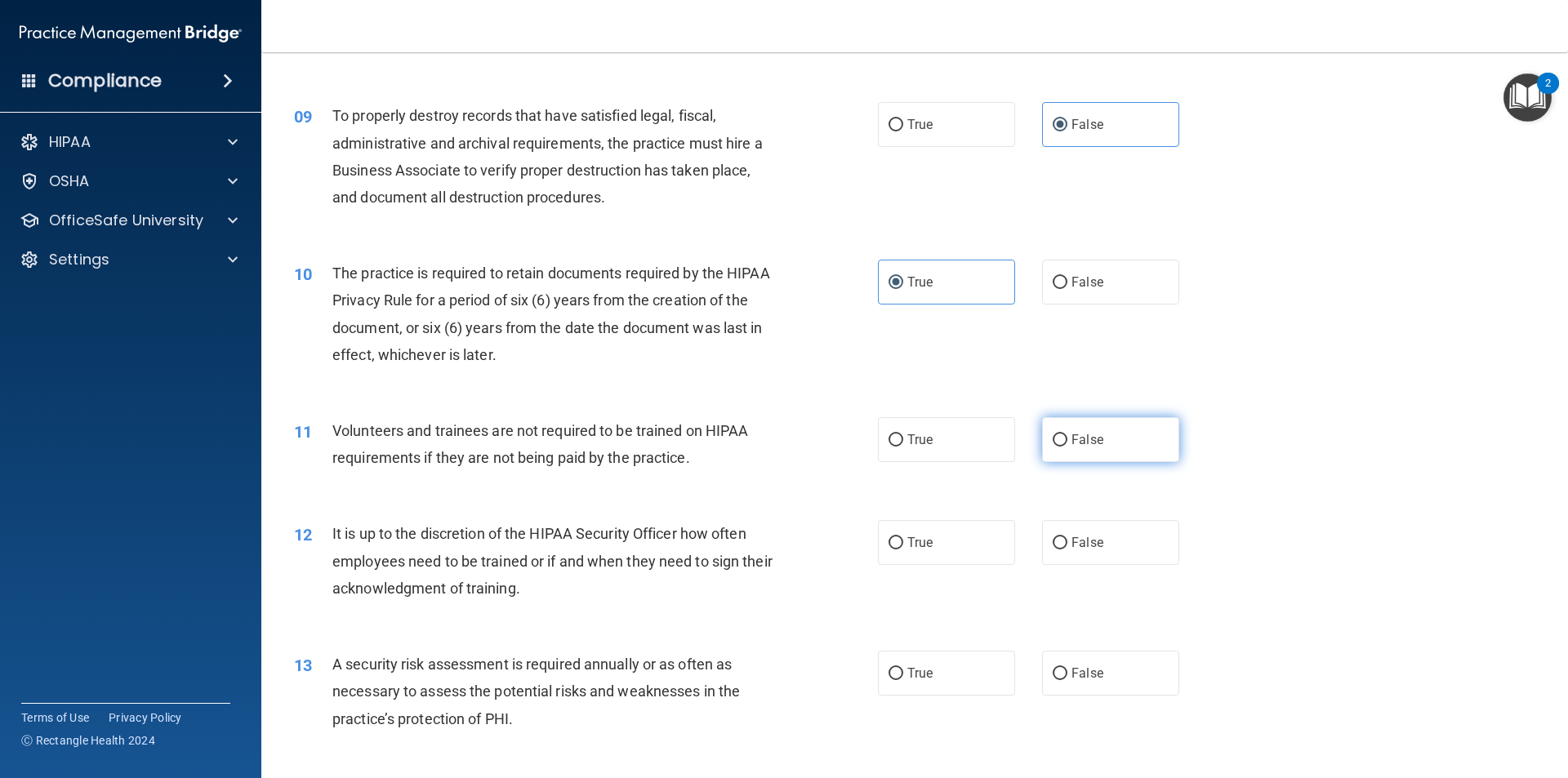
radio input "true"
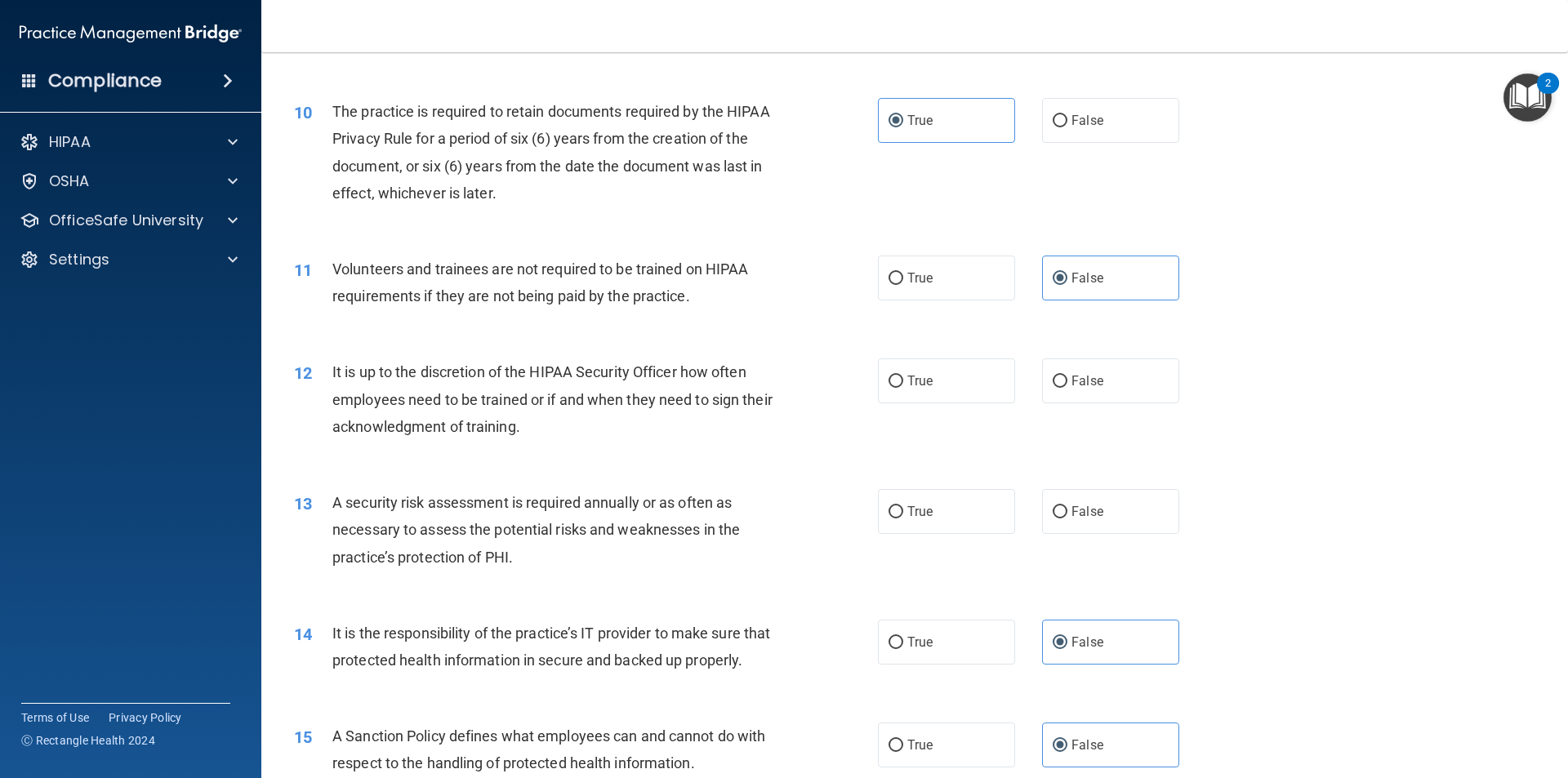
scroll to position [1315, 0]
click at [1050, 388] on label "False" at bounding box center [1110, 379] width 137 height 45
click at [1053, 386] on input "False" at bounding box center [1060, 380] width 14 height 13
radio input "true"
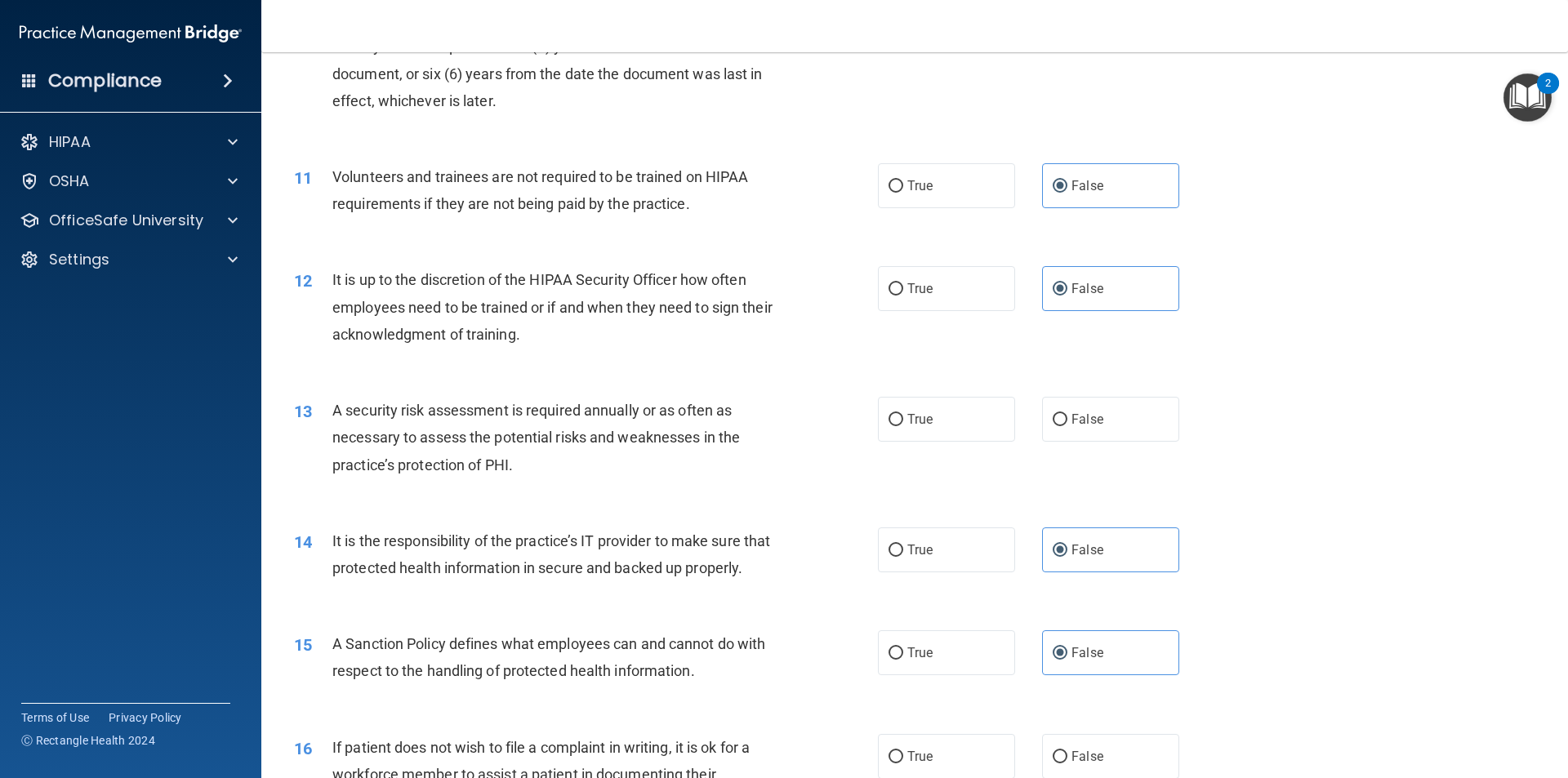
scroll to position [1479, 0]
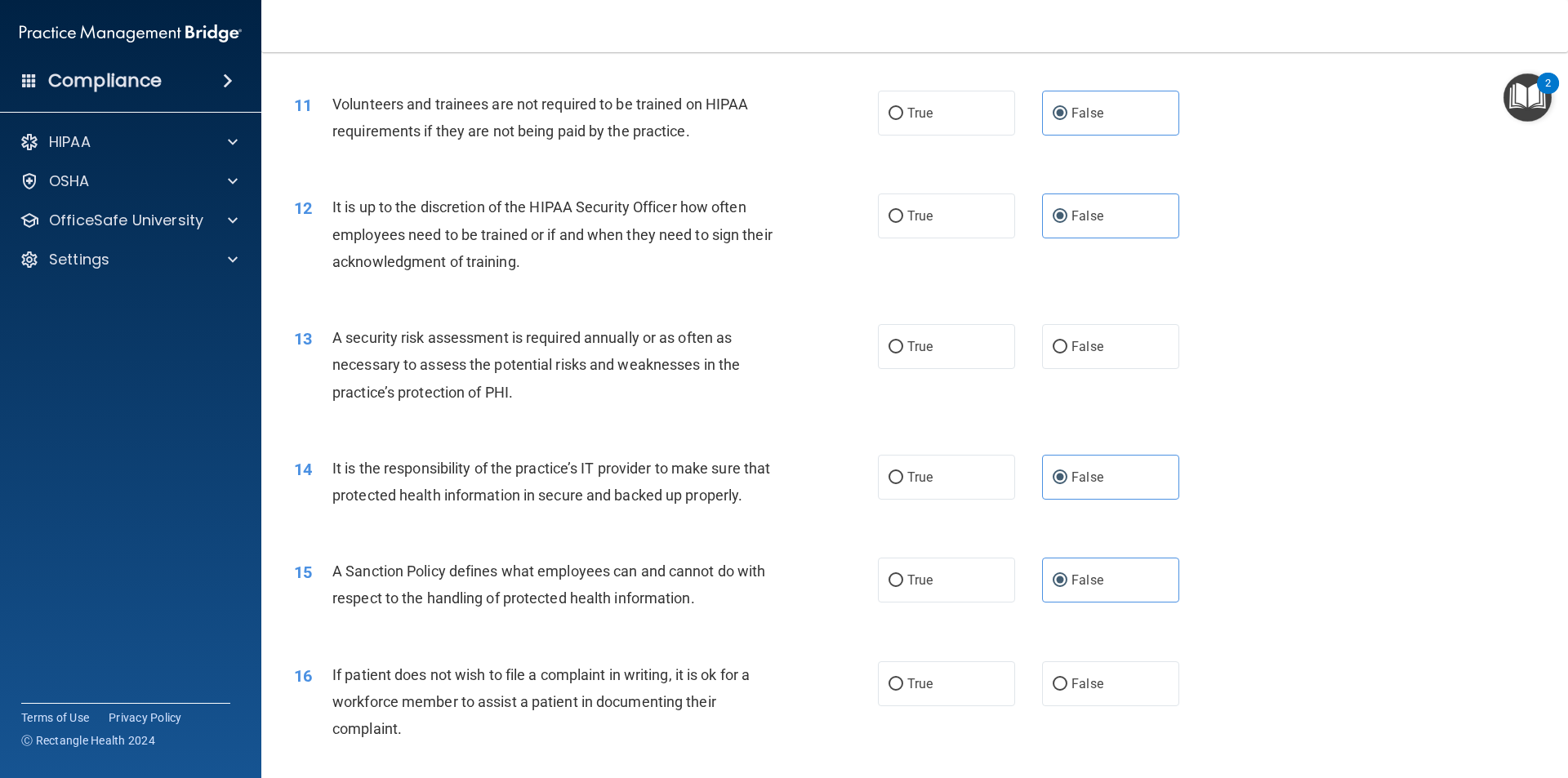
click at [972, 374] on div "13 A security risk assessment is required annually or as often as necessary to …" at bounding box center [915, 368] width 1266 height 131
click at [975, 358] on label "True" at bounding box center [947, 347] width 137 height 45
click at [903, 354] on input "True" at bounding box center [896, 348] width 14 height 13
radio input "true"
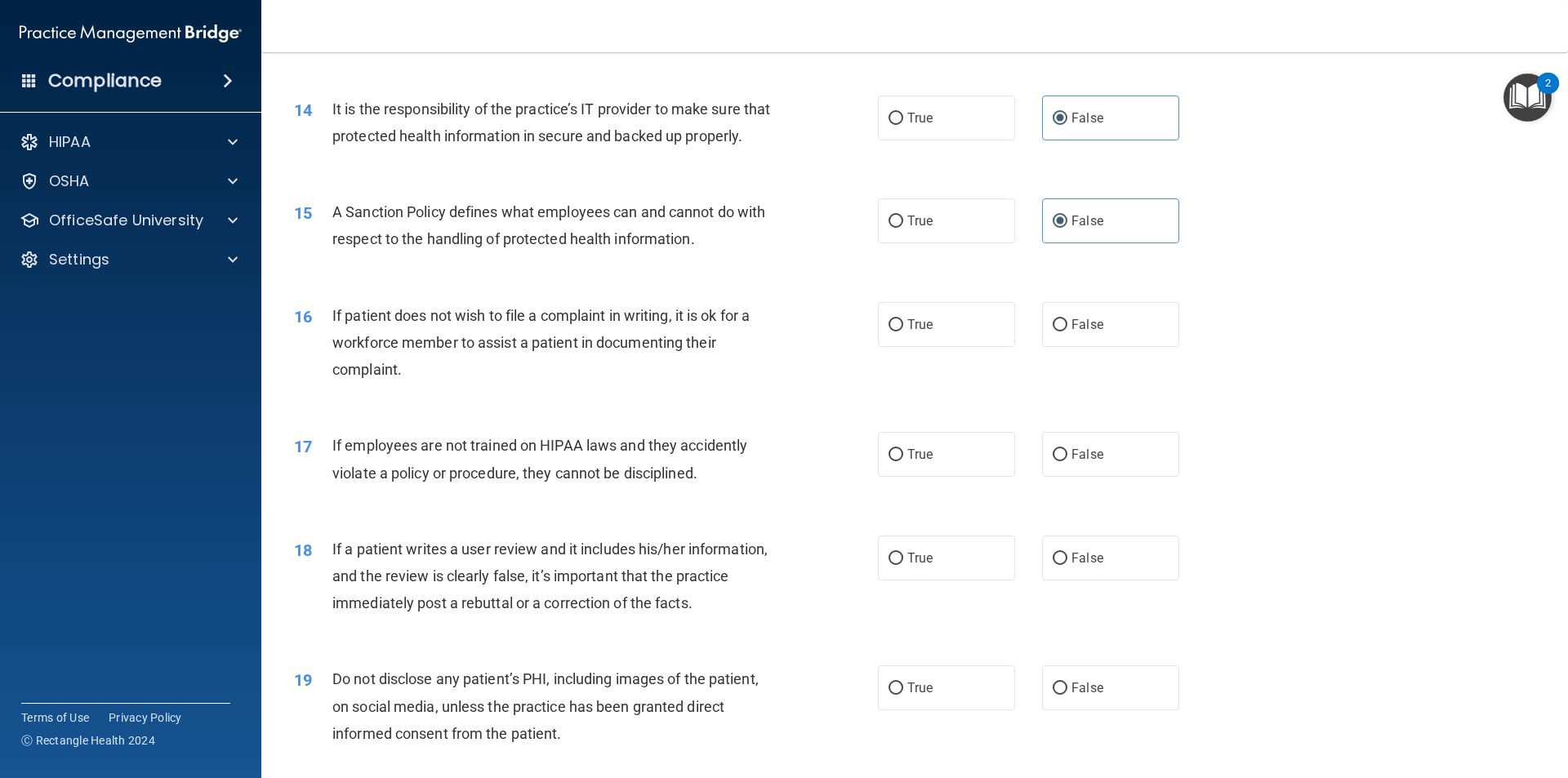
scroll to position [1886, 0]
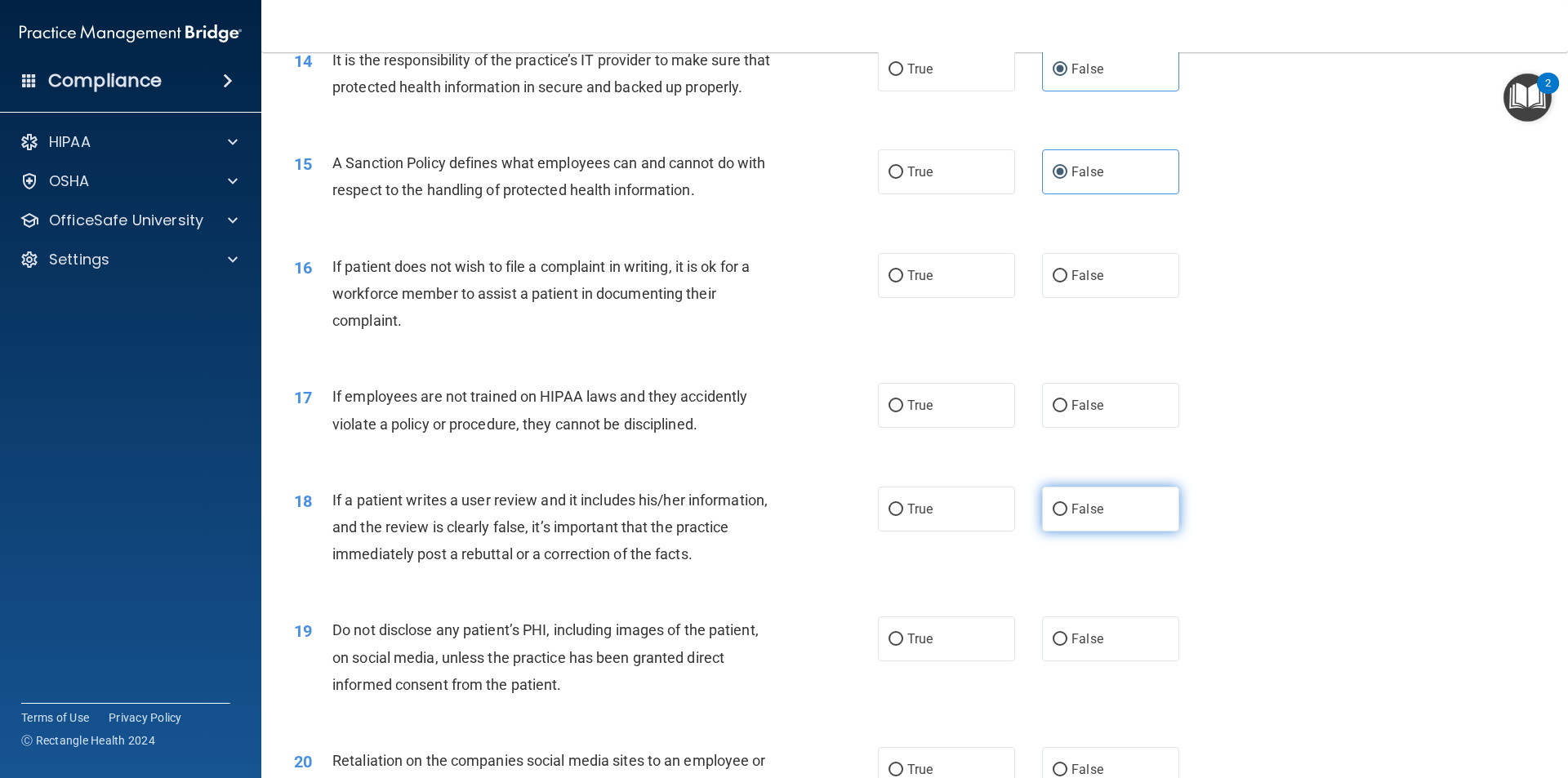
click at [1132, 531] on label "False" at bounding box center [1110, 510] width 137 height 45
click at [1067, 516] on input "False" at bounding box center [1060, 511] width 14 height 13
radio input "true"
click at [1132, 428] on label "False" at bounding box center [1110, 405] width 137 height 45
click at [1067, 412] on input "False" at bounding box center [1060, 406] width 14 height 13
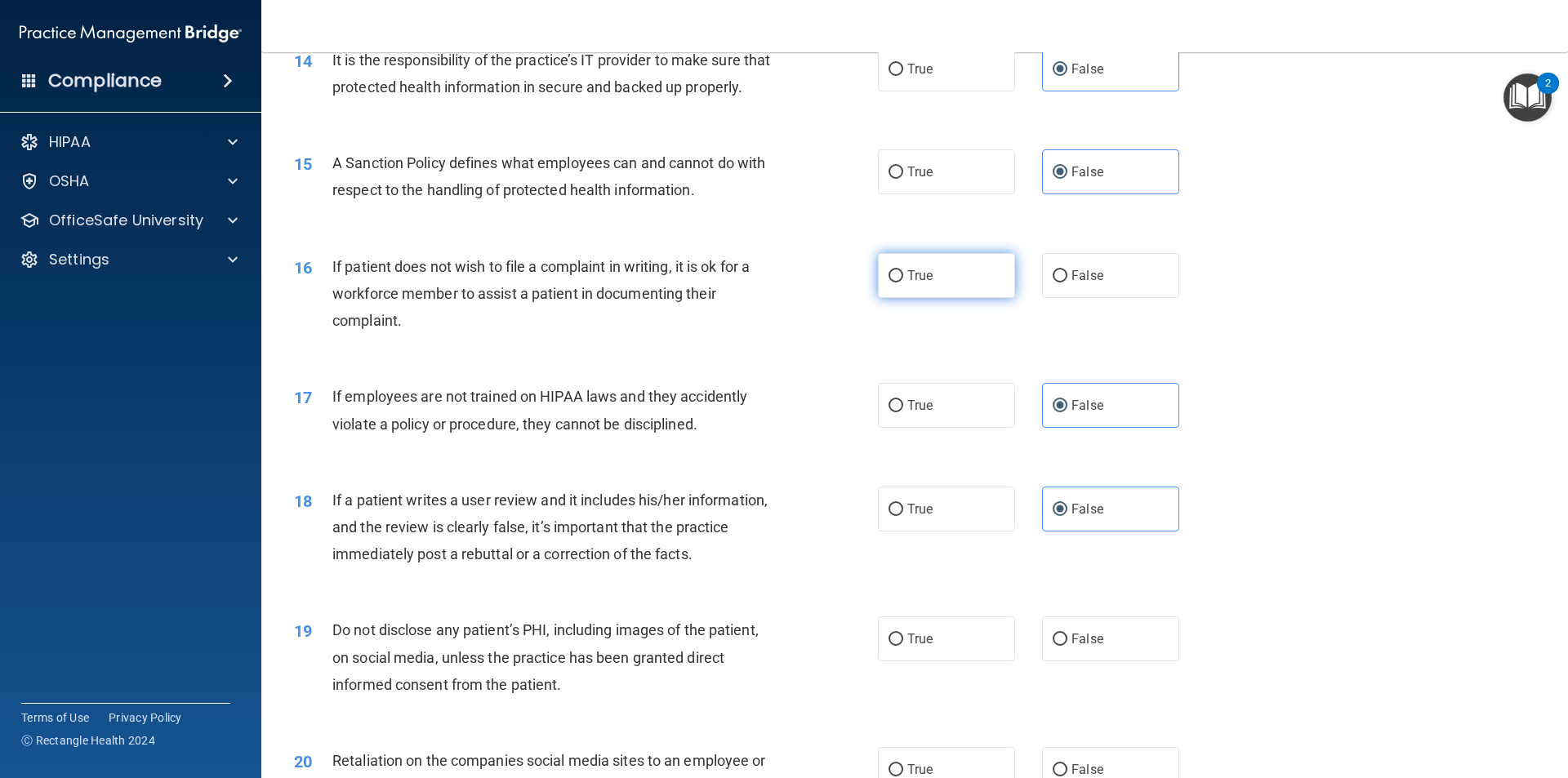
click at [932, 298] on label "True" at bounding box center [947, 276] width 137 height 45
click at [903, 283] on input "True" at bounding box center [896, 276] width 14 height 13
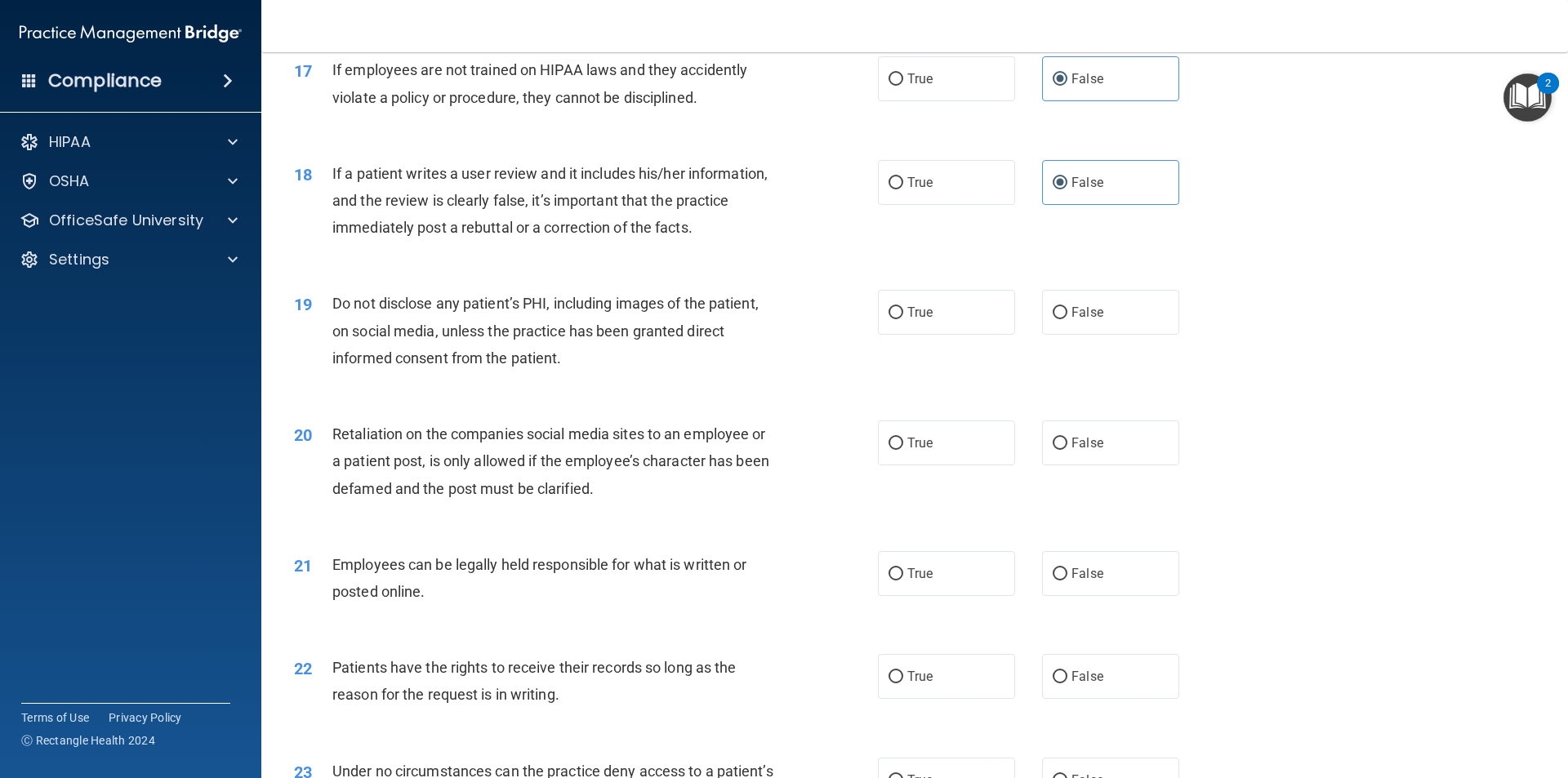
scroll to position [2295, 0]
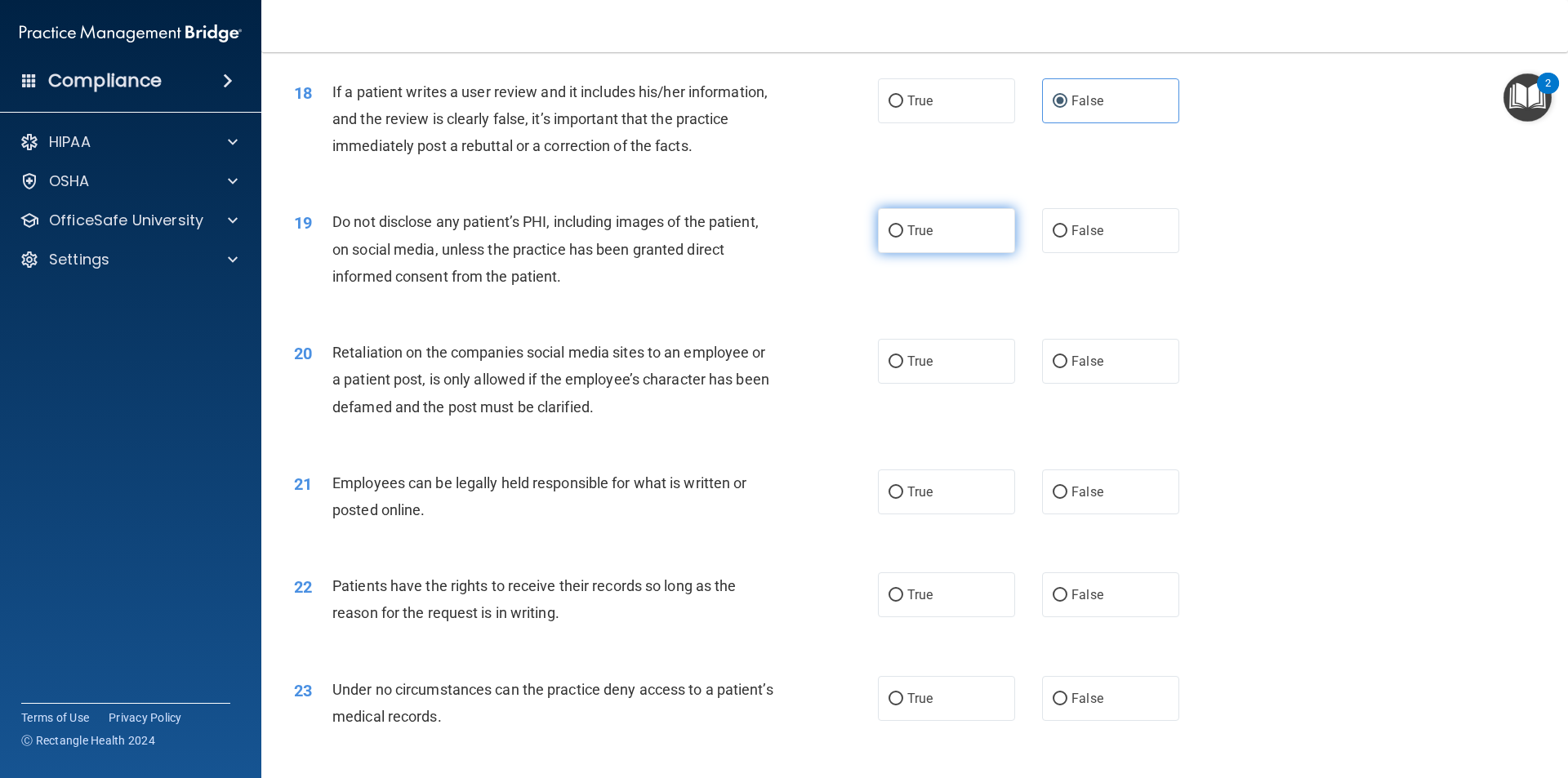
click at [889, 238] on input "True" at bounding box center [896, 231] width 14 height 13
click at [1093, 602] on span "False" at bounding box center [1087, 594] width 32 height 15
click at [1067, 602] on input "False" at bounding box center [1060, 596] width 14 height 13
click at [949, 498] on label "True" at bounding box center [947, 493] width 137 height 45
click at [903, 498] on input "True" at bounding box center [896, 493] width 14 height 13
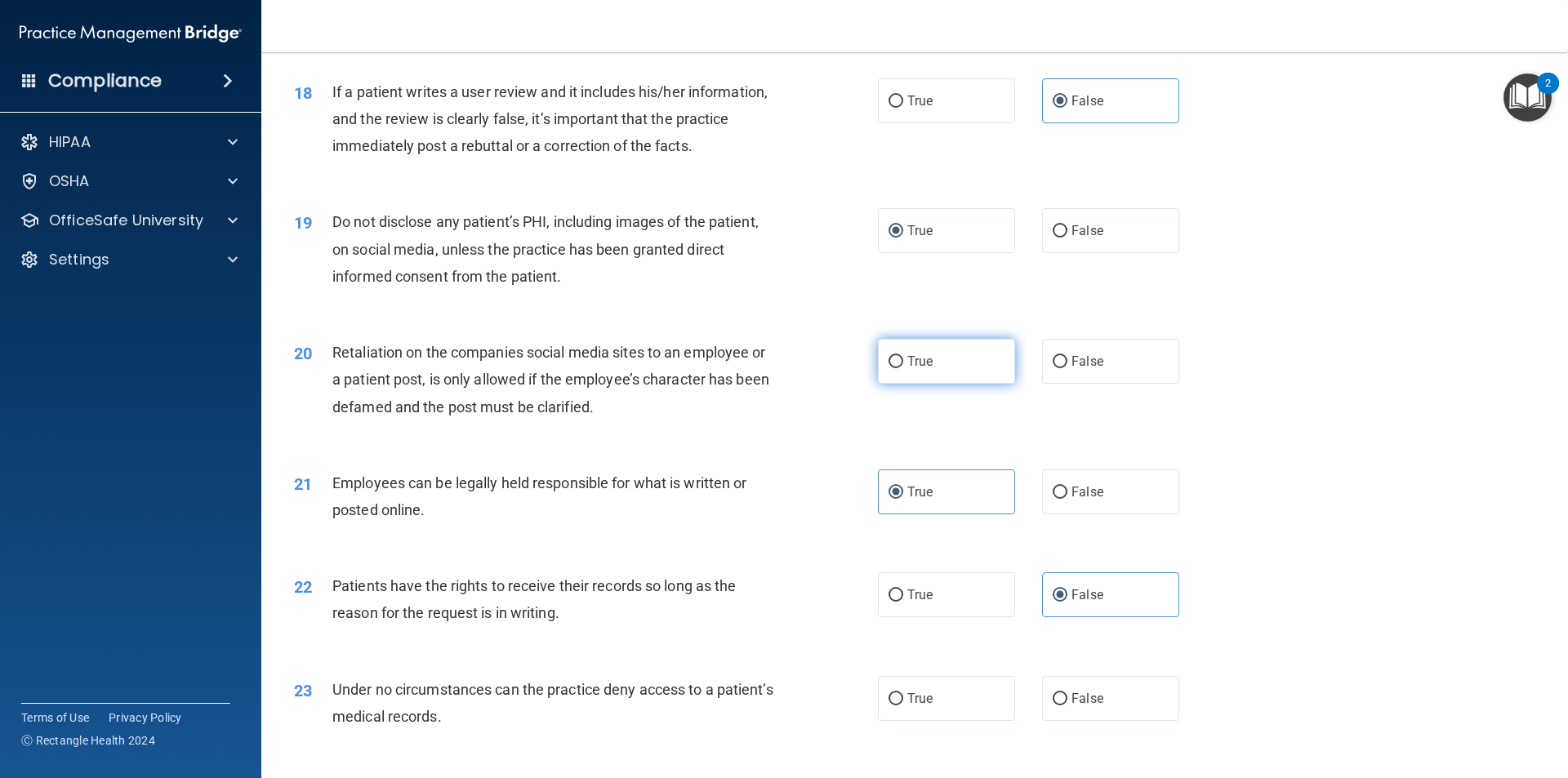
click at [980, 384] on label "True" at bounding box center [947, 361] width 137 height 45
click at [903, 368] on input "True" at bounding box center [896, 362] width 14 height 13
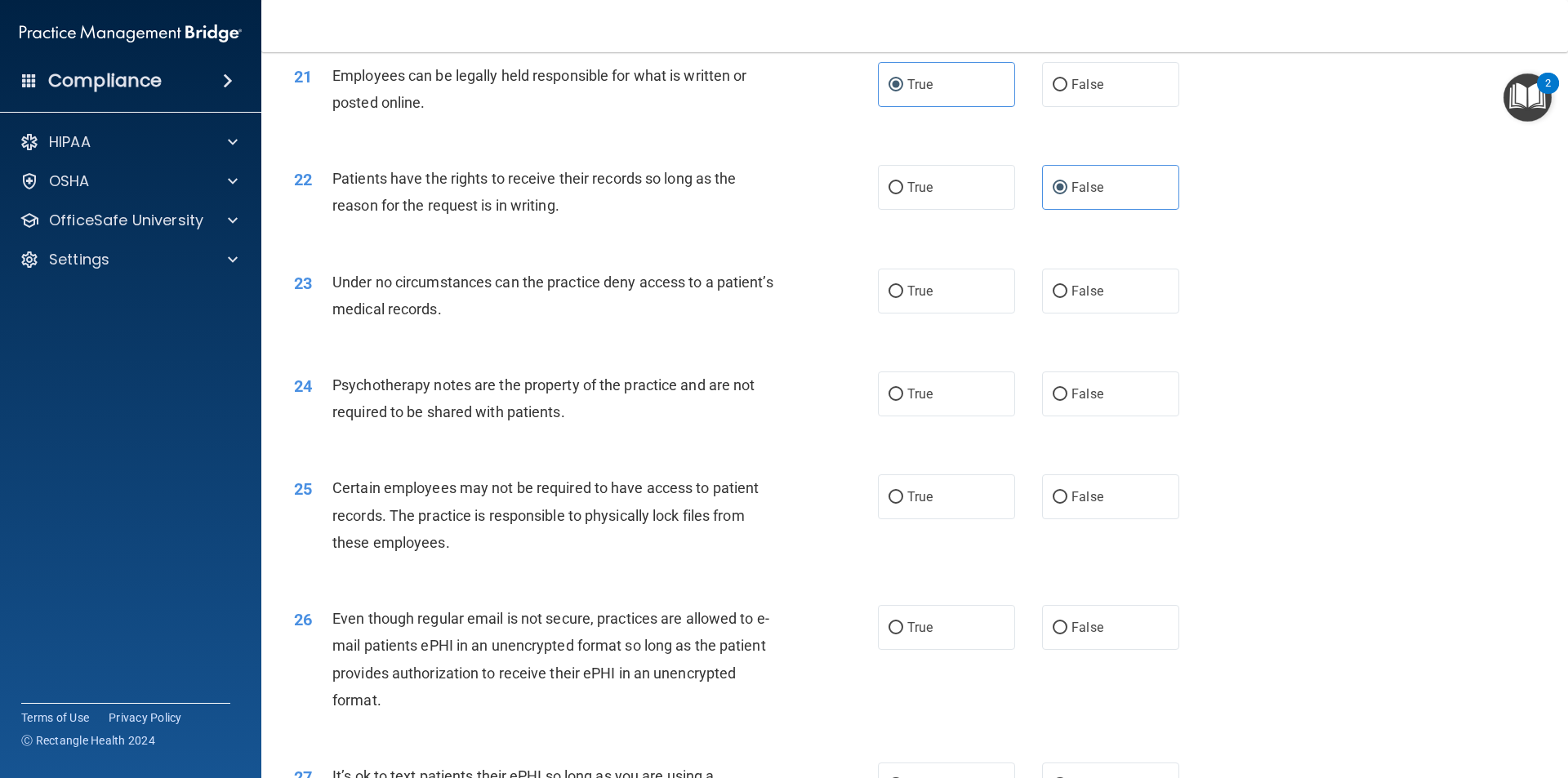
scroll to position [2703, 0]
click at [1050, 296] on label "False" at bounding box center [1110, 291] width 137 height 45
click at [1053, 296] on input "False" at bounding box center [1060, 292] width 14 height 13
click at [935, 409] on label "True" at bounding box center [947, 394] width 137 height 45
click at [903, 400] on input "True" at bounding box center [896, 394] width 14 height 13
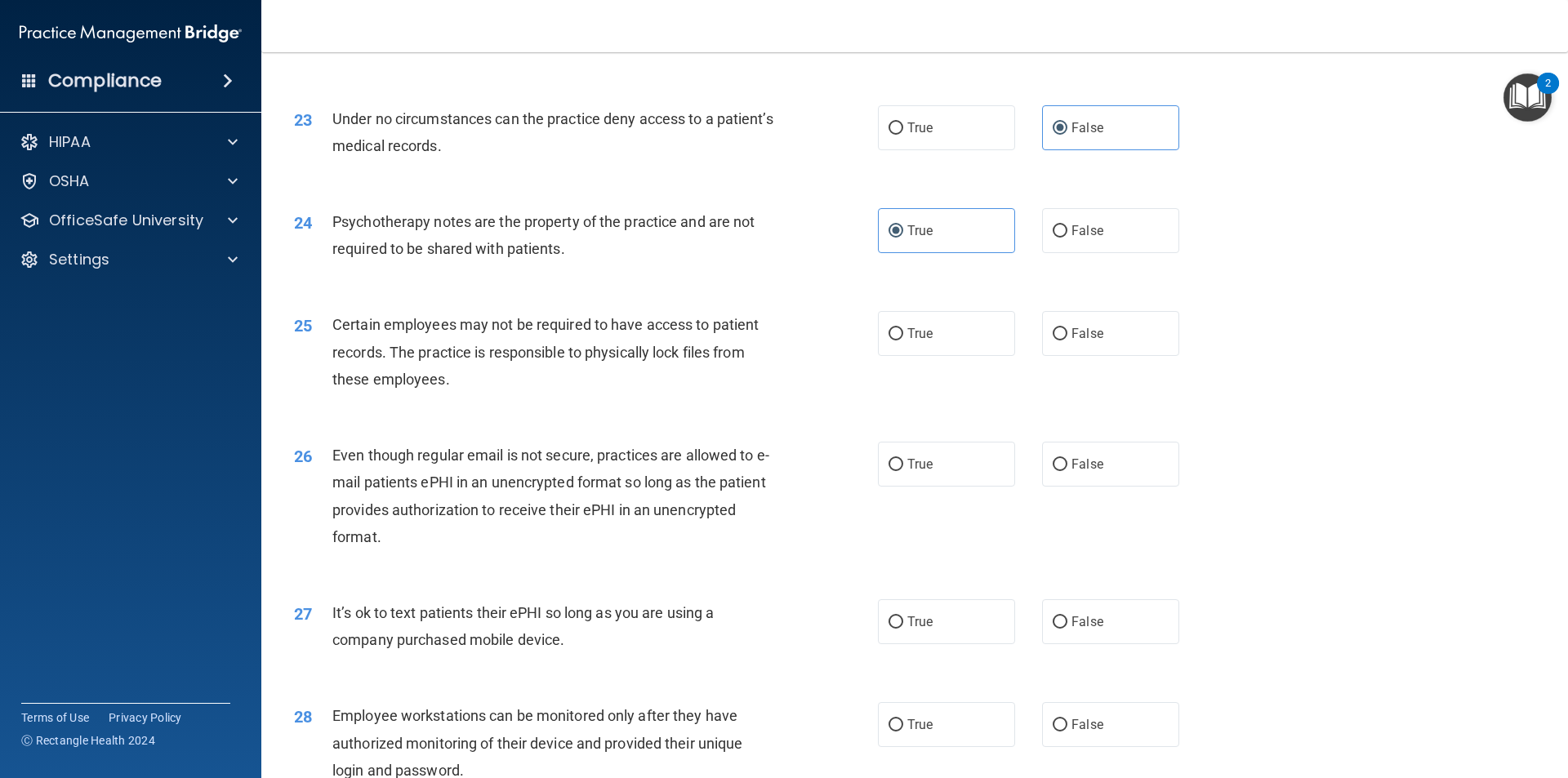
scroll to position [2867, 0]
click at [908, 471] on span "True" at bounding box center [920, 463] width 25 height 15
click at [903, 470] on input "True" at bounding box center [896, 465] width 14 height 13
click at [957, 356] on label "True" at bounding box center [947, 333] width 137 height 45
click at [903, 339] on input "True" at bounding box center [896, 334] width 14 height 13
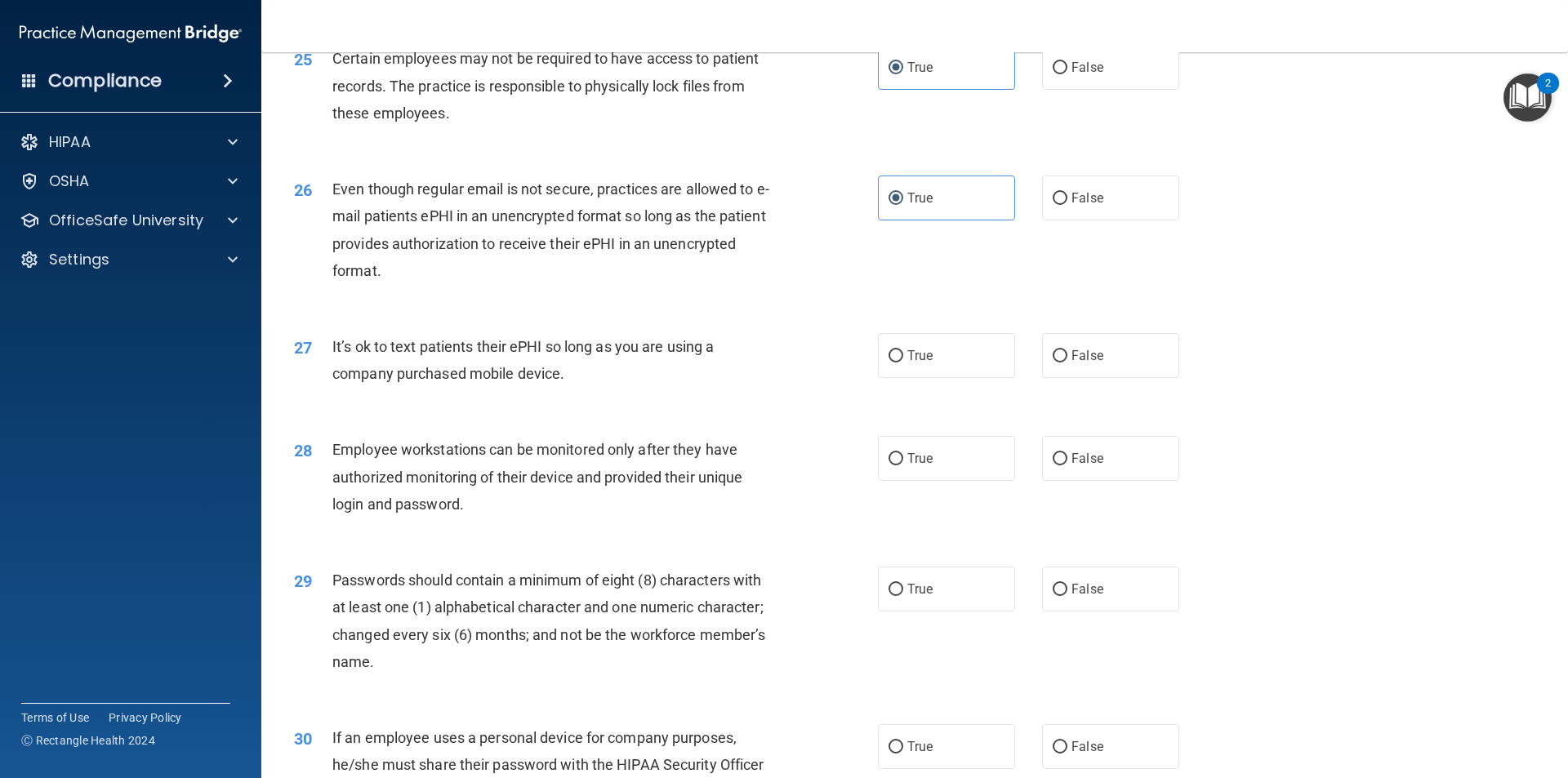
scroll to position [3193, 0]
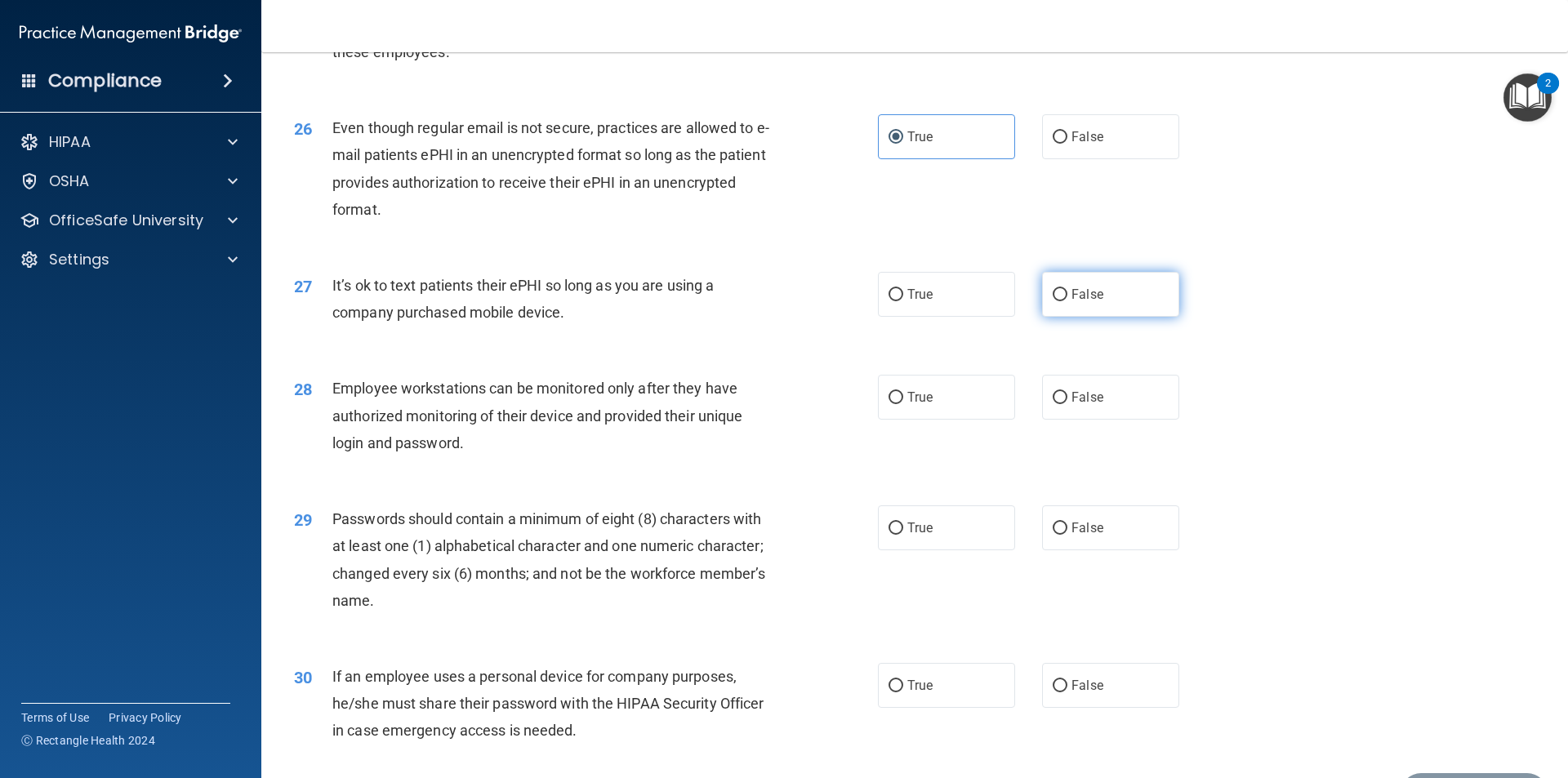
click at [1092, 317] on label "False" at bounding box center [1110, 294] width 137 height 45
click at [1067, 302] on input "False" at bounding box center [1060, 295] width 14 height 13
drag, startPoint x: 1102, startPoint y: 397, endPoint x: 1102, endPoint y: 415, distance: 18.0
click at [1102, 398] on div "28 Employee workstations can be monitored only after they have authorized monit…" at bounding box center [915, 420] width 1266 height 131
click at [1102, 415] on label "False" at bounding box center [1110, 397] width 137 height 45
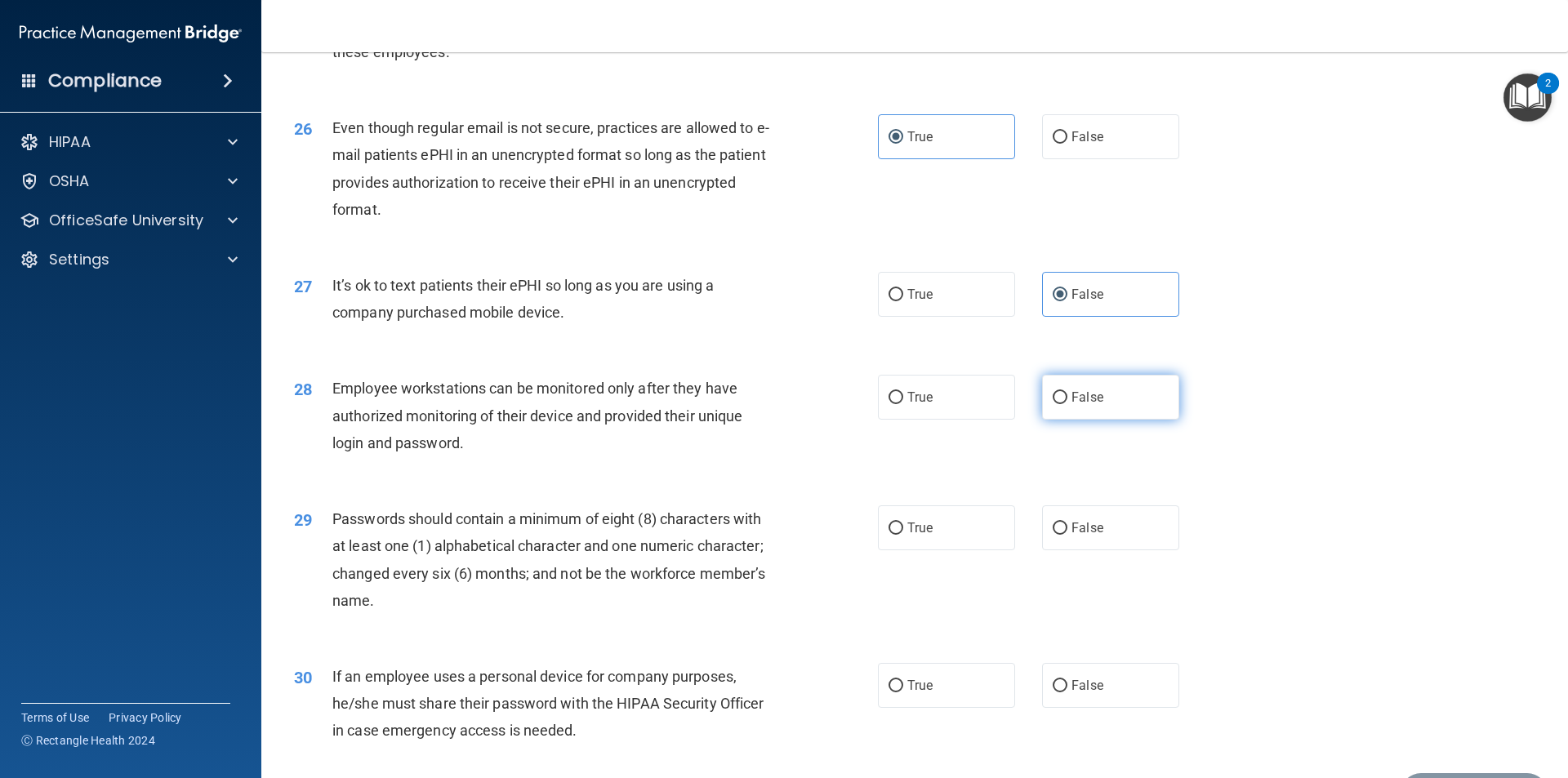
click at [1067, 404] on input "False" at bounding box center [1060, 398] width 14 height 13
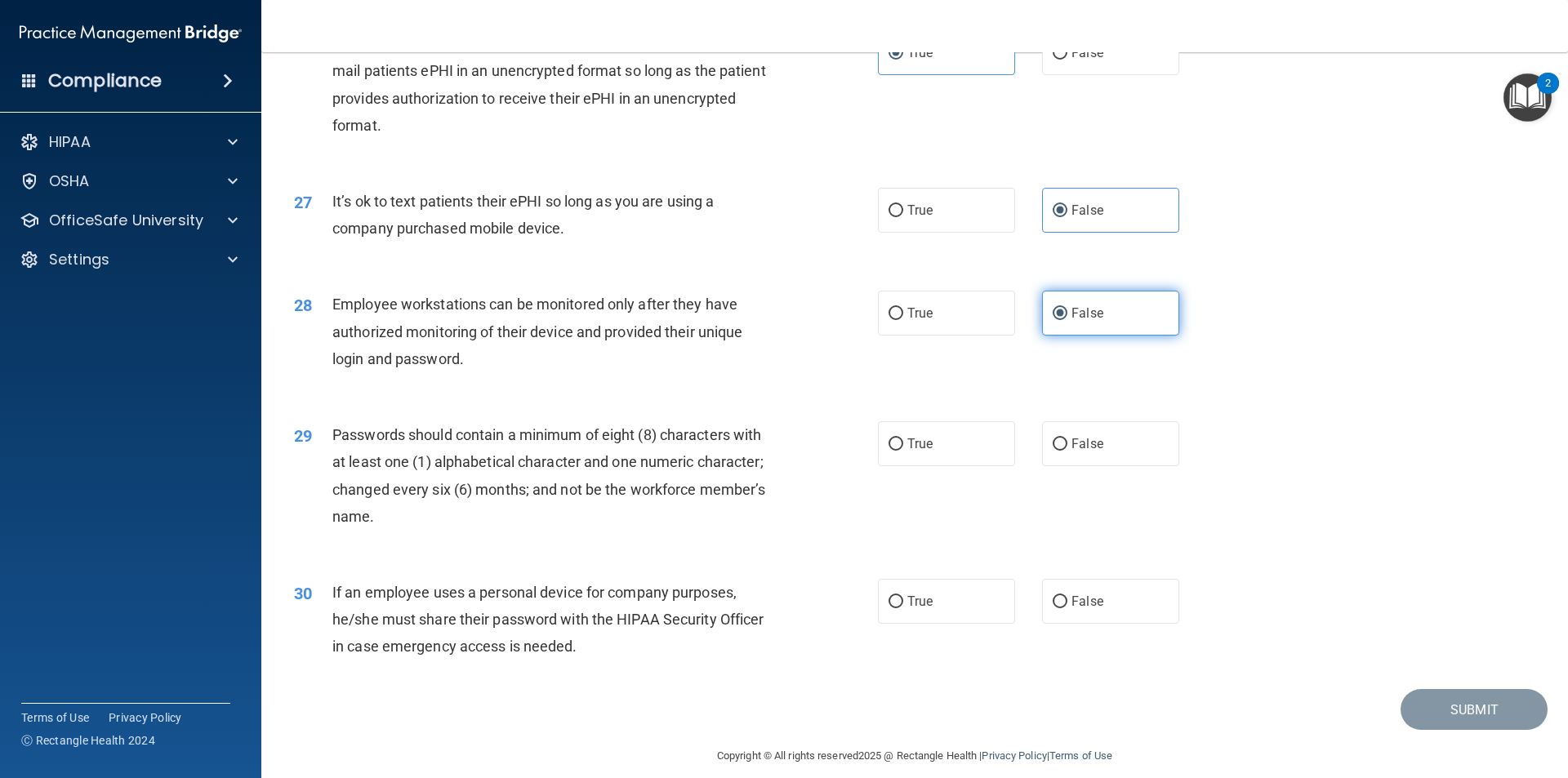
scroll to position [3323, 0]
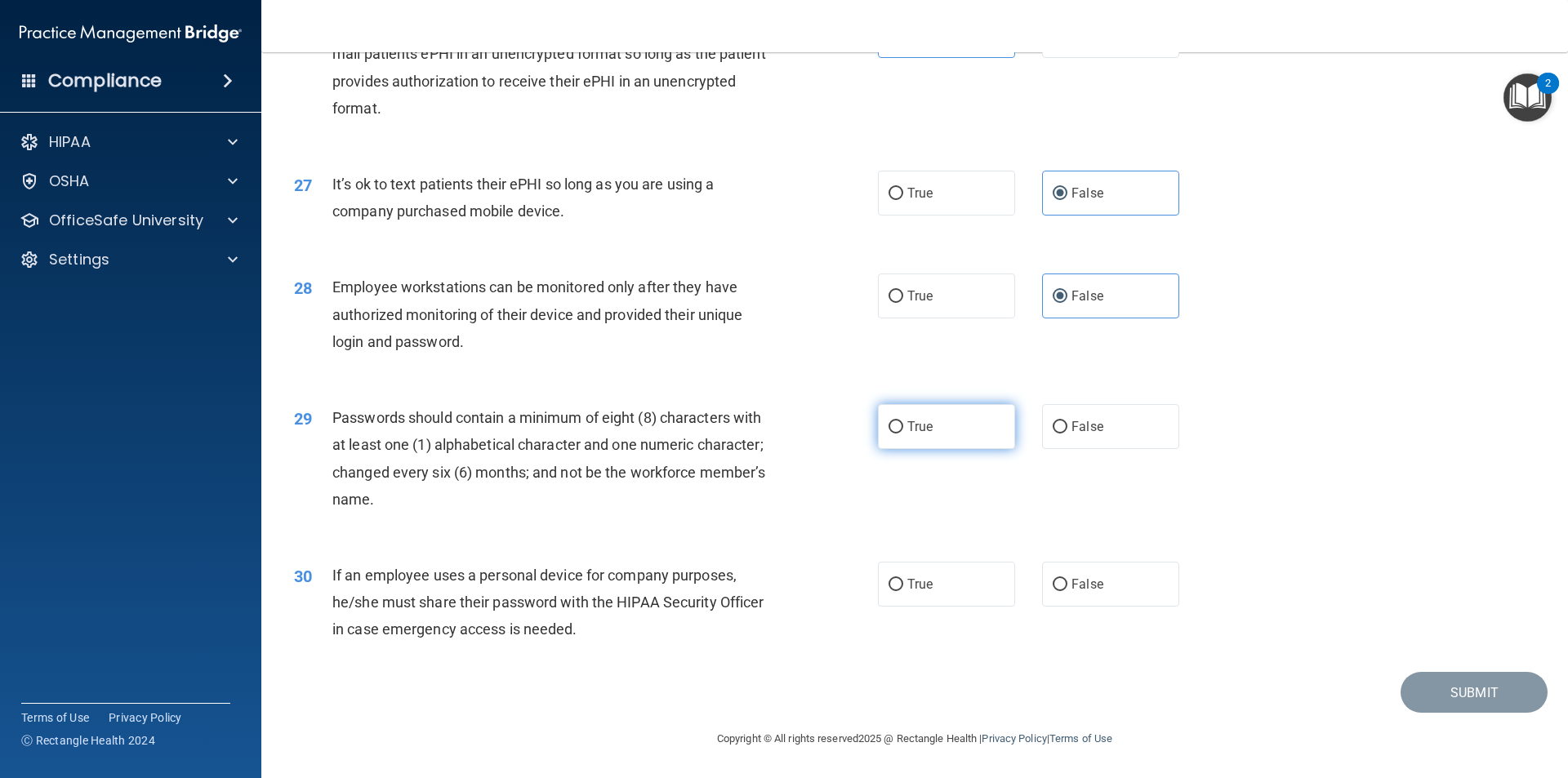
click at [967, 418] on label "True" at bounding box center [947, 427] width 137 height 45
click at [903, 421] on input "True" at bounding box center [896, 428] width 14 height 13
click at [1137, 599] on label "False" at bounding box center [1110, 584] width 137 height 45
click at [1067, 592] on input "False" at bounding box center [1060, 585] width 14 height 13
click at [1464, 694] on button "Submit" at bounding box center [1474, 692] width 147 height 41
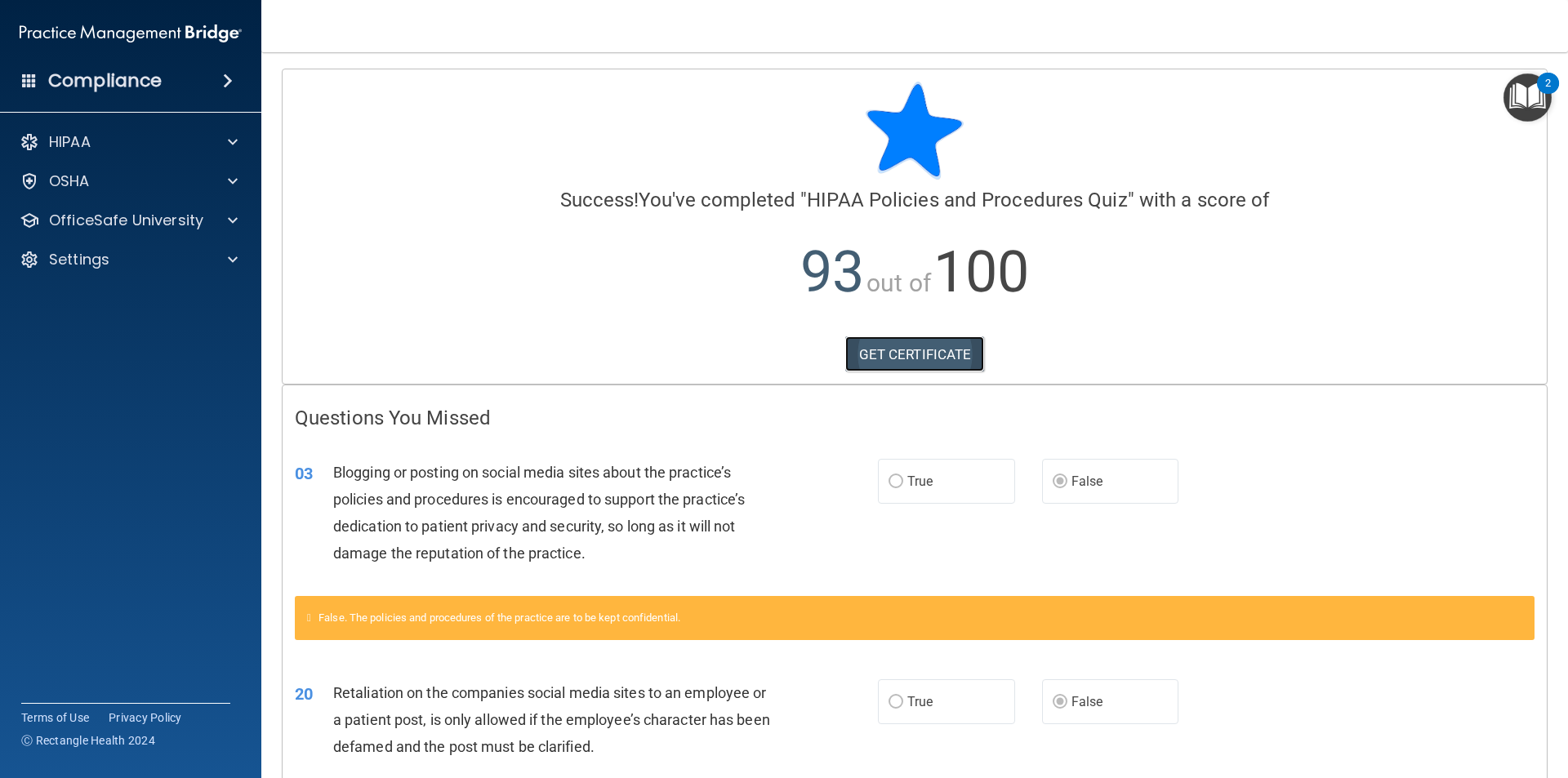
click at [931, 356] on link "GET CERTIFICATE" at bounding box center [915, 355] width 140 height 36
click at [206, 221] on div "OfficeSafe University" at bounding box center [108, 221] width 203 height 20
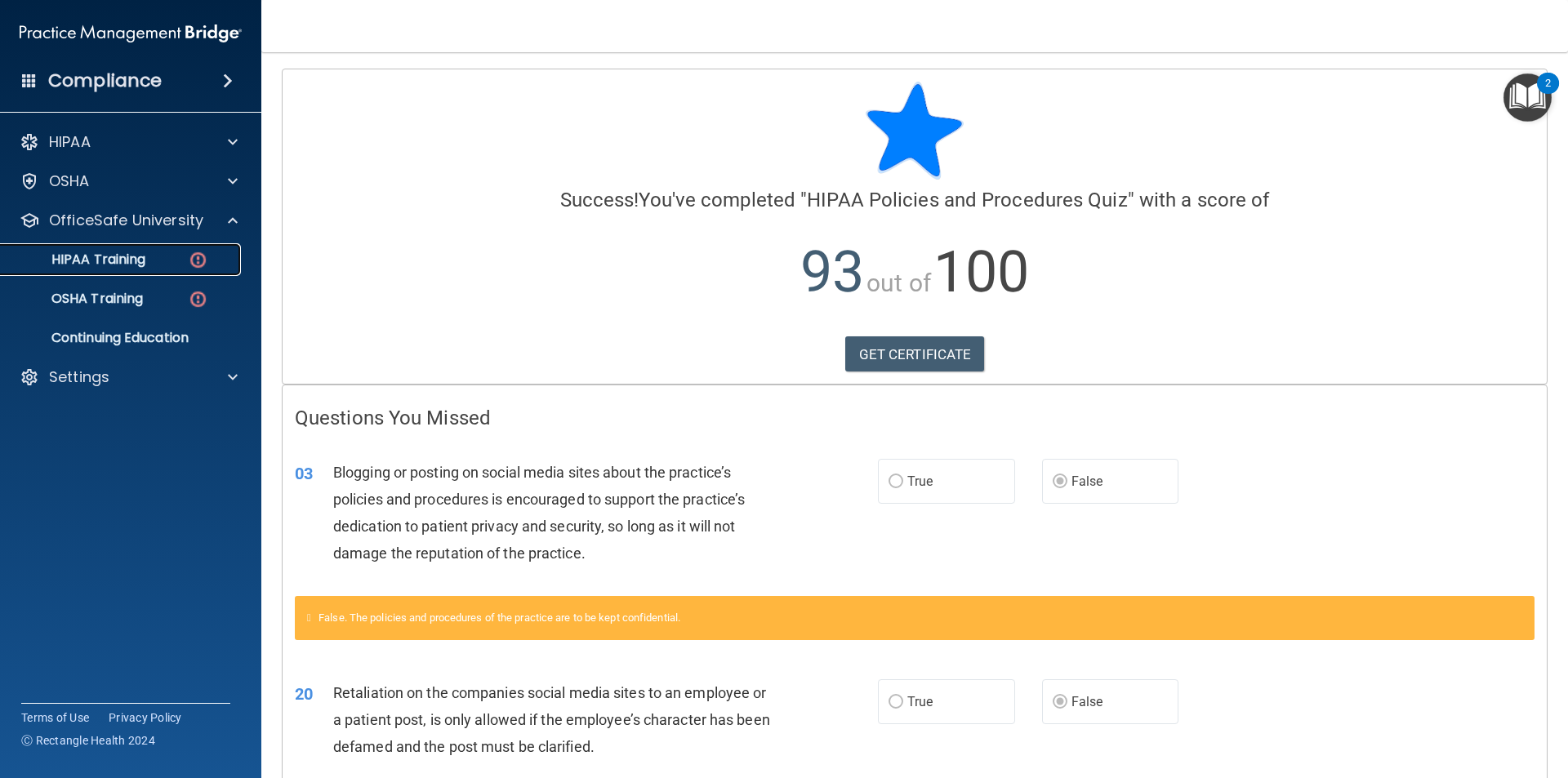
click at [171, 267] on div "HIPAA Training" at bounding box center [122, 259] width 223 height 16
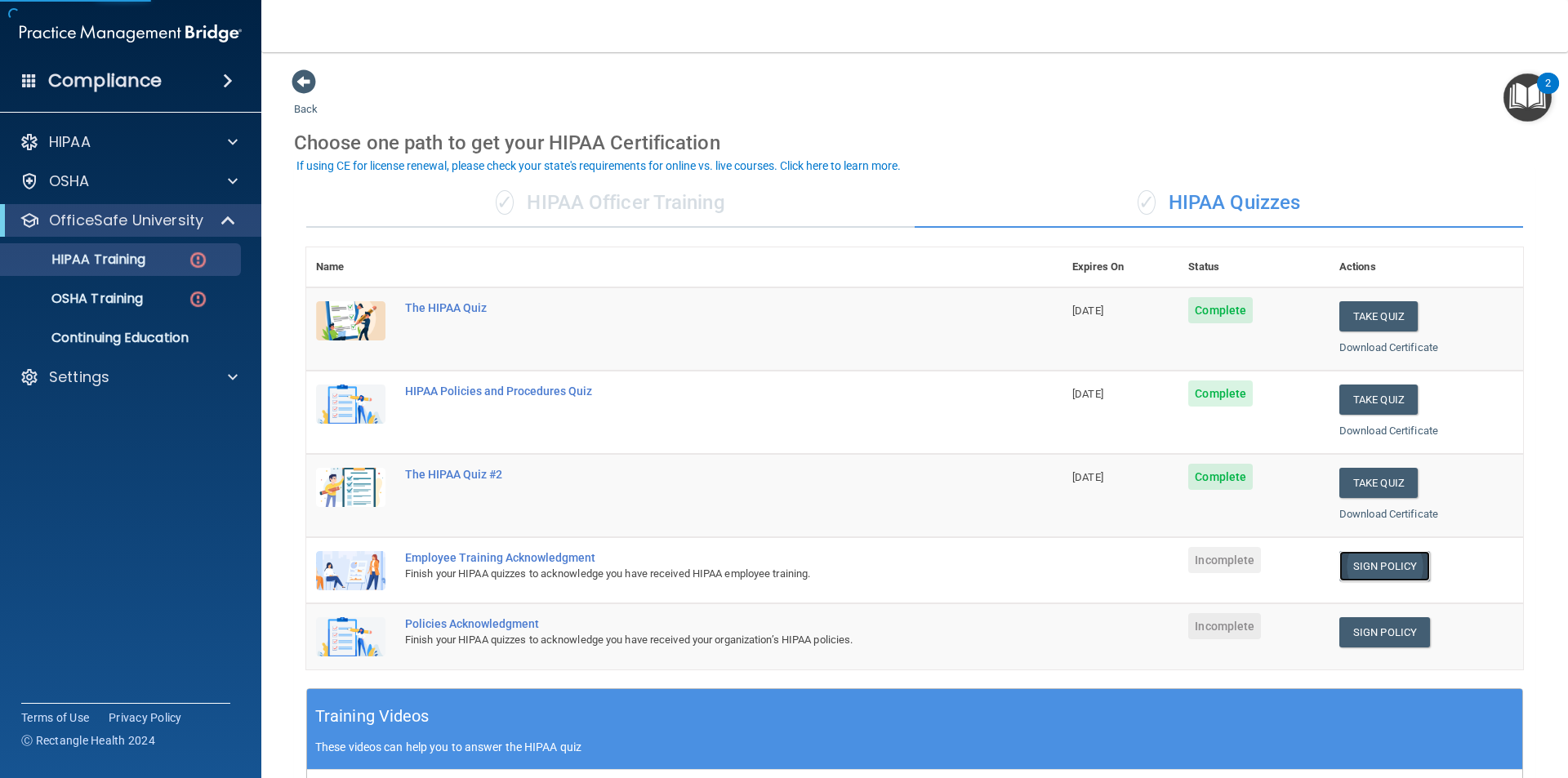
click at [1373, 558] on link "Sign Policy" at bounding box center [1385, 566] width 91 height 31
click at [1376, 636] on link "Sign Policy" at bounding box center [1385, 633] width 91 height 31
click at [224, 270] on link "HIPAA Training" at bounding box center [113, 259] width 258 height 32
click at [168, 294] on div "OSHA Training" at bounding box center [122, 299] width 223 height 16
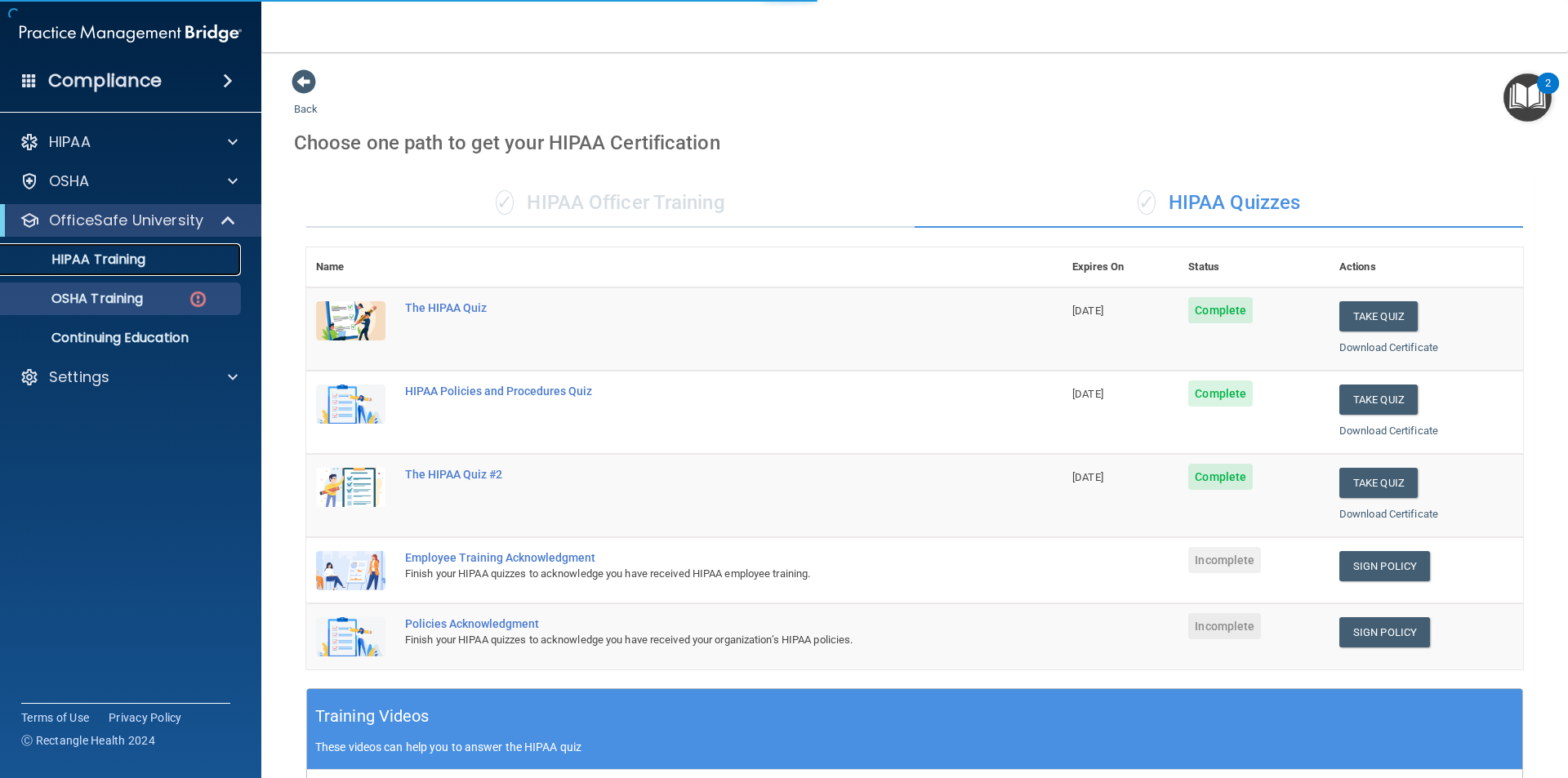
click at [130, 256] on p "HIPAA Training" at bounding box center [78, 259] width 135 height 16
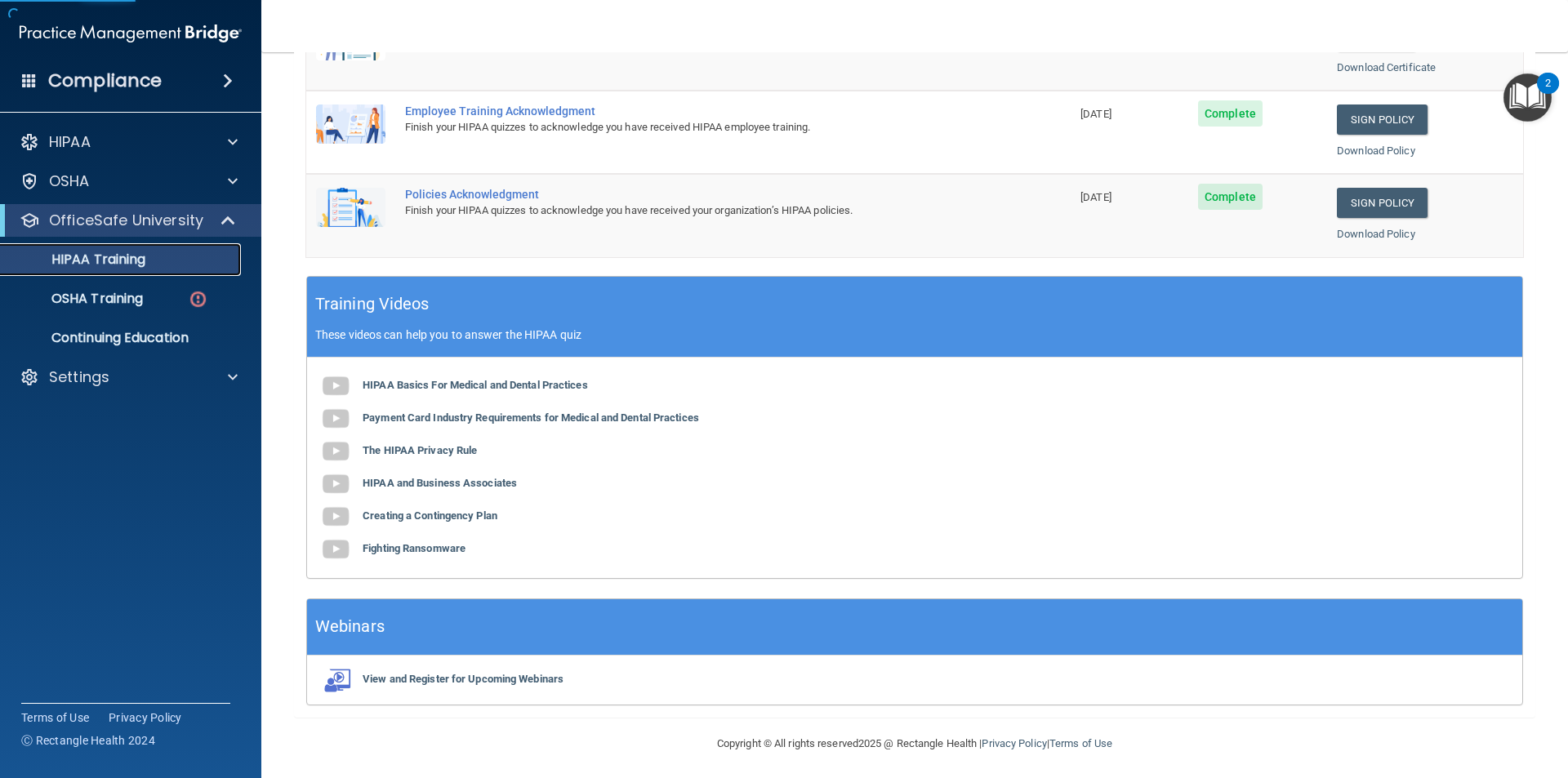
scroll to position [451, 0]
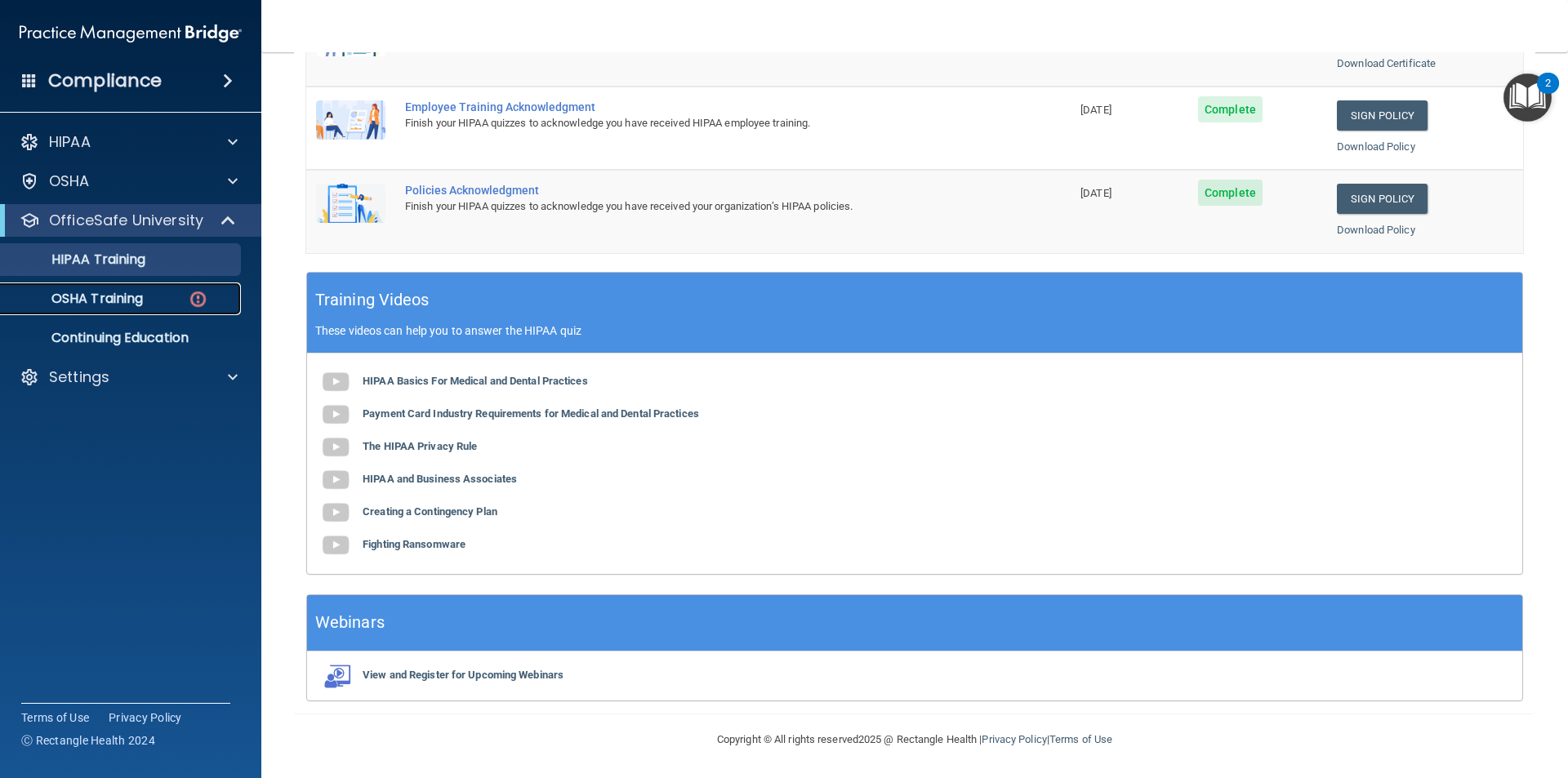
click at [122, 285] on link "OSHA Training" at bounding box center [113, 299] width 258 height 32
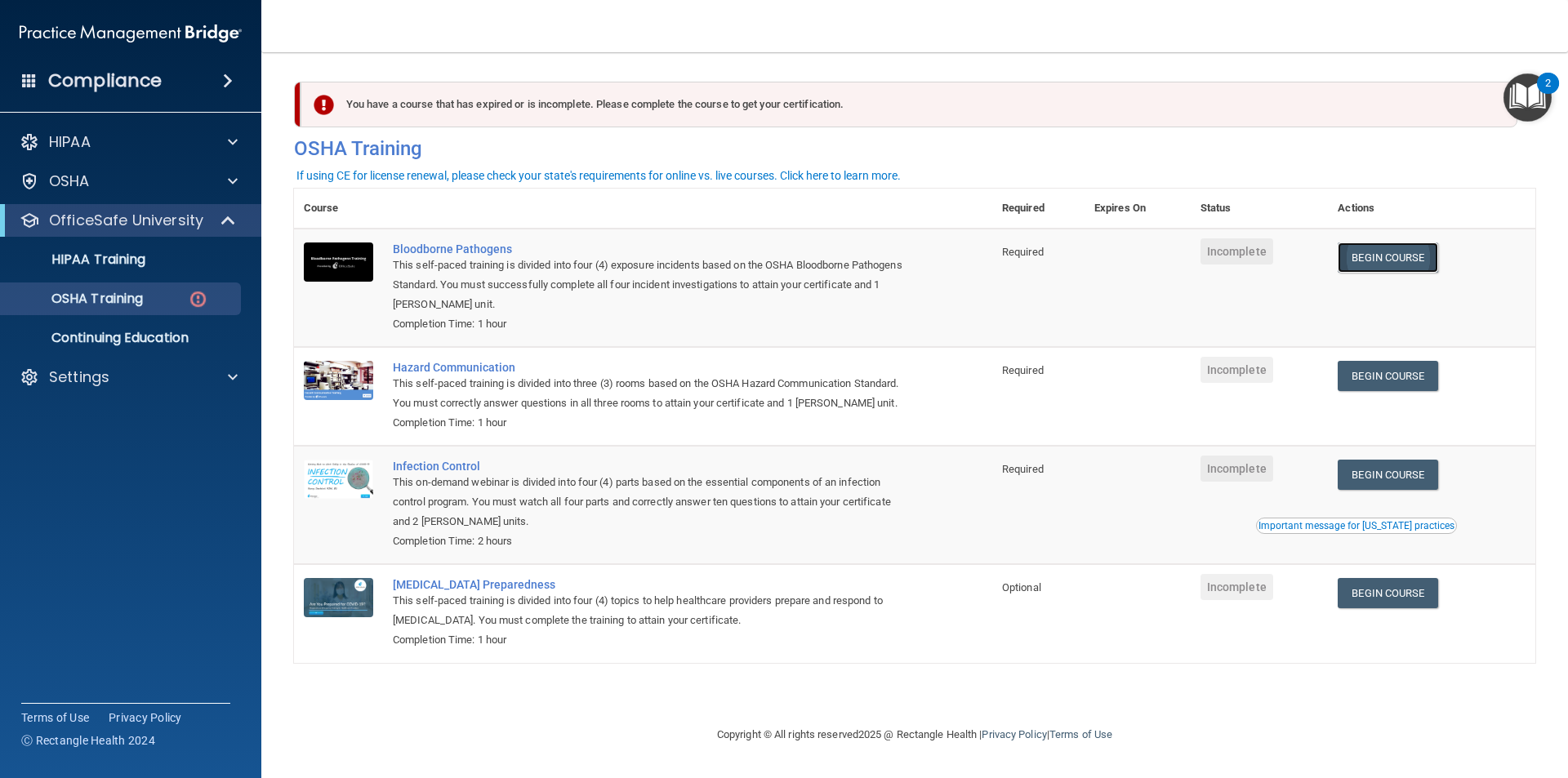
click at [1373, 260] on link "Begin Course" at bounding box center [1388, 258] width 100 height 31
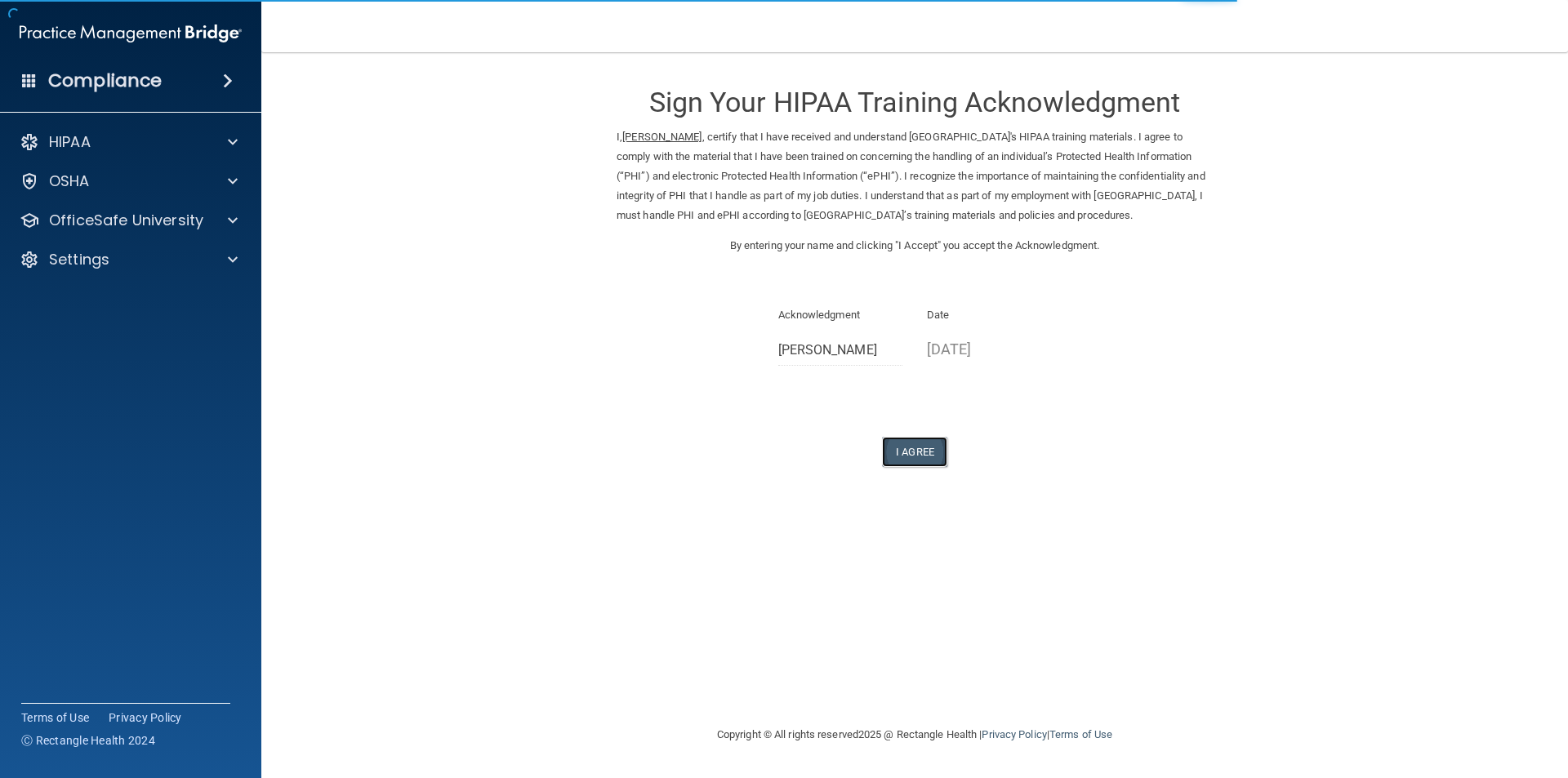
click at [917, 461] on button "I Agree" at bounding box center [915, 452] width 66 height 31
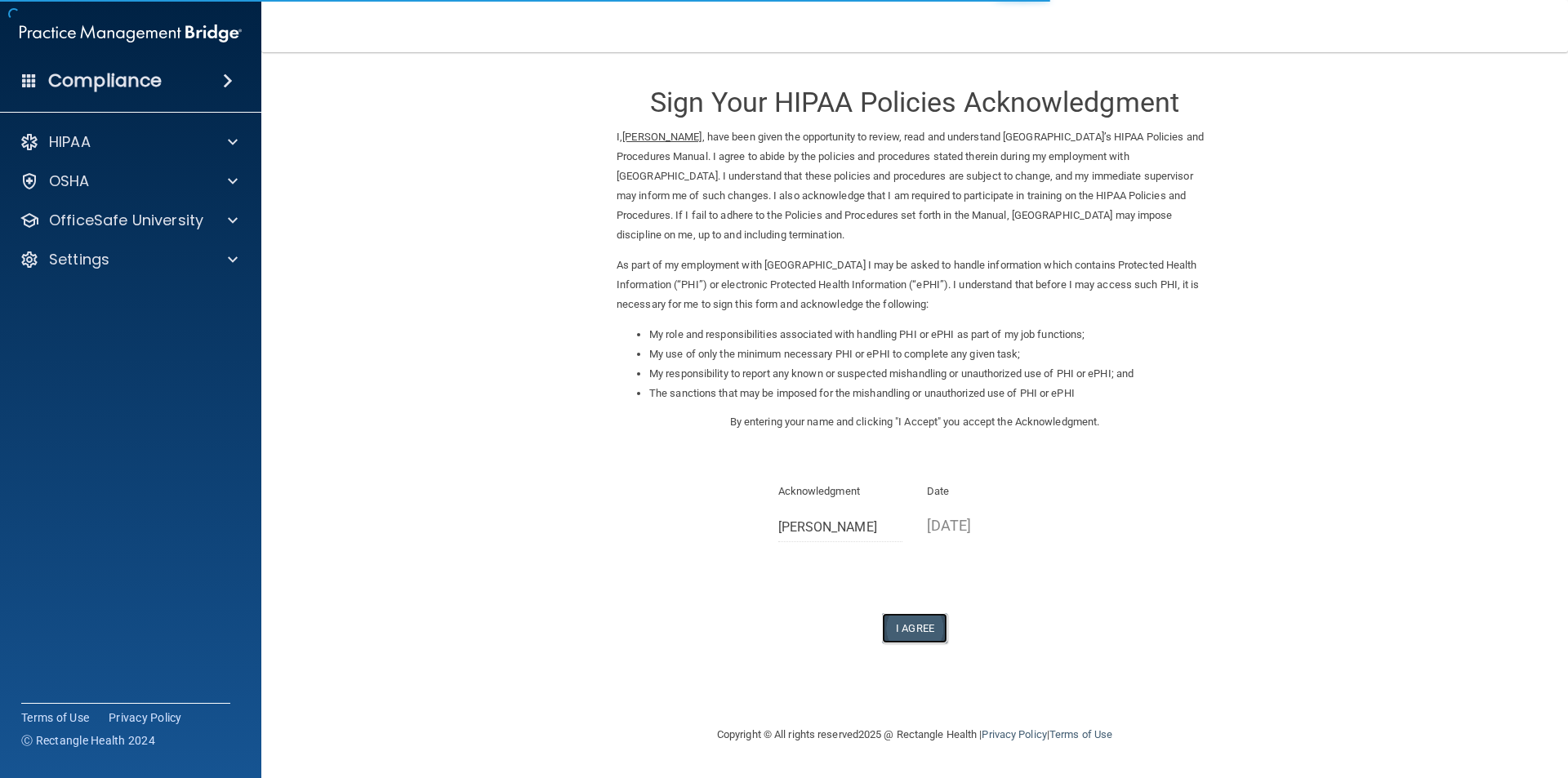
click at [943, 629] on button "I Agree" at bounding box center [915, 629] width 66 height 31
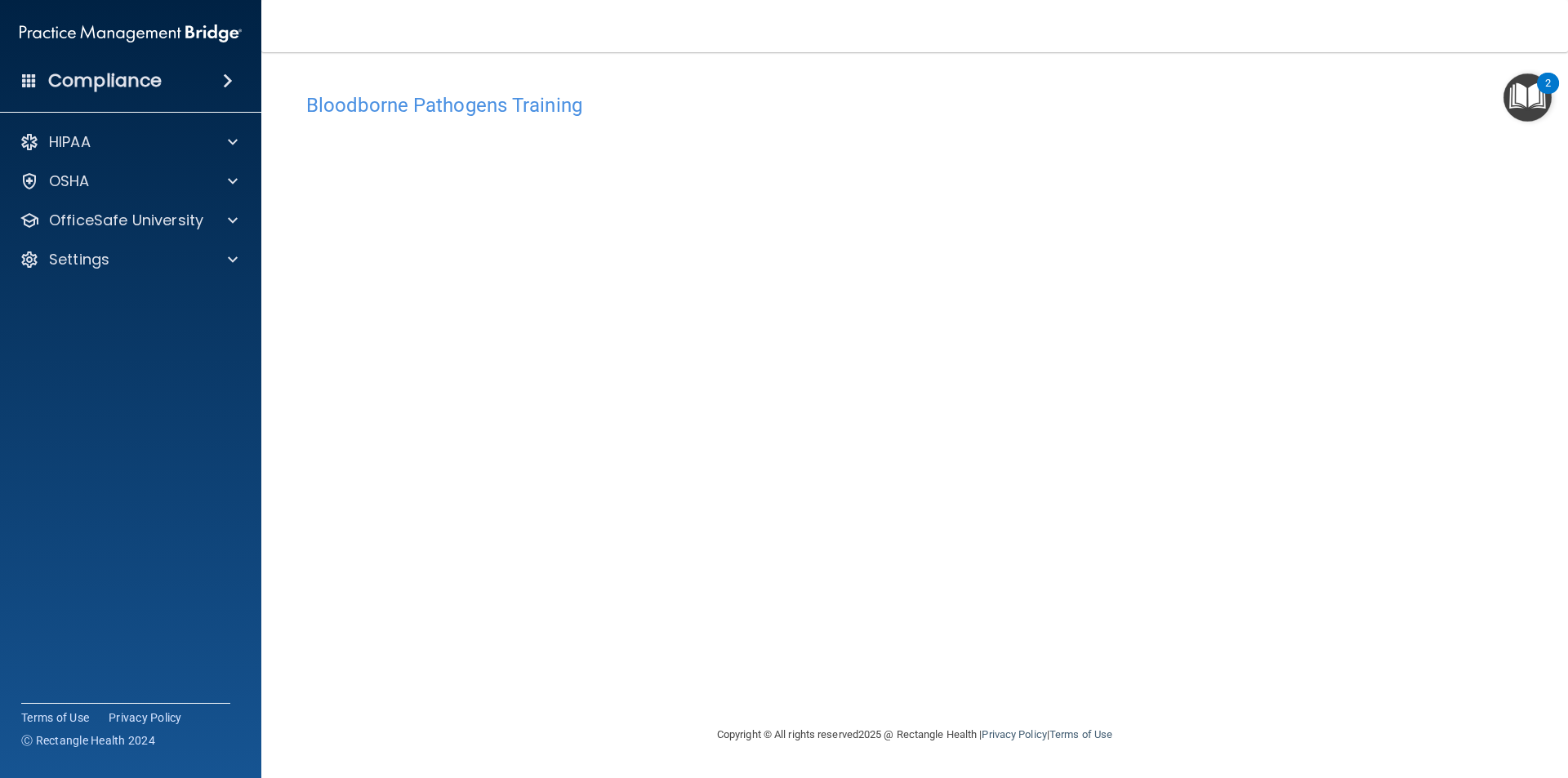
click at [905, 669] on div "Bloodborne Pathogens Training This course doesn’t expire until . Are you sure y…" at bounding box center [915, 404] width 1242 height 640
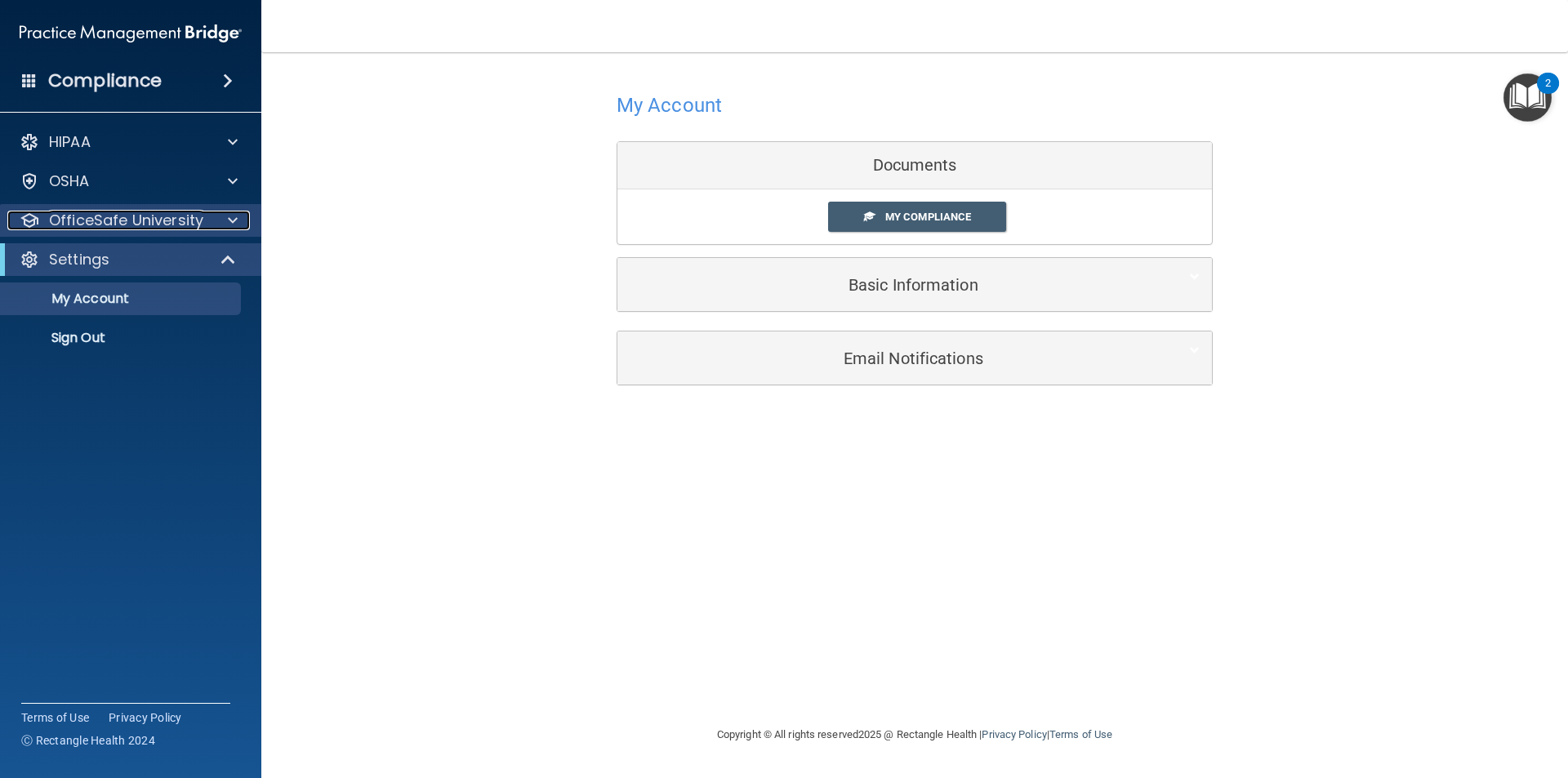
click at [215, 226] on div at bounding box center [230, 221] width 41 height 20
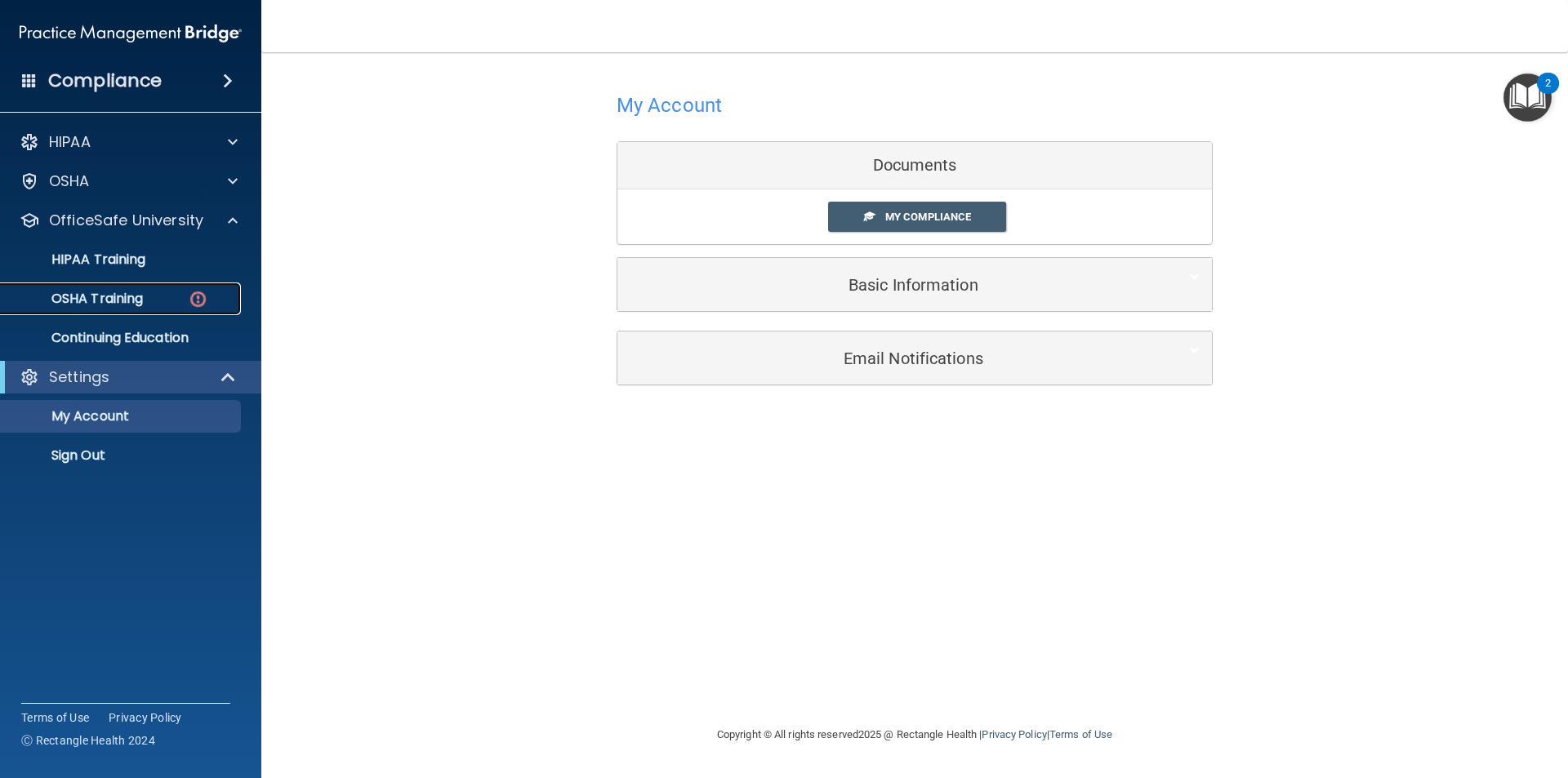
click at [193, 296] on img at bounding box center [198, 299] width 21 height 21
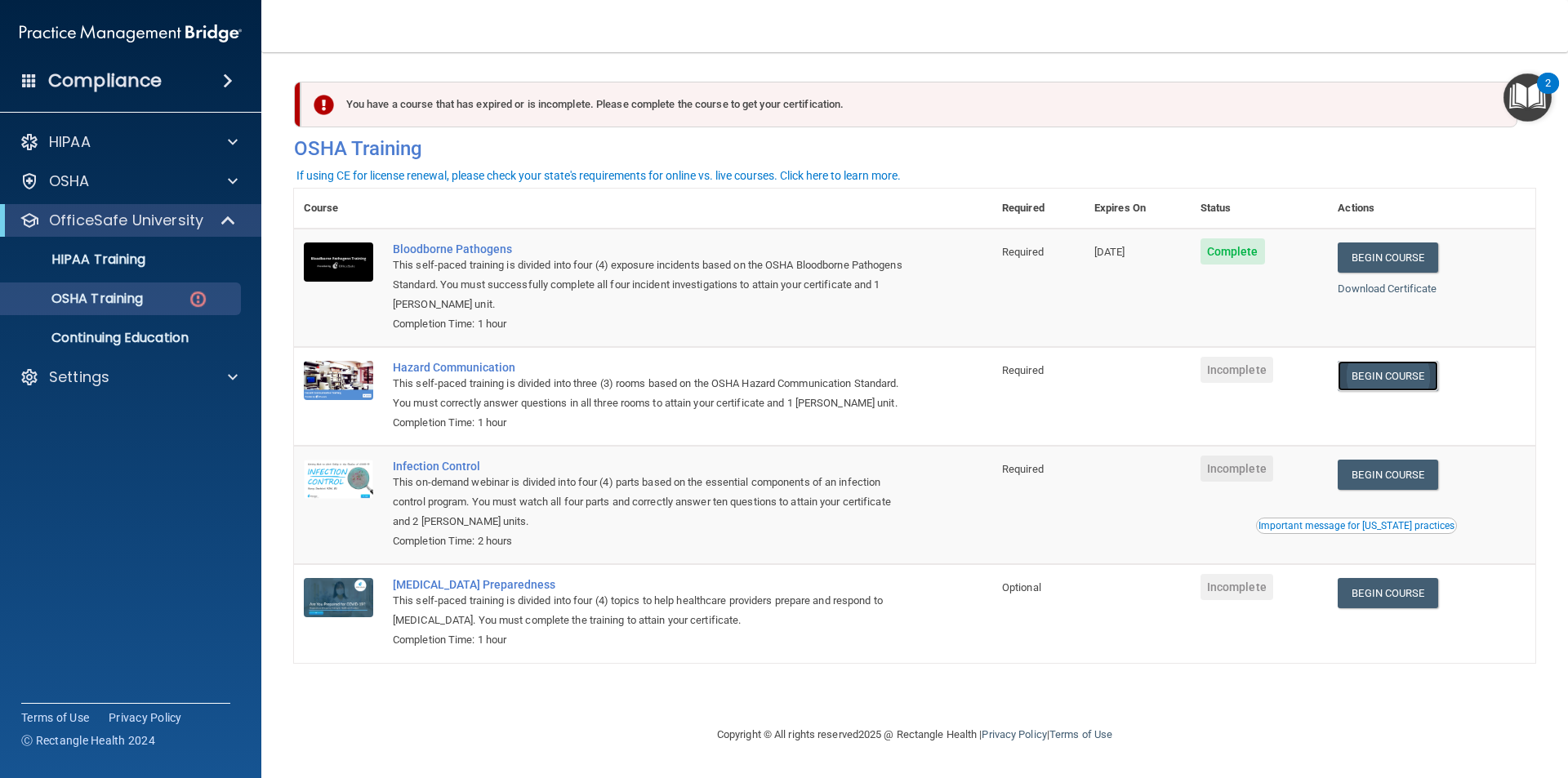
click at [1396, 376] on link "Begin Course" at bounding box center [1388, 376] width 100 height 31
click at [1378, 471] on link "Begin Course" at bounding box center [1388, 475] width 100 height 31
click at [224, 312] on link "OSHA Training" at bounding box center [113, 299] width 258 height 32
click at [174, 266] on div "HIPAA Training" at bounding box center [122, 259] width 223 height 16
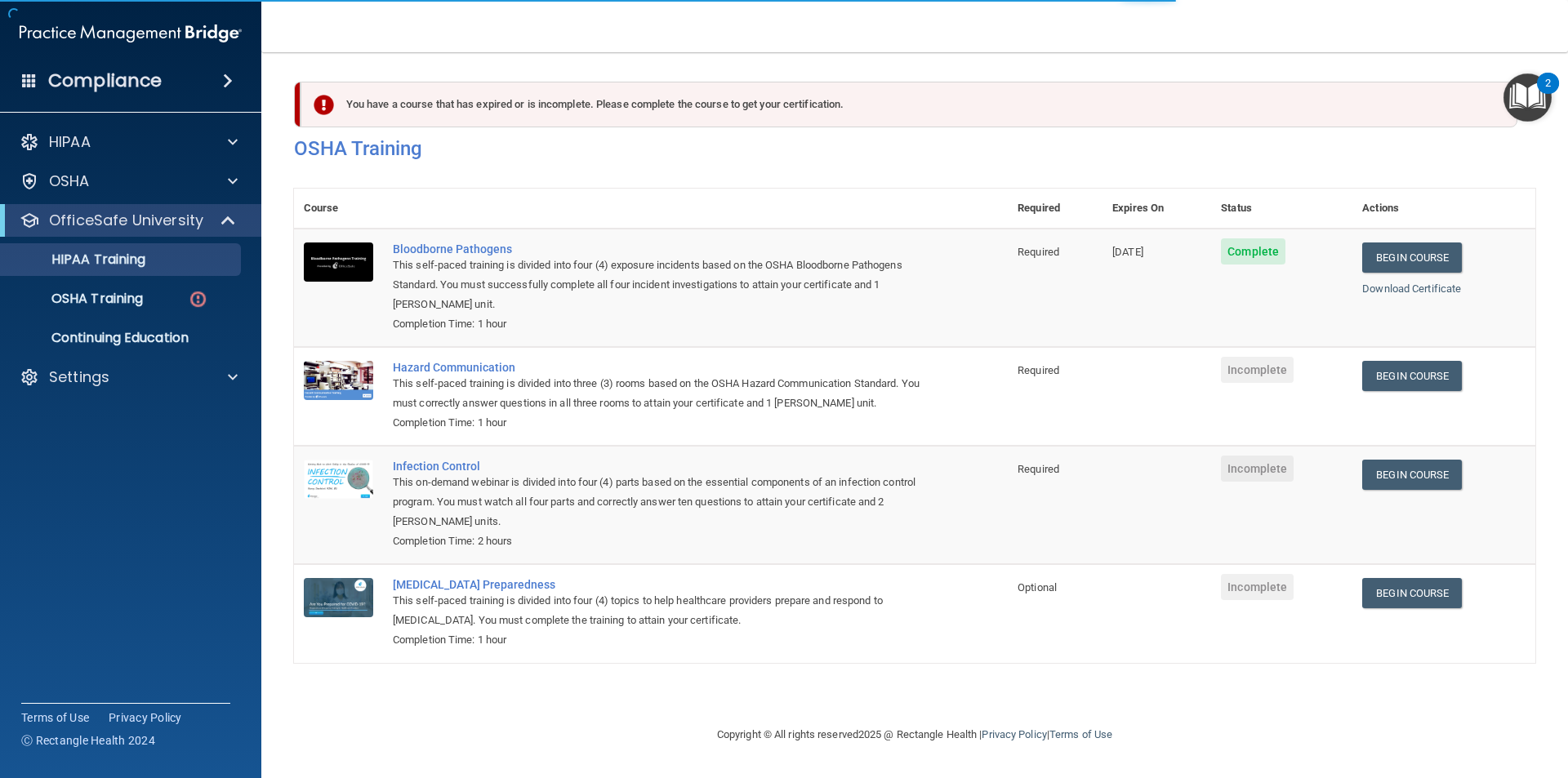
click at [180, 316] on ul "HIPAA Training OSHA Training Continuing Education" at bounding box center [131, 295] width 295 height 118
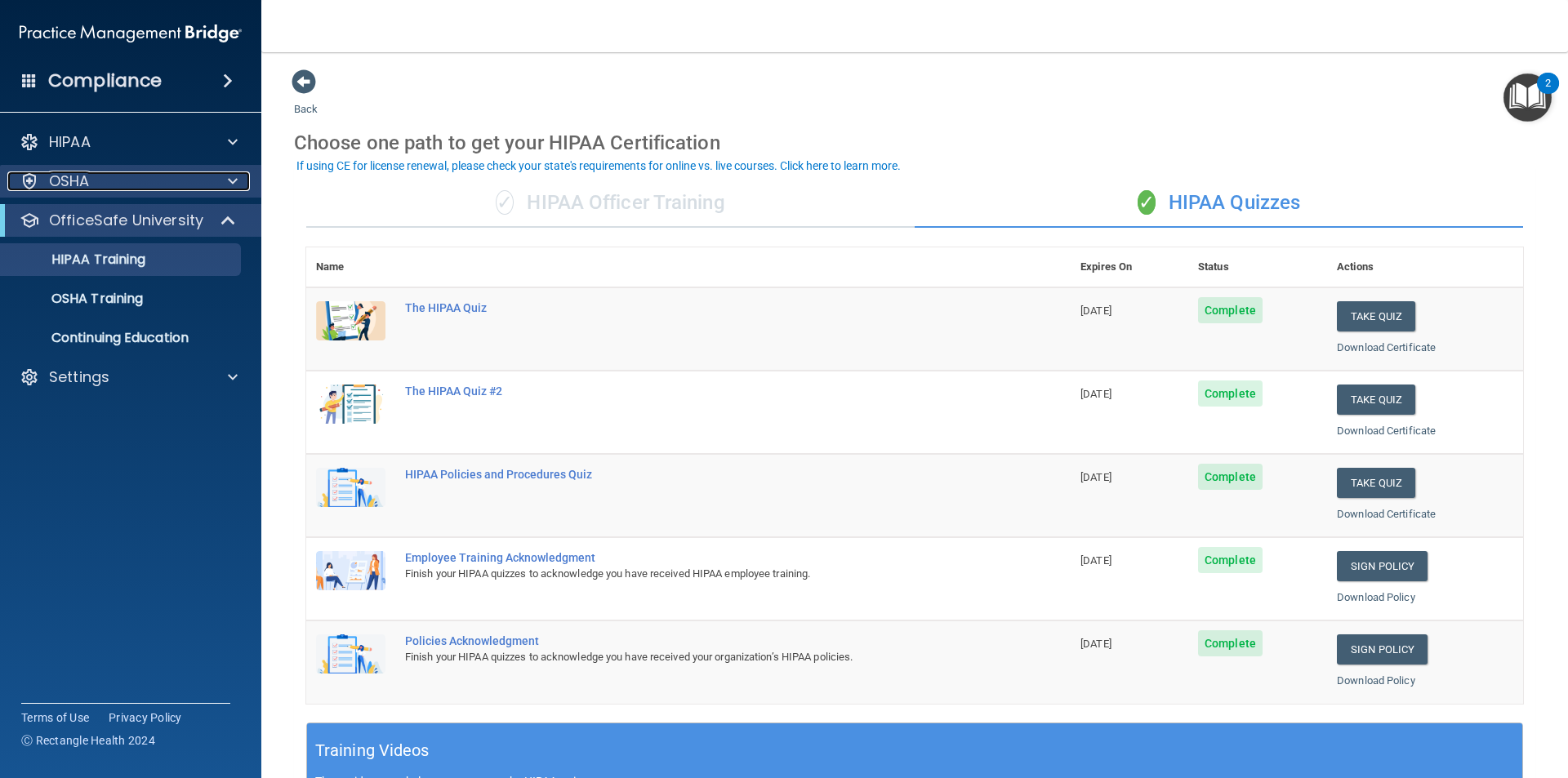
click at [156, 185] on div "OSHA" at bounding box center [108, 181] width 203 height 20
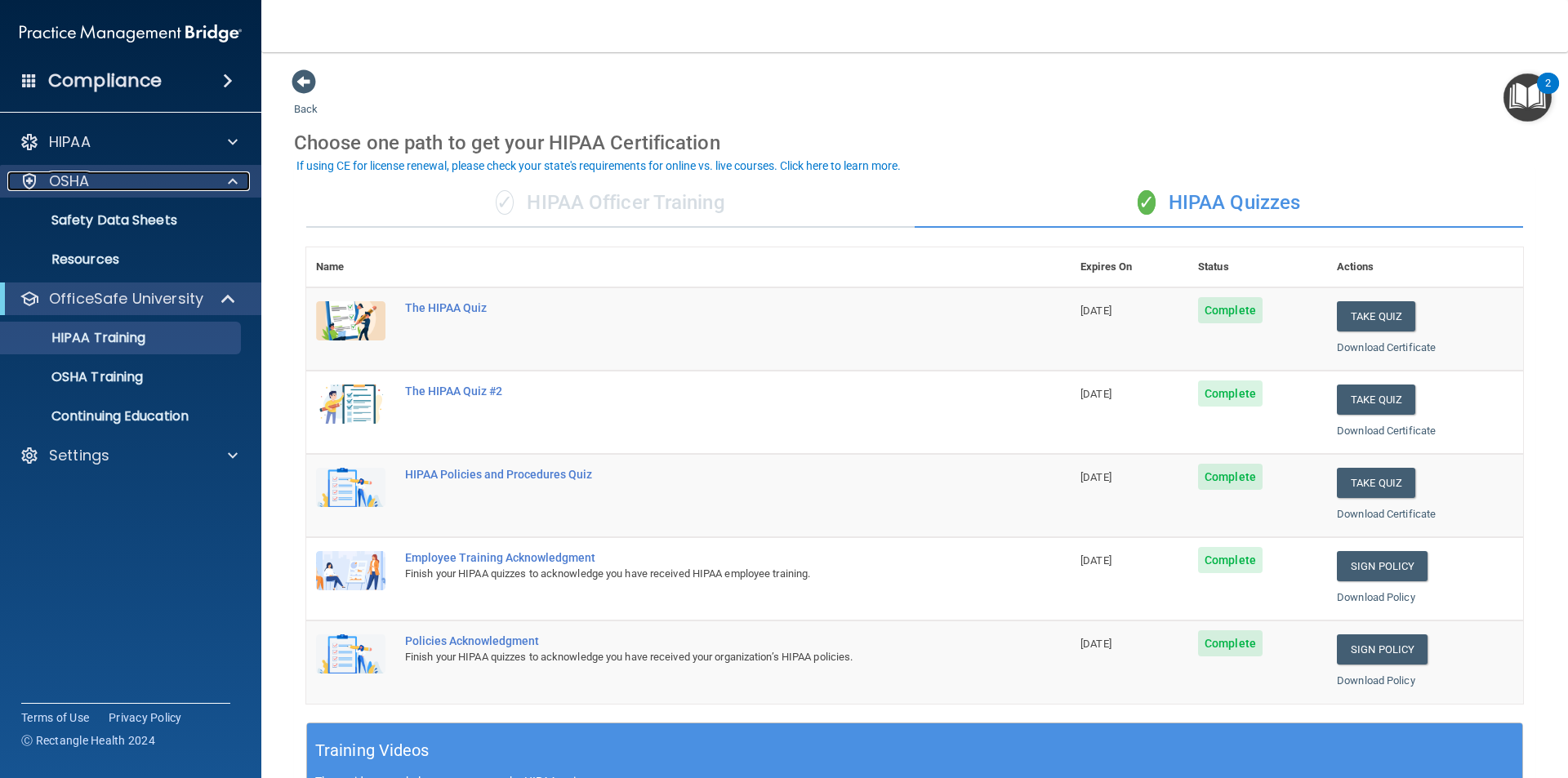
click at [156, 186] on div "OSHA" at bounding box center [108, 181] width 203 height 20
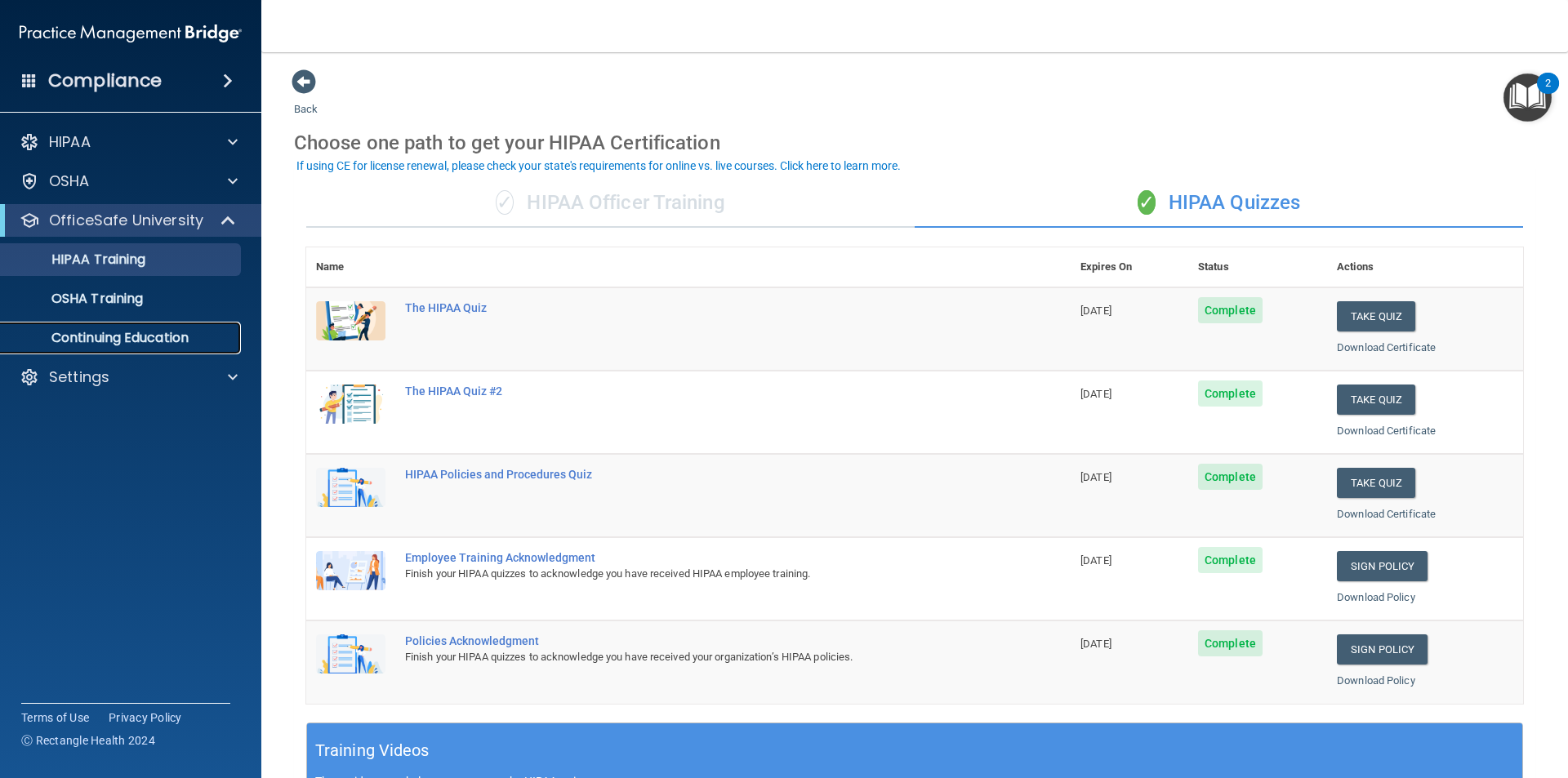
click at [144, 347] on link "Continuing Education" at bounding box center [113, 338] width 258 height 32
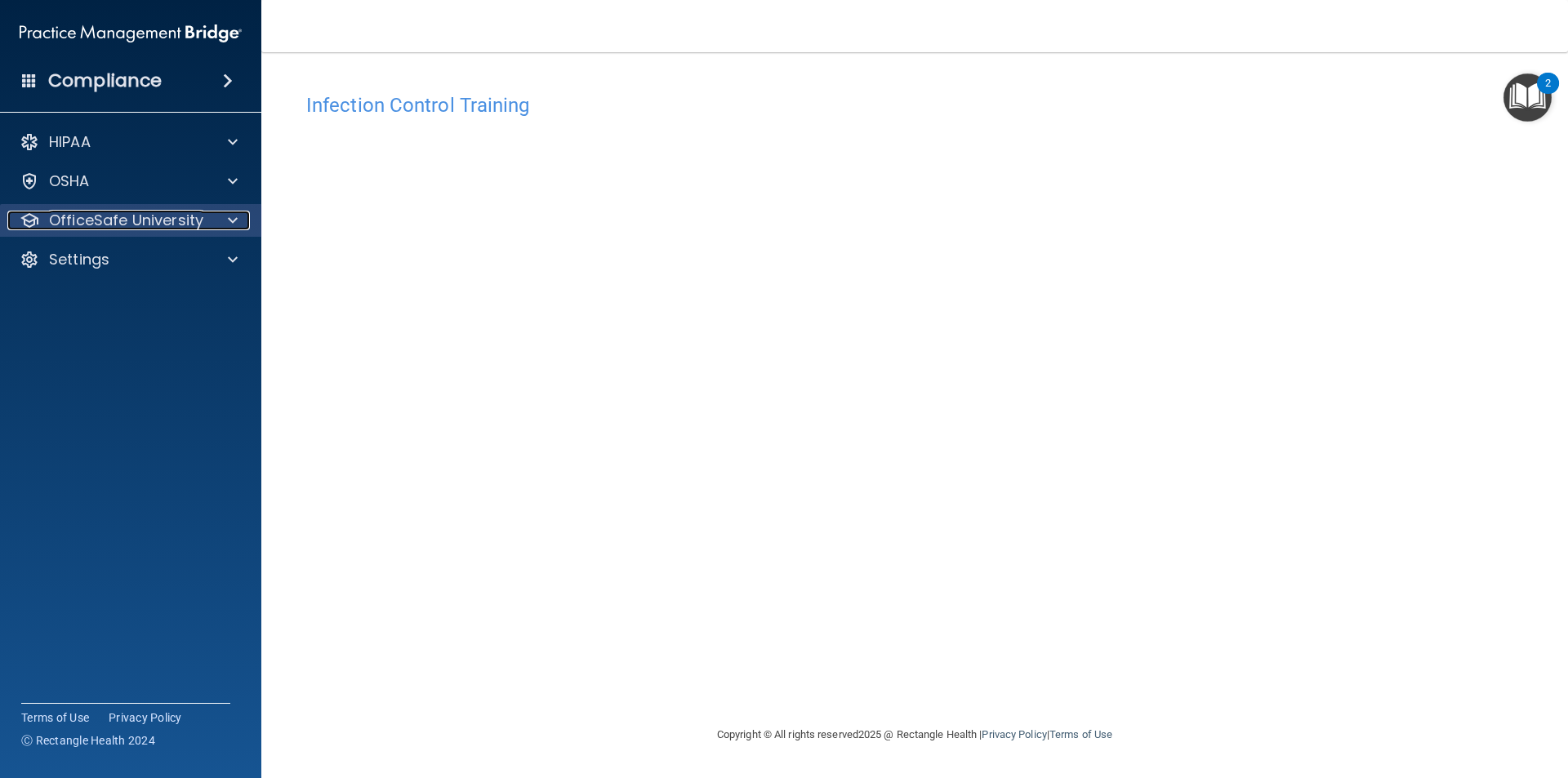
click at [145, 214] on p "OfficeSafe University" at bounding box center [125, 221] width 154 height 20
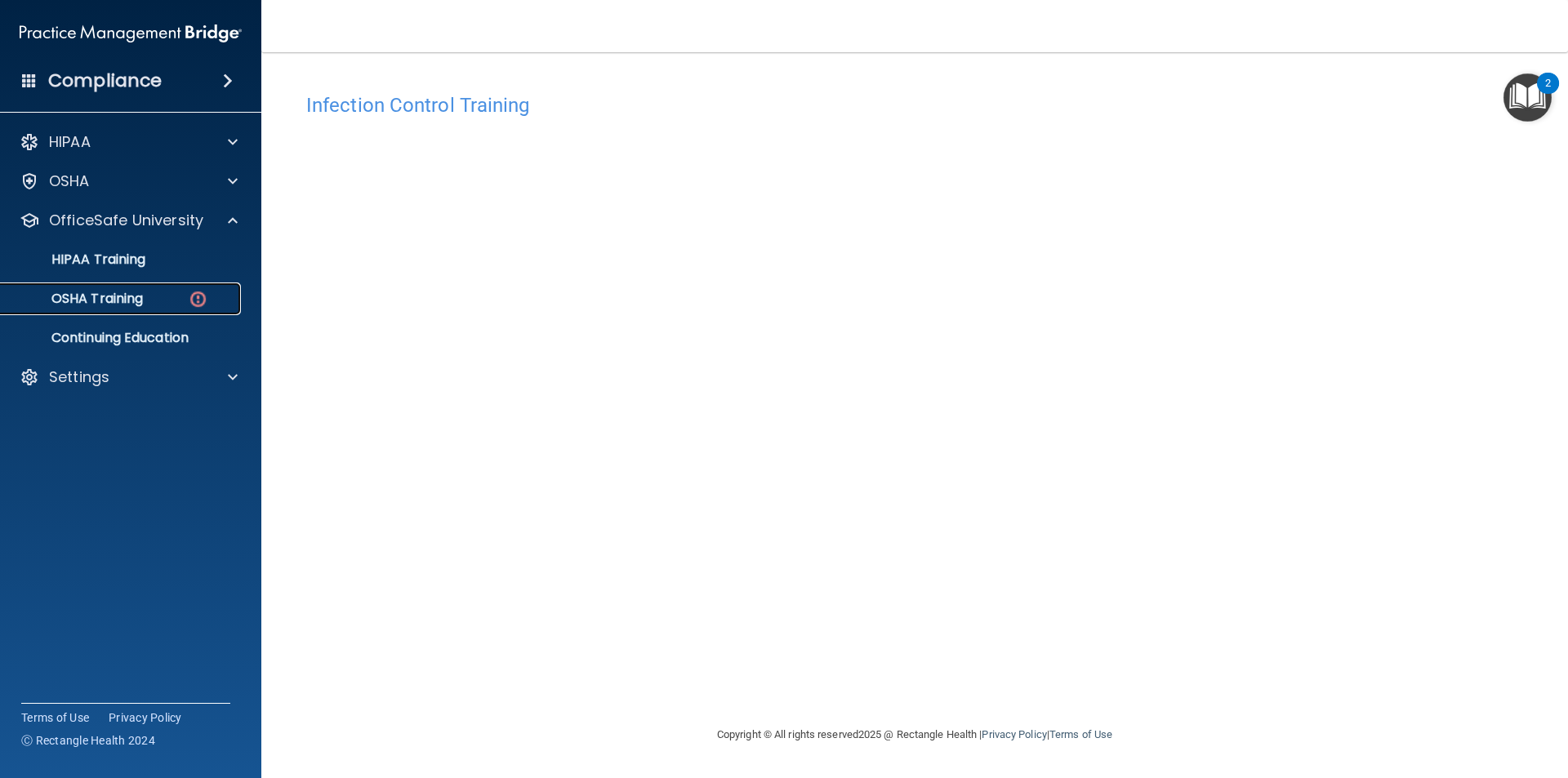
click at [174, 308] on link "OSHA Training" at bounding box center [113, 299] width 258 height 32
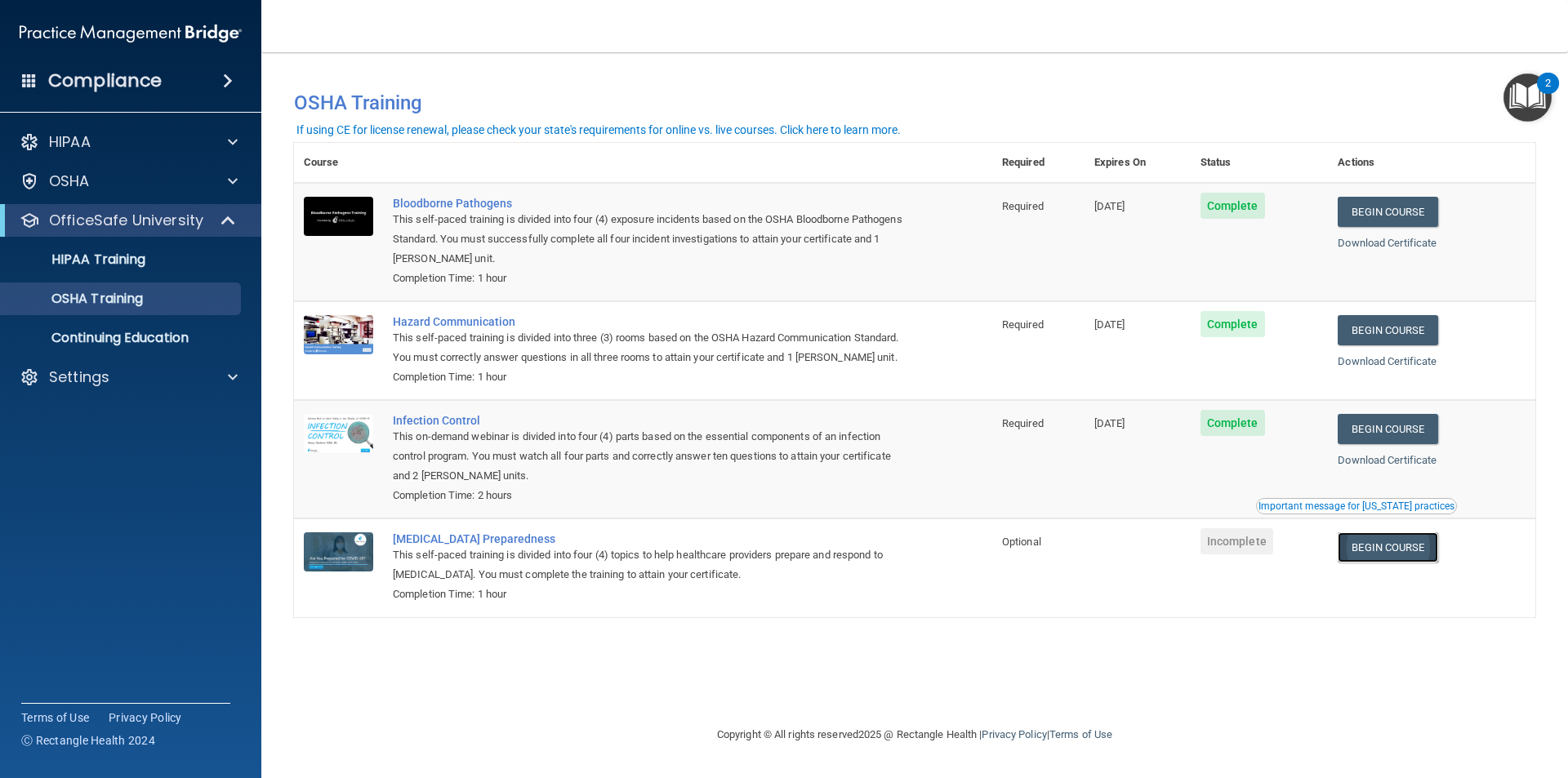
click at [1409, 543] on link "Begin Course" at bounding box center [1388, 547] width 100 height 31
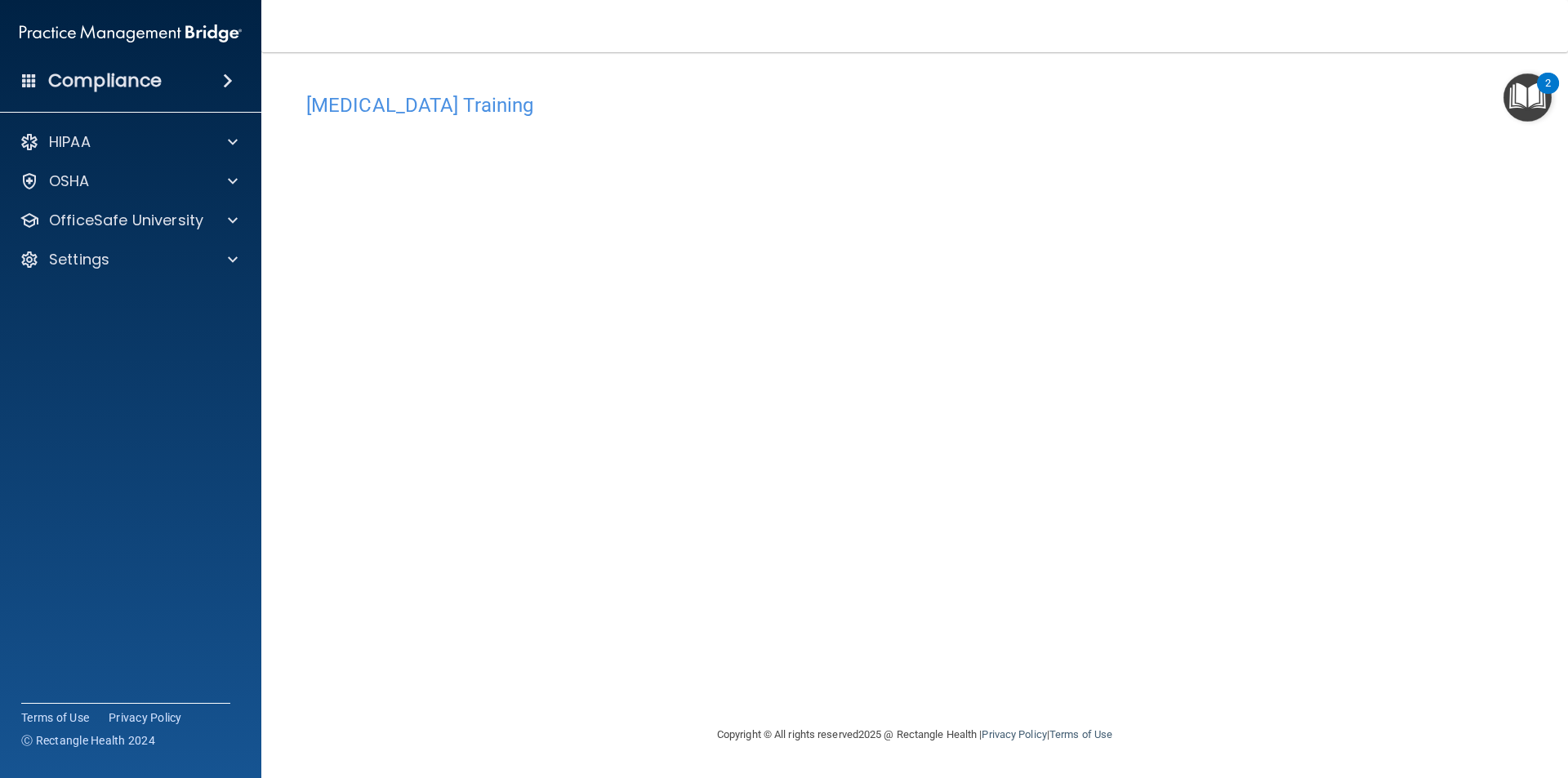
click at [1104, 633] on div "[MEDICAL_DATA] Training This course doesn’t expire until . Are you sure you wan…" at bounding box center [915, 404] width 1242 height 640
click at [197, 237] on div "HIPAA Documents and Policies Report an Incident Business Associates Emergency P…" at bounding box center [131, 204] width 262 height 170
click at [213, 232] on div "OfficeSafe University" at bounding box center [131, 221] width 262 height 32
click at [232, 223] on span at bounding box center [232, 221] width 10 height 20
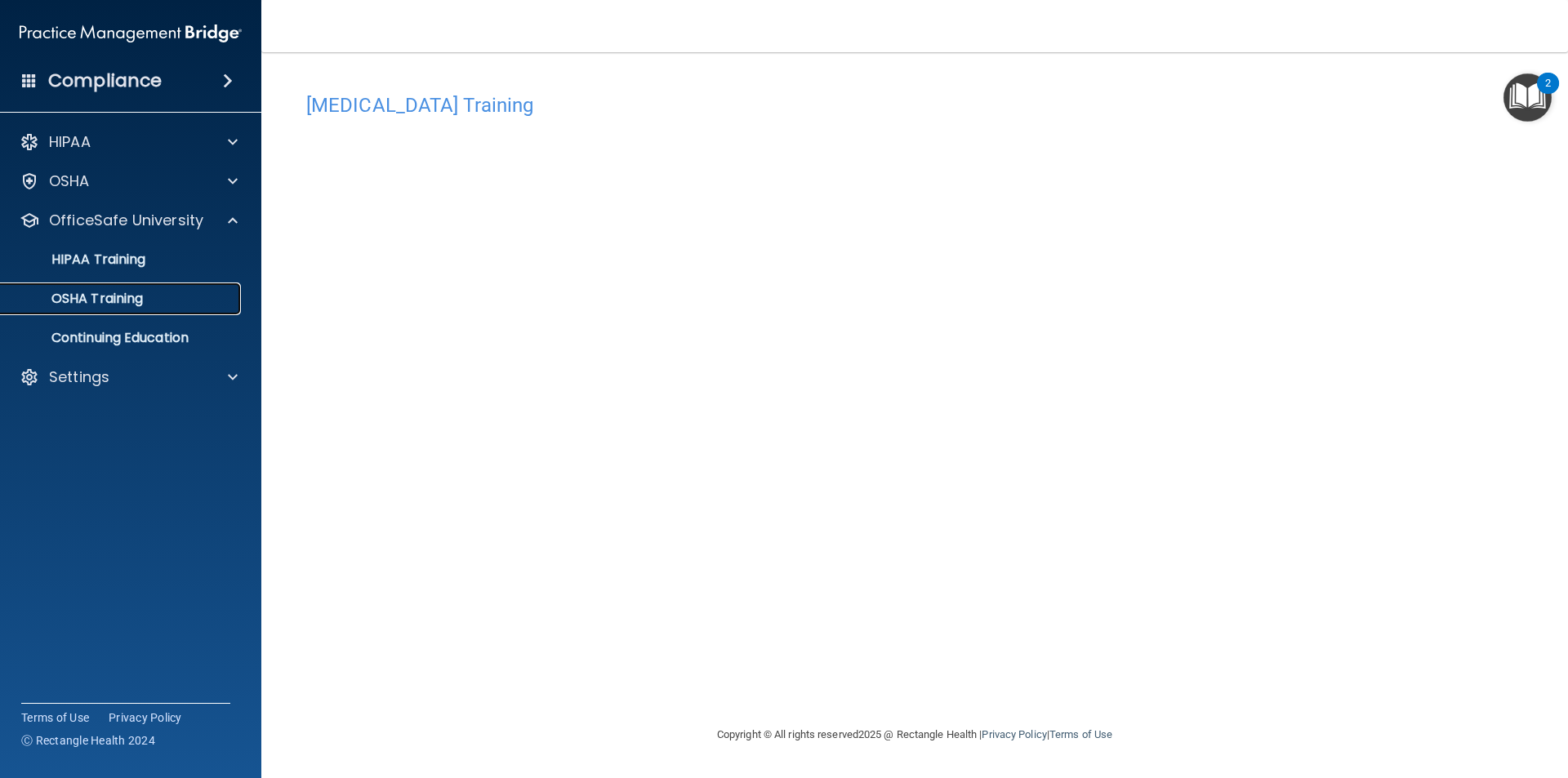
click at [78, 297] on p "OSHA Training" at bounding box center [77, 299] width 132 height 16
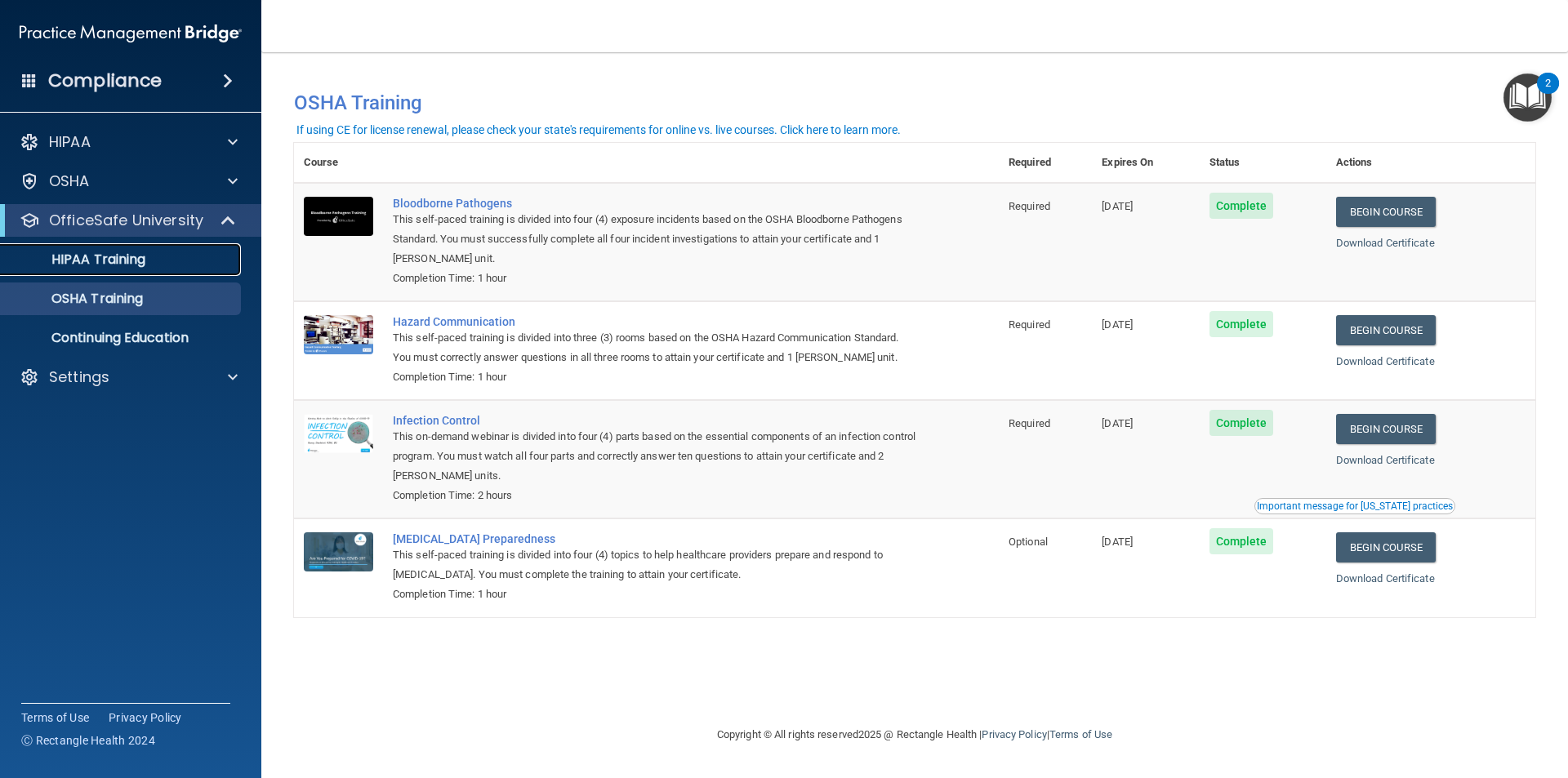
click at [119, 258] on p "HIPAA Training" at bounding box center [78, 259] width 135 height 16
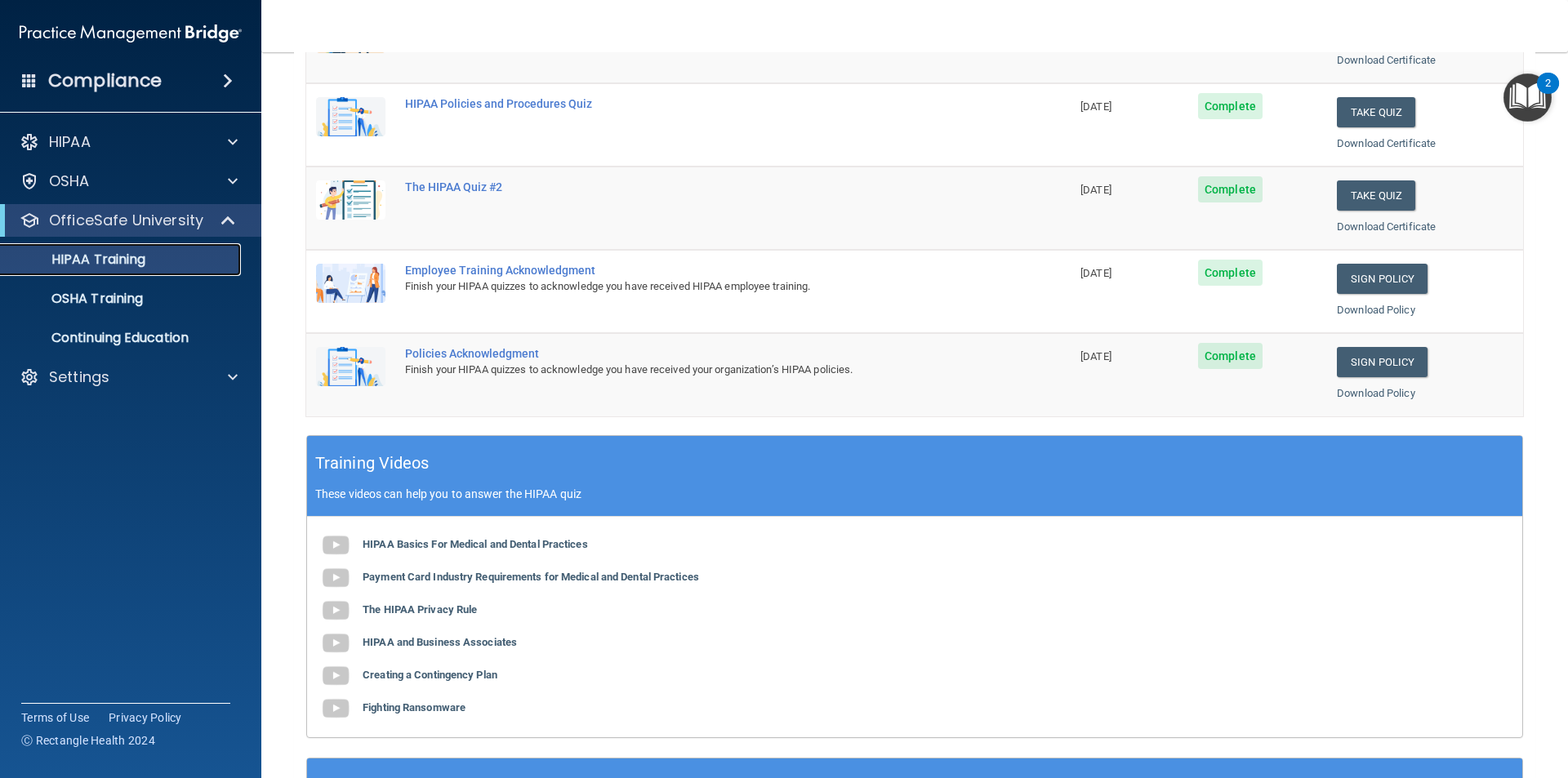
scroll to position [42, 0]
